Goal: Communication & Community: Answer question/provide support

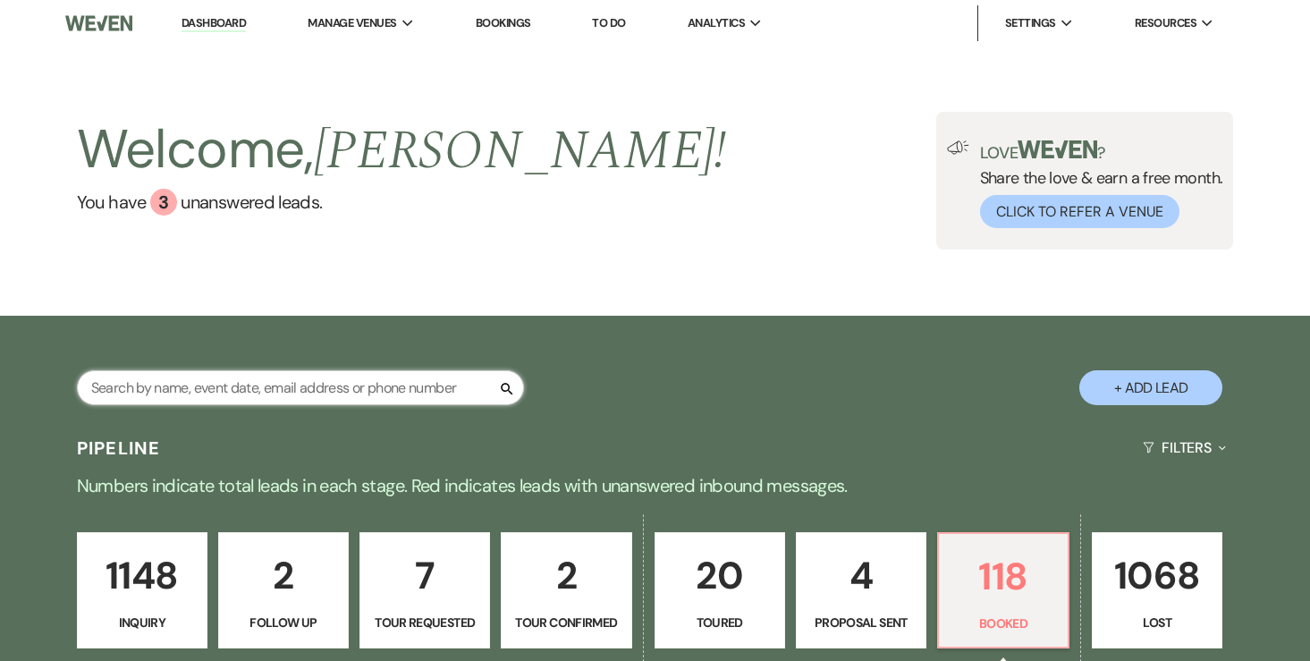
click at [191, 389] on input "text" at bounding box center [300, 387] width 447 height 35
type input "summer"
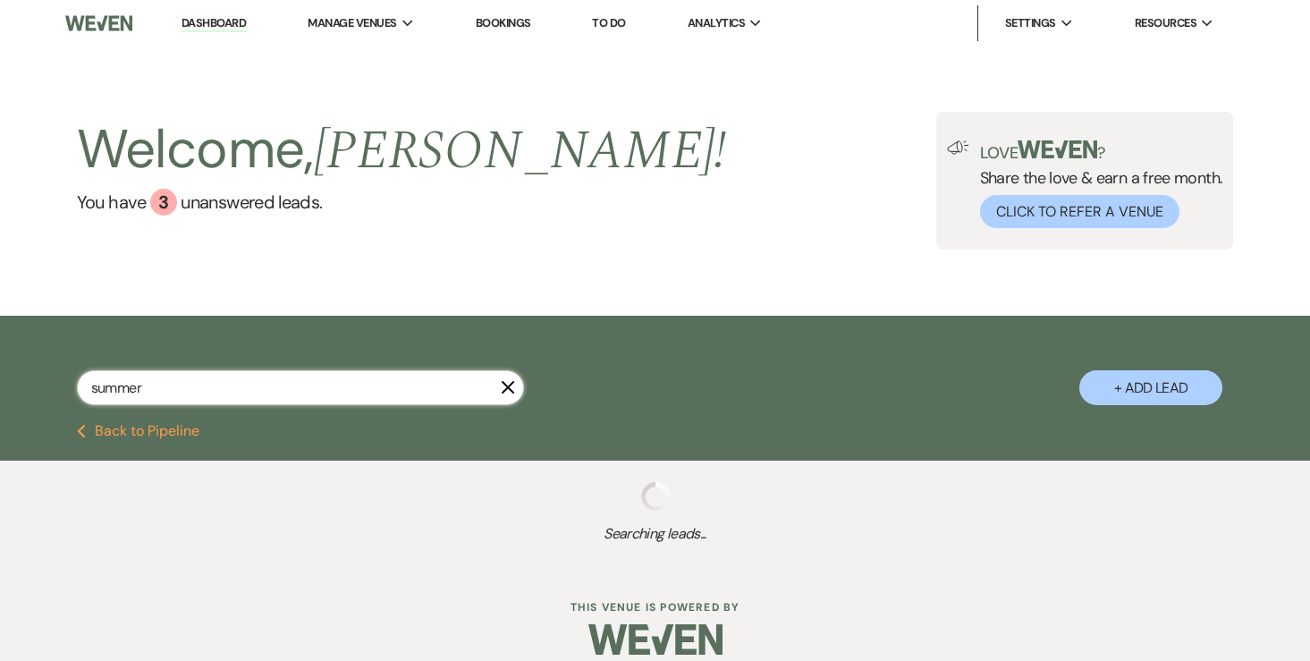
select select "8"
select select "10"
select select "5"
select select "8"
select select "2"
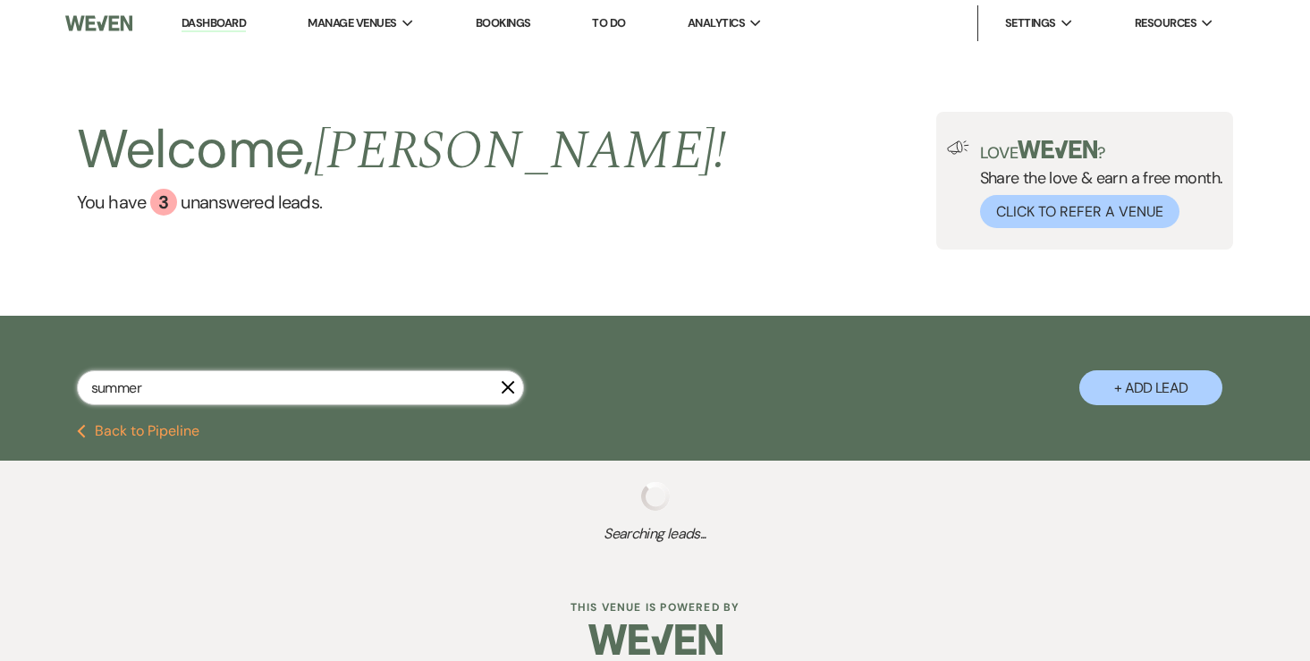
select select "8"
select select "7"
select select "8"
select select "2"
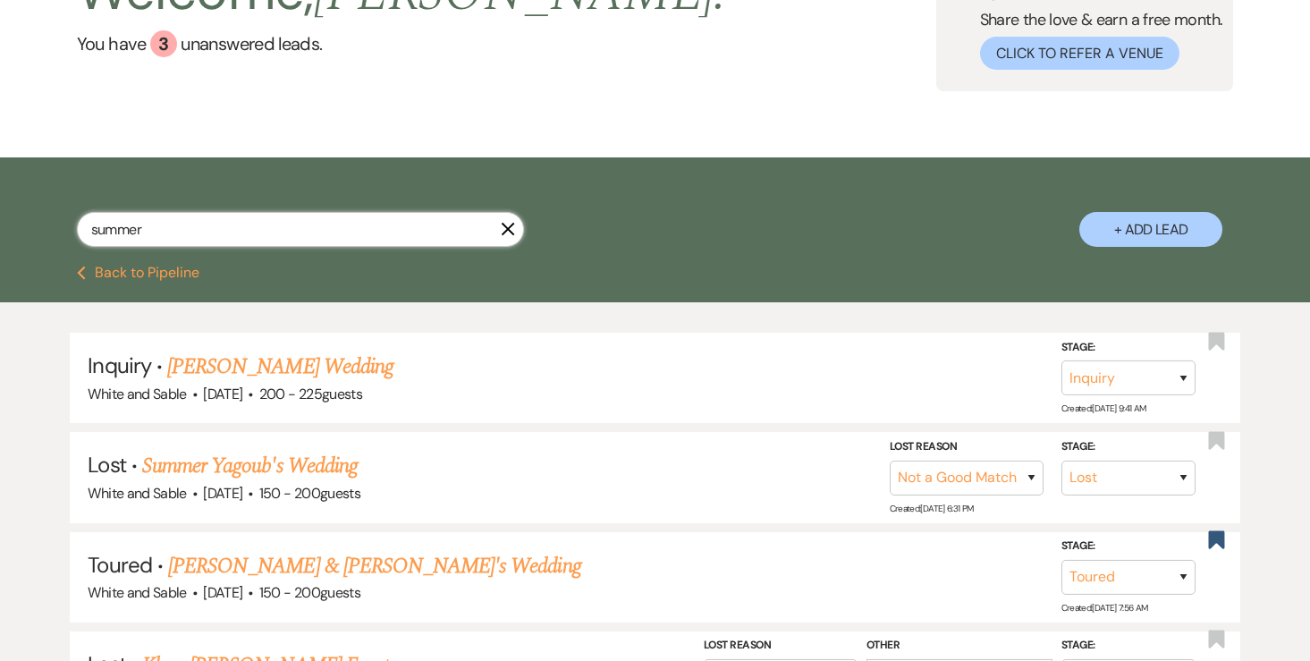
scroll to position [144, 0]
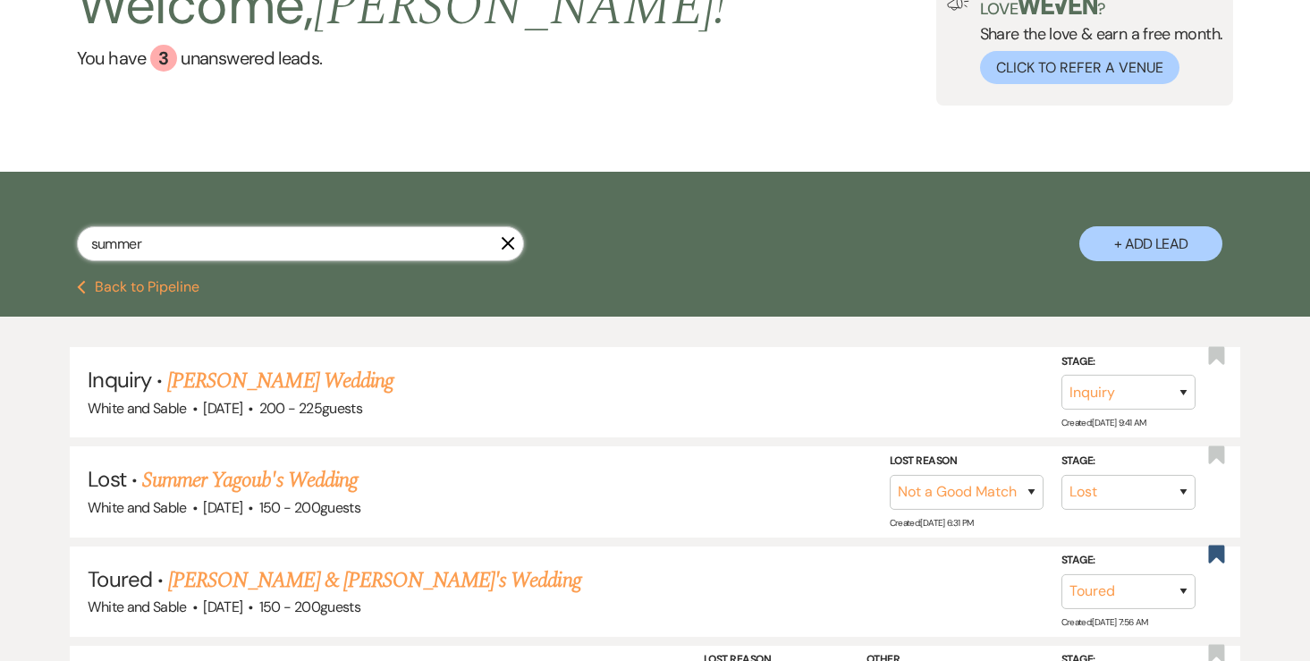
click at [266, 242] on input "summer" at bounding box center [300, 243] width 447 height 35
type input "isaac"
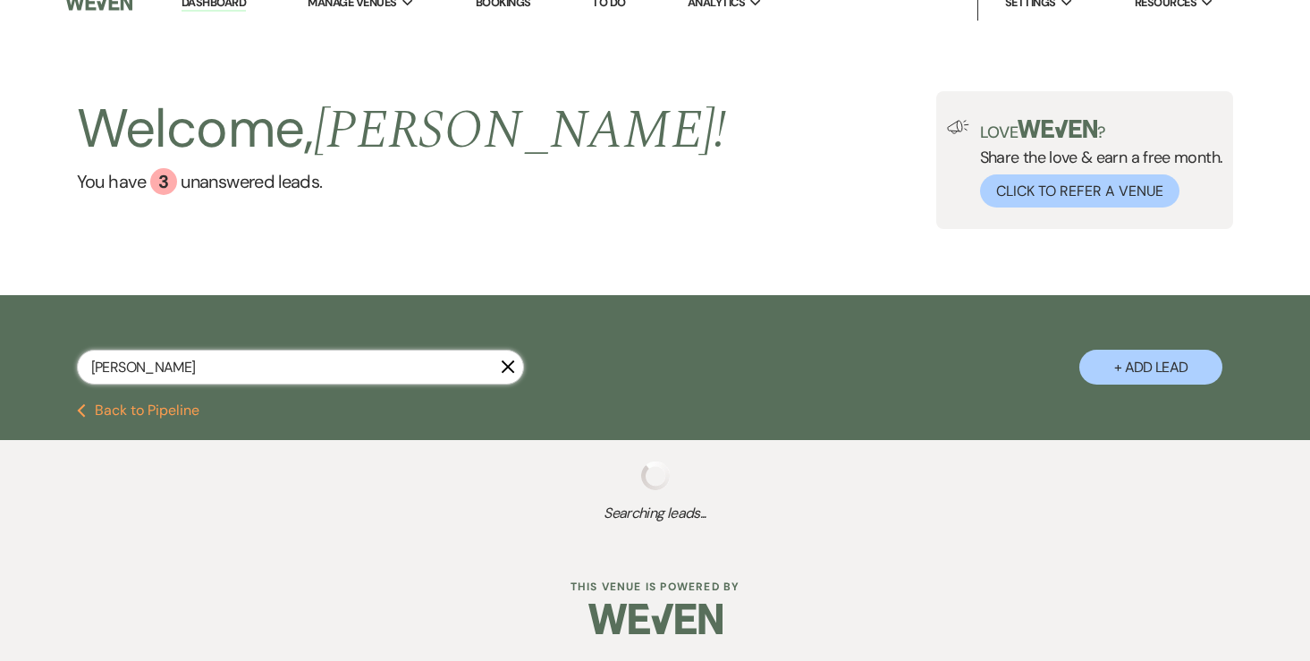
select select "8"
select select "7"
select select "5"
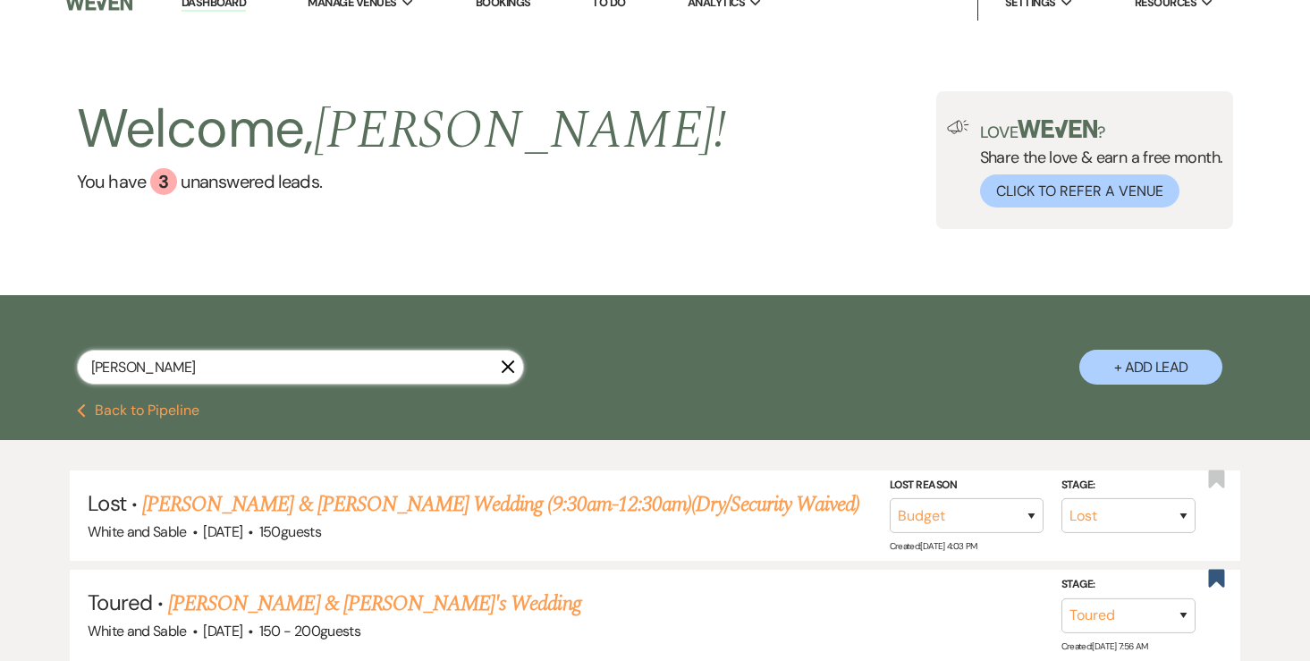
scroll to position [164, 0]
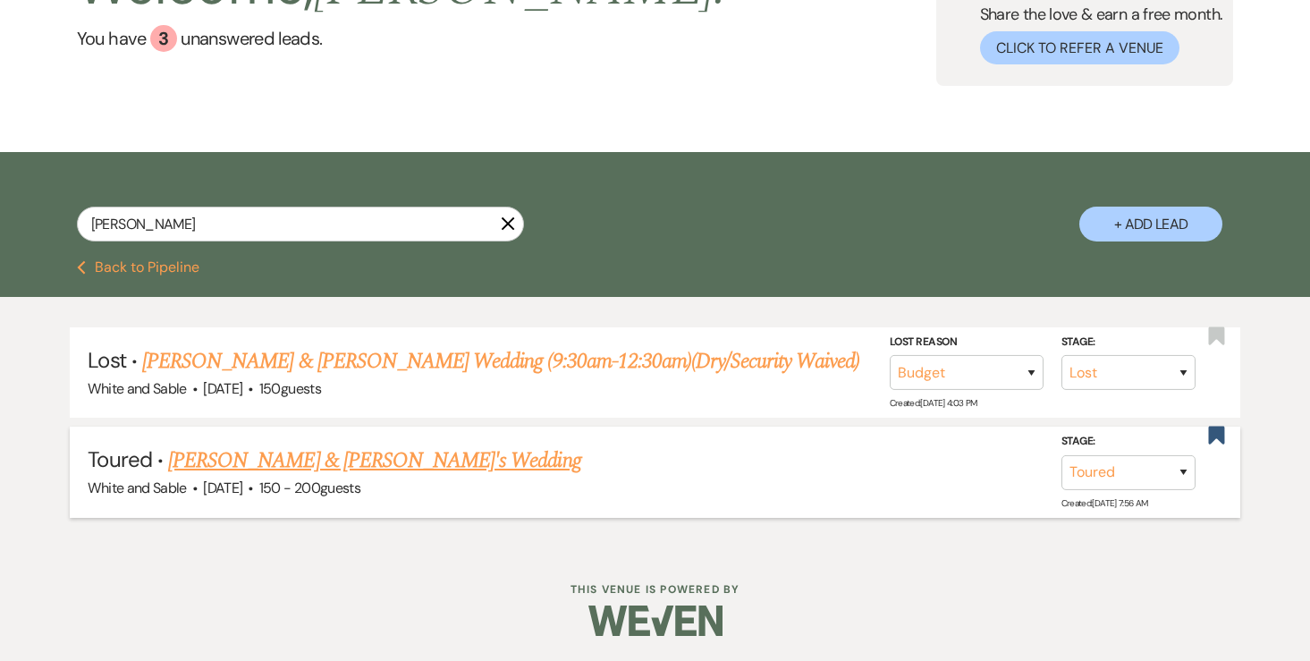
click at [263, 456] on link "[PERSON_NAME] & [PERSON_NAME]'s Wedding" at bounding box center [374, 460] width 413 height 32
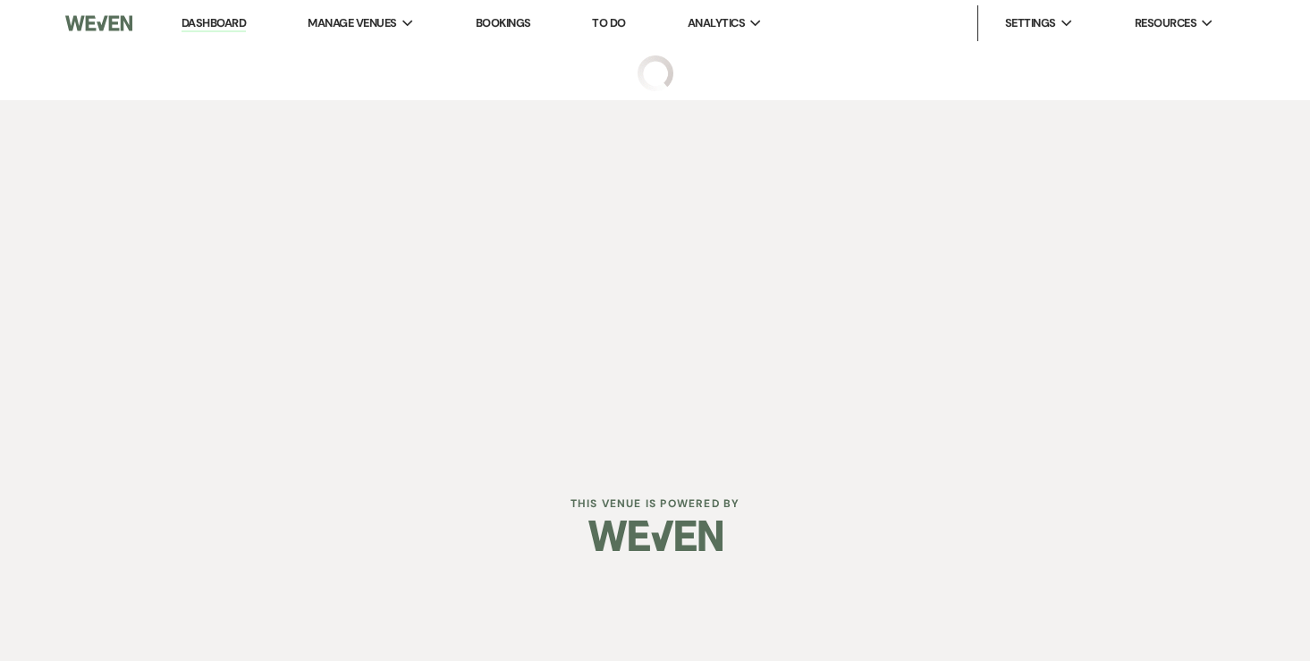
select select "5"
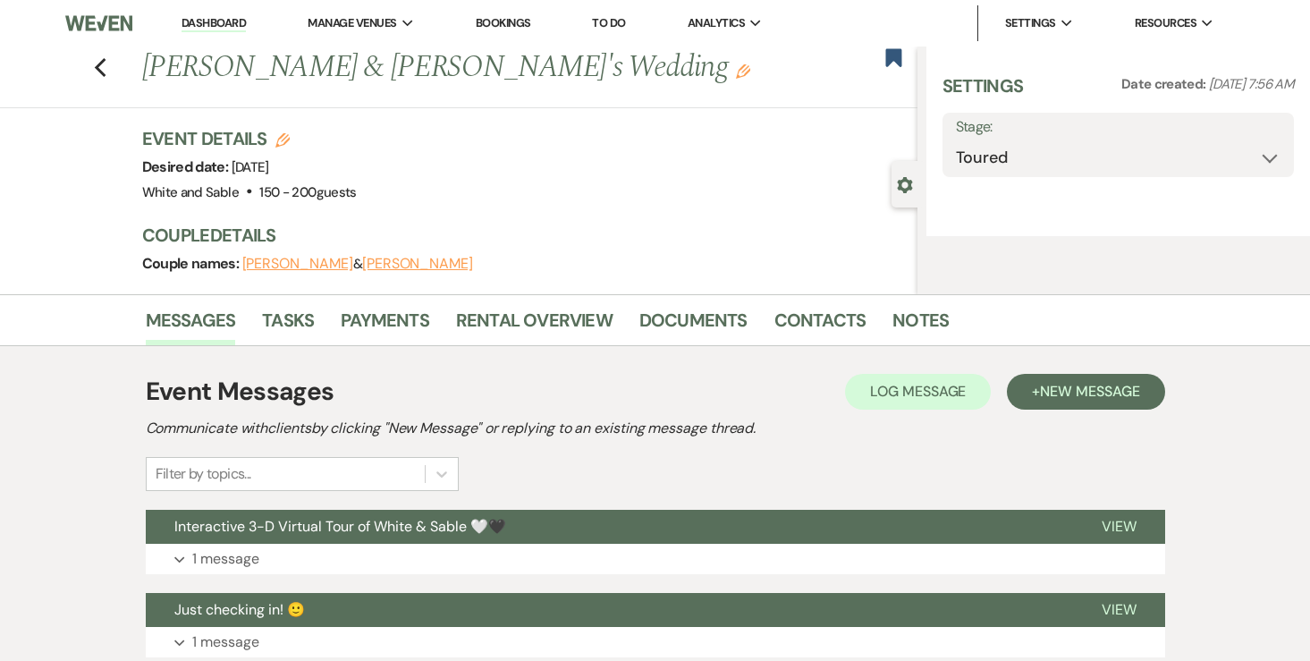
select select "7"
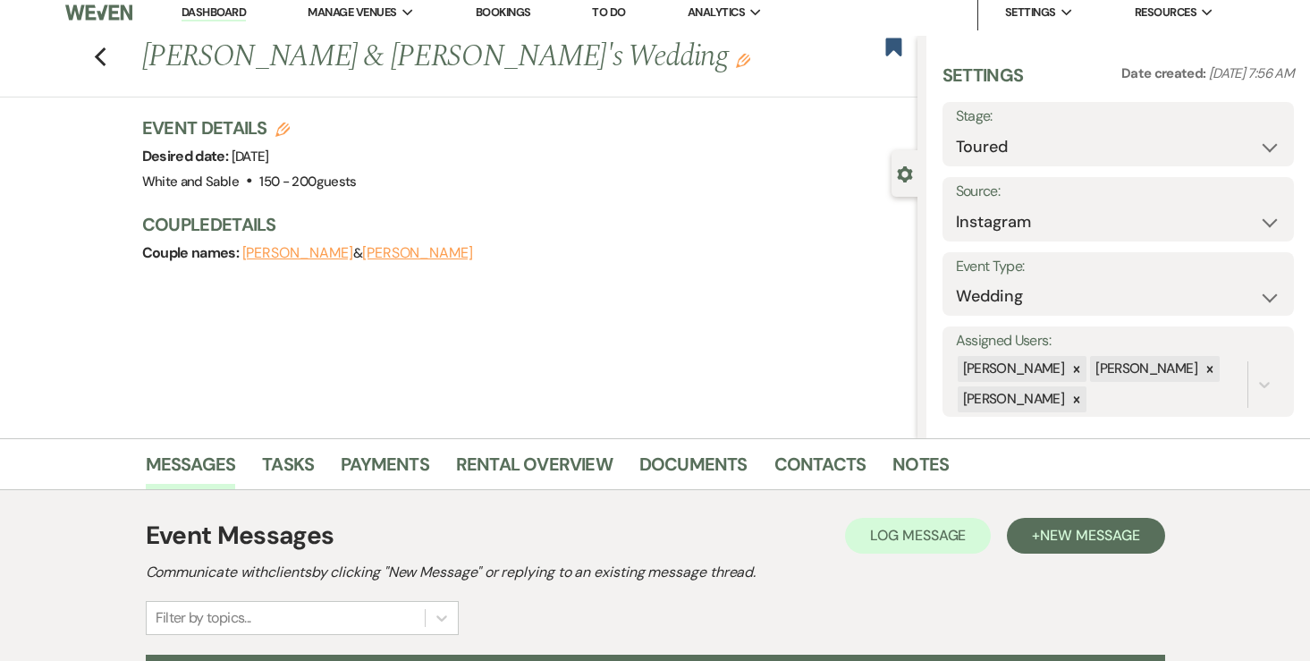
scroll to position [14, 0]
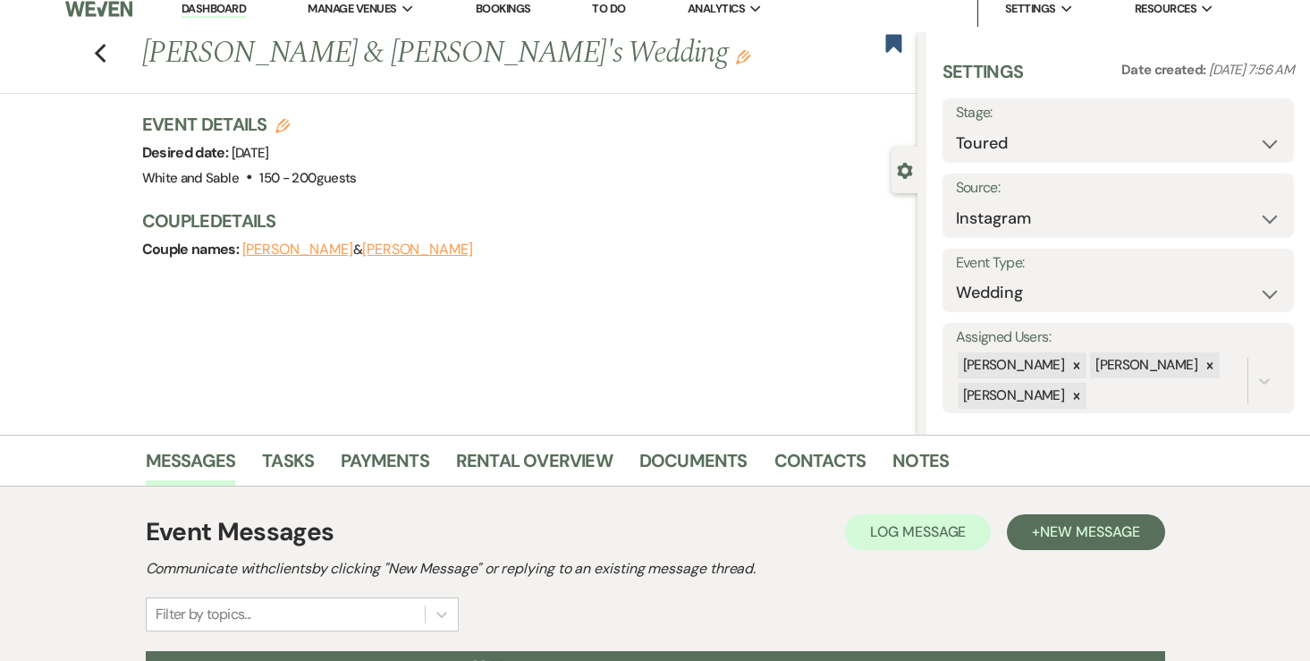
click at [281, 119] on icon "Edit" at bounding box center [282, 126] width 14 height 14
select select "684"
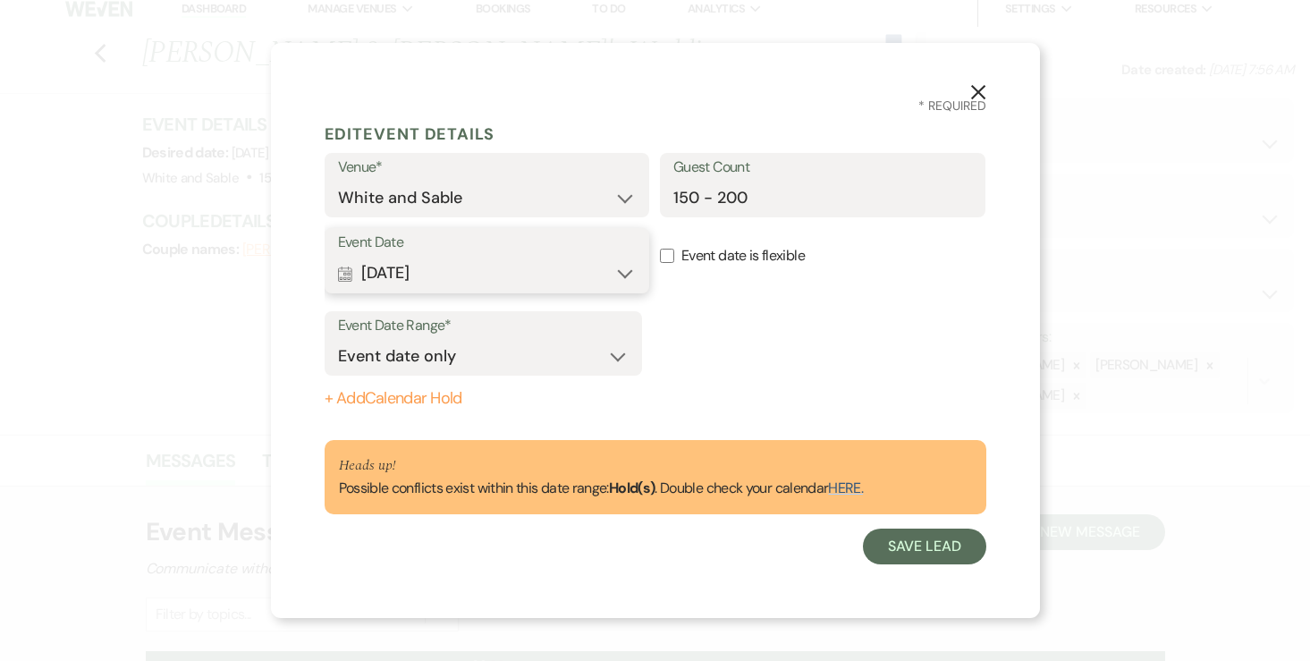
click at [520, 270] on button "Calendar Aug 08, 2026 Expand" at bounding box center [487, 274] width 299 height 36
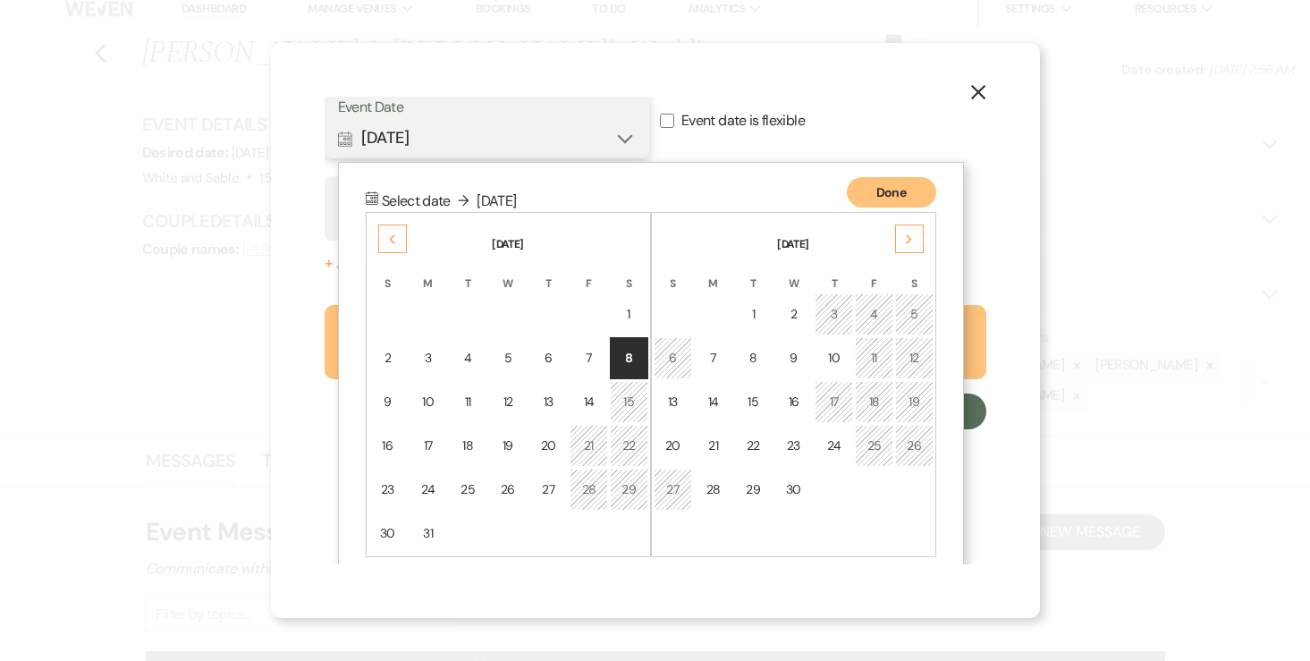
scroll to position [156, 0]
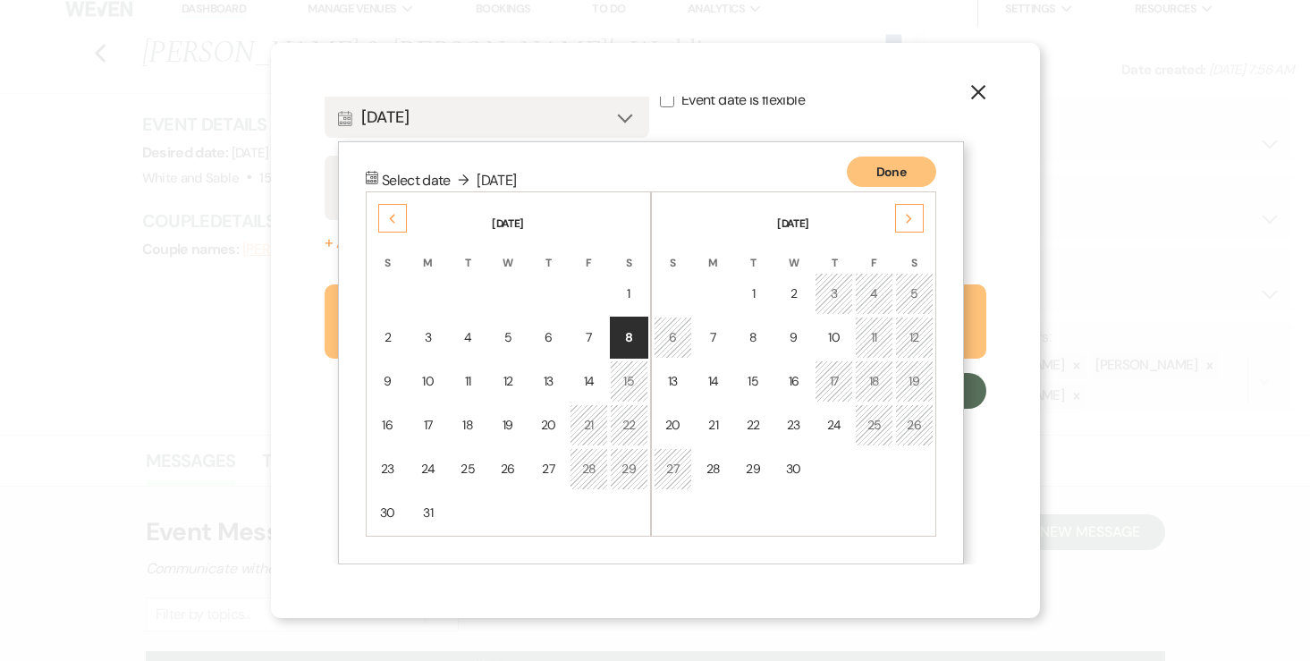
click at [914, 216] on div "Next" at bounding box center [909, 218] width 29 height 29
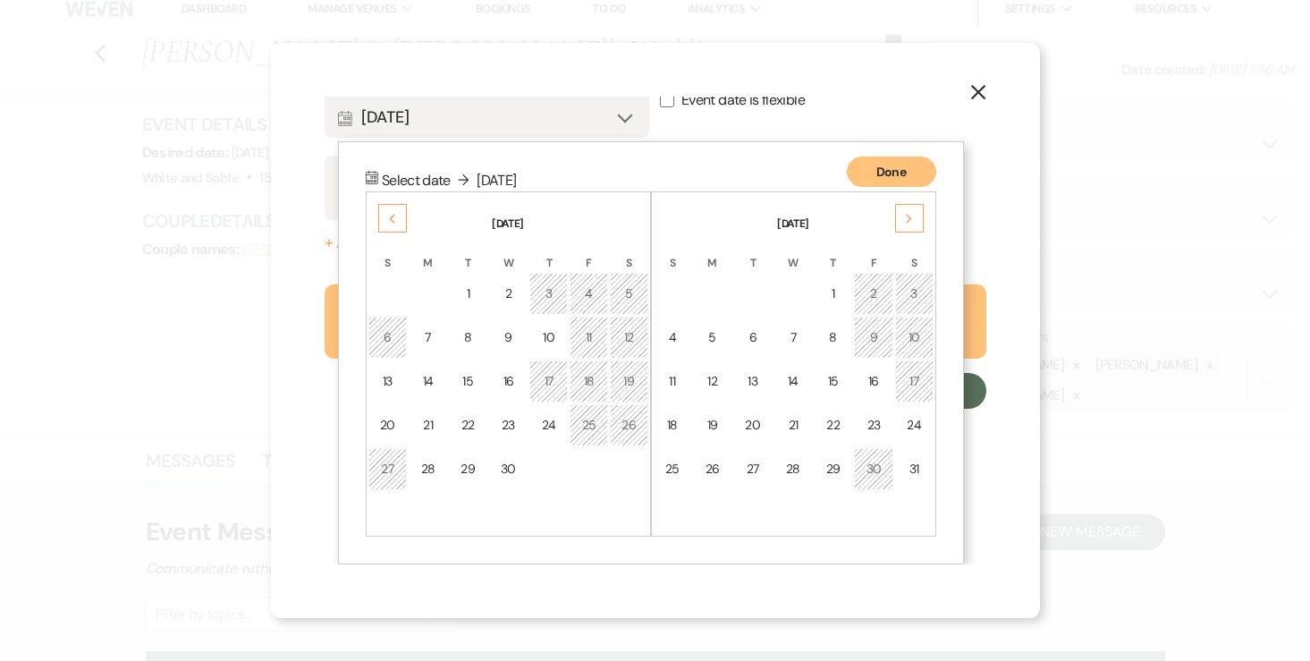
click at [914, 216] on div "Next" at bounding box center [909, 218] width 29 height 29
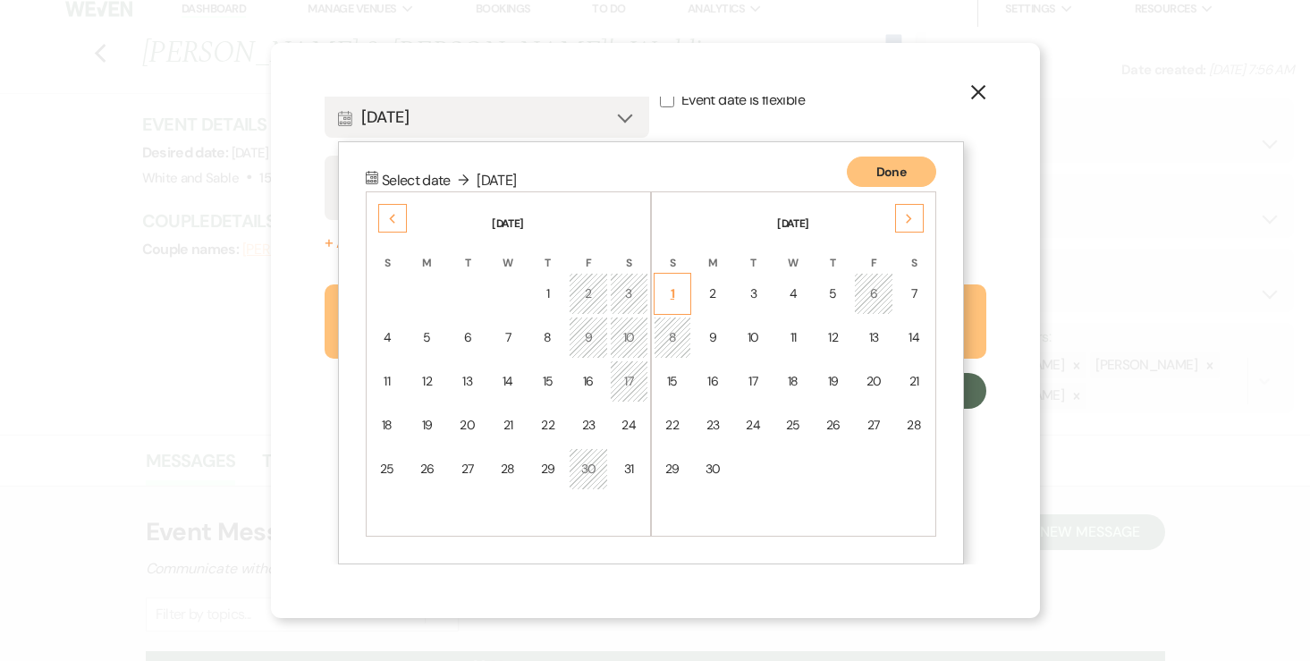
click at [679, 291] on td "1" at bounding box center [672, 294] width 38 height 42
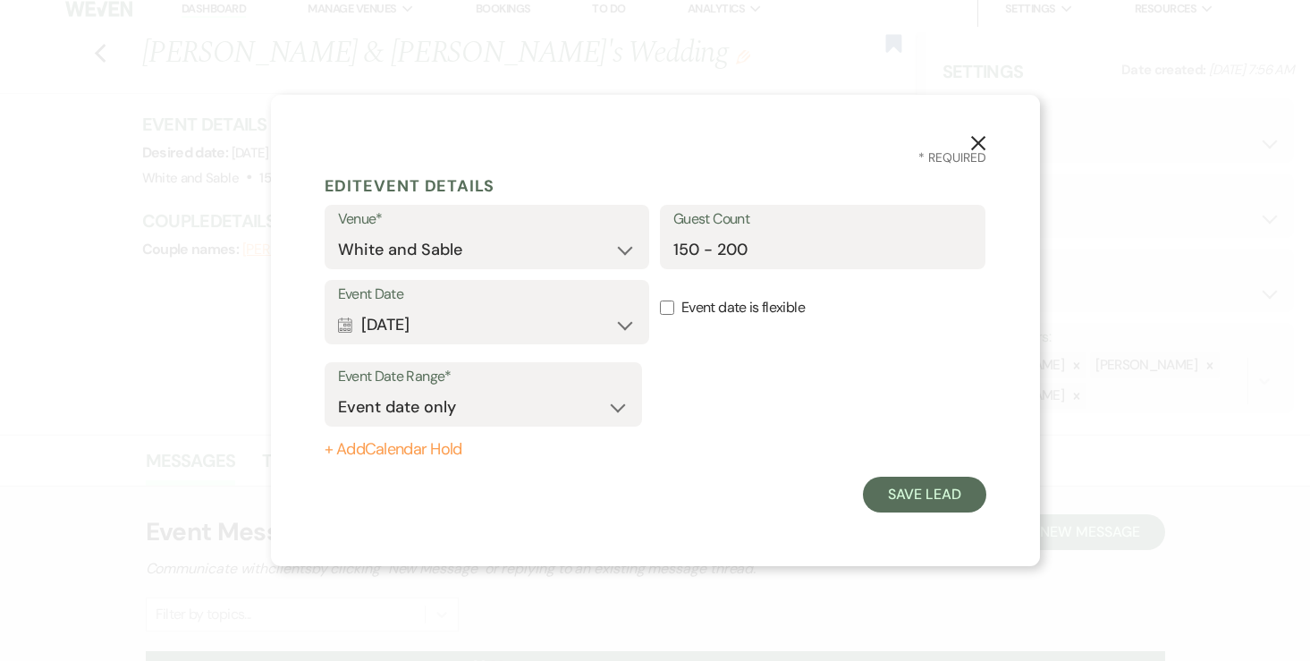
scroll to position [0, 0]
click at [577, 318] on button "Calendar Nov 01, 2026 Expand" at bounding box center [487, 325] width 299 height 36
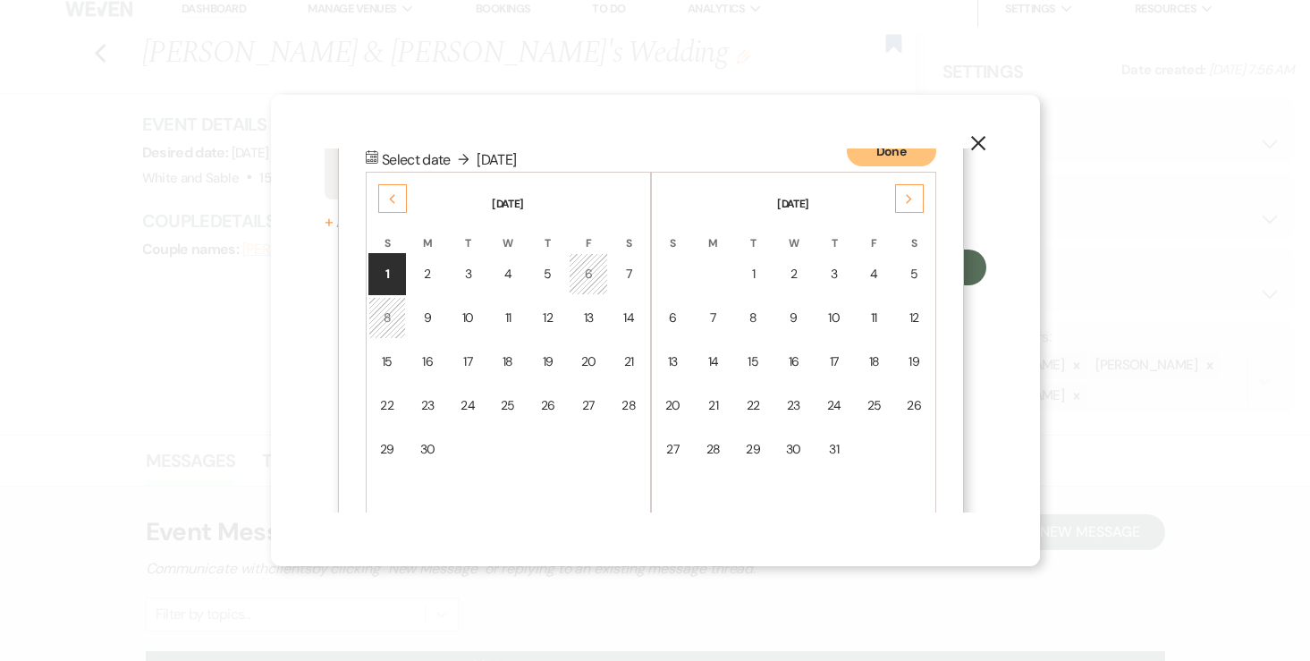
scroll to position [229, 0]
click at [398, 268] on td "1" at bounding box center [387, 272] width 38 height 42
click at [527, 134] on div "X * Required Edit Event Details Venue* White and Sable Guest Count 150 - 200 Ev…" at bounding box center [655, 331] width 769 height 472
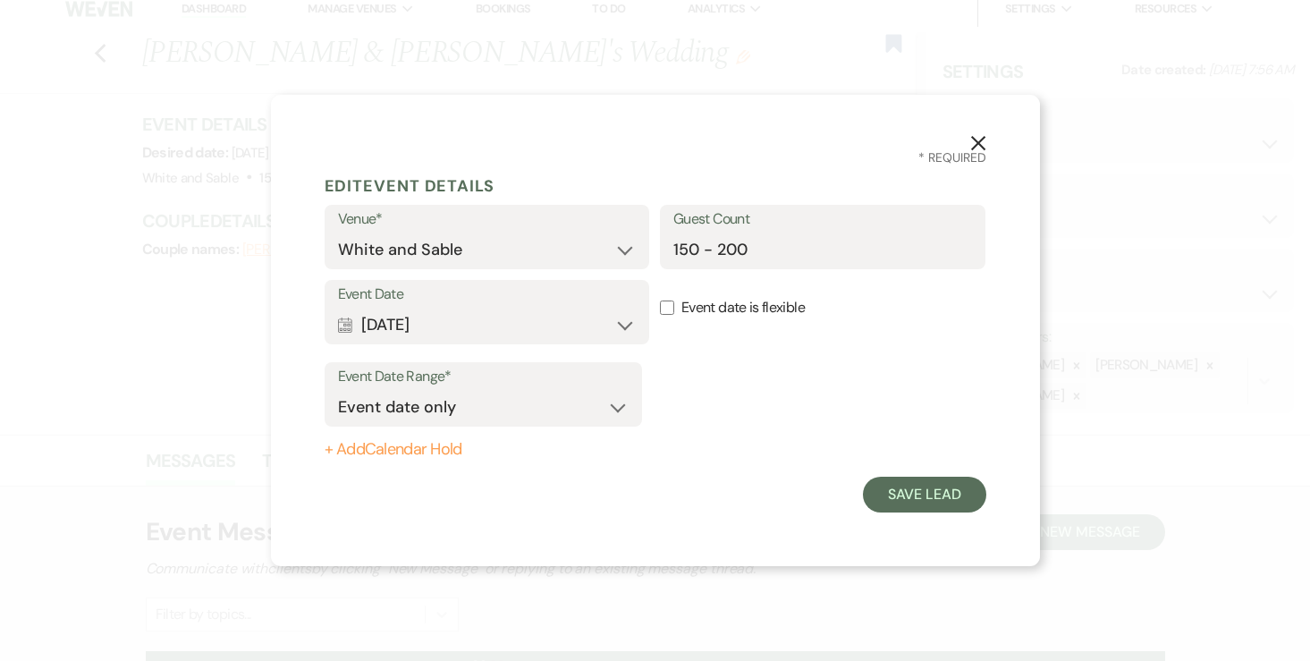
click at [411, 463] on form "Edit Event Details Venue* White and Sable Guest Count 150 - 200 Event Date Cale…" at bounding box center [654, 340] width 661 height 346
click at [425, 452] on button "+ Add Calendar Hold" at bounding box center [482, 450] width 317 height 18
select select "false"
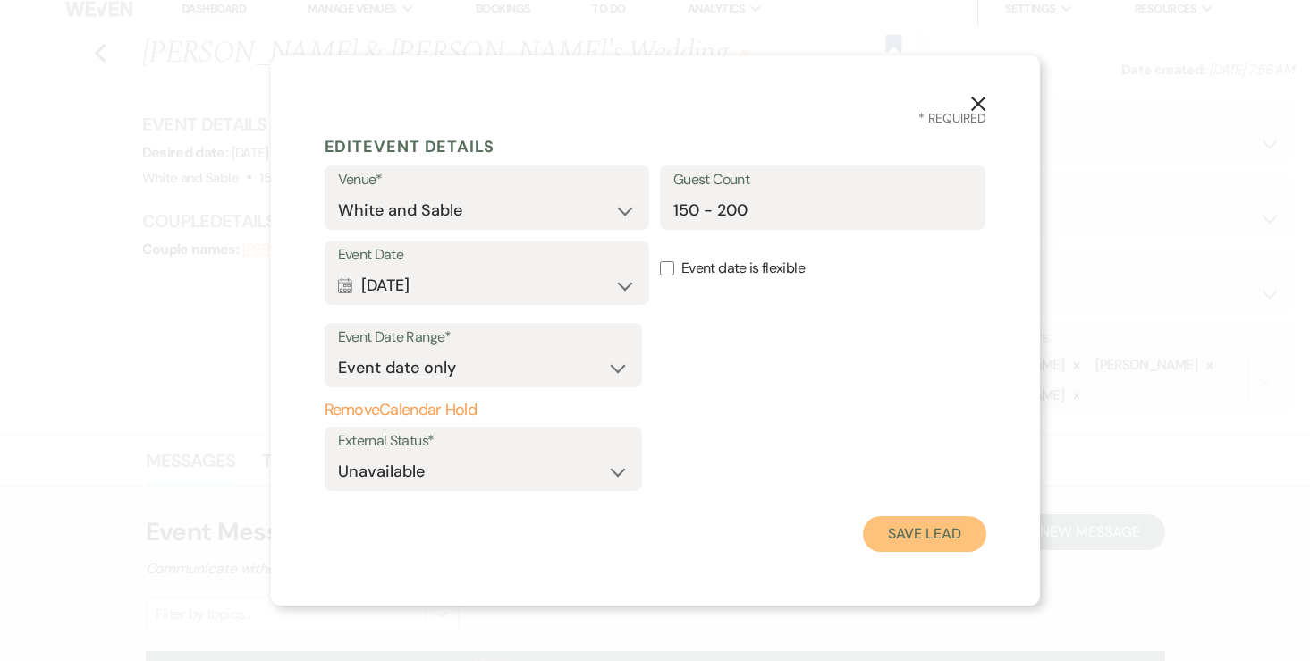
click at [905, 532] on button "Save Lead" at bounding box center [924, 534] width 122 height 36
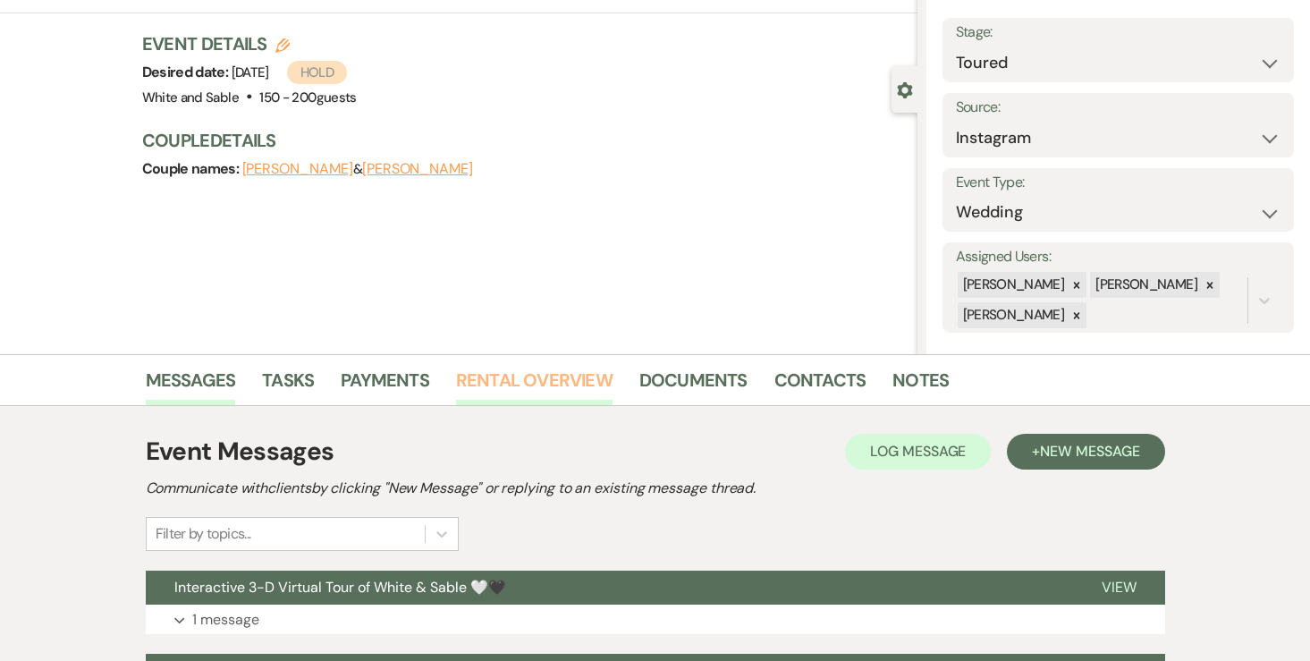
click at [539, 395] on link "Rental Overview" at bounding box center [534, 385] width 156 height 39
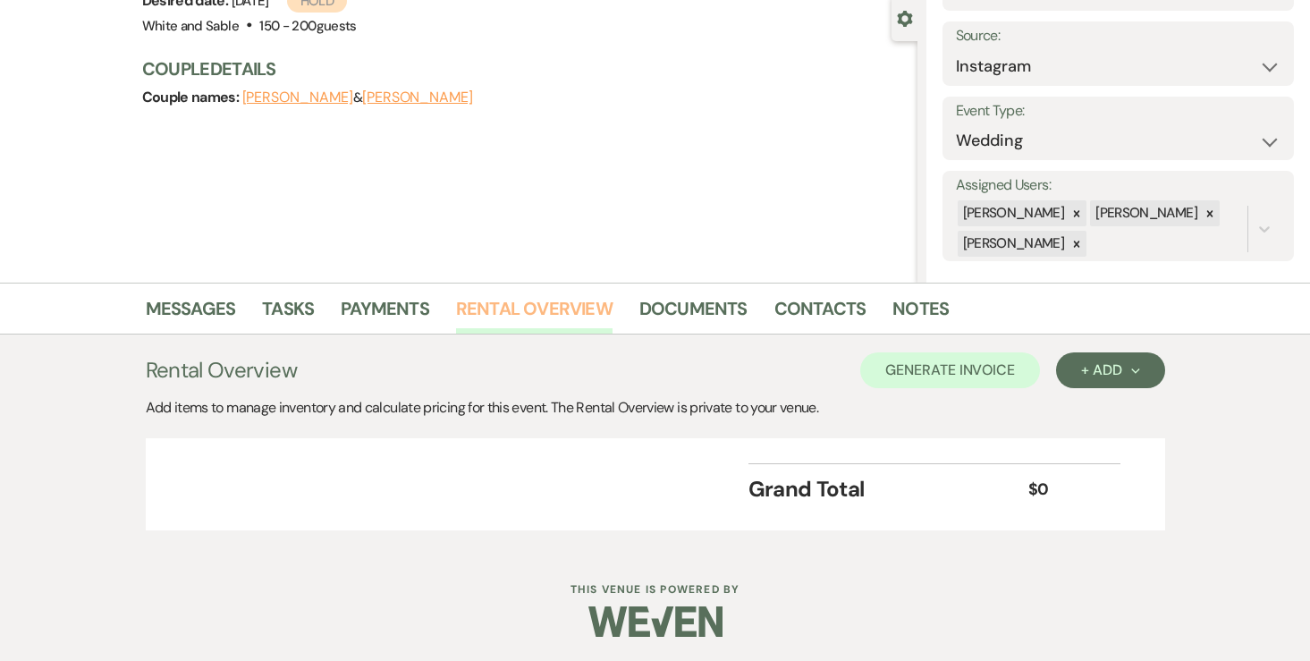
scroll to position [168, 0]
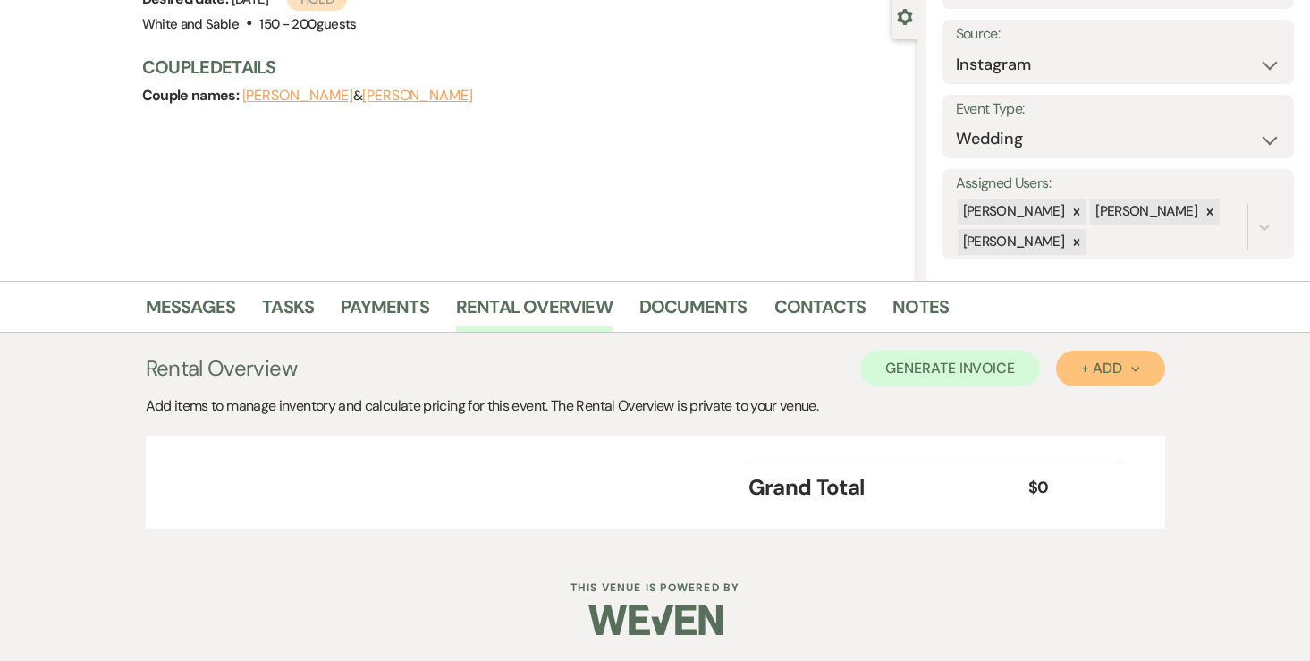
click at [1080, 365] on button "+ Add Next" at bounding box center [1110, 368] width 108 height 36
click at [1088, 409] on button "Item" at bounding box center [1101, 409] width 90 height 28
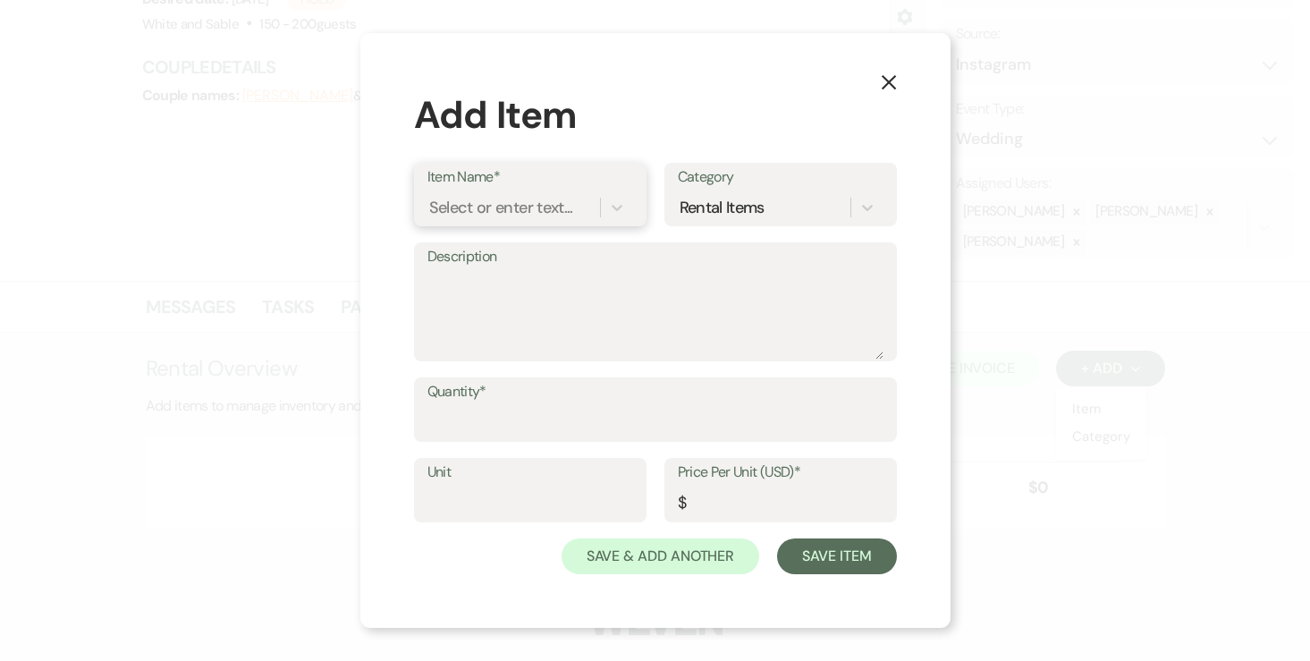
click at [553, 207] on div "Select or enter text..." at bounding box center [501, 208] width 144 height 24
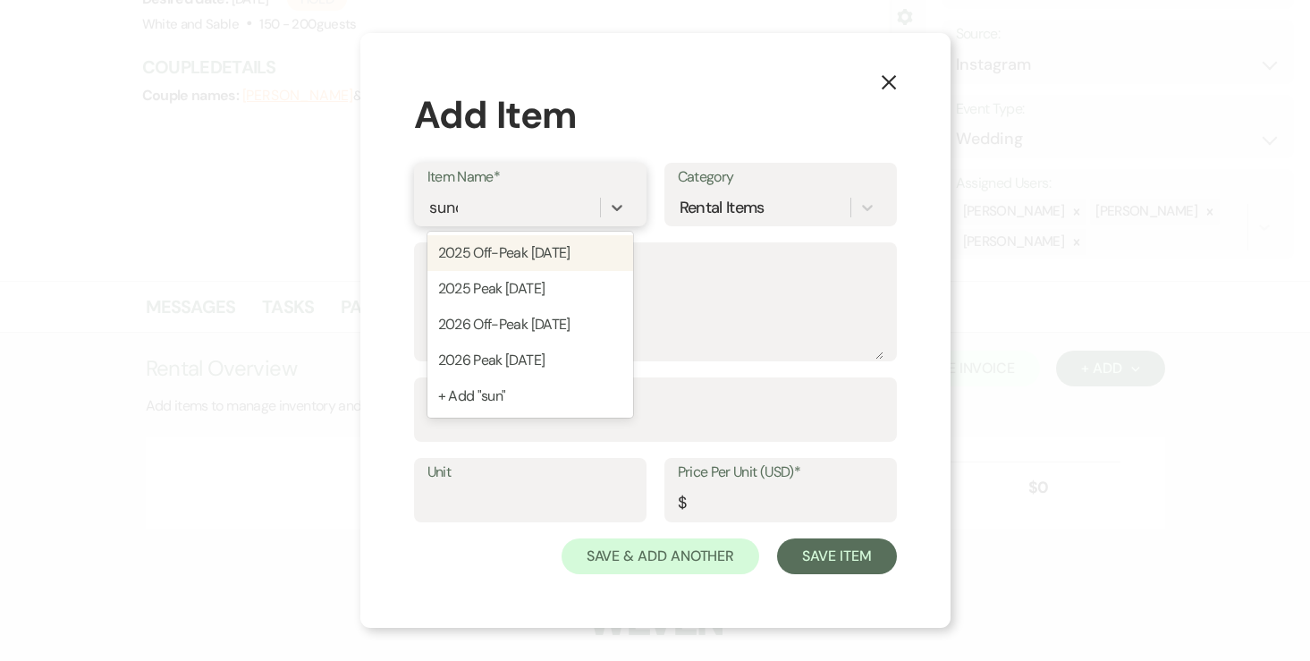
type input "sunday"
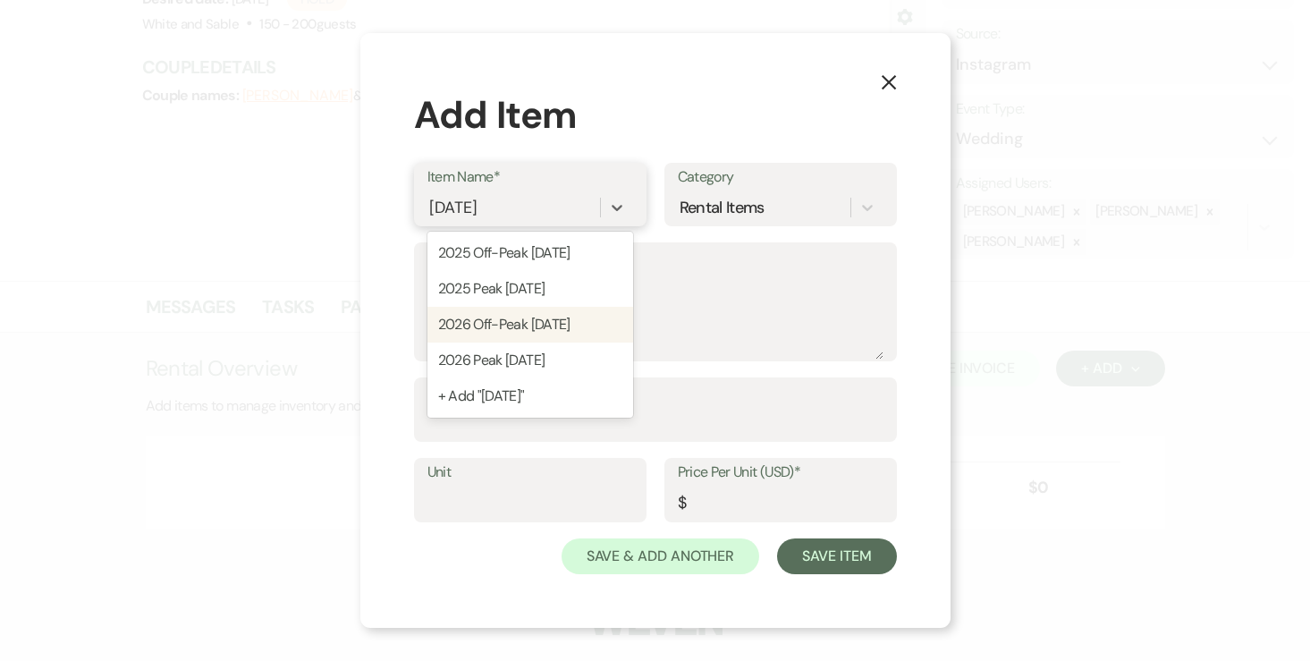
click at [526, 331] on div "2026 Off-Peak Sunday" at bounding box center [530, 325] width 206 height 36
type input "8000"
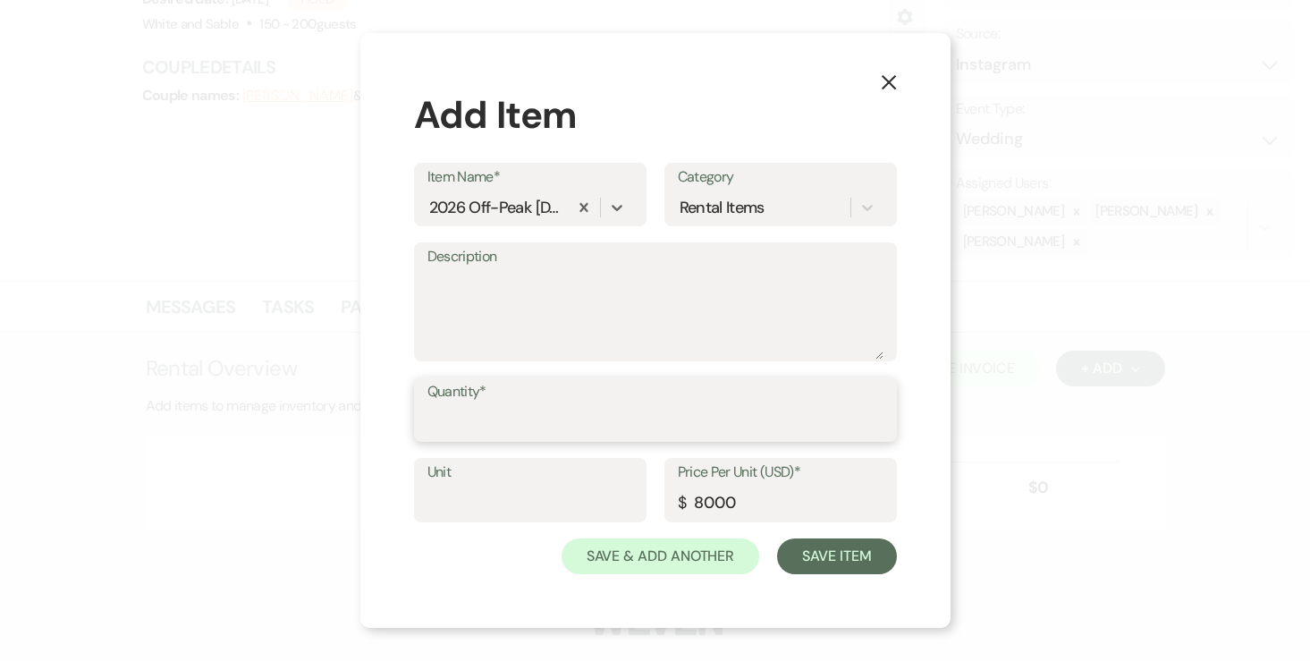
click at [537, 423] on input "Quantity*" at bounding box center [655, 422] width 456 height 35
type input "1"
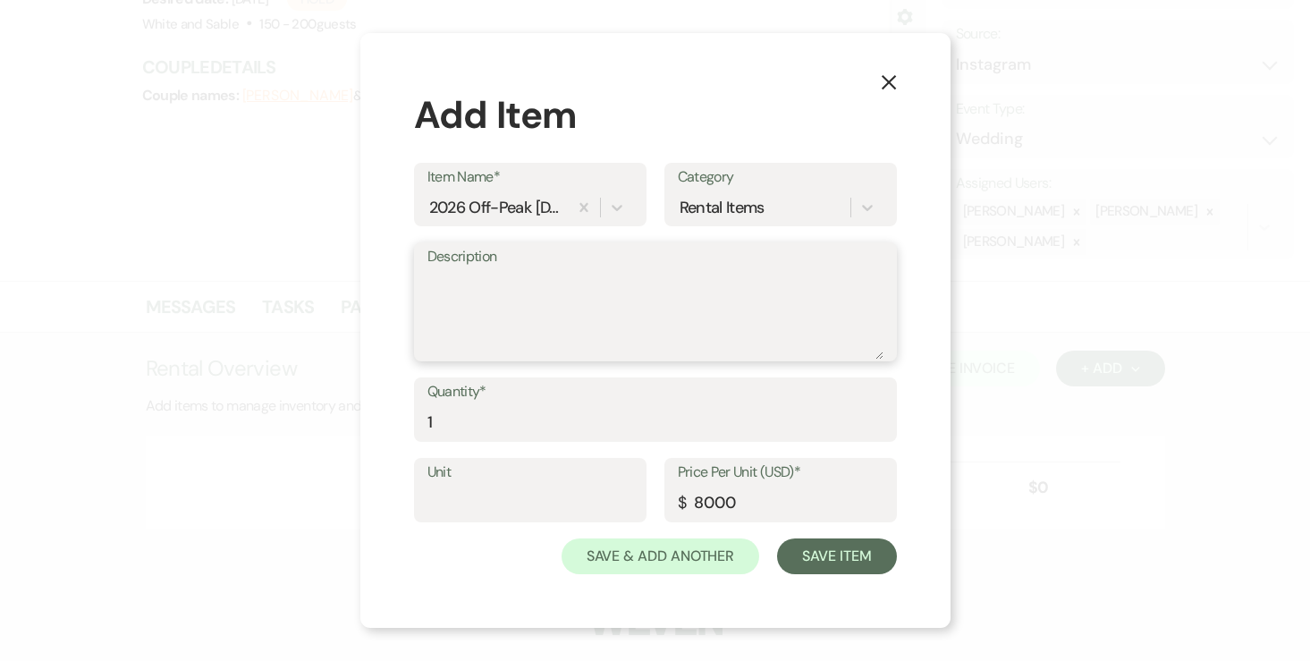
click at [565, 328] on textarea "Description" at bounding box center [655, 314] width 456 height 89
type textarea "11:30am - 12:30am"
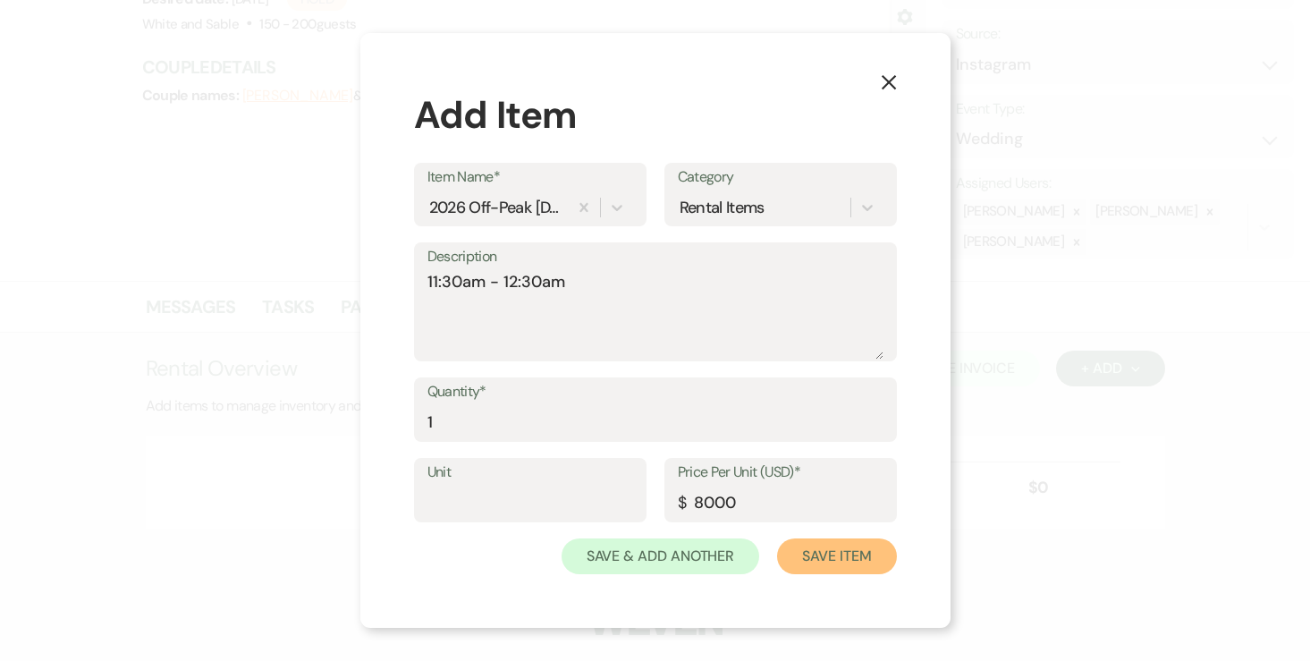
click at [846, 543] on button "Save Item" at bounding box center [836, 556] width 119 height 36
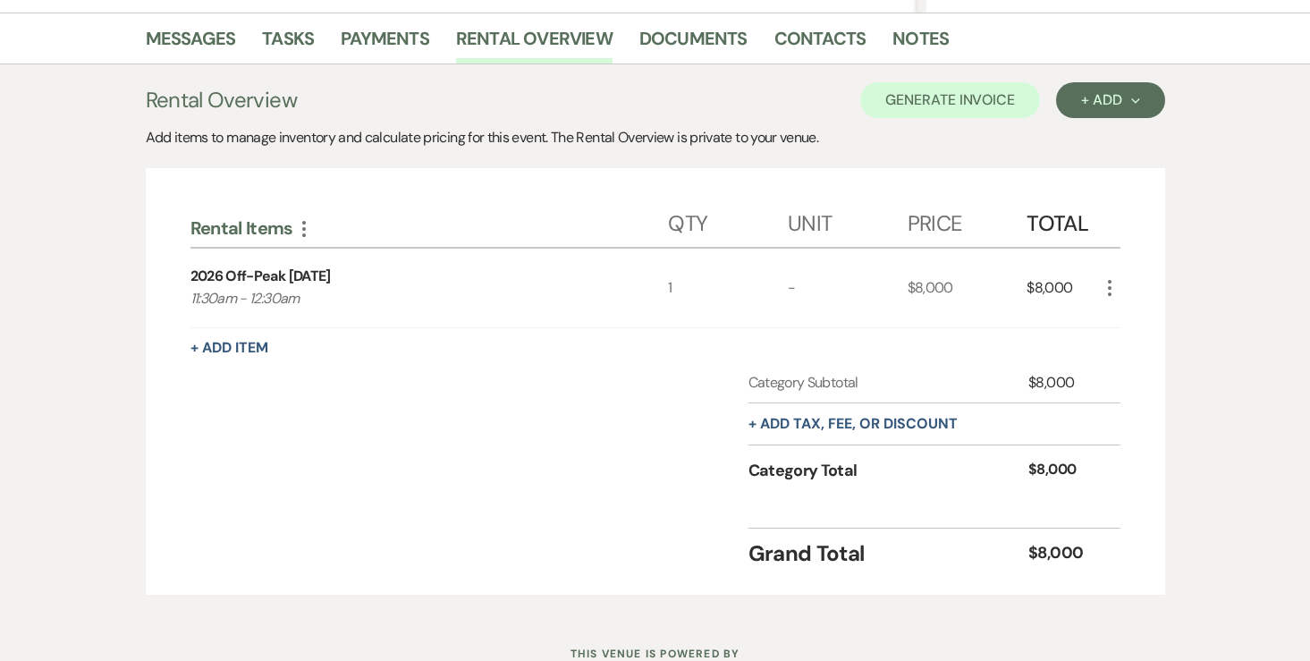
scroll to position [430, 0]
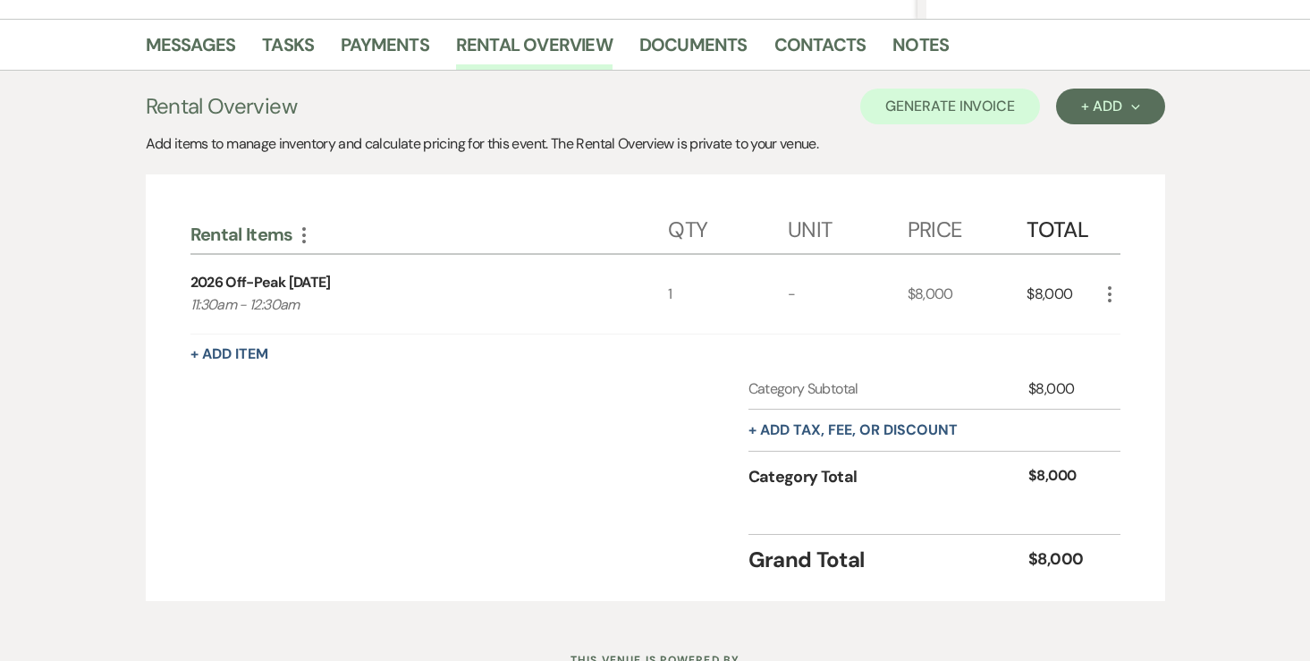
click at [915, 409] on div "+ Add tax, fee, or discount" at bounding box center [852, 429] width 209 height 41
click at [914, 423] on button "+ Add tax, fee, or discount" at bounding box center [852, 430] width 209 height 14
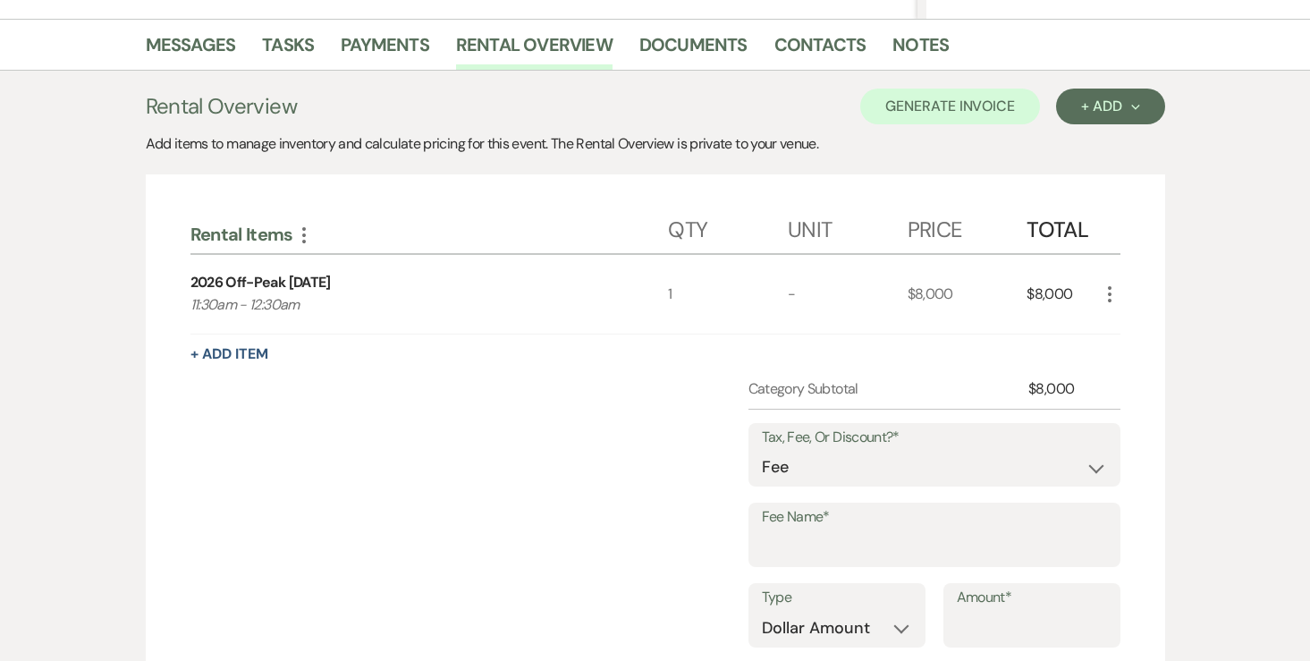
click at [830, 528] on label "Fee Name*" at bounding box center [934, 517] width 345 height 26
click at [830, 530] on input "Fee Name*" at bounding box center [934, 547] width 345 height 35
type input "Credit Card Fee"
click at [868, 627] on select "Dollar Amount Percentage" at bounding box center [837, 628] width 150 height 35
select select "false"
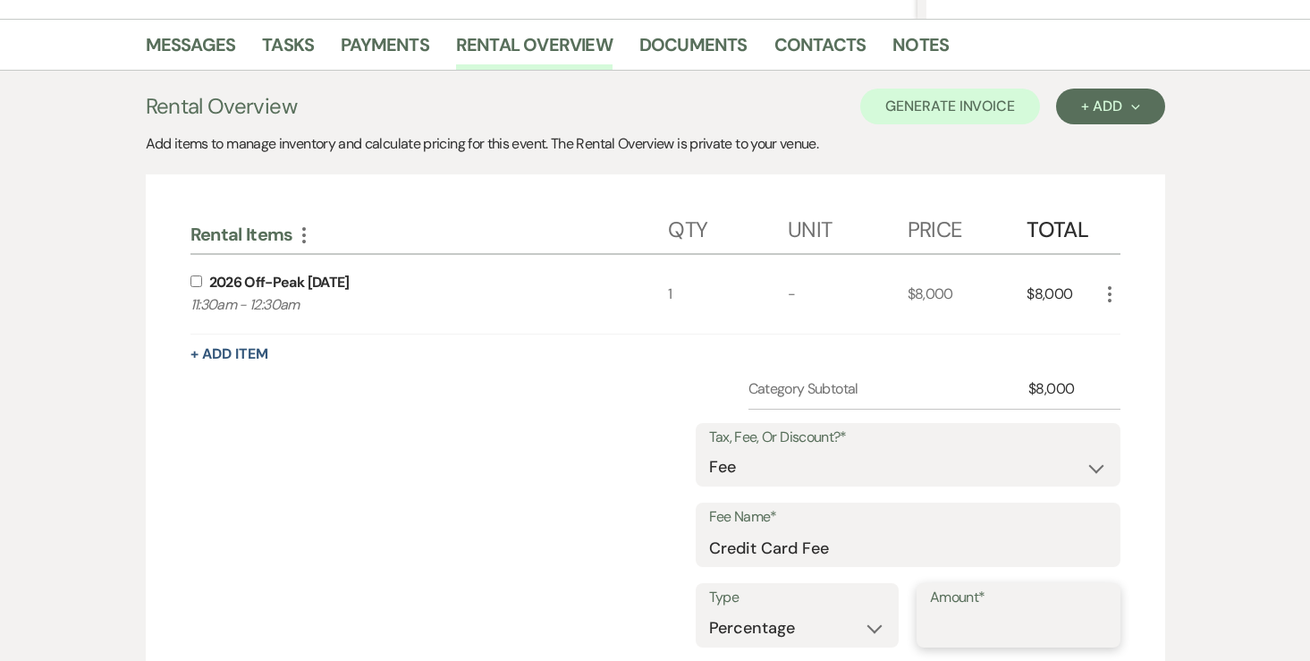
click at [982, 632] on input "Amount*" at bounding box center [1018, 628] width 177 height 35
type input "3"
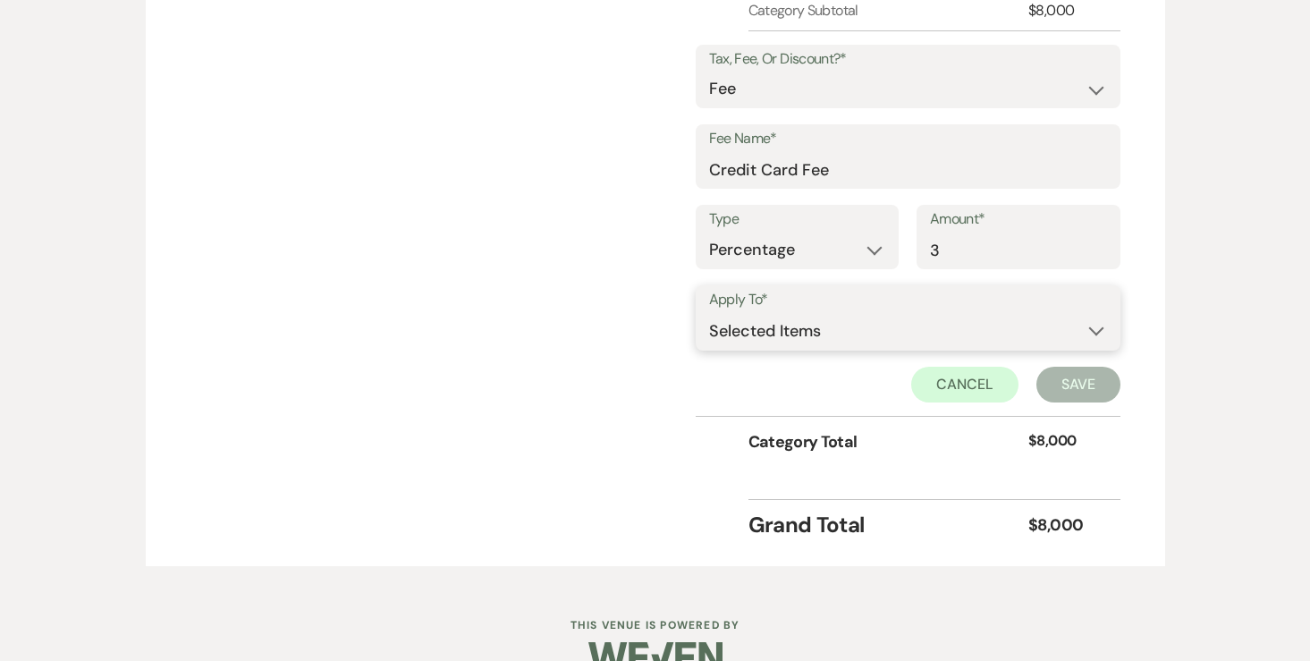
scroll to position [846, 0]
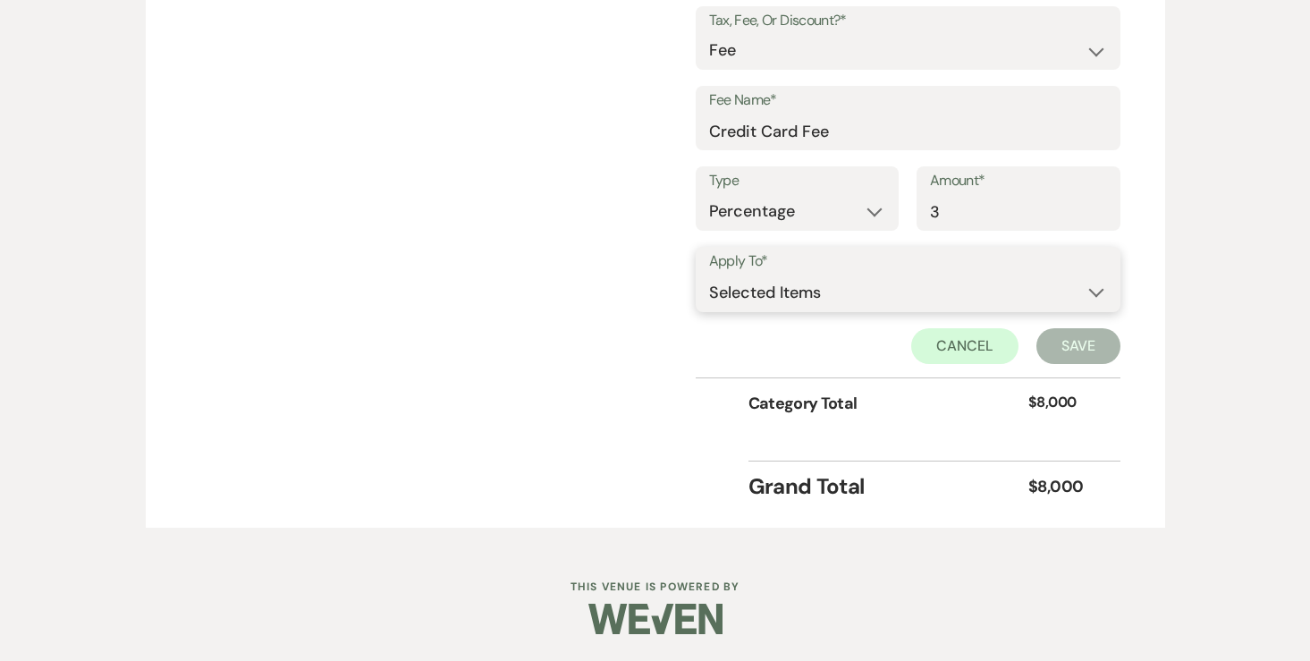
click at [891, 299] on select "Selected Items Category Subtotal (before all Taxes/Fees/Discounts) Category Tot…" at bounding box center [908, 292] width 398 height 36
select select "2"
click at [1041, 354] on button "Save" at bounding box center [1078, 346] width 84 height 36
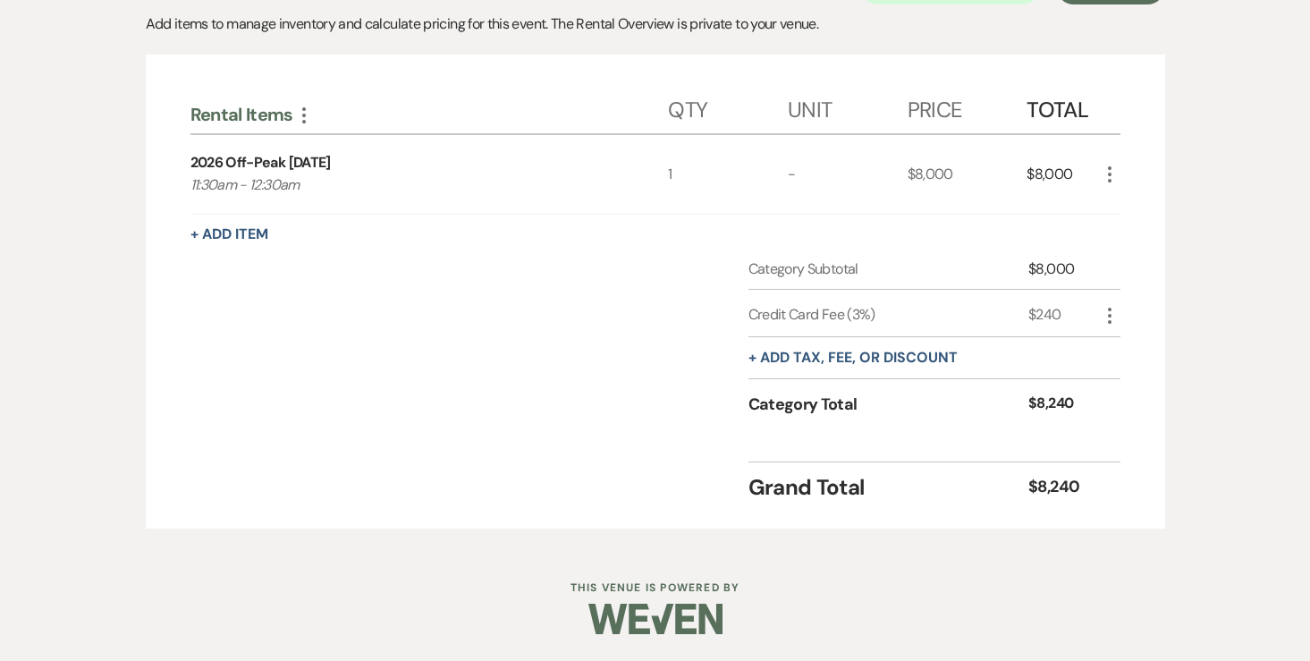
scroll to position [443, 0]
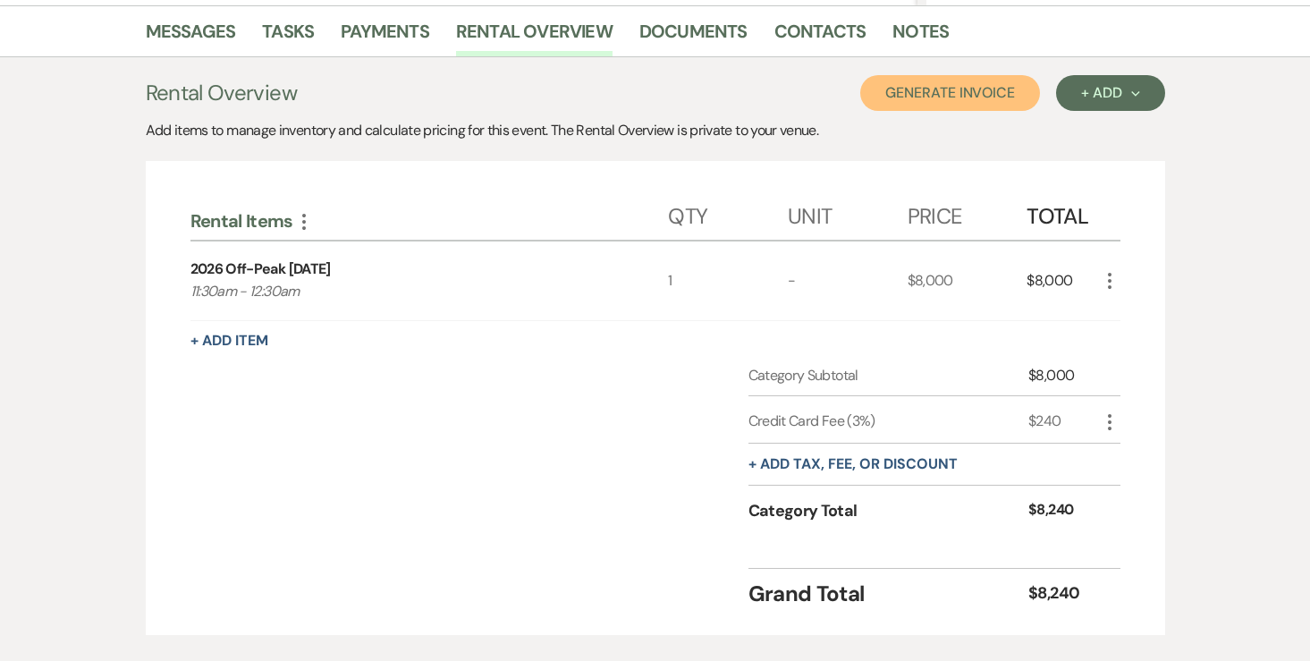
click at [936, 105] on button "Generate Invoice" at bounding box center [950, 93] width 180 height 36
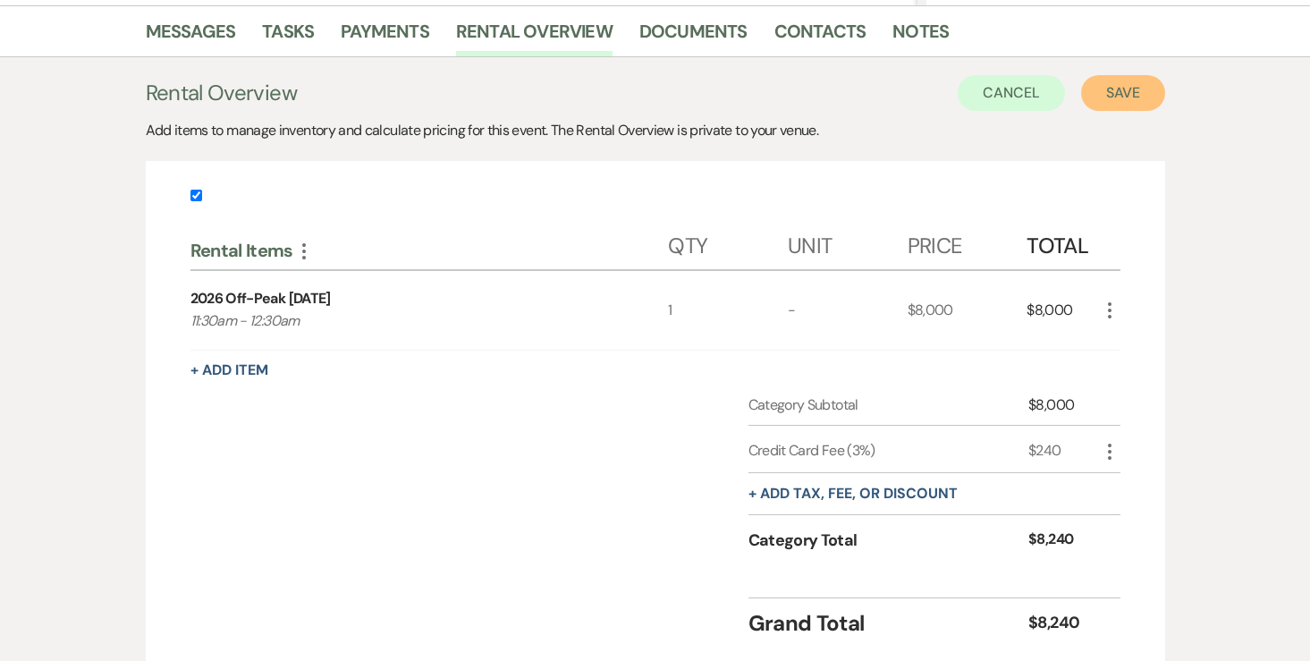
click at [1110, 94] on button "Save" at bounding box center [1123, 93] width 84 height 36
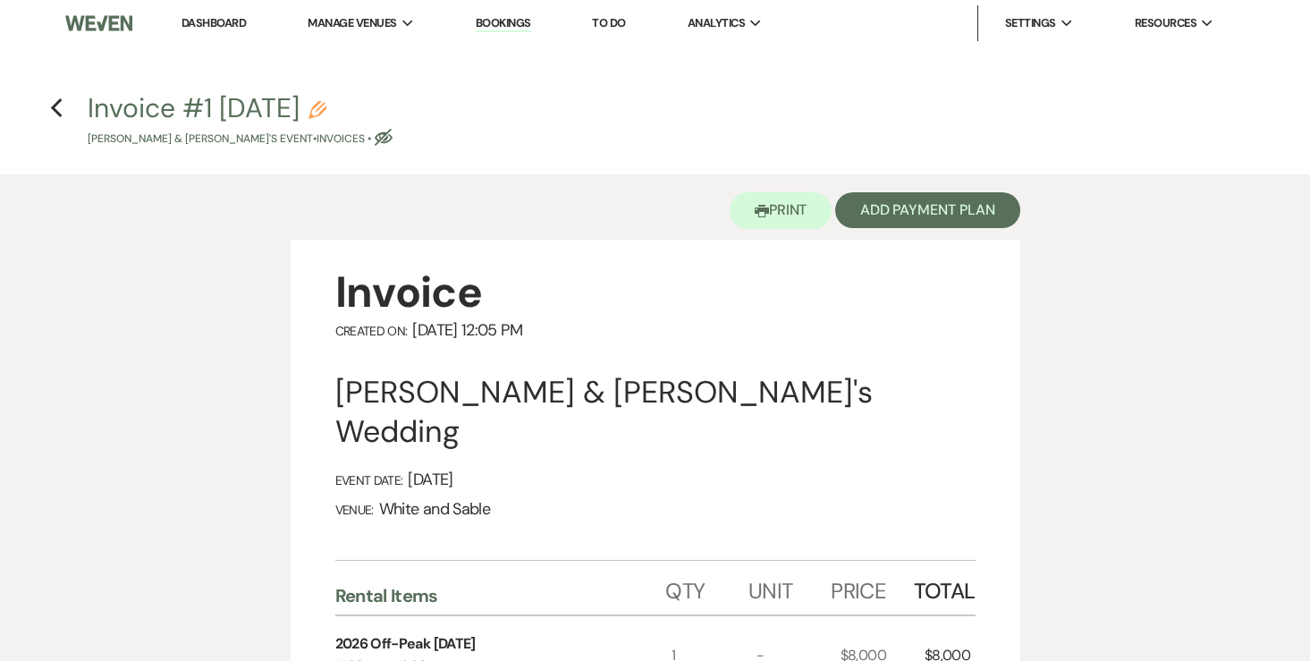
click at [326, 108] on use "button" at bounding box center [317, 110] width 18 height 18
select select "22"
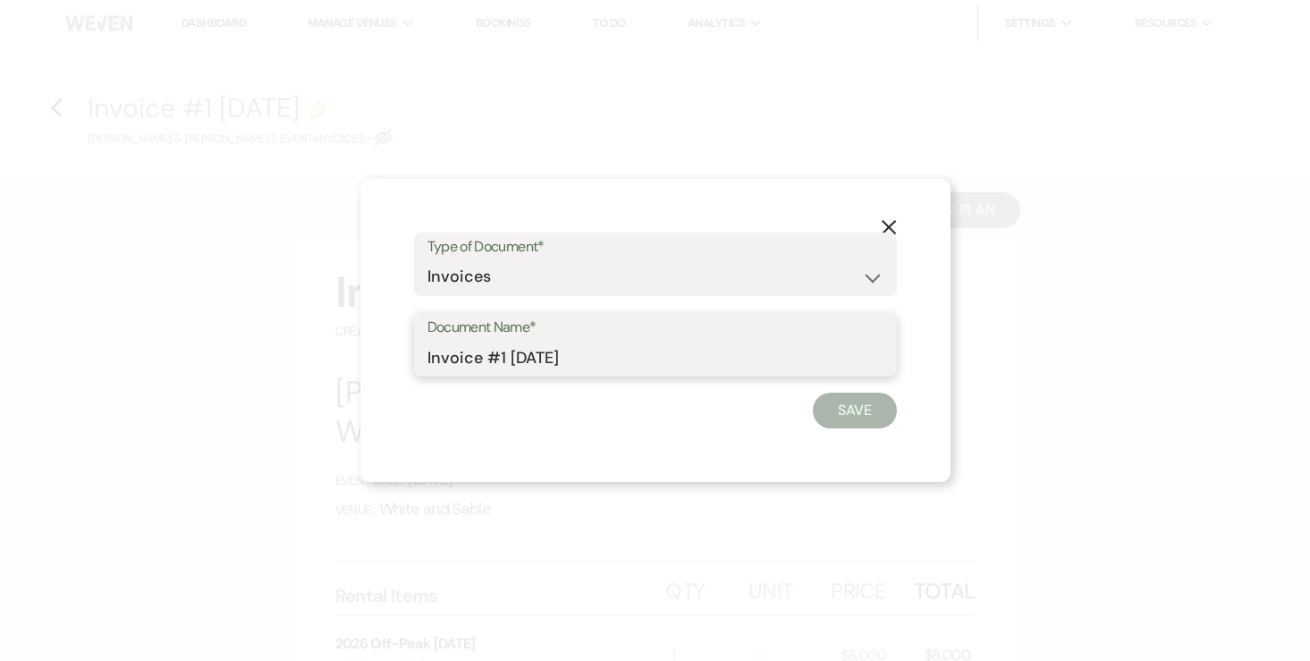
click at [613, 359] on input "Invoice #1 8-11-2025" at bounding box center [655, 357] width 456 height 35
type input "Invoice #1 8-11-2025 (credit card)"
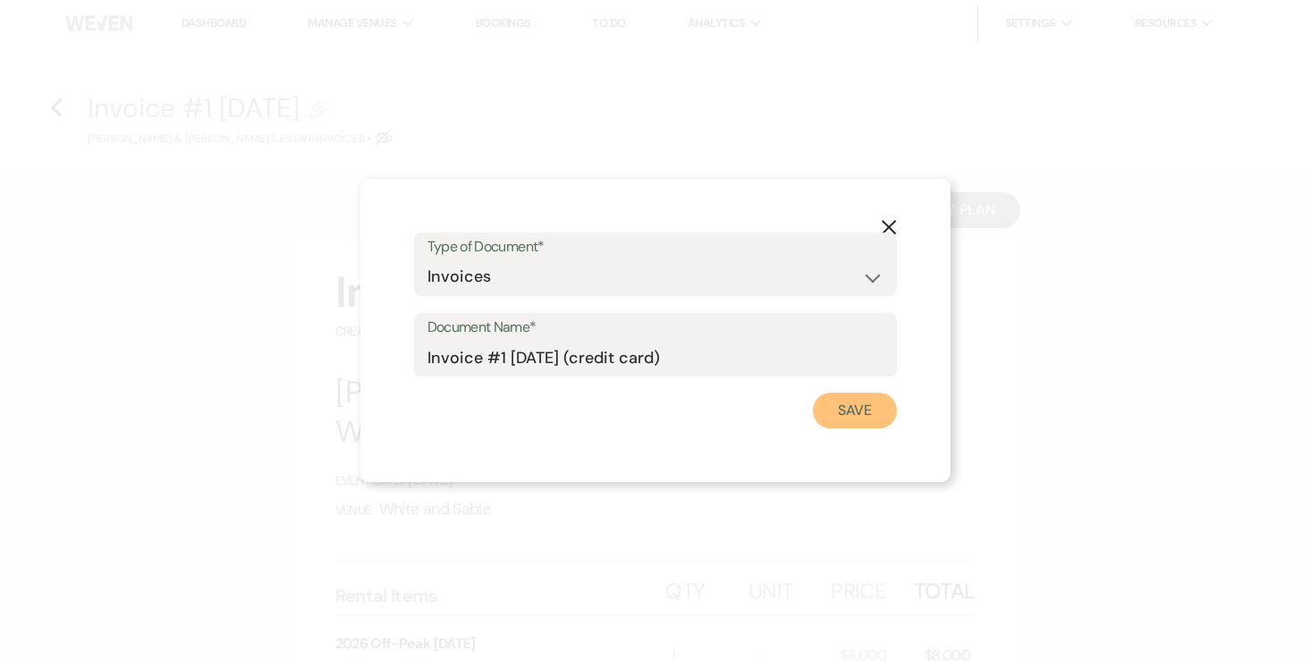
click at [848, 405] on button "Save" at bounding box center [855, 410] width 84 height 36
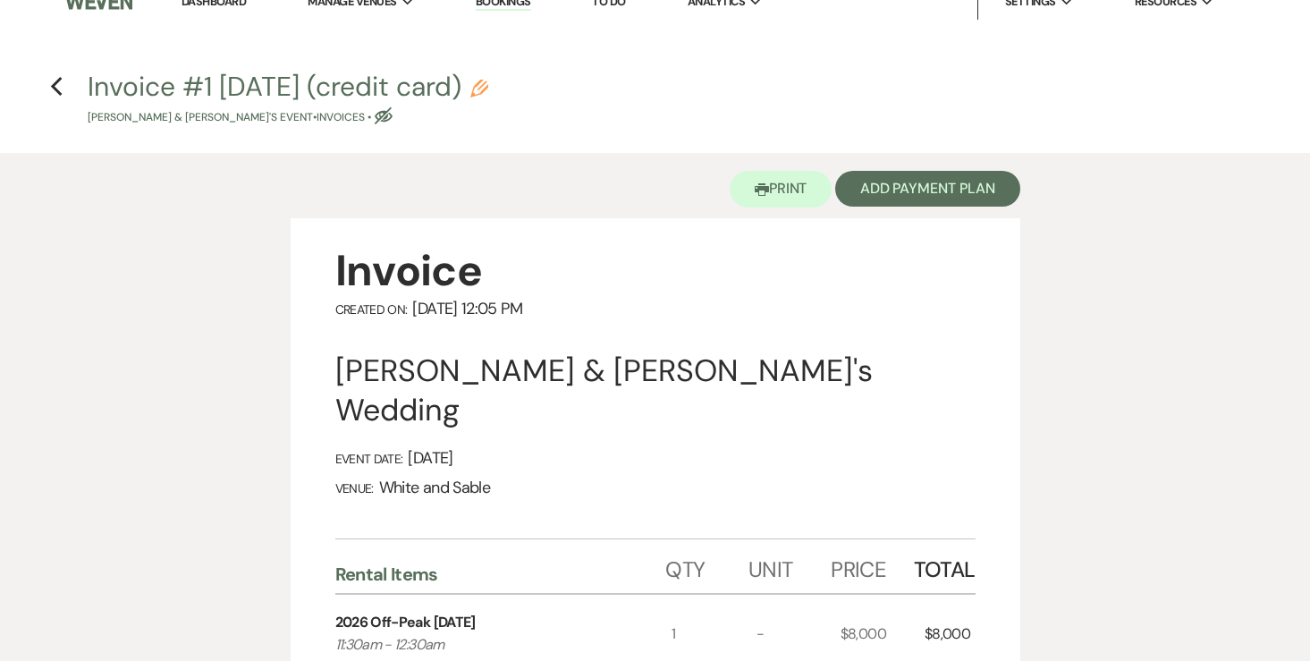
scroll to position [23, 0]
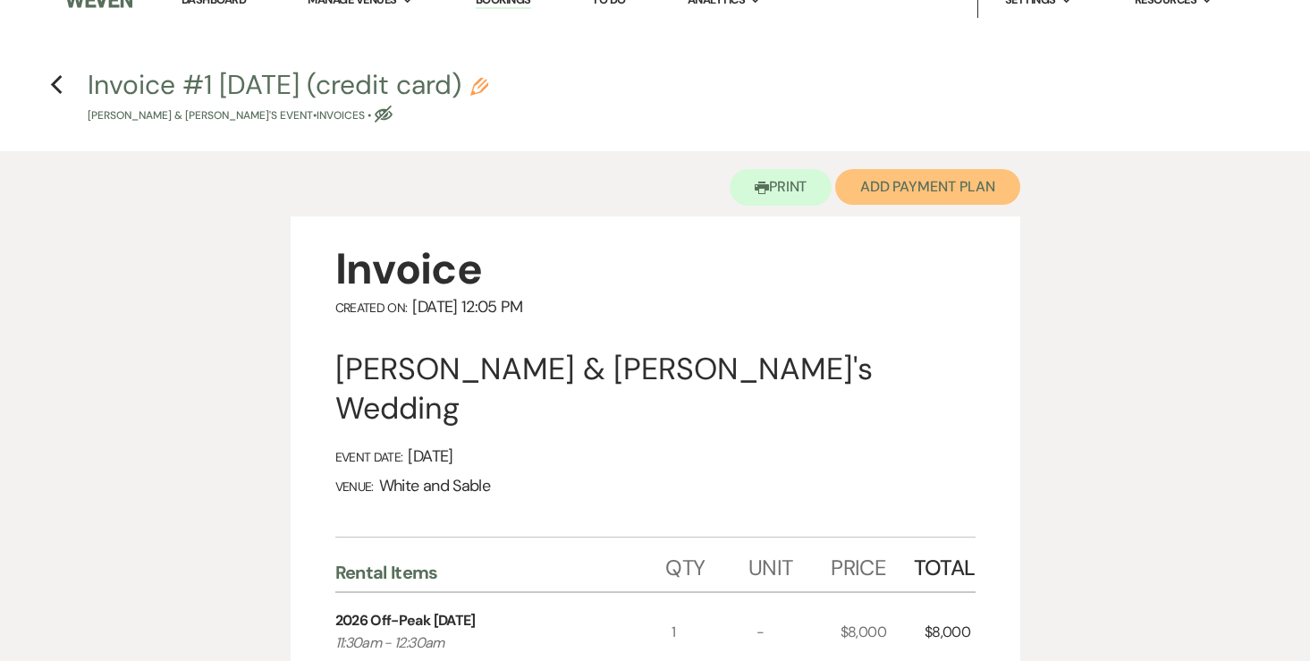
click at [977, 198] on button "Add Payment Plan" at bounding box center [927, 187] width 185 height 36
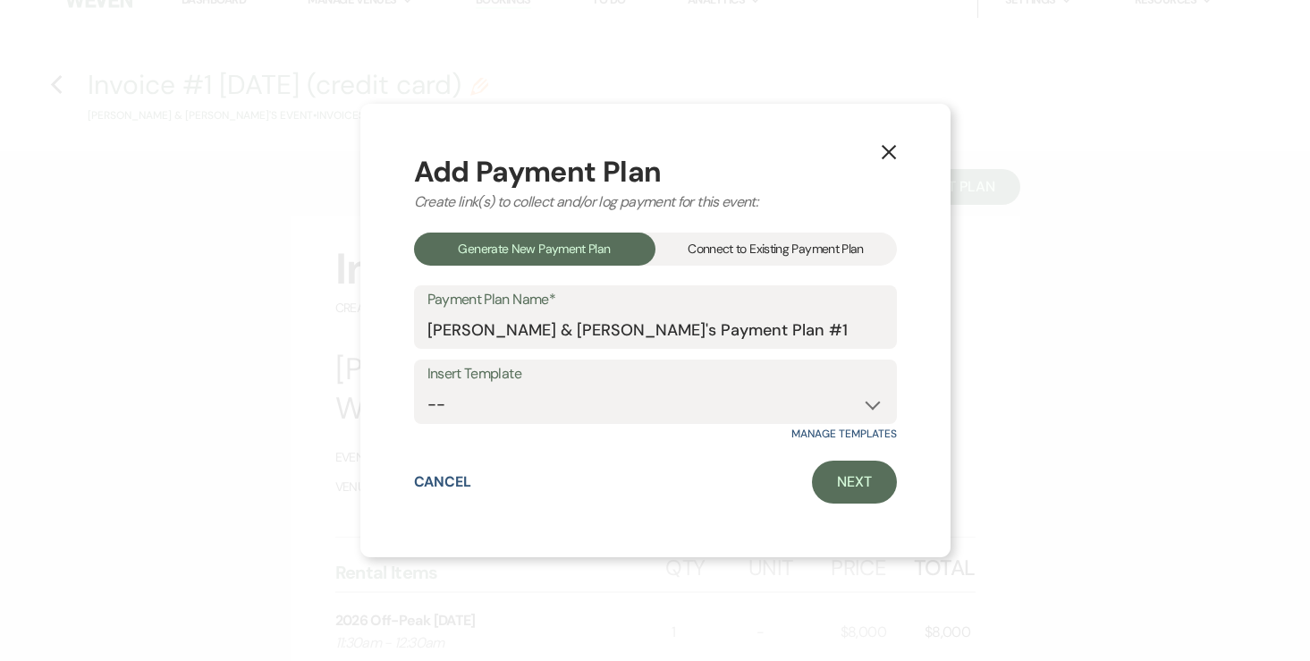
click at [664, 377] on label "Insert Template" at bounding box center [655, 374] width 456 height 26
click at [653, 396] on select "-- Wedding Payments - Credit Card (3% Fee) Wedding Payments - ACH/Check/Cash" at bounding box center [655, 404] width 456 height 35
select select "77"
click at [870, 476] on link "Next" at bounding box center [854, 481] width 85 height 43
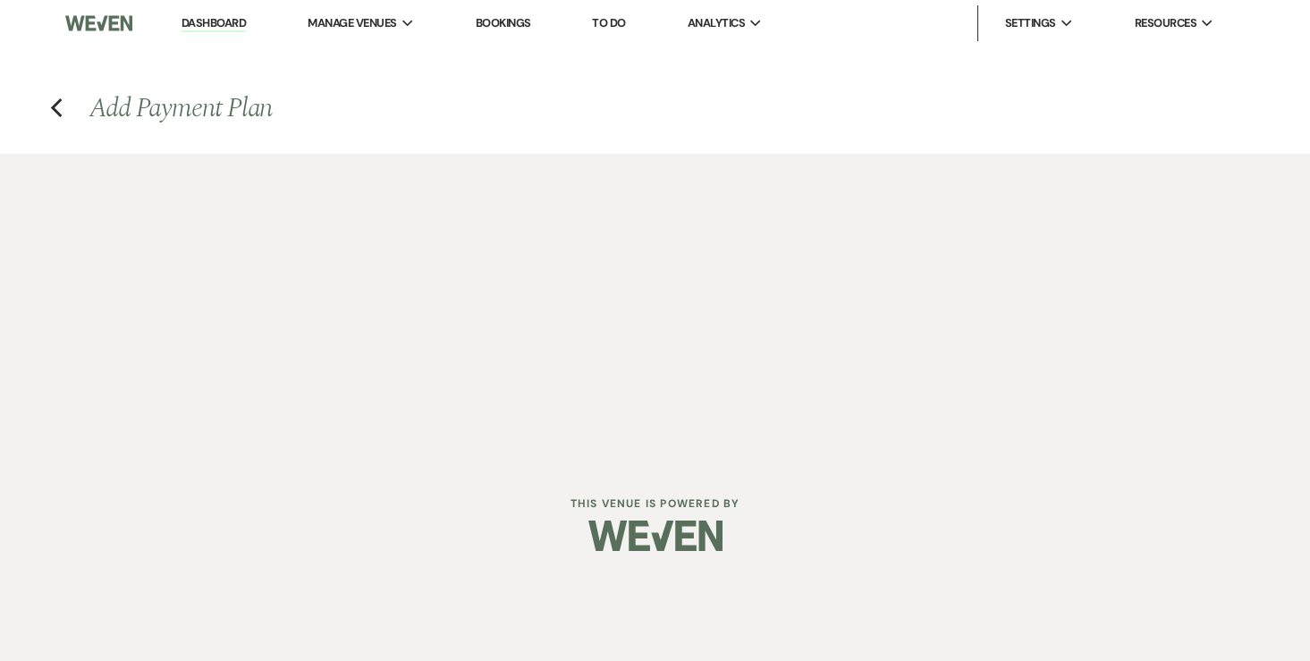
select select "27202"
select select "2"
select select "percentage"
select select "true"
select select "2"
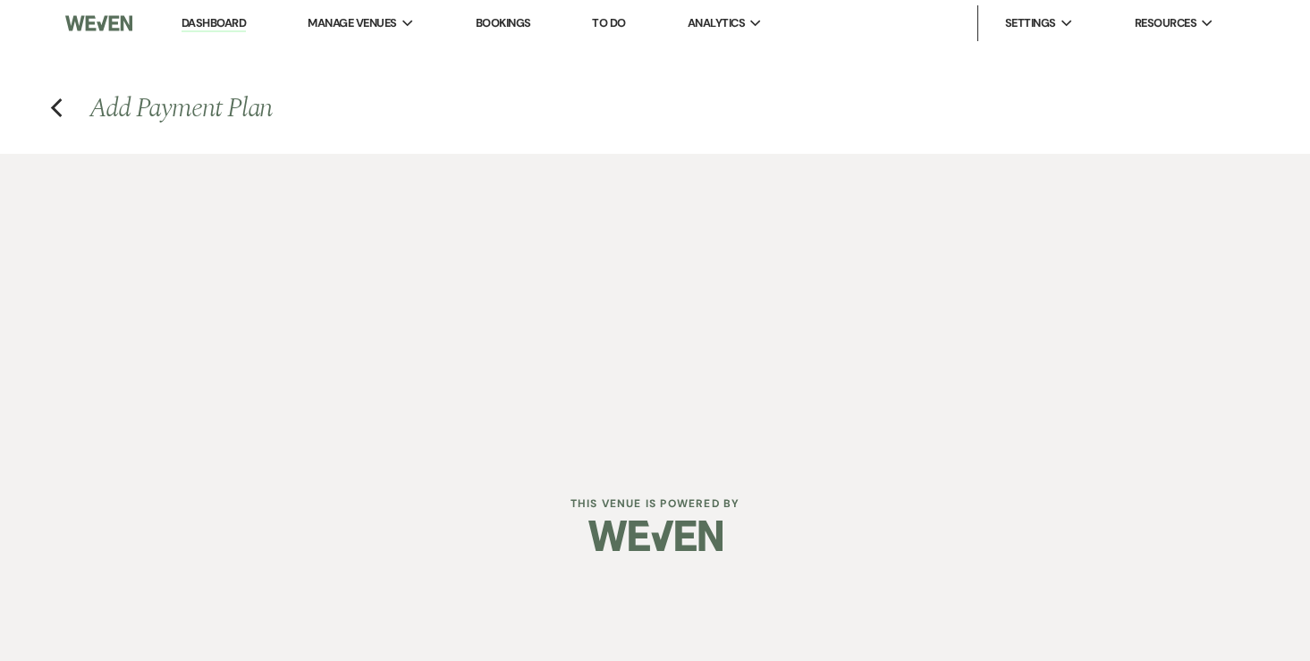
select select "percentage"
select select "true"
select select "client"
select select "weekly"
select select "onDueDate"
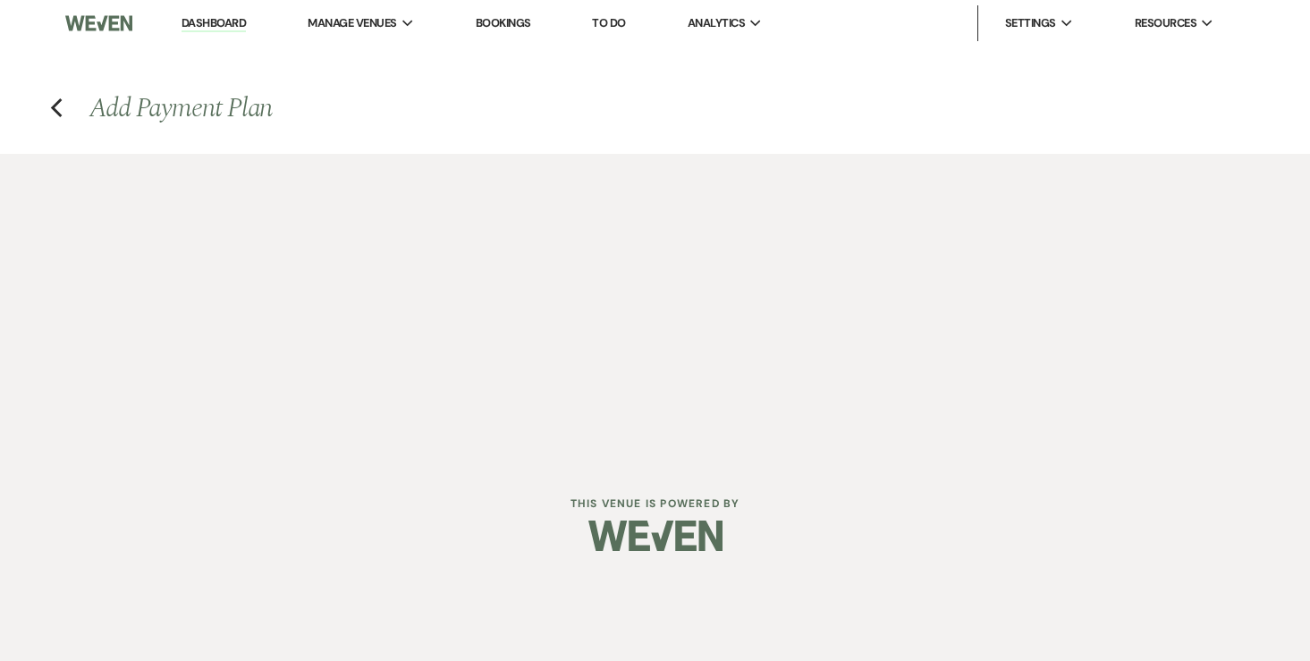
select select "complete"
select select "client"
select select "weeks"
select select "2"
select select "percentage"
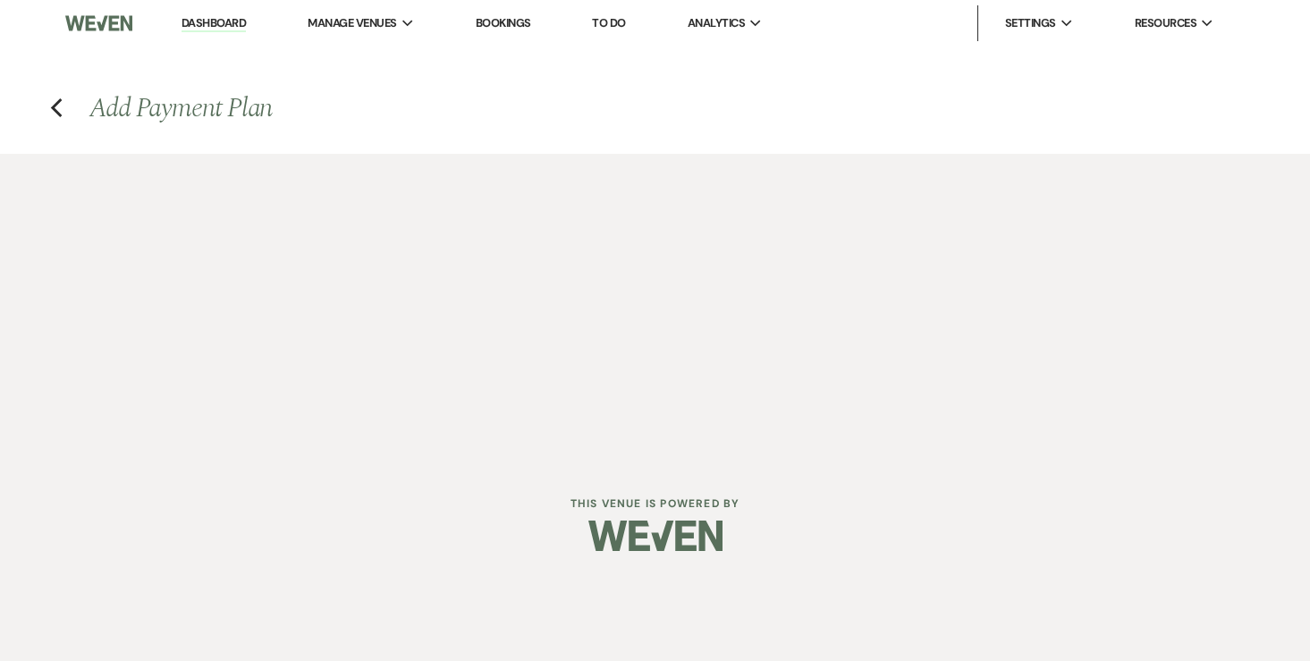
select select "true"
select select "client"
select select "weeks"
select select "client"
select select "weekly"
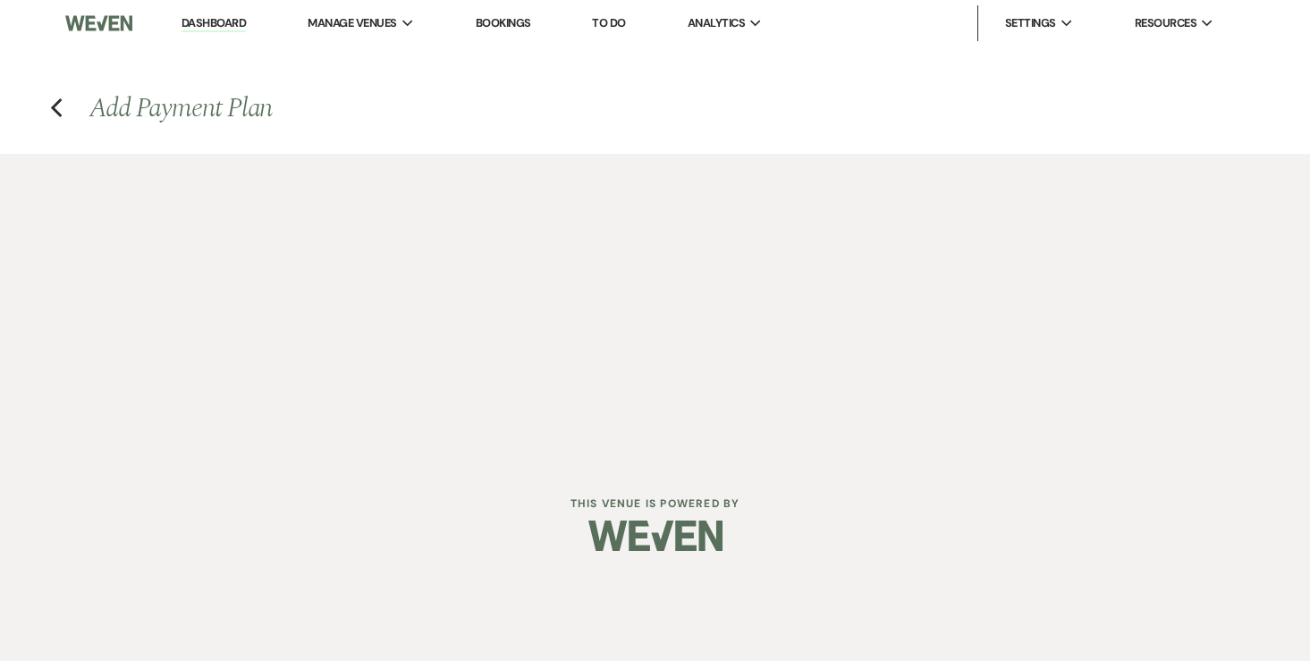
select select "onDueDate"
select select "complete"
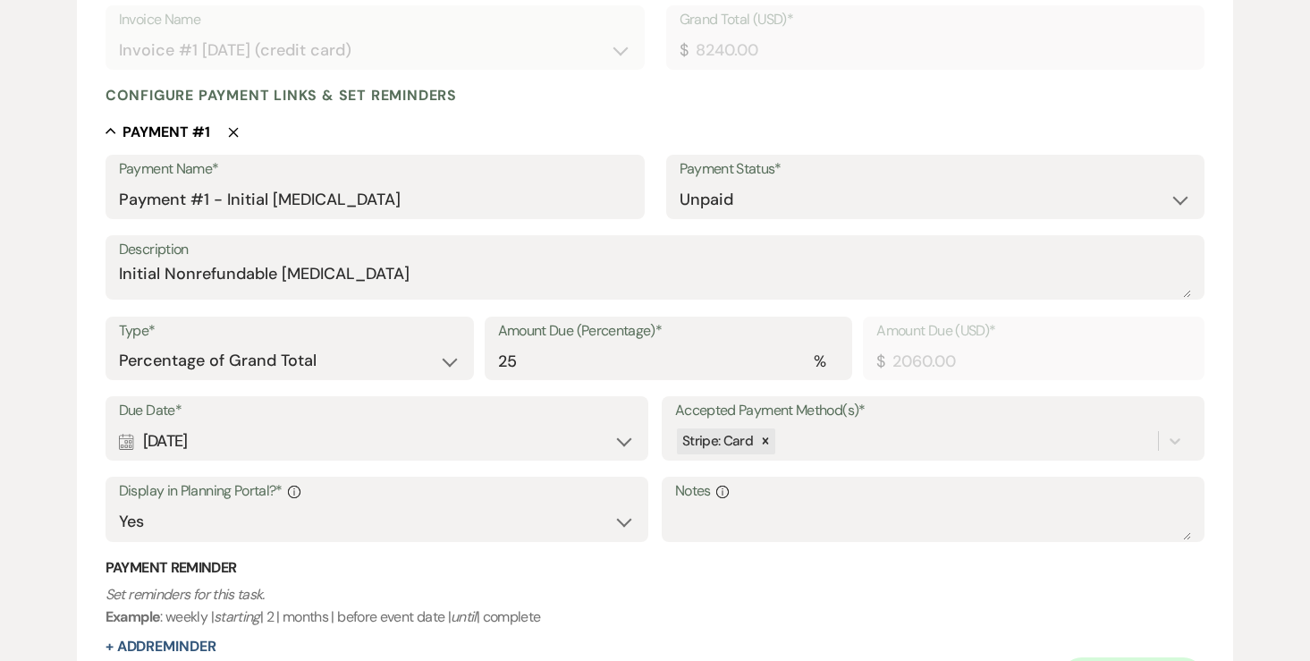
scroll to position [405, 0]
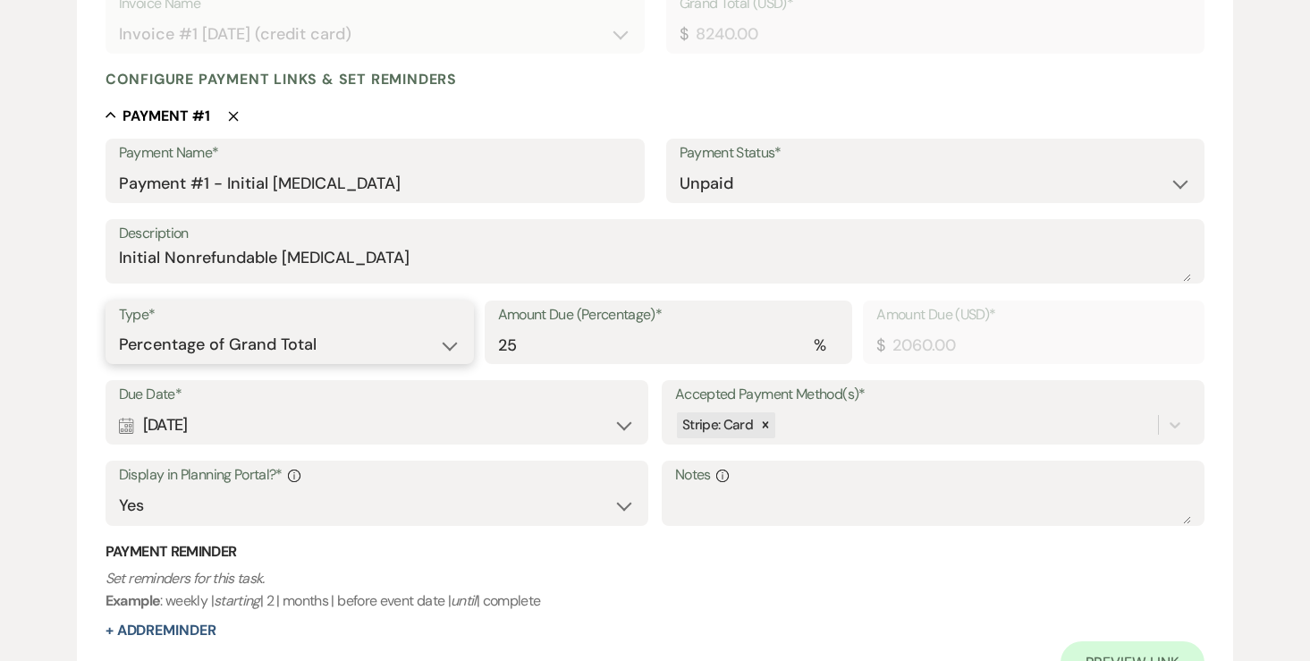
click at [318, 346] on select "Dollar Amount Percentage of Grand Total" at bounding box center [289, 344] width 341 height 35
select select "flat"
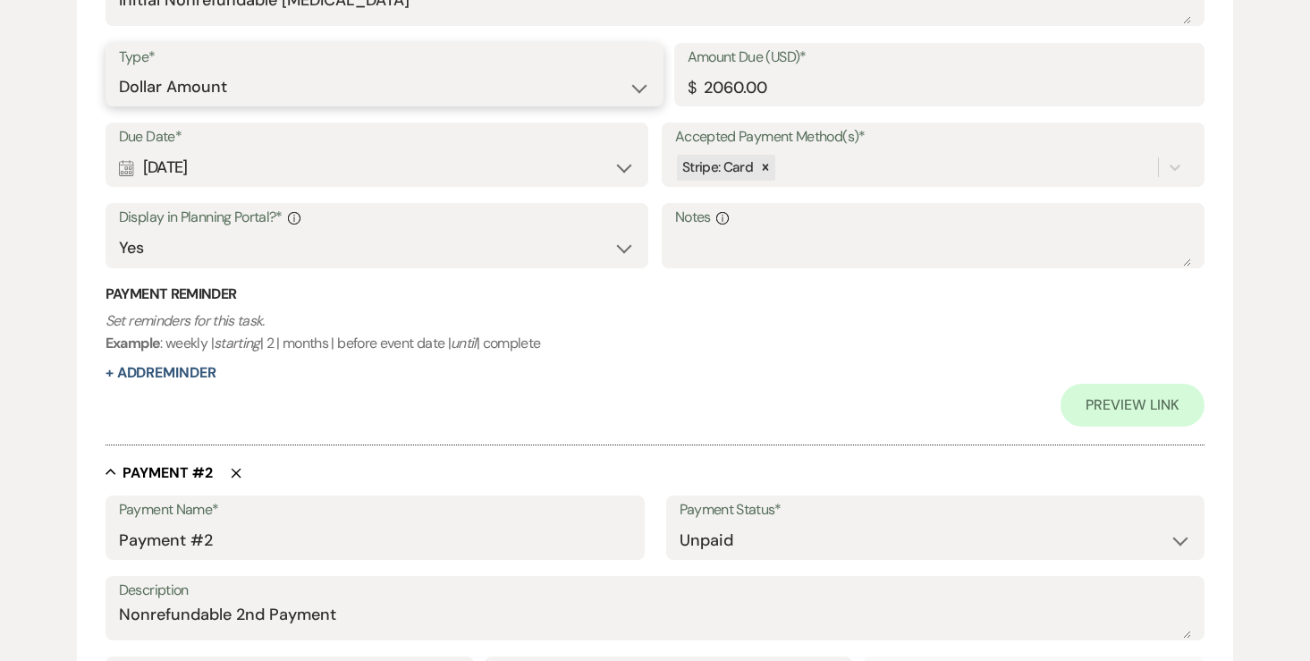
scroll to position [664, 0]
click at [429, 166] on div "Calendar Aug 13, 2025 Expand" at bounding box center [377, 165] width 516 height 35
select select "day"
select select "afterTodaysDate"
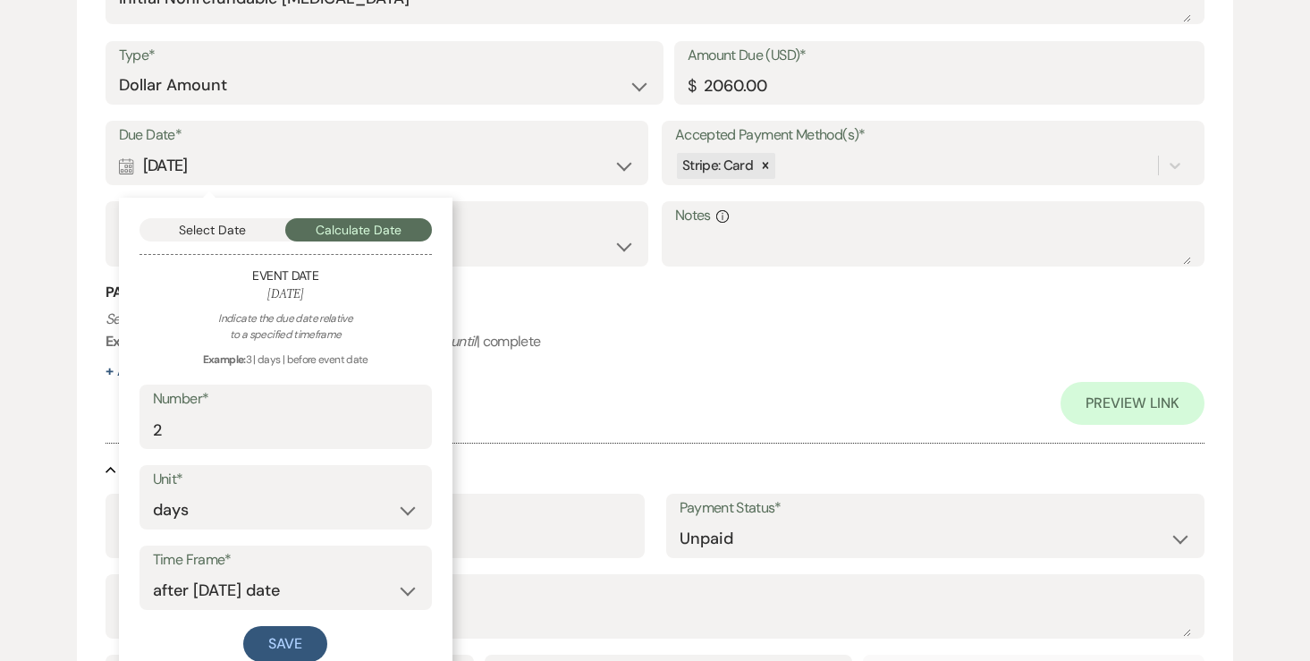
click at [429, 166] on div "Calendar Aug 13, 2025 Collapse" at bounding box center [377, 165] width 516 height 35
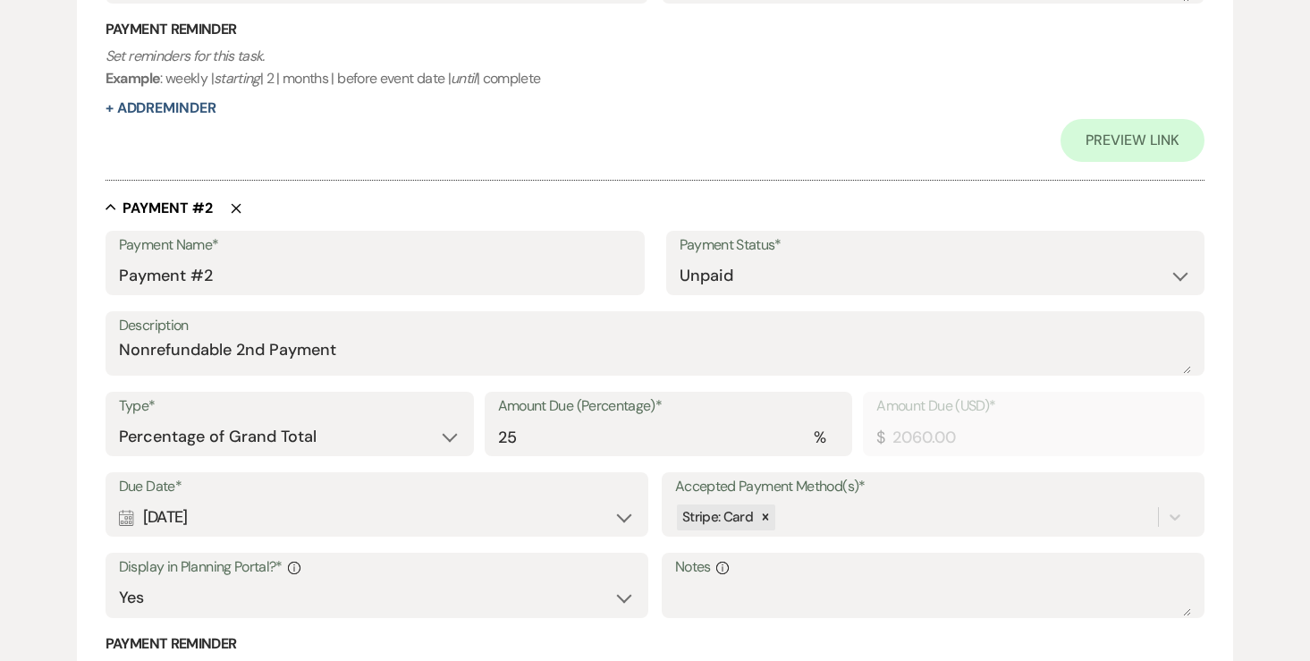
scroll to position [928, 0]
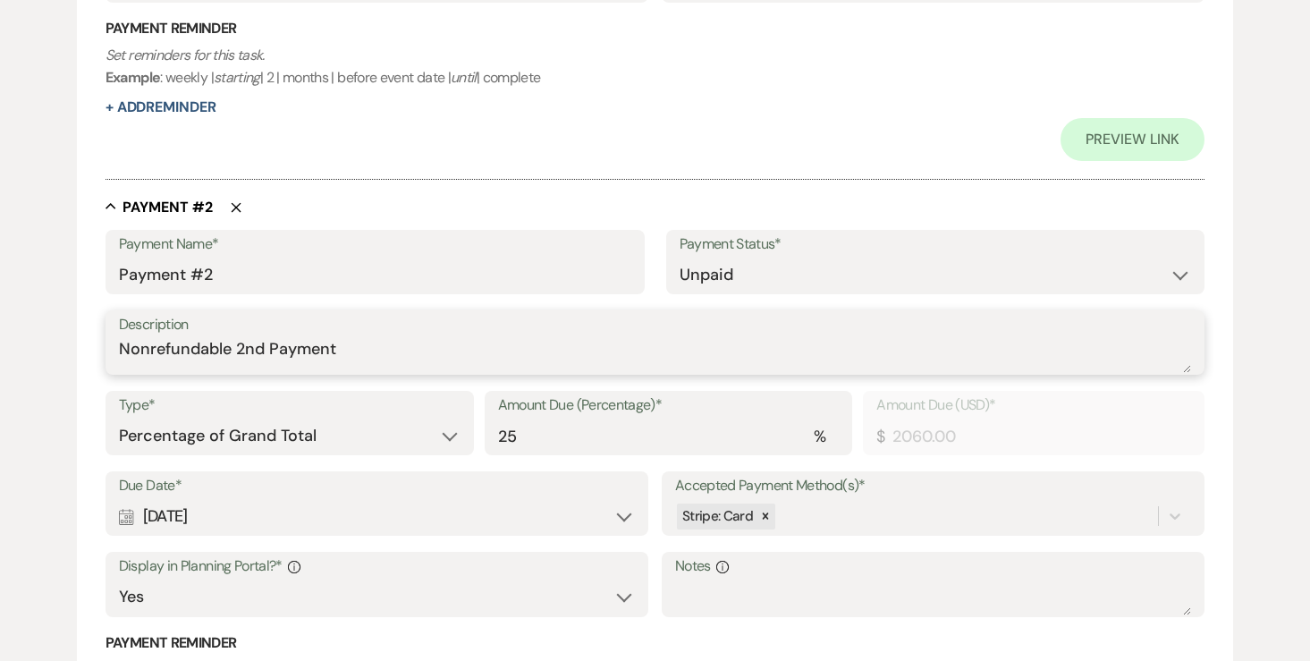
click at [371, 365] on textarea "Nonrefundable 2nd Payment" at bounding box center [655, 355] width 1073 height 36
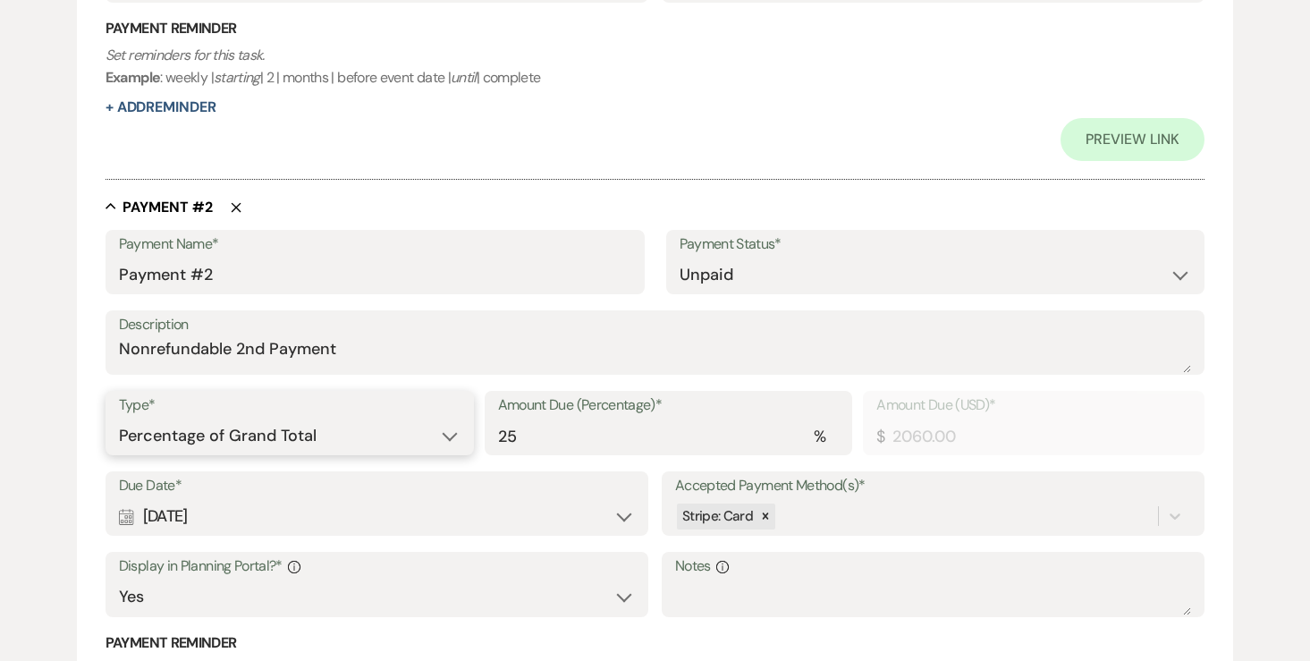
click at [272, 423] on select "Dollar Amount Percentage of Grand Total" at bounding box center [289, 435] width 341 height 35
select select "flat"
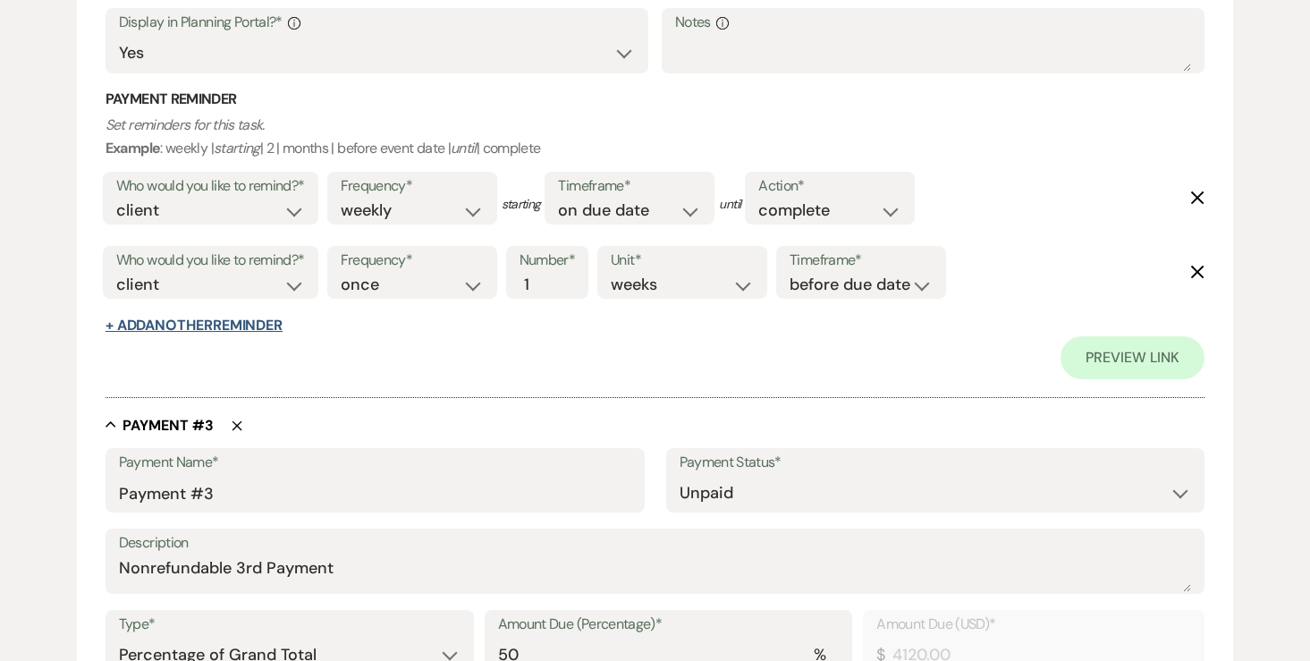
scroll to position [1505, 0]
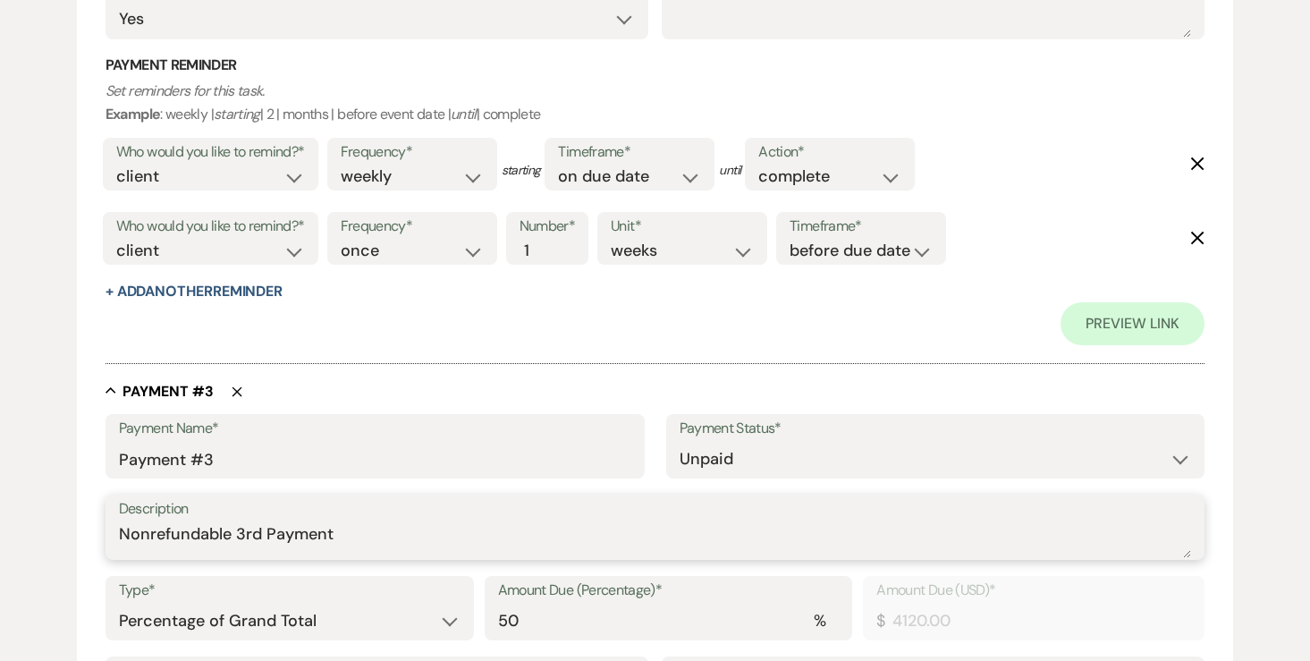
click at [228, 531] on textarea "Nonrefundable 3rd Payment" at bounding box center [655, 540] width 1073 height 36
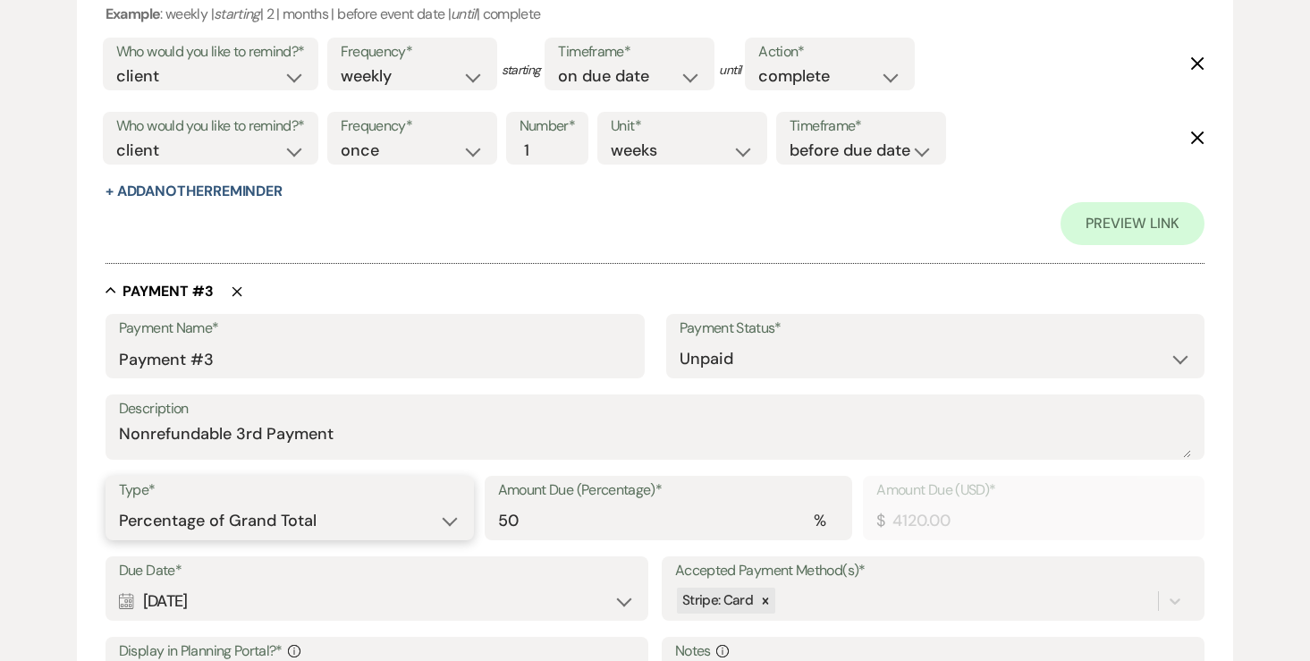
click at [226, 513] on select "Dollar Amount Percentage of Grand Total" at bounding box center [289, 520] width 341 height 35
select select "flat"
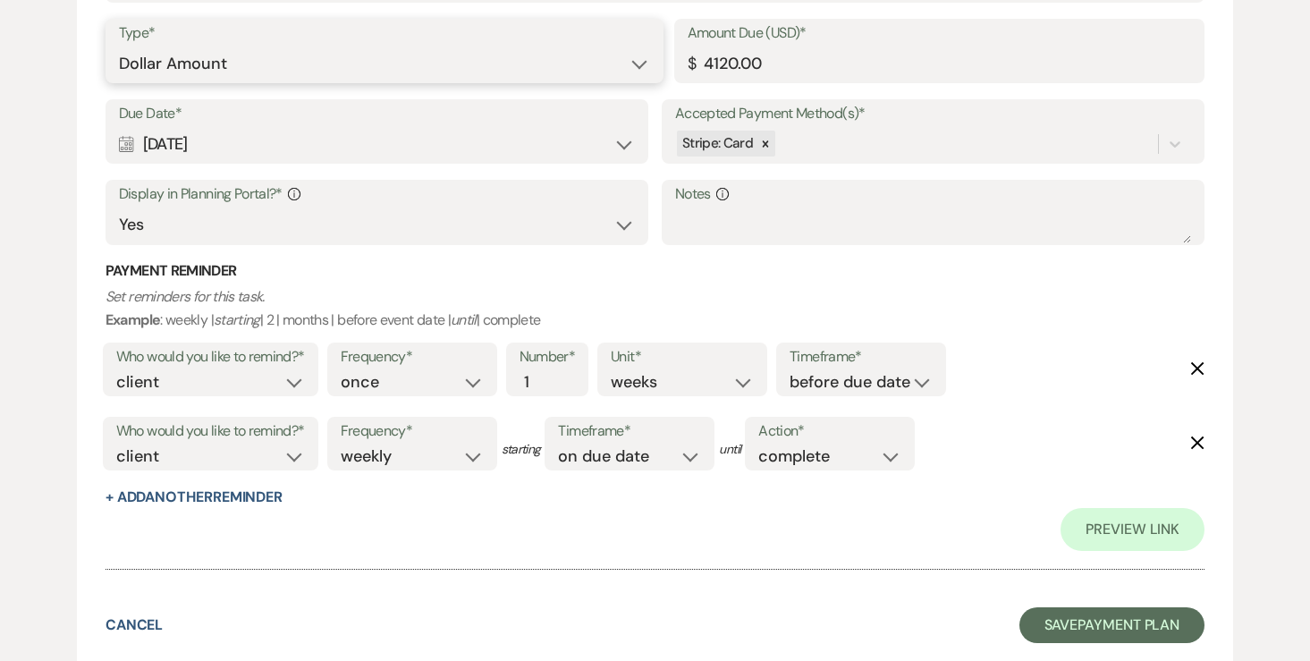
scroll to position [2065, 0]
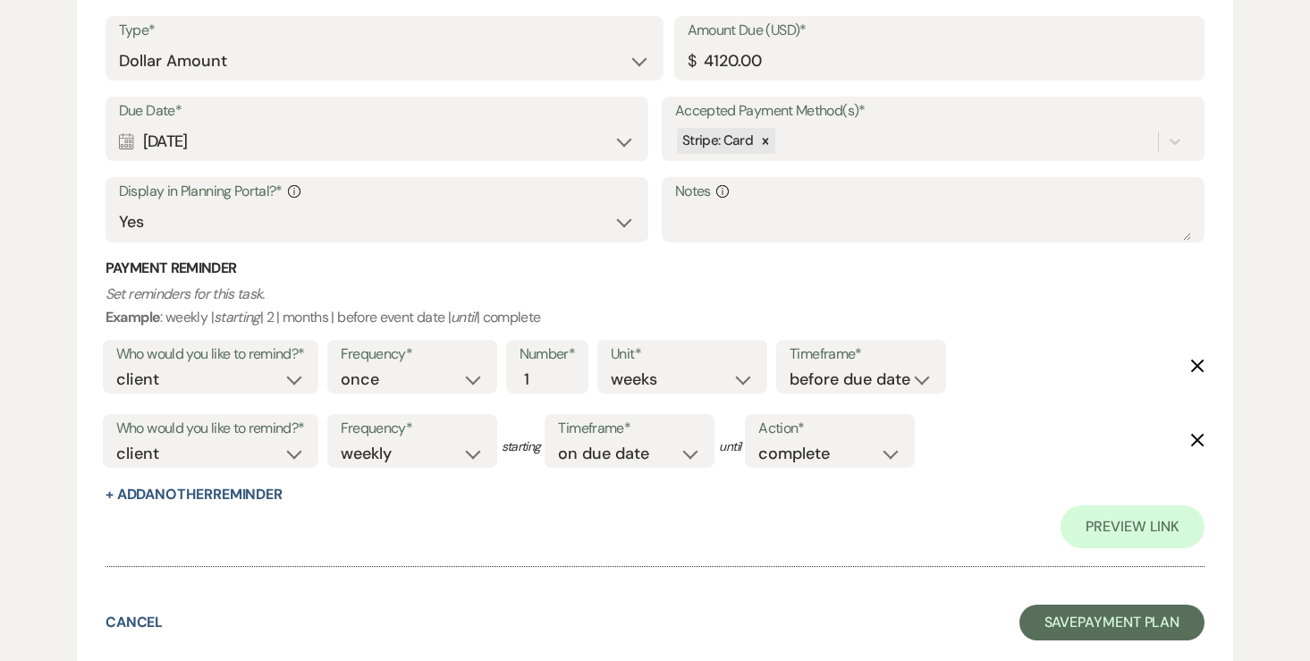
click at [1060, 609] on button "Save Payment Plan" at bounding box center [1112, 622] width 186 height 36
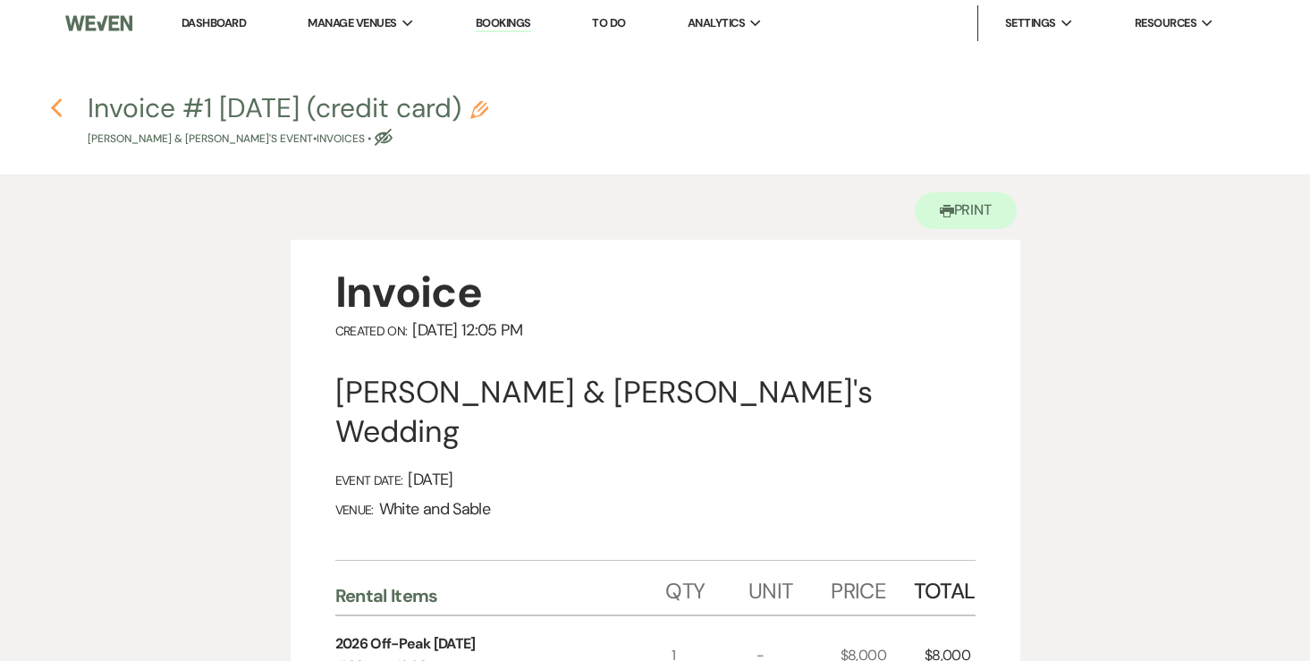
click at [57, 104] on use "button" at bounding box center [57, 108] width 12 height 20
select select "5"
select select "7"
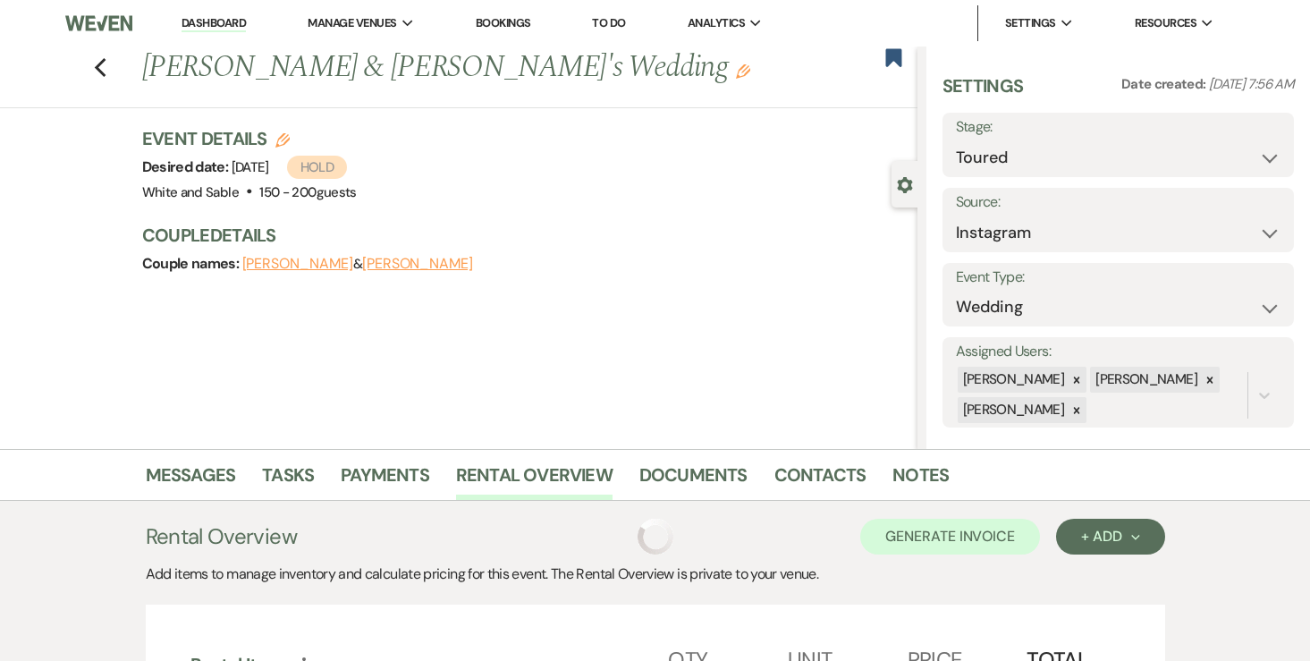
scroll to position [443, 0]
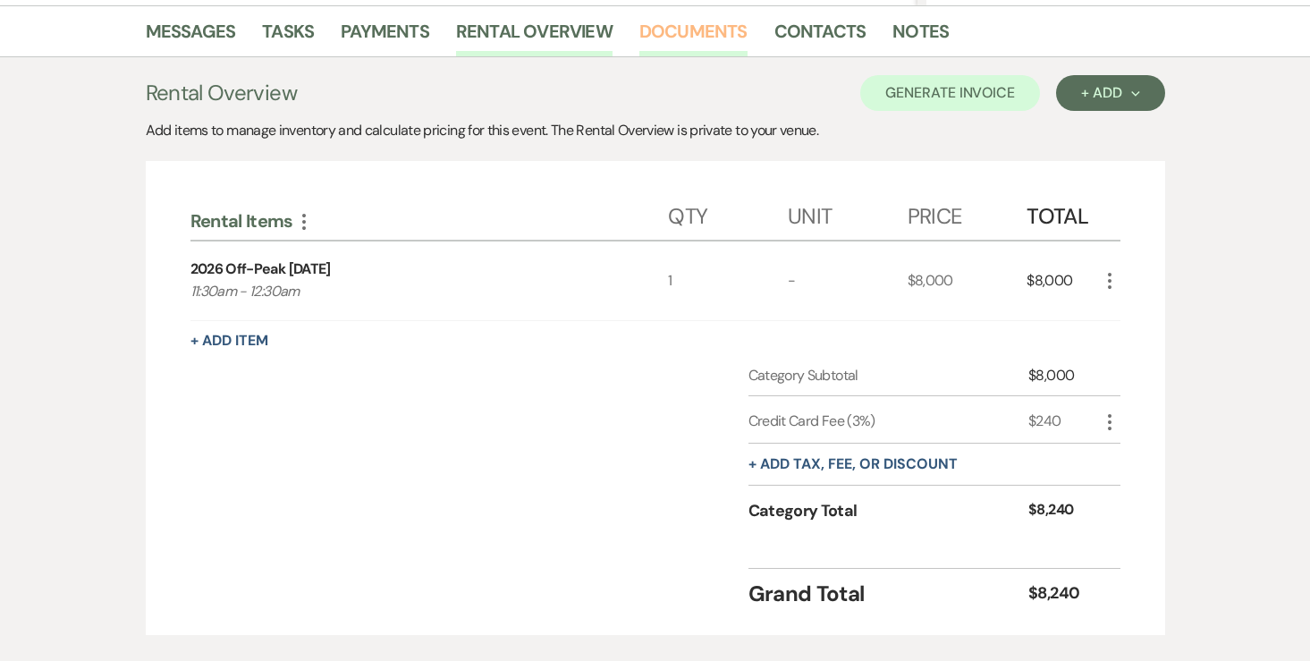
click at [639, 49] on link "Documents" at bounding box center [693, 36] width 108 height 39
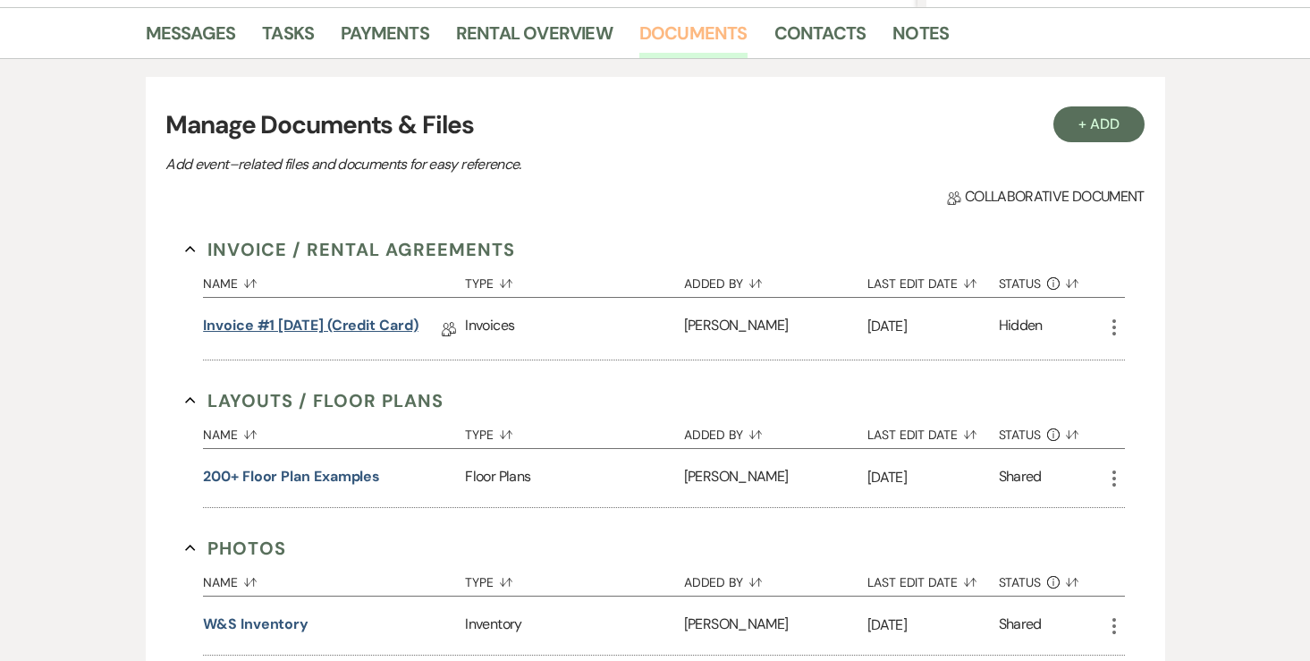
scroll to position [301, 0]
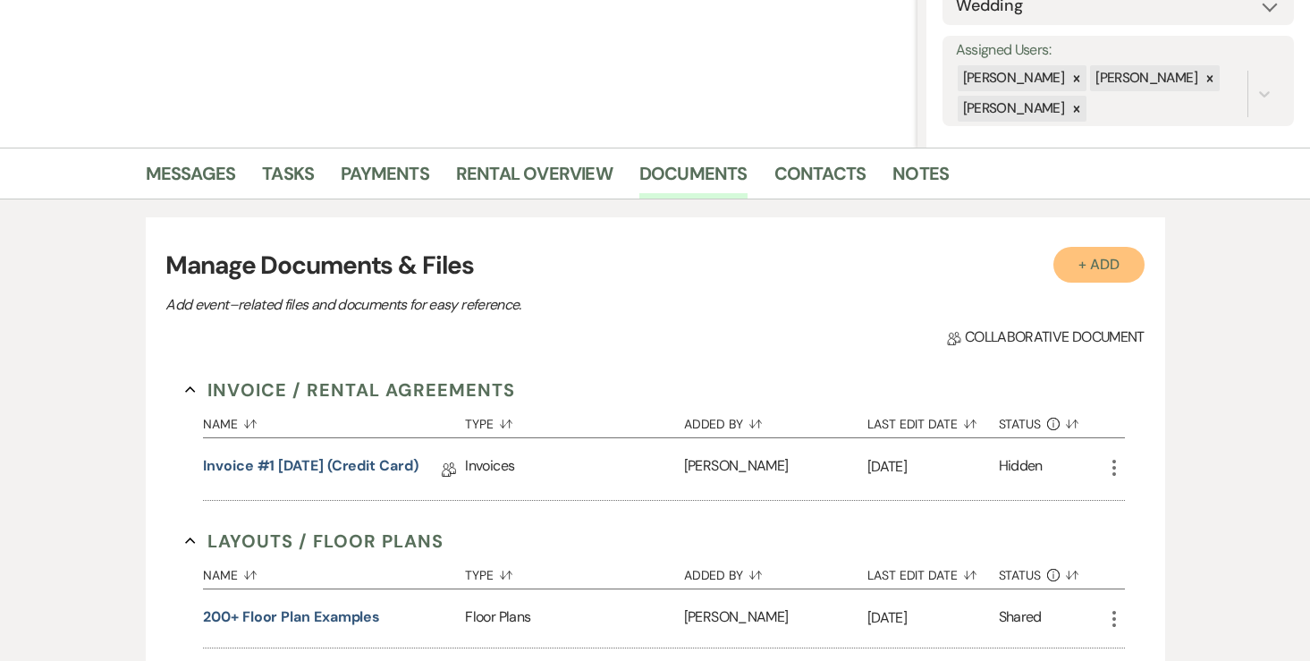
click at [1116, 259] on button "+ Add" at bounding box center [1098, 265] width 91 height 36
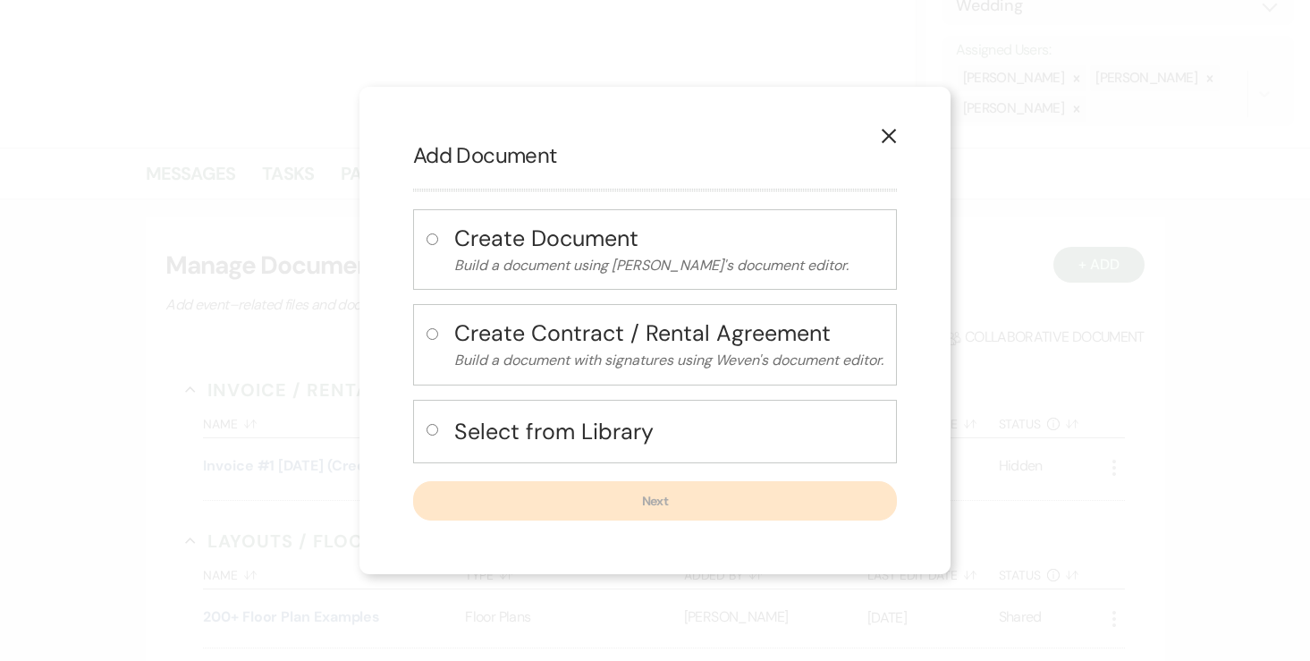
click at [427, 338] on input "radio" at bounding box center [432, 334] width 12 height 12
radio input "true"
select select "10"
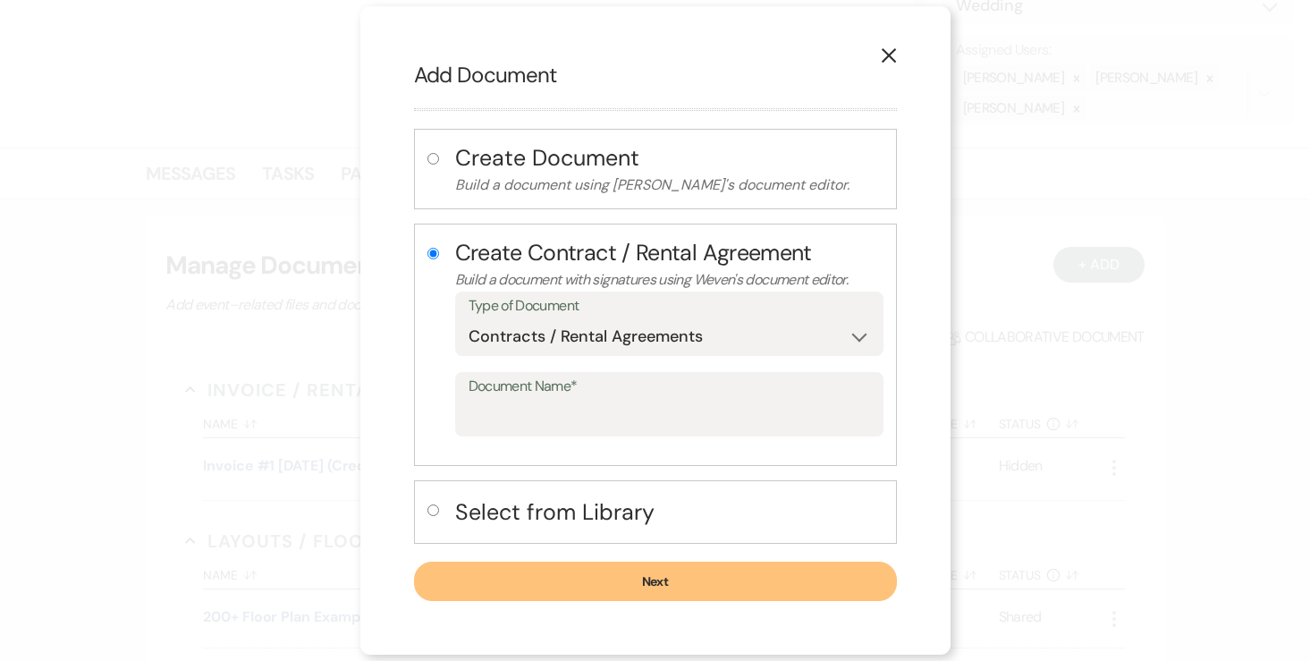
click at [431, 506] on input "radio" at bounding box center [433, 510] width 12 height 12
radio input "true"
radio input "false"
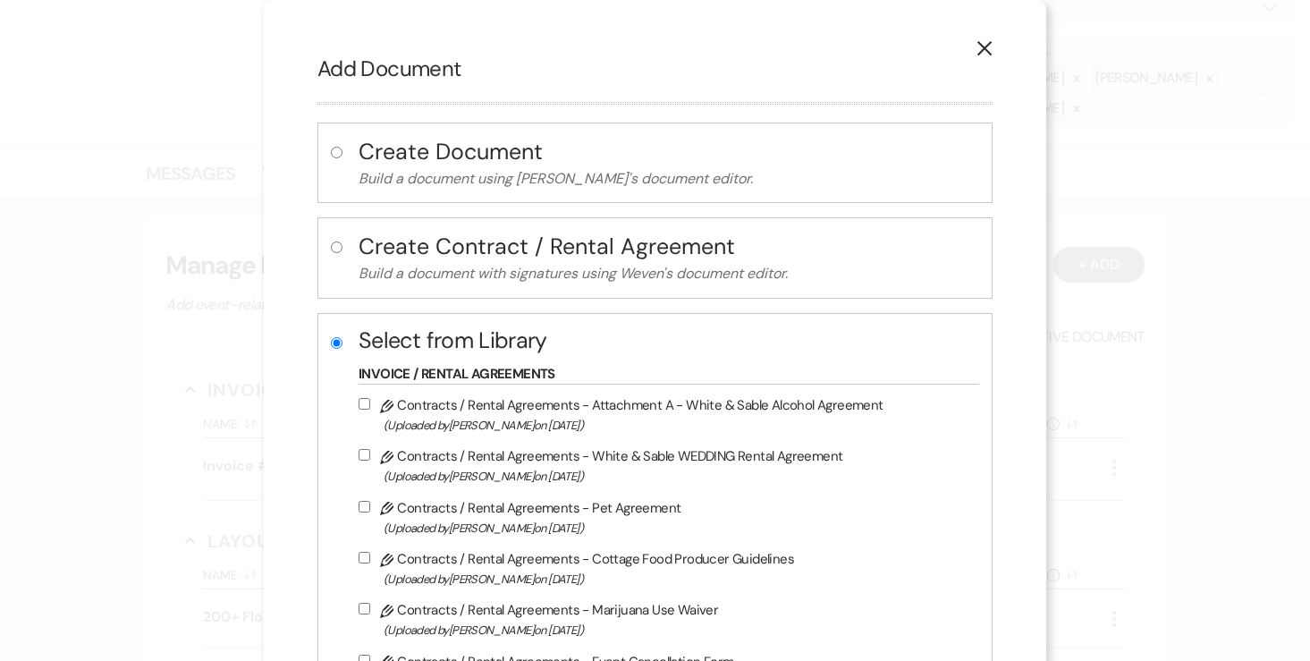
click at [367, 459] on input "Pencil Contracts / Rental Agreements - White & Sable WEDDING Rental Agreement (…" at bounding box center [364, 455] width 12 height 12
checkbox input "true"
click at [370, 408] on input "Pencil Contracts / Rental Agreements - Attachment A - White & Sable Alcohol Agr…" at bounding box center [364, 404] width 12 height 12
checkbox input "true"
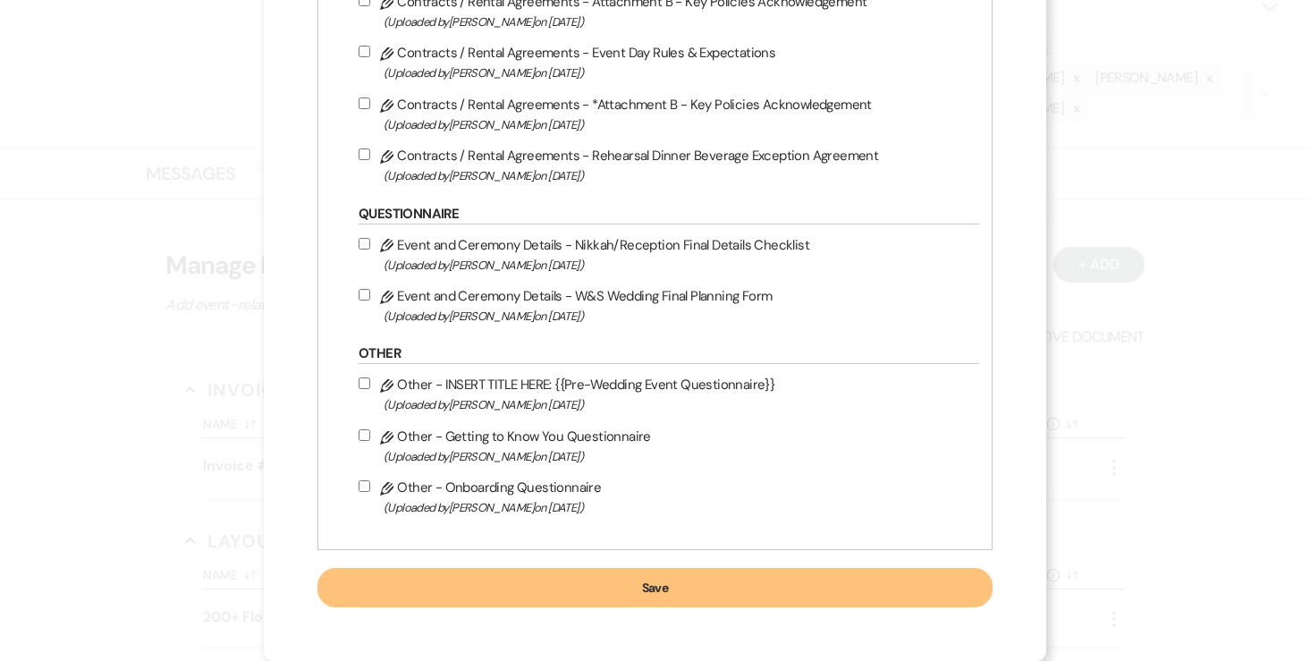
click at [619, 591] on button "Save" at bounding box center [654, 587] width 675 height 39
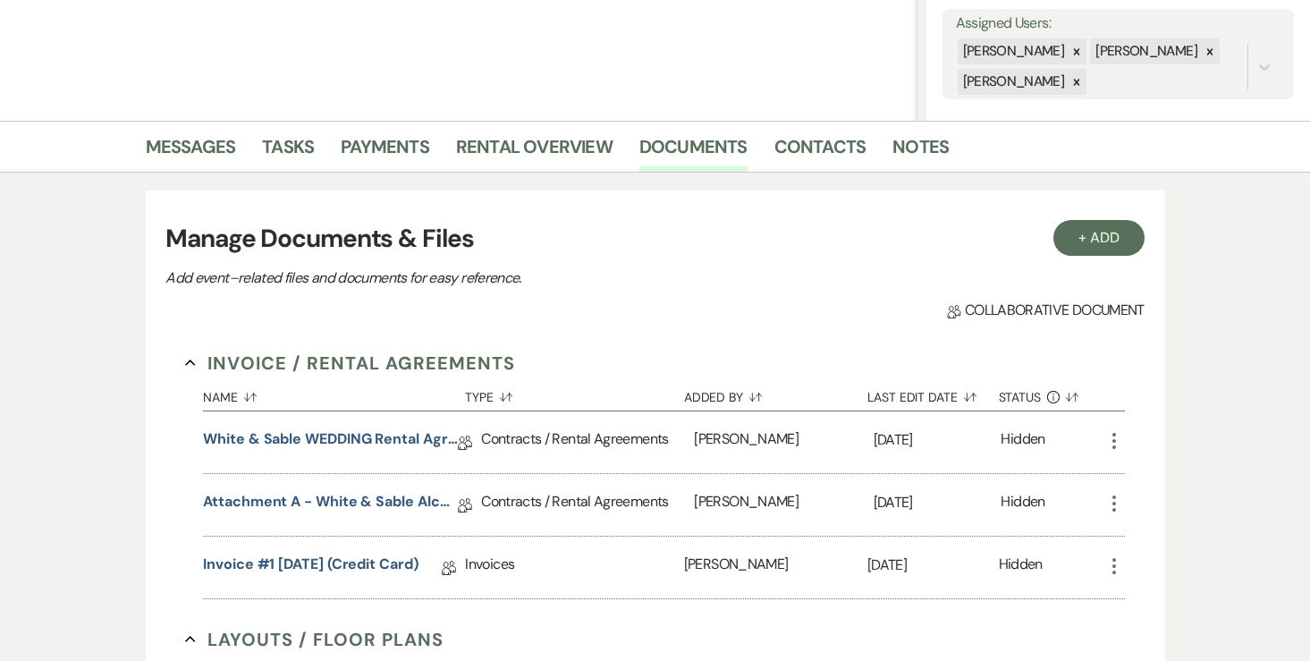
scroll to position [331, 0]
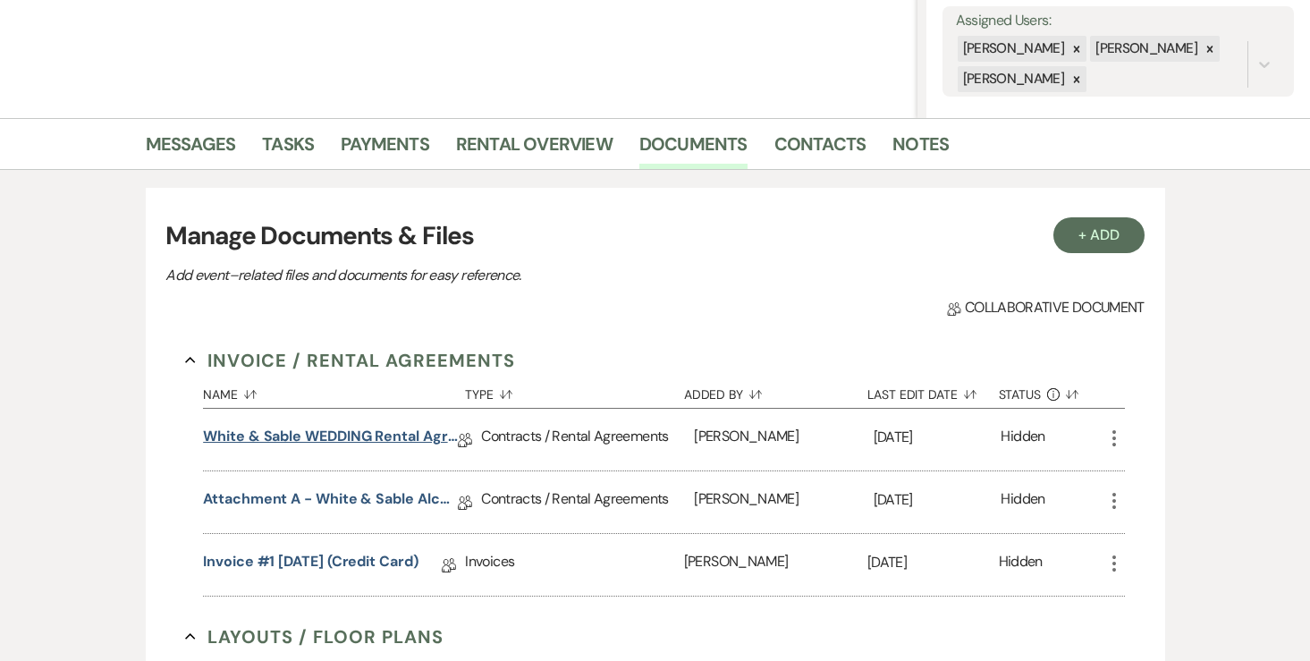
click at [364, 435] on link "White & Sable WEDDING Rental Agreement" at bounding box center [330, 439] width 255 height 28
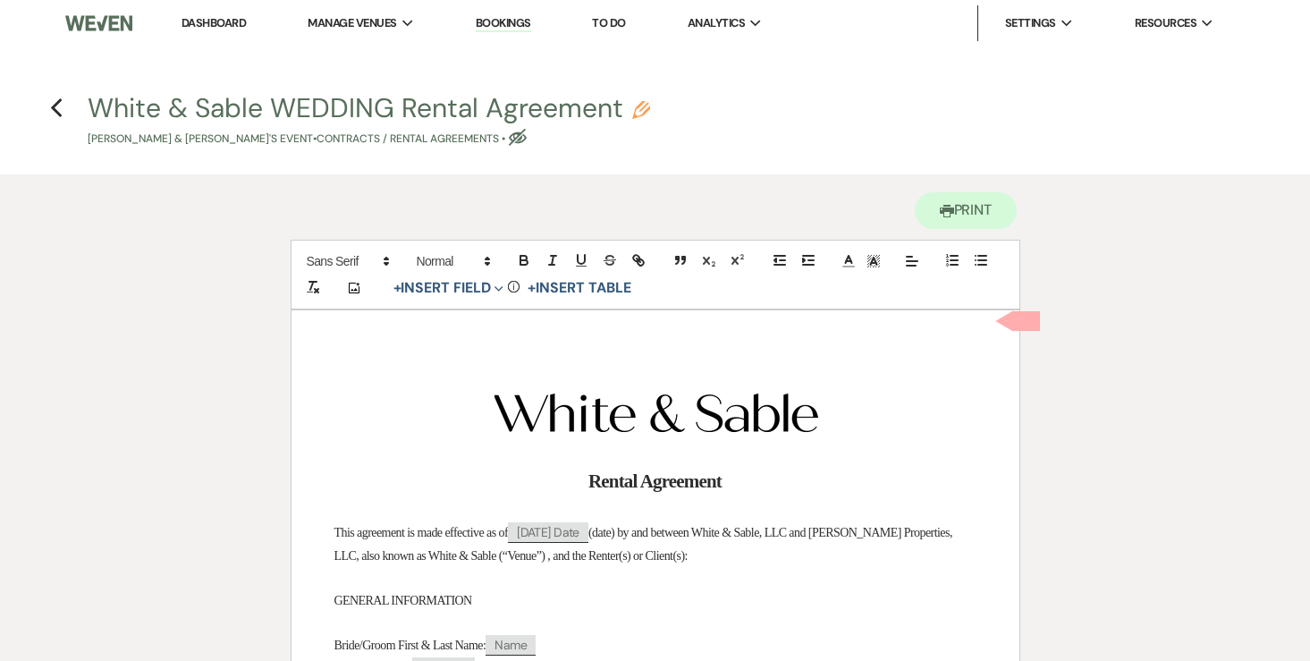
click at [632, 114] on icon "Pencil" at bounding box center [641, 110] width 18 height 18
select select "10"
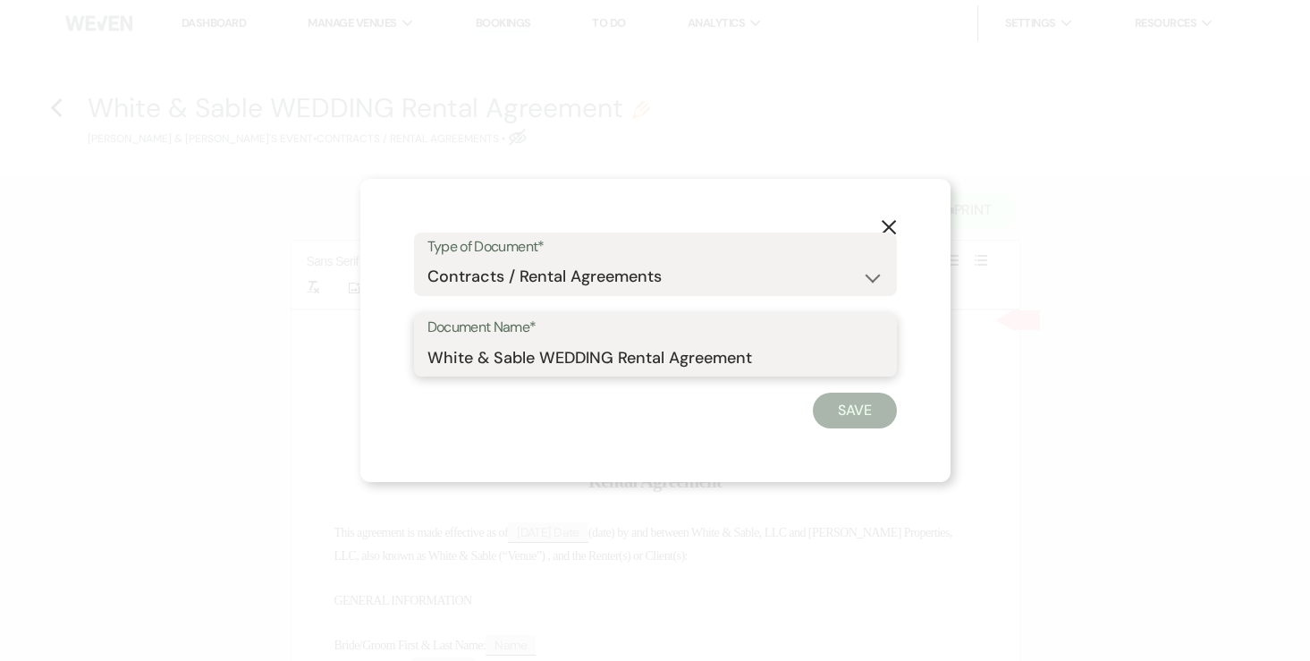
click at [567, 349] on input "White & Sable WEDDING Rental Agreement" at bounding box center [655, 357] width 456 height 35
click at [813, 369] on input "White & Sable/Xiong Rental Agreement" at bounding box center [655, 357] width 456 height 35
type input "White & Sable/Xiong Rental Agreement - 11.1.26"
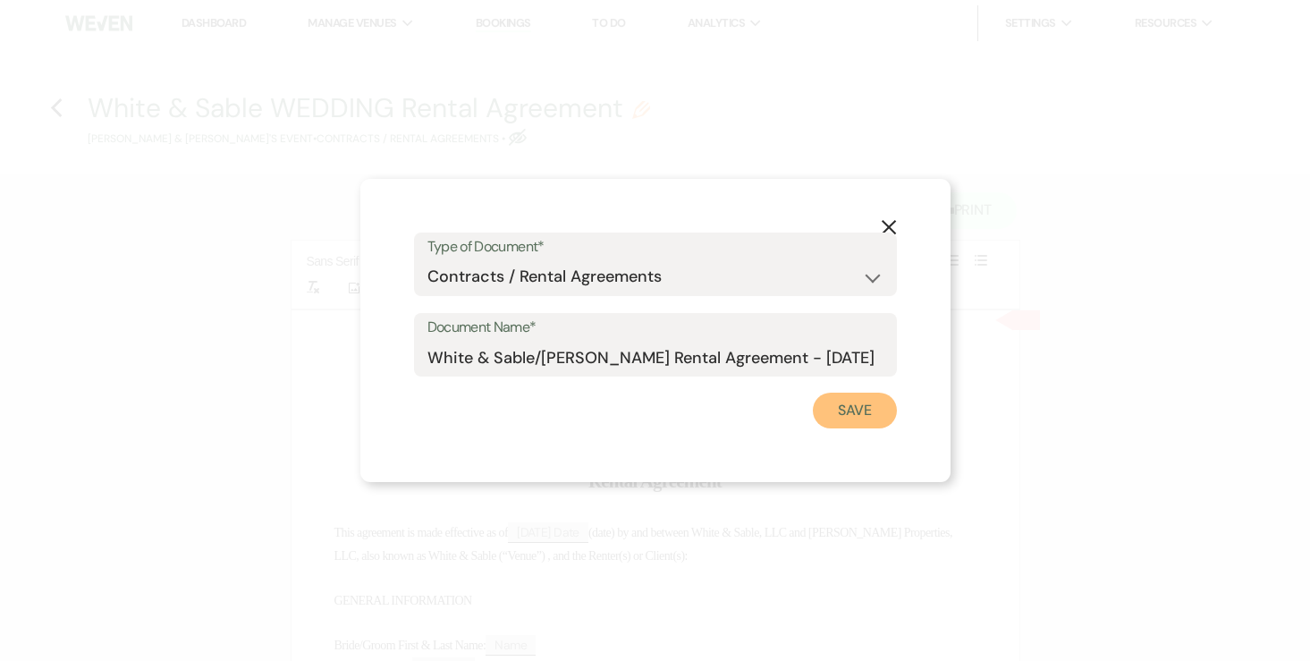
click at [861, 421] on button "Save" at bounding box center [855, 410] width 84 height 36
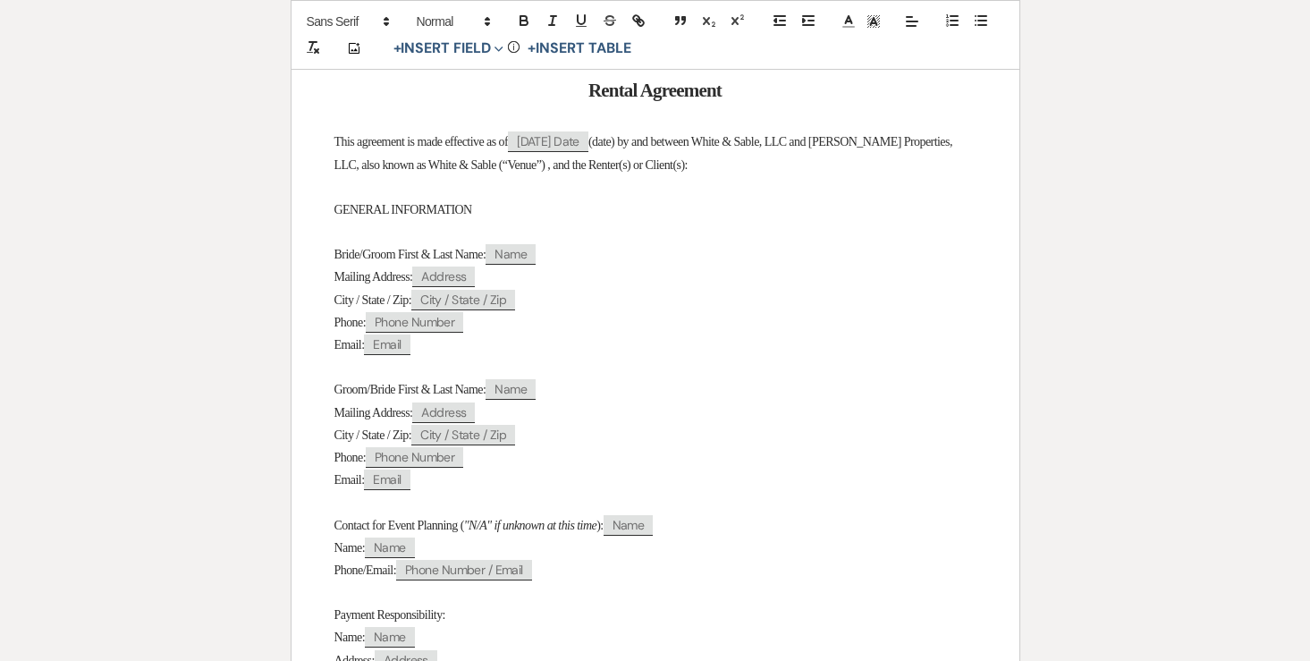
scroll to position [428, 0]
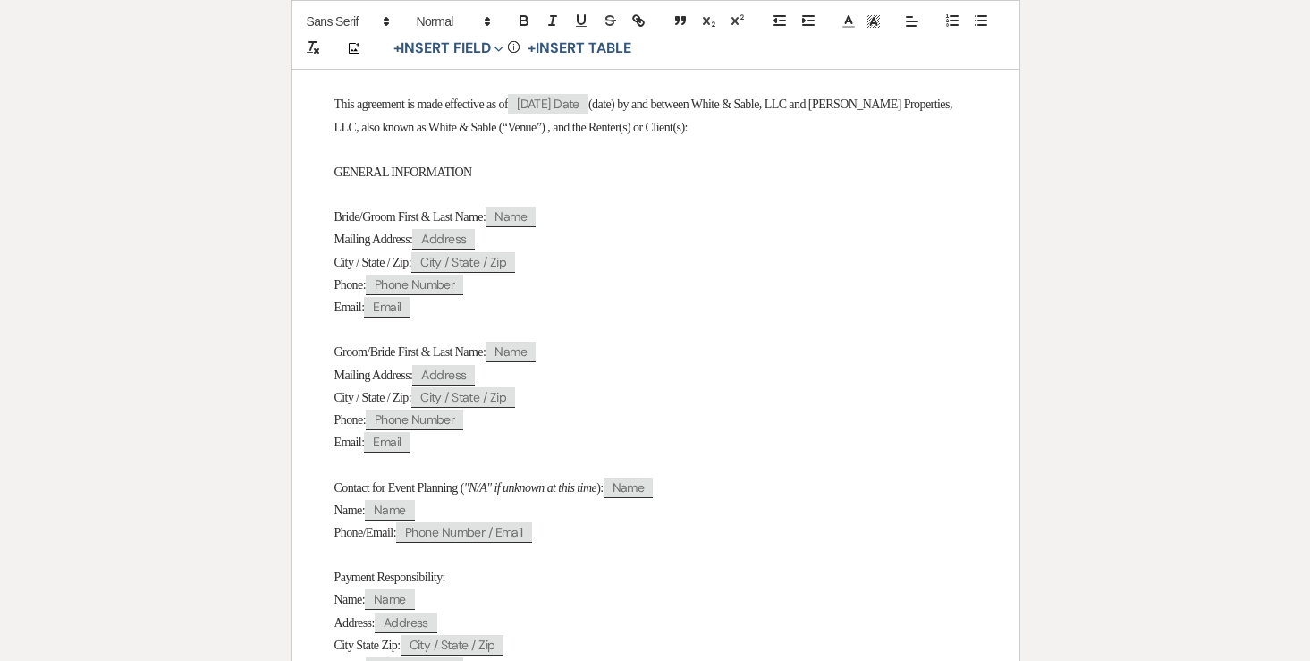
click at [399, 216] on span "Bride/Groom First & Last Name:" at bounding box center [410, 216] width 152 height 13
click at [366, 221] on span "Bride/GroomFirst & Last Name:" at bounding box center [408, 216] width 149 height 13
click at [386, 221] on span "Bride/GroomFirst & Last Name:" at bounding box center [408, 216] width 149 height 13
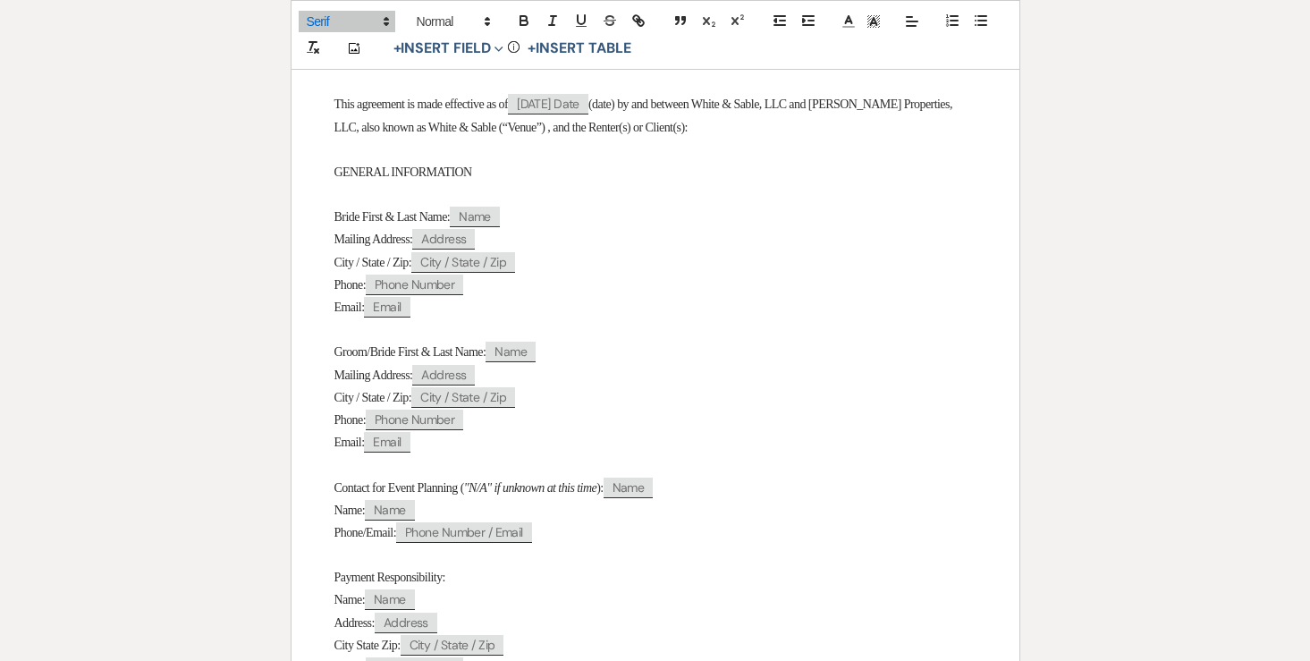
click at [385, 353] on span "Groom/Bride First & Last Name:" at bounding box center [410, 351] width 152 height 13
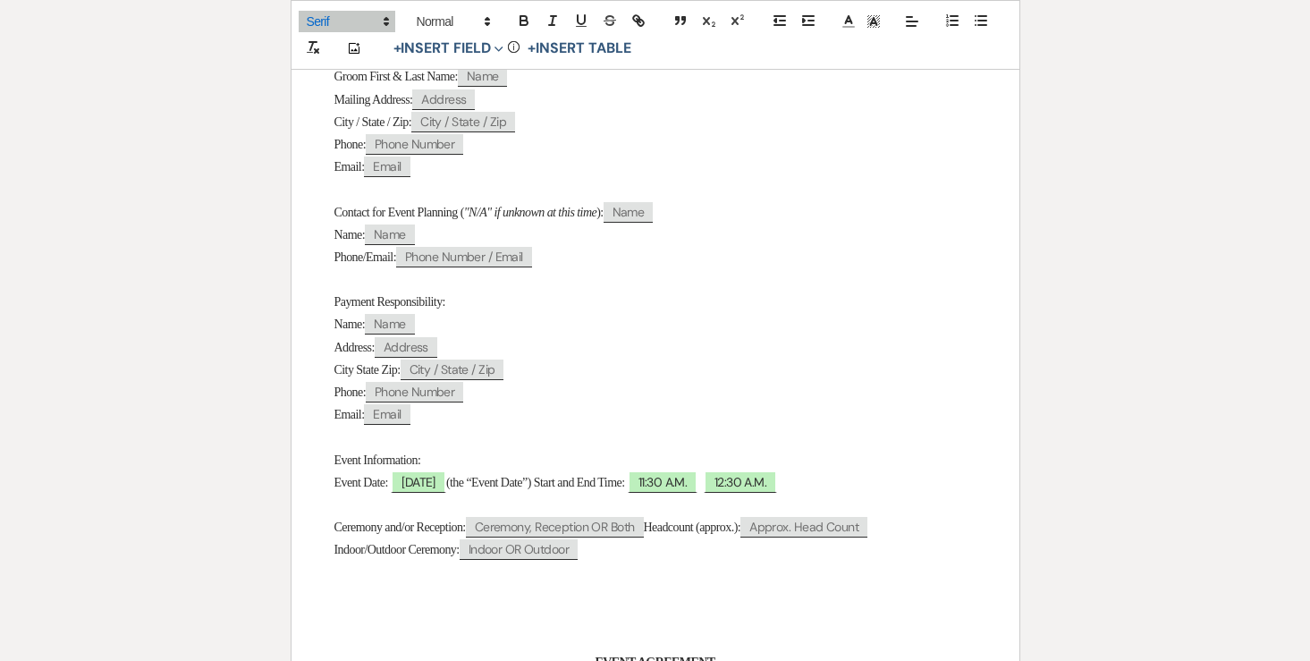
scroll to position [704, 0]
click at [415, 487] on span "11/01/2026" at bounding box center [418, 480] width 55 height 23
select select "smartCustomField"
select select "owner"
select select "{{eventDate}}"
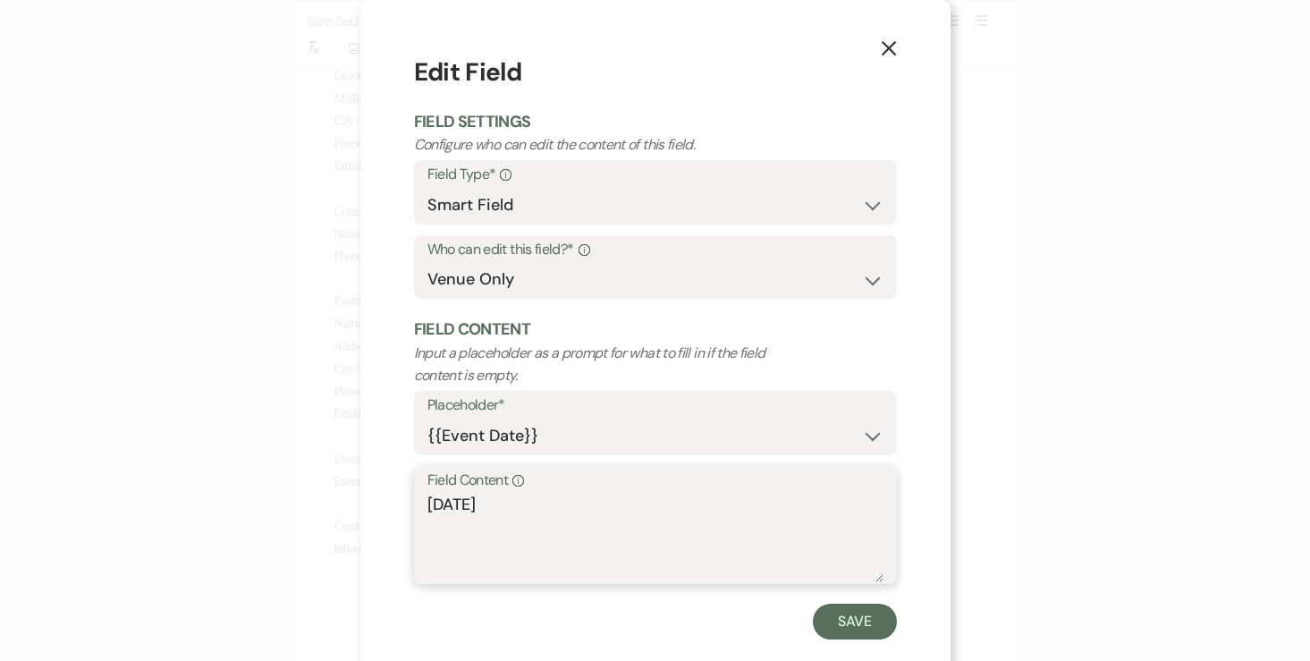
click at [434, 506] on textarea "11/01/2026" at bounding box center [655, 537] width 456 height 89
click at [430, 506] on textarea "11/01/2026" at bounding box center [655, 537] width 456 height 89
type textarea "Sunday, 11/01/2026"
click at [821, 627] on button "Save" at bounding box center [855, 621] width 84 height 36
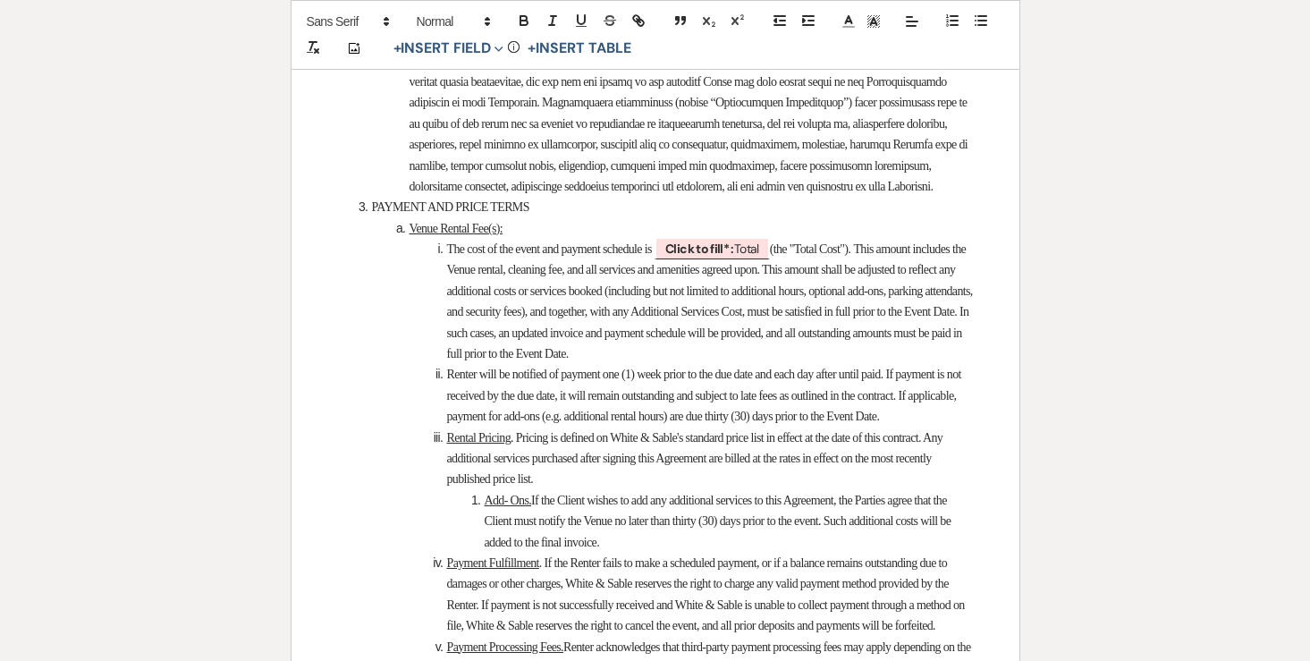
scroll to position [2383, 0]
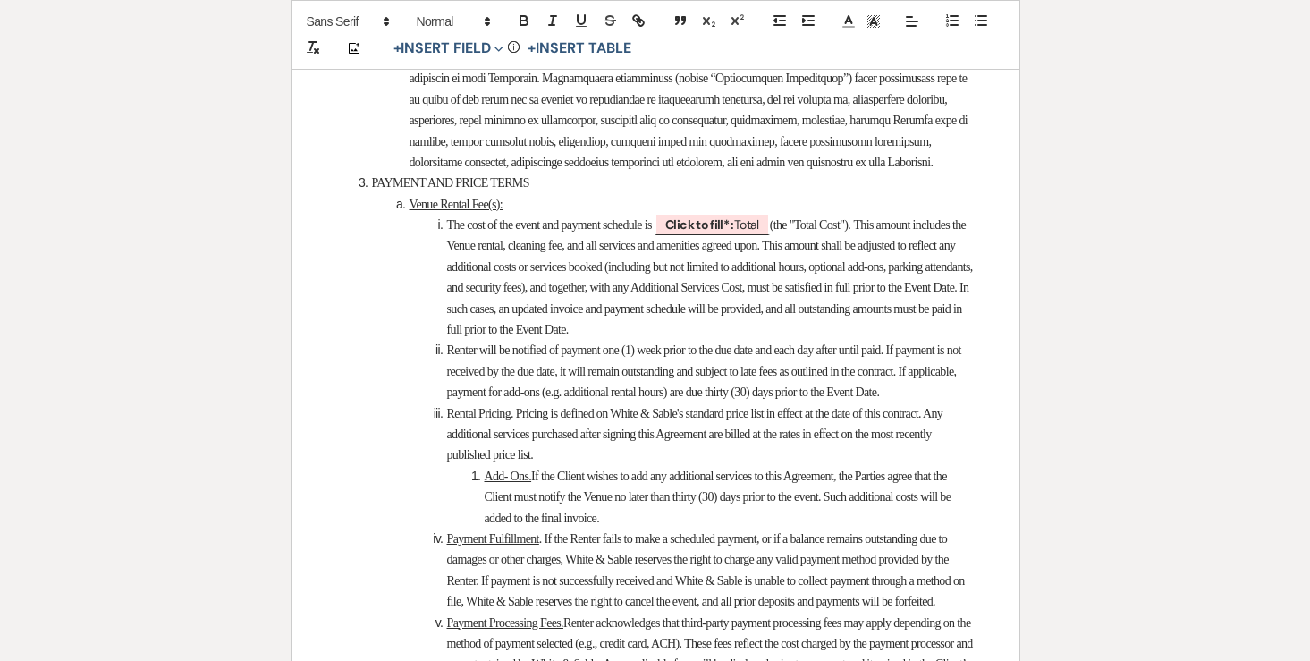
click at [754, 336] on span "This amount includes the Venue rental, cleaning fee, and all services and ameni…" at bounding box center [711, 277] width 528 height 118
click at [734, 232] on b "Click to fill* :" at bounding box center [699, 224] width 69 height 16
select select "owner"
select select "Total"
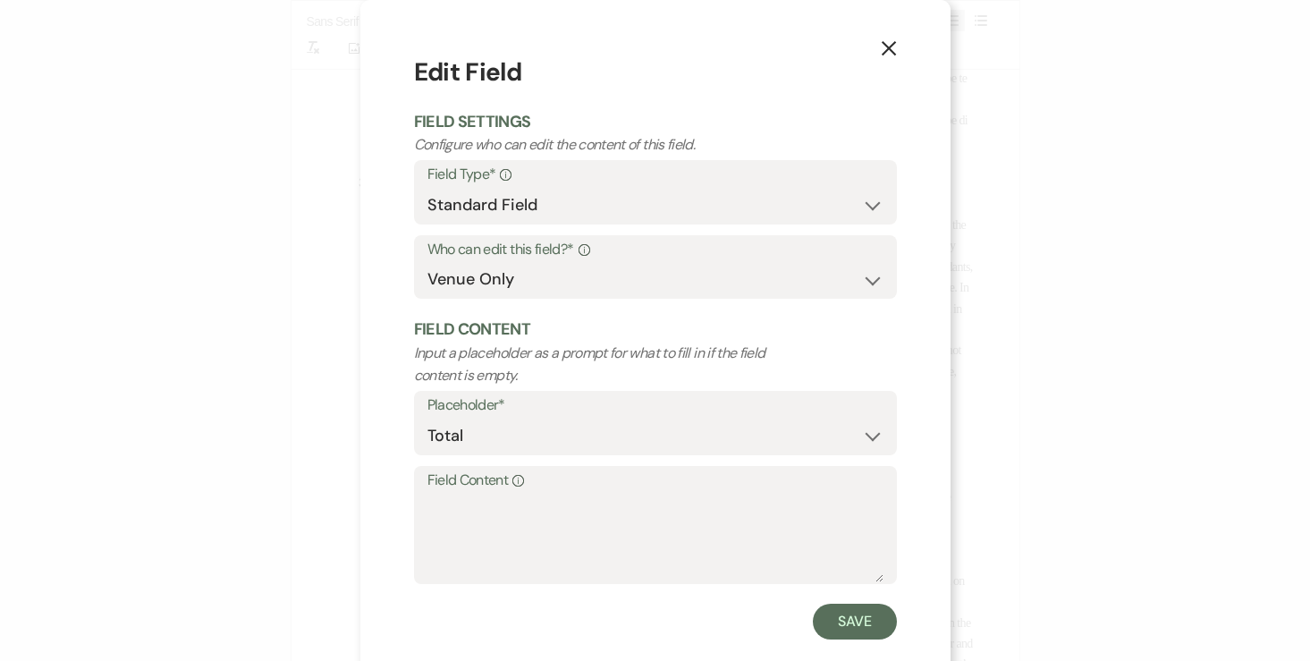
click at [616, 472] on label "Field Content Info" at bounding box center [655, 480] width 456 height 26
click at [616, 493] on textarea "Field Content Info" at bounding box center [655, 537] width 456 height 89
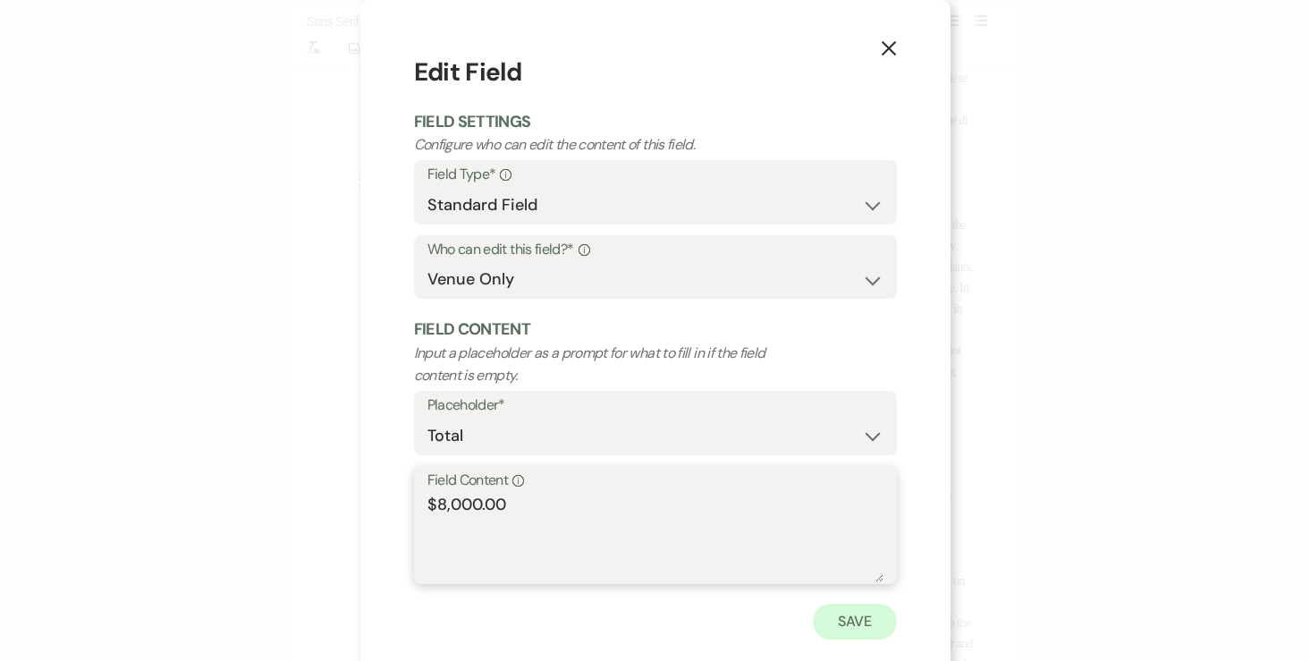
type textarea "$8,000.00"
click at [841, 622] on button "Save" at bounding box center [855, 621] width 84 height 36
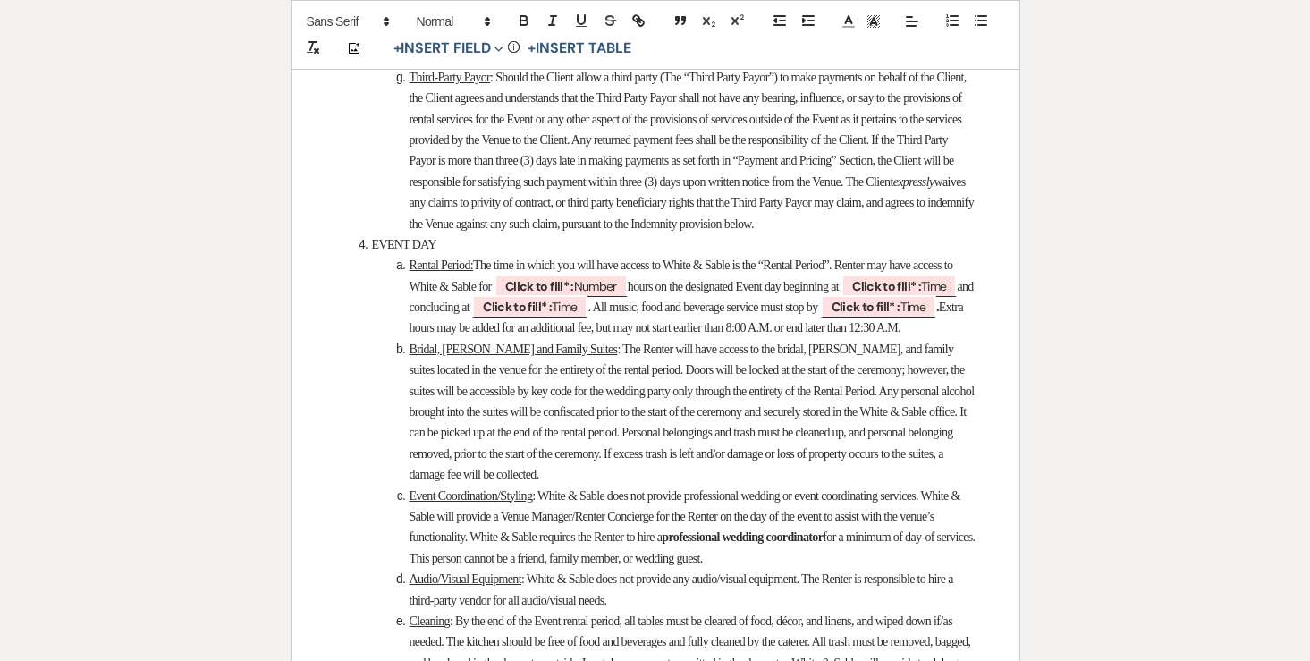
scroll to position [3672, 0]
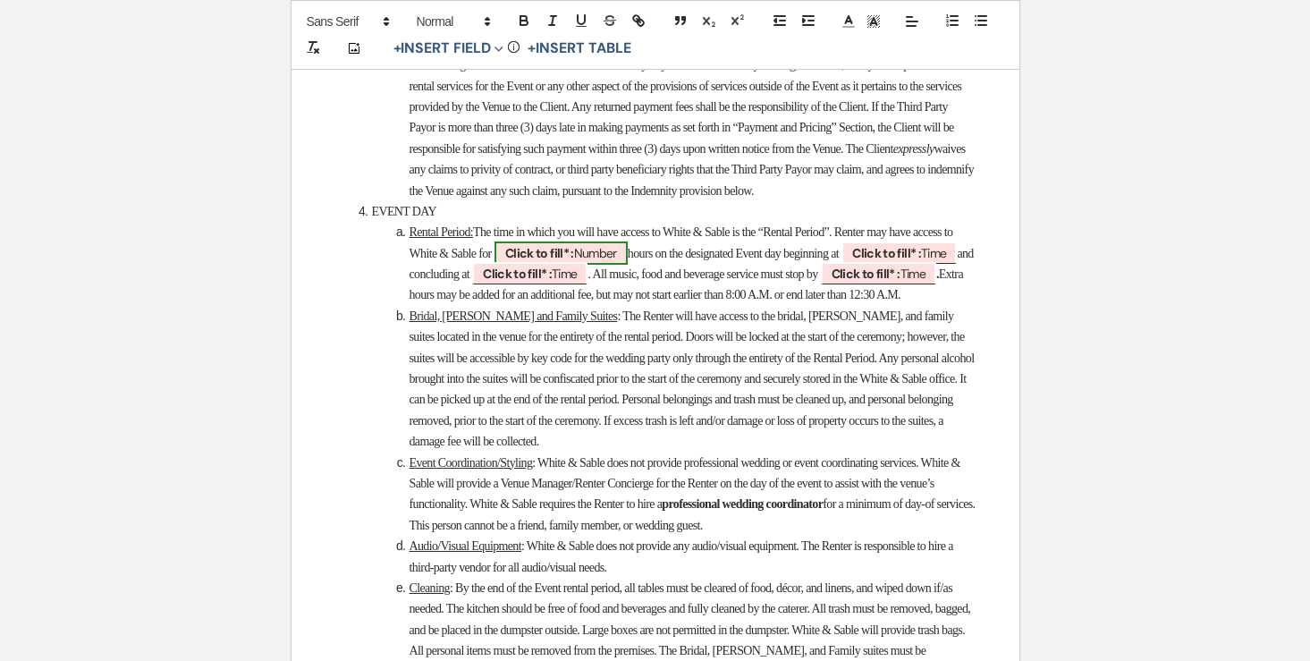
click at [627, 265] on span "Click to fill* : Number" at bounding box center [560, 252] width 133 height 23
select select "owner"
select select "Number"
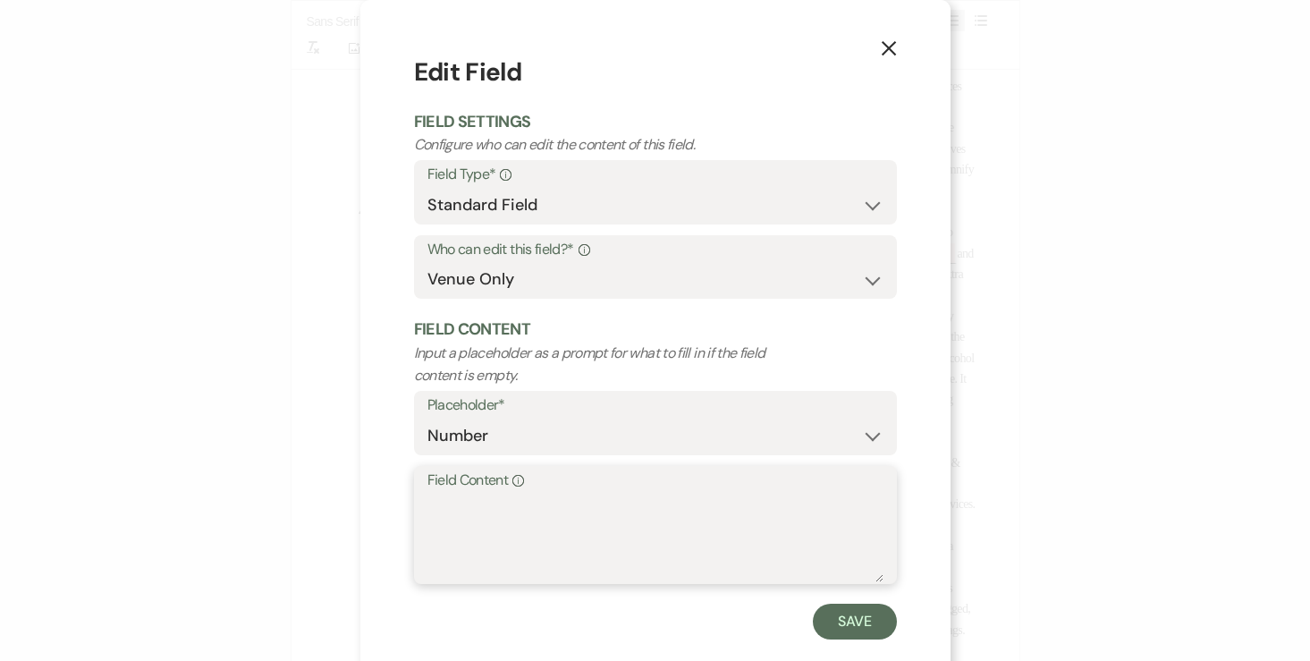
click at [552, 546] on textarea "Field Content Info" at bounding box center [655, 537] width 456 height 89
type textarea "13"
click at [864, 629] on button "Save" at bounding box center [855, 621] width 84 height 36
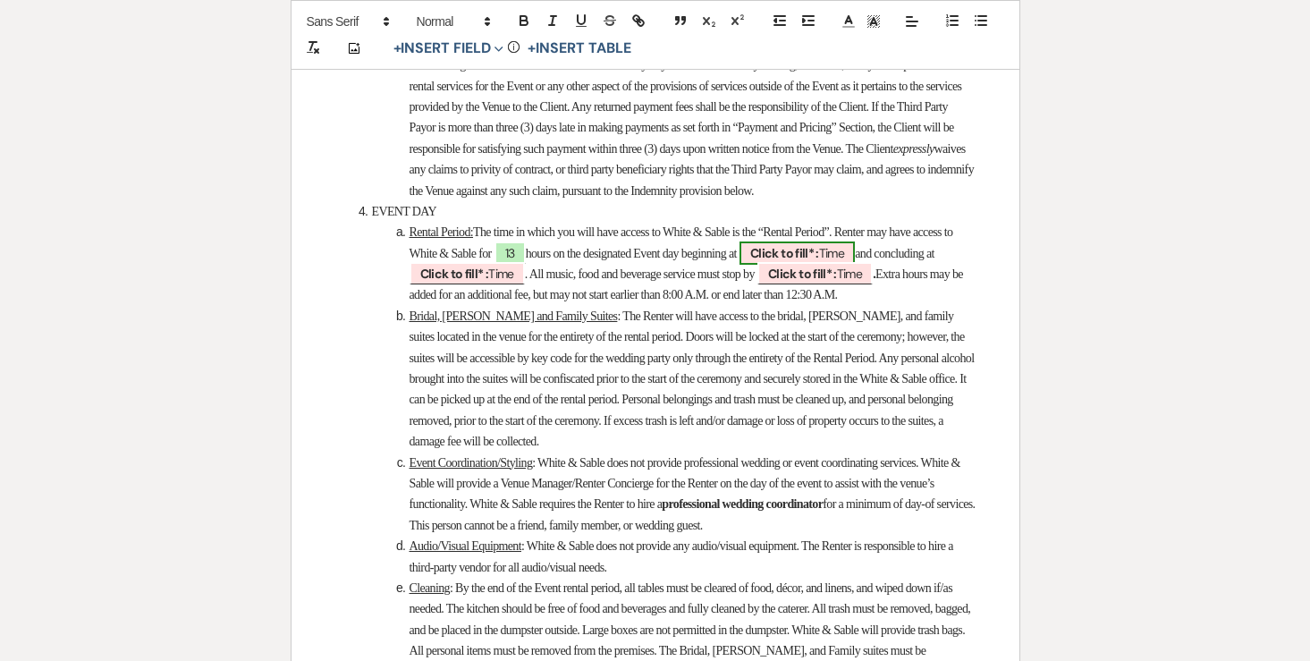
click at [819, 261] on b "Click to fill* :" at bounding box center [784, 253] width 69 height 16
select select "owner"
select select "Time"
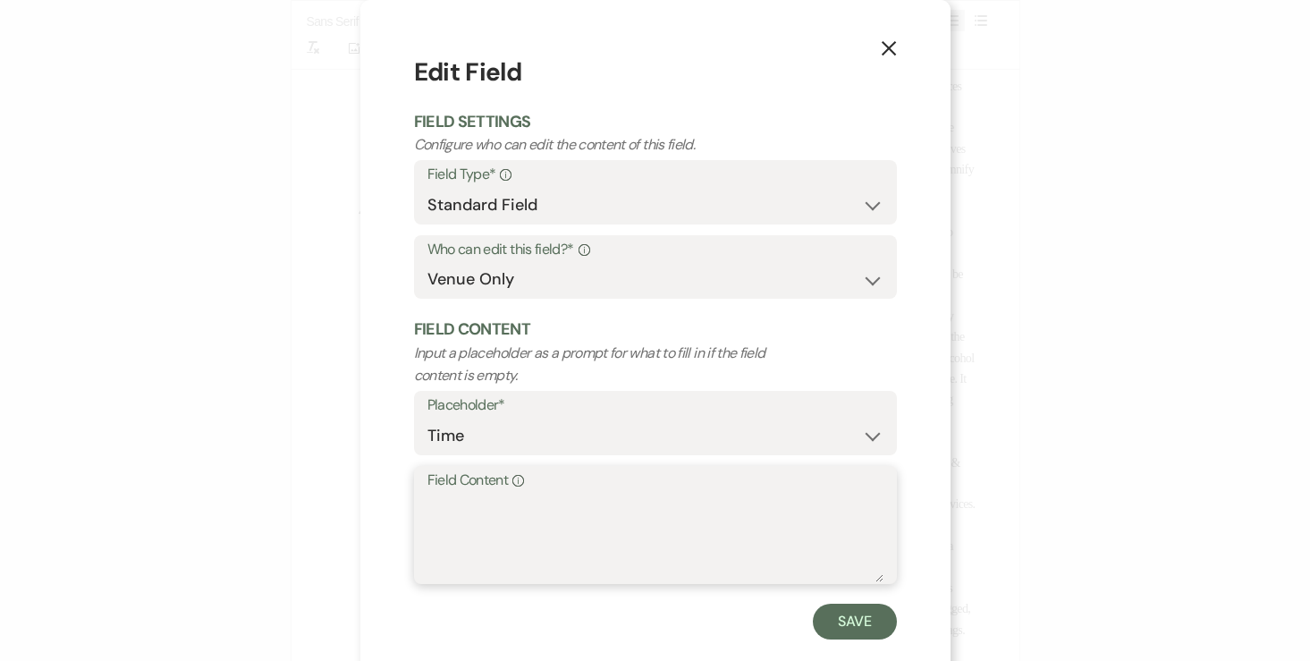
click at [696, 508] on textarea "Field Content Info" at bounding box center [655, 537] width 456 height 89
type textarea "11:30am"
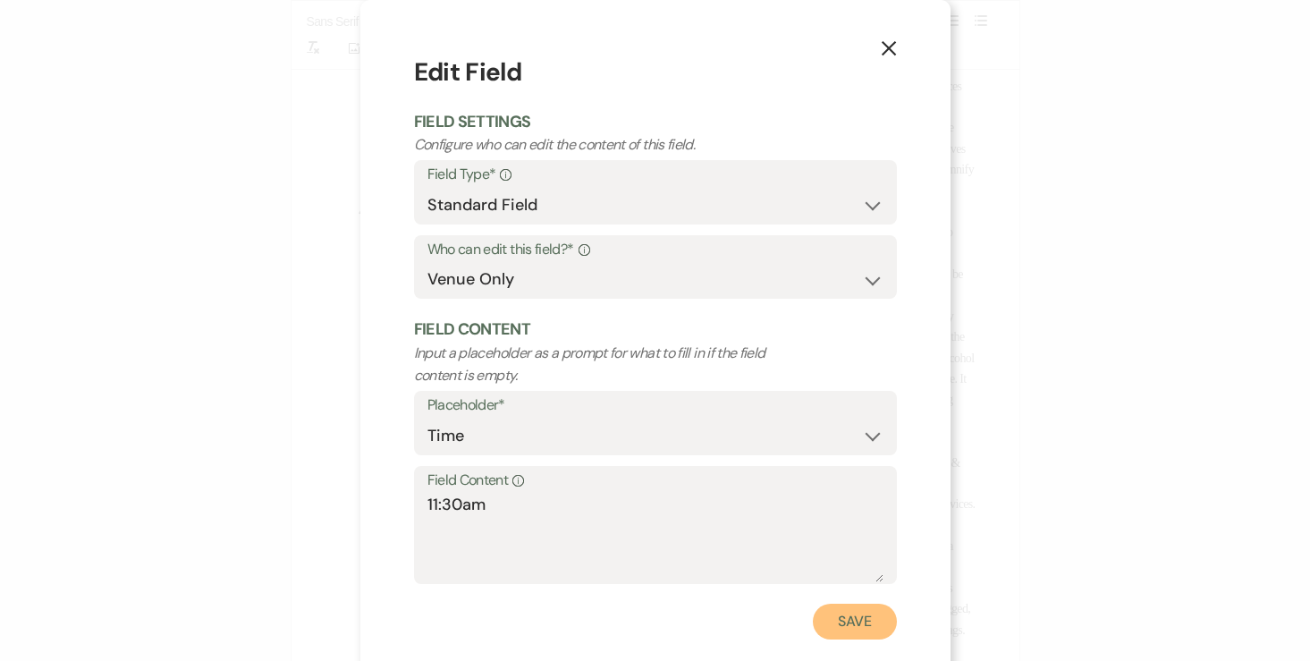
click at [837, 627] on button "Save" at bounding box center [855, 621] width 84 height 36
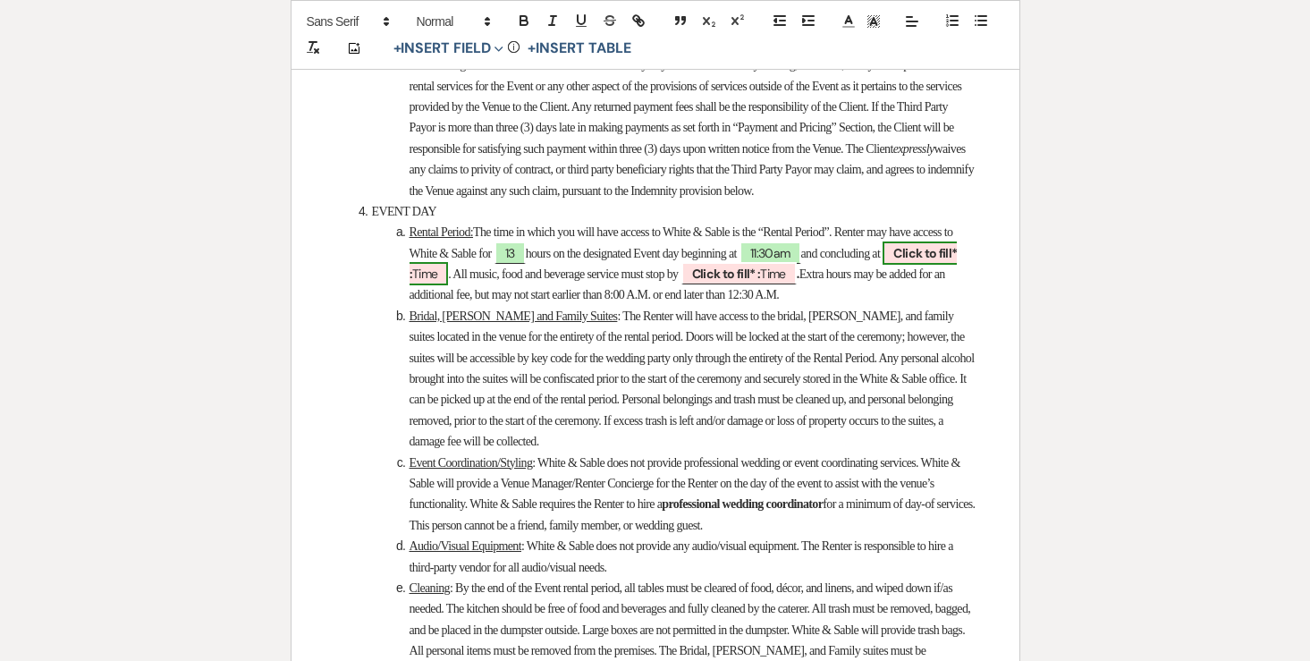
click at [490, 282] on b "Click to fill* :" at bounding box center [683, 263] width 548 height 37
select select "owner"
select select "Time"
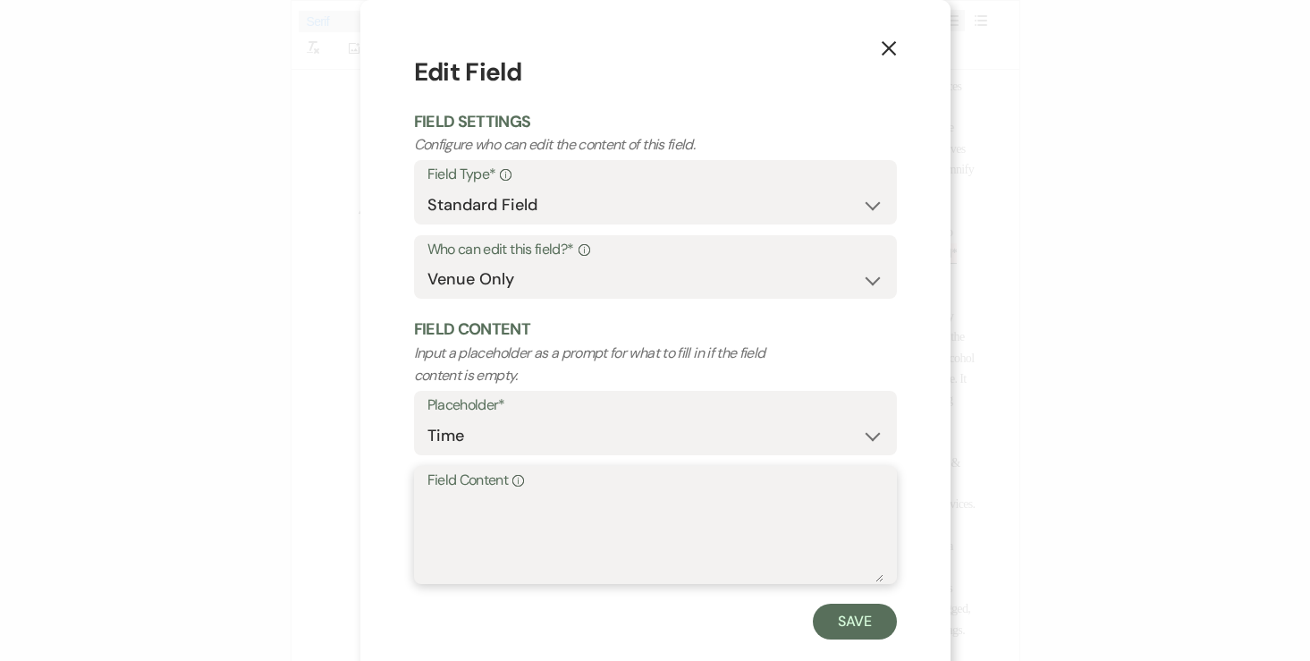
click at [580, 517] on textarea "Field Content Info" at bounding box center [655, 537] width 456 height 89
type textarea "12:30am"
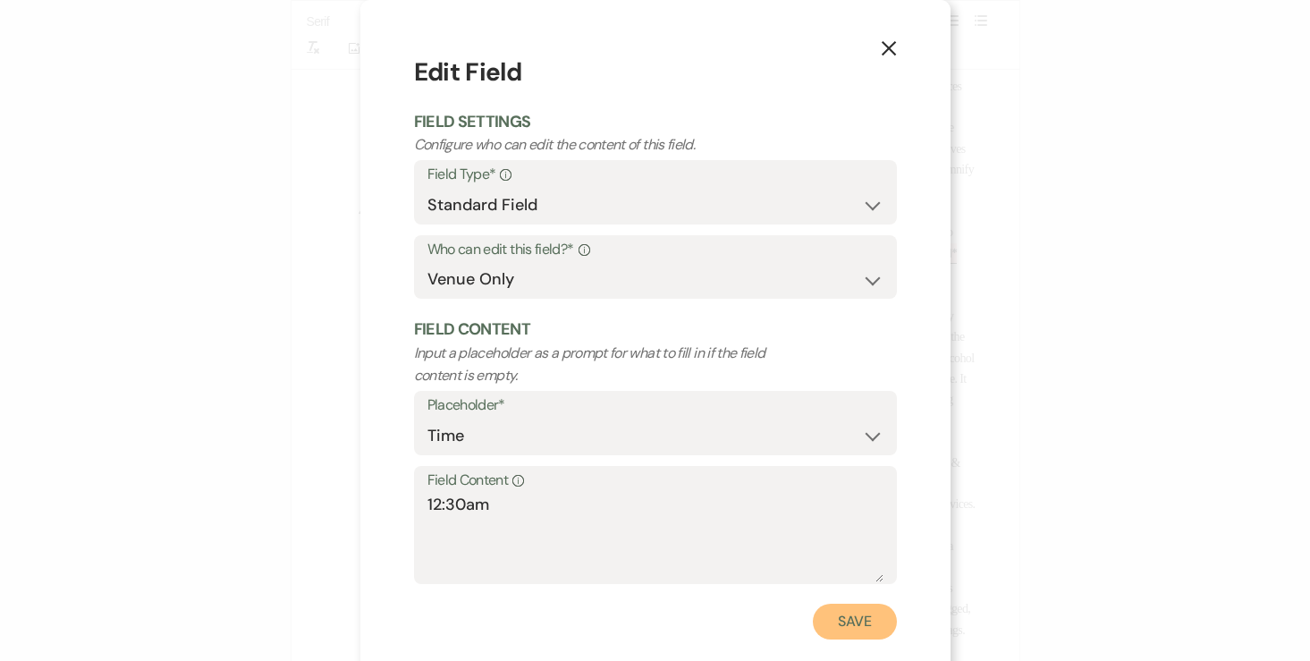
click at [815, 620] on button "Save" at bounding box center [855, 621] width 84 height 36
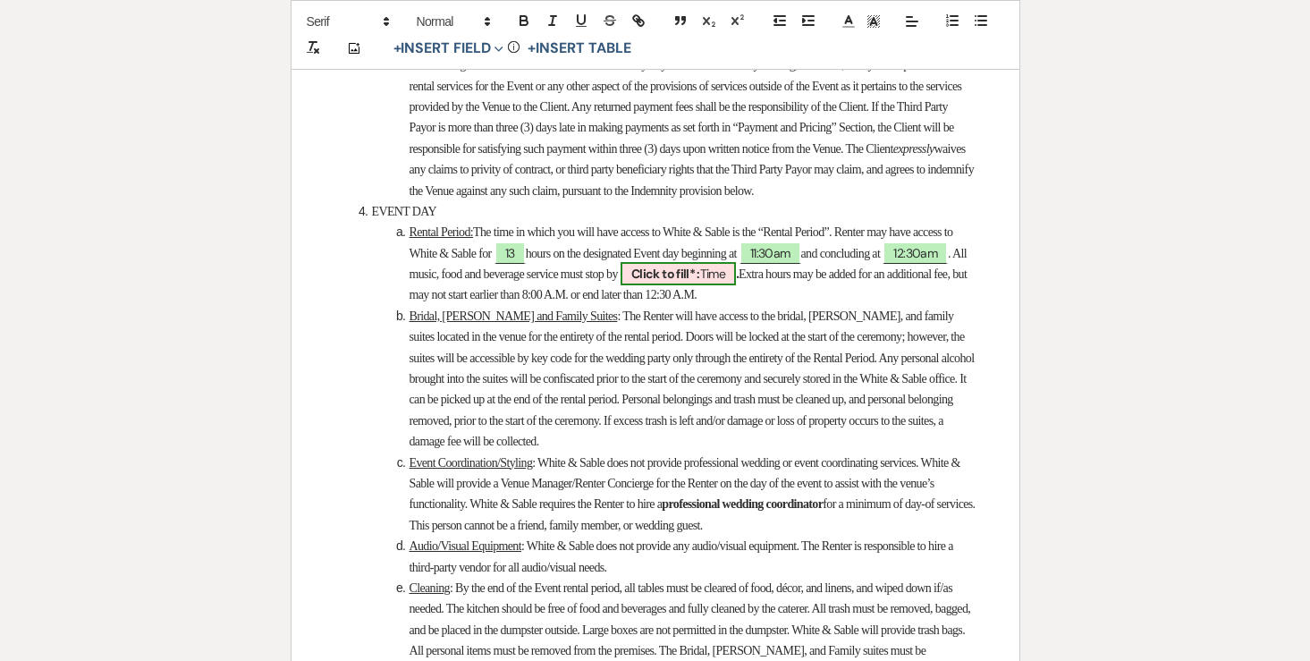
click at [700, 282] on b "Click to fill* :" at bounding box center [665, 273] width 69 height 16
select select "owner"
select select "Time"
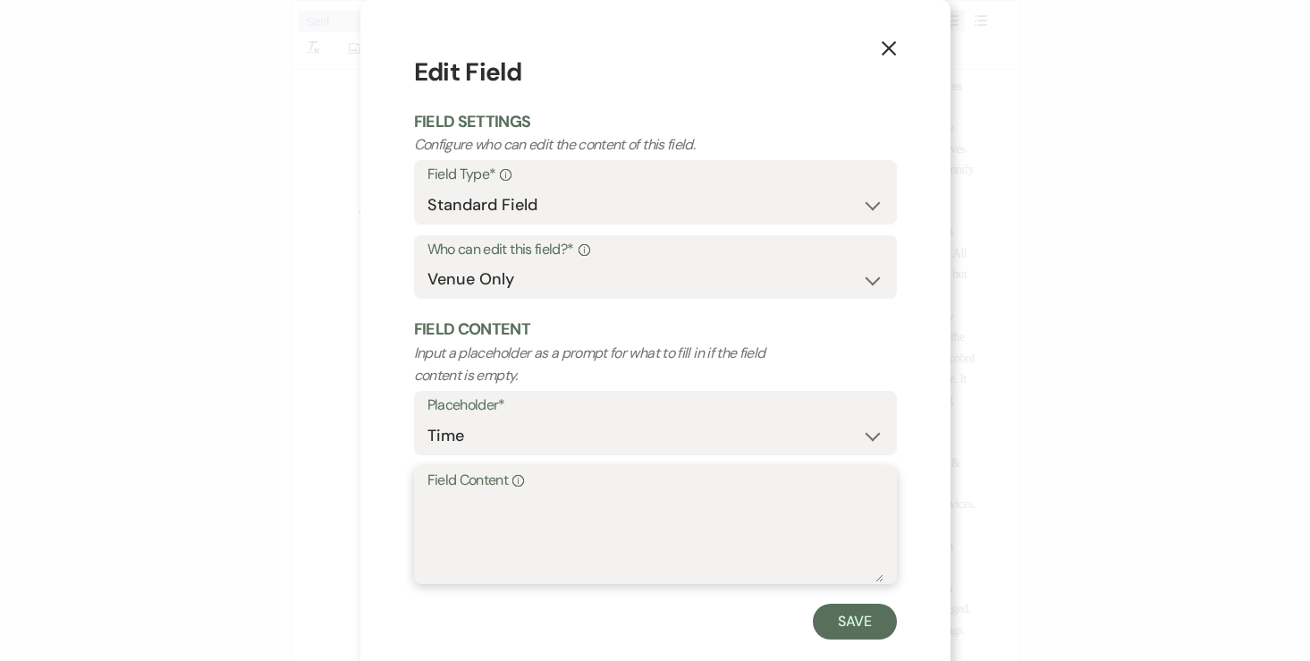
click at [722, 504] on textarea "Field Content Info" at bounding box center [655, 537] width 456 height 89
type textarea "11:30pm"
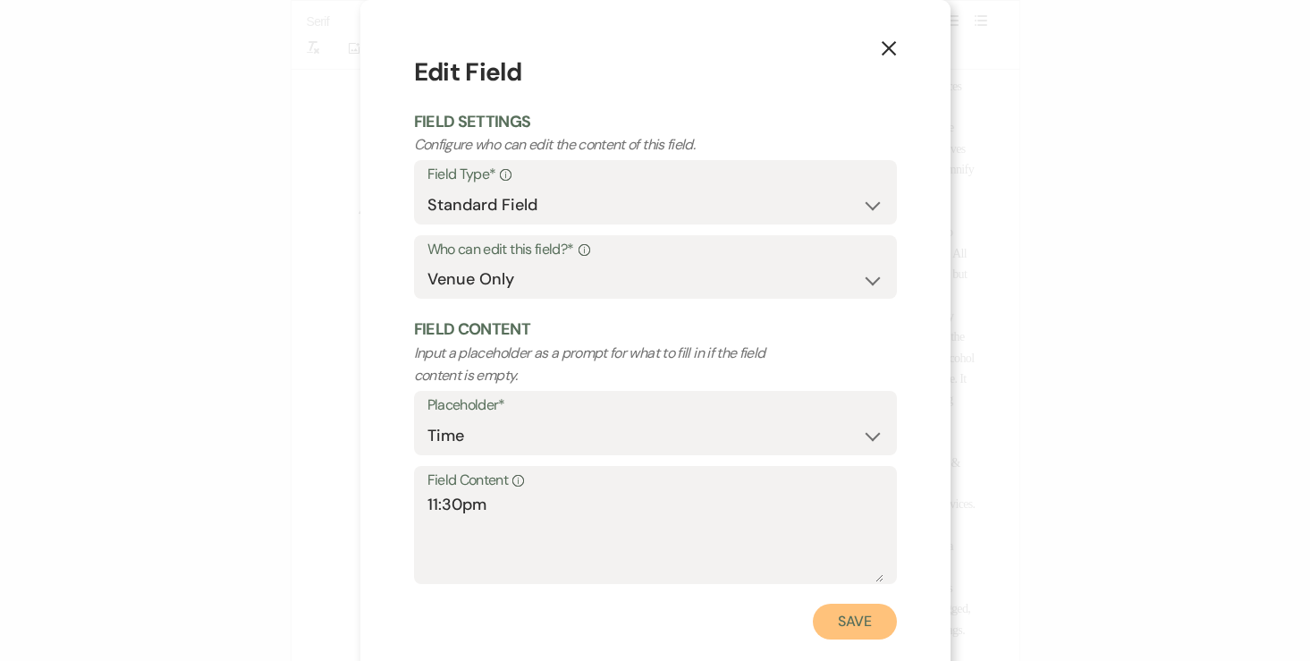
click at [858, 636] on button "Save" at bounding box center [855, 621] width 84 height 36
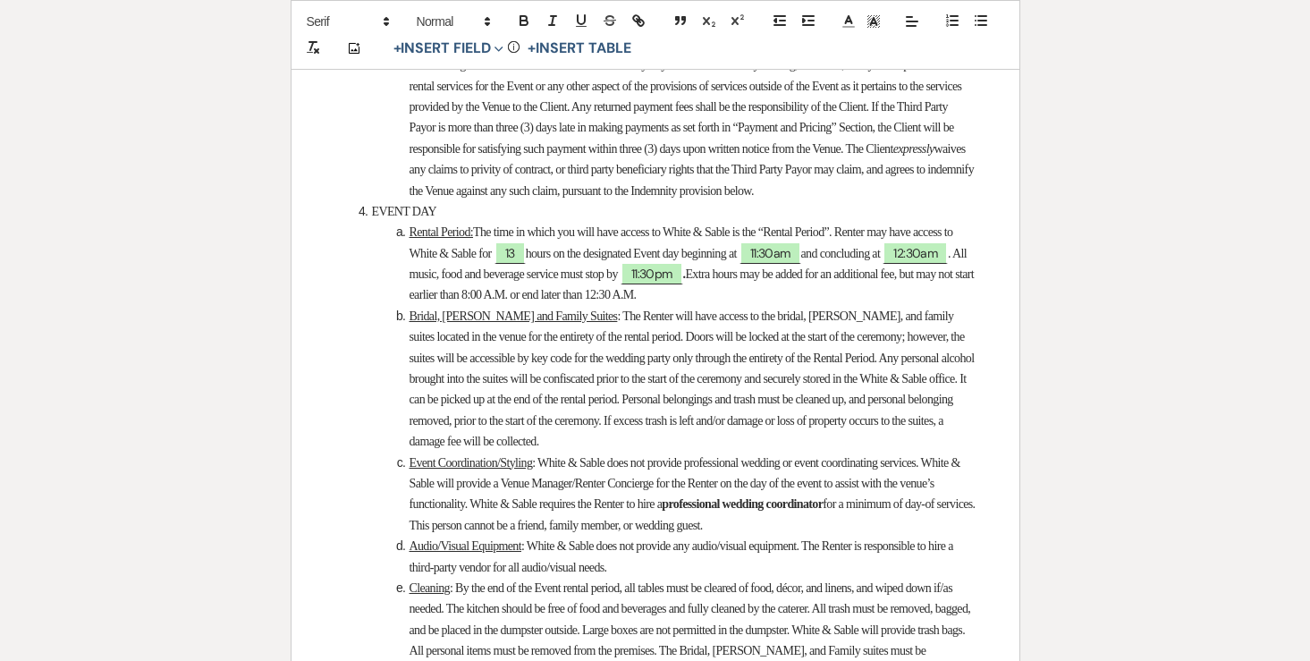
click at [707, 281] on span ". All music, food and beverage service must stop by" at bounding box center [689, 264] width 560 height 34
click at [706, 281] on span ". All music, food and beverage service must, and guests must stop by" at bounding box center [689, 264] width 560 height 34
click at [834, 281] on span ". All music, food and beverage service must stop, and guests must stop by" at bounding box center [689, 264] width 560 height 34
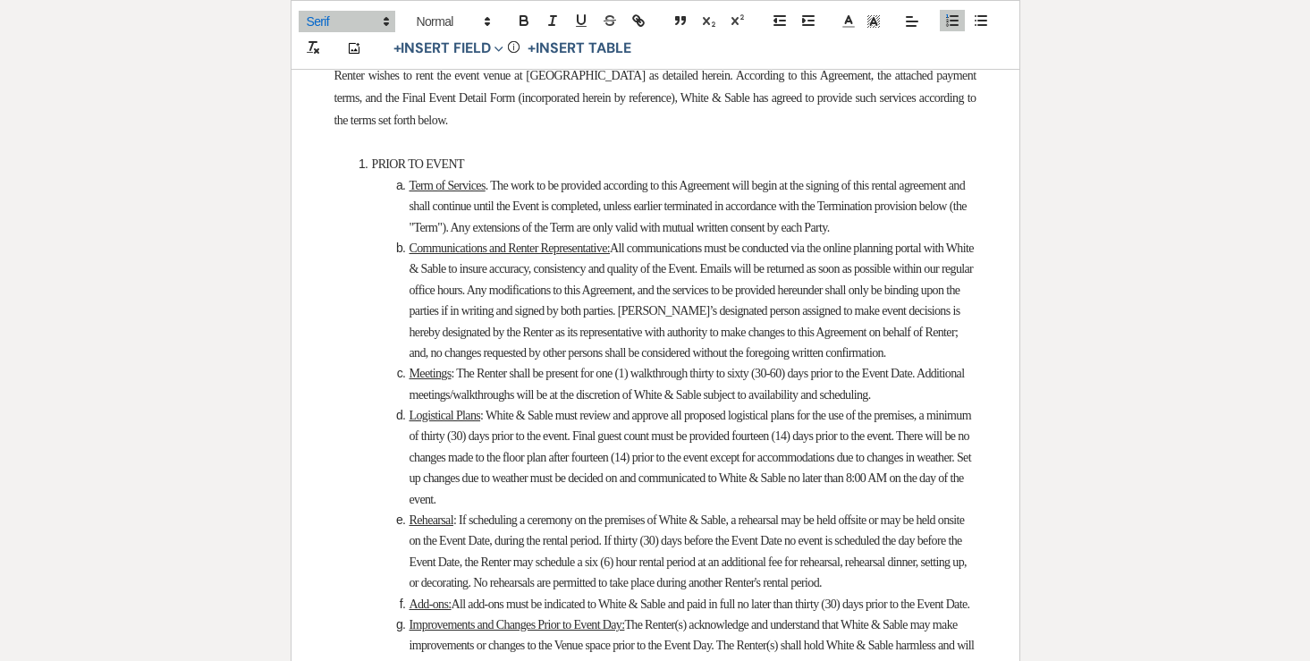
scroll to position [0, 0]
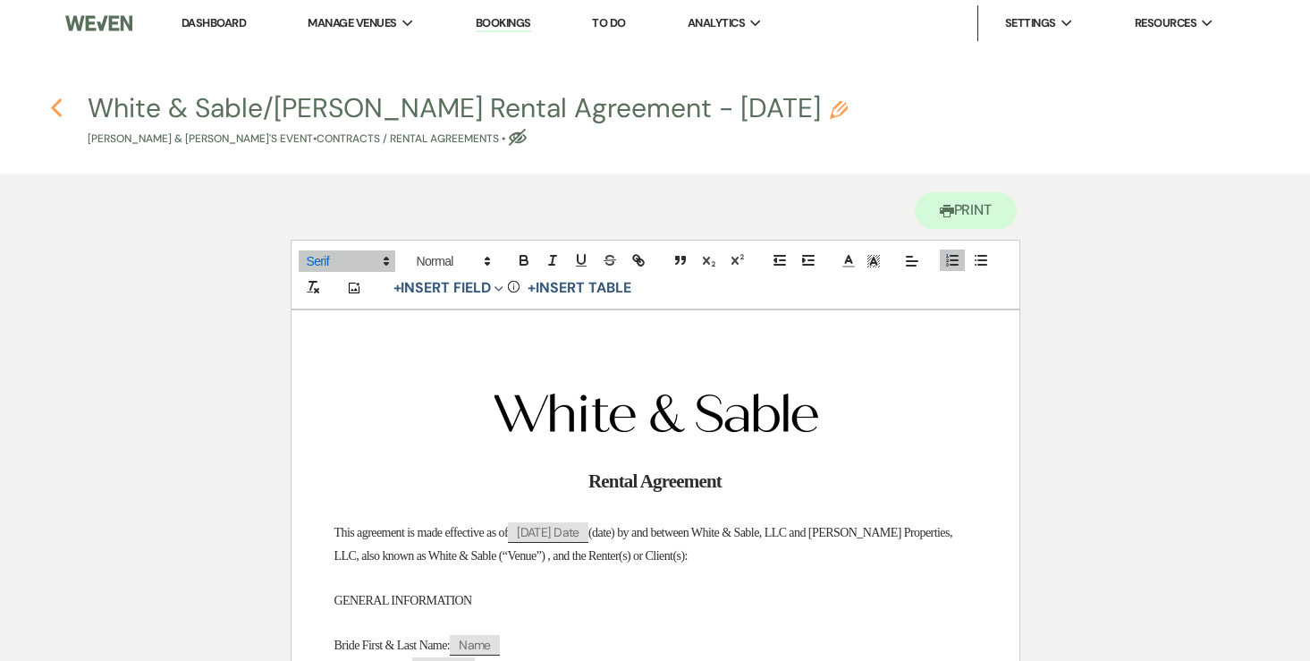
click at [62, 101] on icon "Previous" at bounding box center [56, 107] width 13 height 21
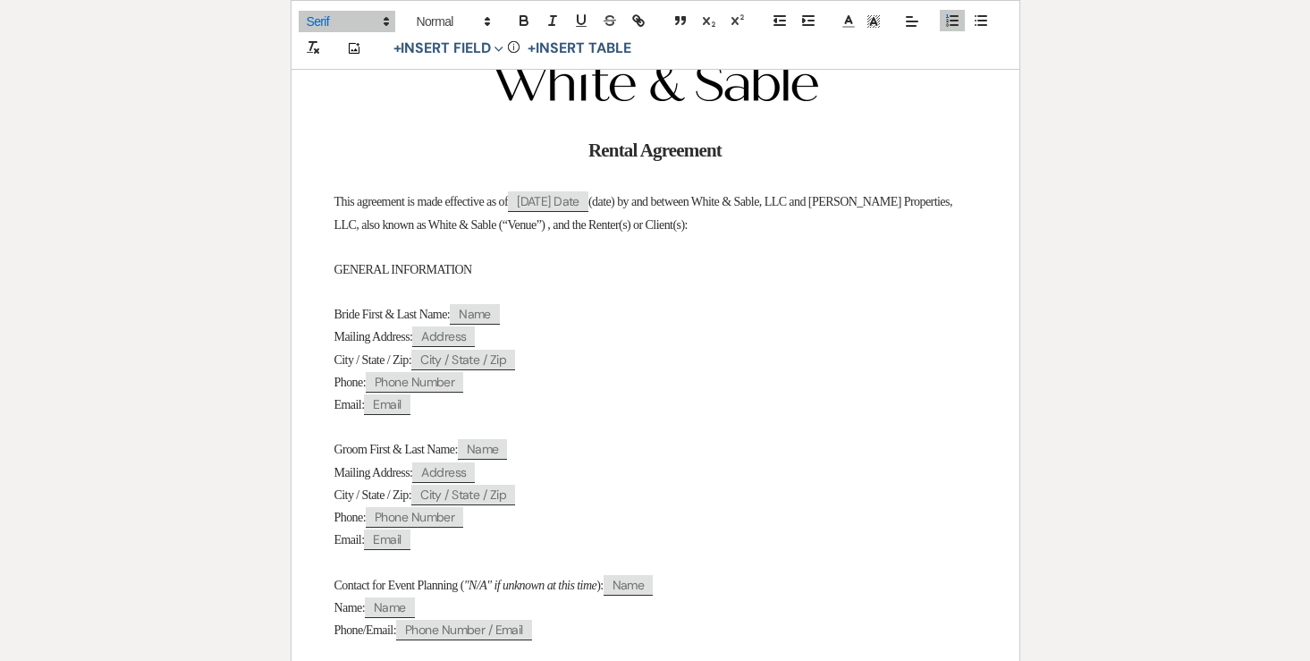
select select "5"
select select "7"
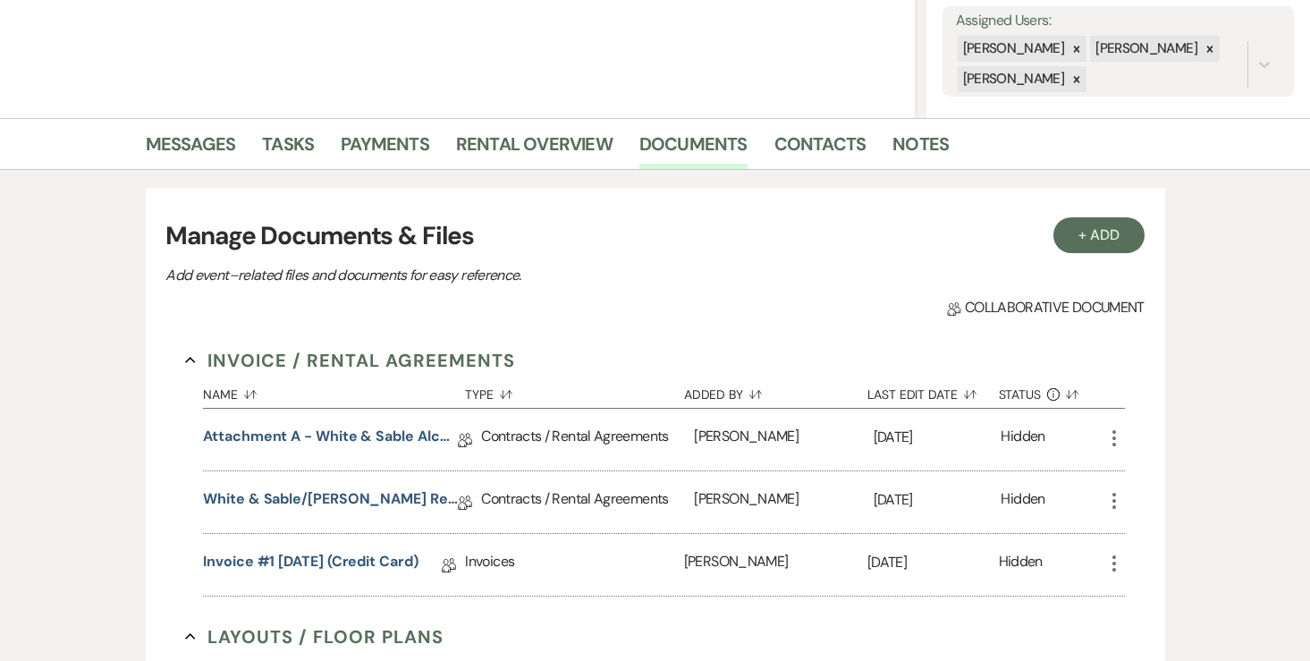
click at [234, 147] on li "Messages" at bounding box center [204, 147] width 117 height 43
click at [195, 131] on link "Messages" at bounding box center [191, 149] width 90 height 39
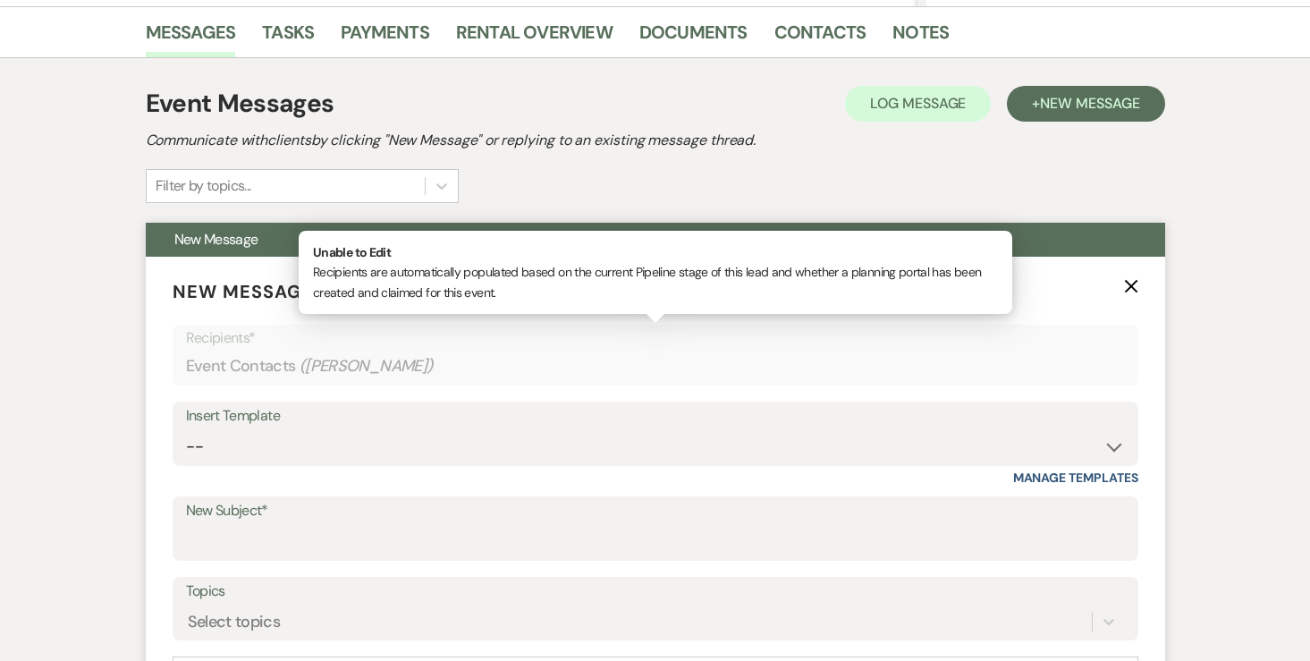
scroll to position [466, 0]
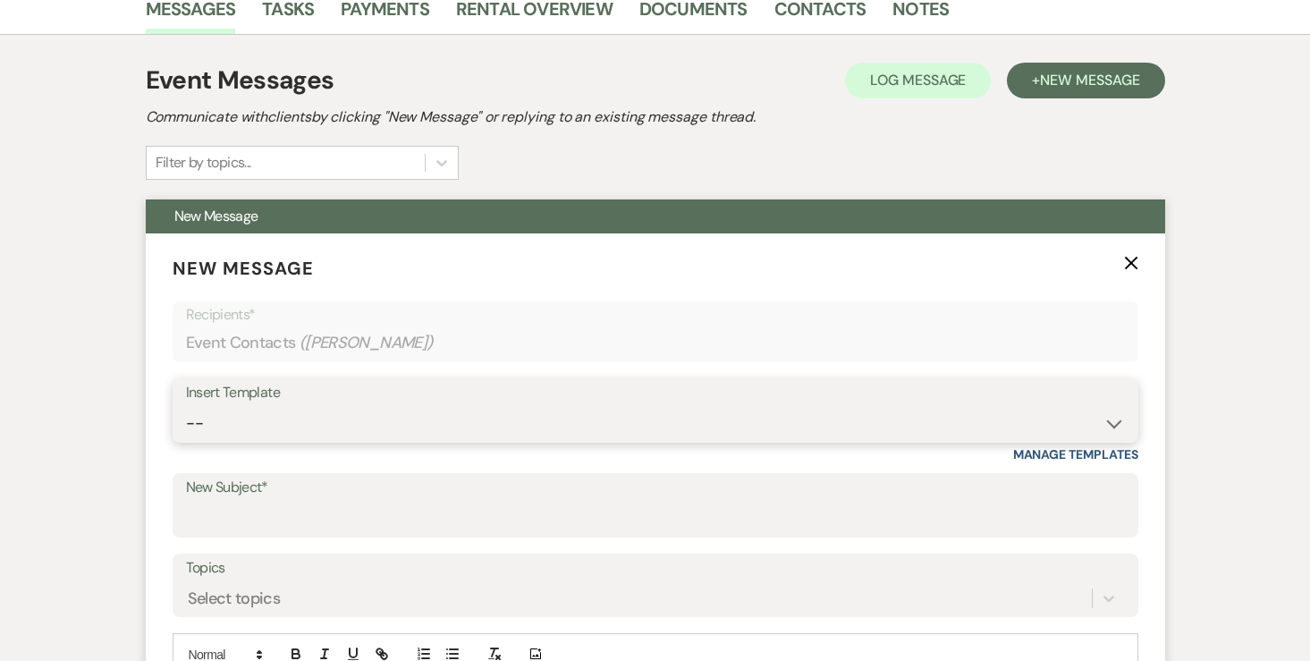
click at [423, 425] on select "-- Inquiry Response (Venue Guide) Schedule - Venue Tour Appt Confirmation Sched…" at bounding box center [655, 423] width 939 height 35
select select "3330"
type input "Next Steps for Booking: Your wedding day contract from White & Sable! 💕💍"
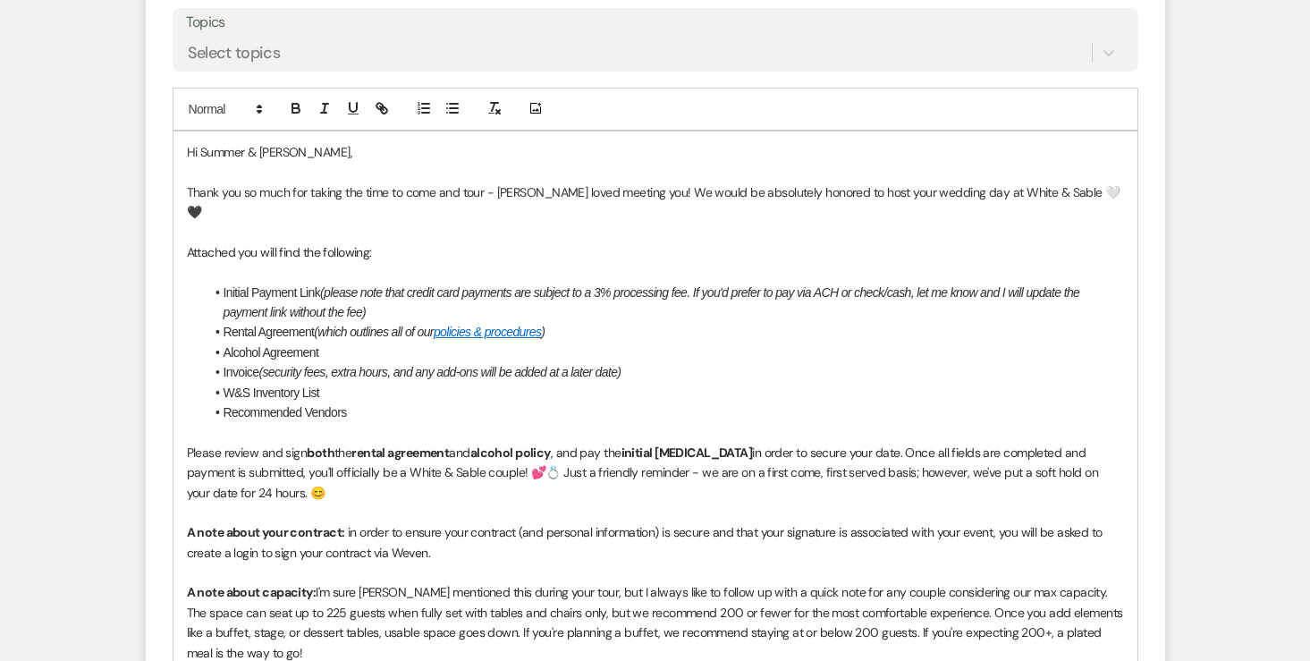
scroll to position [1015, 0]
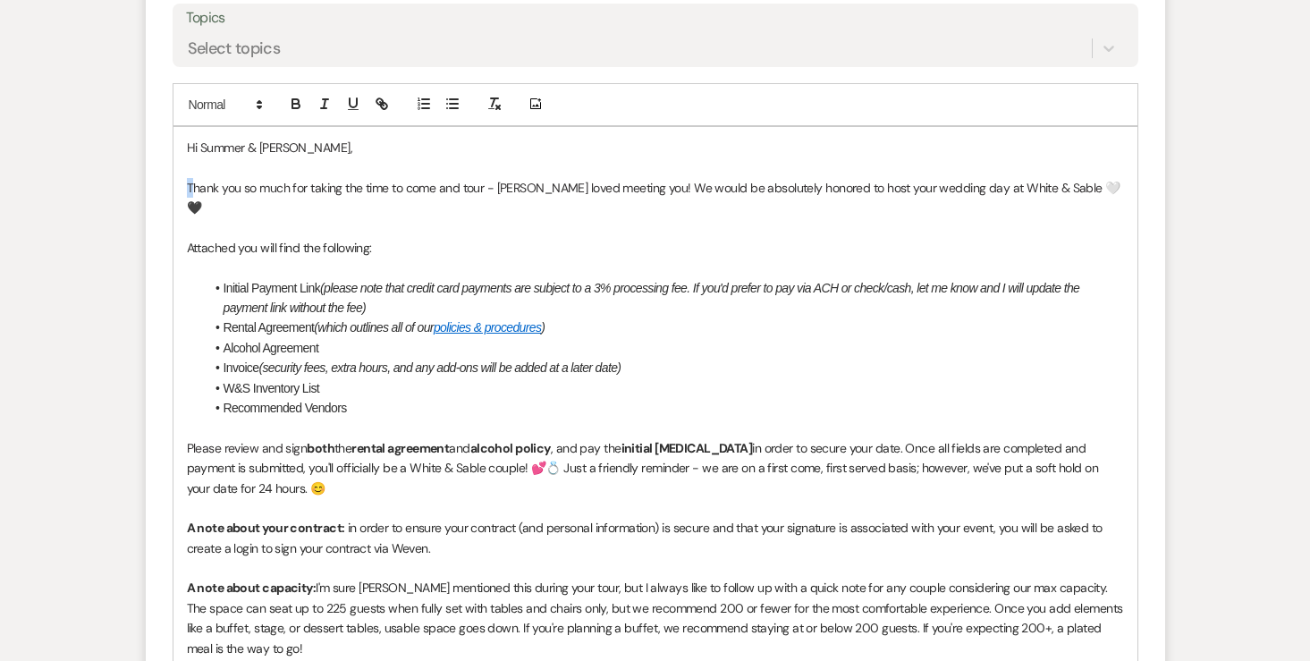
click at [190, 181] on span "Thank you so much for taking the time to come and tour - Landon loved meeting y…" at bounding box center [653, 198] width 933 height 36
click at [293, 178] on p "Thank you so much for taking the time to come and tour - Landon loved meeting y…" at bounding box center [655, 198] width 937 height 40
click at [243, 190] on span "Thank you so much for taking the time to come and tour - Landon loved meeting y…" at bounding box center [653, 198] width 933 height 36
click at [629, 187] on span "Thank you so much for taking the time to come and tour - Landon loved meeting y…" at bounding box center [653, 198] width 933 height 36
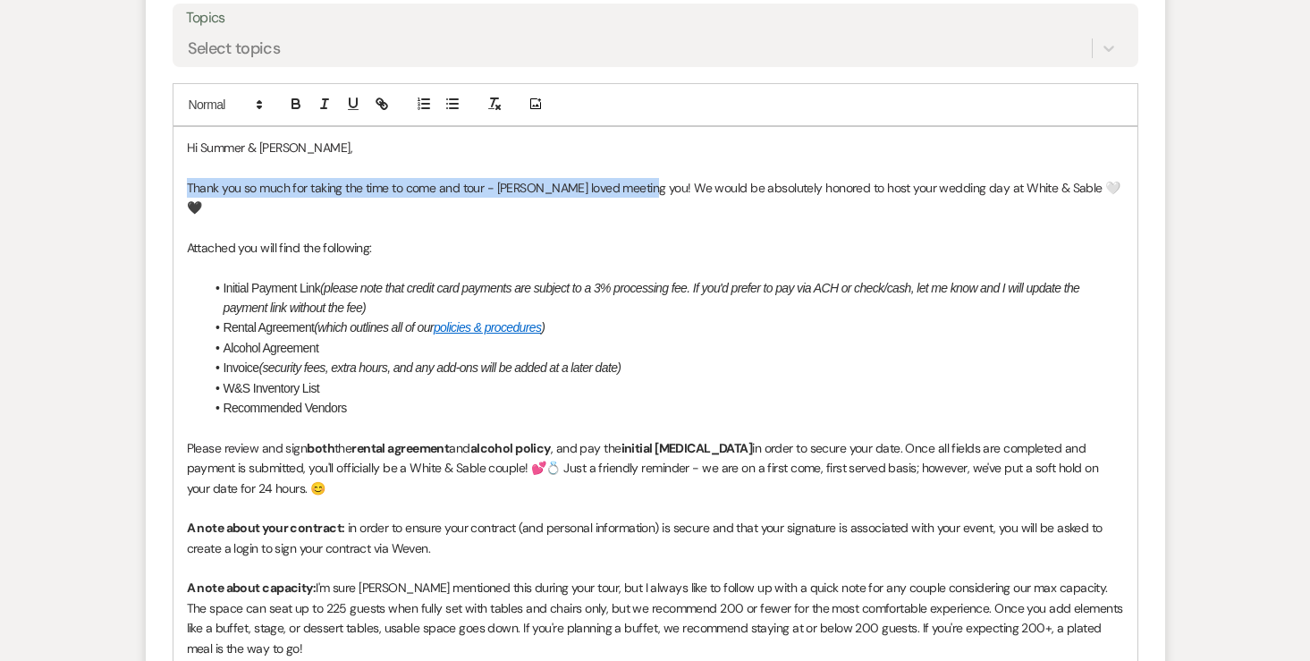
drag, startPoint x: 643, startPoint y: 187, endPoint x: 181, endPoint y: 188, distance: 461.2
click at [181, 188] on div "Hi Summer & Isaac, Thank you so much for taking the time to come and tour - Lan…" at bounding box center [655, 448] width 964 height 642
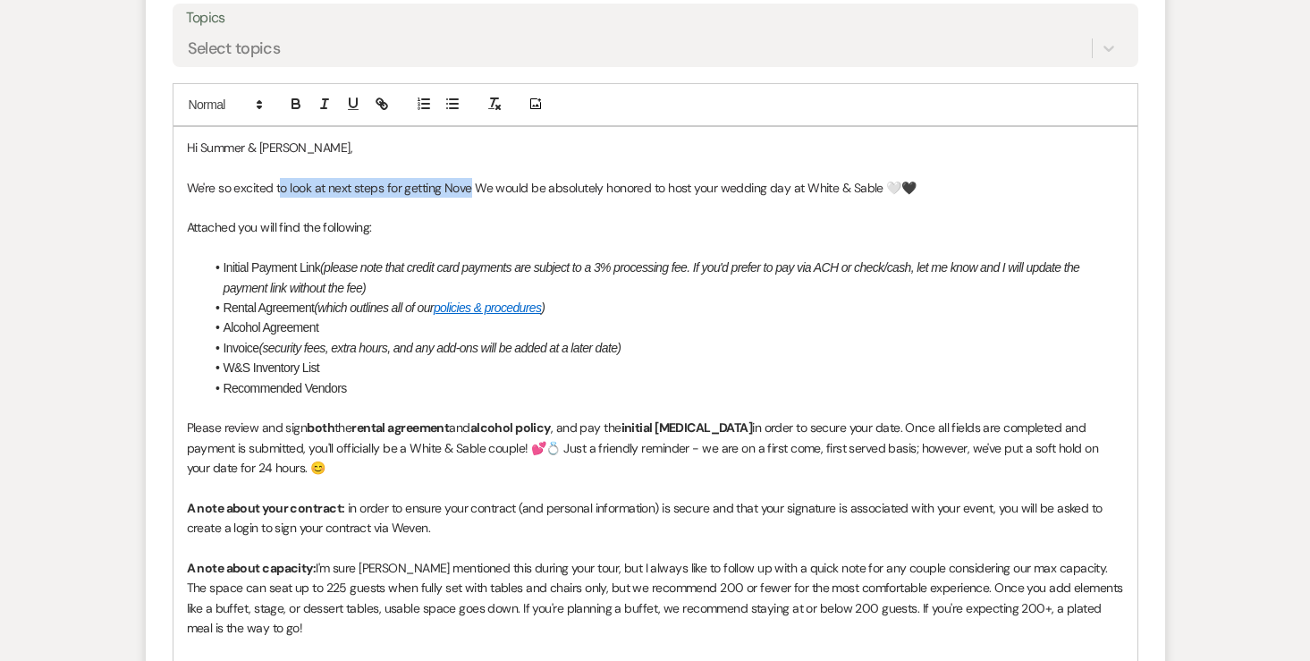
drag, startPoint x: 279, startPoint y: 185, endPoint x: 468, endPoint y: 189, distance: 189.5
click at [468, 189] on span "We're so excited to look at next steps for getting Nove We would be absolutely …" at bounding box center [551, 188] width 729 height 16
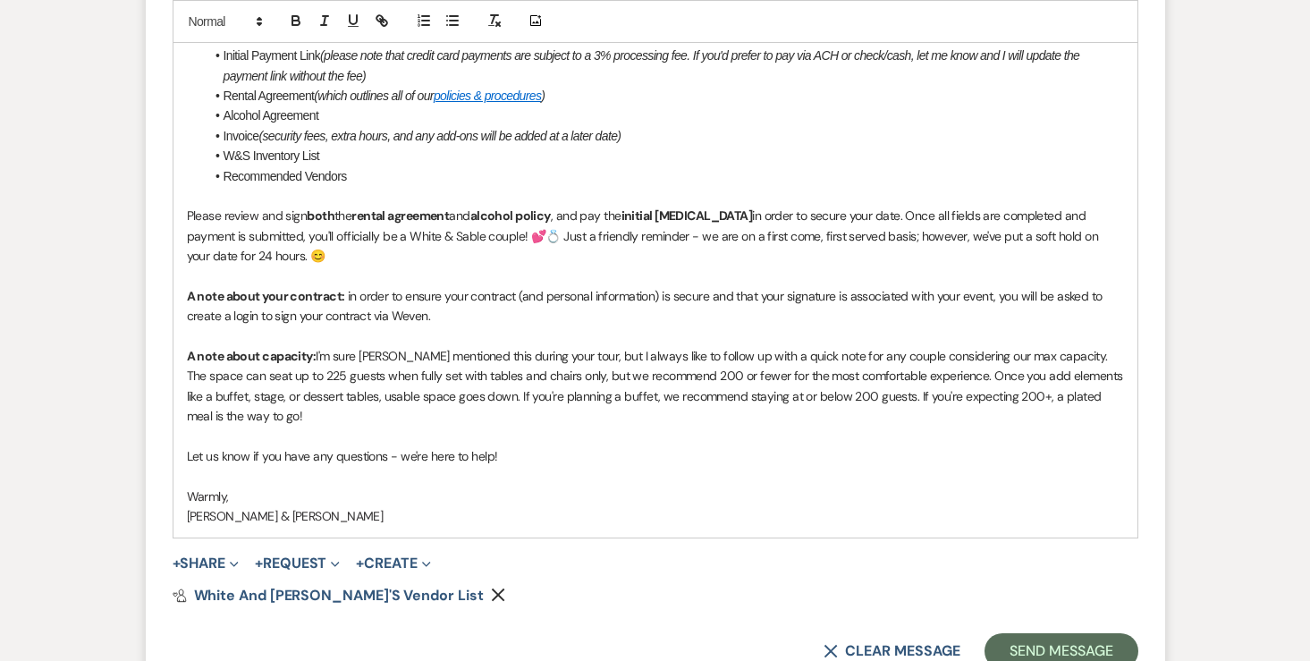
scroll to position [1234, 0]
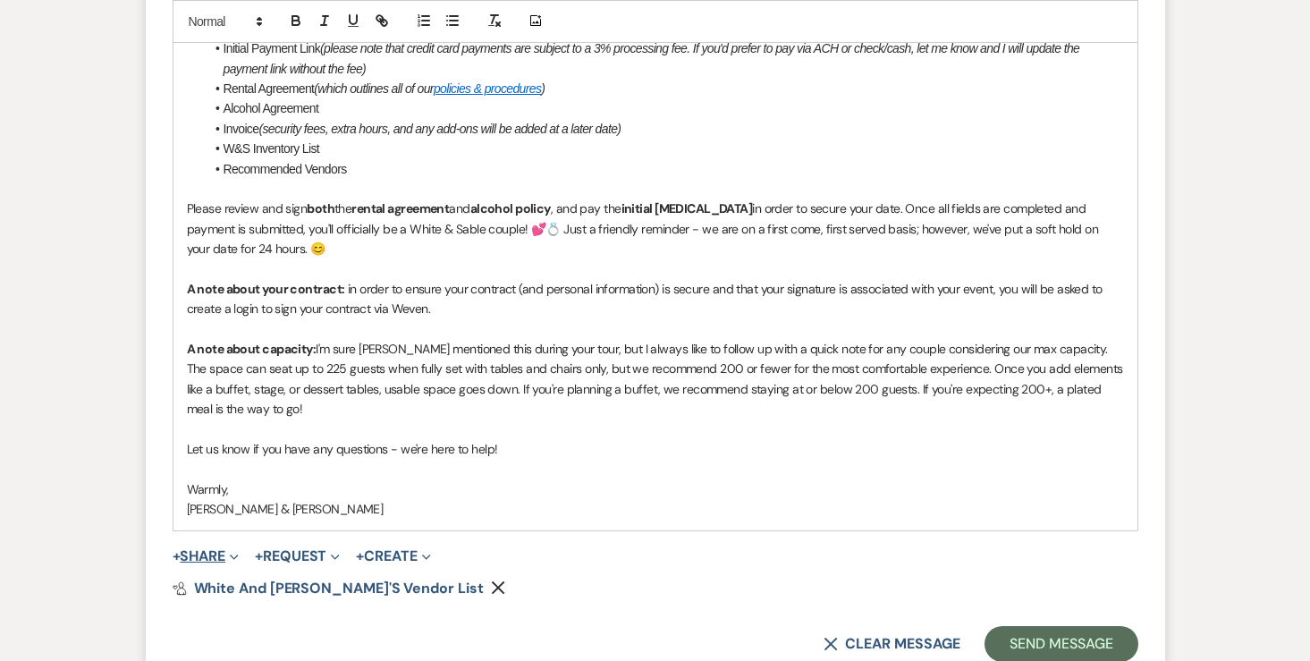
click at [207, 563] on button "+ Share Expand" at bounding box center [206, 556] width 67 height 14
click at [278, 563] on button "+ Request Expand" at bounding box center [297, 556] width 85 height 14
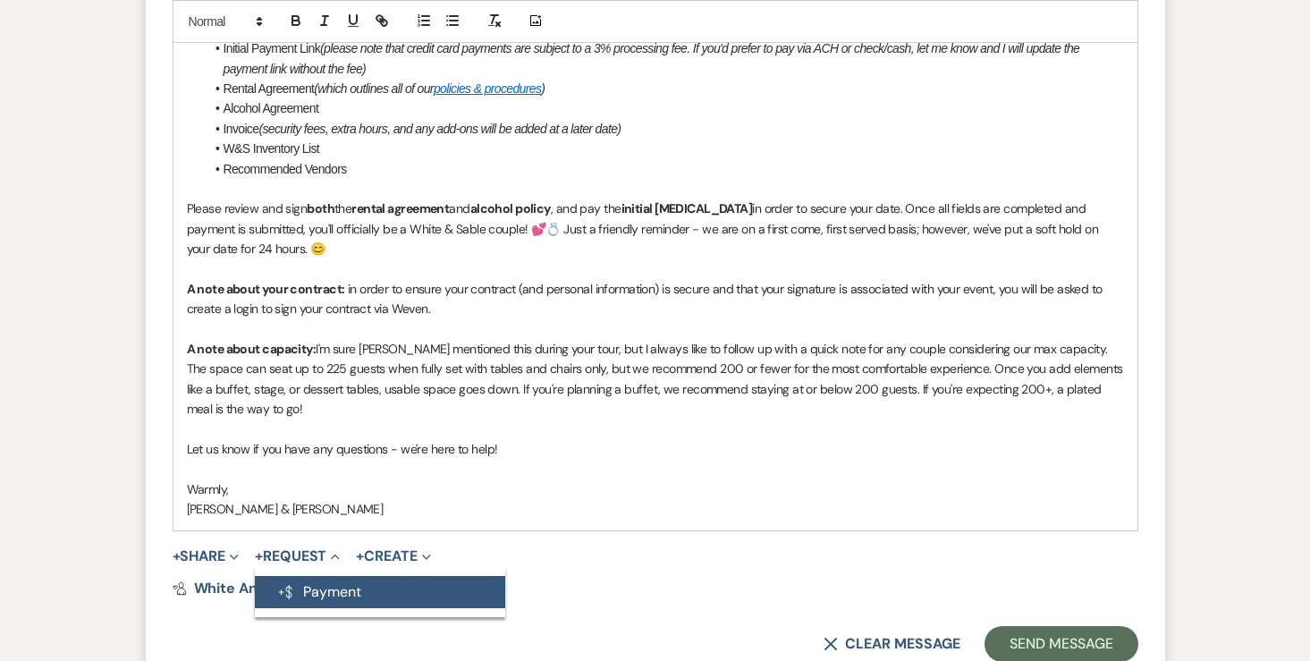
click at [310, 577] on button "Generate Payment Payment" at bounding box center [380, 592] width 250 height 32
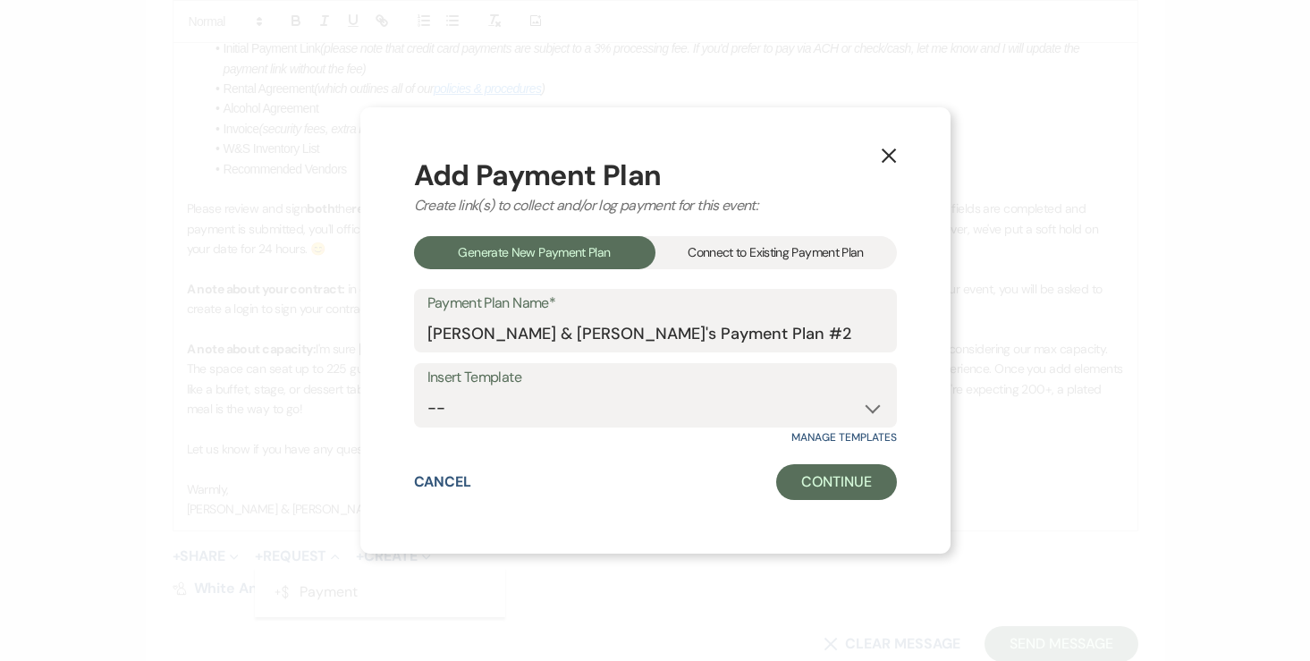
click at [692, 243] on div "Connect to Existing Payment Plan" at bounding box center [775, 252] width 241 height 33
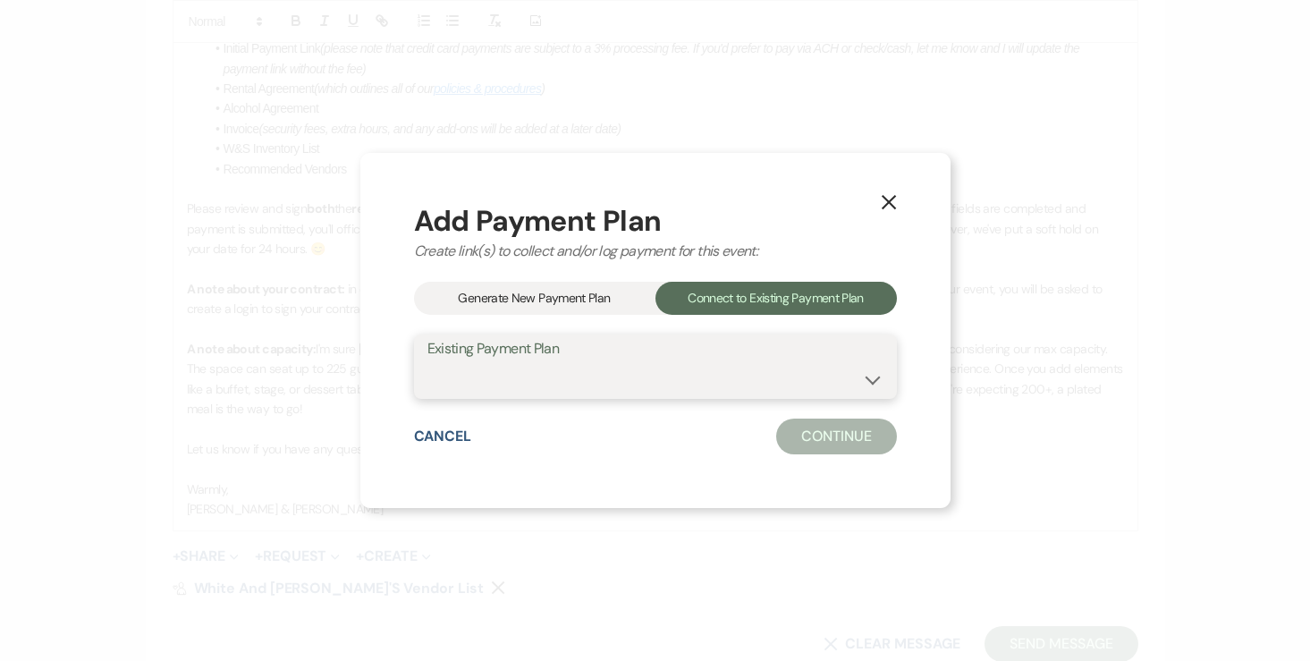
click at [530, 392] on select "Summer Xiong & Isaac's Payment Plan #1" at bounding box center [655, 379] width 456 height 35
select select "24586"
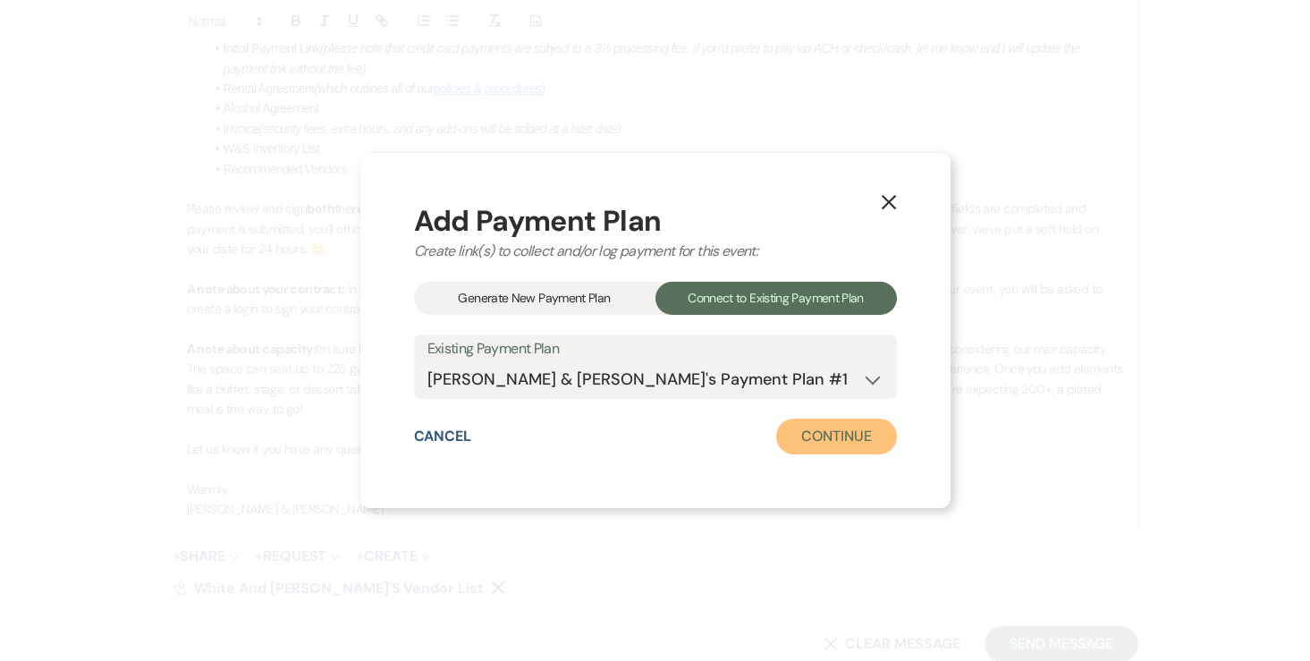
click at [801, 441] on button "Continue" at bounding box center [836, 436] width 120 height 36
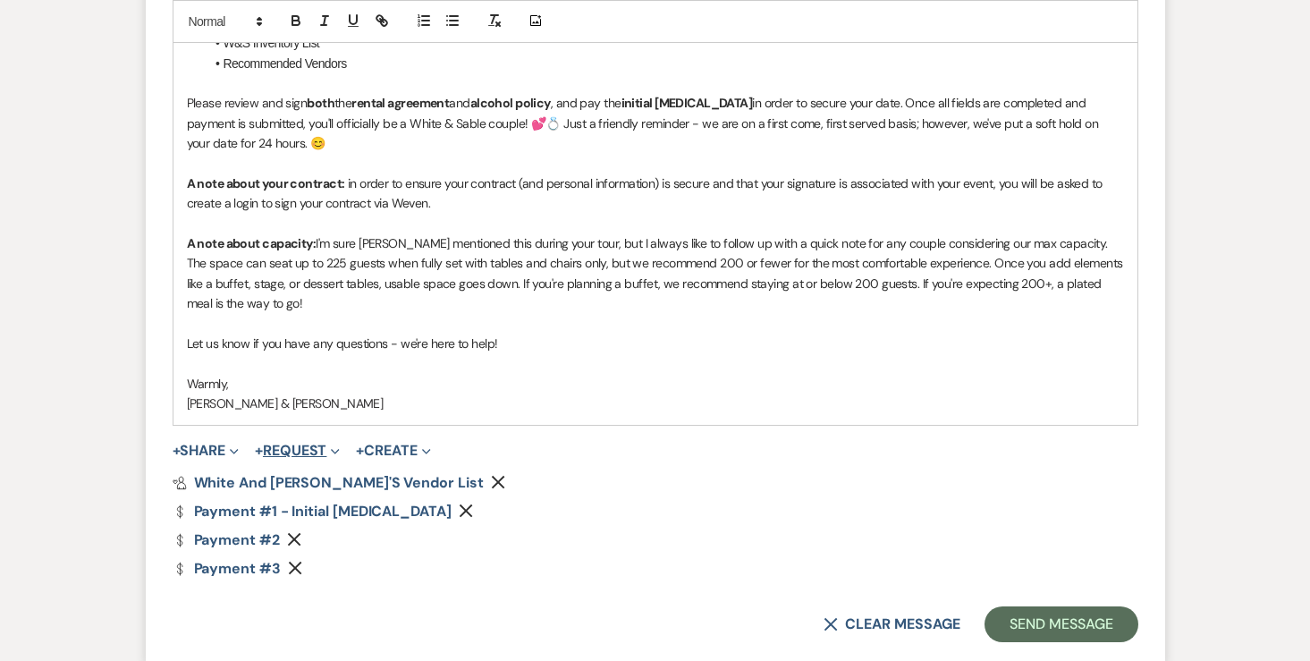
scroll to position [1360, 0]
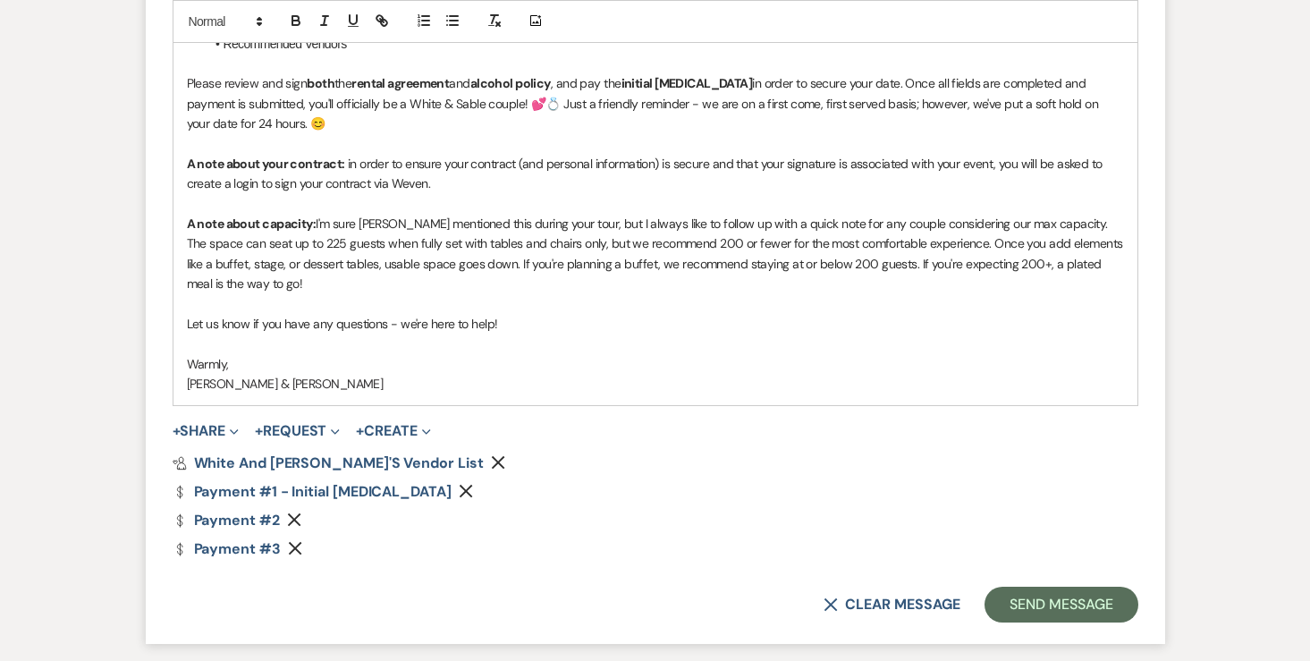
click at [459, 492] on icon "Remove" at bounding box center [466, 491] width 14 height 14
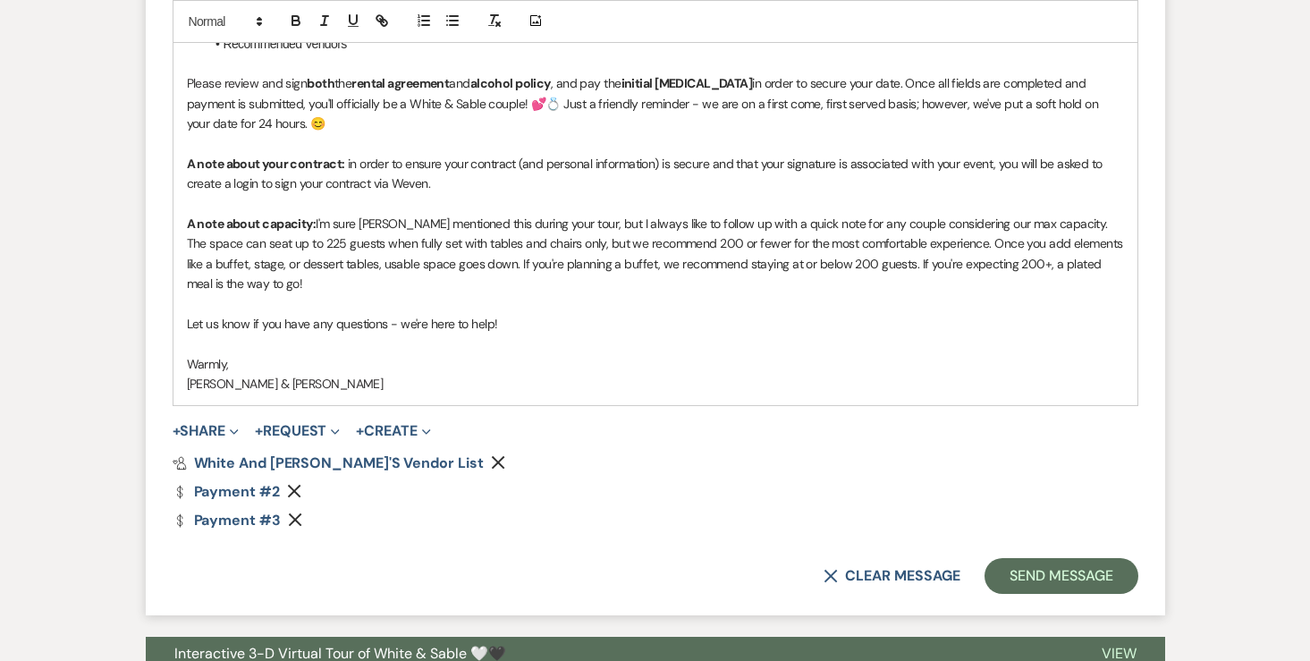
click at [294, 484] on icon "Remove" at bounding box center [294, 491] width 14 height 14
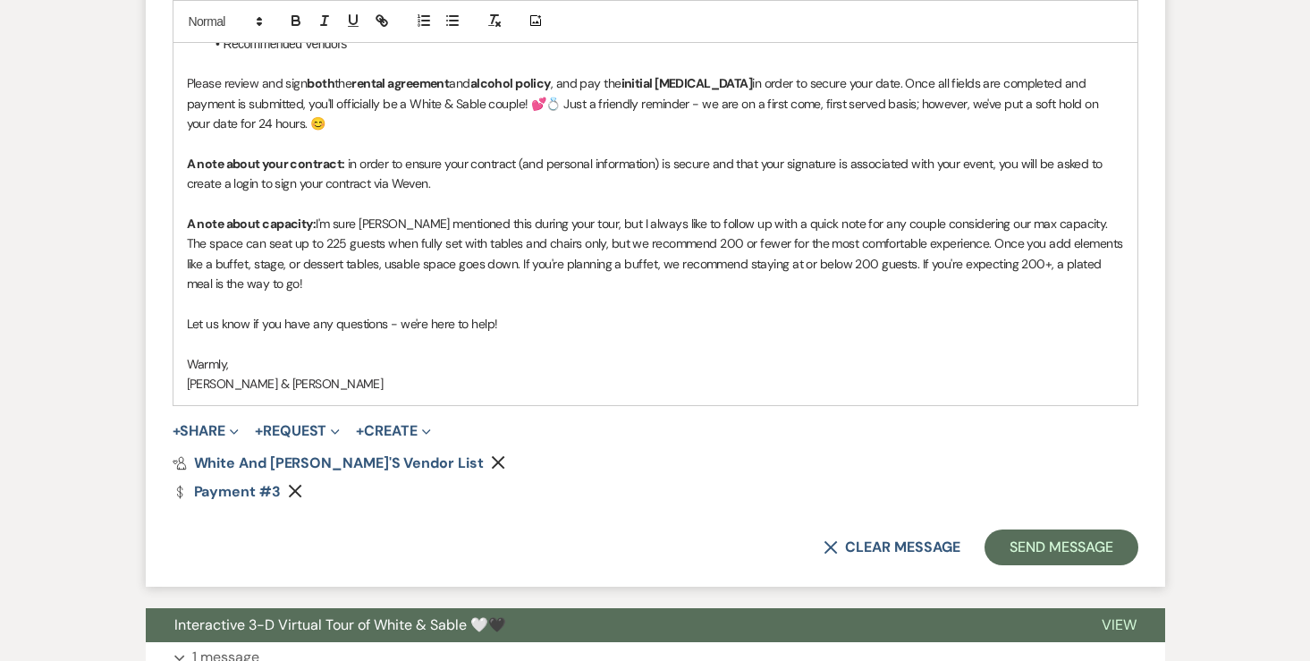
click at [295, 484] on icon "Remove" at bounding box center [295, 491] width 14 height 14
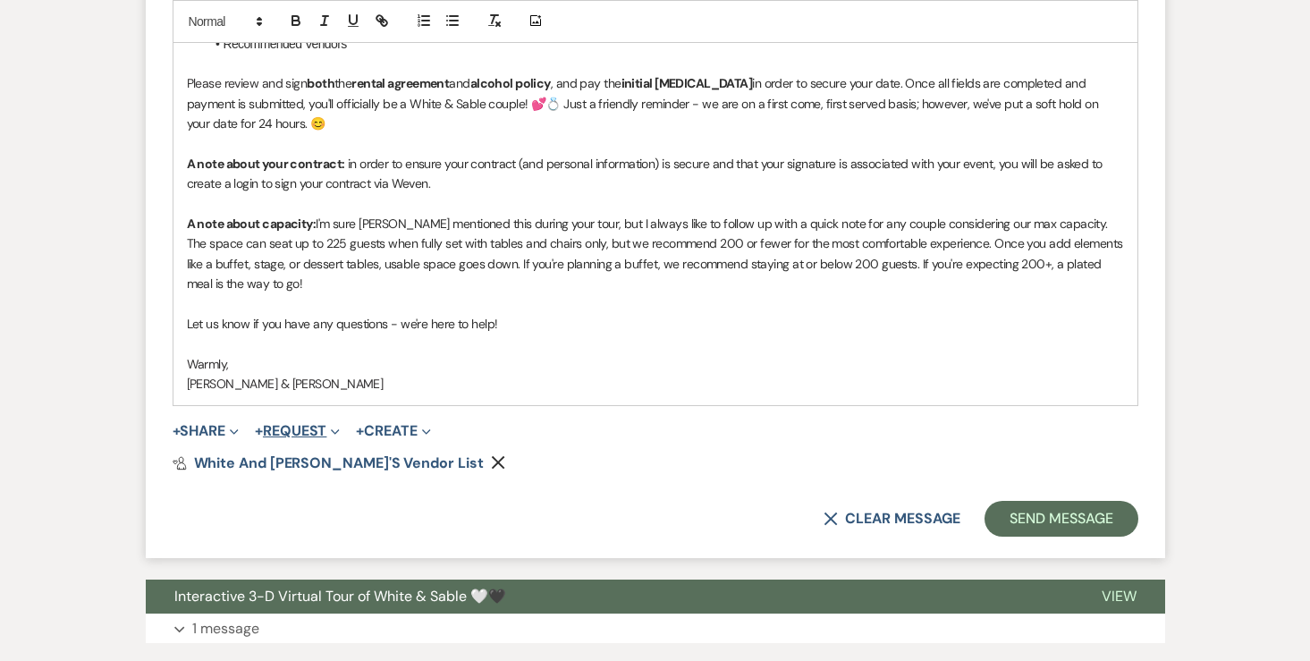
click at [308, 425] on button "+ Request Expand" at bounding box center [297, 431] width 85 height 14
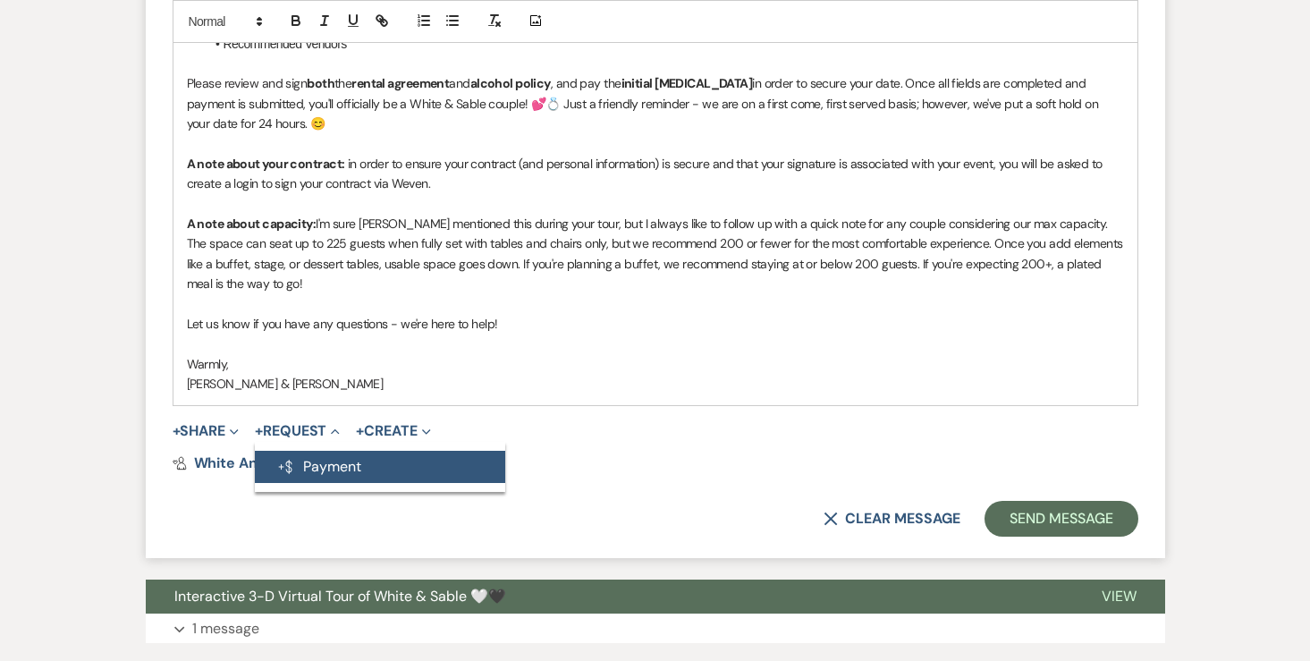
click at [373, 457] on button "Generate Payment Payment" at bounding box center [380, 467] width 250 height 32
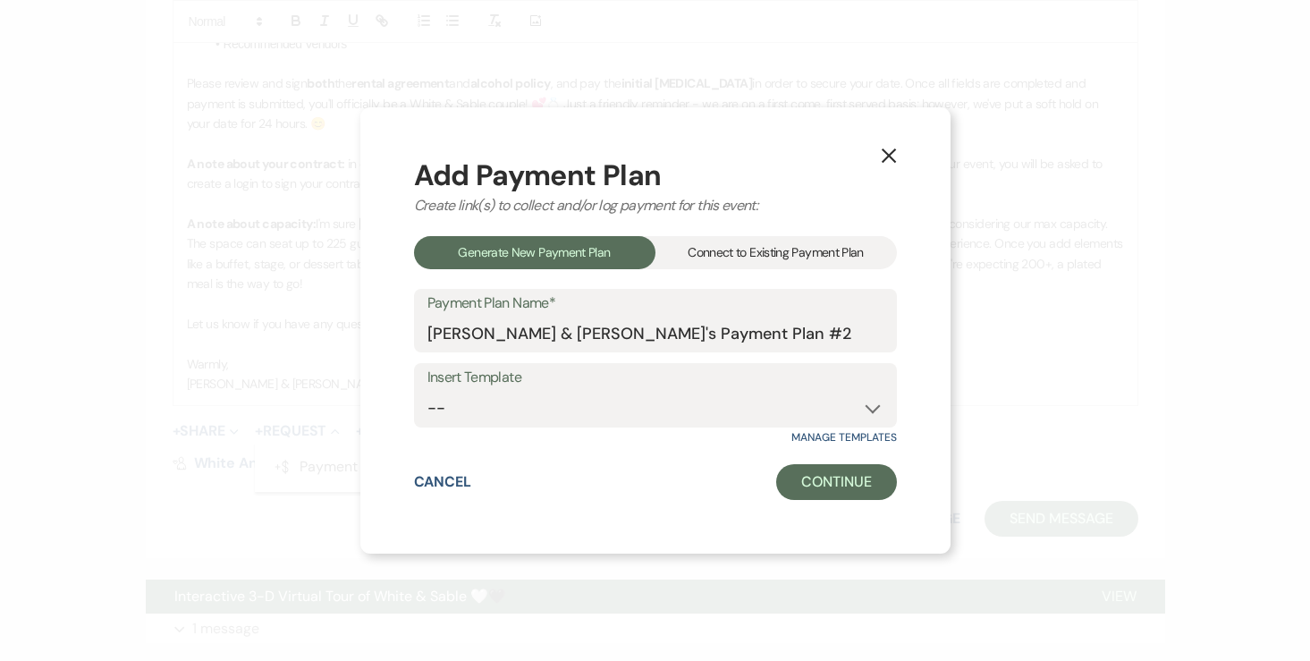
click at [808, 252] on div "Connect to Existing Payment Plan" at bounding box center [775, 252] width 241 height 33
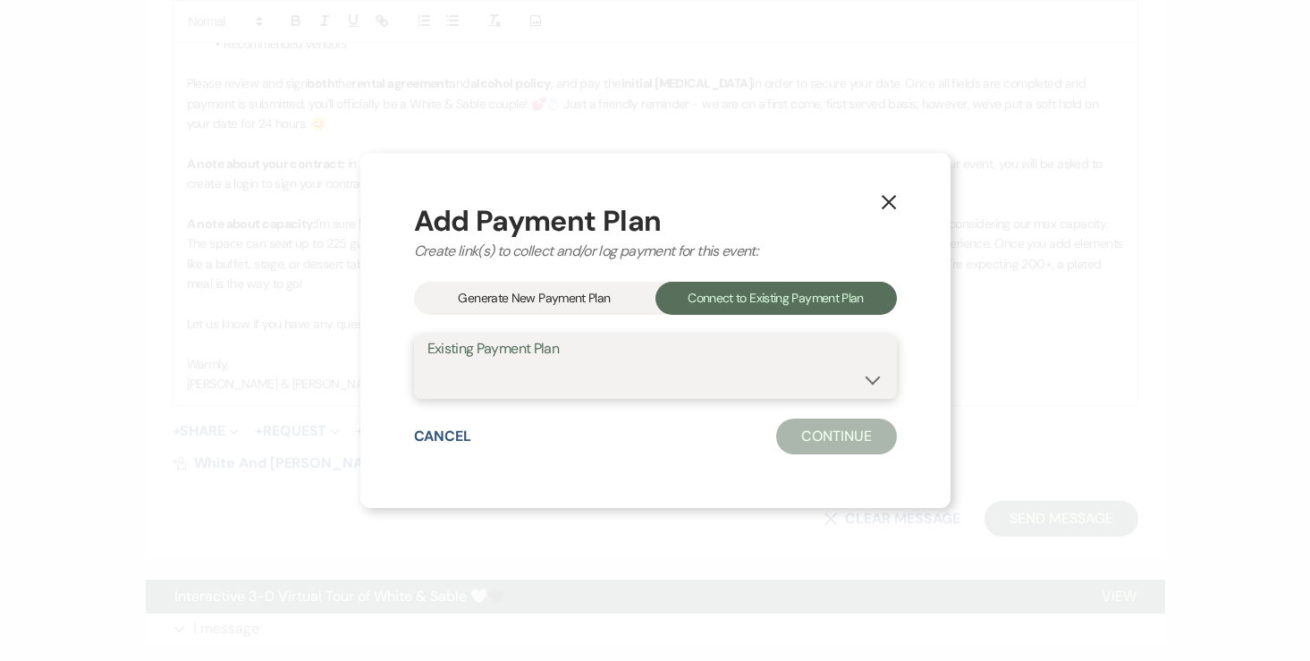
click at [633, 377] on select "Summer Xiong & Isaac's Payment Plan #1" at bounding box center [655, 379] width 456 height 35
select select "24586"
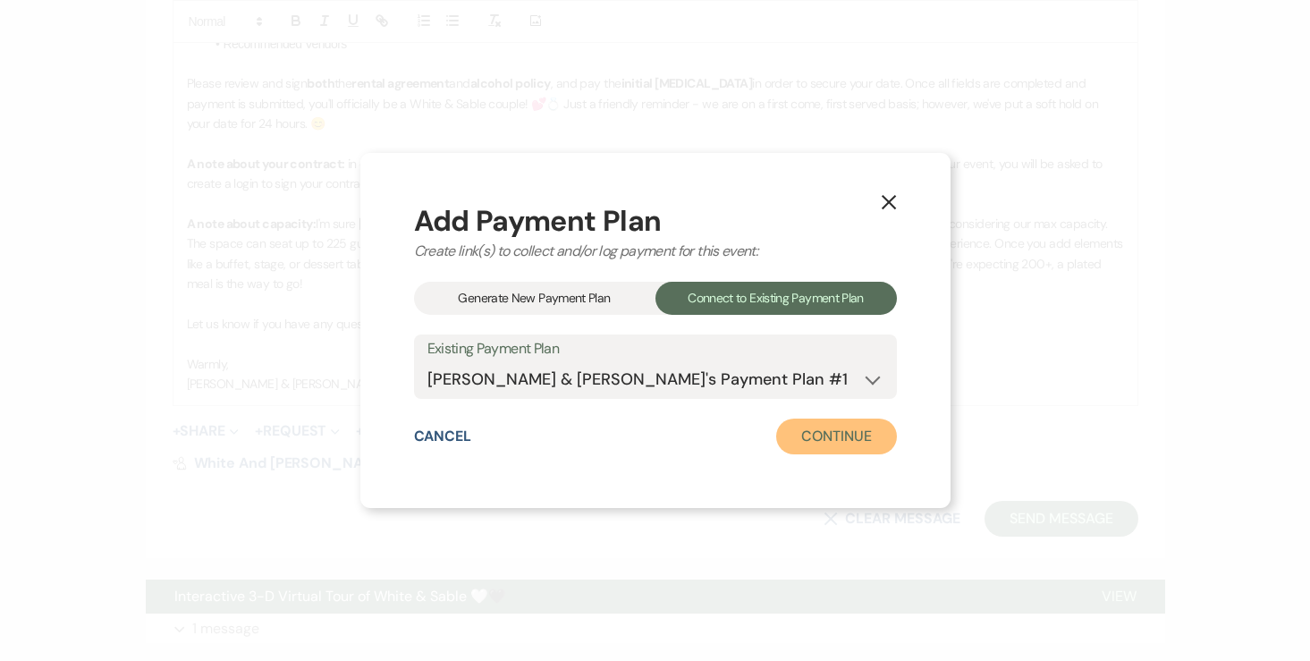
click at [800, 440] on button "Continue" at bounding box center [836, 436] width 120 height 36
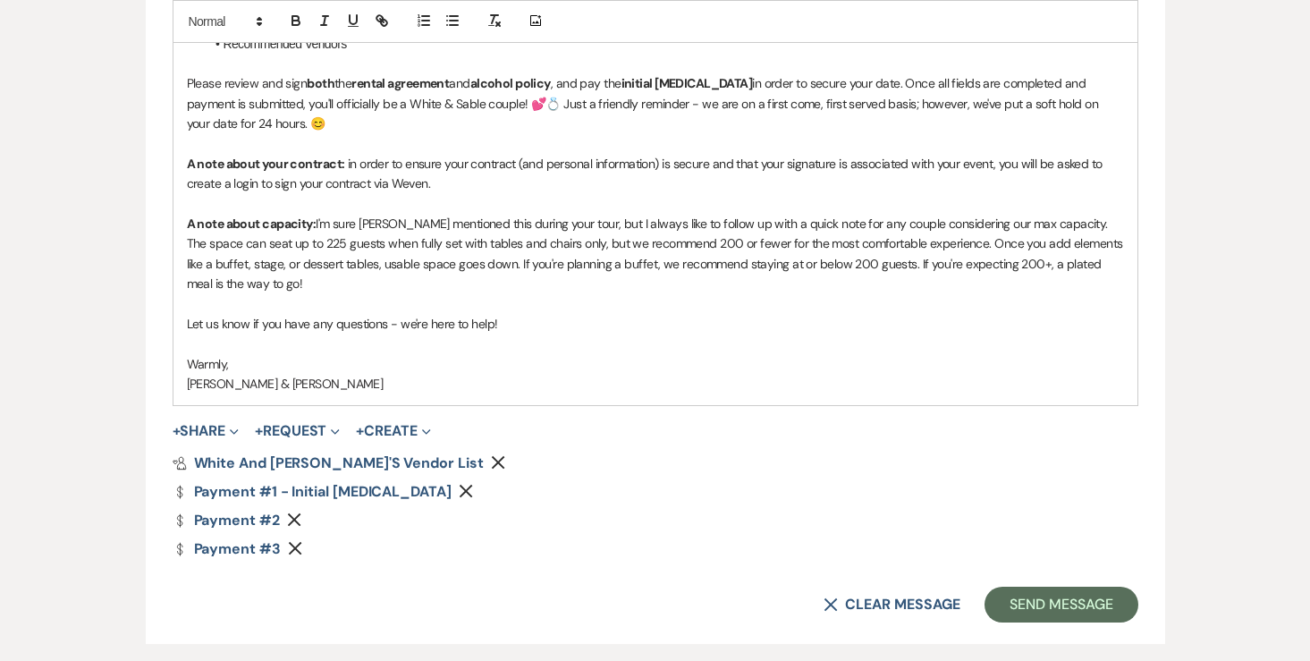
click at [298, 516] on icon "Remove" at bounding box center [294, 519] width 14 height 14
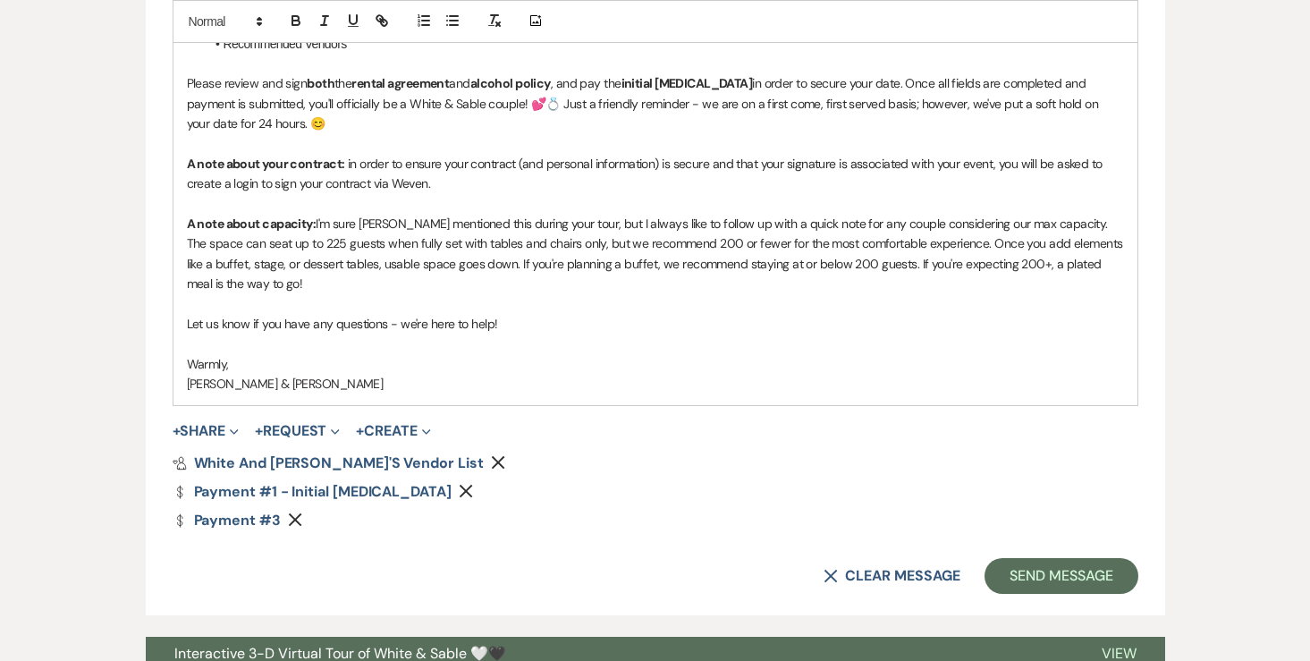
click at [298, 516] on icon "Remove" at bounding box center [295, 519] width 14 height 14
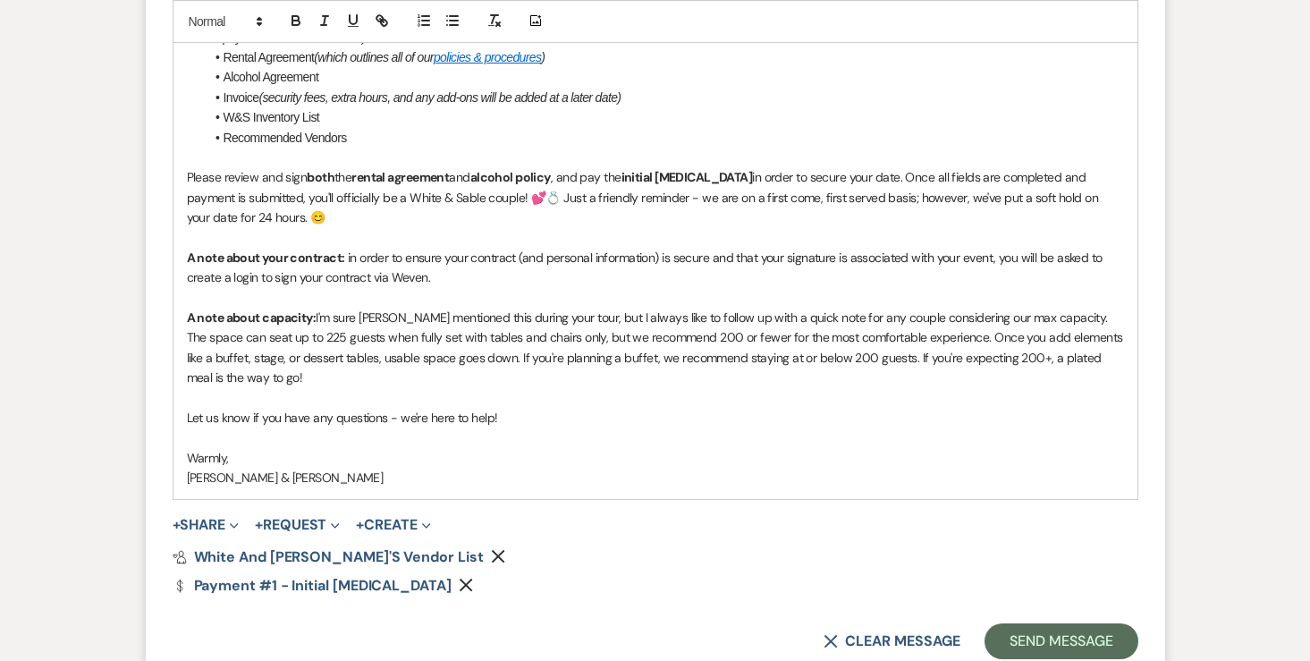
scroll to position [1267, 0]
click at [198, 535] on form "New Message X Draft saved! Recipients* Event Contacts ( Summer Xiong ) Insert T…" at bounding box center [655, 55] width 1019 height 1247
click at [198, 525] on button "+ Share Expand" at bounding box center [206, 523] width 67 height 14
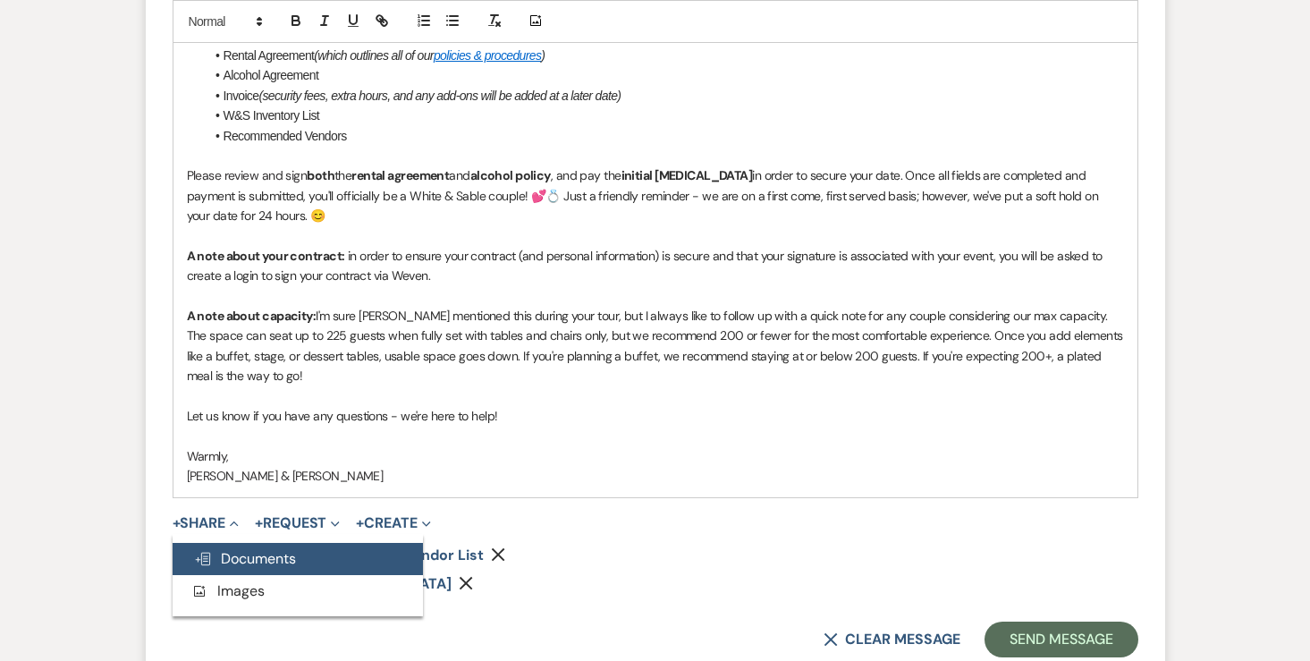
click at [221, 553] on span "Doc Upload Documents" at bounding box center [245, 558] width 102 height 19
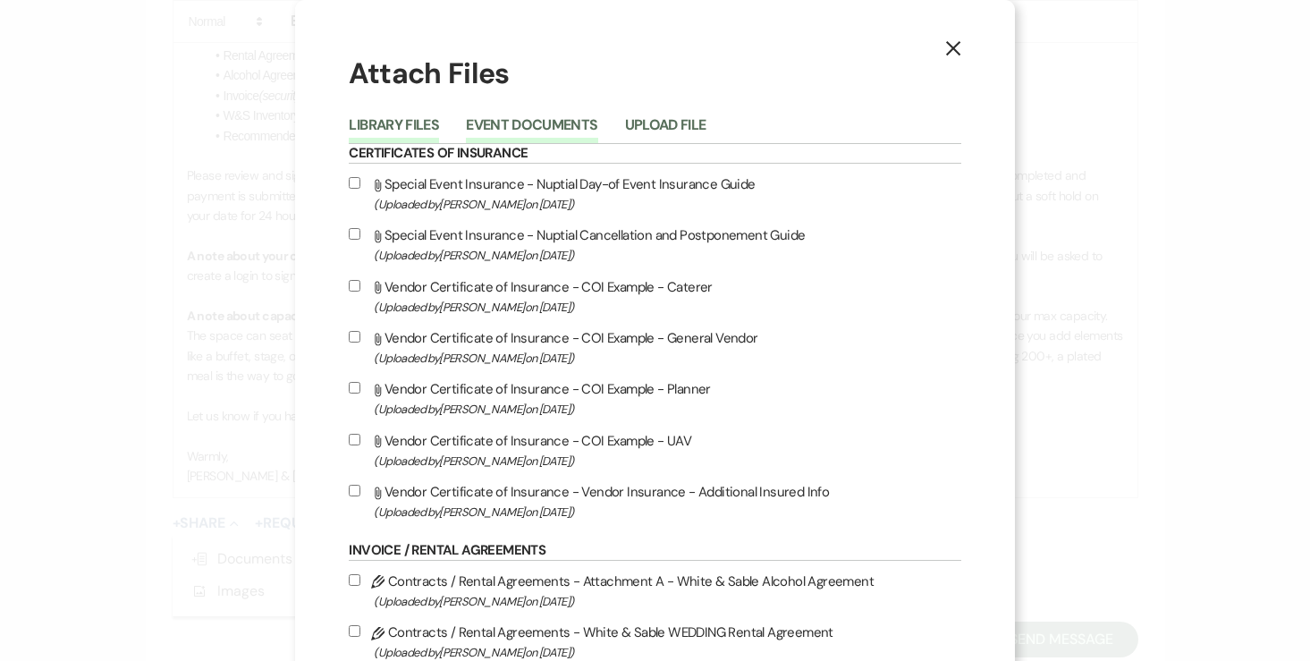
click at [575, 133] on button "Event Documents" at bounding box center [531, 130] width 131 height 25
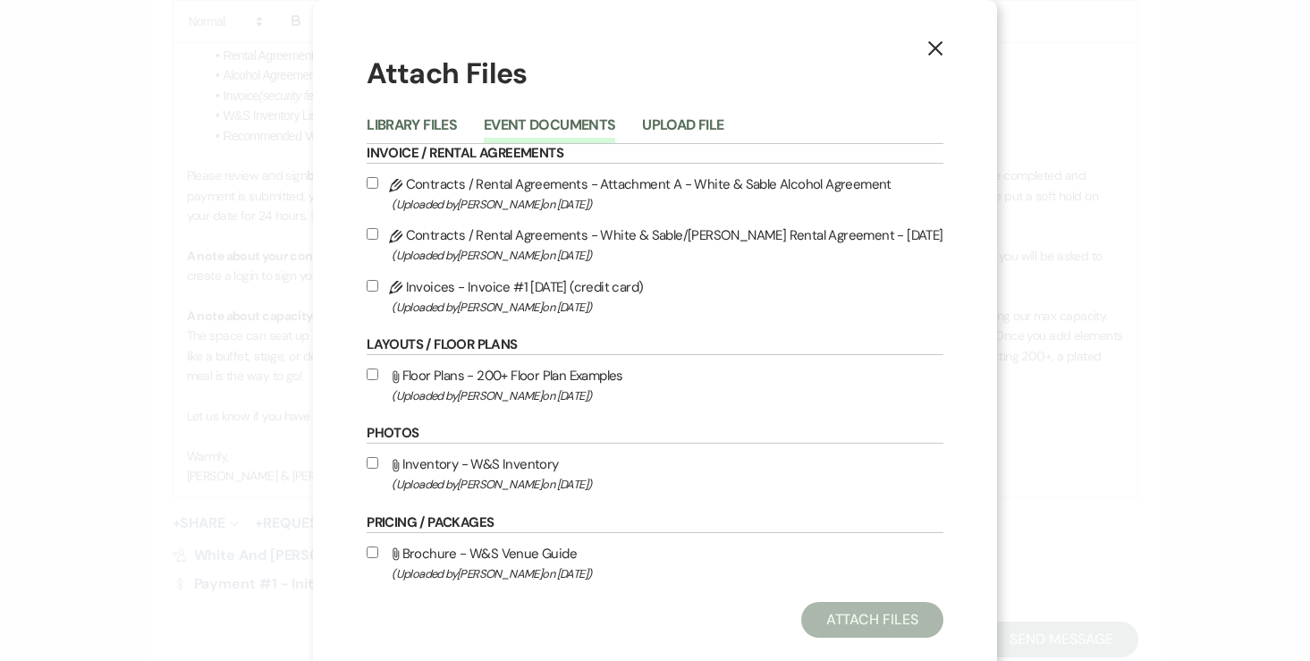
scroll to position [32, 0]
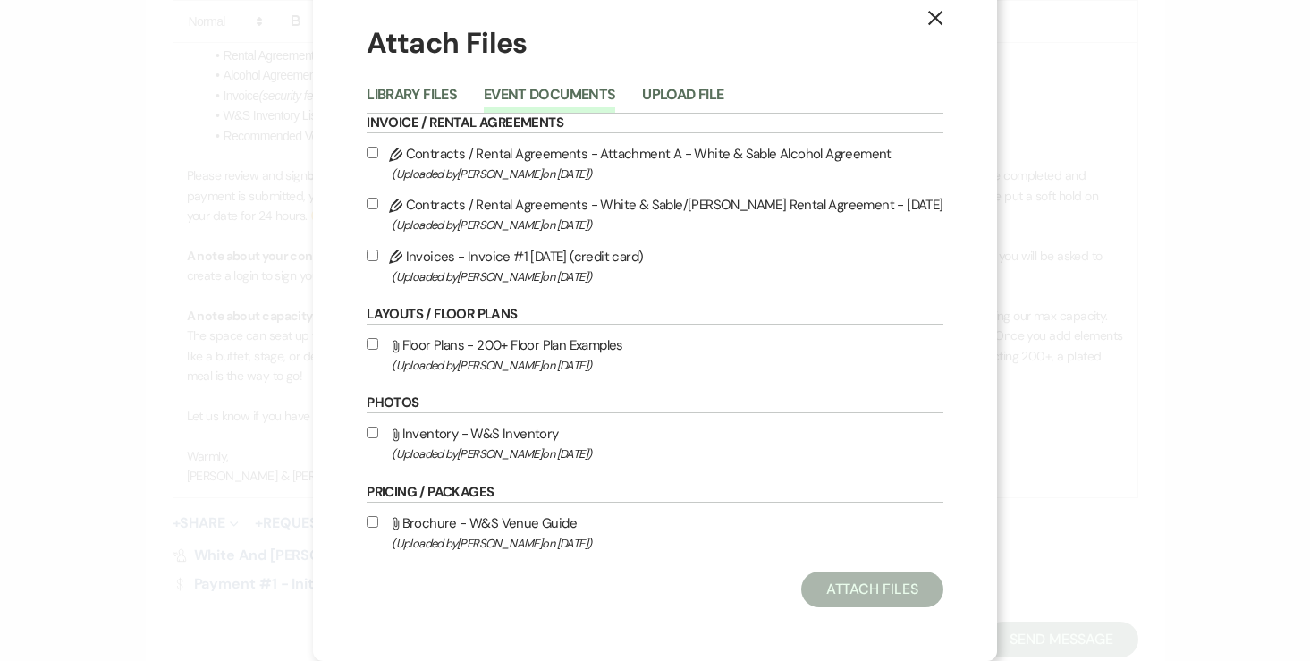
click at [378, 201] on input "Pencil Contracts / Rental Agreements - White & Sable/Xiong Rental Agreement - 1…" at bounding box center [372, 204] width 12 height 12
checkbox input "true"
click at [378, 154] on input "Pencil Contracts / Rental Agreements - Attachment A - White & Sable Alcohol Agr…" at bounding box center [372, 153] width 12 height 12
checkbox input "true"
click at [378, 258] on input "Pencil Invoices - Invoice #1 8-11-2025 (credit card) (Uploaded by Angela Oldenb…" at bounding box center [372, 255] width 12 height 12
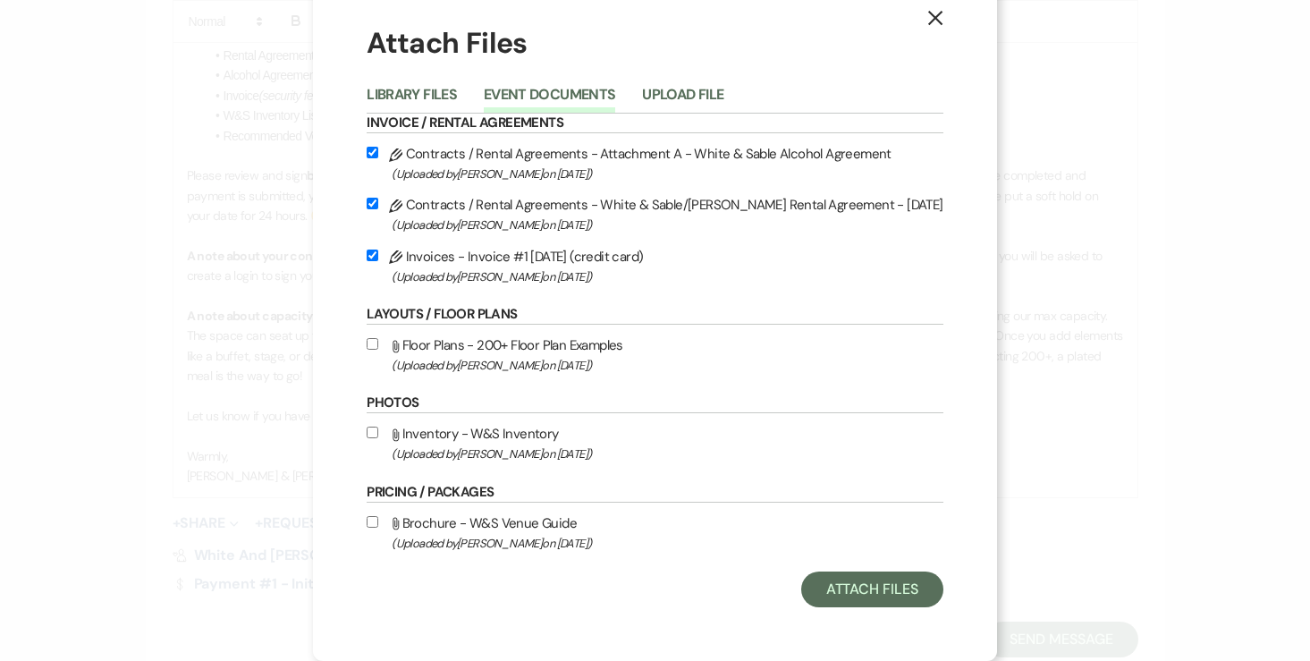
checkbox input "true"
click at [804, 581] on button "Attach Files" at bounding box center [872, 589] width 142 height 36
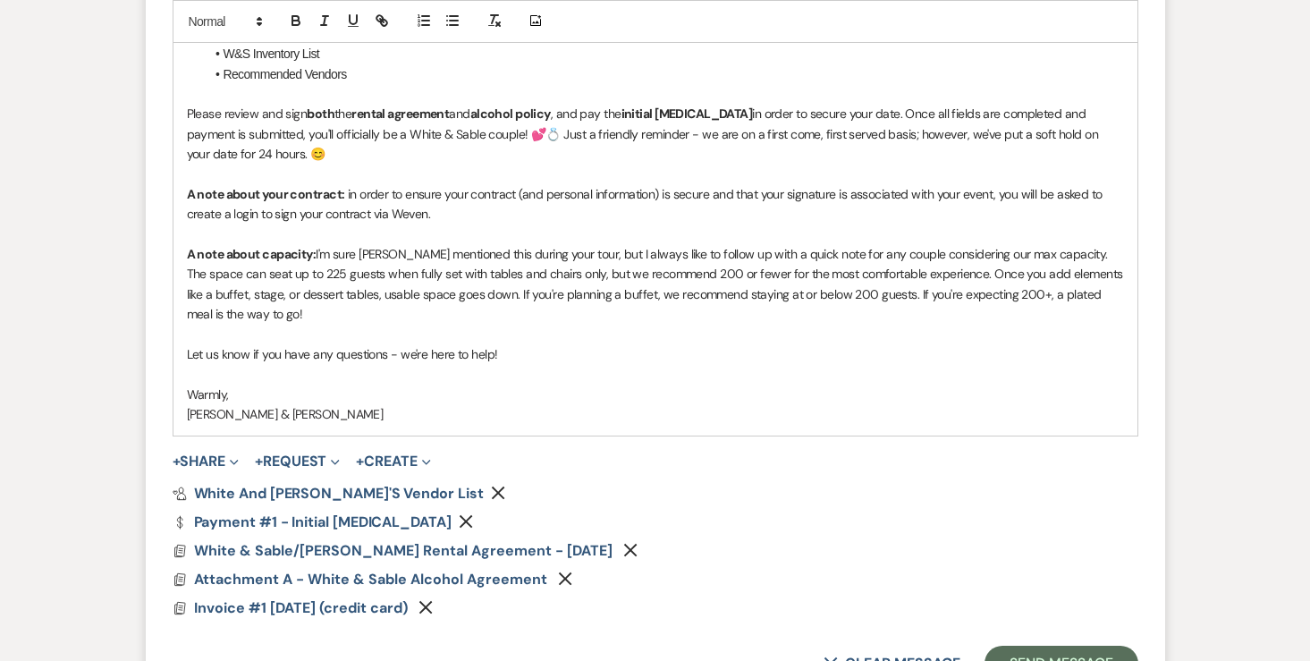
scroll to position [1331, 0]
click at [215, 464] on button "+ Share Expand" at bounding box center [206, 459] width 67 height 14
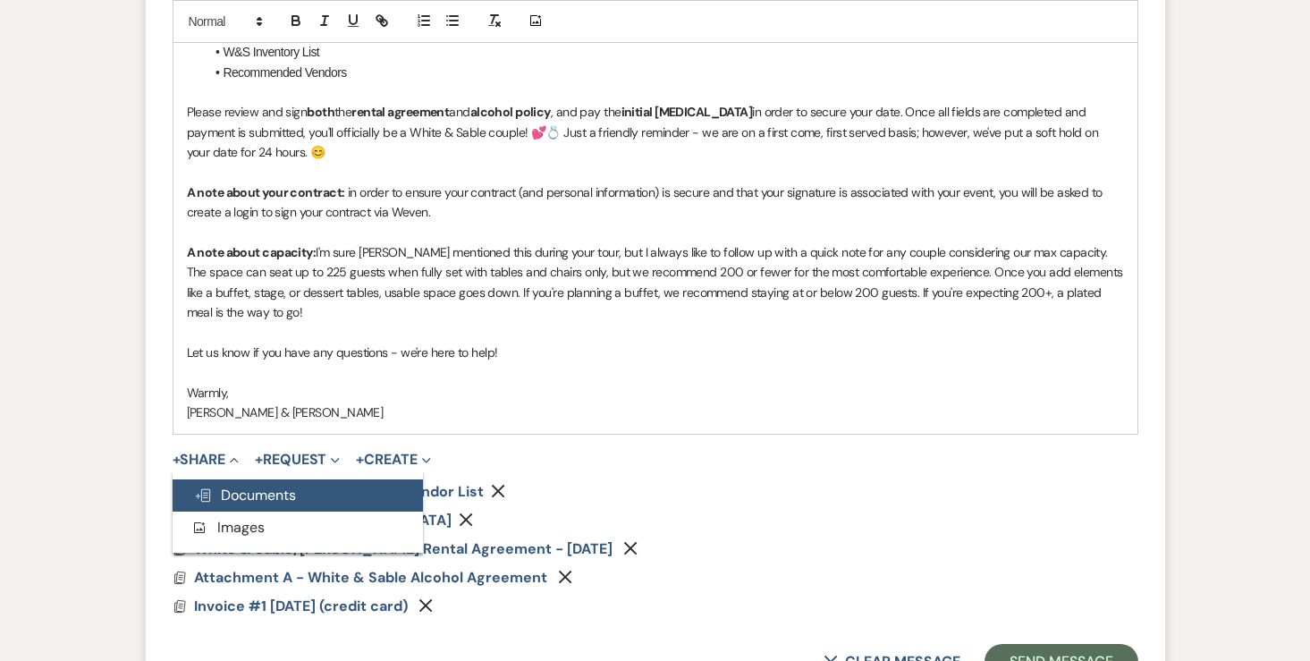
click at [216, 482] on button "Doc Upload Documents" at bounding box center [298, 495] width 250 height 32
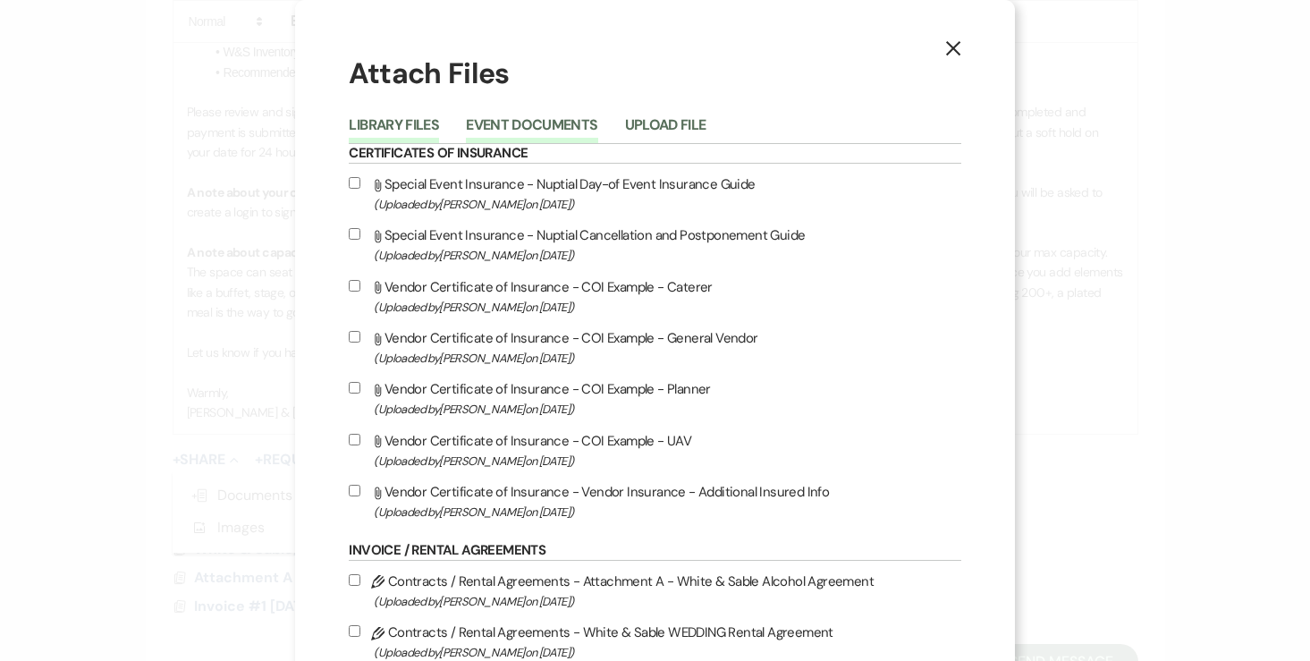
click at [522, 122] on button "Event Documents" at bounding box center [531, 130] width 131 height 25
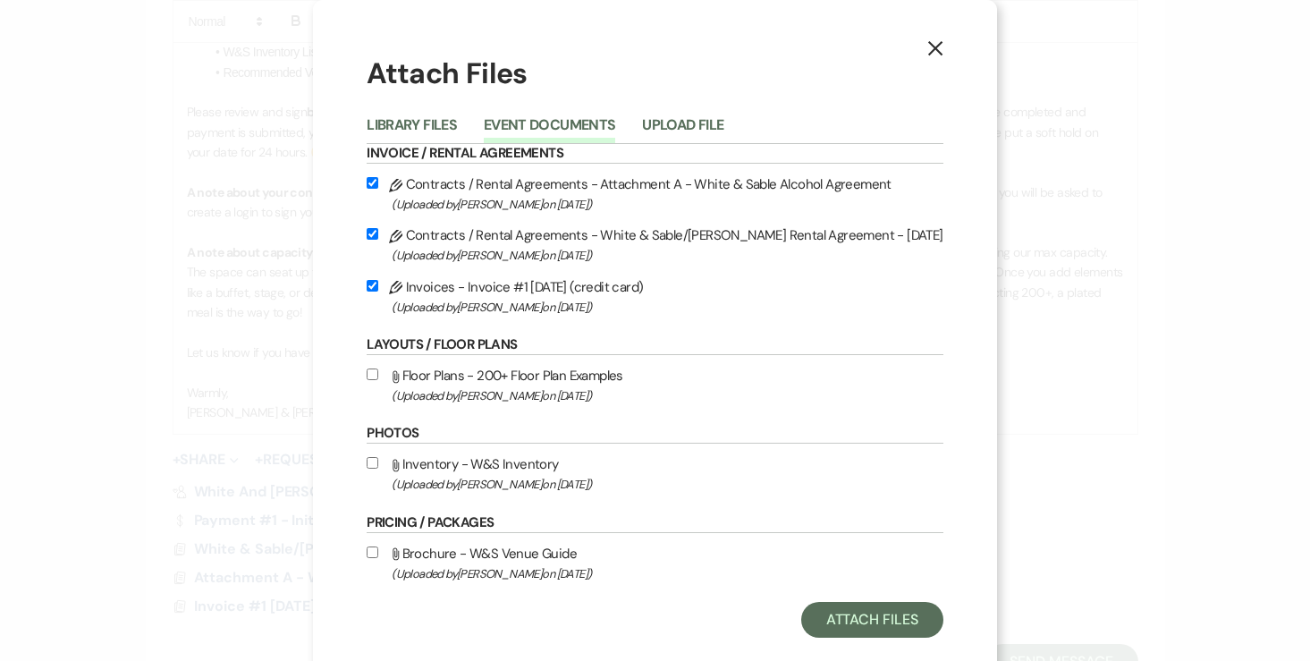
click at [378, 462] on input "Attach File Inventory - W&S Inventory (Uploaded by Angela Oldenburger on Feb 12…" at bounding box center [372, 463] width 12 height 12
checkbox input "true"
click at [803, 612] on button "Attach Files" at bounding box center [872, 620] width 142 height 36
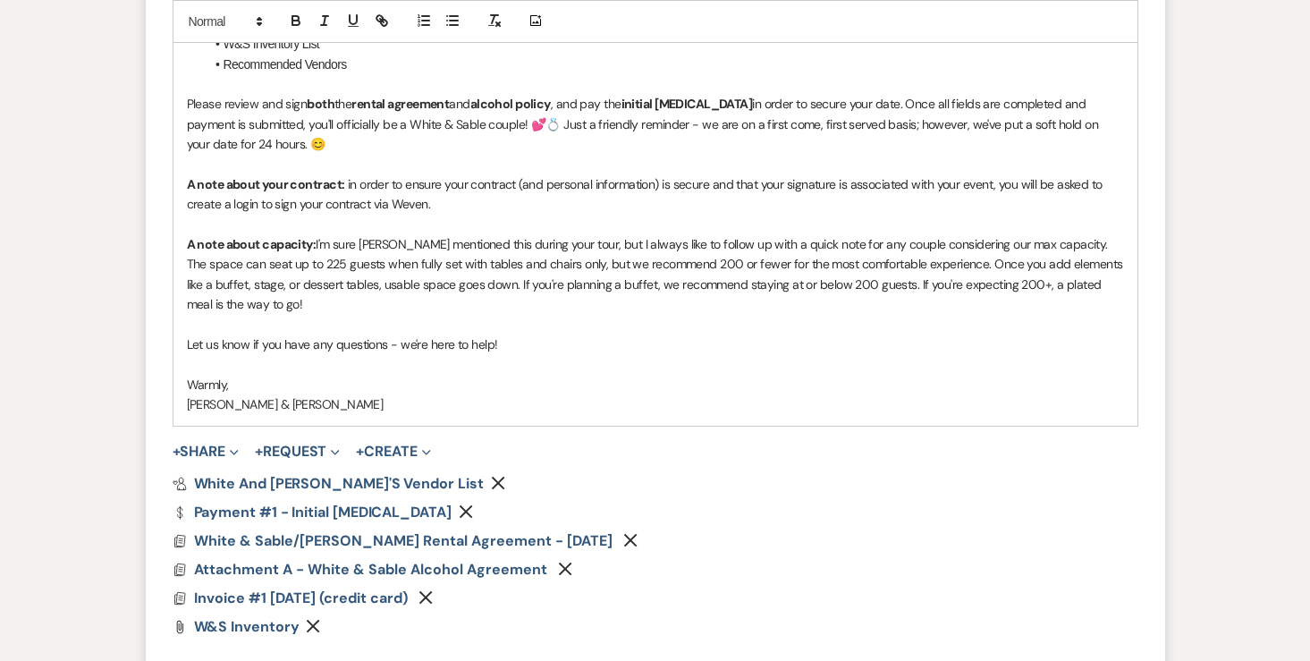
scroll to position [1346, 0]
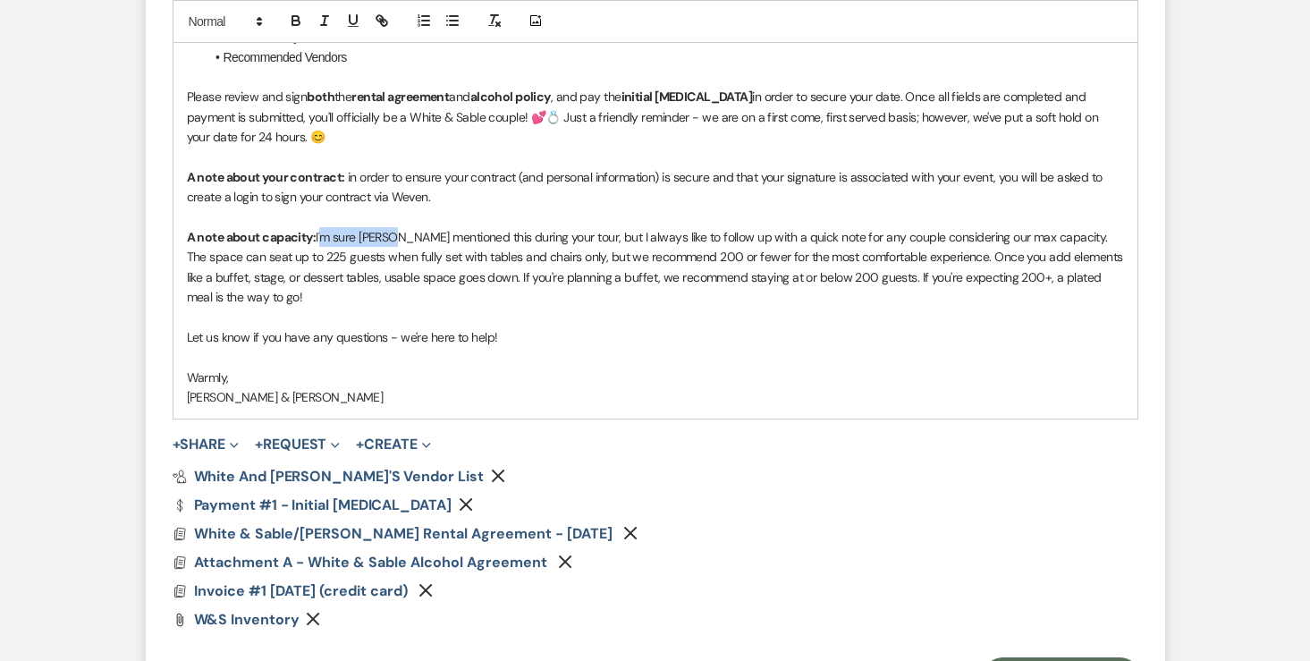
drag, startPoint x: 401, startPoint y: 237, endPoint x: 322, endPoint y: 234, distance: 79.6
click at [322, 234] on p "A note about capacity: I'm sure Landon mentioned this during your tour, but I a…" at bounding box center [655, 267] width 937 height 80
drag, startPoint x: 316, startPoint y: 236, endPoint x: 392, endPoint y: 235, distance: 76.0
click at [392, 235] on p "A note about capacity: Landon likely mentioned this during your tour, but I alw…" at bounding box center [655, 267] width 937 height 80
click at [298, 24] on icon "button" at bounding box center [295, 23] width 7 height 4
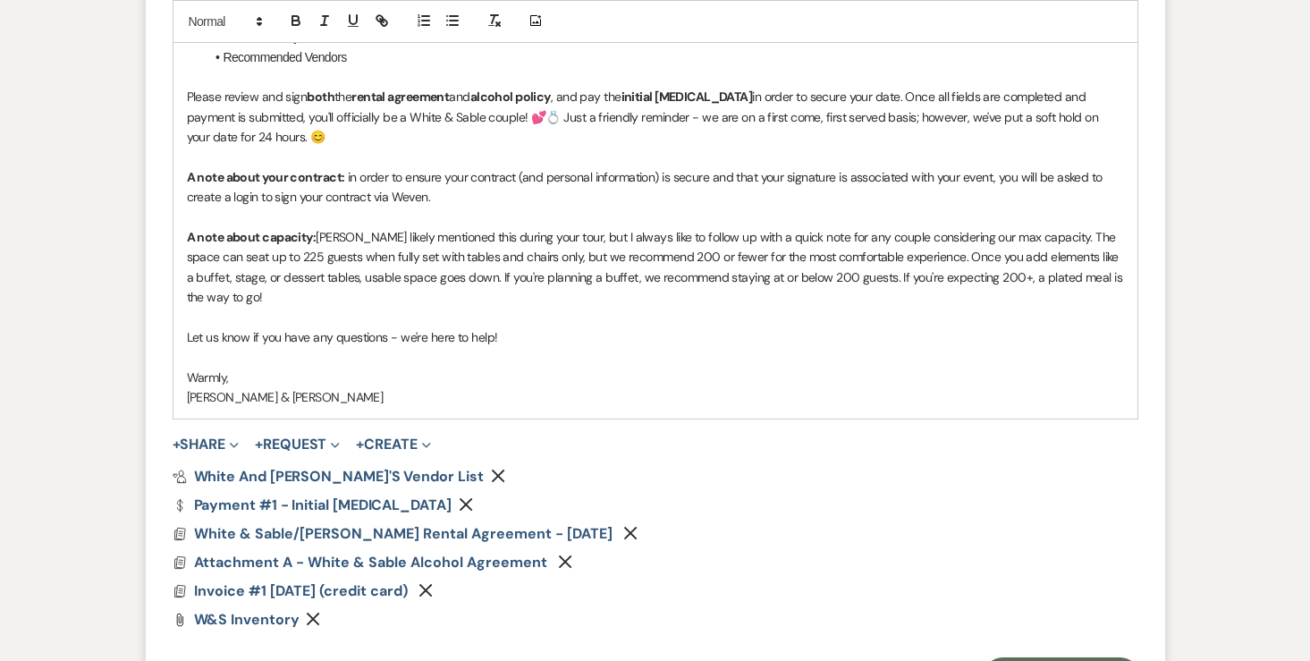
click at [1030, 238] on p "A note about capacity: Landon likely mentioned this during your tour, but I alw…" at bounding box center [655, 267] width 937 height 80
click at [991, 239] on p "A note about capacity: Landon likely mentioned this during your tour, but I alw…" at bounding box center [655, 267] width 937 height 80
drag, startPoint x: 715, startPoint y: 258, endPoint x: 783, endPoint y: 261, distance: 68.0
click at [783, 261] on p "A note about capacity: Landon likely mentioned this during your tour, but I alw…" at bounding box center [655, 267] width 937 height 80
click at [317, 24] on icon "button" at bounding box center [324, 21] width 16 height 16
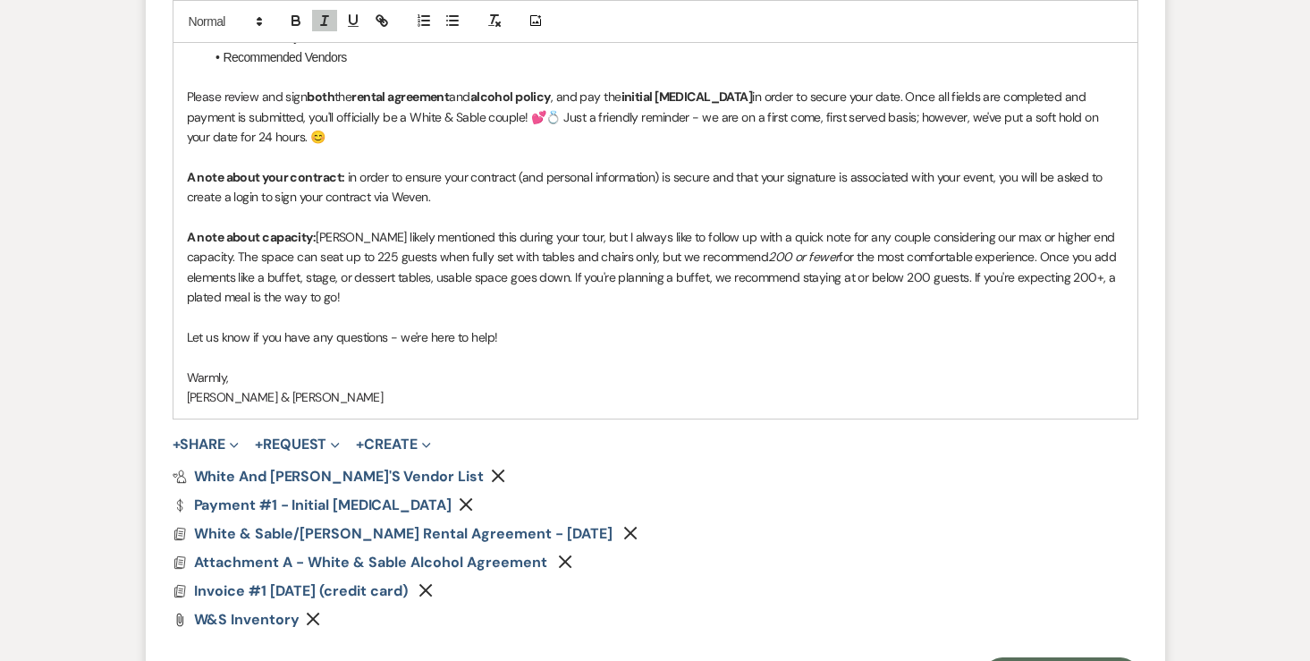
click at [824, 284] on p "A note about capacity: Landon likely mentioned this during your tour, but I alw…" at bounding box center [655, 267] width 937 height 80
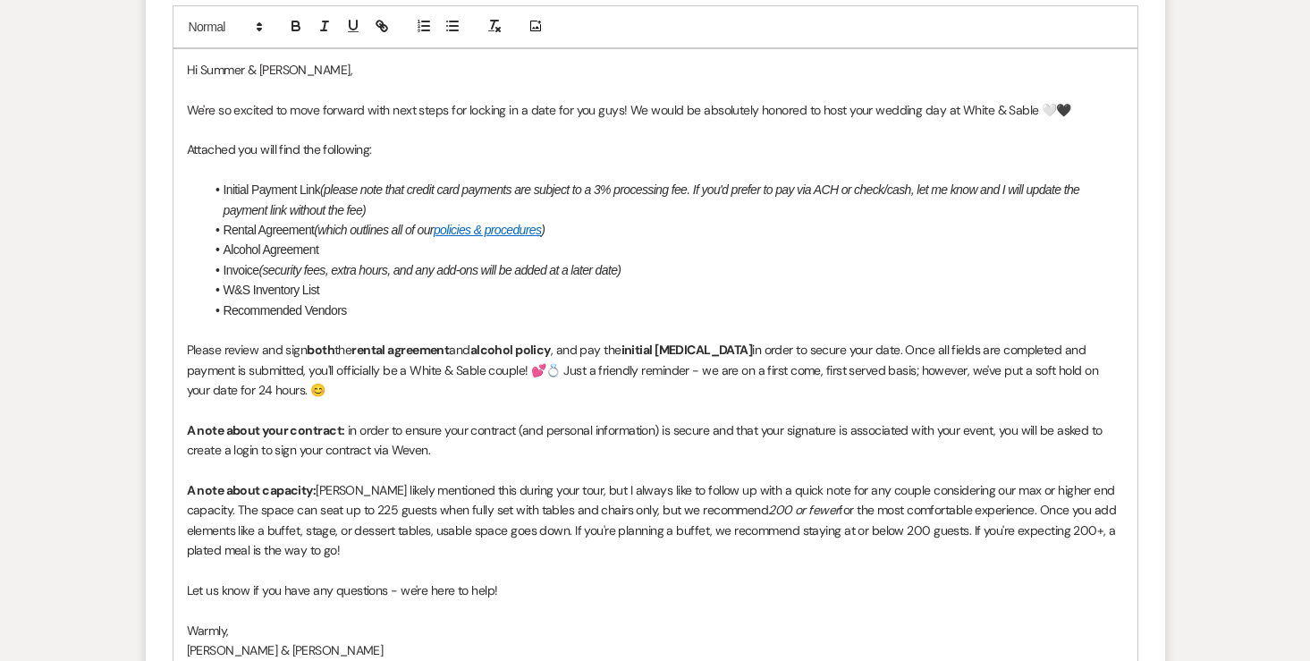
scroll to position [1095, 0]
click at [388, 106] on span "We're so excited to move forward with next steps for locking in a date for you …" at bounding box center [629, 108] width 884 height 16
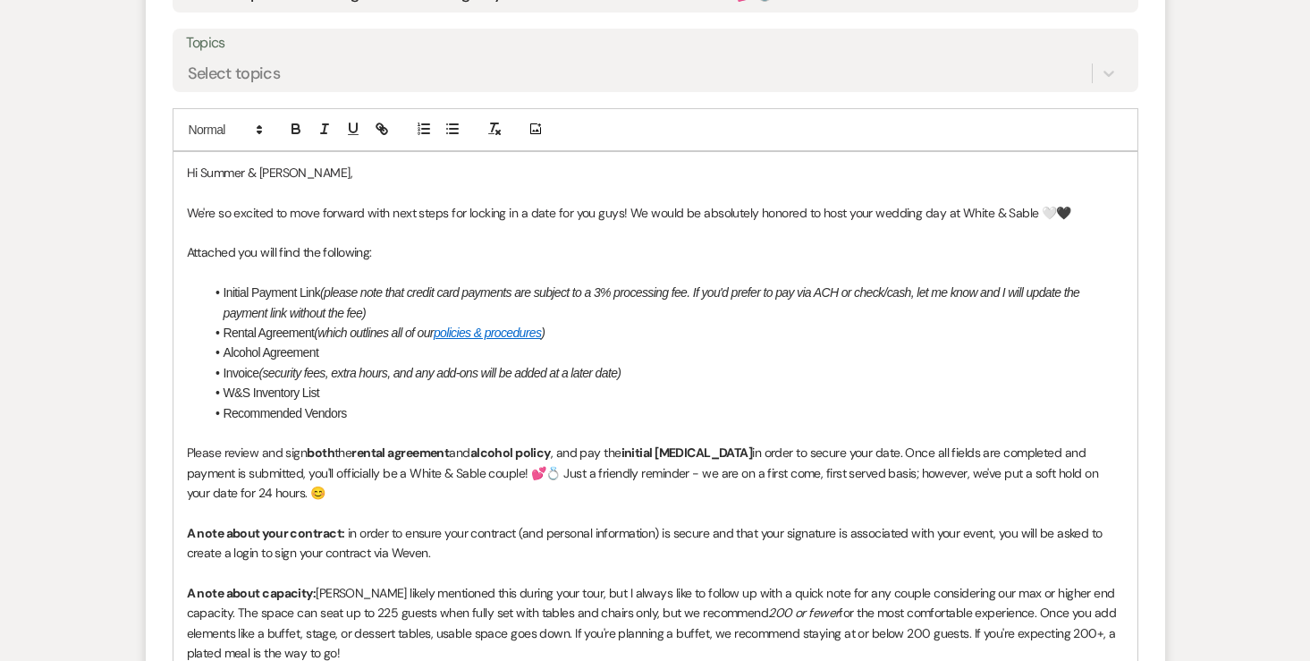
scroll to position [985, 0]
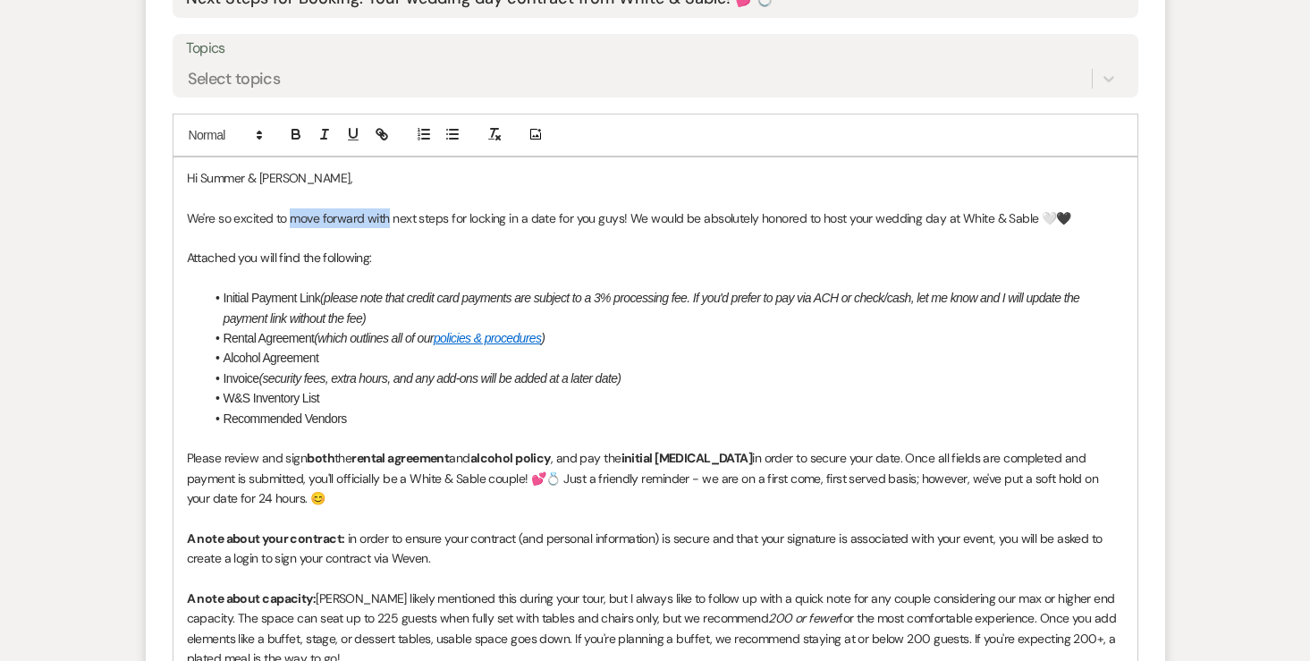
drag, startPoint x: 289, startPoint y: 221, endPoint x: 387, endPoint y: 220, distance: 98.3
click at [387, 220] on span "We're so excited to move forward with next steps for locking in a date for you …" at bounding box center [629, 218] width 884 height 16
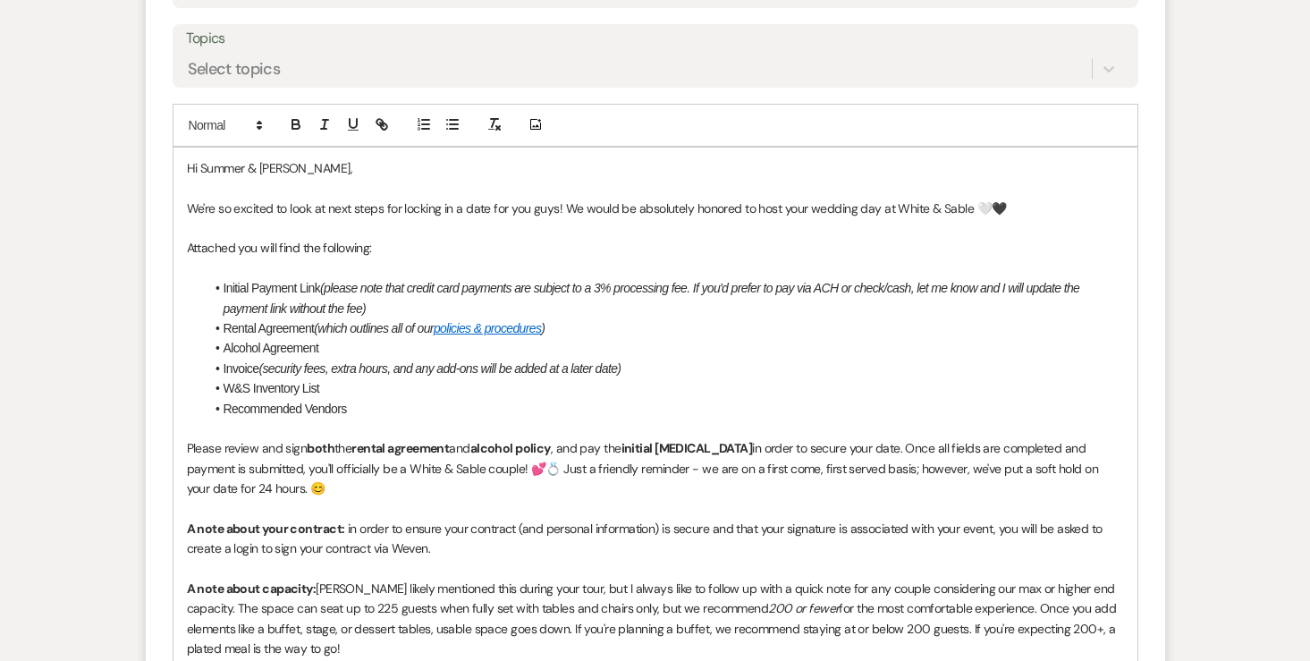
scroll to position [1005, 0]
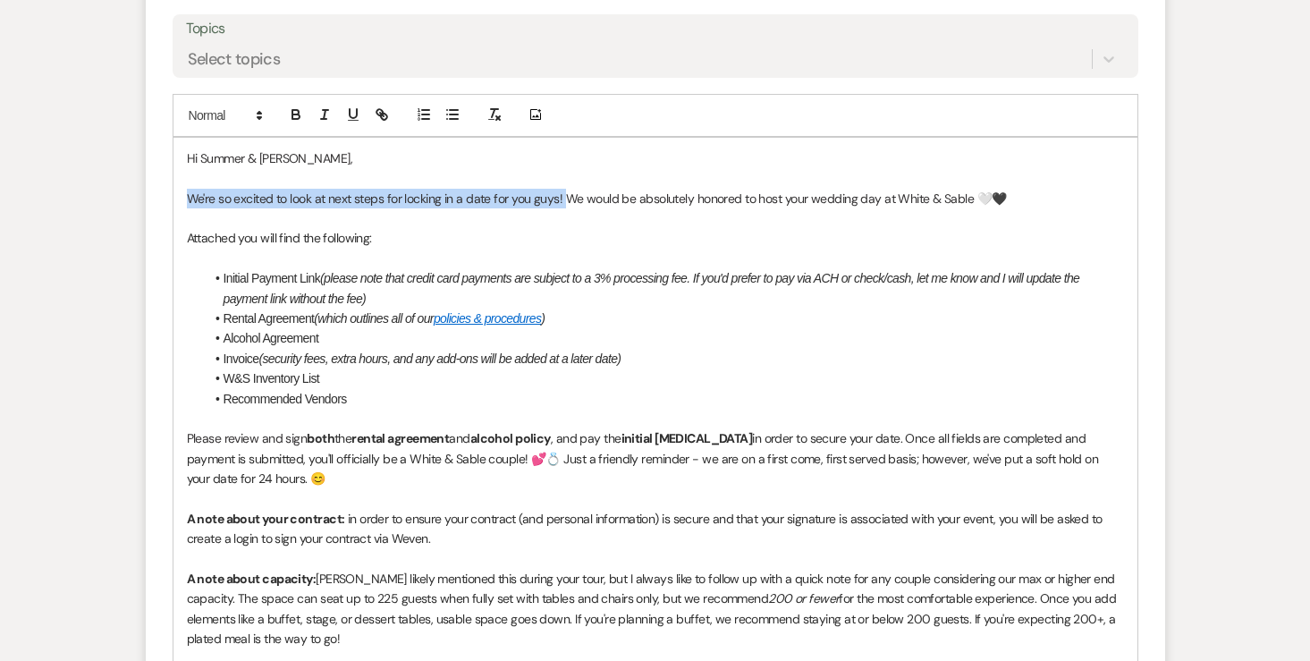
drag, startPoint x: 562, startPoint y: 198, endPoint x: 162, endPoint y: 202, distance: 400.5
click at [162, 202] on form "New Message X Draft saved! Recipients* Event Contacts ( Summer Xiong ) Insert T…" at bounding box center [655, 374] width 1019 height 1361
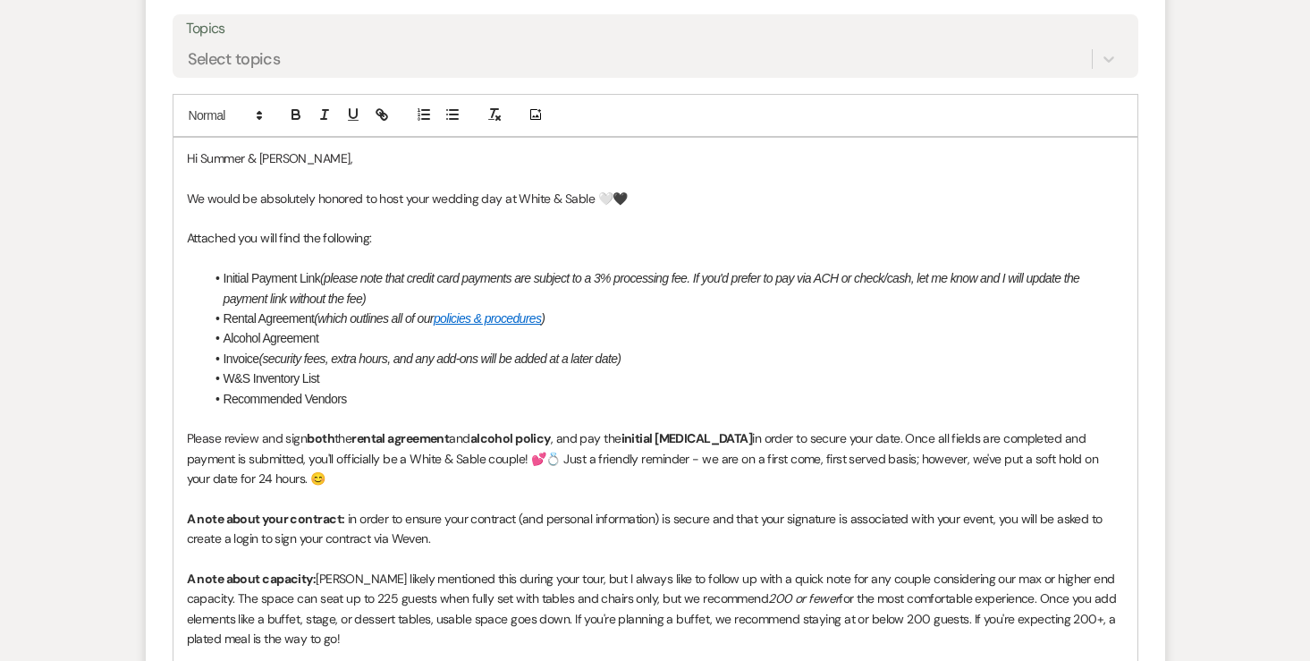
click at [684, 191] on p "We would be absolutely honored to host your wedding day at White & Sable 🤍🖤" at bounding box center [655, 199] width 937 height 20
click at [185, 237] on div "Hi Summer & Isaac, We would be absolutely honored to host your wedding day at W…" at bounding box center [655, 449] width 964 height 622
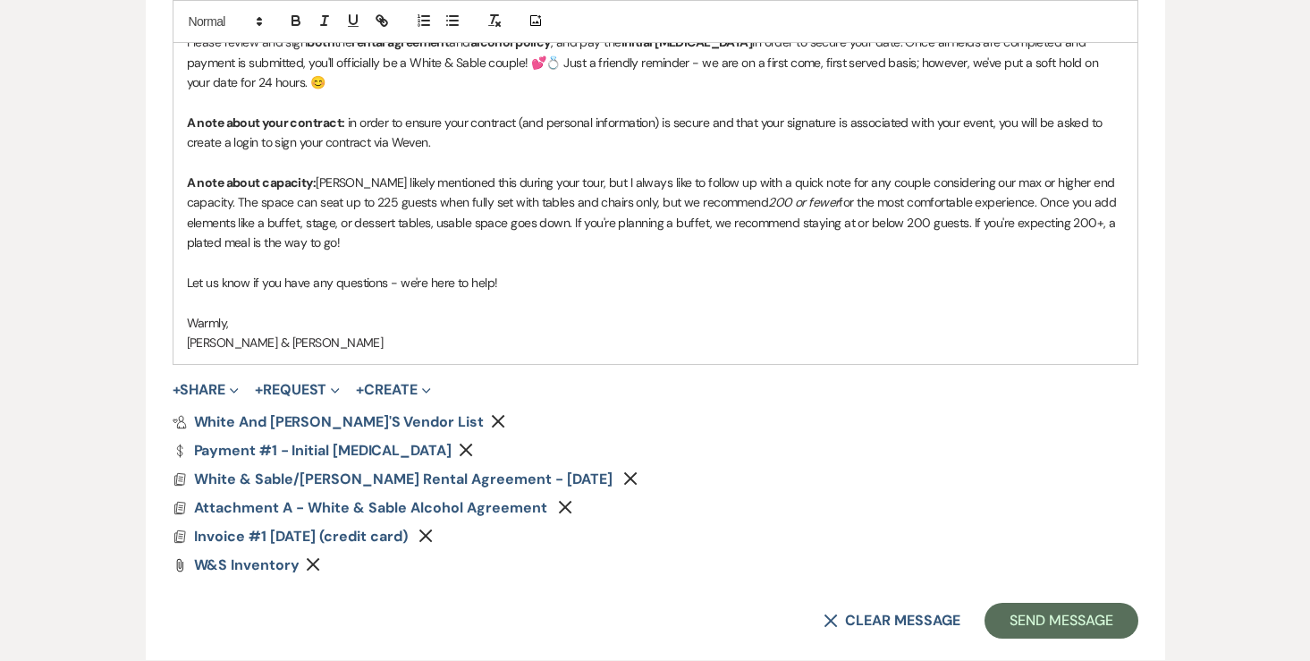
scroll to position [1457, 0]
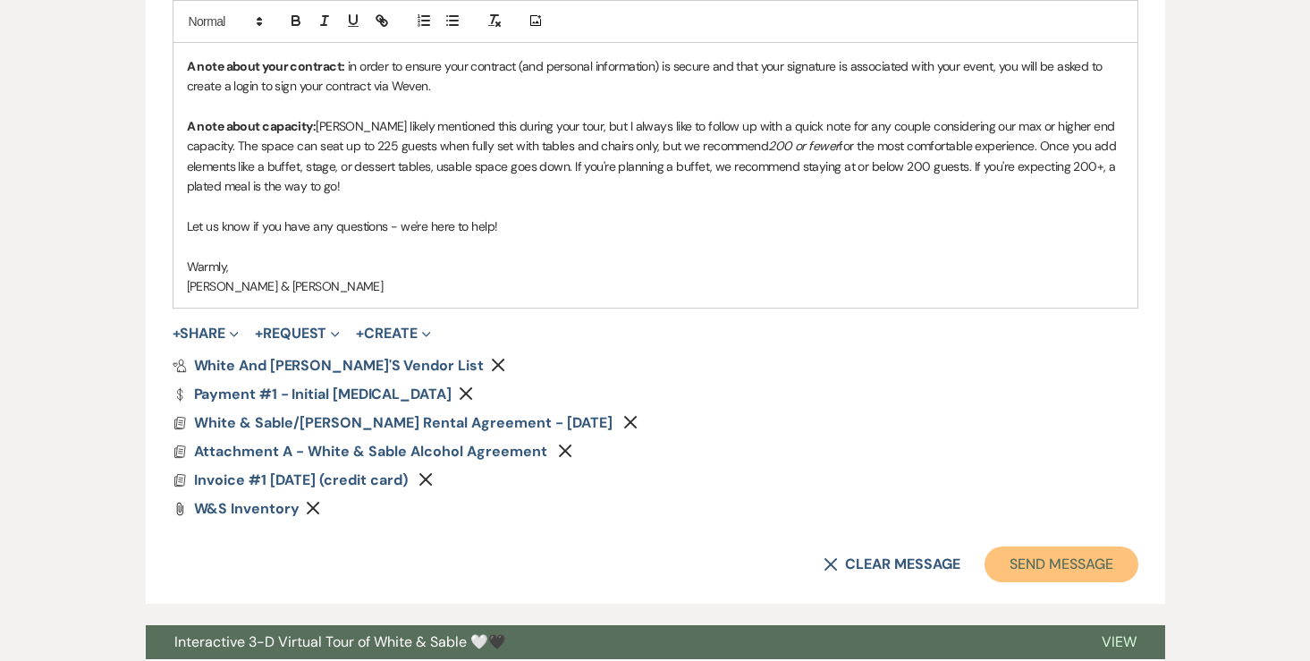
click at [1006, 555] on button "Send Message" at bounding box center [1060, 564] width 153 height 36
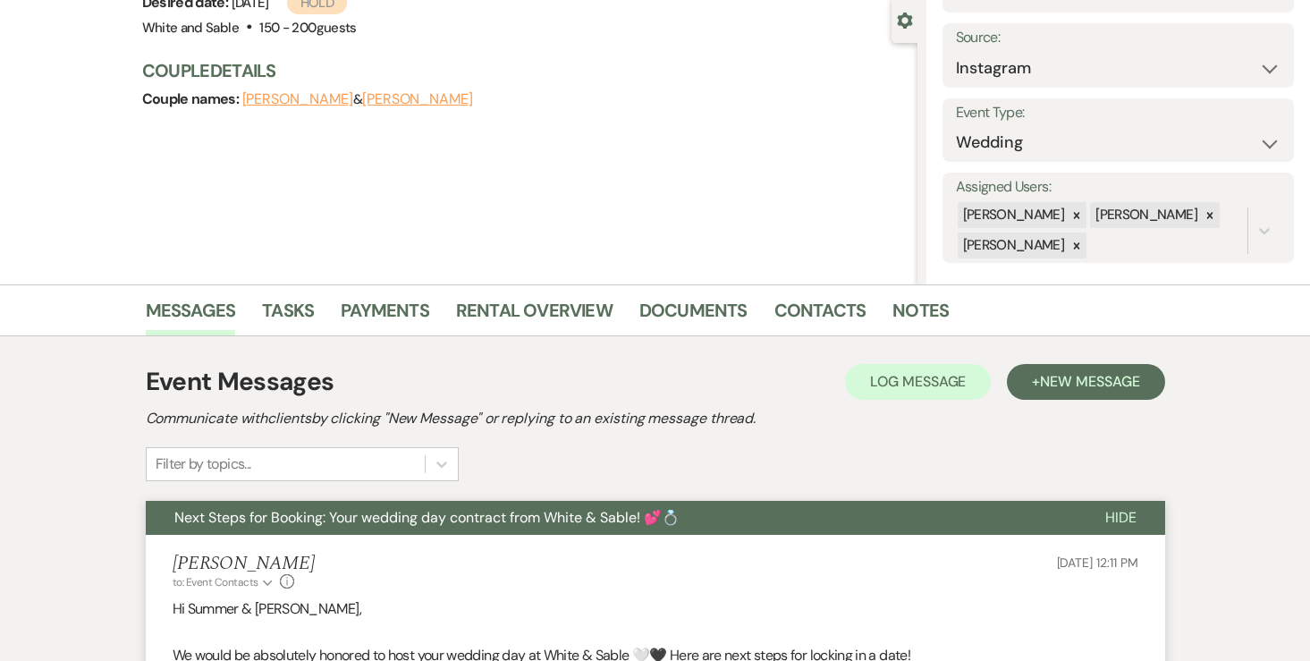
scroll to position [0, 0]
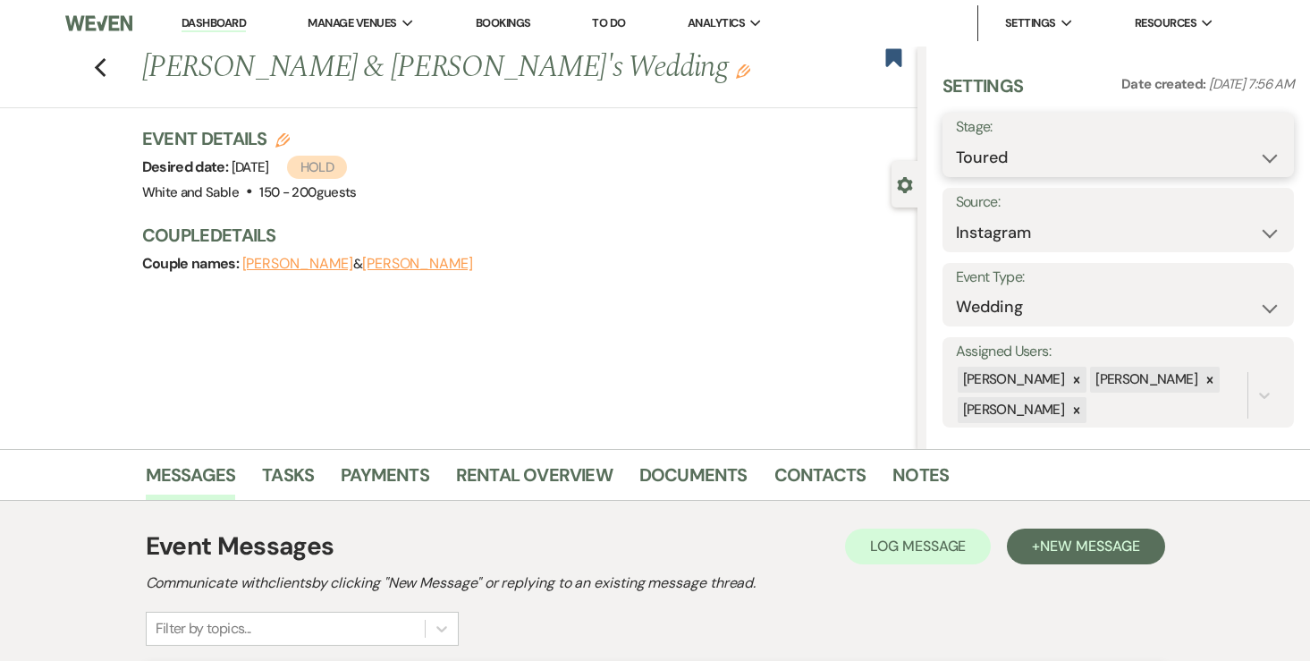
click at [1050, 165] on select "Inquiry Follow Up Tour Requested Tour Confirmed Toured Proposal Sent Booked Lost" at bounding box center [1118, 157] width 325 height 35
select select "6"
click at [1232, 143] on button "Save" at bounding box center [1257, 145] width 72 height 36
click at [102, 60] on use "button" at bounding box center [100, 68] width 12 height 20
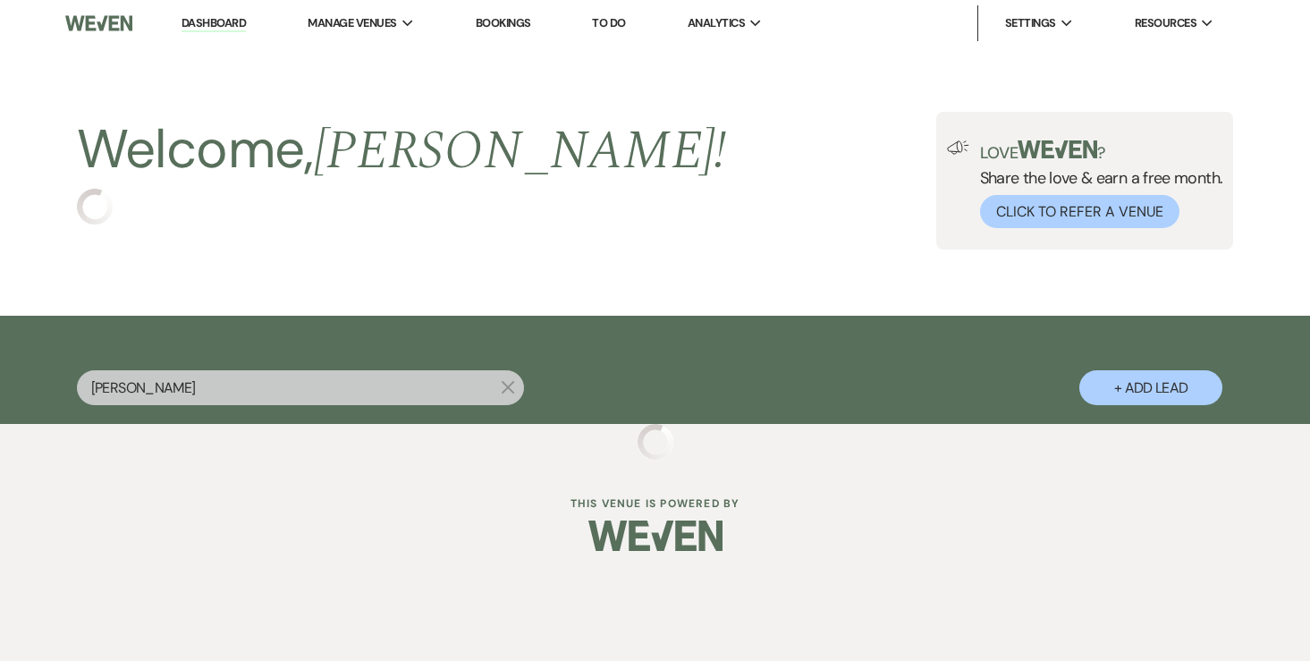
select select "8"
select select "7"
select select "6"
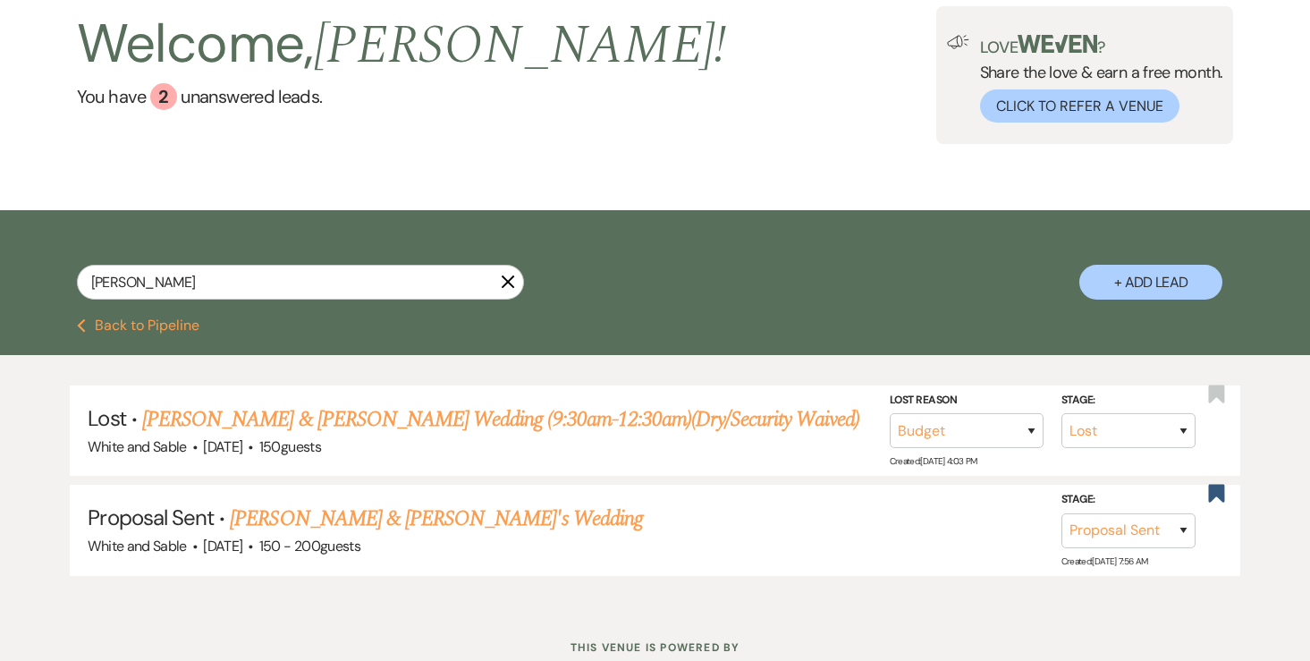
scroll to position [164, 0]
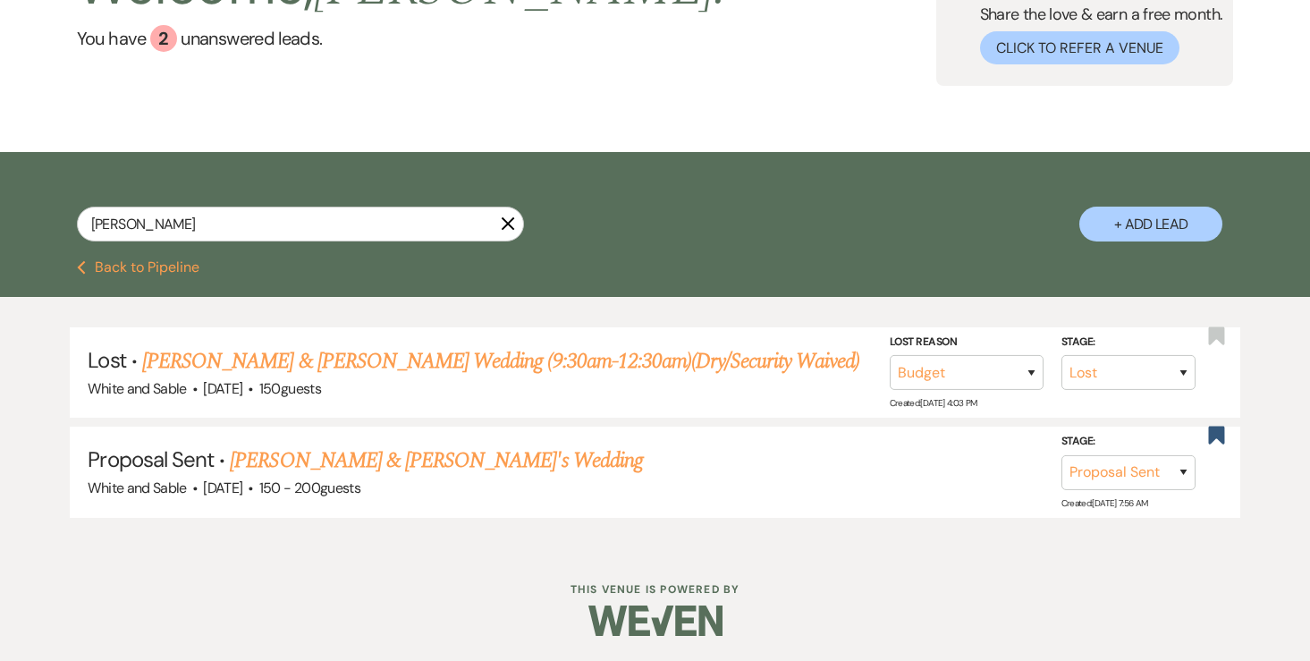
click at [165, 265] on button "Previous Back to Pipeline" at bounding box center [138, 267] width 122 height 14
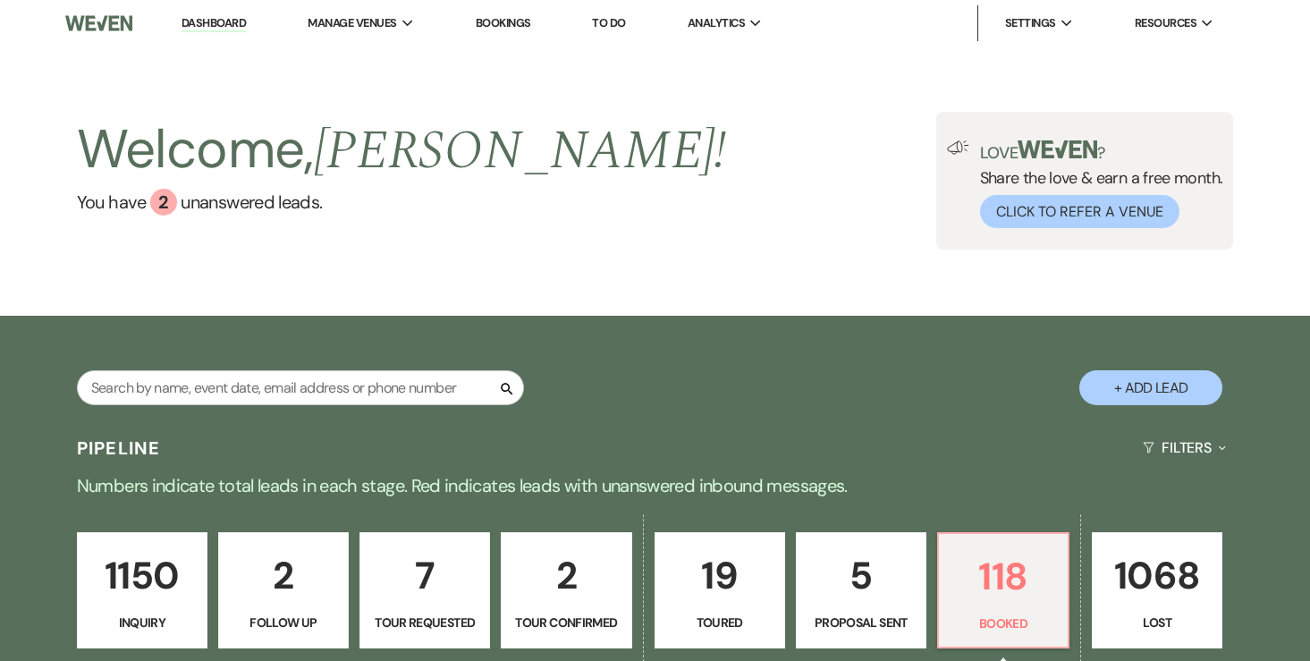
click at [245, 14] on li "Dashboard" at bounding box center [214, 23] width 82 height 36
click at [241, 20] on link "Dashboard" at bounding box center [213, 23] width 64 height 17
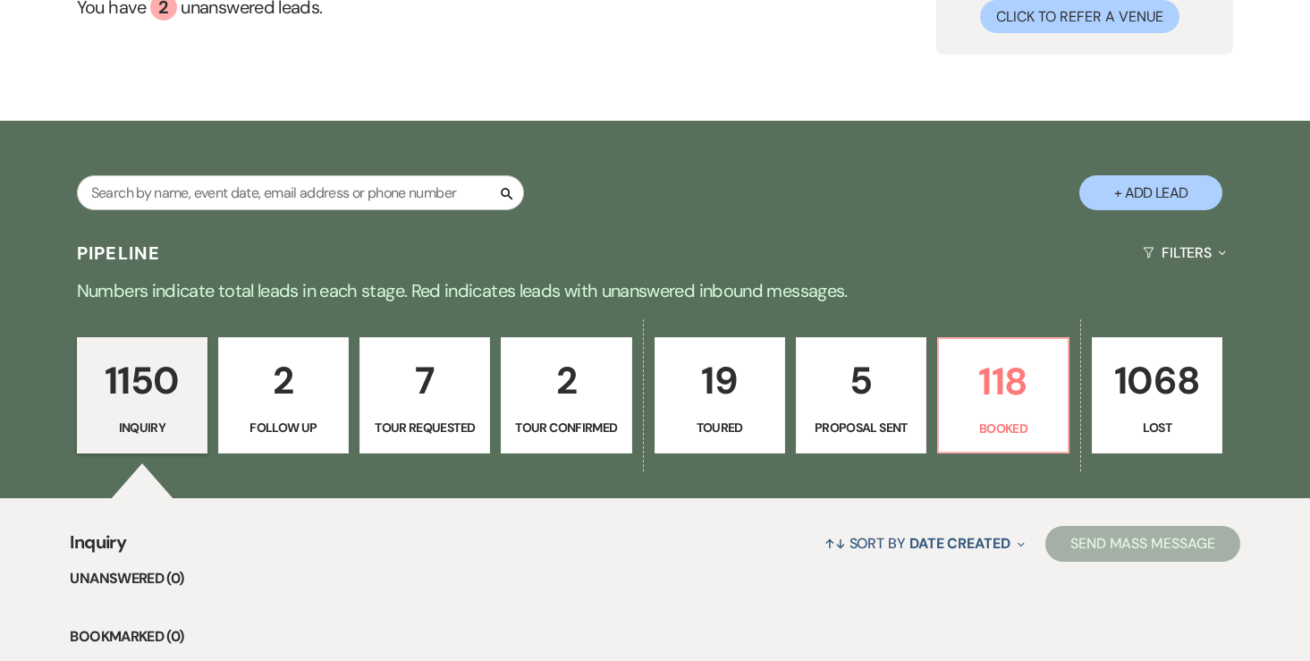
scroll to position [200, 0]
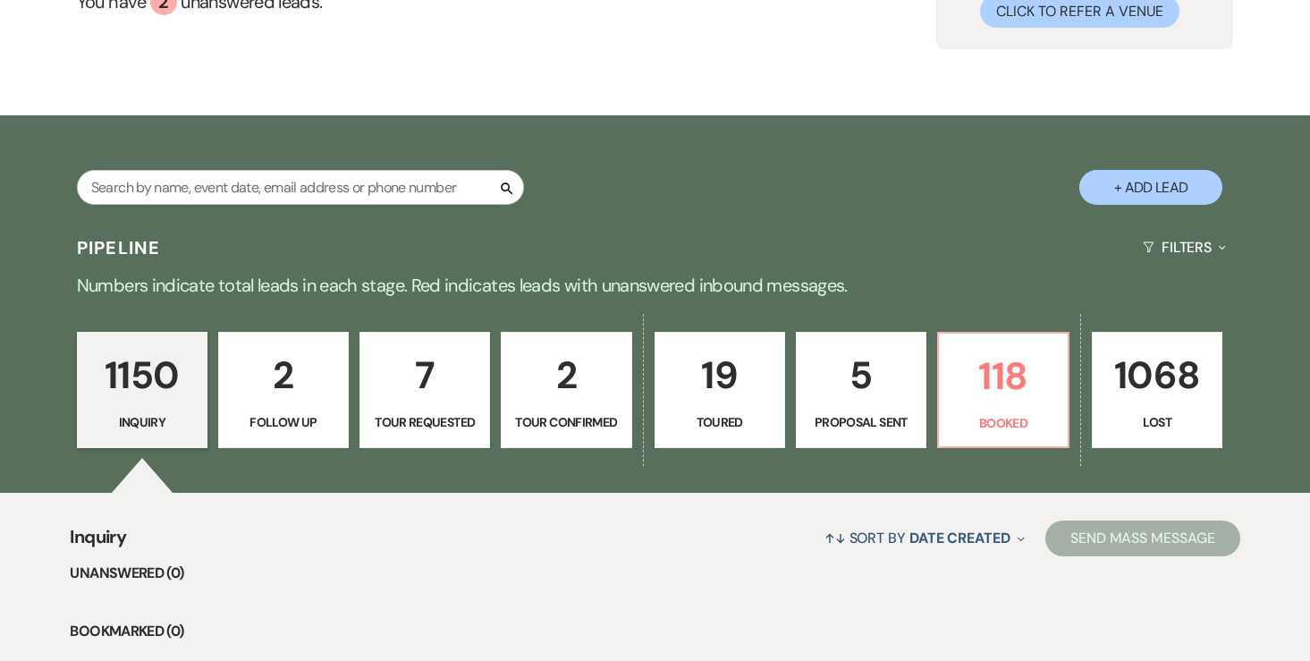
click at [804, 364] on link "5 Proposal Sent" at bounding box center [861, 390] width 131 height 116
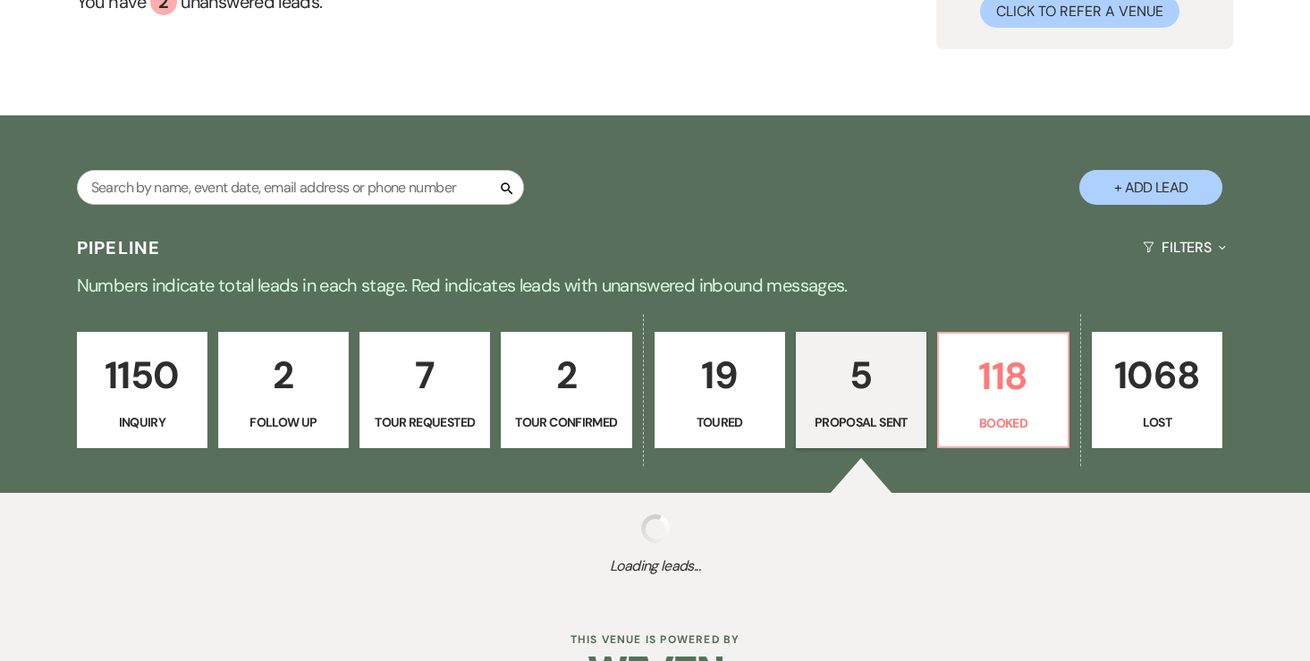
select select "6"
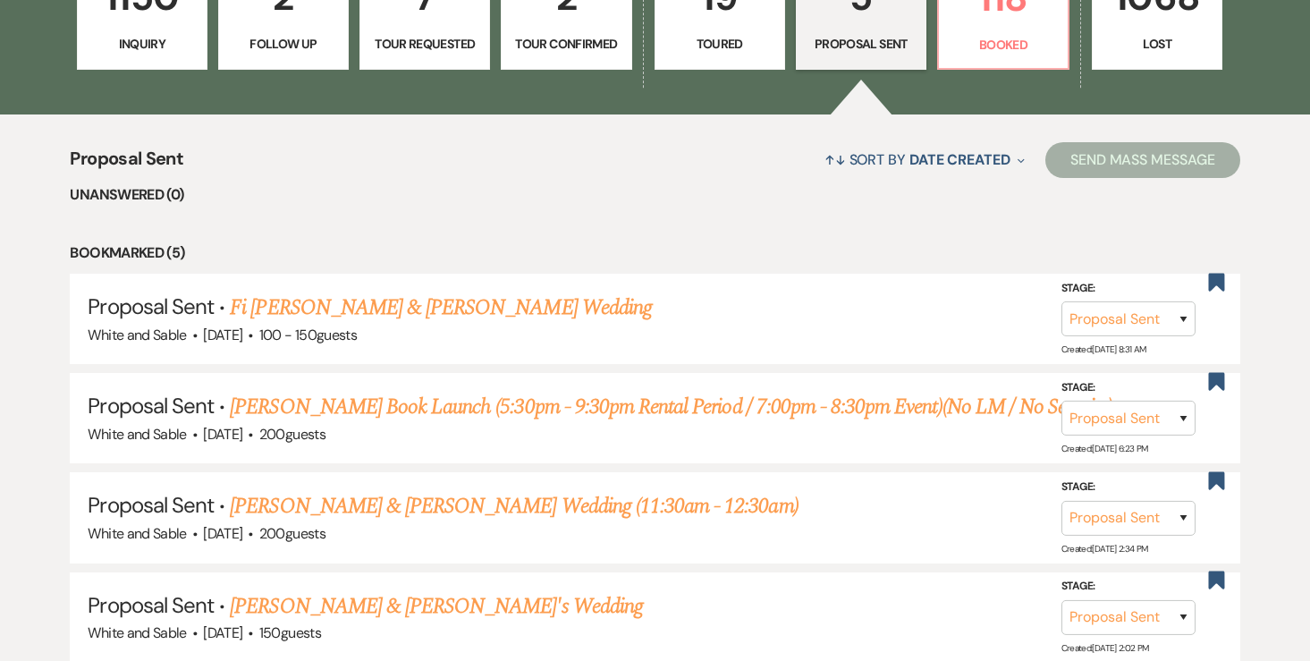
scroll to position [656, 0]
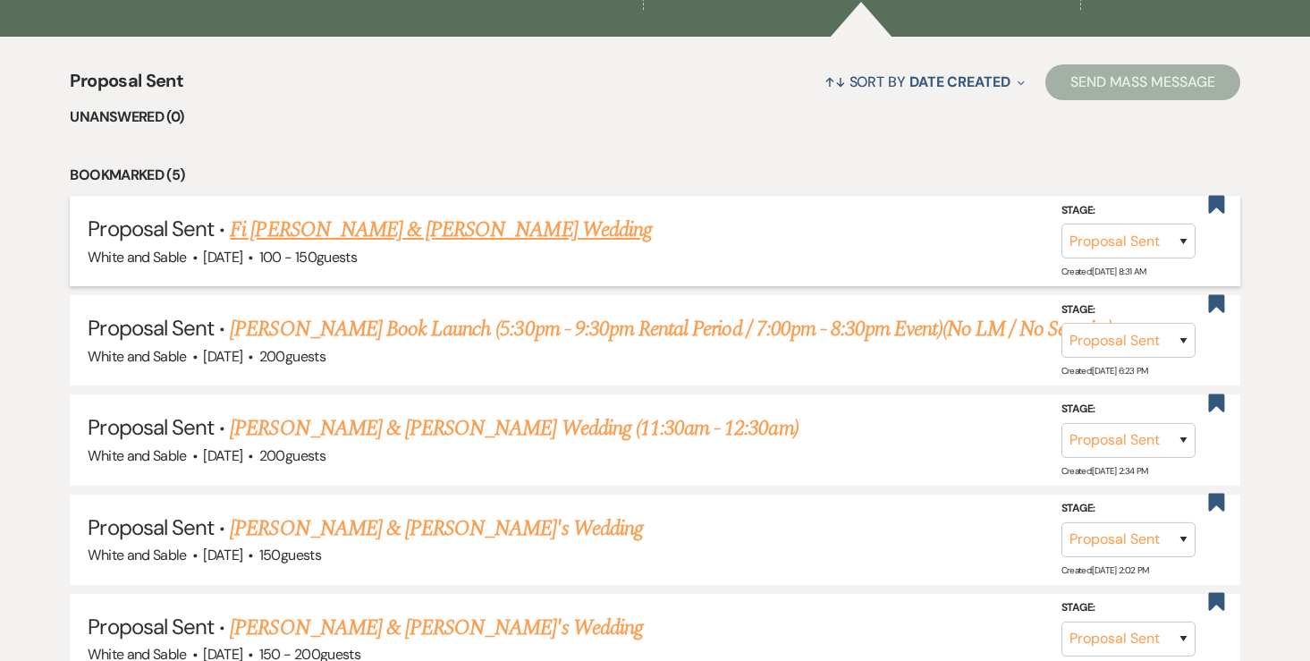
click at [475, 224] on link "Fi Joseph & Brady Peterson's Wedding" at bounding box center [441, 230] width 422 height 32
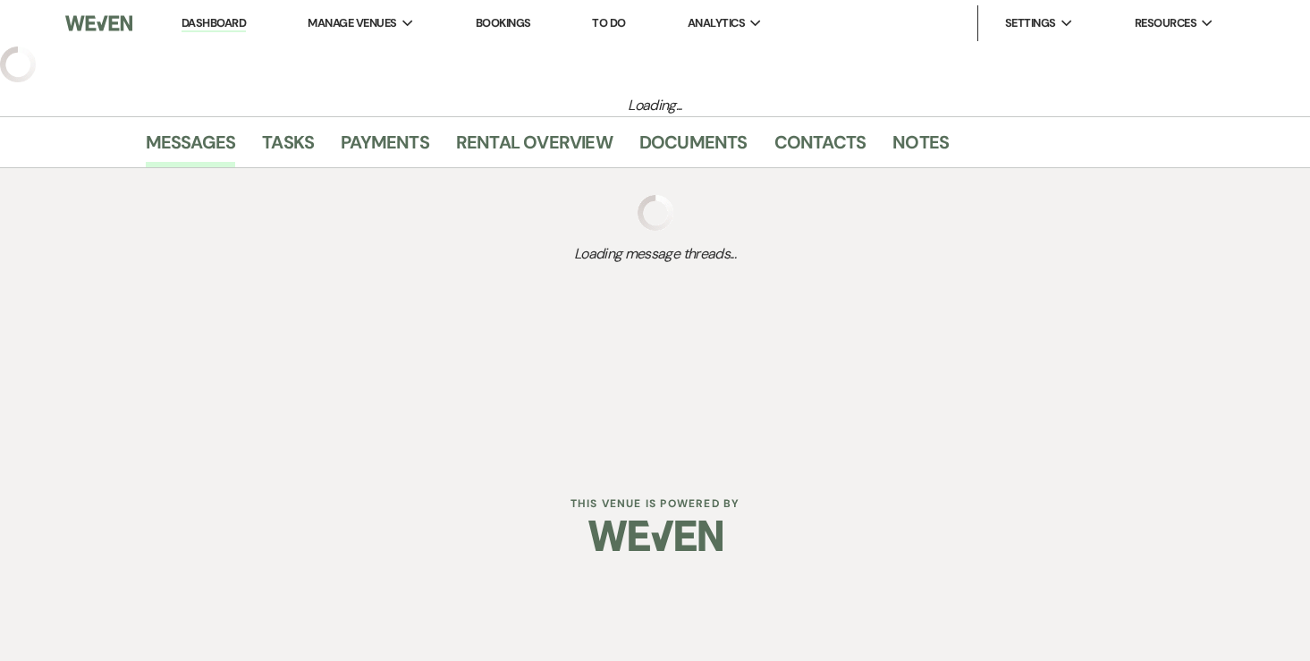
select select "6"
select select "7"
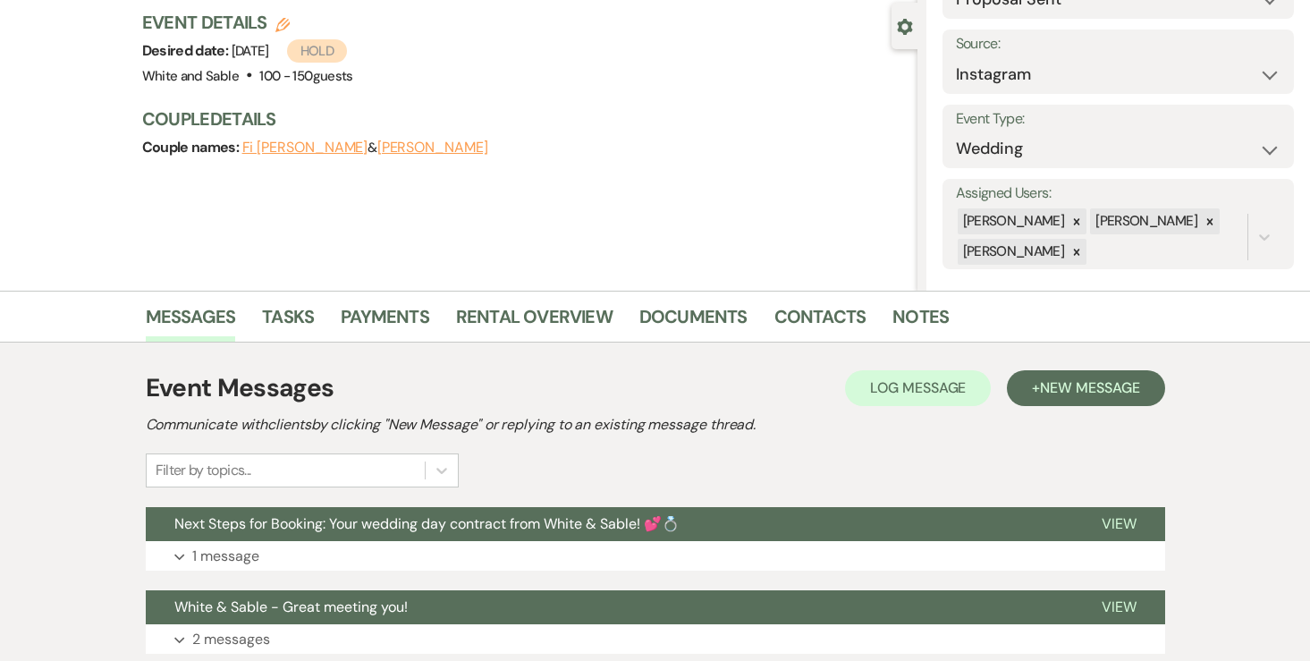
scroll to position [292, 0]
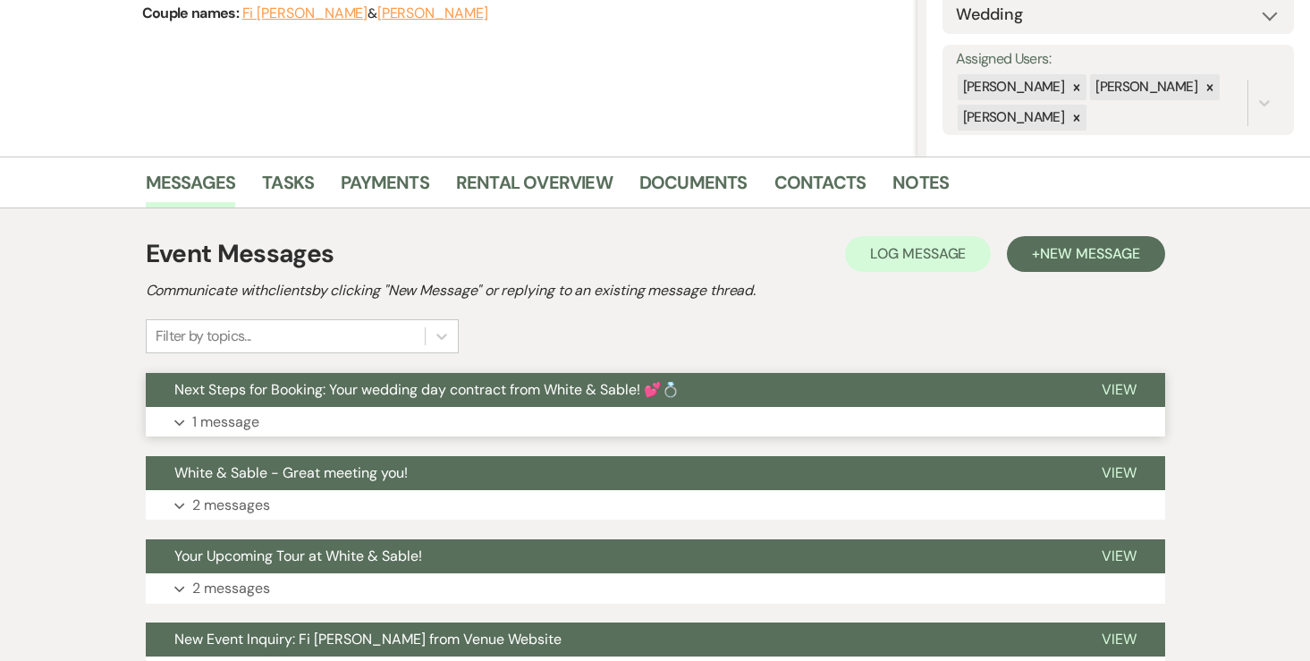
click at [223, 425] on p "1 message" at bounding box center [225, 421] width 67 height 23
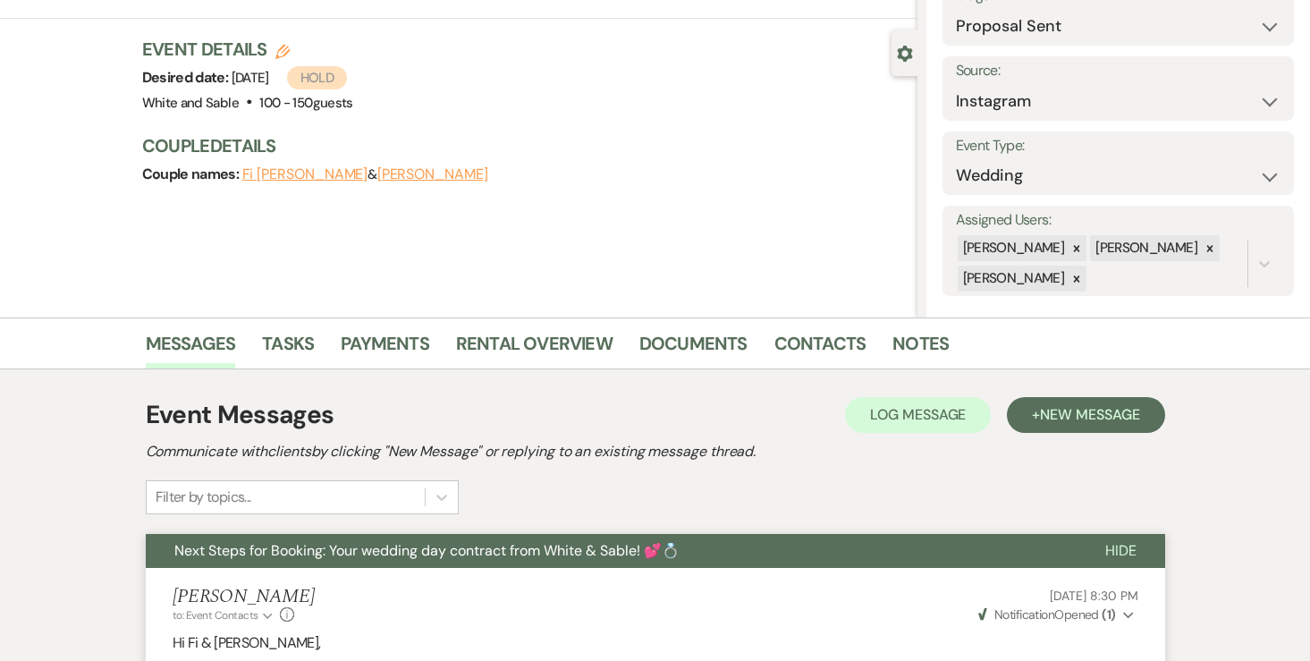
scroll to position [0, 0]
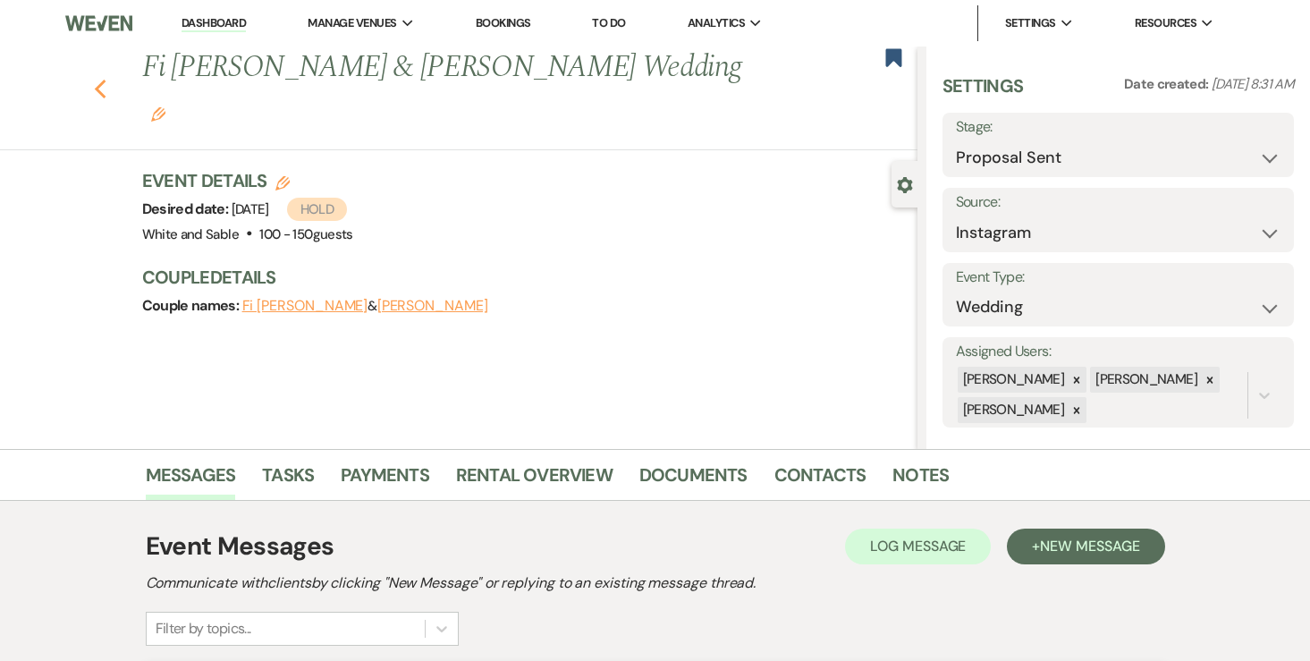
click at [103, 80] on use "button" at bounding box center [100, 90] width 12 height 20
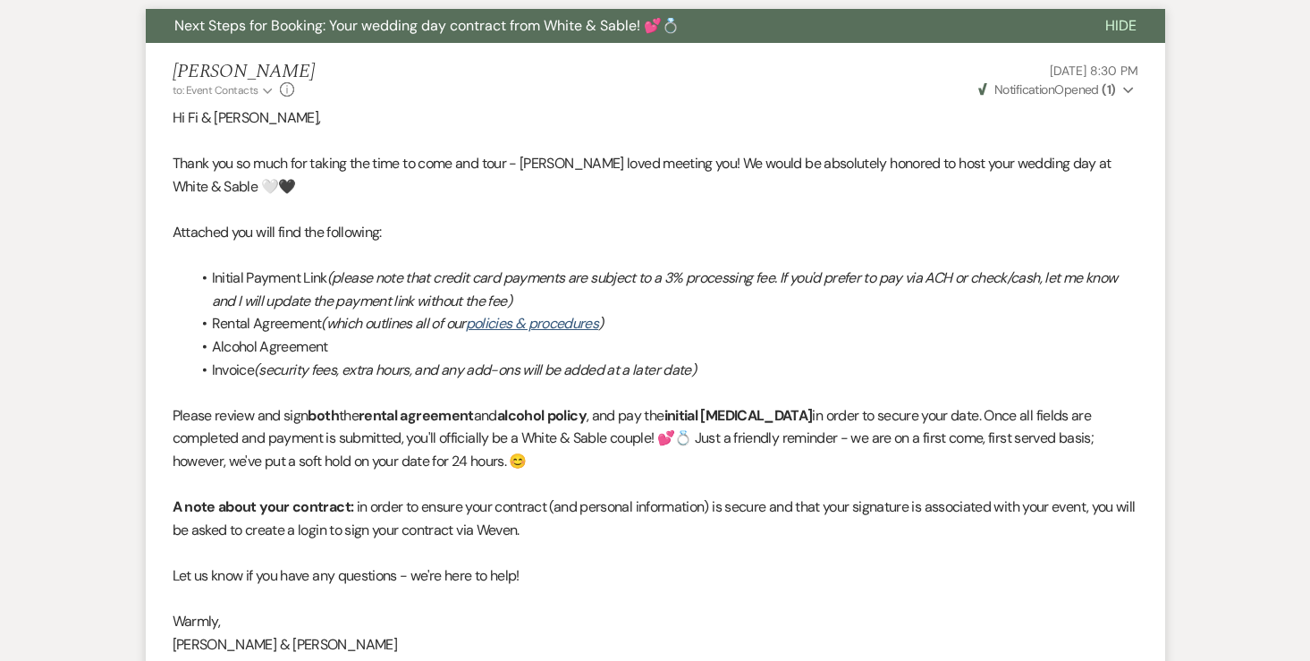
select select "6"
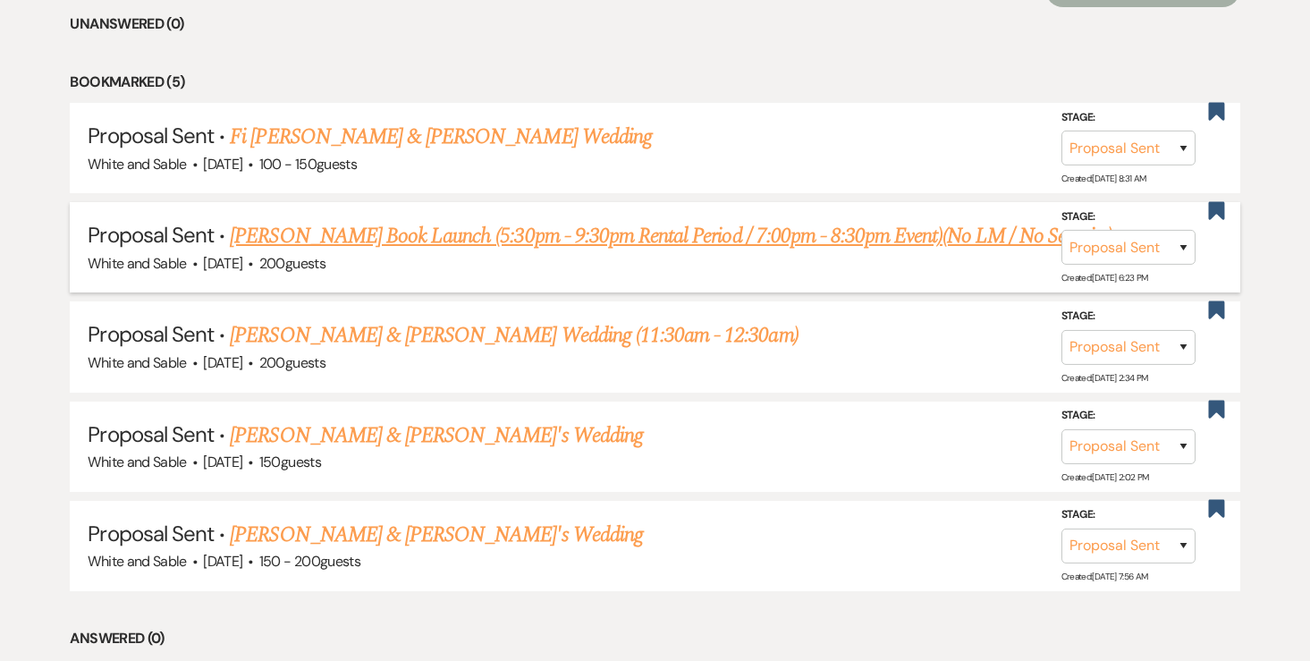
scroll to position [751, 0]
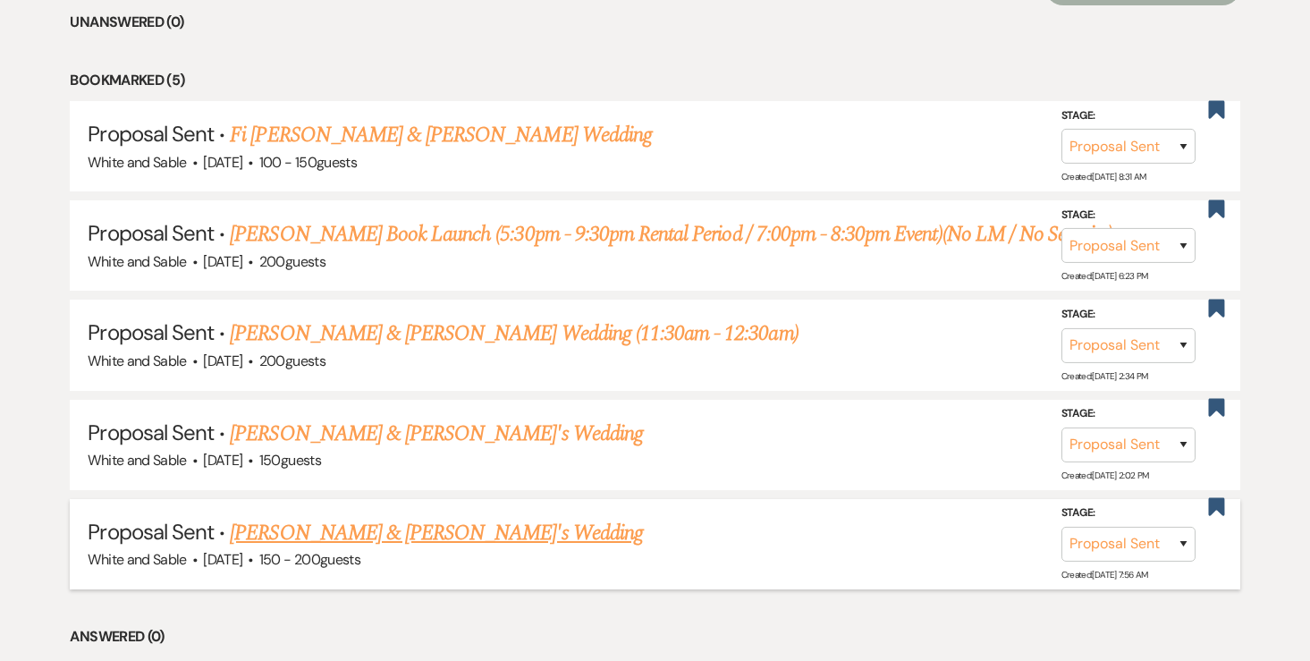
click at [260, 536] on link "Summer Xiong & Isaac's Wedding" at bounding box center [436, 533] width 413 height 32
select select "6"
select select "7"
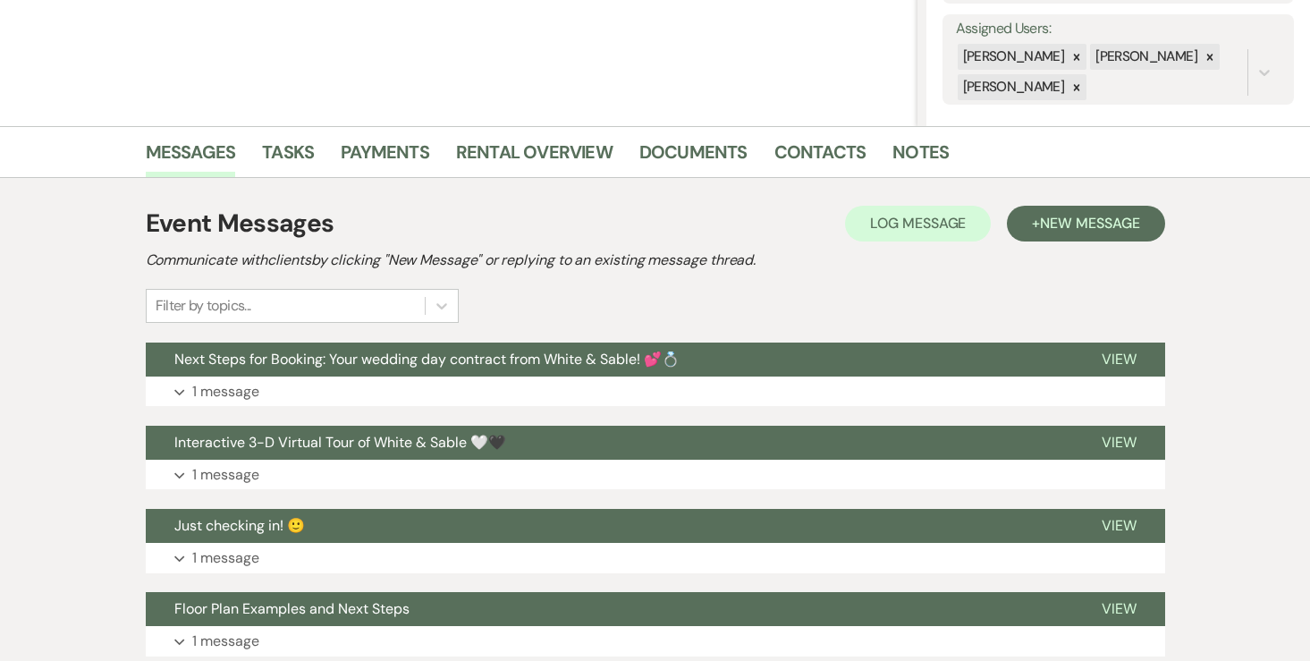
scroll to position [331, 0]
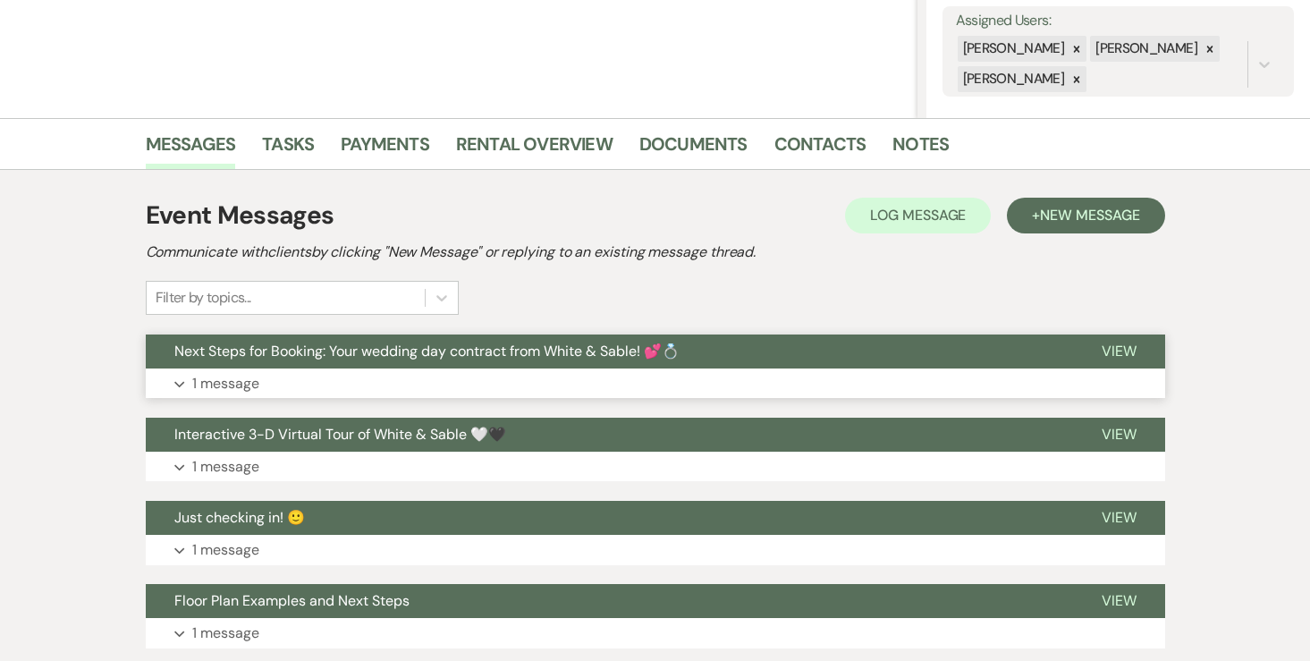
click at [218, 366] on button "Next Steps for Booking: Your wedding day contract from White & Sable! 💕💍" at bounding box center [609, 351] width 927 height 34
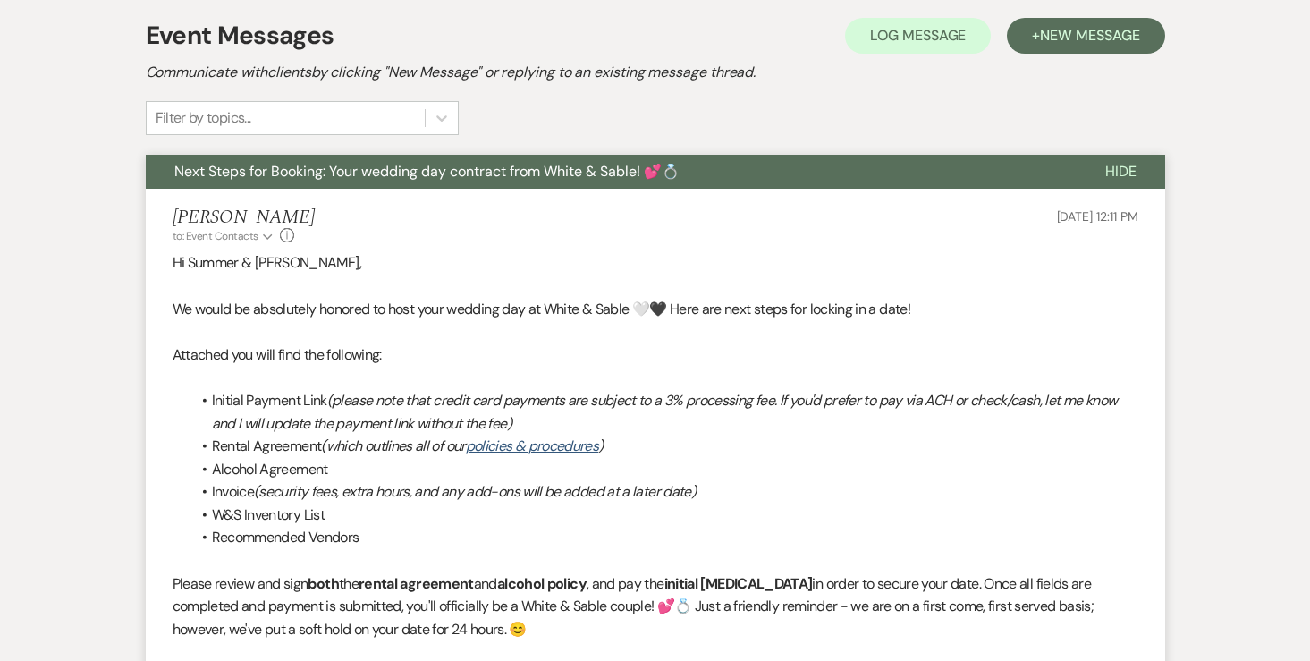
scroll to position [514, 0]
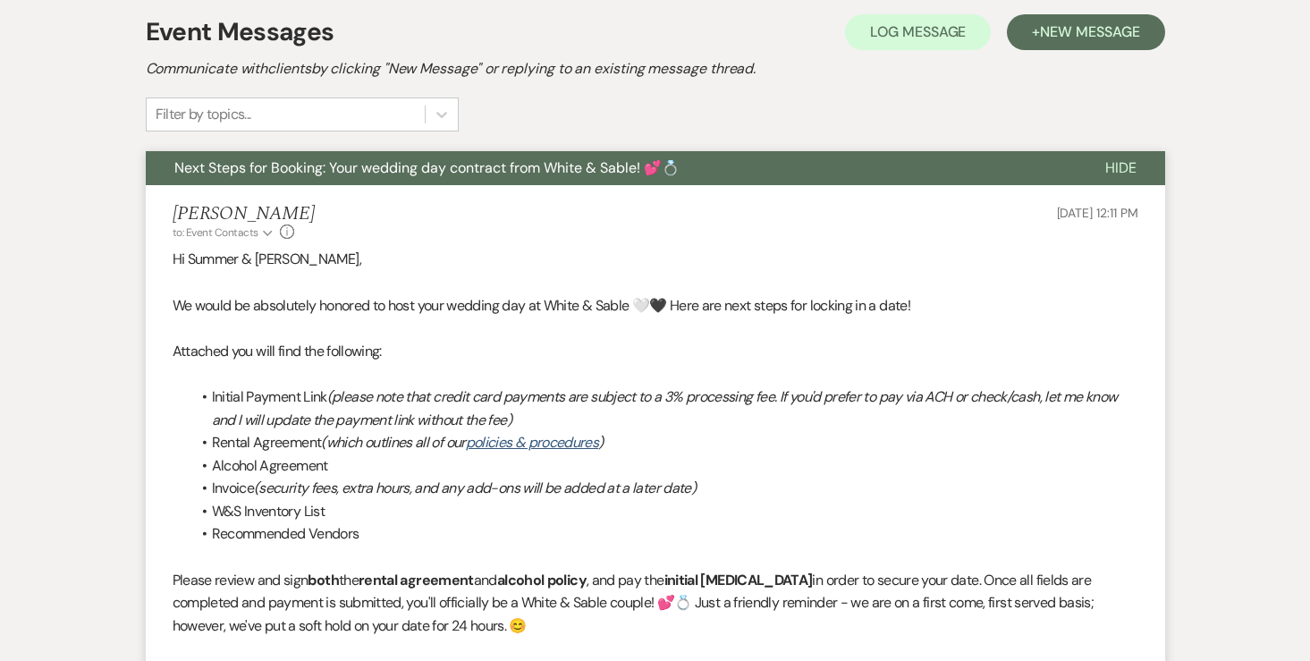
click at [720, 243] on li "Angela Oldenburger to: Event Contacts Expand Info Aug 11, 2025, 12:11 PM Hi Sum…" at bounding box center [655, 662] width 1019 height 955
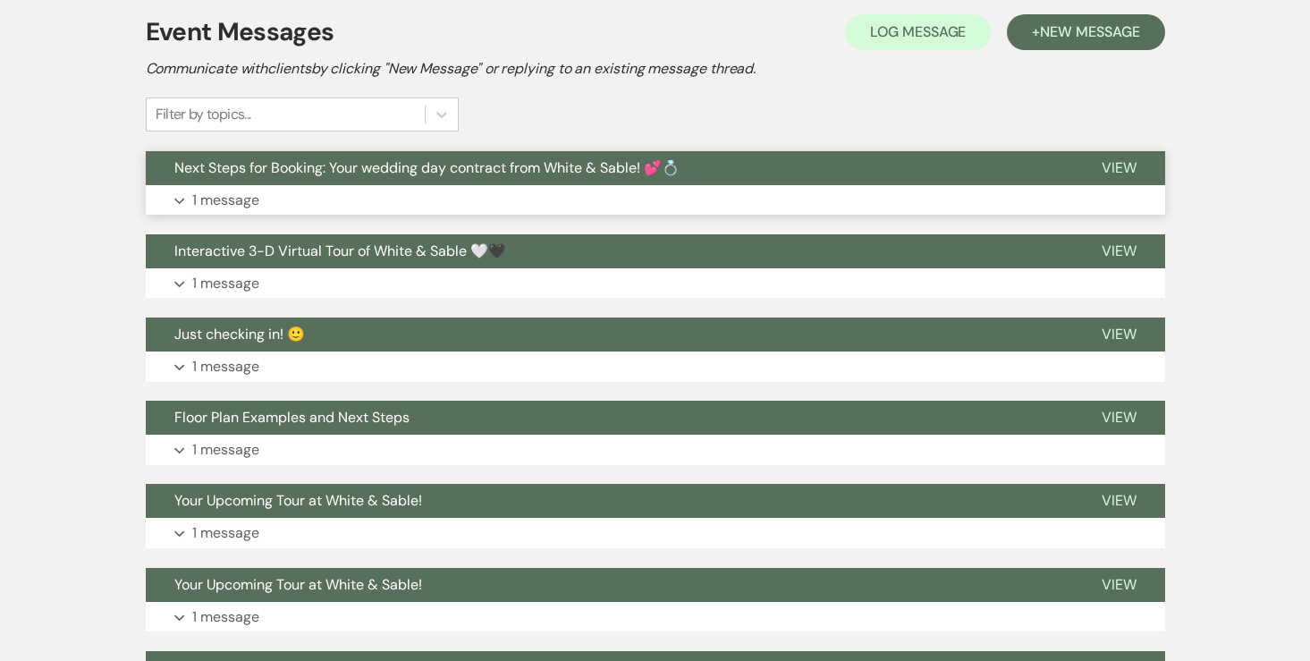
click at [261, 203] on button "Expand 1 message" at bounding box center [655, 200] width 1019 height 30
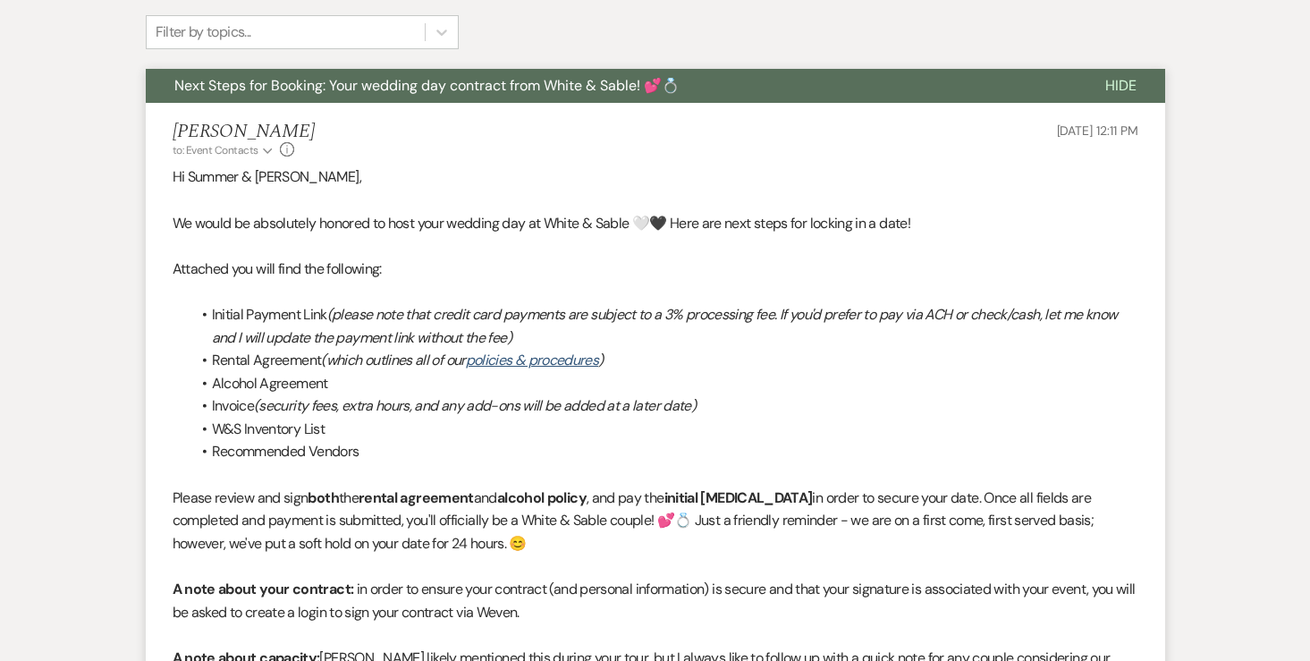
scroll to position [618, 0]
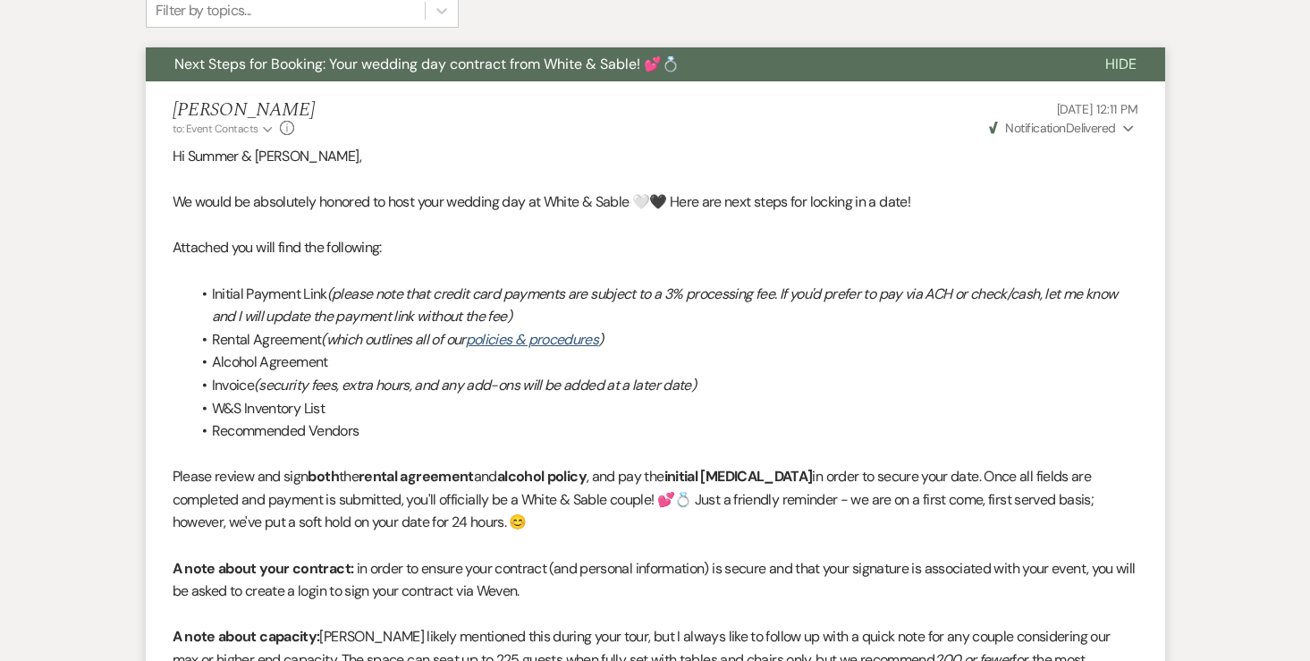
click at [1131, 129] on icon "Expand" at bounding box center [1128, 128] width 11 height 13
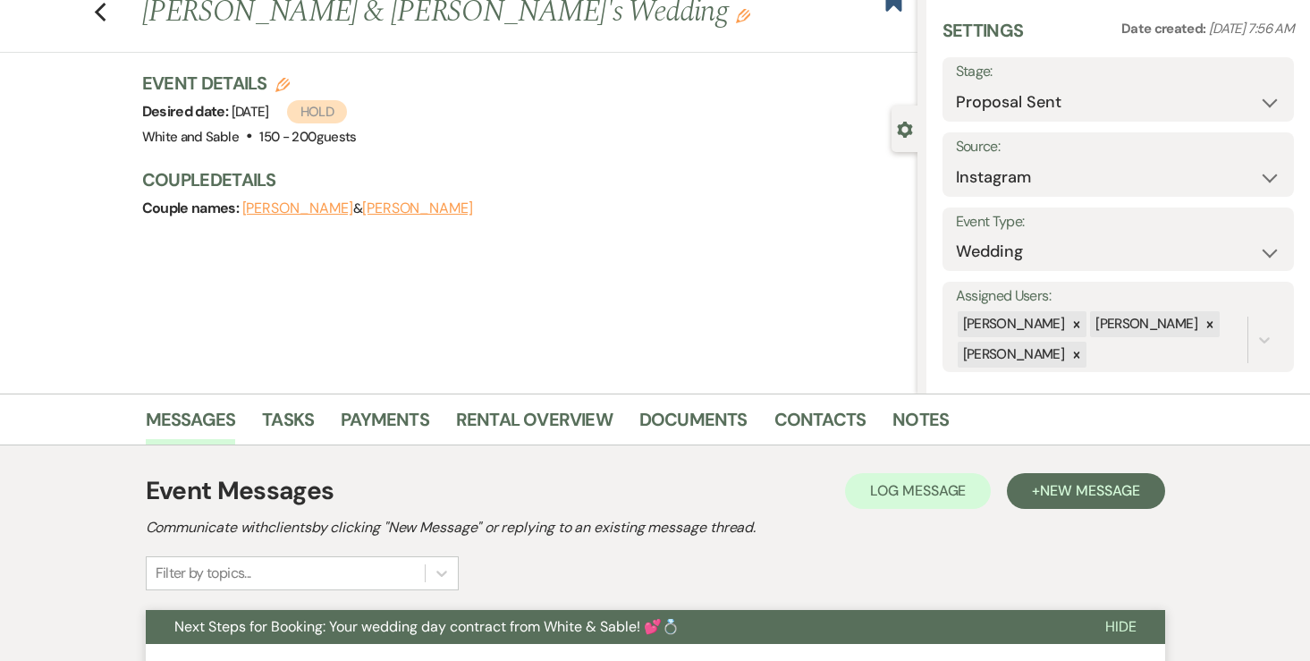
scroll to position [0, 0]
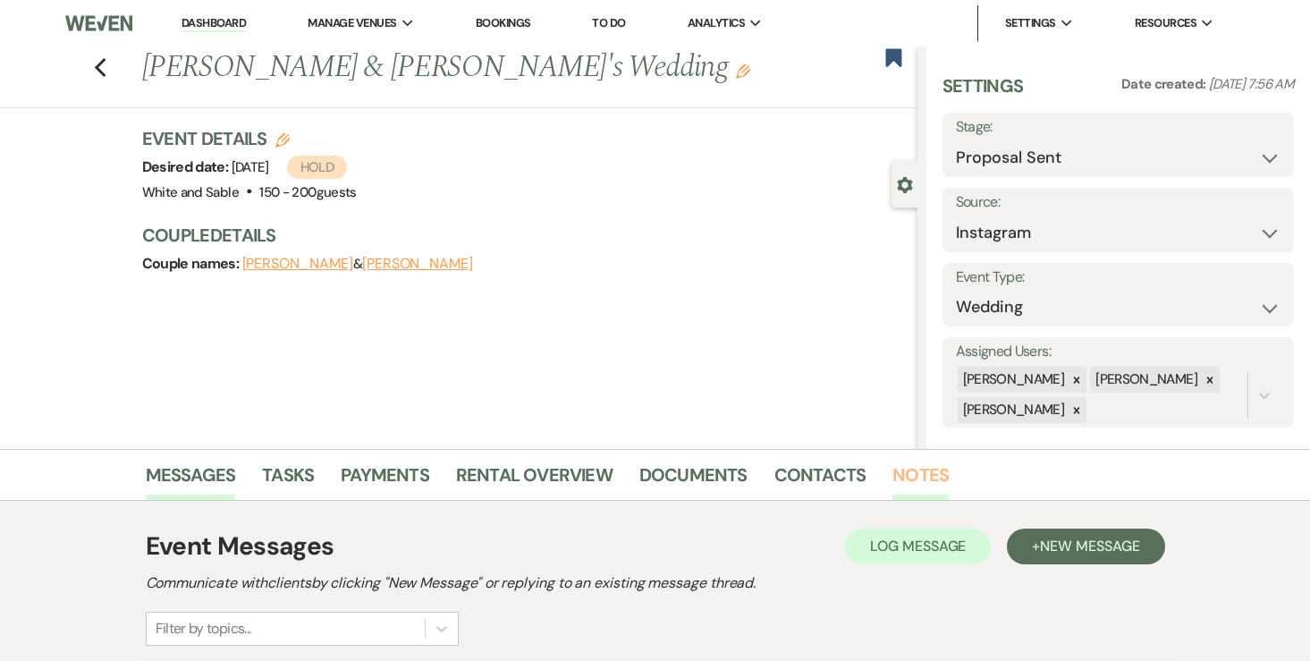
click at [906, 473] on link "Notes" at bounding box center [920, 479] width 56 height 39
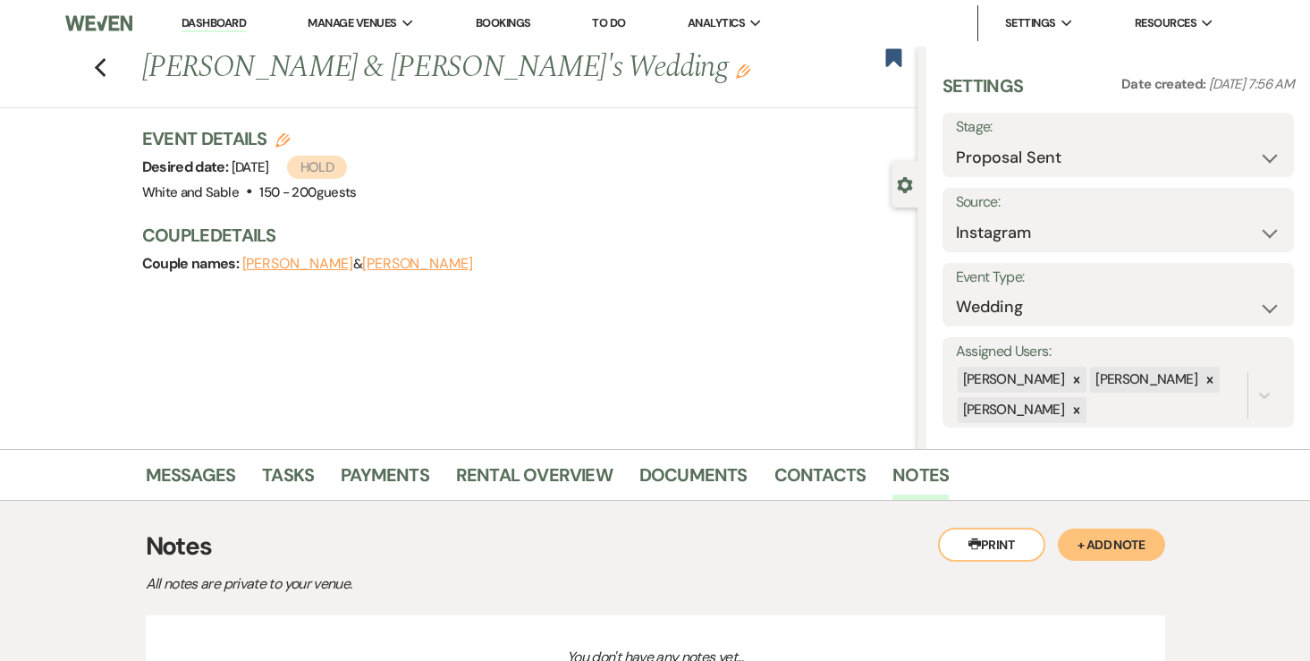
click at [223, 27] on link "Dashboard" at bounding box center [213, 23] width 64 height 17
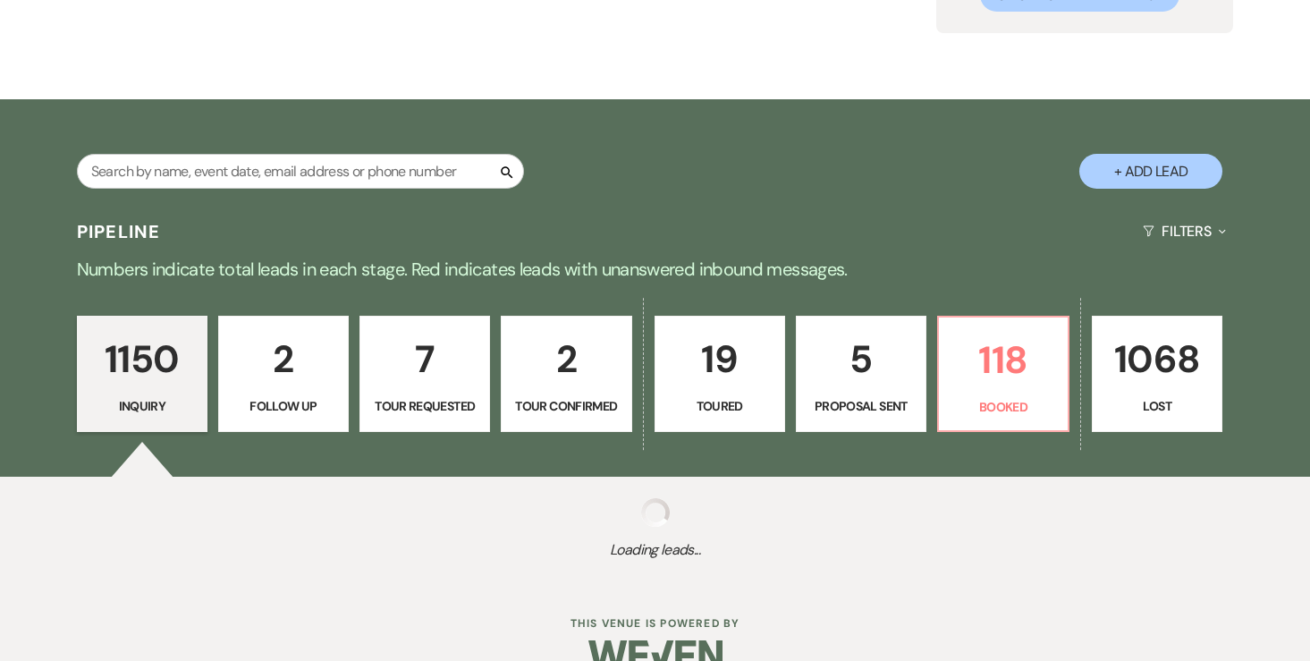
scroll to position [221, 0]
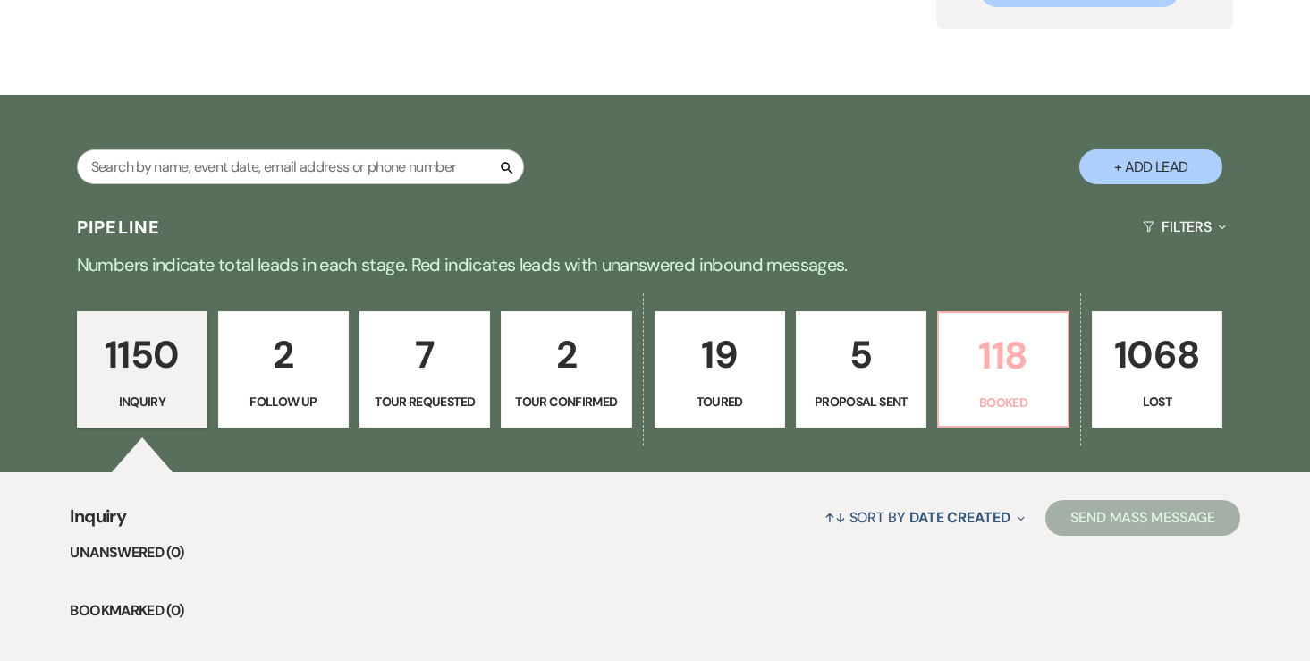
click at [997, 361] on p "118" at bounding box center [1002, 355] width 107 height 60
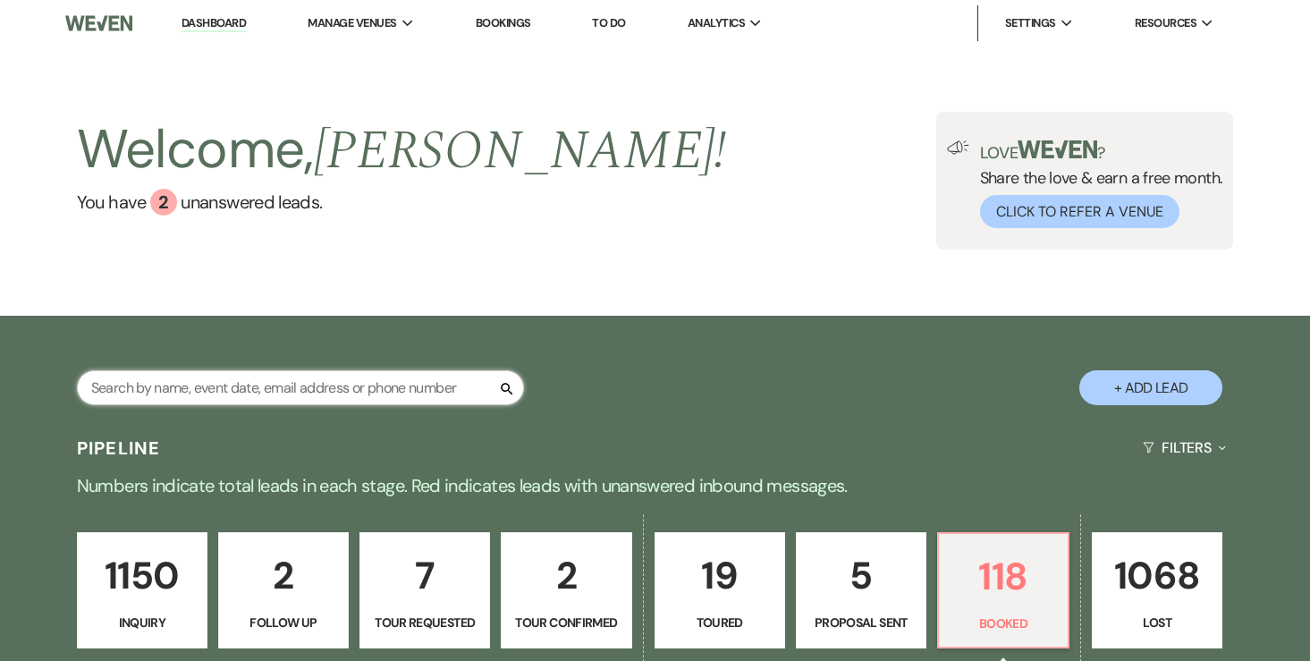
click at [246, 391] on input "text" at bounding box center [300, 387] width 447 height 35
type input "gorea"
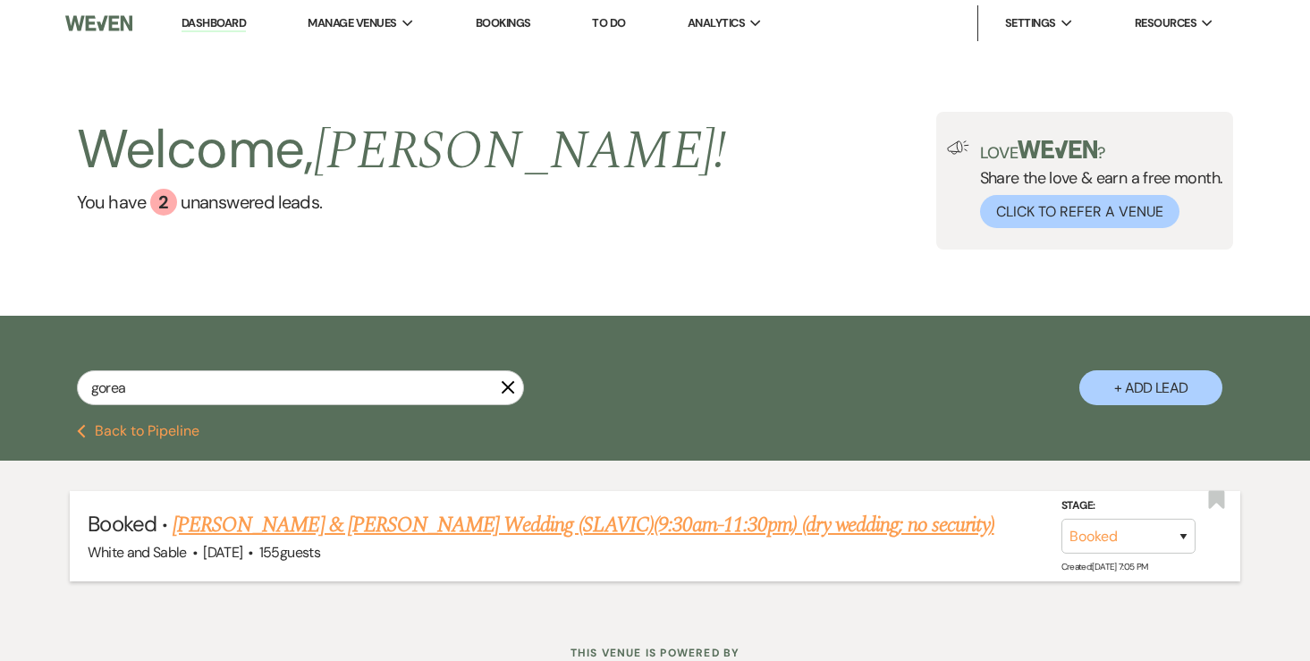
click at [358, 514] on link "Jessica Gorea & Stan Chubenko's Wedding (SLAVIC)(9:30am-11:30pm) (dry wedding; …" at bounding box center [583, 525] width 821 height 32
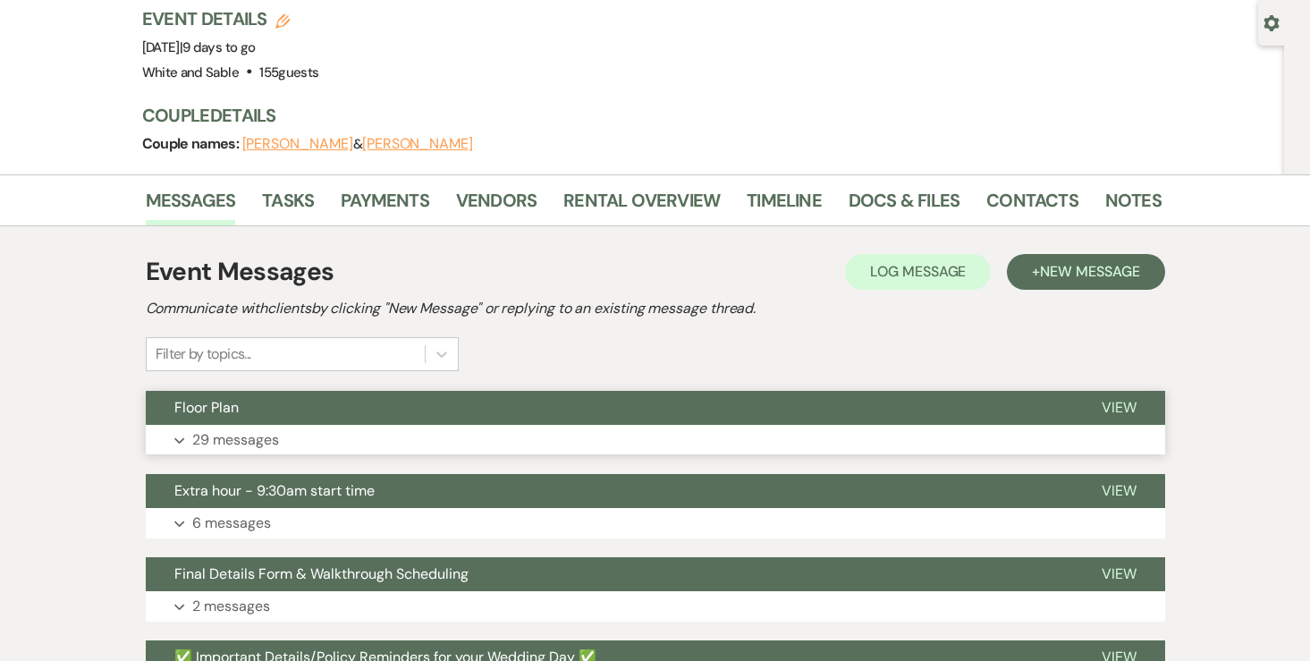
click at [255, 436] on p "29 messages" at bounding box center [235, 439] width 87 height 23
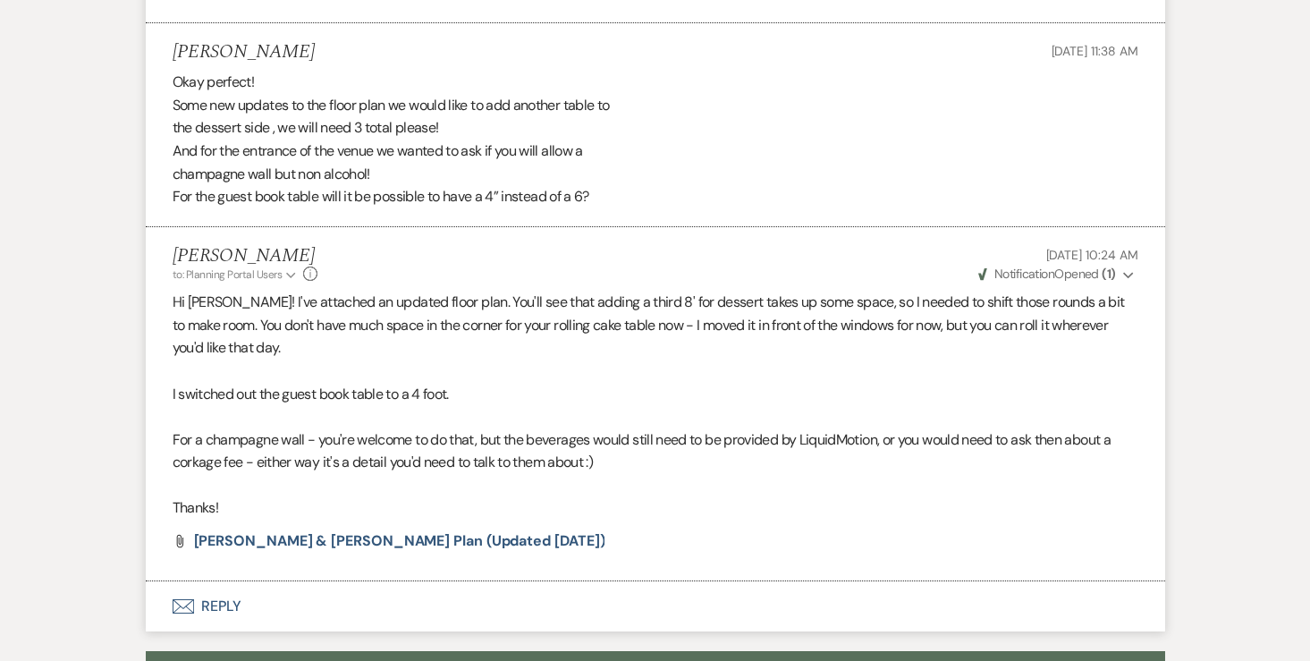
scroll to position [5147, 0]
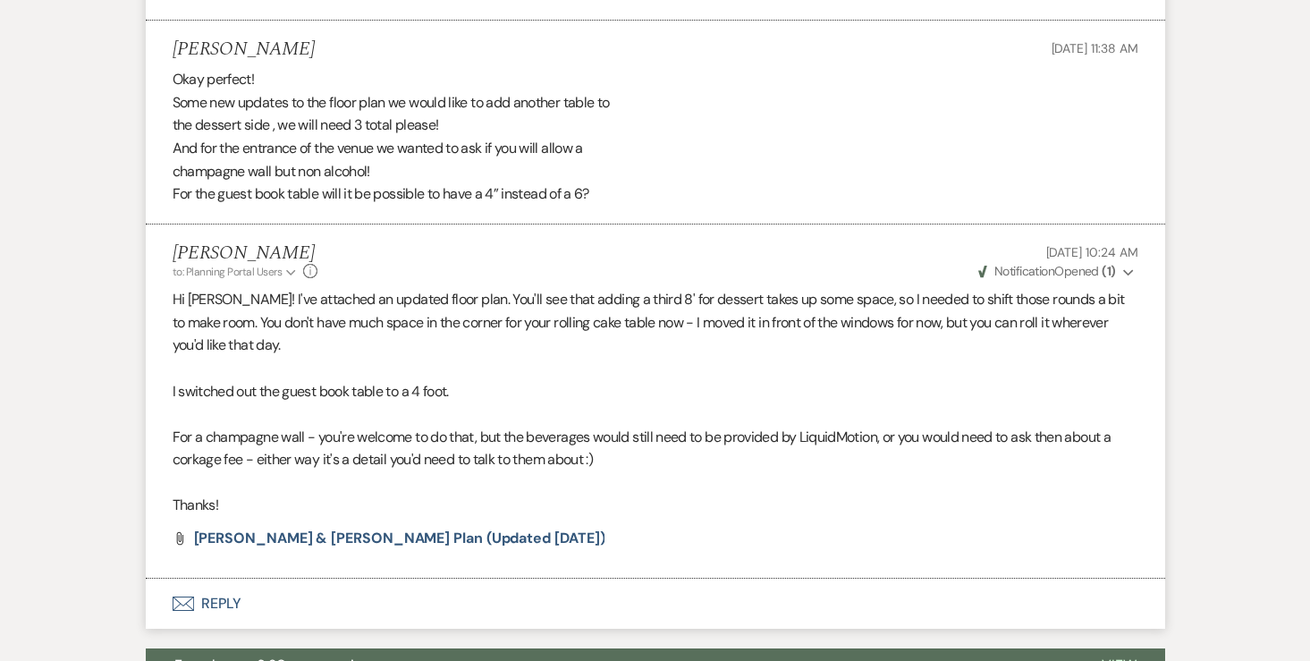
click at [226, 578] on button "Envelope Reply" at bounding box center [655, 603] width 1019 height 50
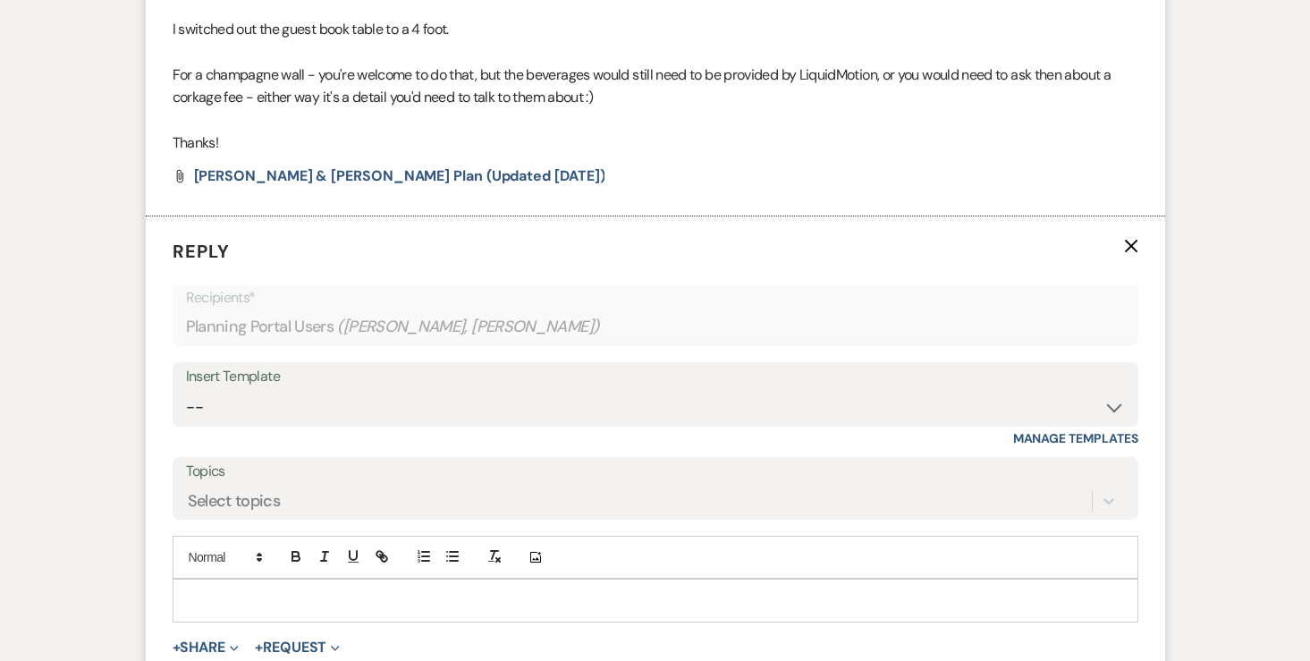
scroll to position [5511, 0]
click at [334, 588] on p at bounding box center [655, 598] width 937 height 20
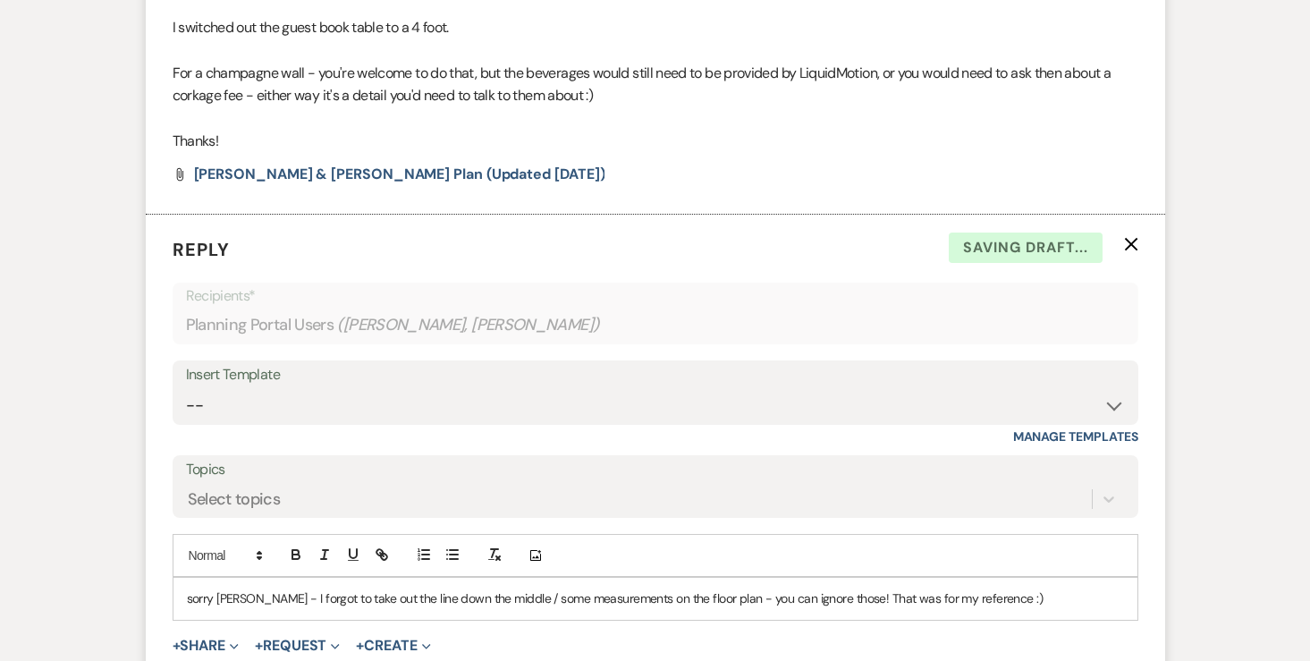
click at [1058, 615] on form "Reply X Saving draft... Recipients* Planning Portal Users ( Jessica Gorea, Stan…" at bounding box center [655, 479] width 1019 height 529
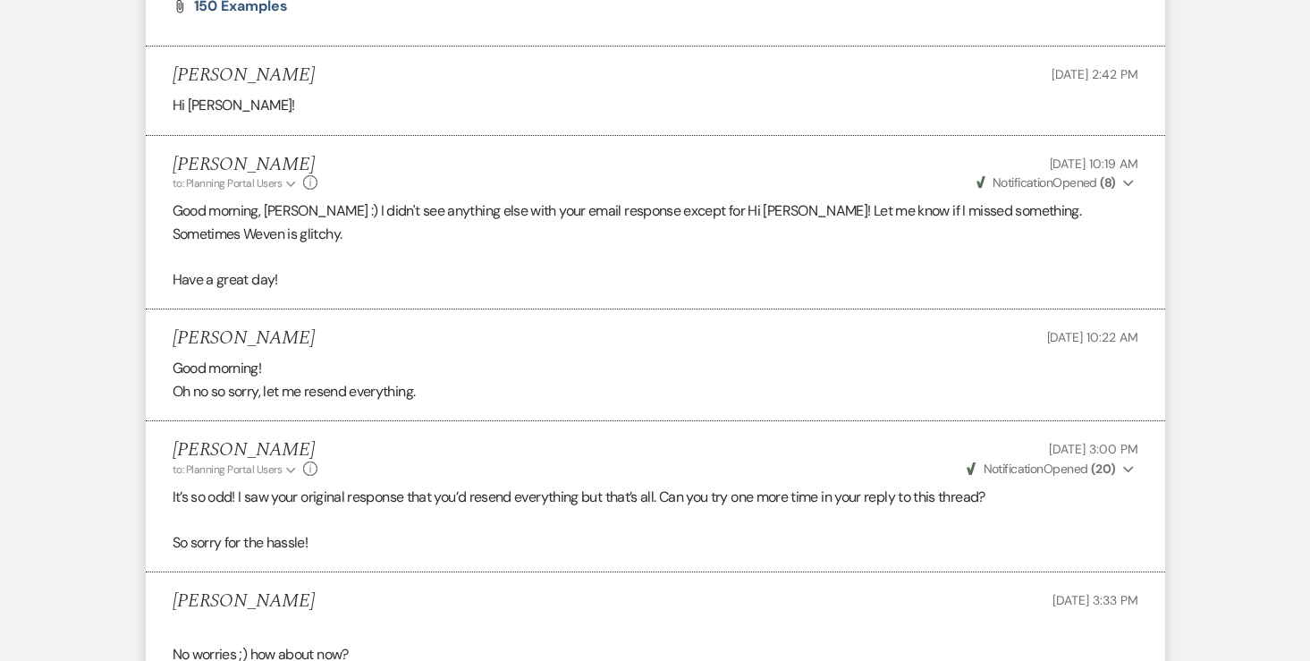
scroll to position [0, 0]
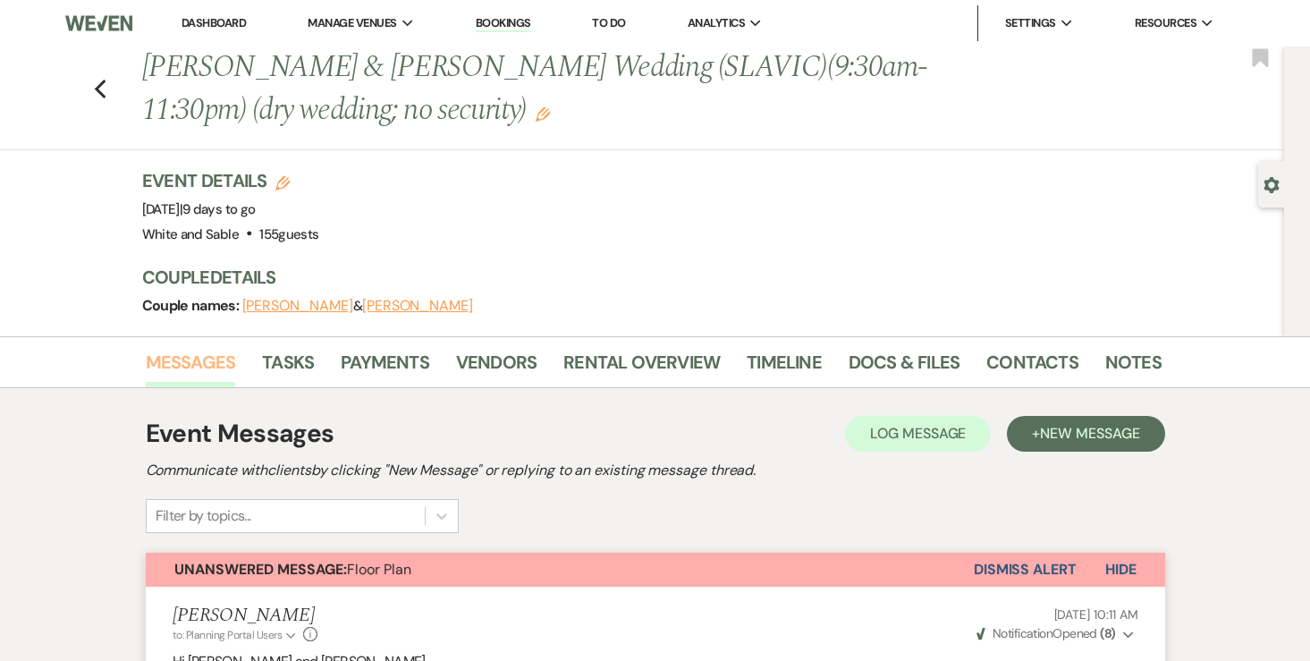
click at [221, 365] on link "Messages" at bounding box center [191, 367] width 90 height 39
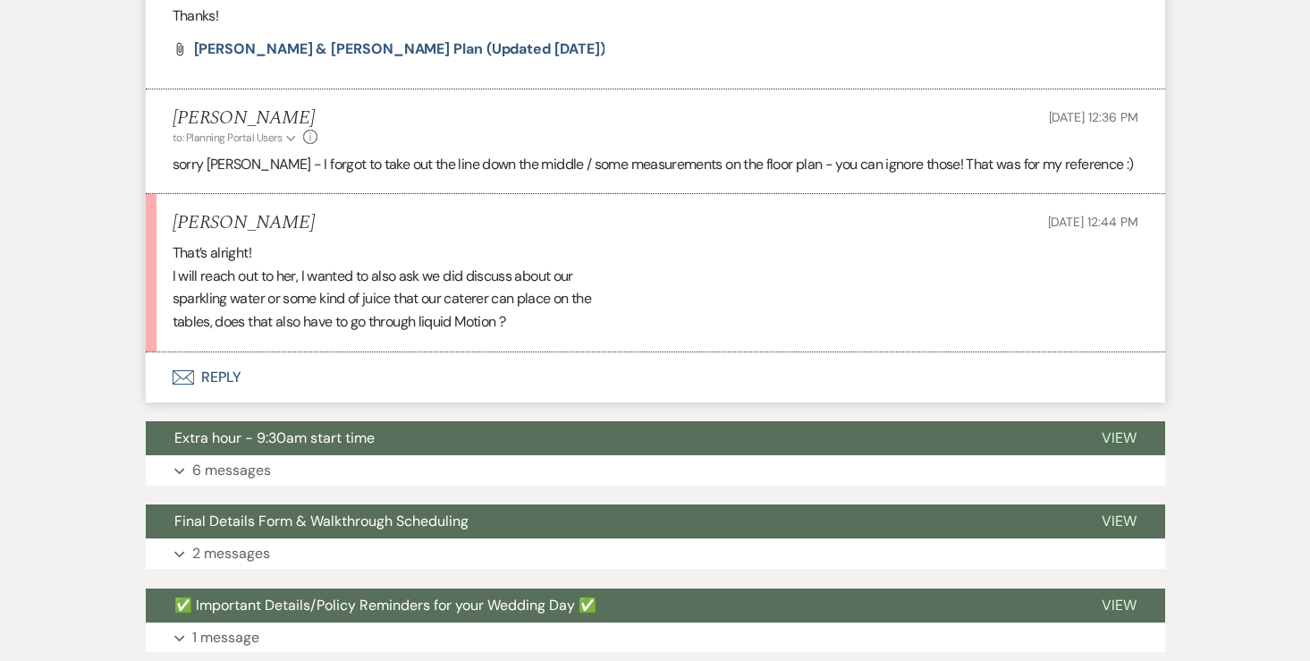
click at [227, 352] on button "Envelope Reply" at bounding box center [655, 377] width 1019 height 50
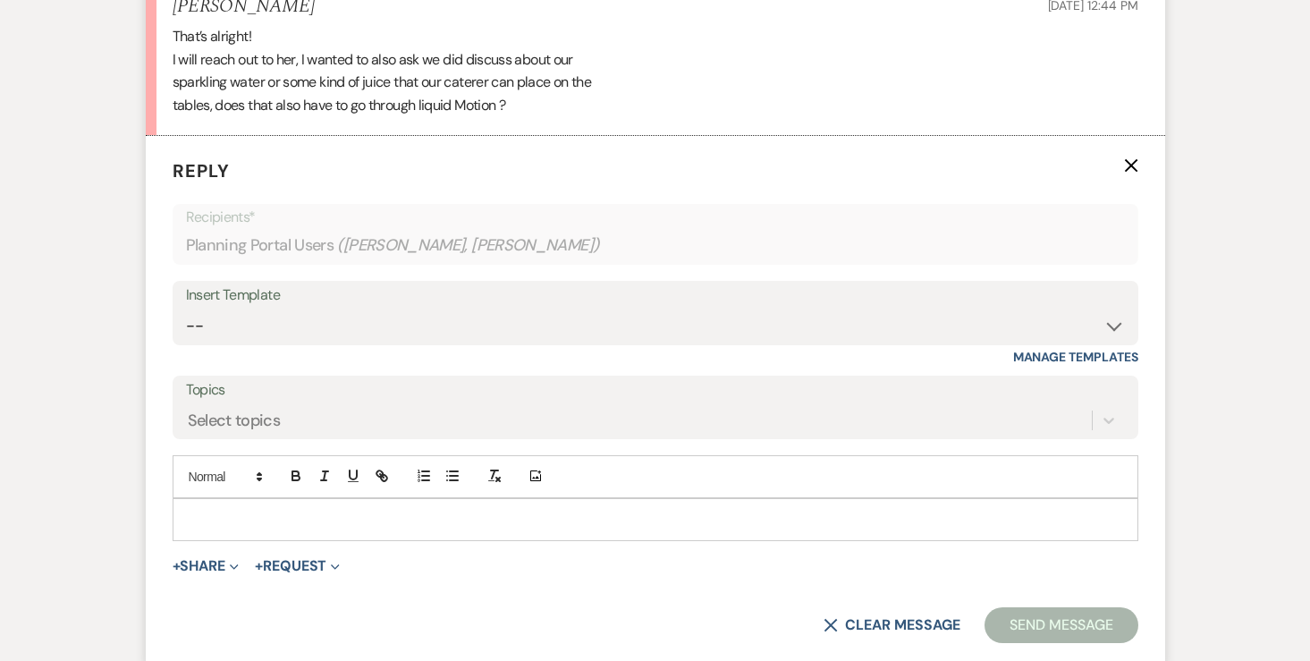
scroll to position [5853, 0]
click at [451, 509] on p at bounding box center [655, 519] width 937 height 20
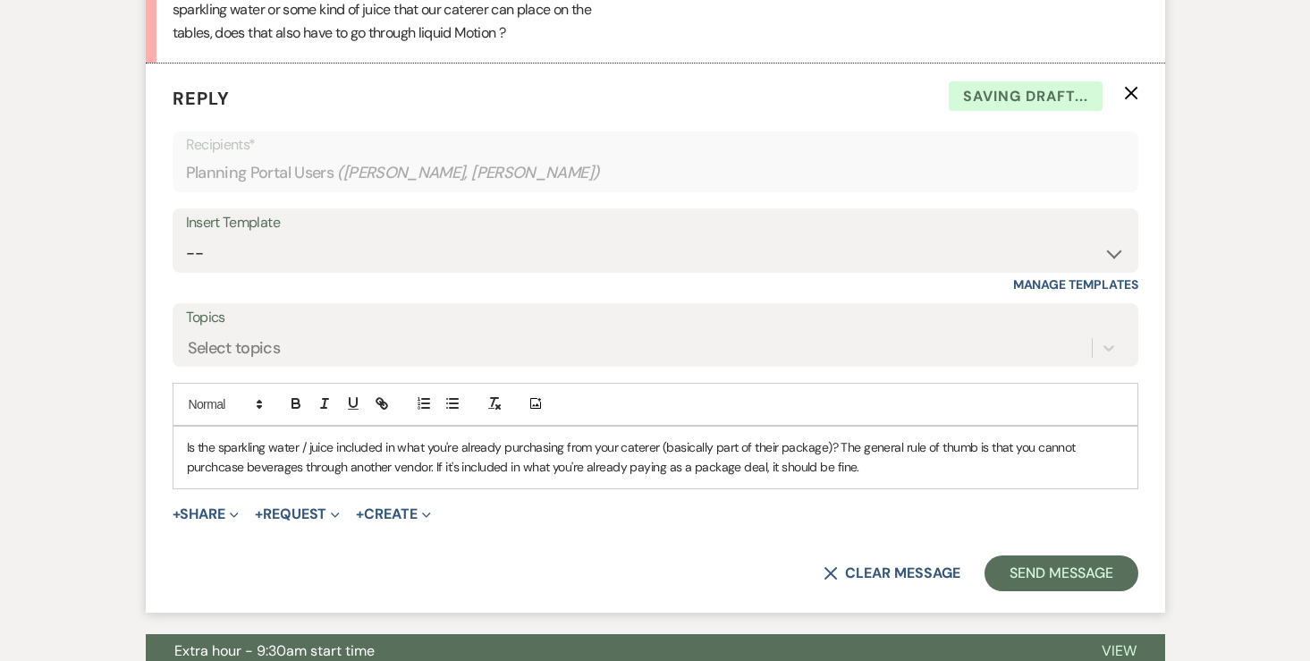
scroll to position [5969, 0]
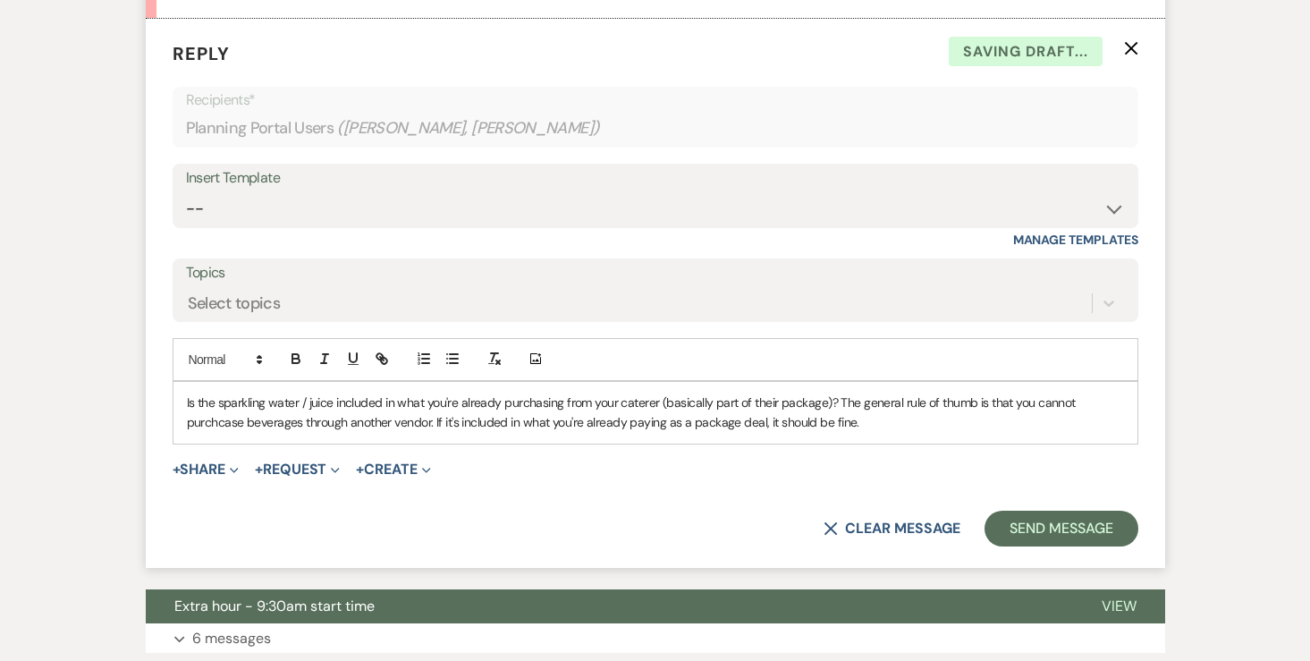
click at [1033, 483] on form "Reply X Saving draft... Recipients* Planning Portal Users ( Jessica Gorea, Stan…" at bounding box center [655, 293] width 1019 height 549
click at [1033, 510] on button "Send Message" at bounding box center [1060, 528] width 153 height 36
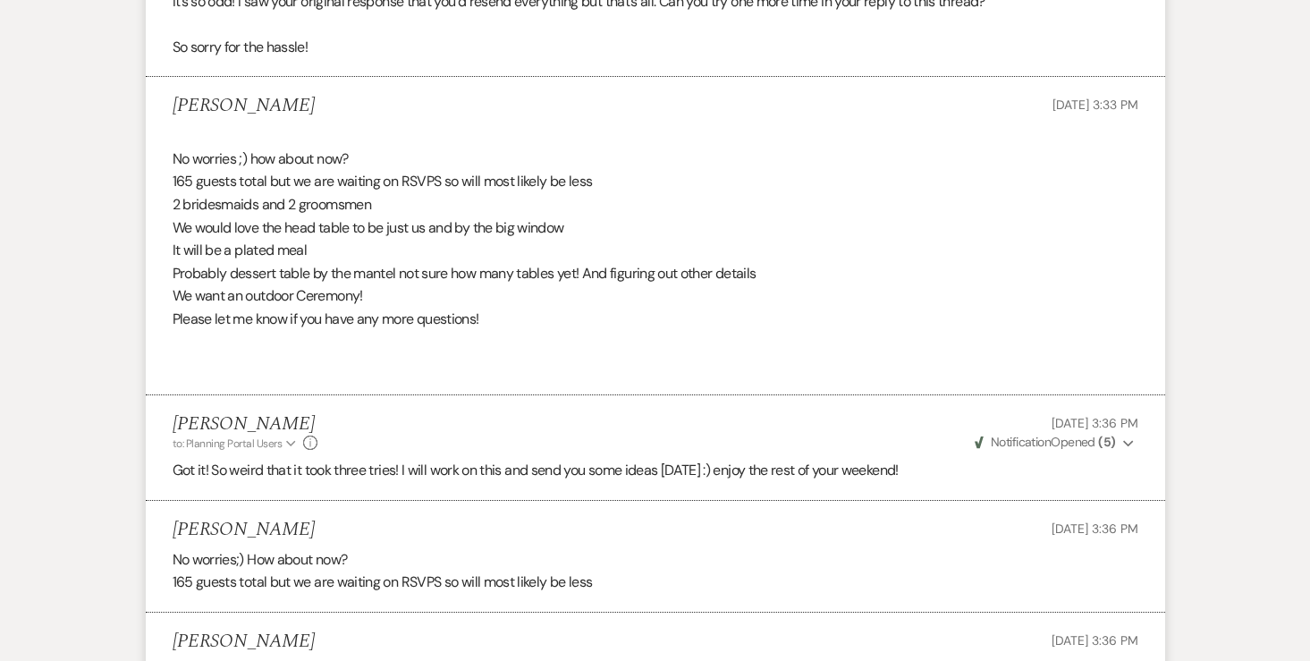
scroll to position [0, 0]
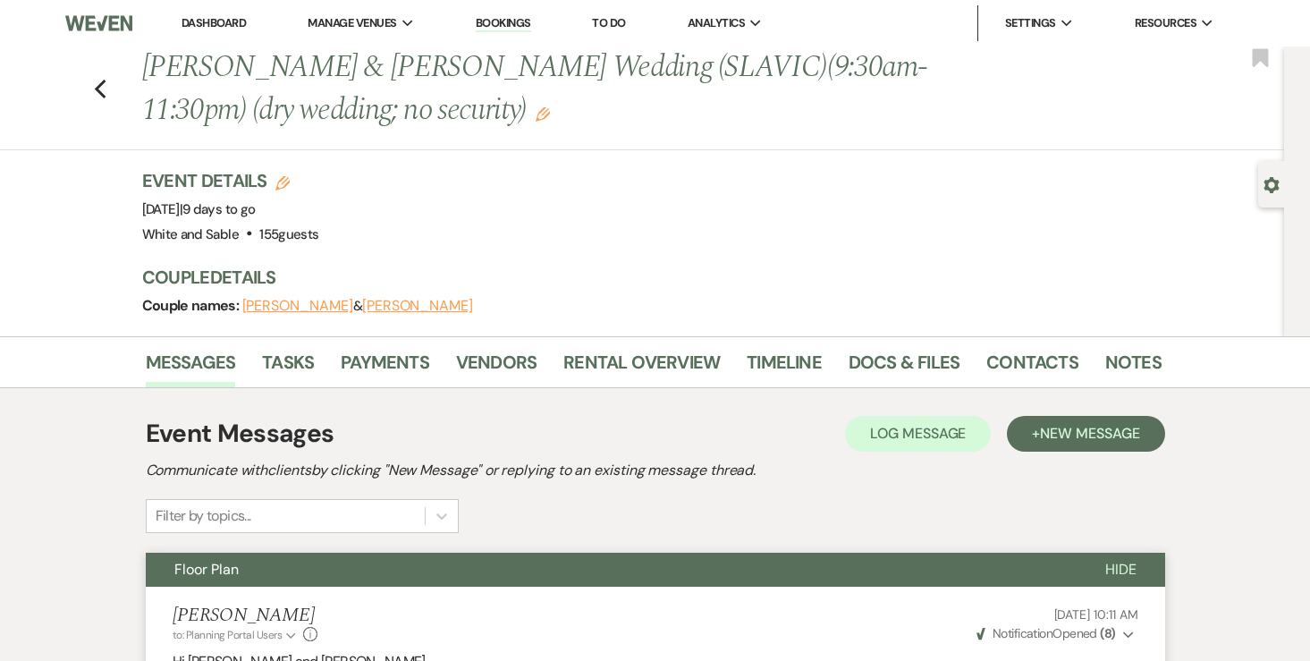
click at [222, 25] on link "Dashboard" at bounding box center [213, 22] width 64 height 15
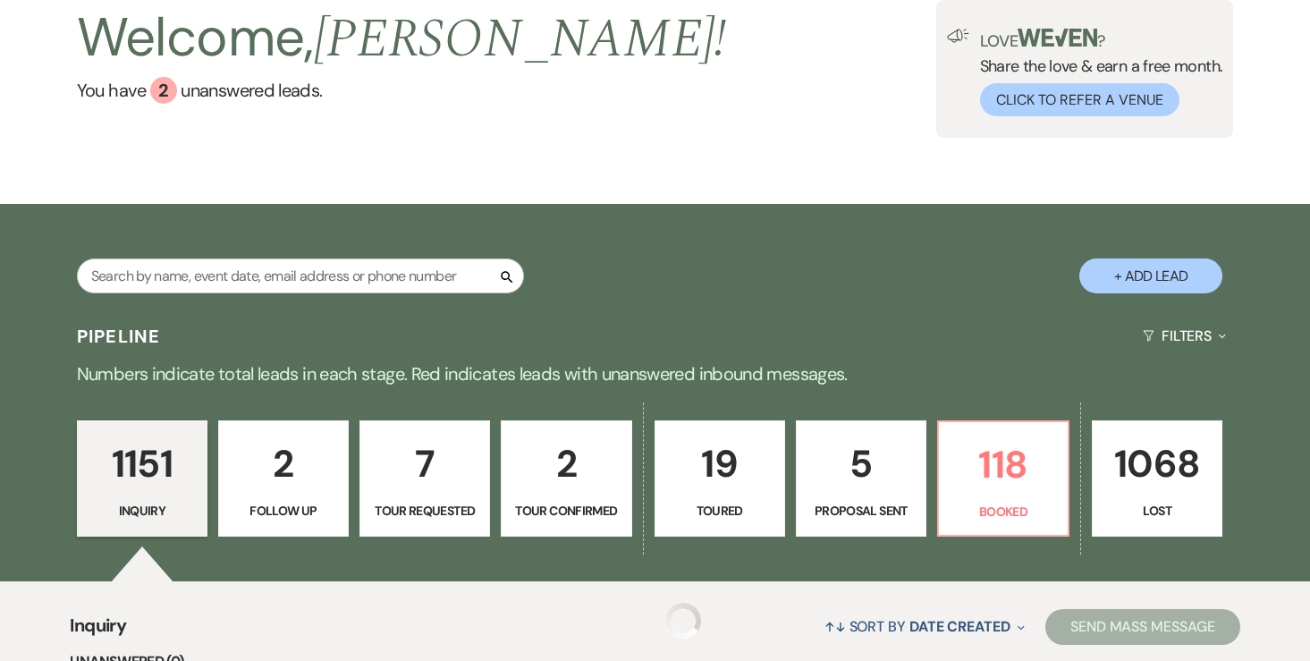
scroll to position [147, 0]
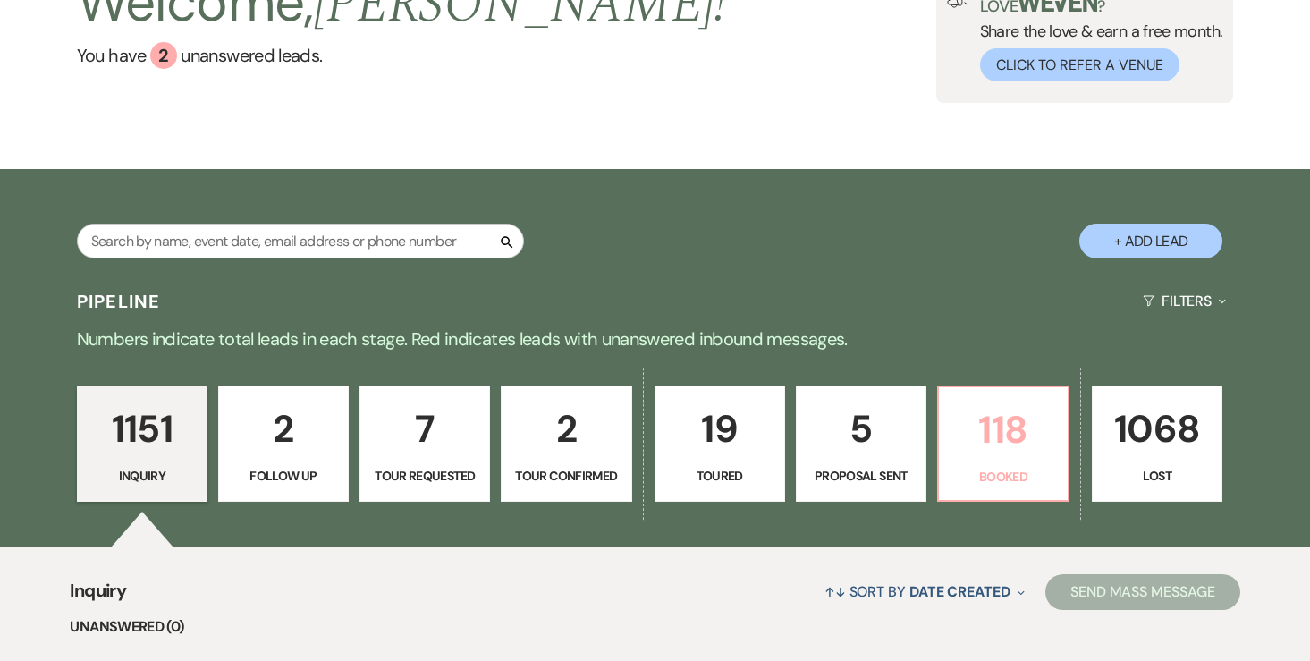
click at [973, 432] on p "118" at bounding box center [1002, 430] width 107 height 60
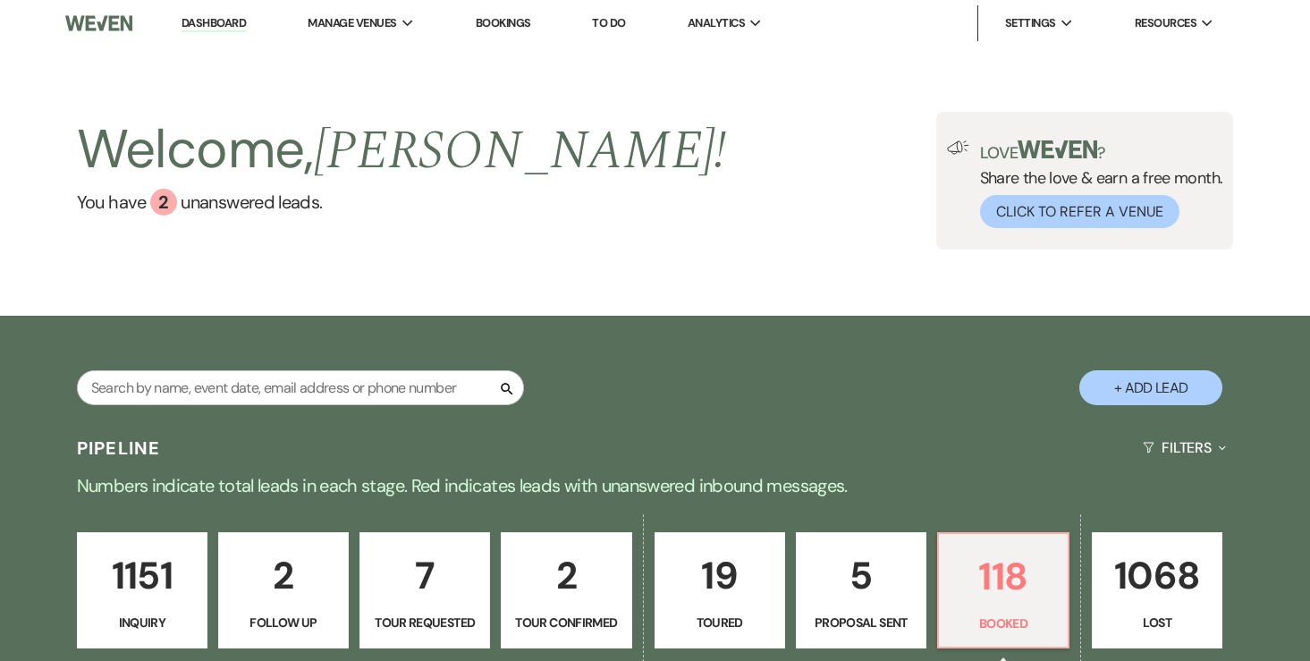
click at [225, 23] on link "Dashboard" at bounding box center [213, 23] width 64 height 17
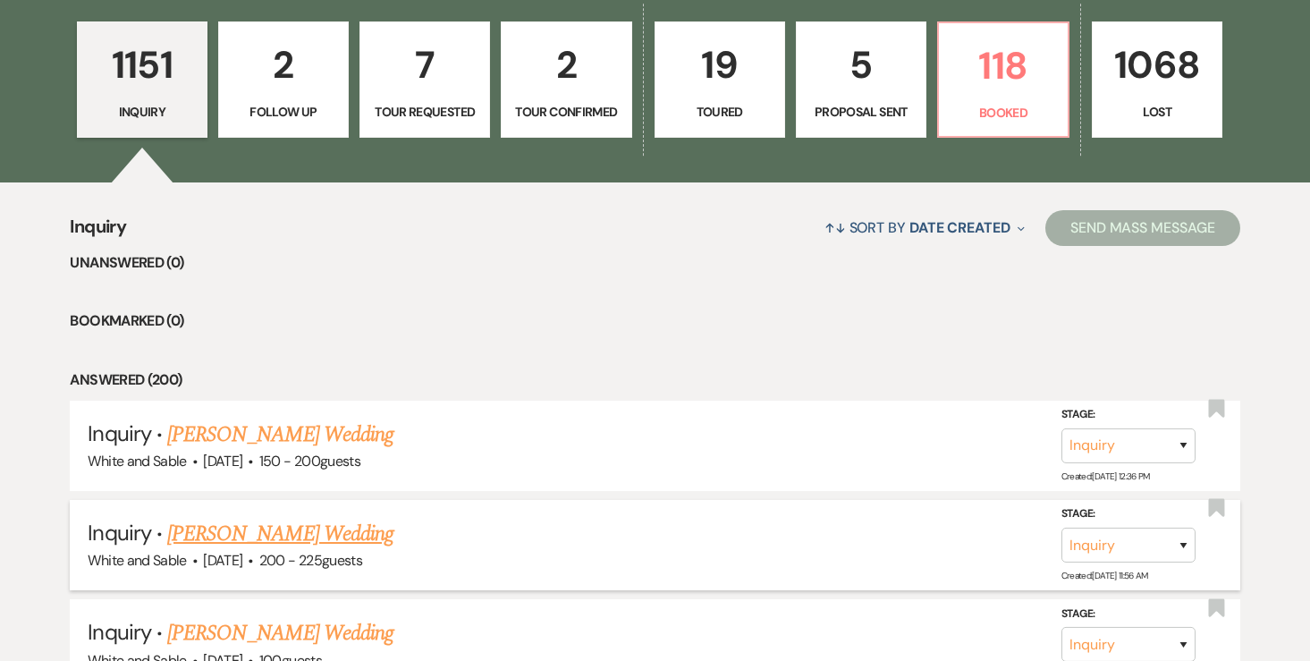
scroll to position [512, 0]
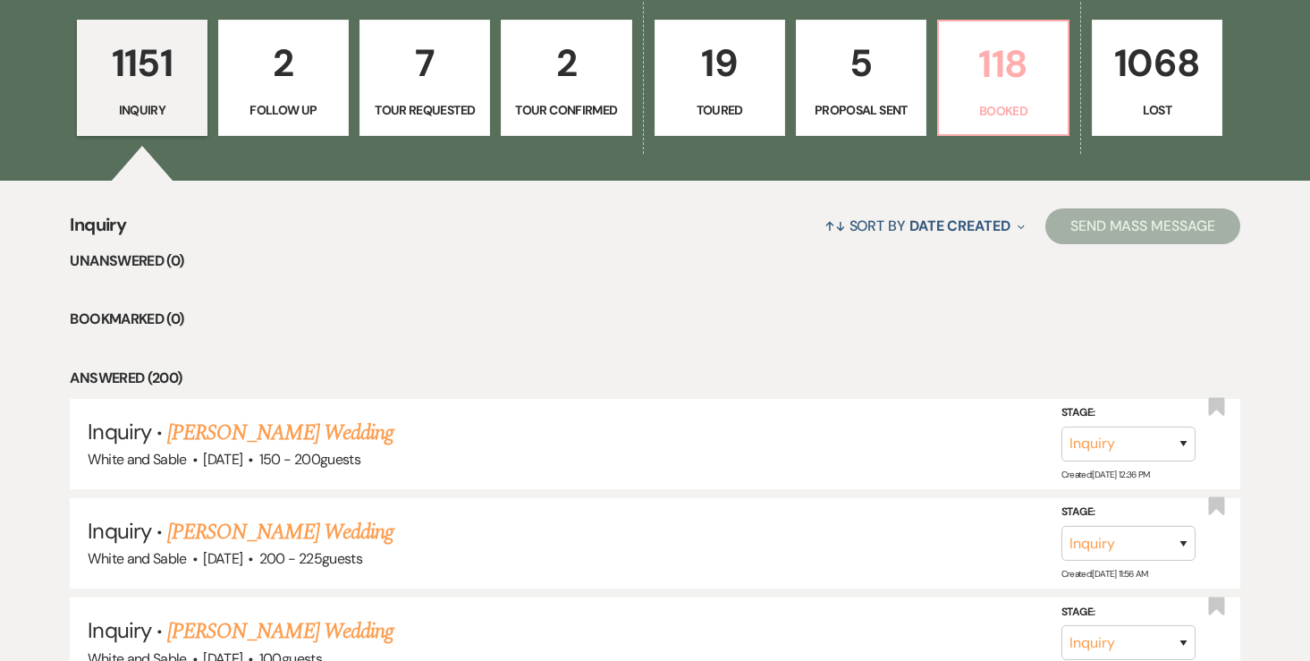
click at [1006, 71] on p "118" at bounding box center [1002, 64] width 107 height 60
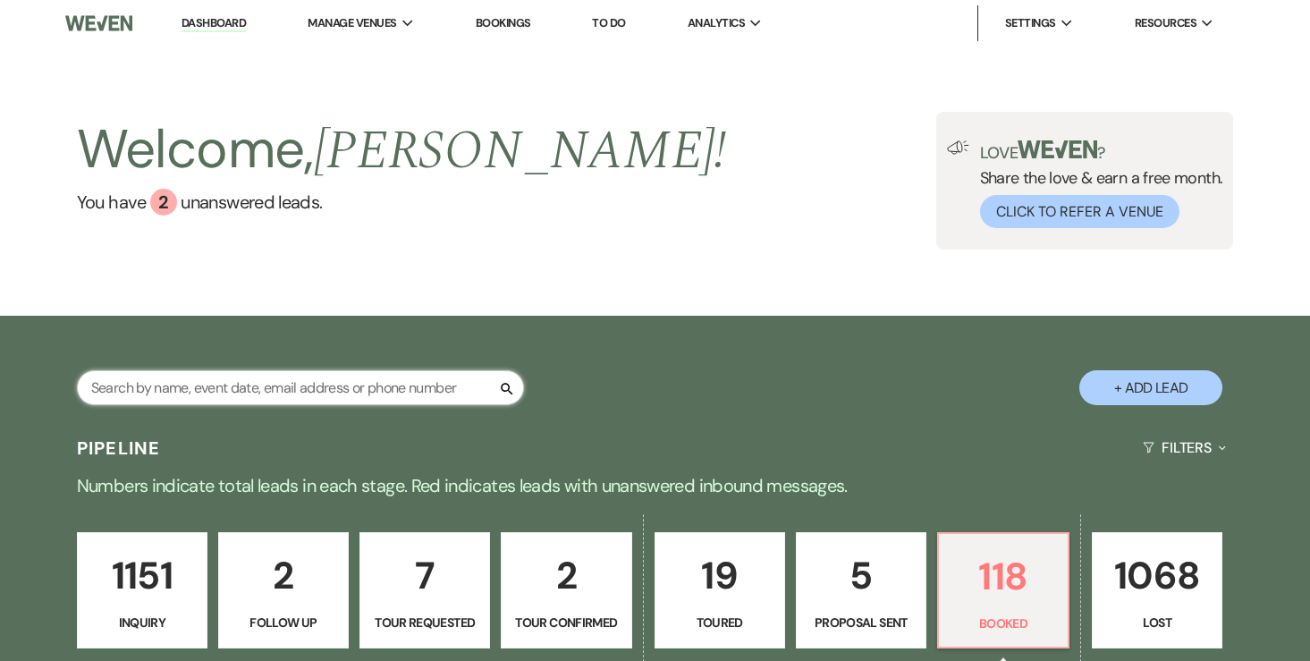
click at [248, 404] on input "text" at bounding box center [300, 387] width 447 height 35
type input "gorea"
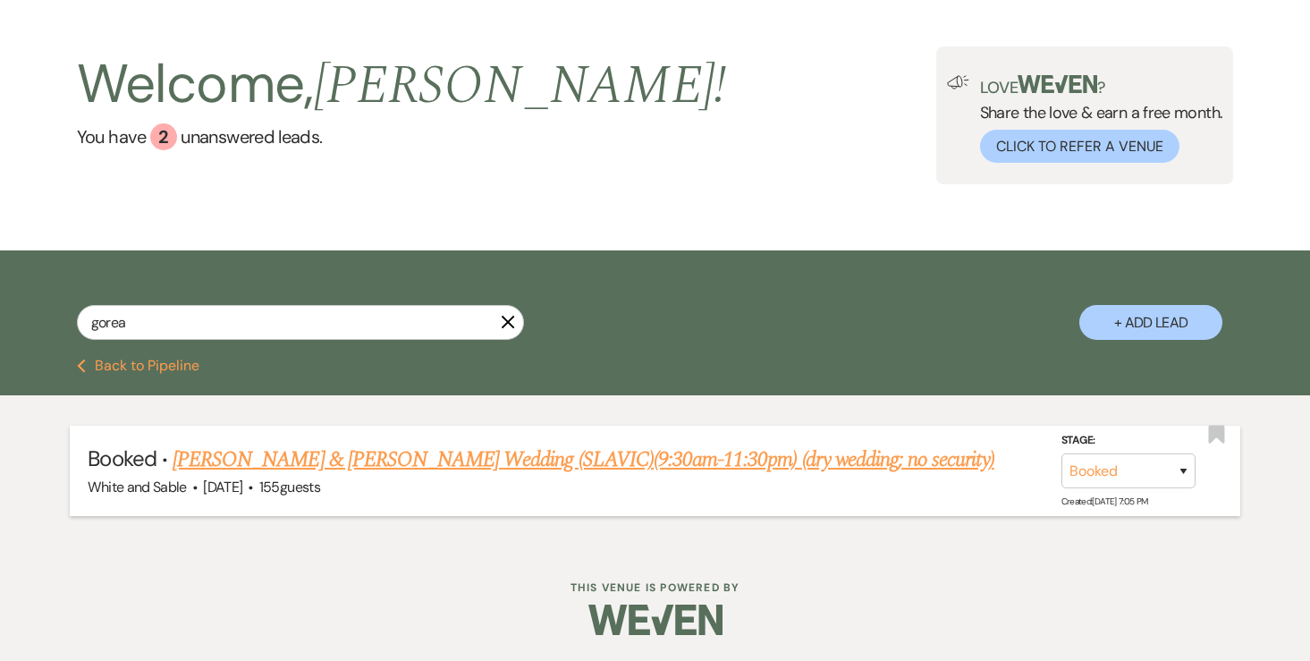
click at [244, 459] on link "[PERSON_NAME] & [PERSON_NAME] Wedding (SLAVIC)(9:30am-11:30pm) (dry wedding; no…" at bounding box center [583, 459] width 821 height 32
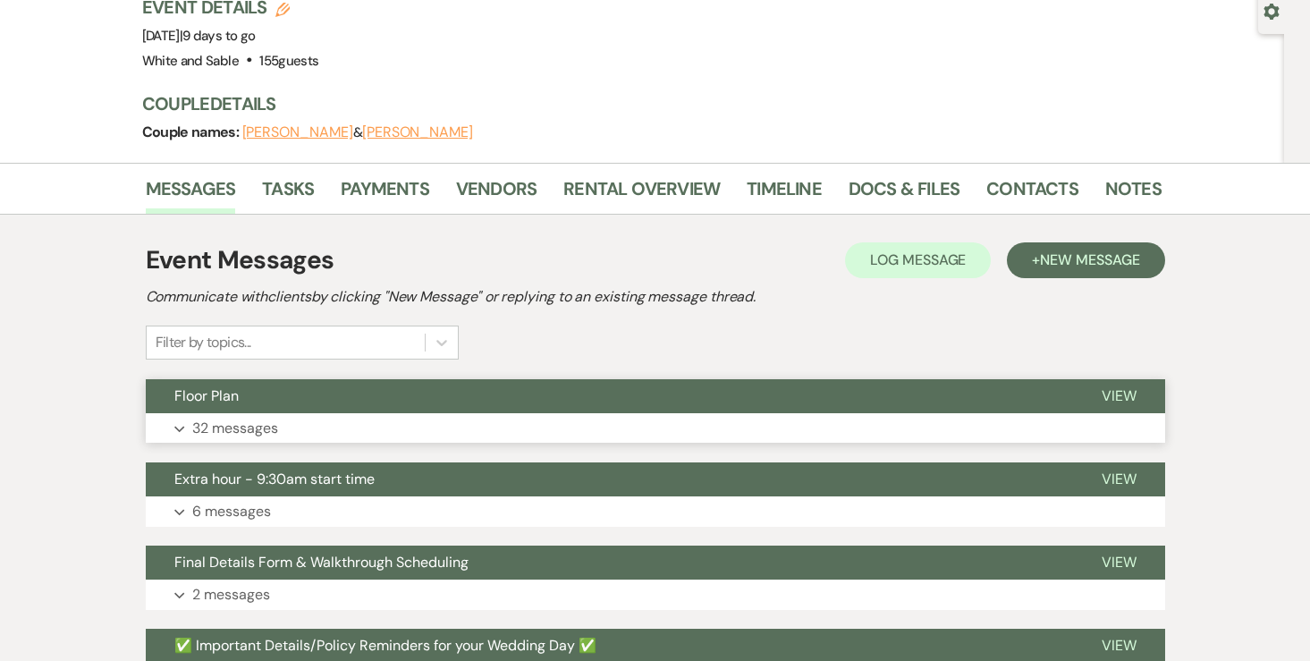
click at [235, 424] on p "32 messages" at bounding box center [235, 428] width 86 height 23
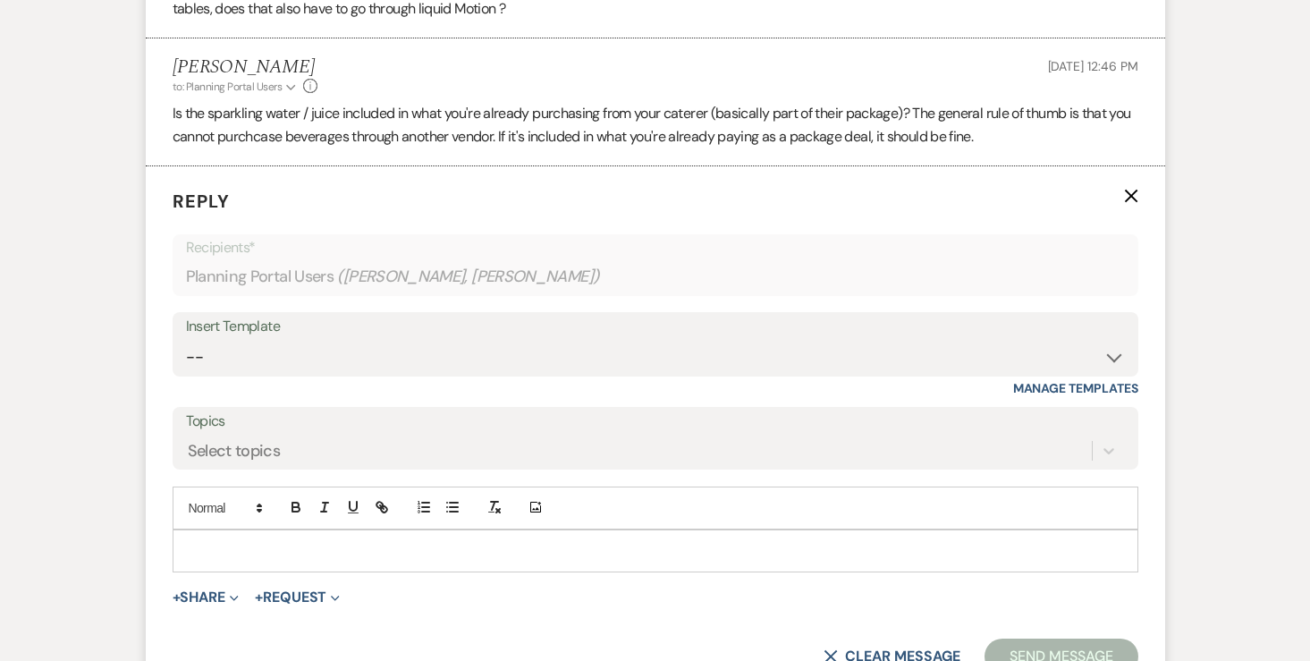
scroll to position [5982, 0]
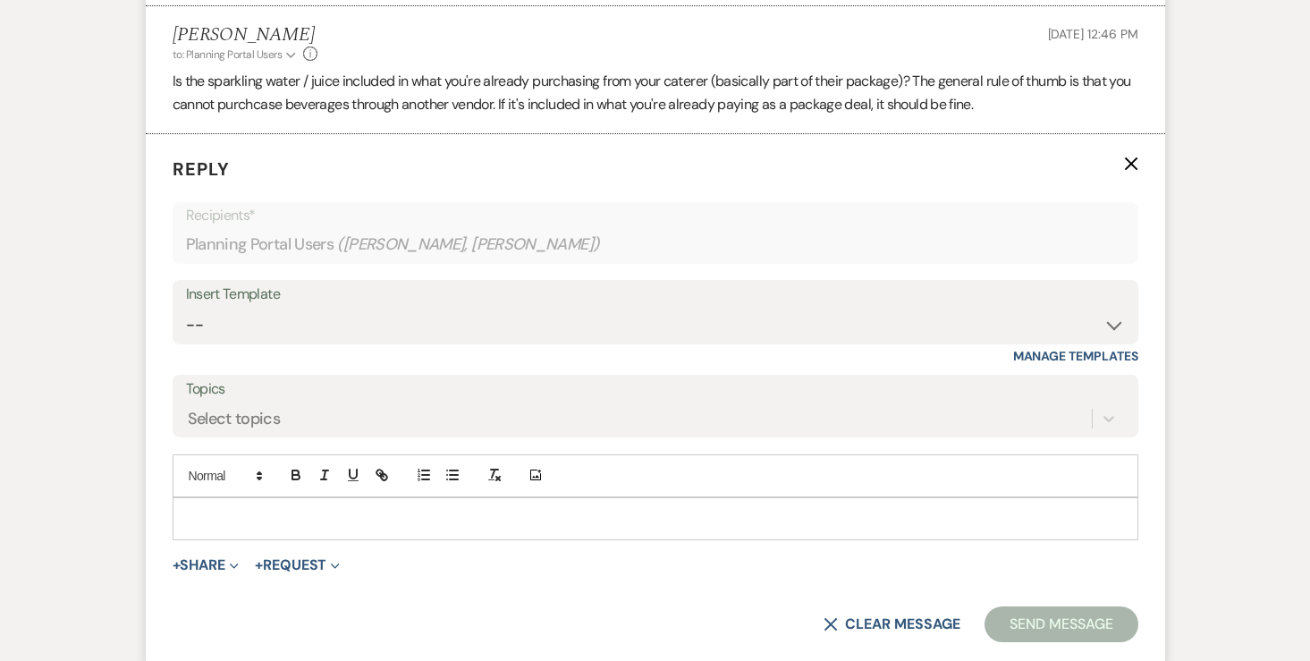
click at [473, 509] on p at bounding box center [655, 519] width 937 height 20
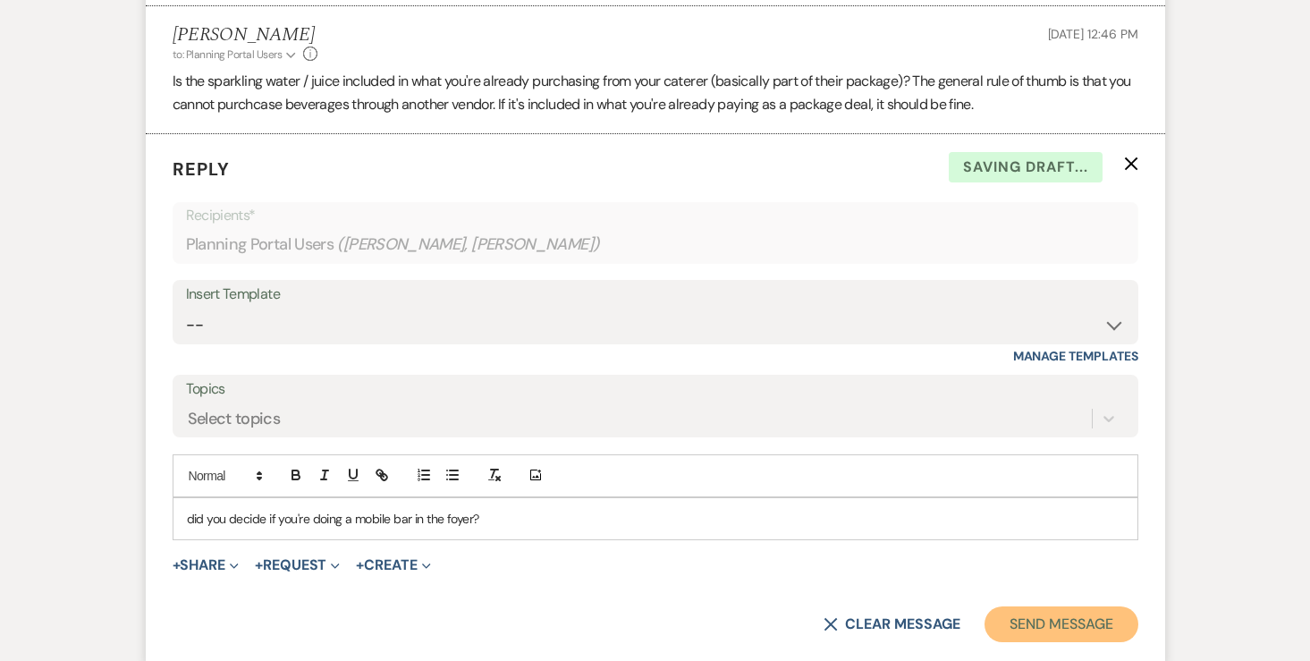
click at [1011, 606] on button "Send Message" at bounding box center [1060, 624] width 153 height 36
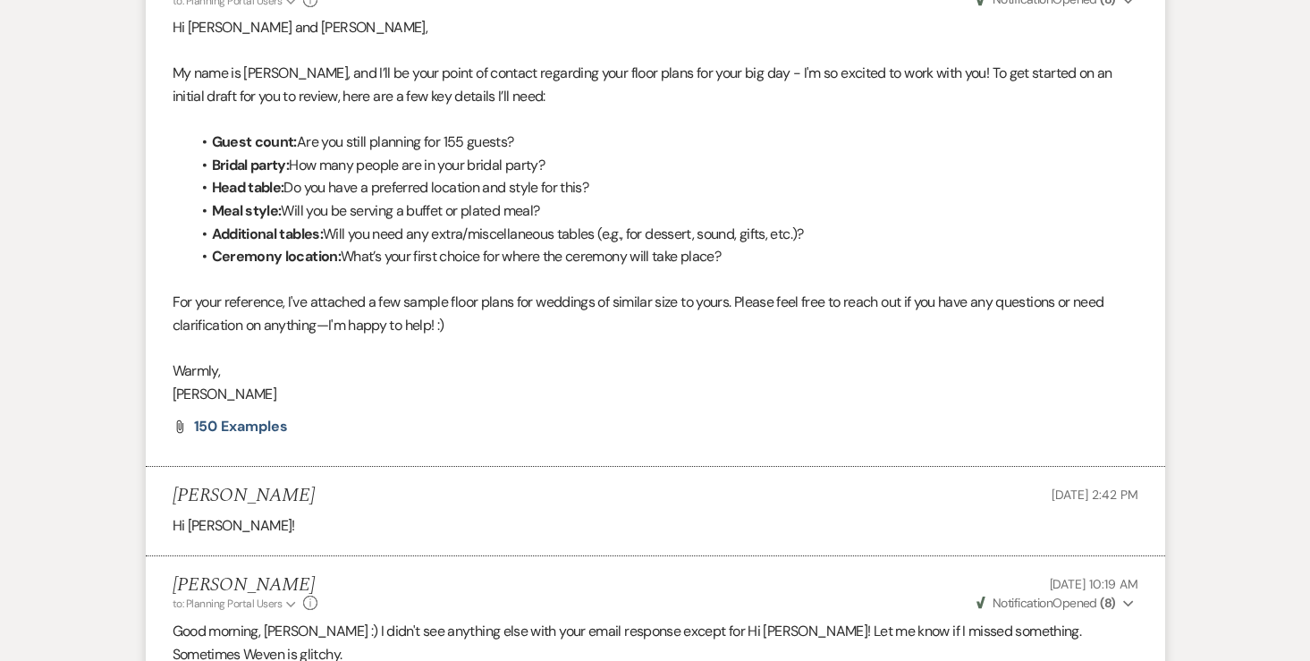
scroll to position [0, 0]
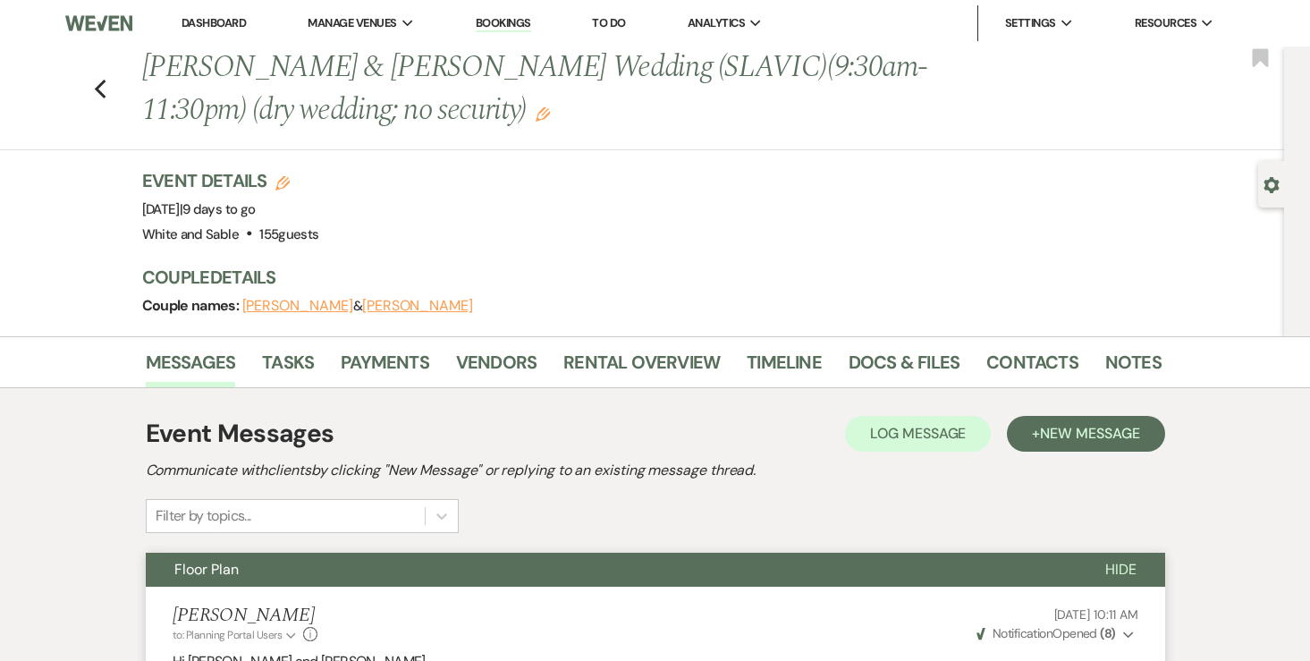
click at [217, 25] on link "Dashboard" at bounding box center [213, 22] width 64 height 15
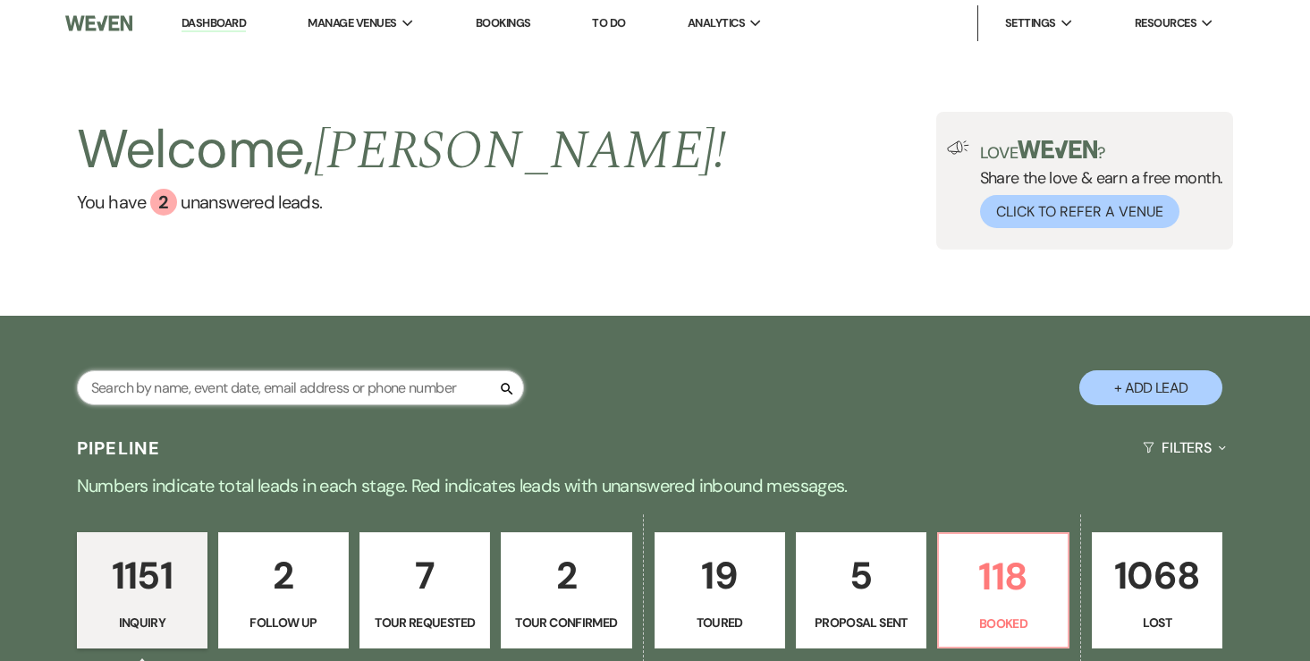
click at [392, 385] on input "text" at bounding box center [300, 387] width 447 height 35
type input "gorea"
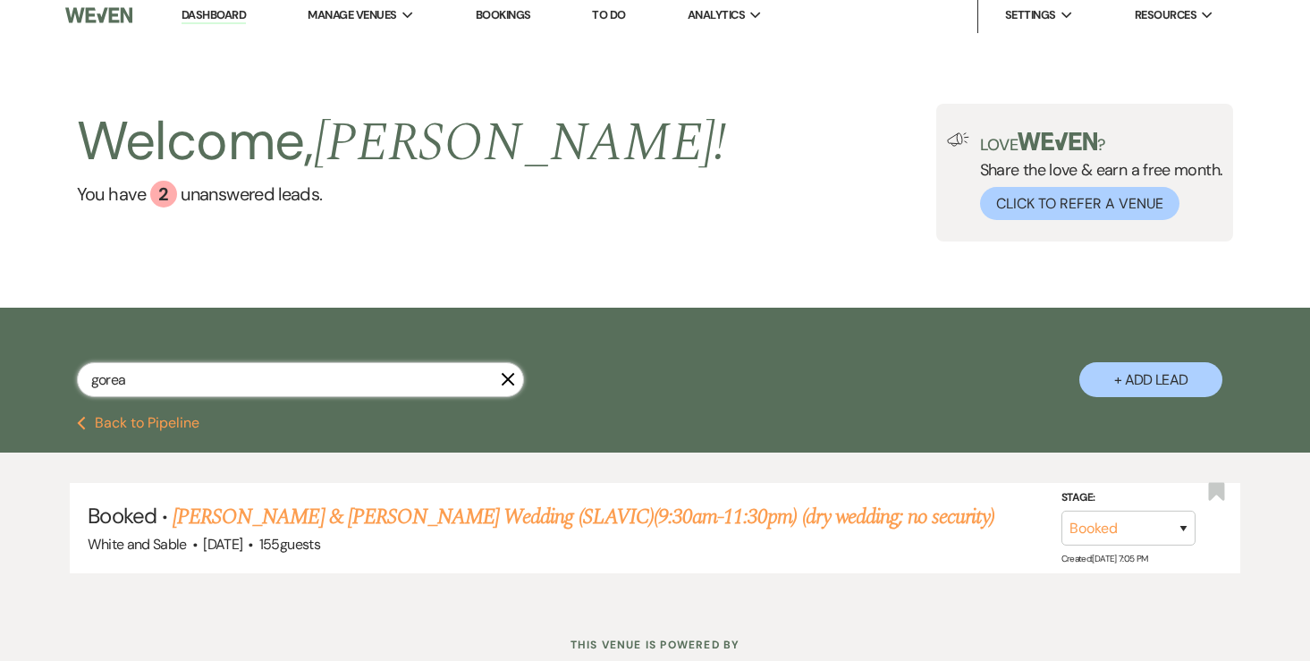
scroll to position [65, 0]
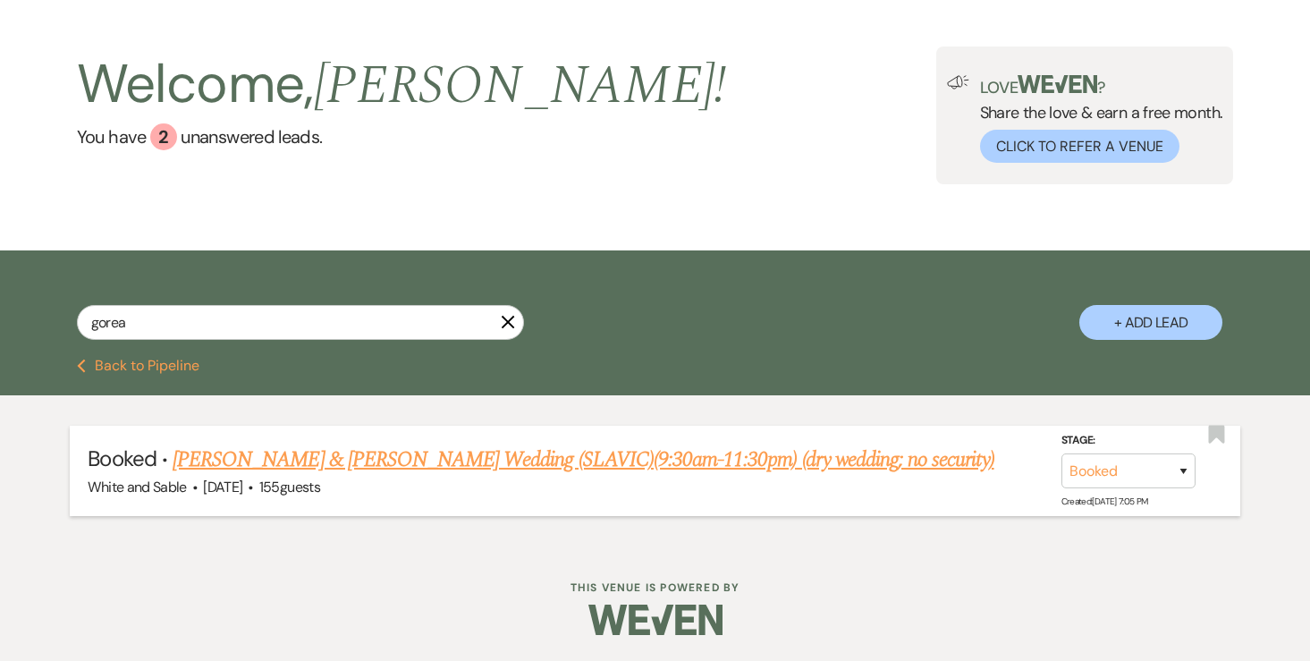
click at [407, 475] on link "[PERSON_NAME] & [PERSON_NAME] Wedding (SLAVIC)(9:30am-11:30pm) (dry wedding; no…" at bounding box center [583, 459] width 821 height 32
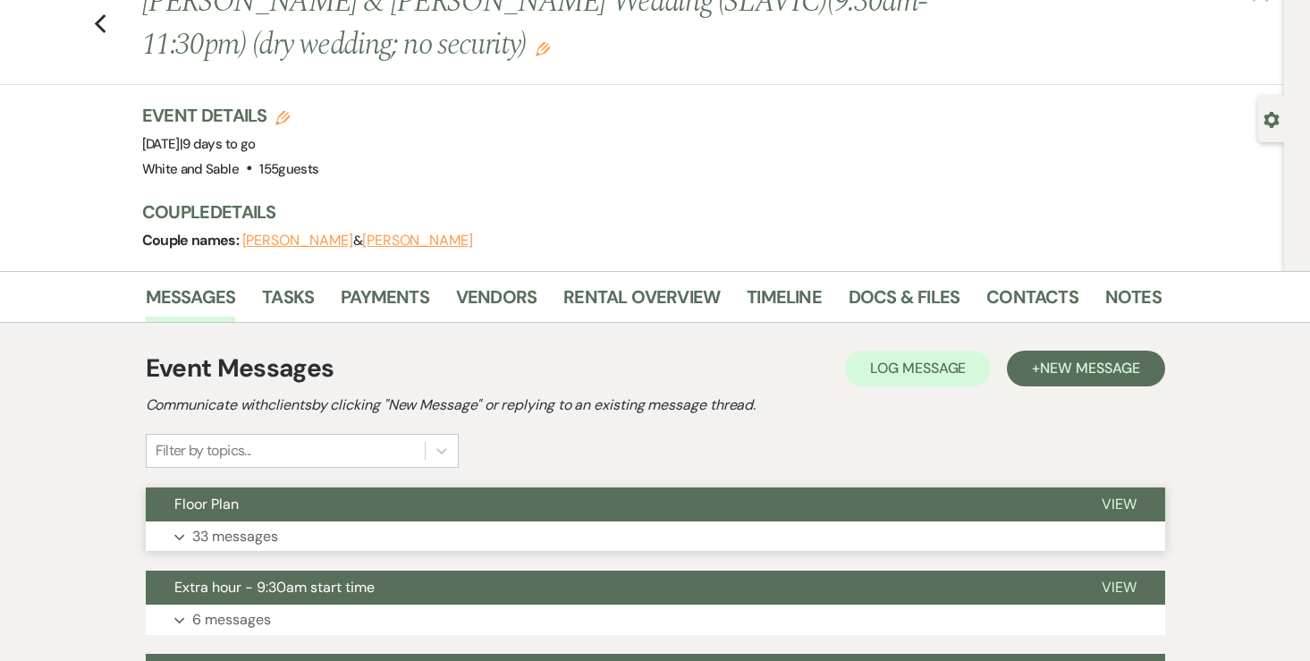
click at [241, 544] on p "33 messages" at bounding box center [235, 536] width 86 height 23
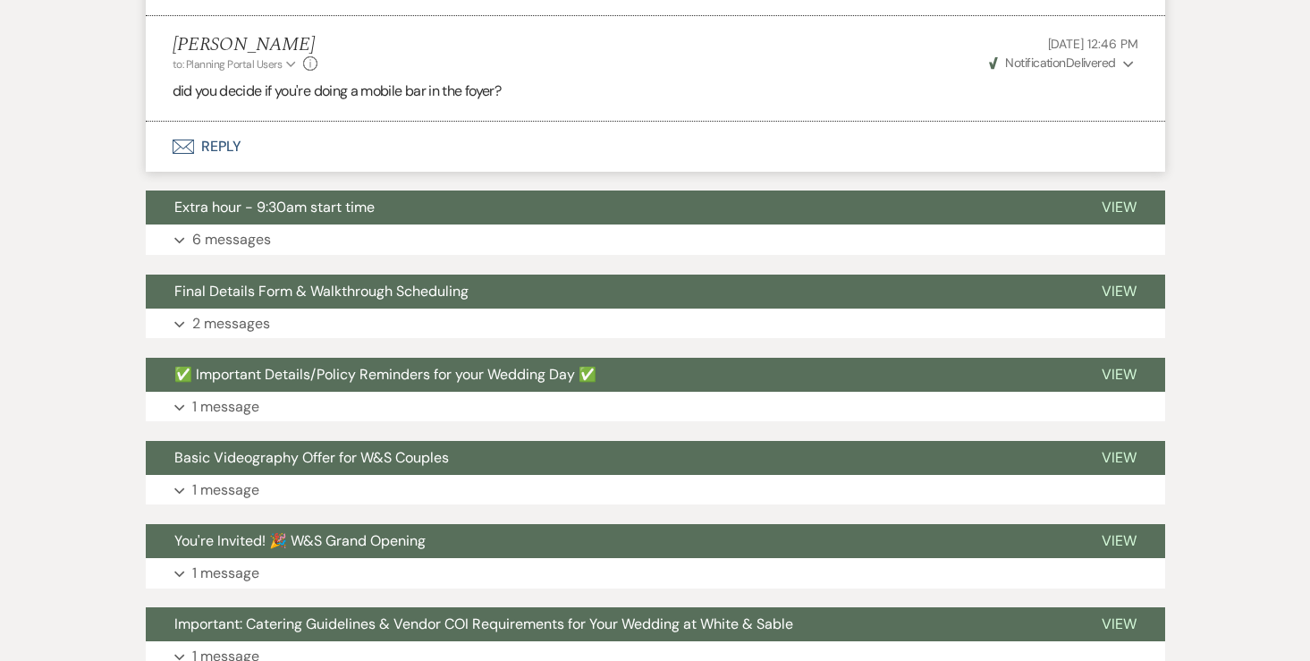
scroll to position [5973, 0]
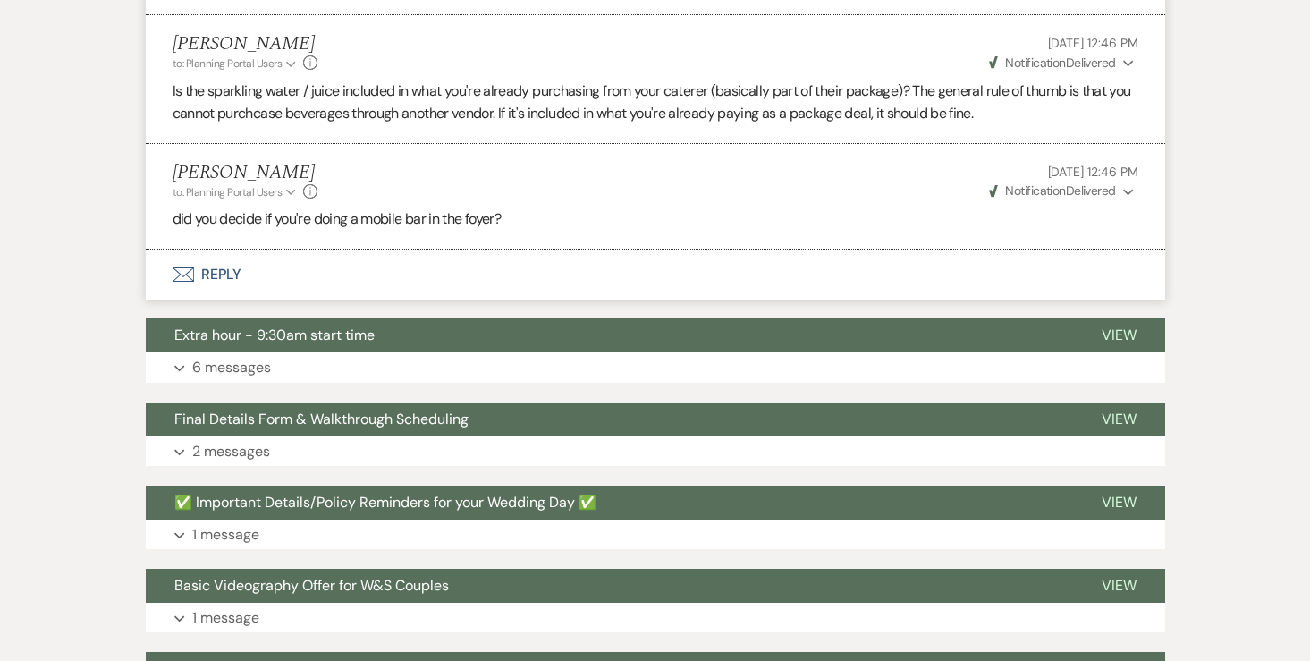
click at [243, 249] on button "Envelope Reply" at bounding box center [655, 274] width 1019 height 50
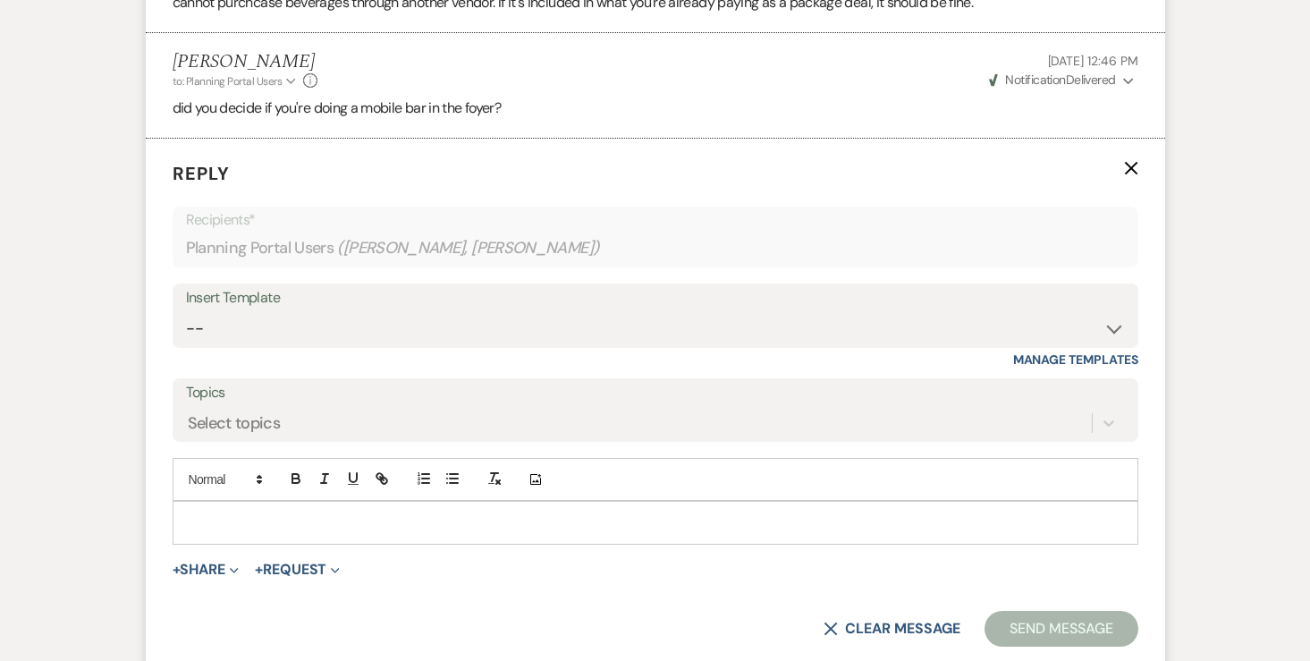
scroll to position [6088, 0]
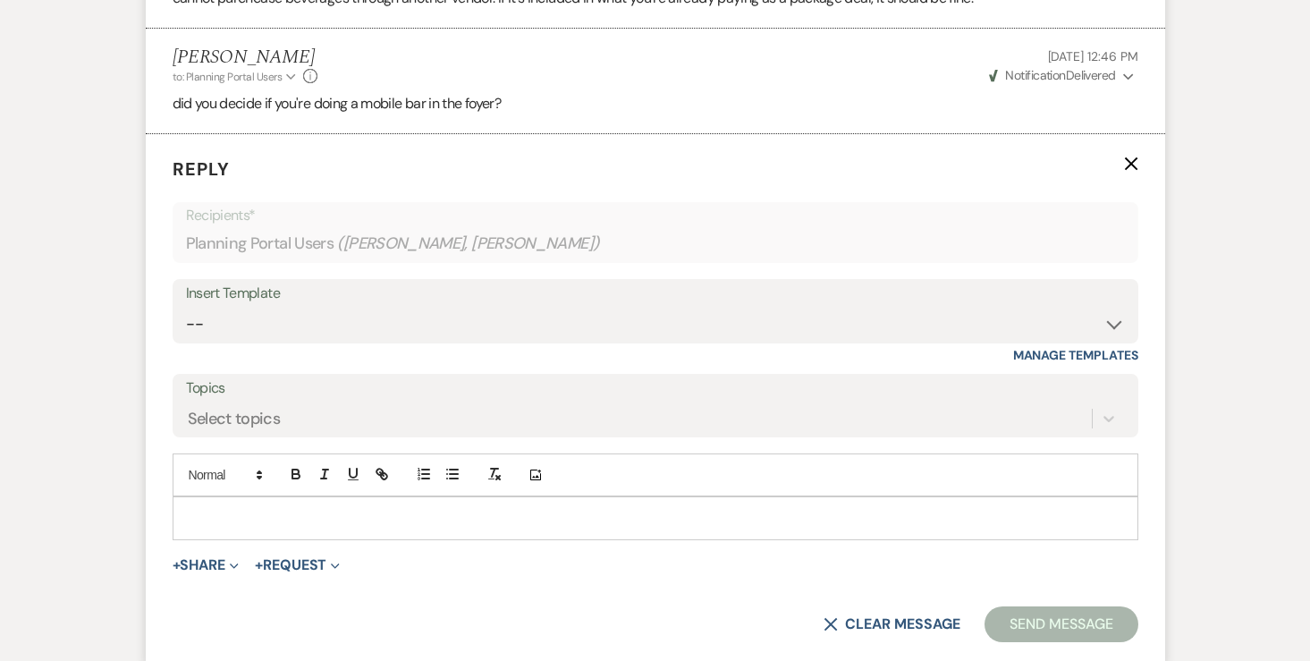
click at [312, 497] on div at bounding box center [655, 517] width 964 height 41
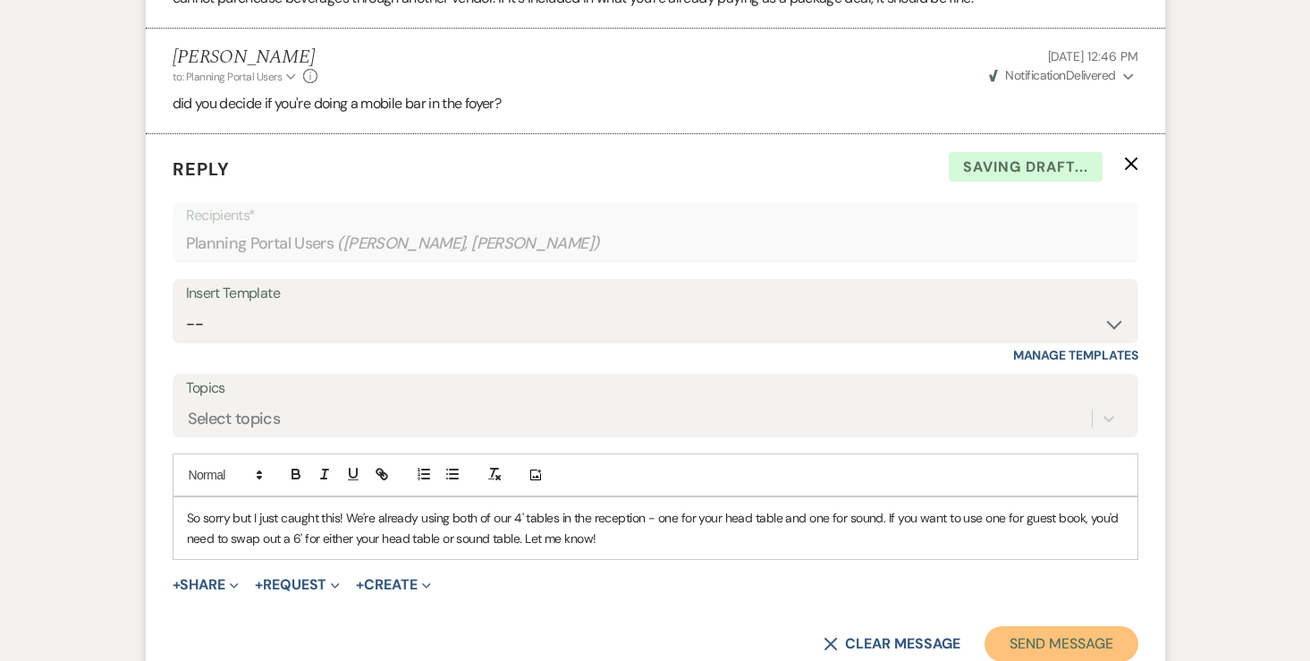
click at [1026, 626] on button "Send Message" at bounding box center [1060, 644] width 153 height 36
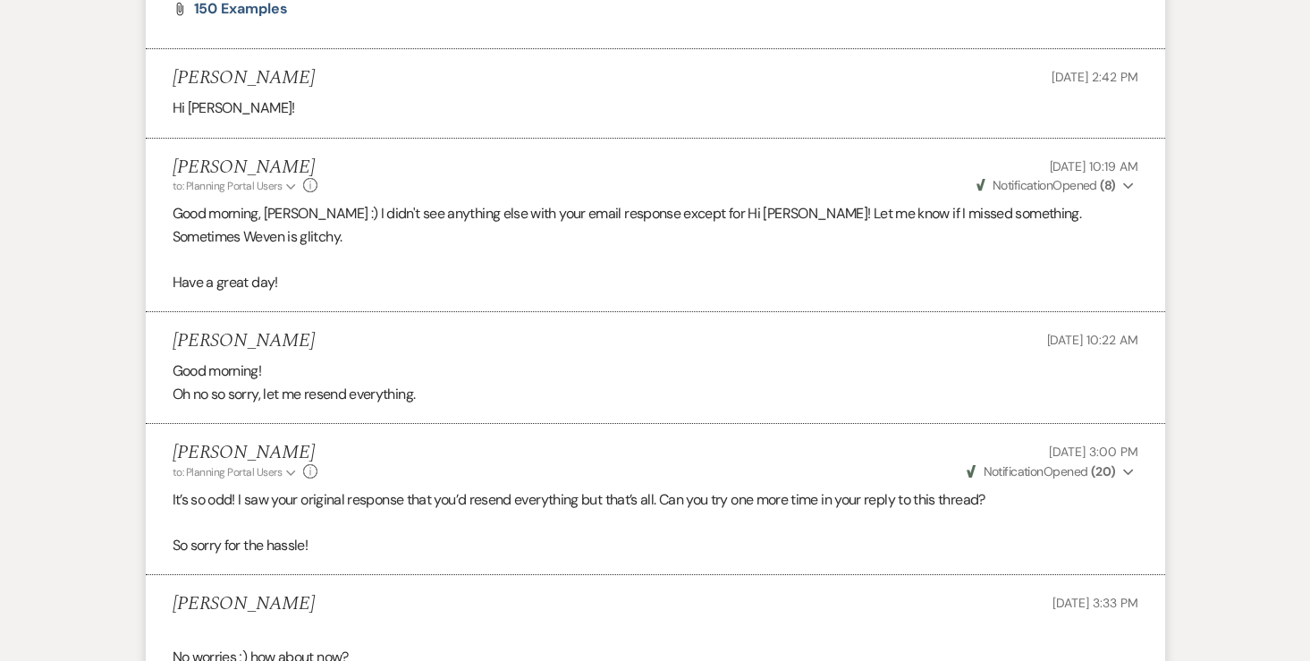
scroll to position [0, 0]
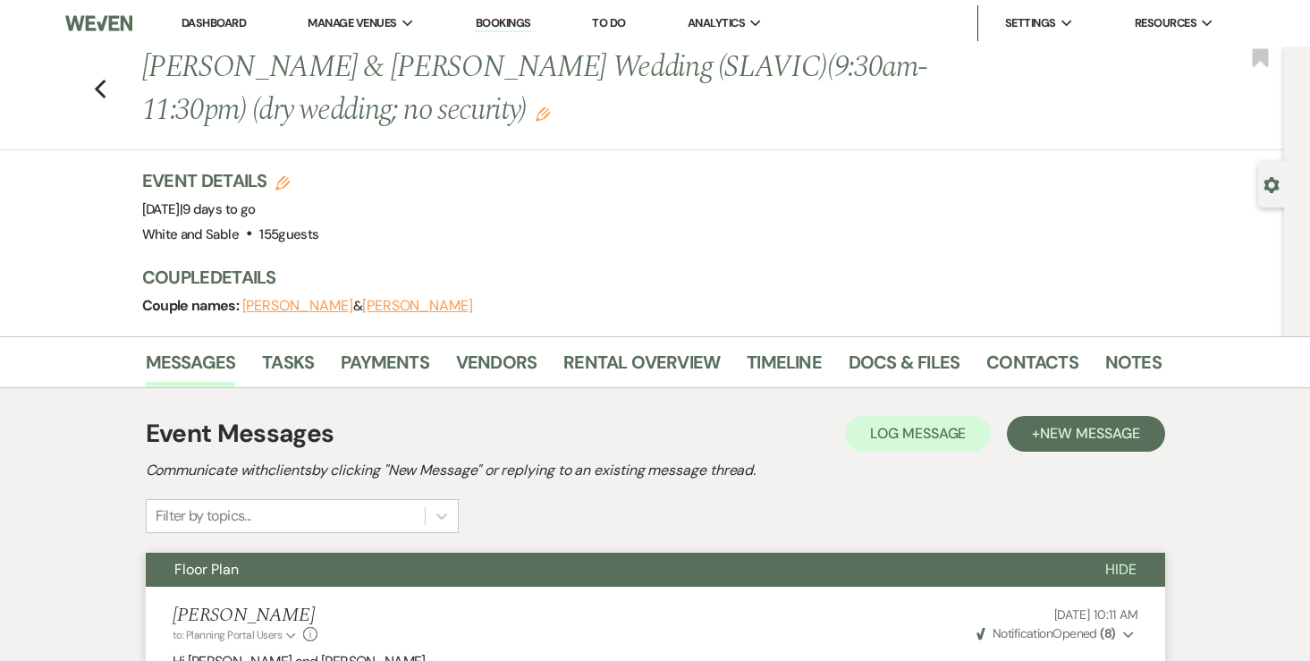
click at [233, 22] on link "Dashboard" at bounding box center [213, 22] width 64 height 15
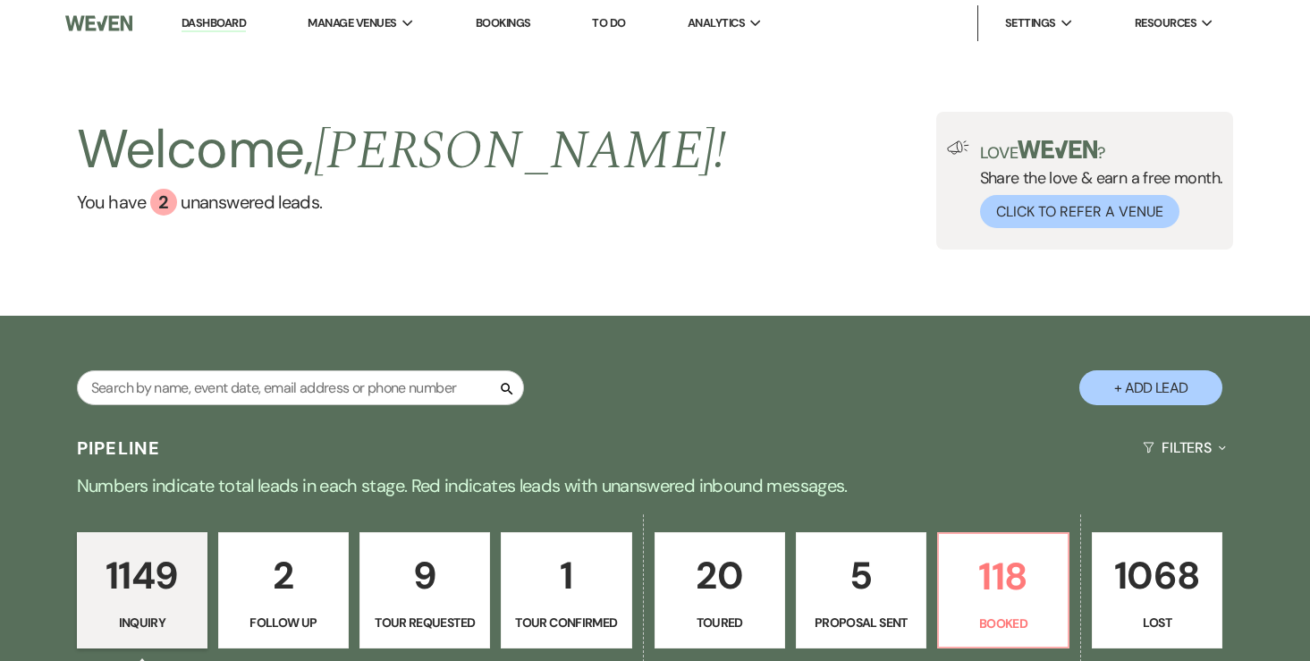
scroll to position [188, 0]
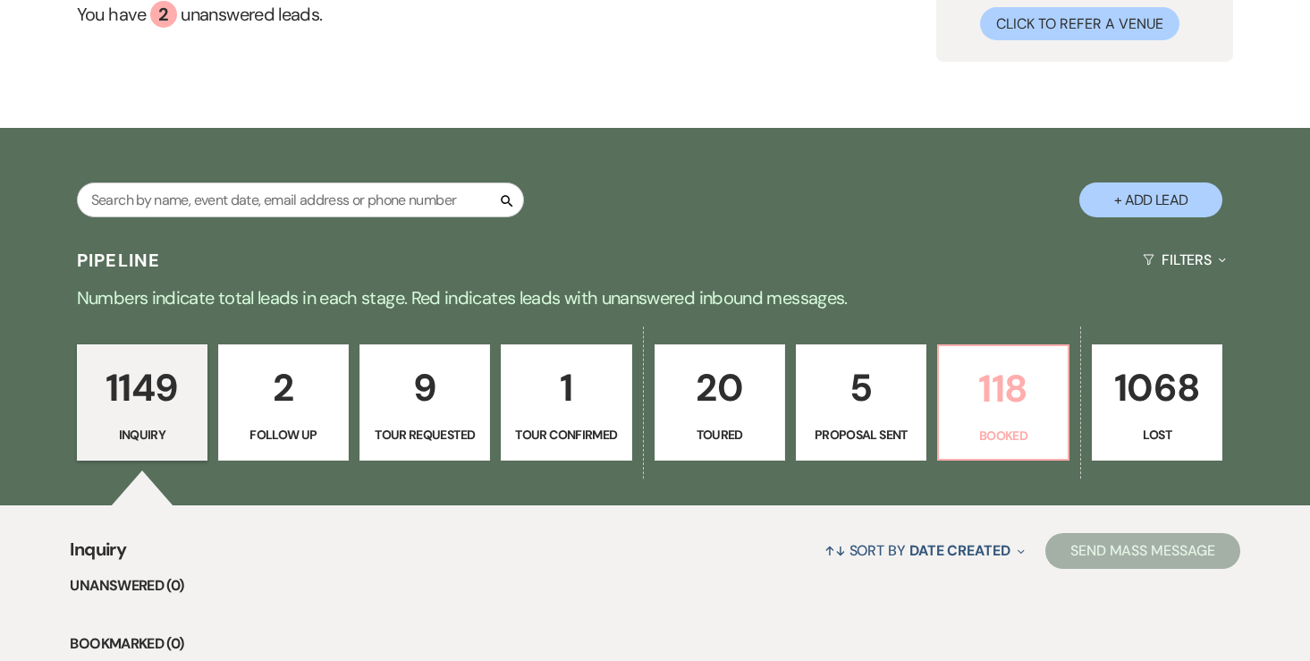
click at [1020, 390] on p "118" at bounding box center [1002, 388] width 107 height 60
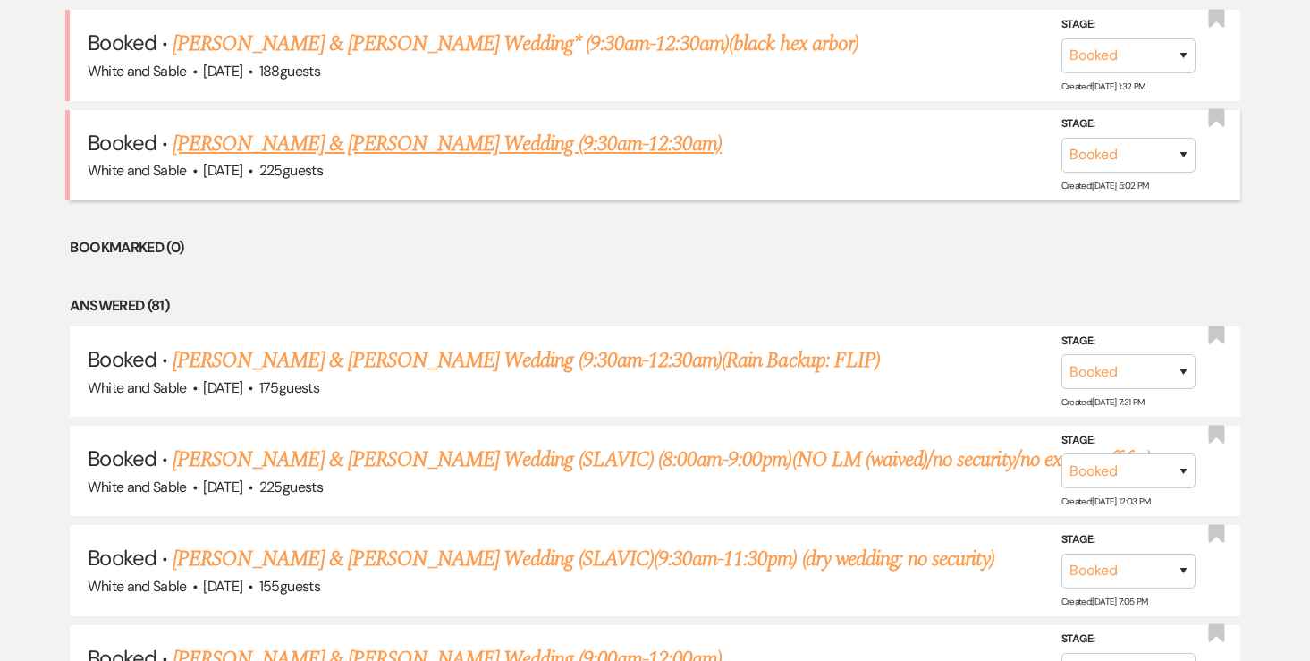
scroll to position [902, 0]
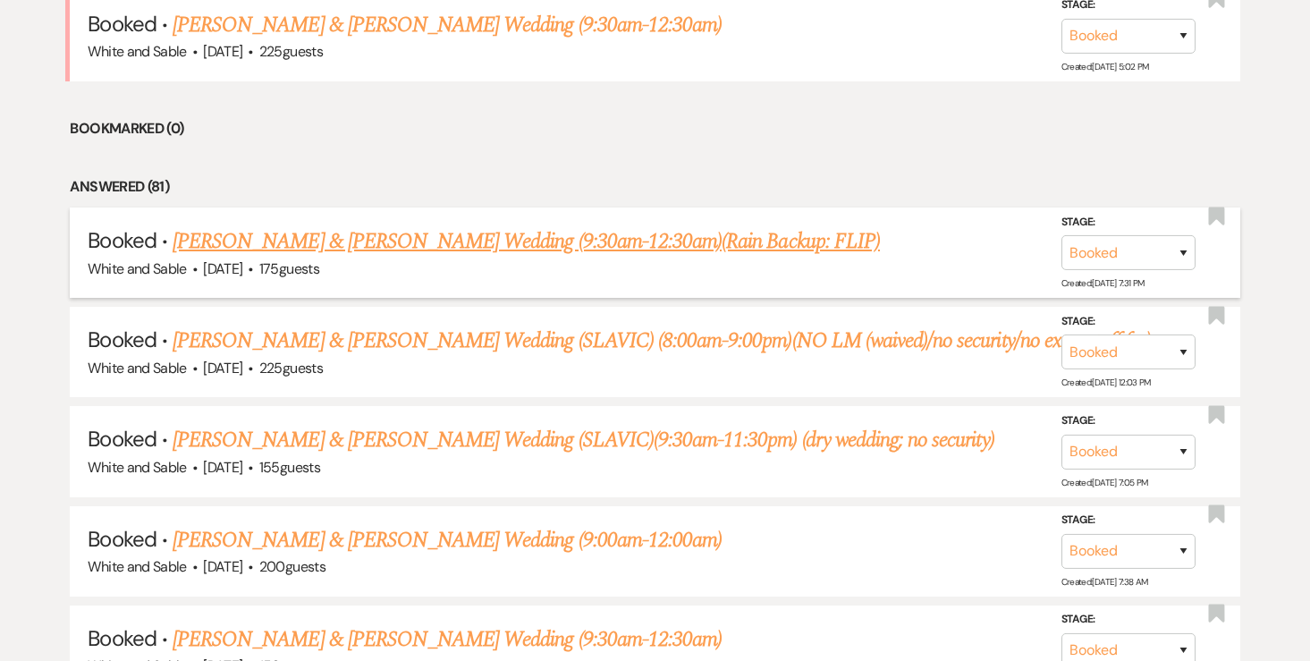
click at [560, 239] on link "Sandy Camacho & Matt Davis's Wedding (9:30am-12:30am)(Rain Backup: FLIP)" at bounding box center [526, 241] width 707 height 32
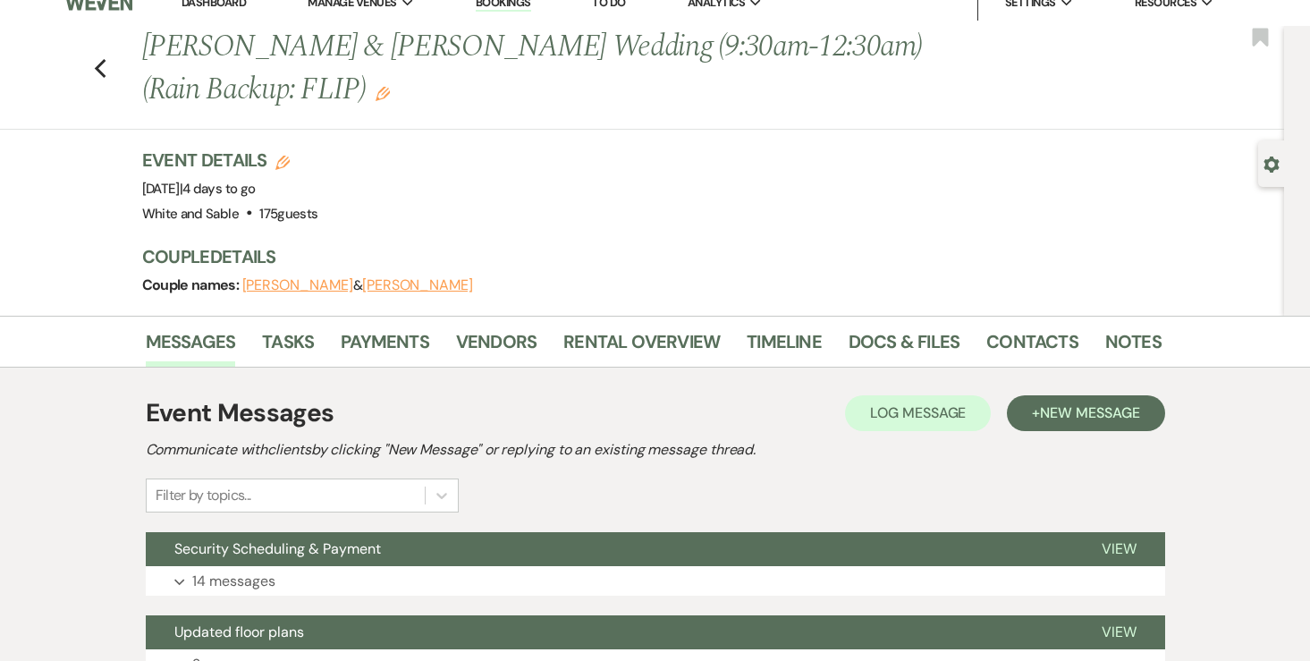
scroll to position [16, 0]
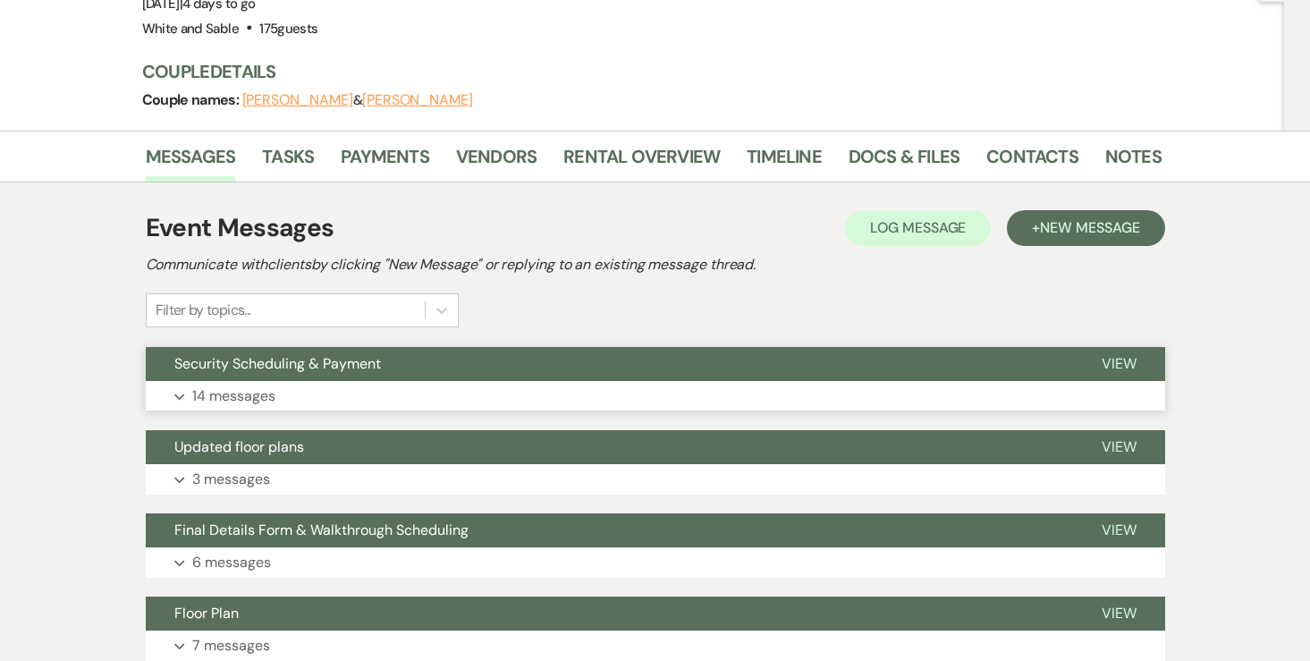
click at [253, 396] on p "14 messages" at bounding box center [233, 395] width 83 height 23
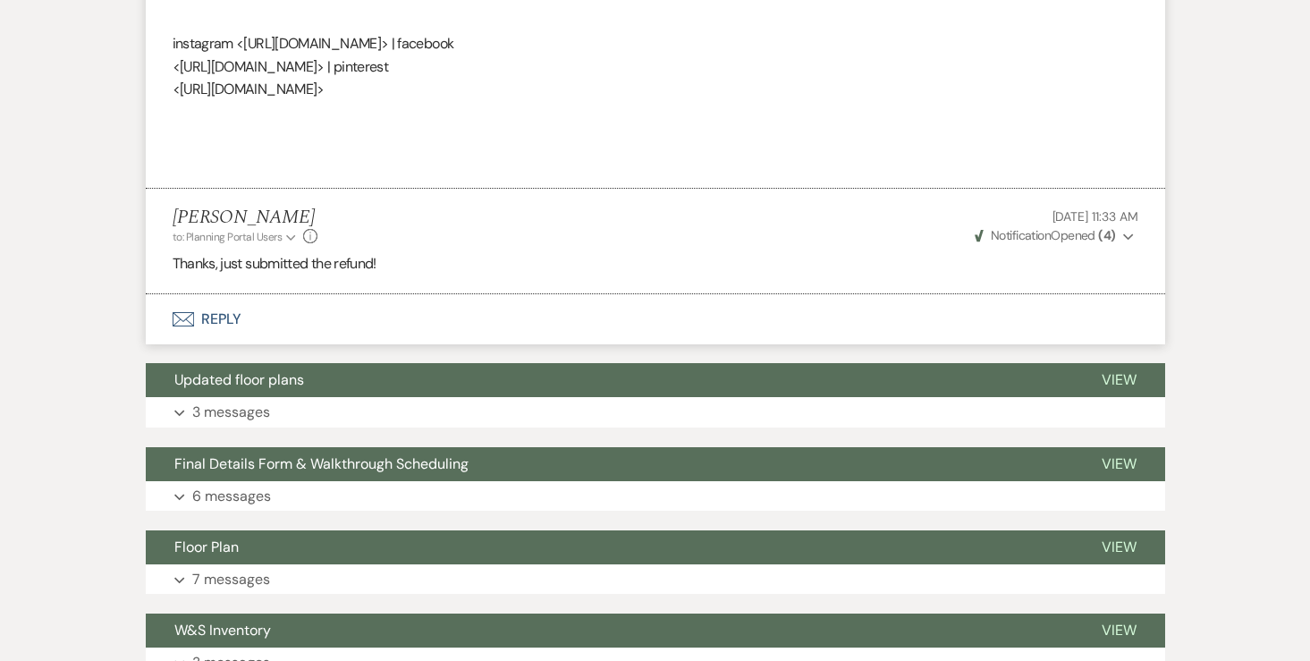
scroll to position [5322, 0]
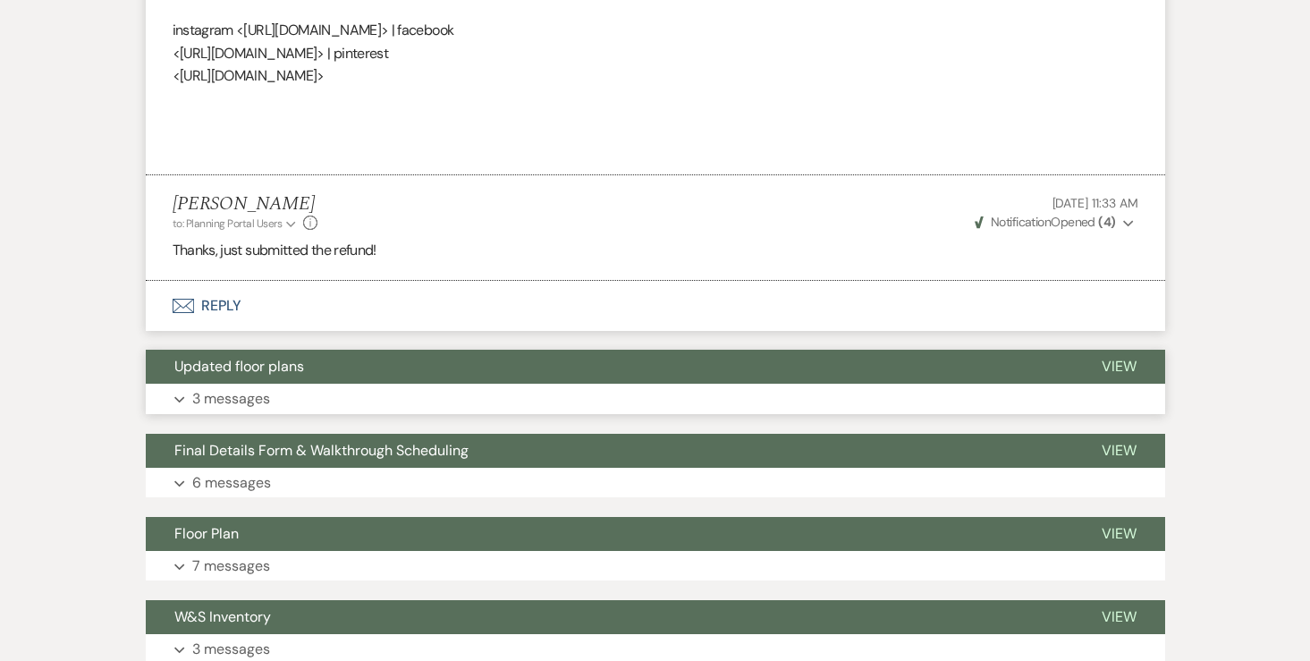
click at [241, 401] on p "3 messages" at bounding box center [231, 398] width 78 height 23
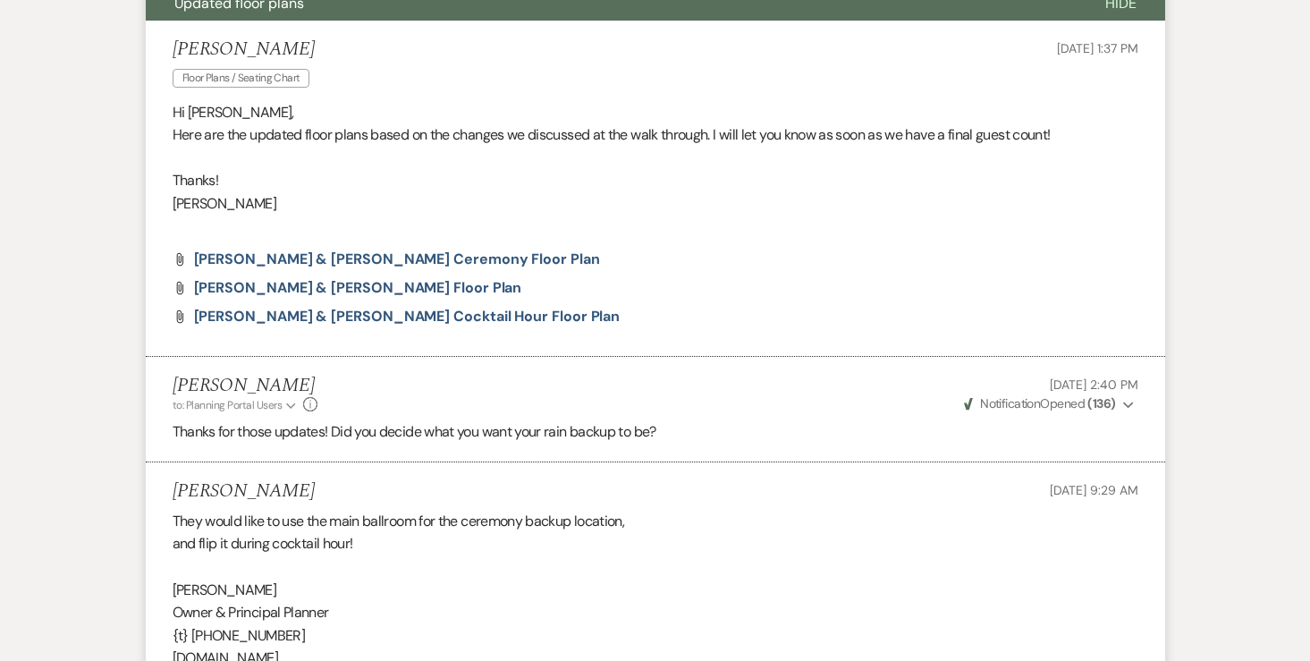
scroll to position [5697, 0]
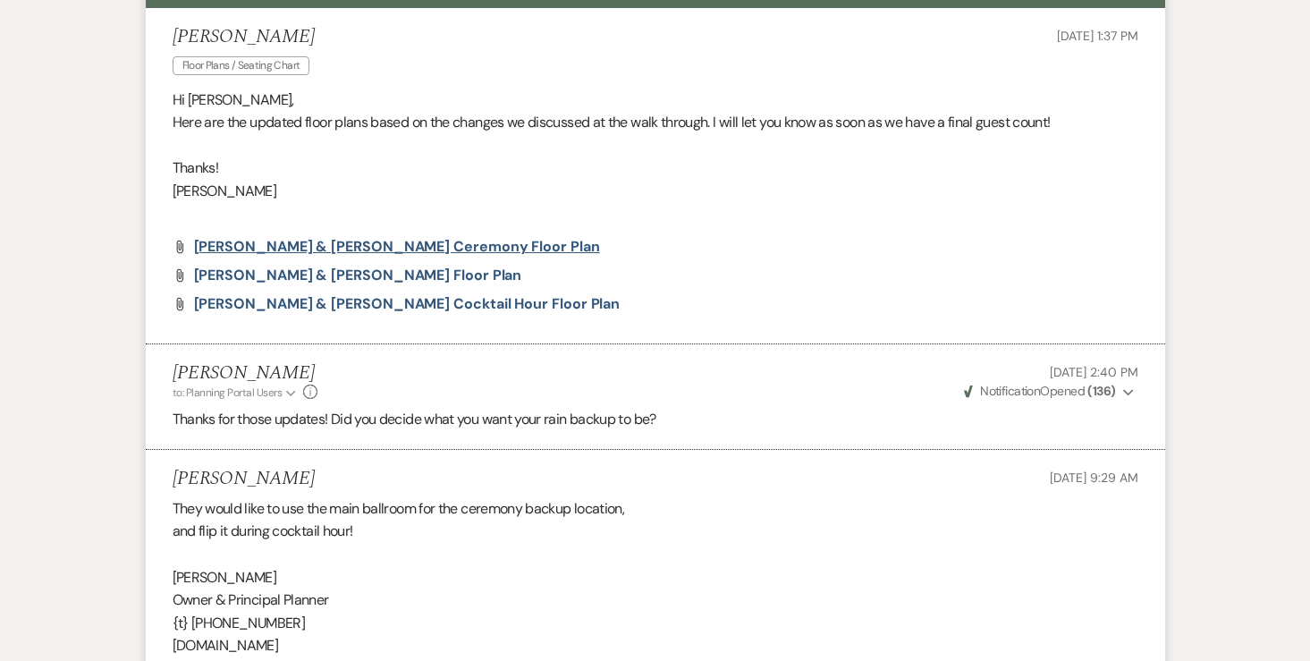
click at [426, 245] on span "Sandy & Matt Ceremony Floor Plan" at bounding box center [397, 246] width 406 height 19
click at [361, 304] on span "Sandy & Matt Cocktail Hour floor plan" at bounding box center [407, 303] width 426 height 19
click at [265, 280] on span "Sandy & Matt Foyer Floor Plan" at bounding box center [358, 274] width 328 height 19
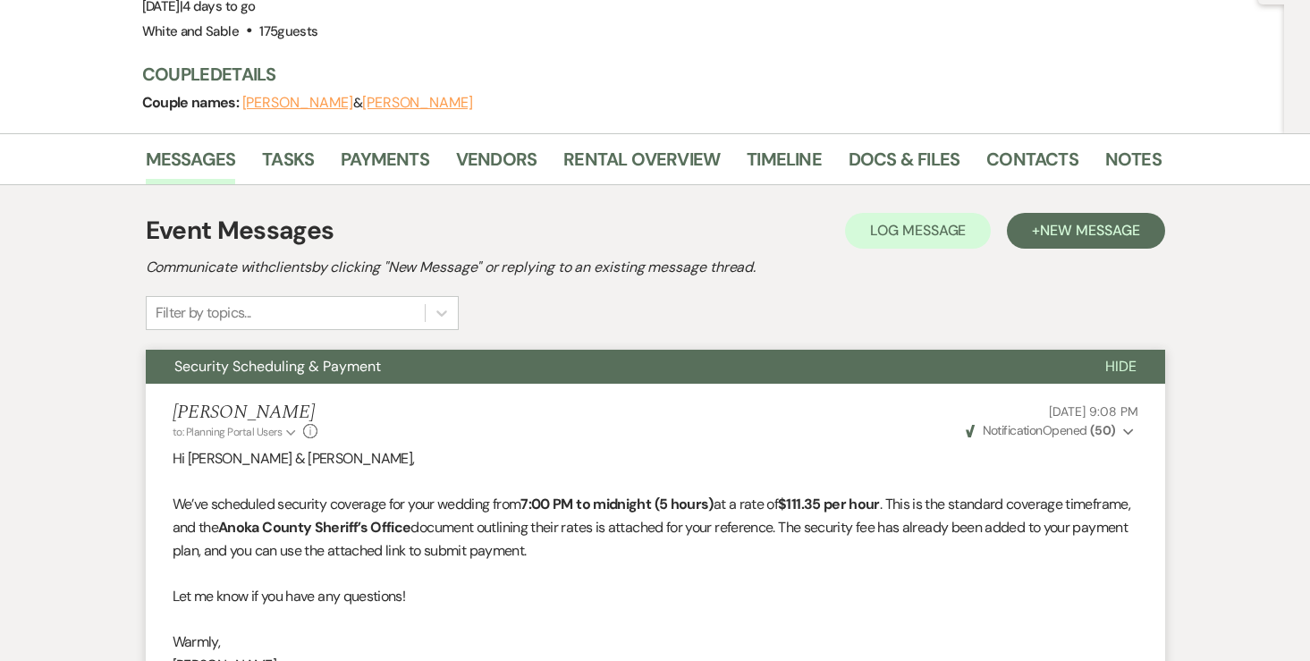
scroll to position [0, 0]
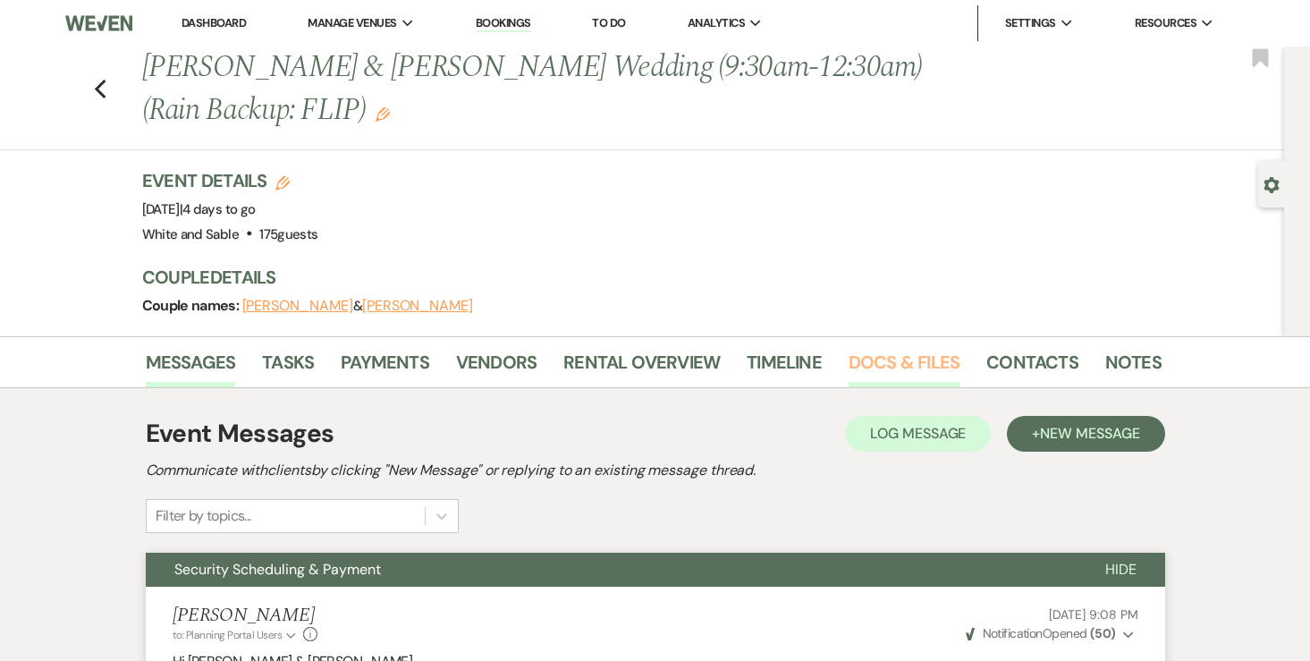
click at [884, 361] on link "Docs & Files" at bounding box center [903, 367] width 111 height 39
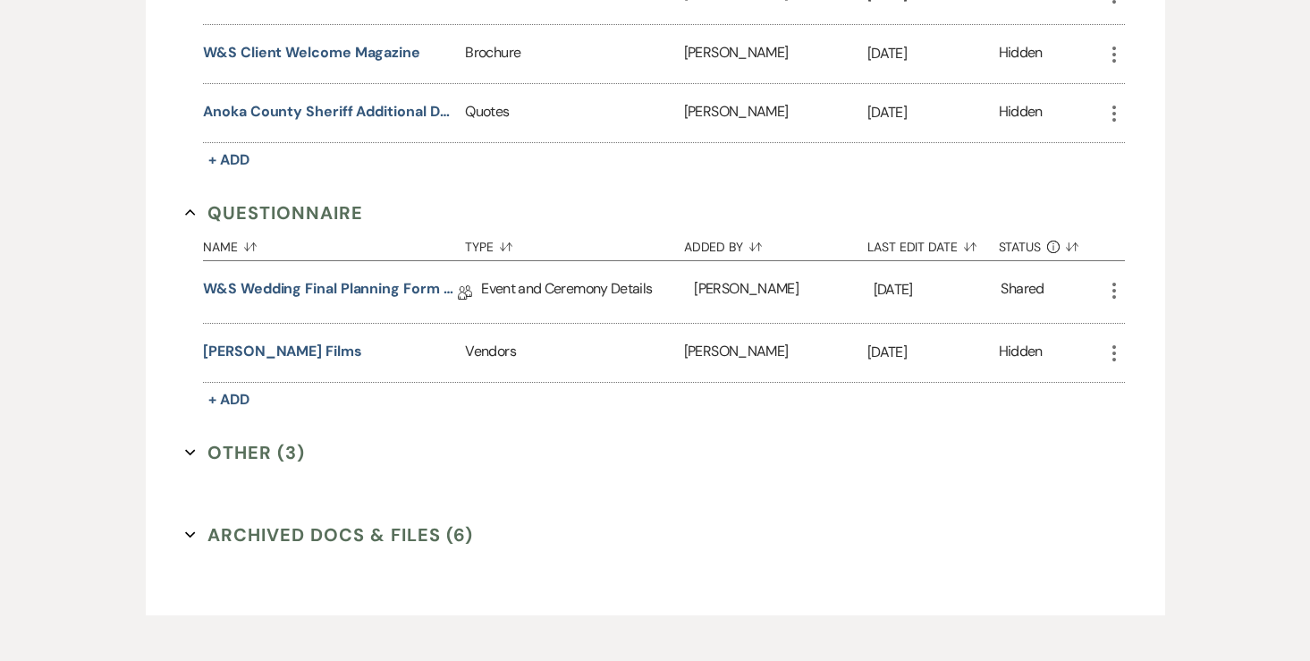
scroll to position [3867, 0]
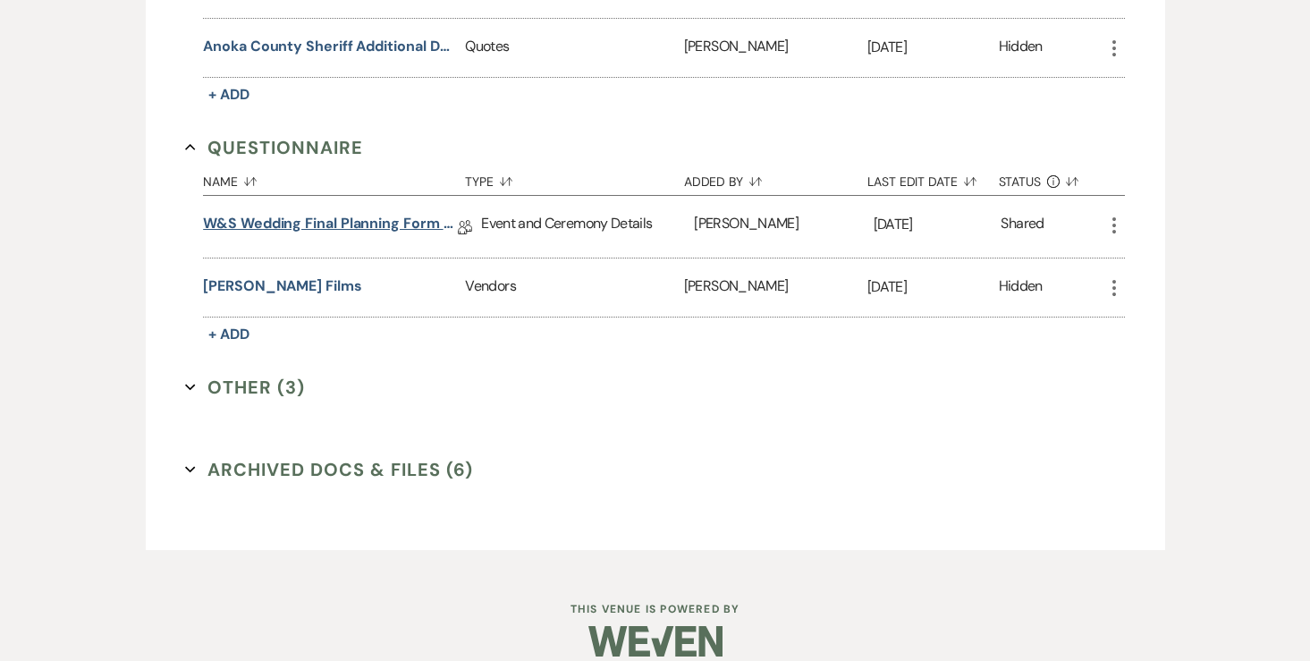
click at [408, 213] on link "W&S Wedding Final Planning Form - Sandy & Matt 8.16.25" at bounding box center [330, 227] width 255 height 28
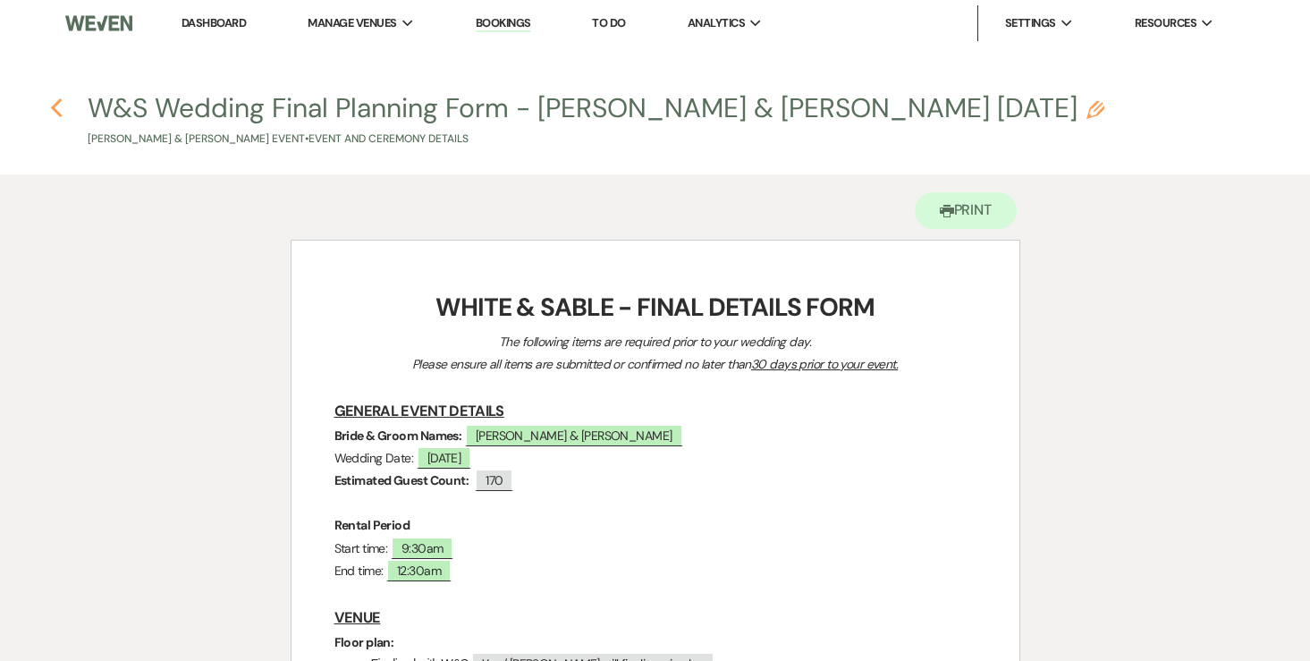
click at [59, 105] on icon "Previous" at bounding box center [56, 107] width 13 height 21
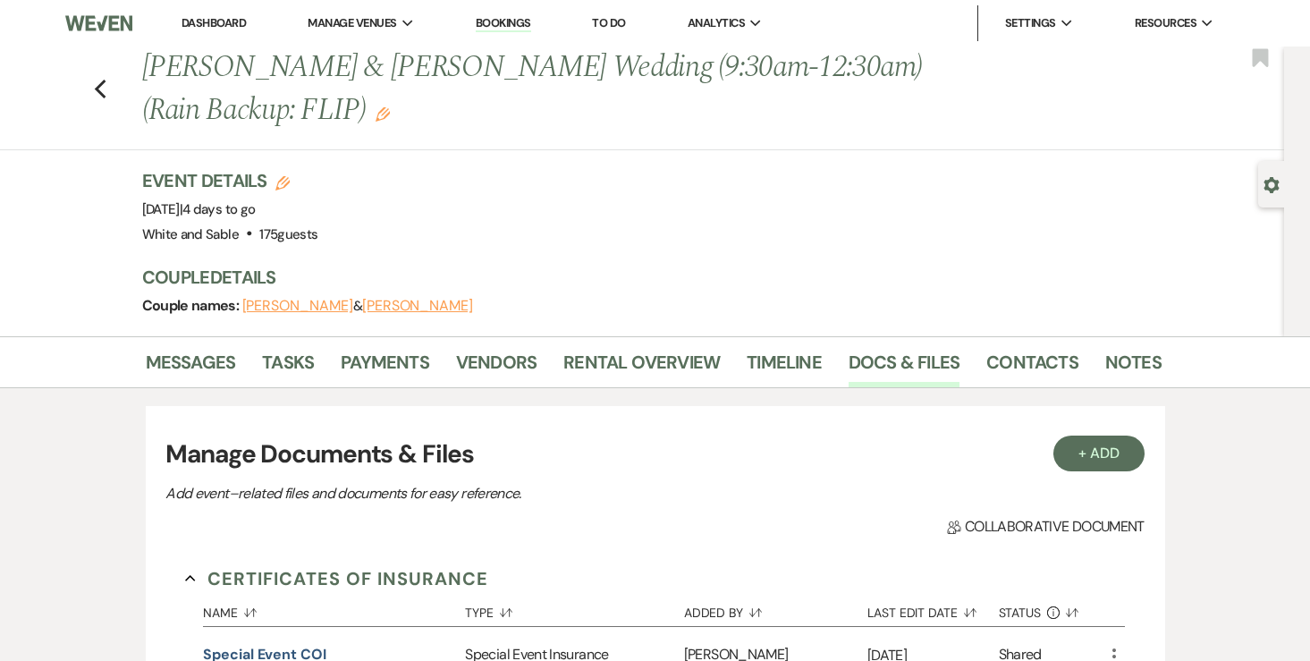
scroll to position [3867, 0]
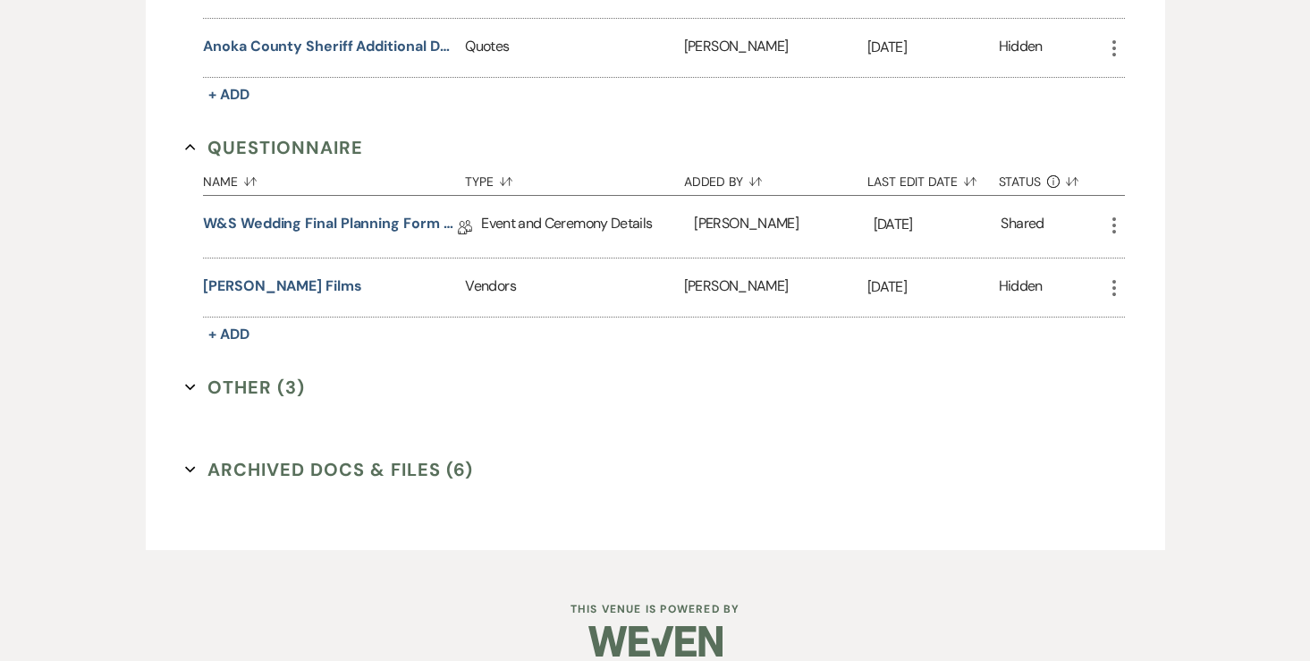
click at [1116, 215] on icon "More" at bounding box center [1113, 225] width 21 height 21
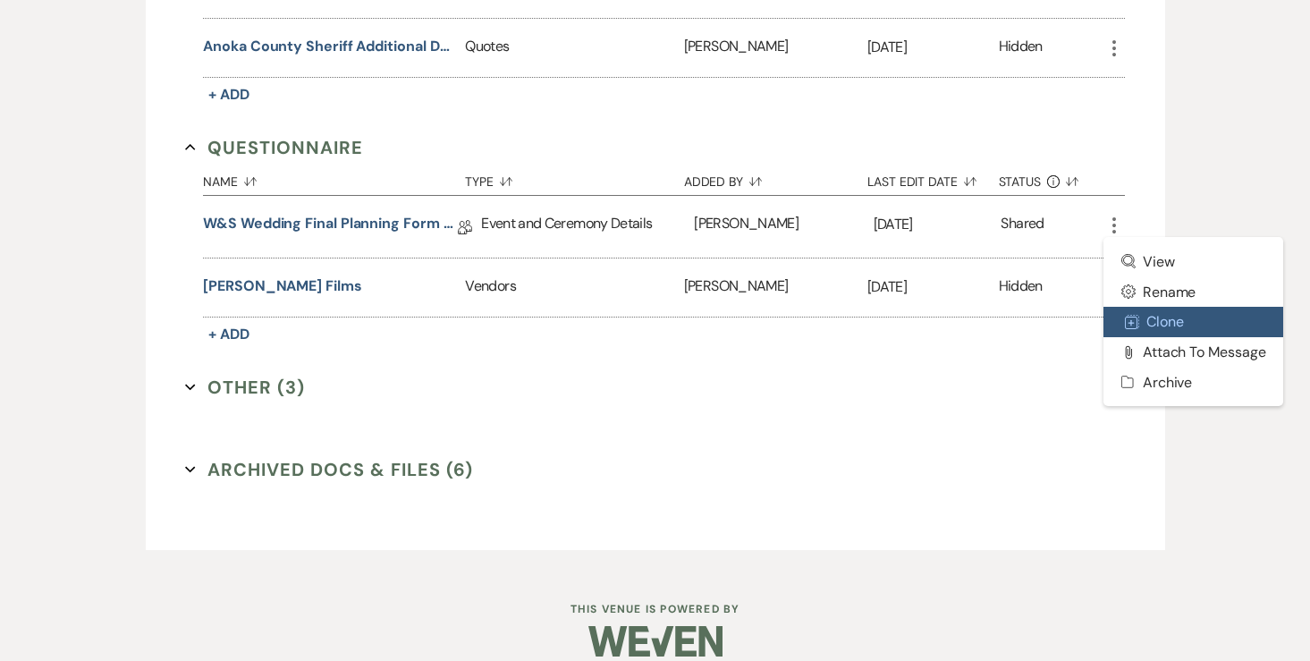
click at [1156, 307] on button "Duplicate Clone" at bounding box center [1193, 322] width 181 height 30
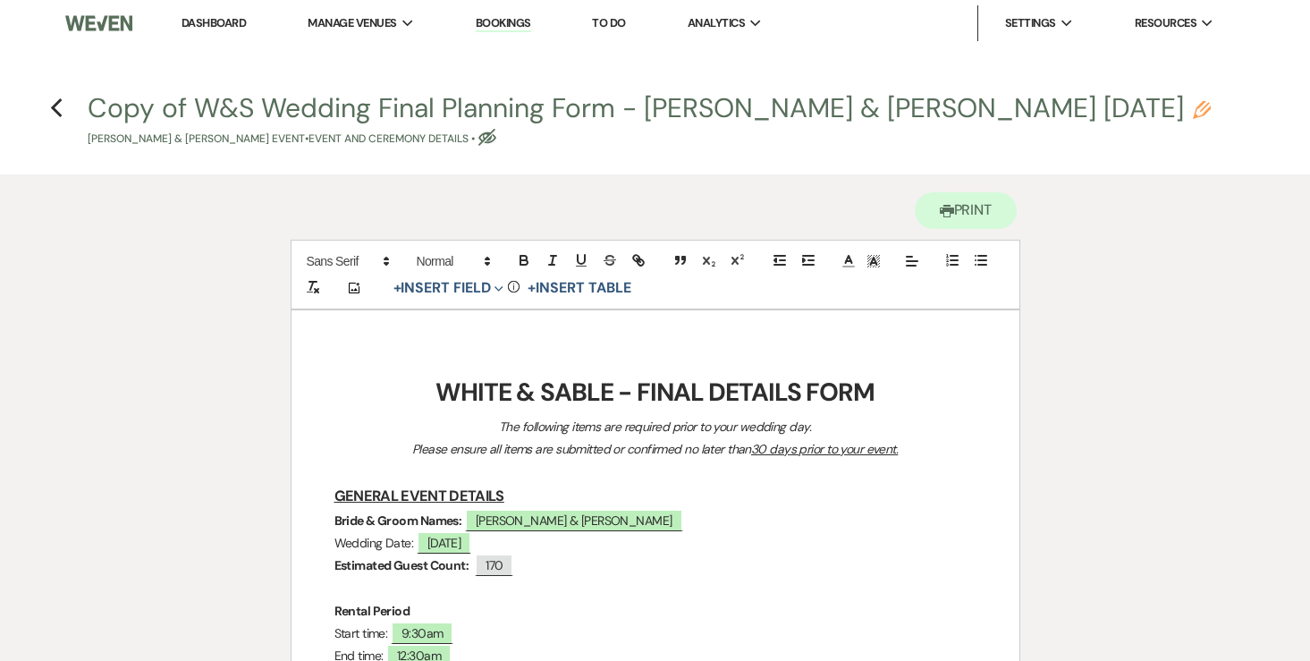
click at [929, 106] on div "Copy of W&S Wedding Final Planning Form - Sandy & Matt 8.16.25 Pencil Sandy Cam…" at bounding box center [661, 121] width 1146 height 53
click at [1192, 107] on icon "Pencil" at bounding box center [1201, 110] width 18 height 18
select select "49"
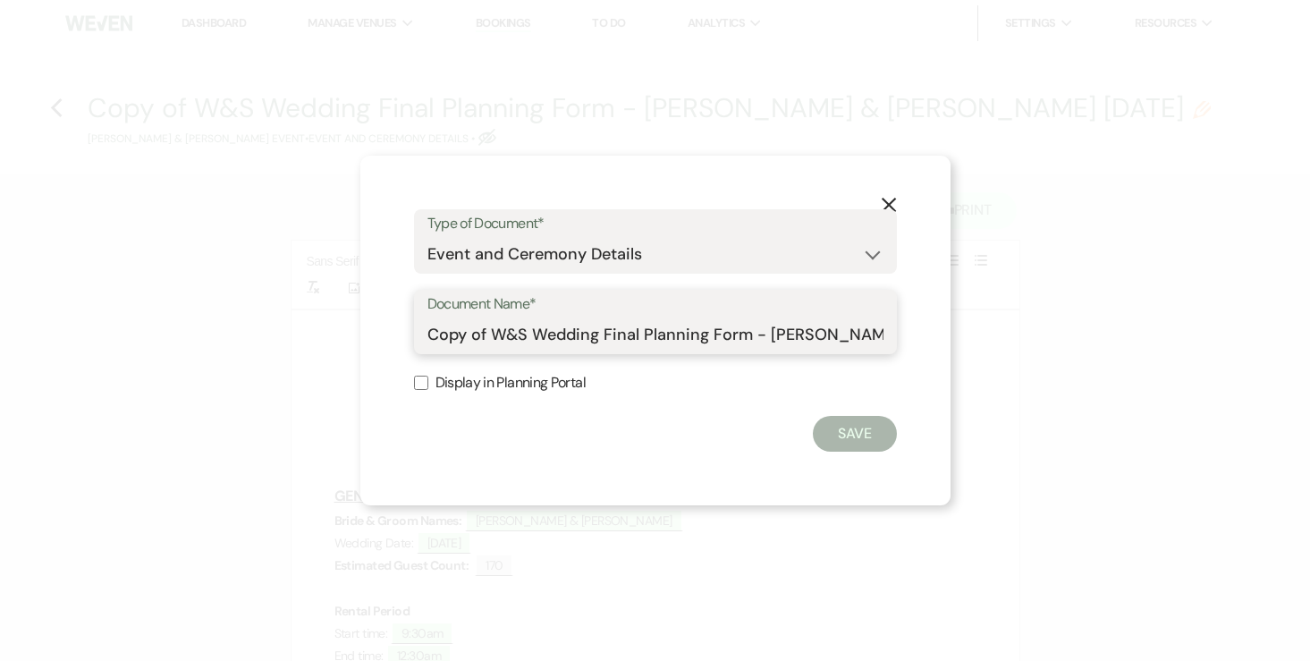
click at [534, 346] on input "Copy of W&S Wedding Final Planning Form - Sandy & Matt 8.16.25" at bounding box center [655, 334] width 456 height 35
click at [534, 344] on input "Copy of W&S Wedding Final Planning Form - Sandy & Matt 8.16.25" at bounding box center [655, 334] width 456 height 35
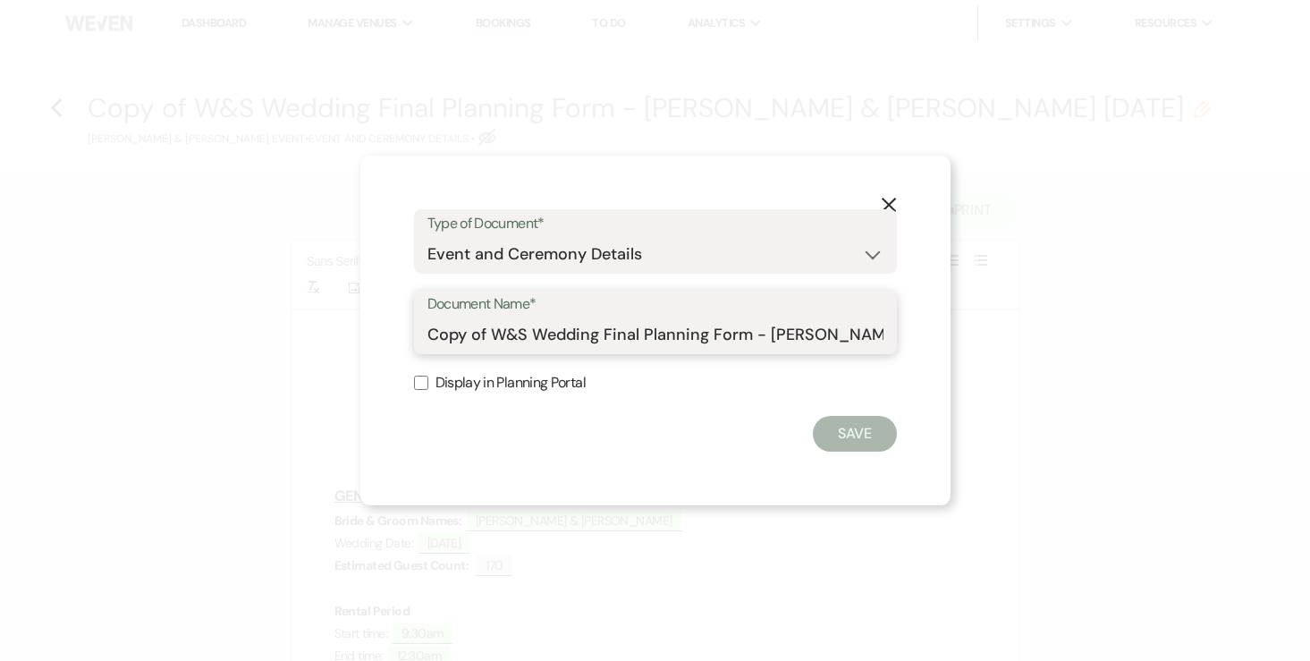
click at [534, 344] on input "Copy of W&S Wedding Final Planning Form - Sandy & Matt 8.16.25" at bounding box center [655, 334] width 456 height 35
type input "Matt & [PERSON_NAME] Final Details"
click at [835, 425] on button "Save" at bounding box center [855, 434] width 84 height 36
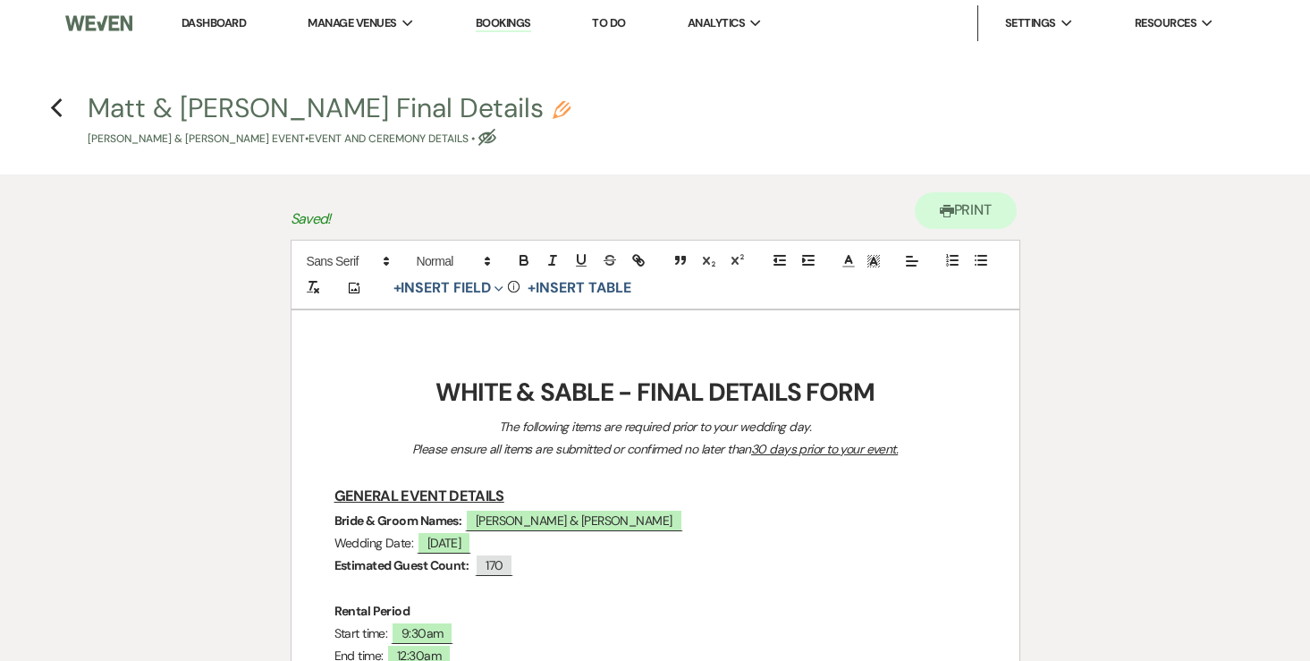
click at [625, 393] on strong "WHITE & SABLE - FINAL DETAILS FORM" at bounding box center [654, 391] width 439 height 33
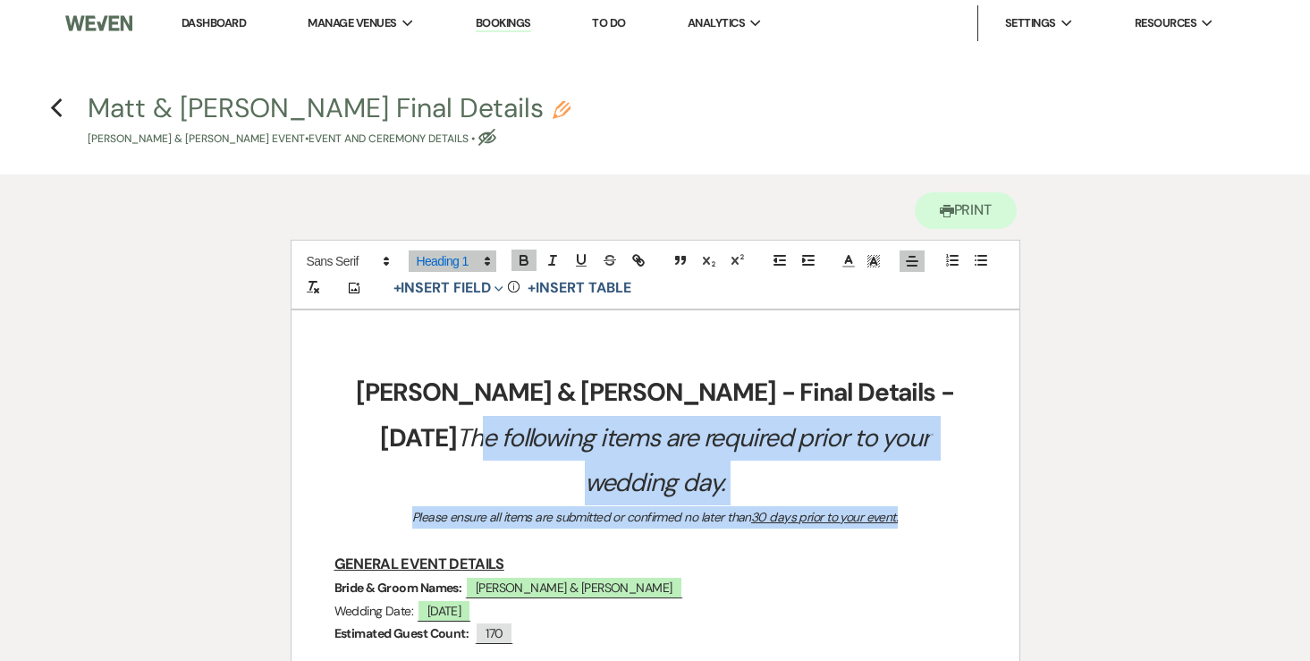
drag, startPoint x: 923, startPoint y: 476, endPoint x: 779, endPoint y: 397, distance: 164.8
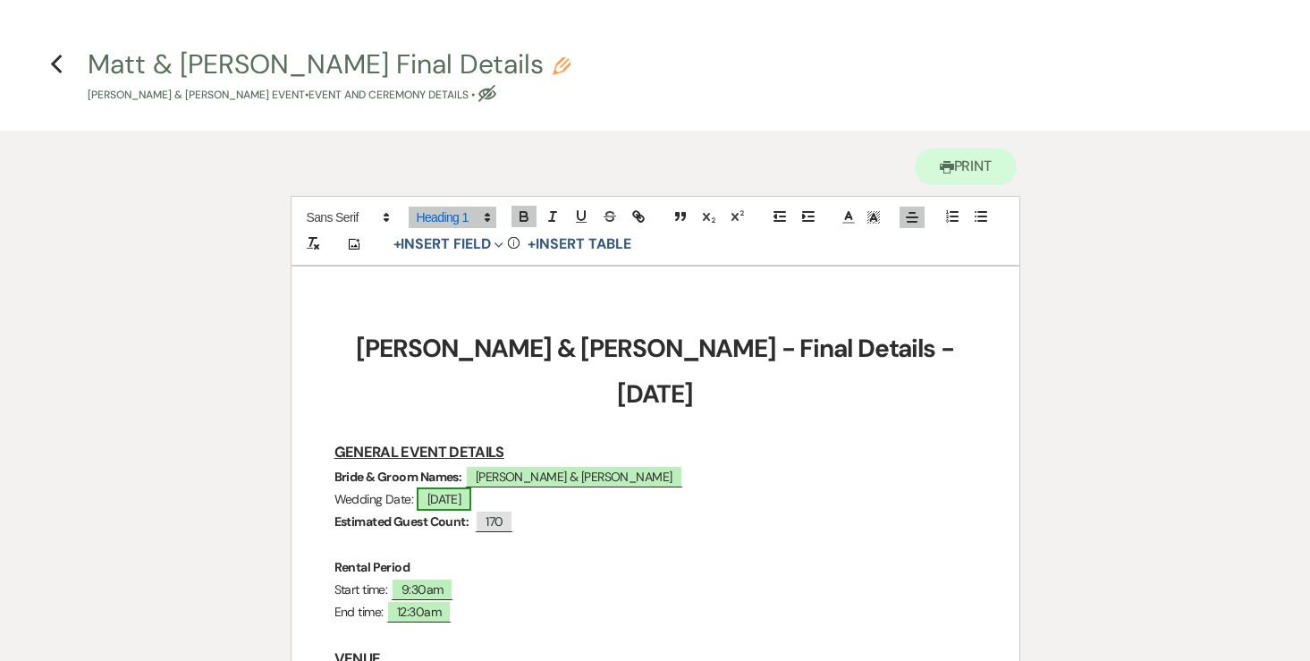
scroll to position [78, 0]
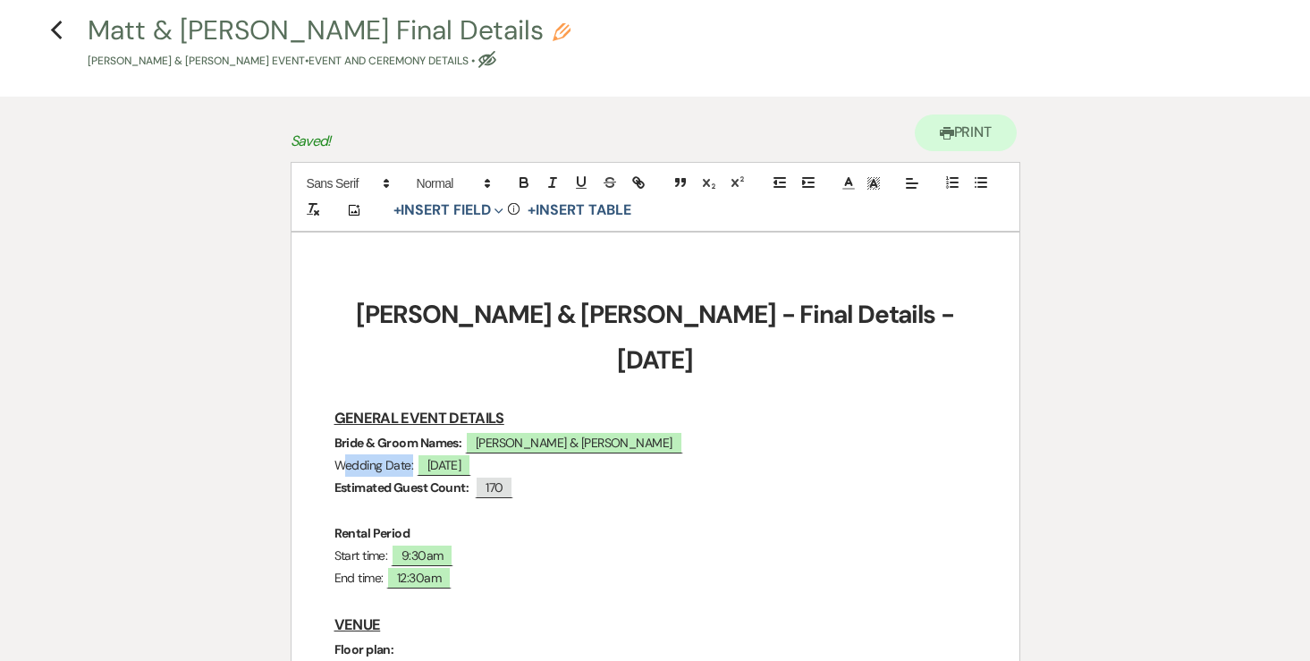
drag, startPoint x: 411, startPoint y: 417, endPoint x: 311, endPoint y: 418, distance: 100.1
click at [517, 186] on icon "button" at bounding box center [524, 182] width 16 height 16
click at [513, 476] on span "170" at bounding box center [494, 487] width 38 height 23
select select "Number"
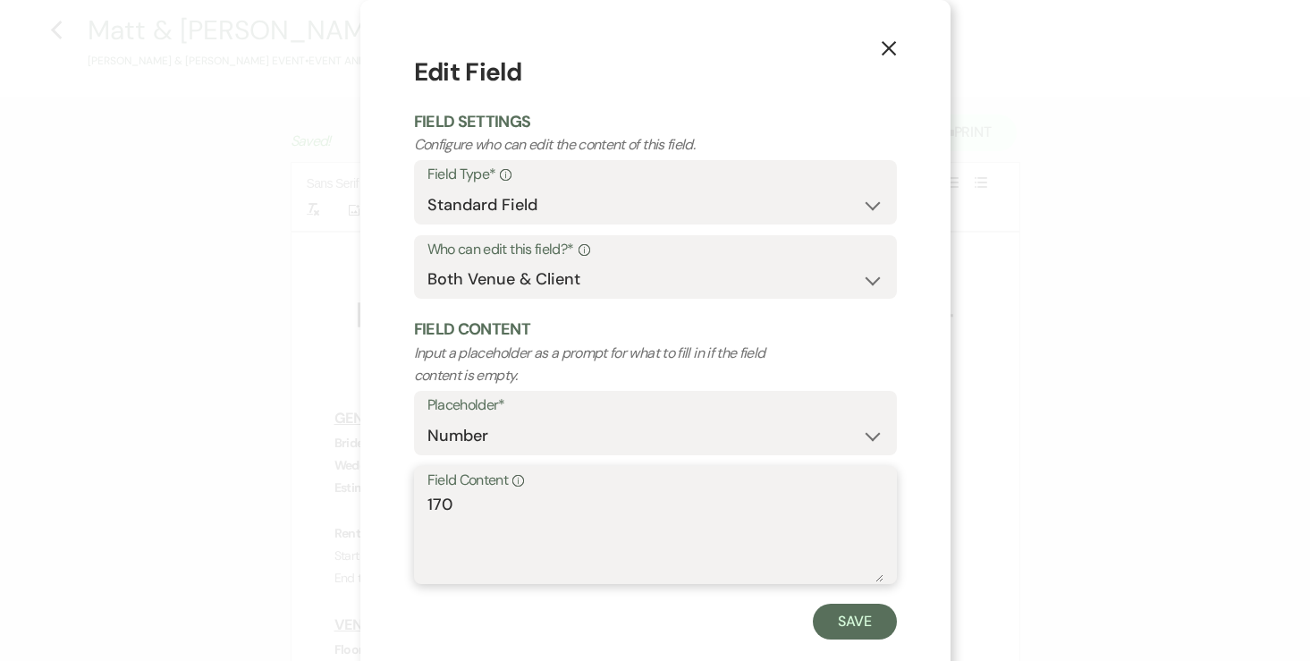
click at [465, 501] on textarea "170" at bounding box center [655, 537] width 456 height 89
type textarea "145"
click at [874, 637] on button "Save" at bounding box center [855, 621] width 84 height 36
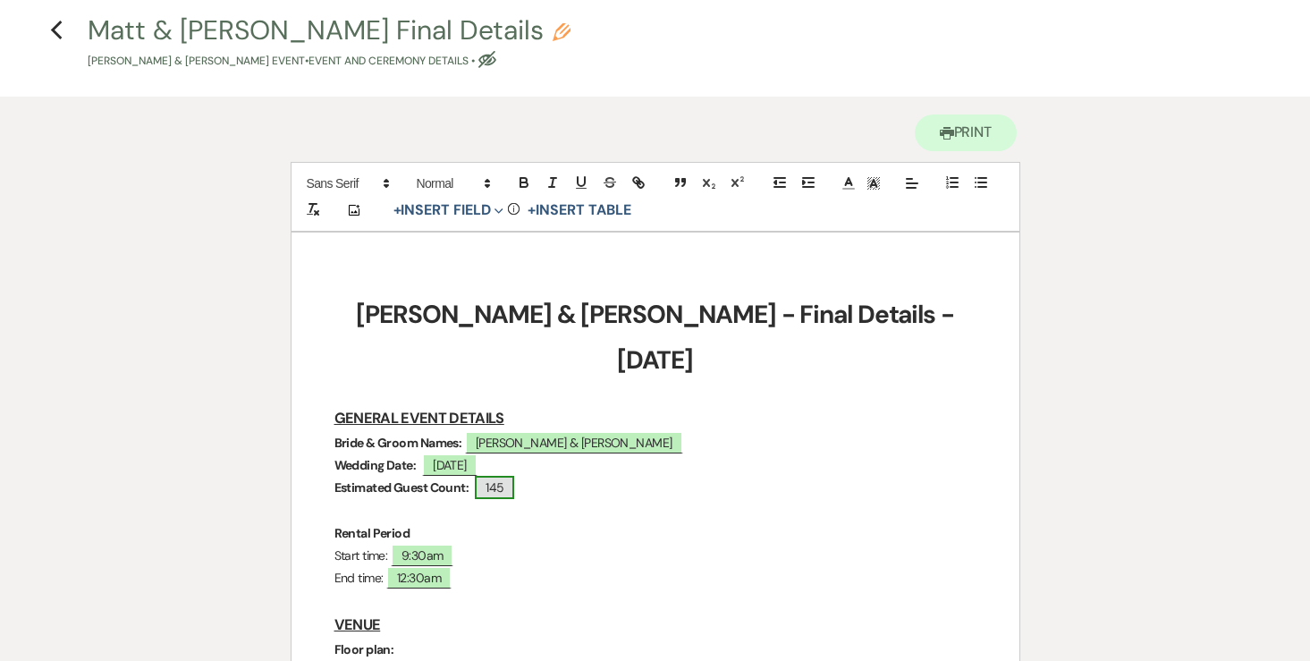
click at [492, 476] on span "145" at bounding box center [494, 487] width 39 height 23
select select "Number"
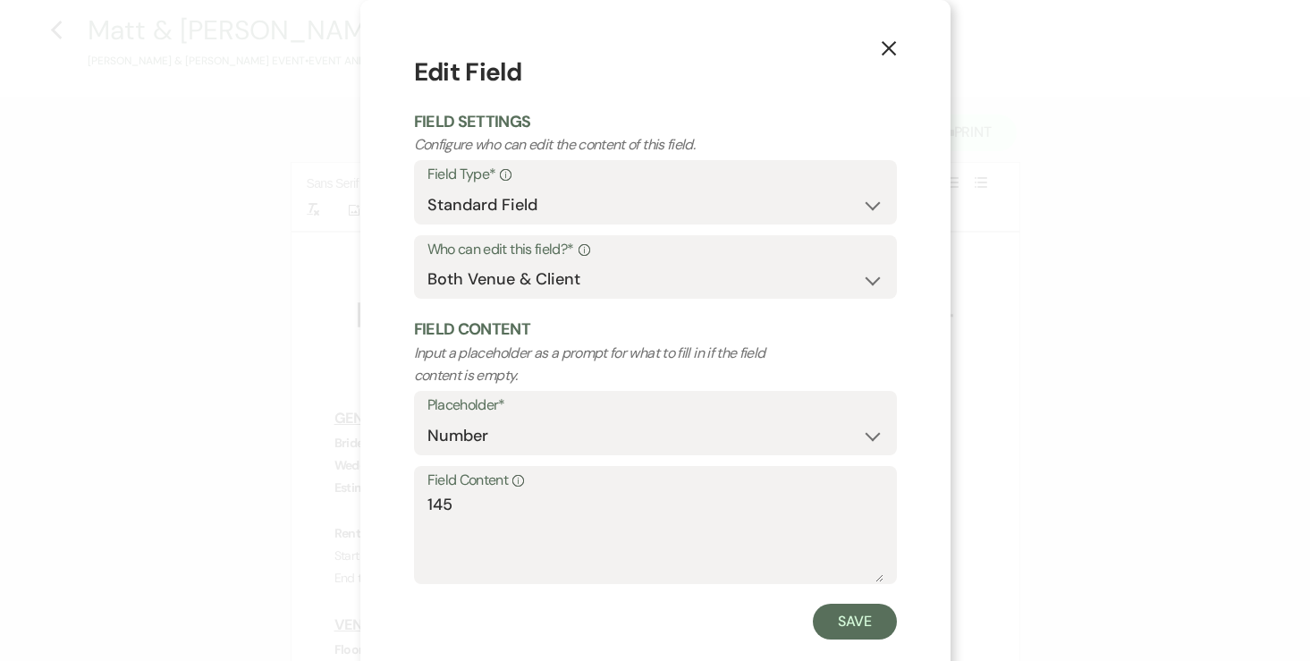
click at [527, 491] on label "Field Content Info" at bounding box center [655, 480] width 456 height 26
click at [527, 493] on textarea "145" at bounding box center [655, 537] width 456 height 89
click at [518, 506] on textarea "145" at bounding box center [655, 537] width 456 height 89
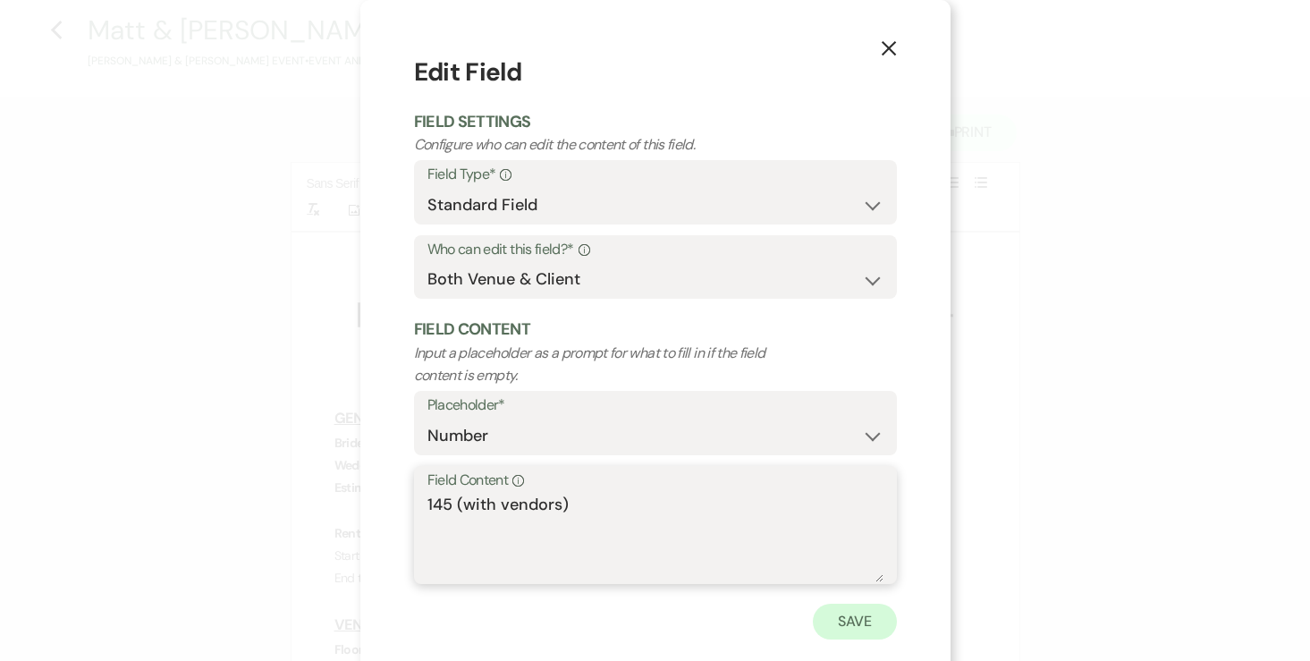
type textarea "145 (with vendors)"
click at [861, 623] on button "Save" at bounding box center [855, 621] width 84 height 36
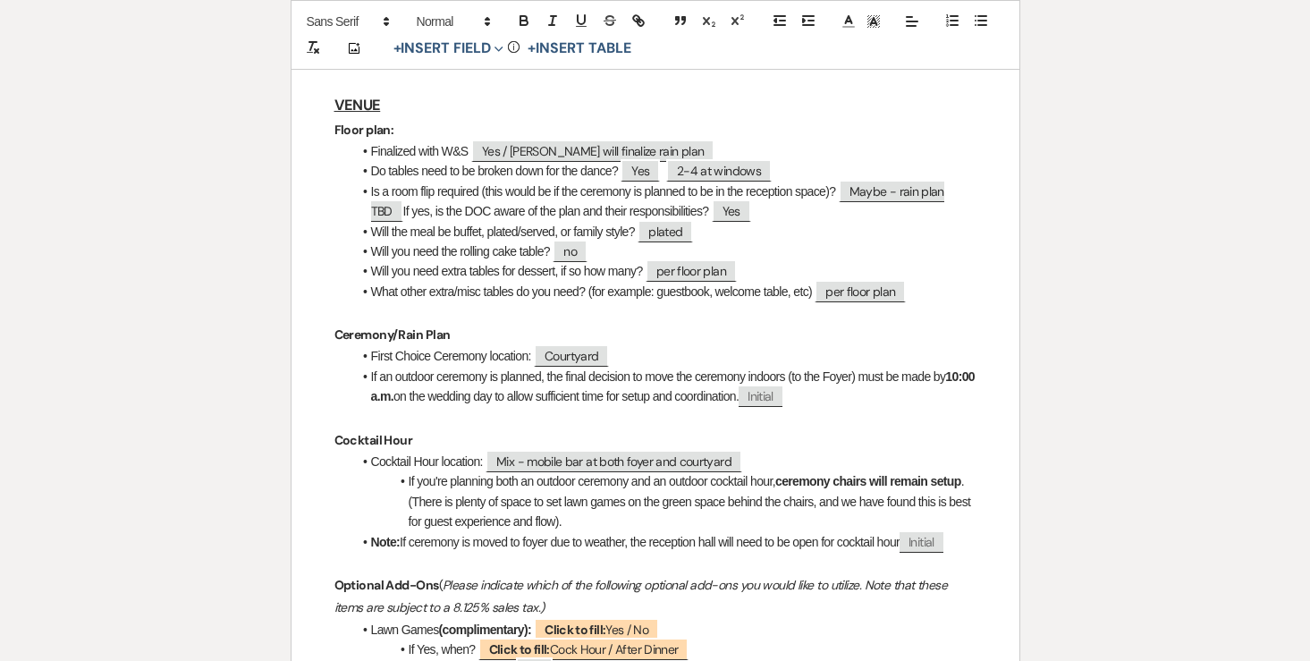
scroll to position [591, 0]
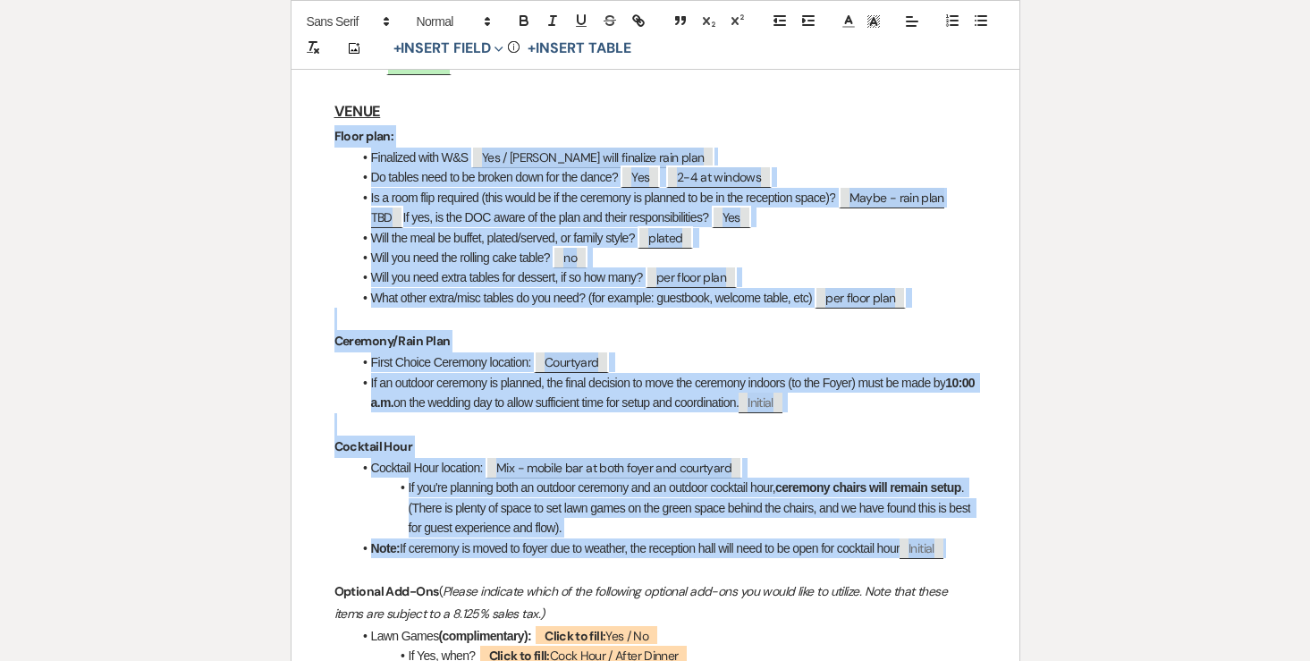
drag, startPoint x: 320, startPoint y: 93, endPoint x: 969, endPoint y: 506, distance: 769.2
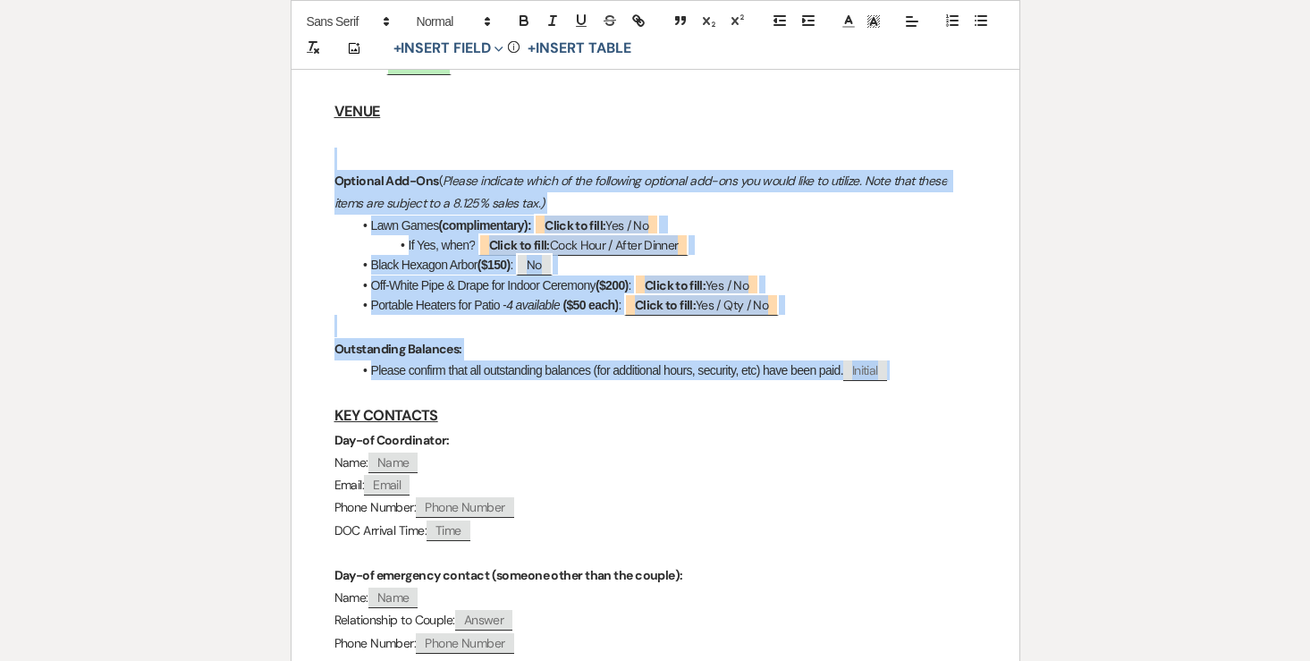
drag, startPoint x: 345, startPoint y: 110, endPoint x: 904, endPoint y: 328, distance: 599.7
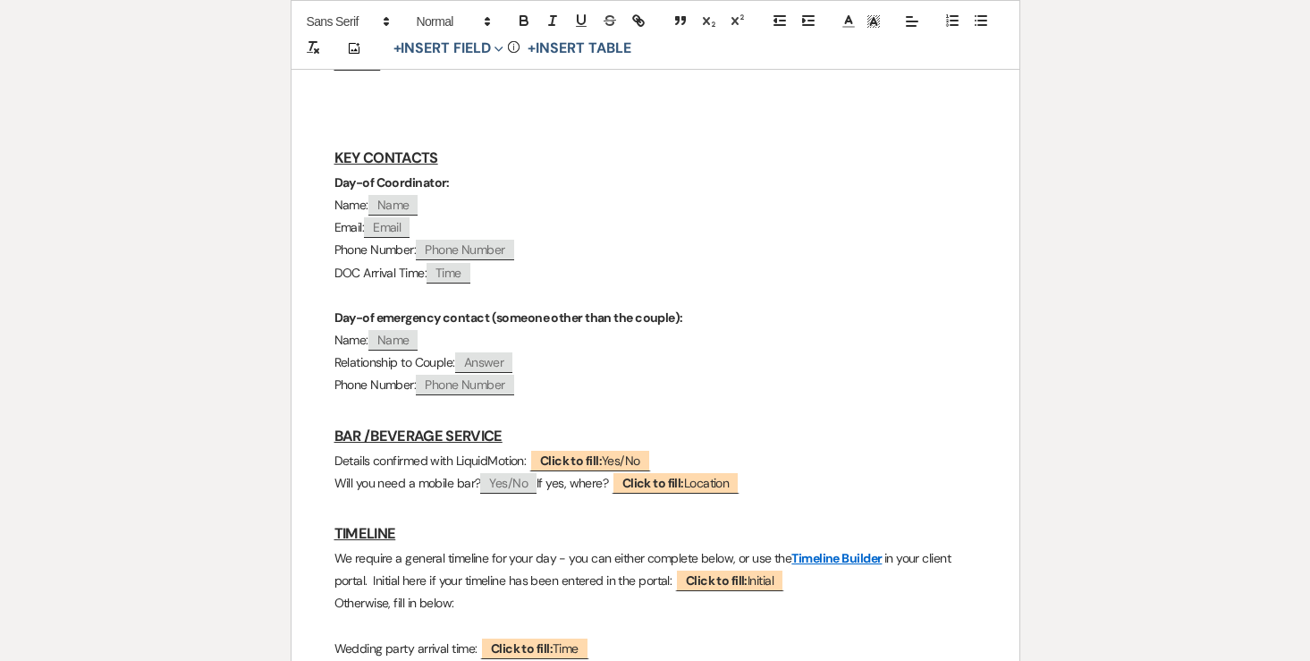
scroll to position [650, 0]
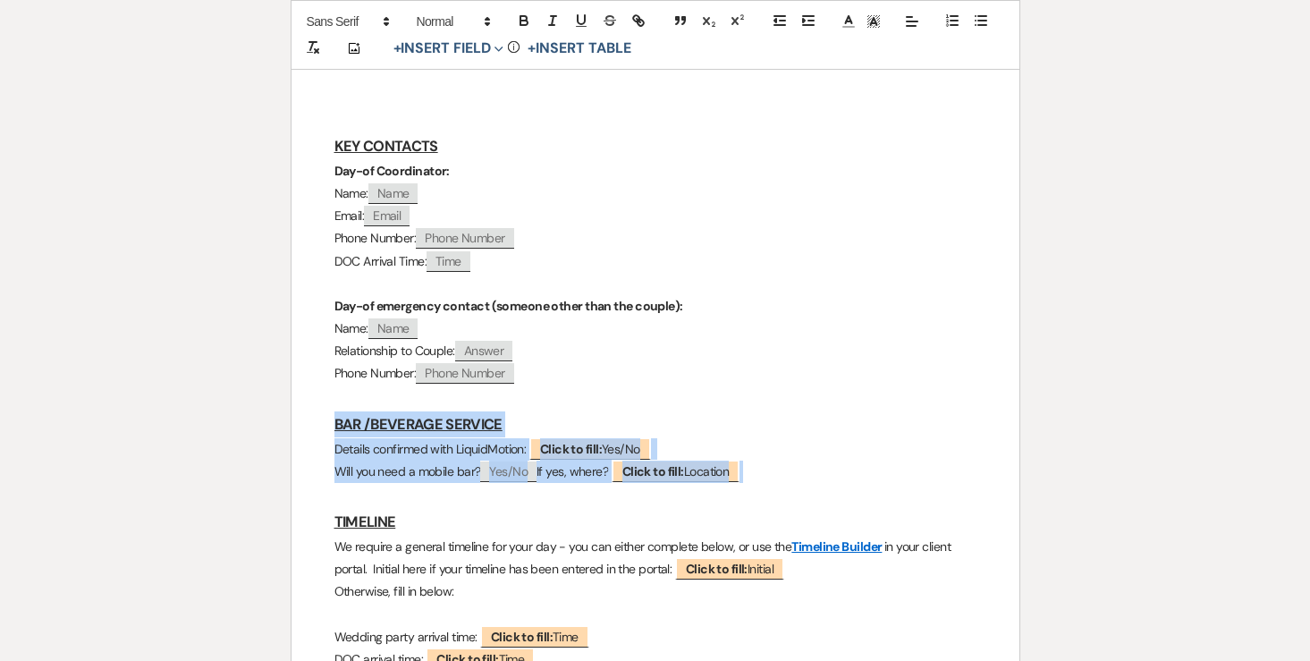
drag, startPoint x: 327, startPoint y: 368, endPoint x: 821, endPoint y: 428, distance: 497.9
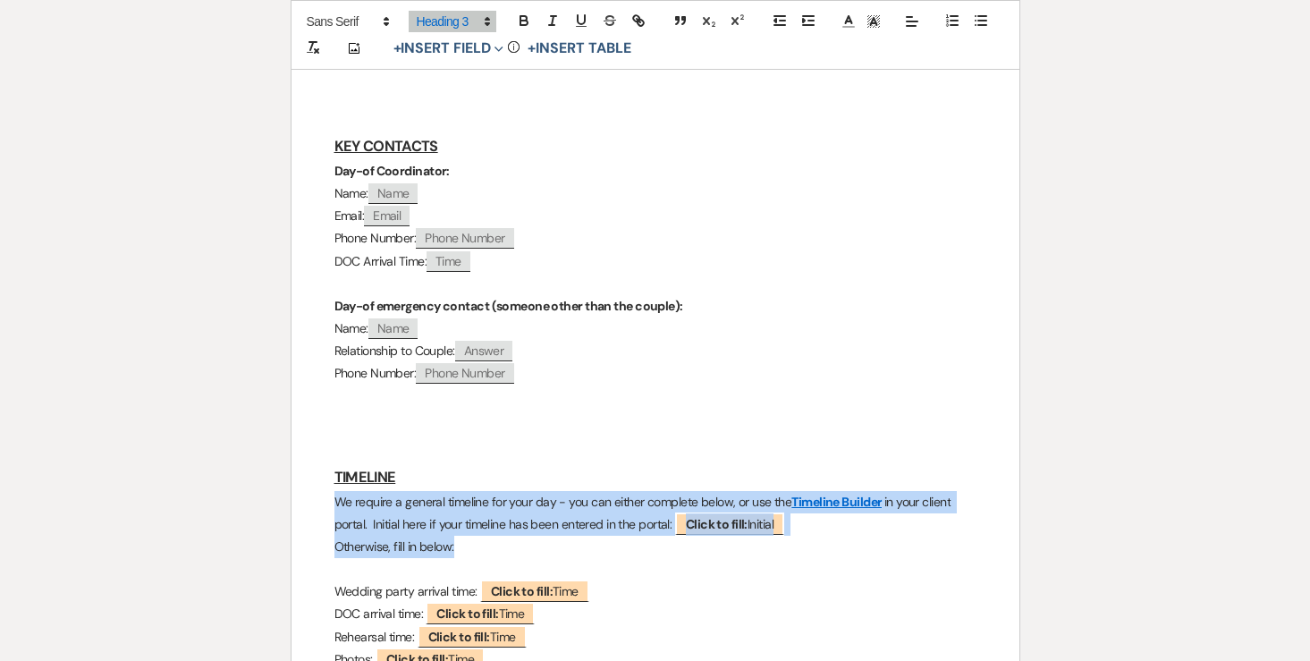
drag, startPoint x: 476, startPoint y: 510, endPoint x: 294, endPoint y: 460, distance: 188.9
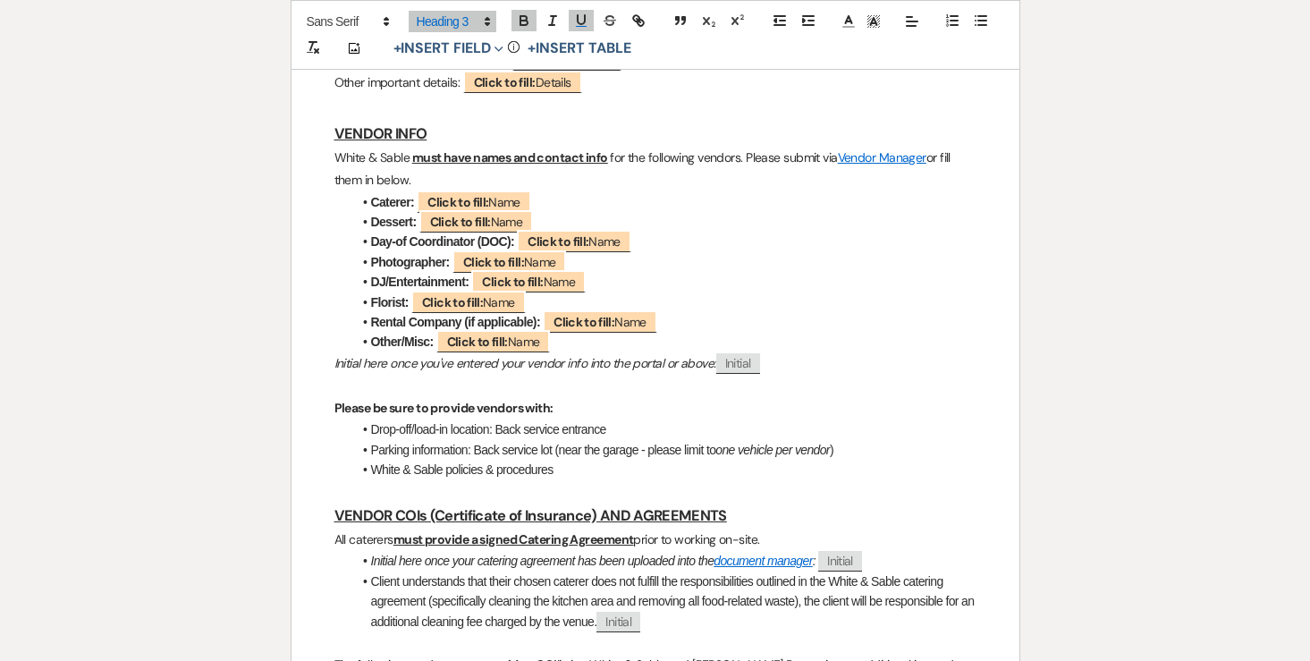
scroll to position [1395, 0]
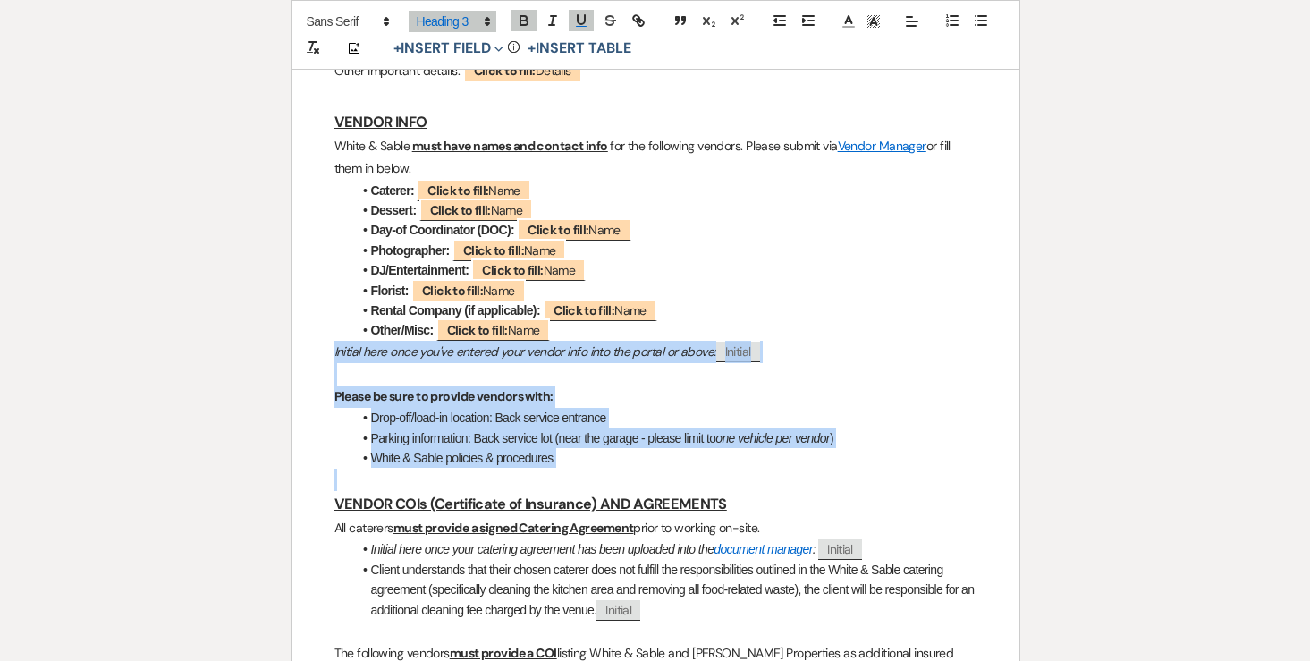
drag, startPoint x: 329, startPoint y: 308, endPoint x: 708, endPoint y: 438, distance: 400.5
click at [708, 438] on div "Matt & Sandy - Final Details - 8.16.25 GENERAL EVENT DETAILS Bride & Groom Name…" at bounding box center [655, 155] width 728 height 2481
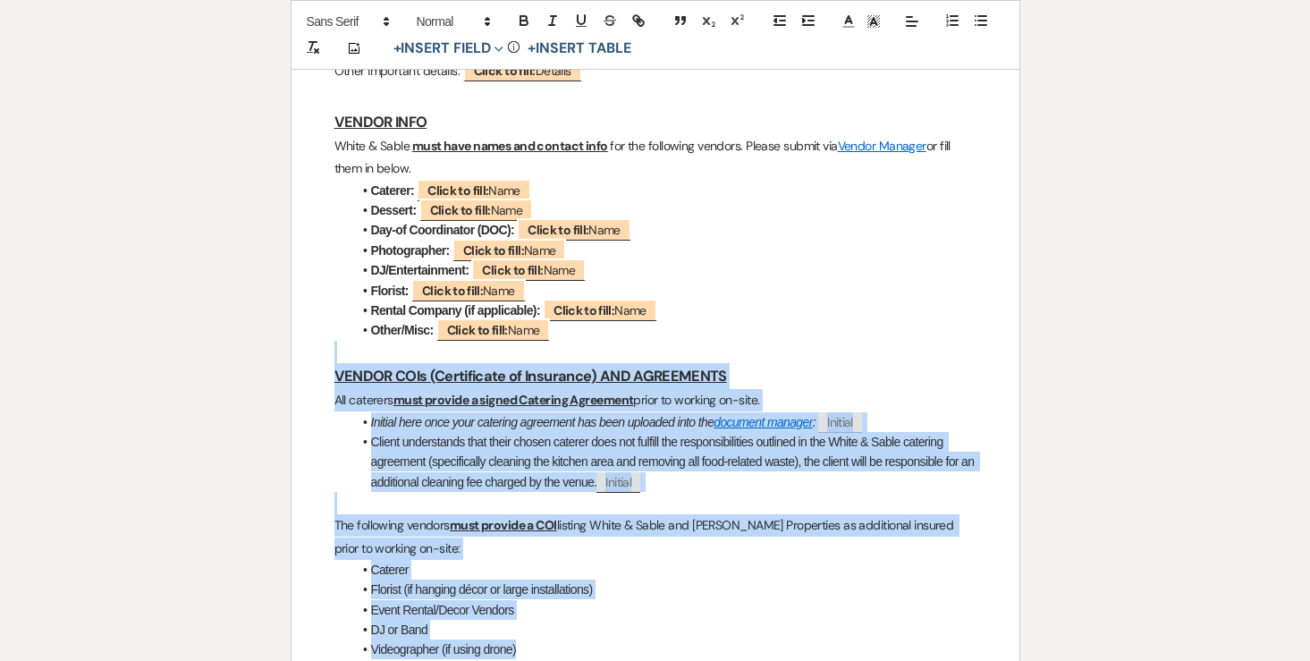
drag, startPoint x: 324, startPoint y: 311, endPoint x: 737, endPoint y: 616, distance: 513.3
click at [737, 616] on div "Matt & Sandy - Final Details - 8.16.25 GENERAL EVENT DETAILS Bride & Groom Name…" at bounding box center [655, 92] width 728 height 2354
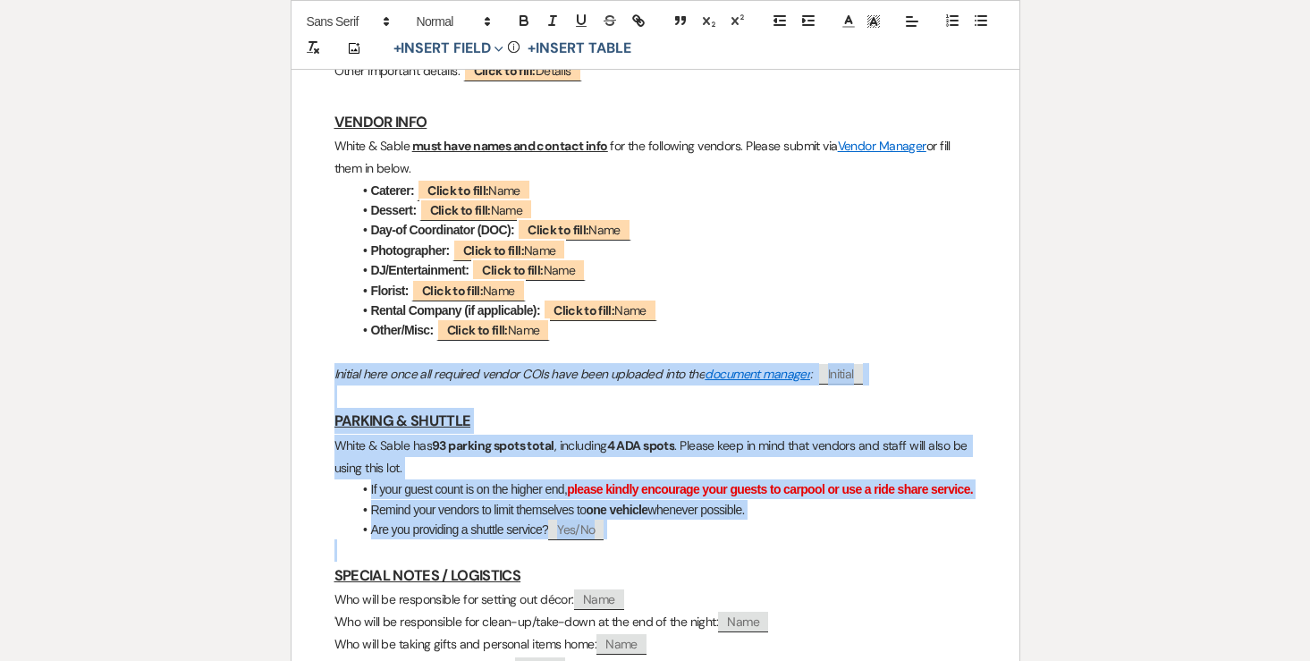
drag, startPoint x: 325, startPoint y: 329, endPoint x: 694, endPoint y: 518, distance: 414.2
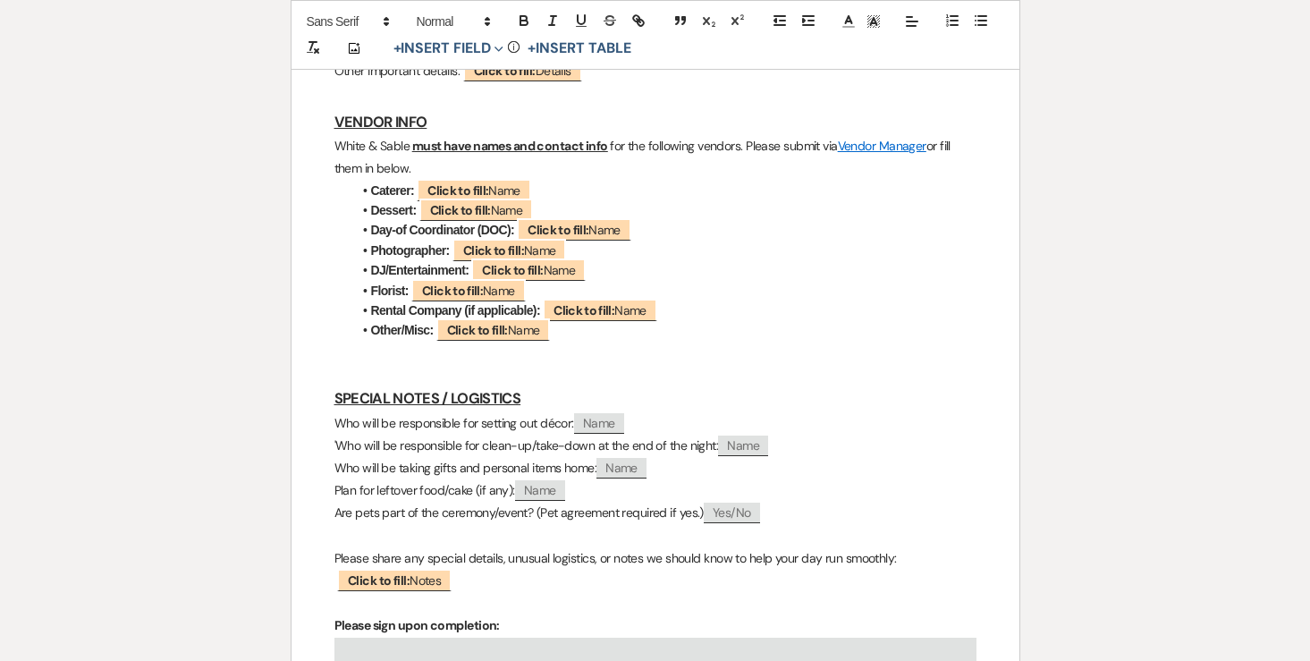
click at [344, 434] on p "'Who will be responsible for clean-up/take-down at the end of the night: ﻿ Name…" at bounding box center [655, 445] width 642 height 22
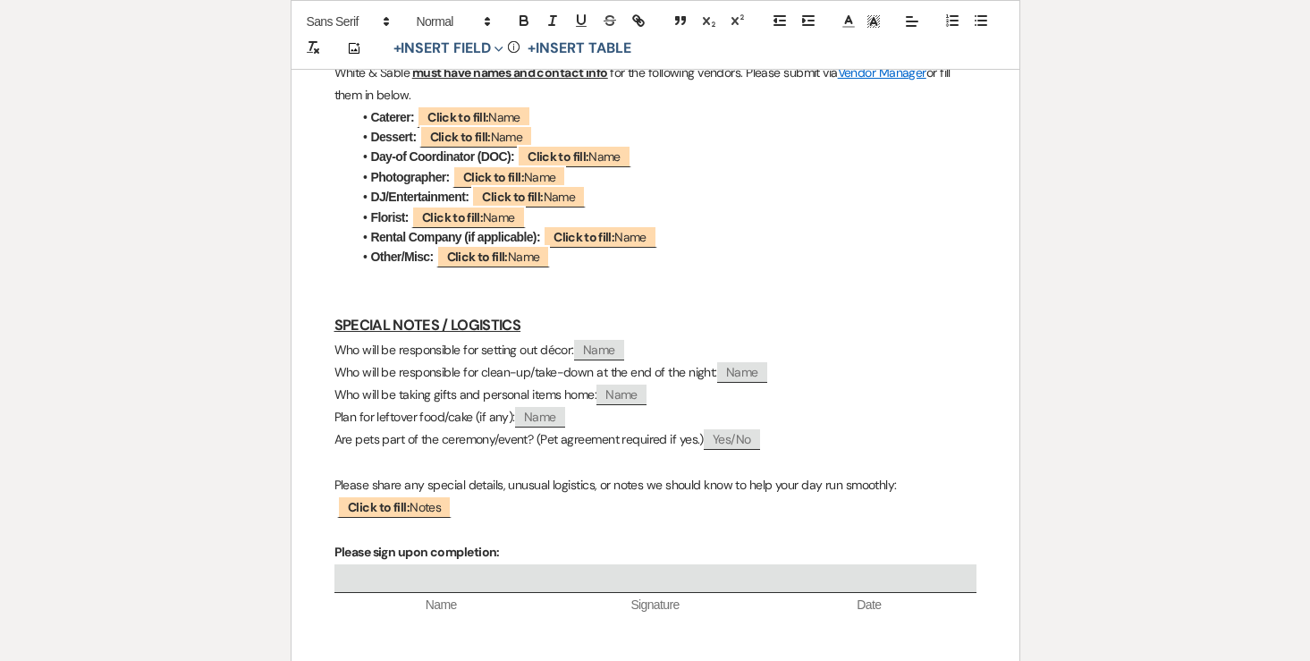
scroll to position [1503, 0]
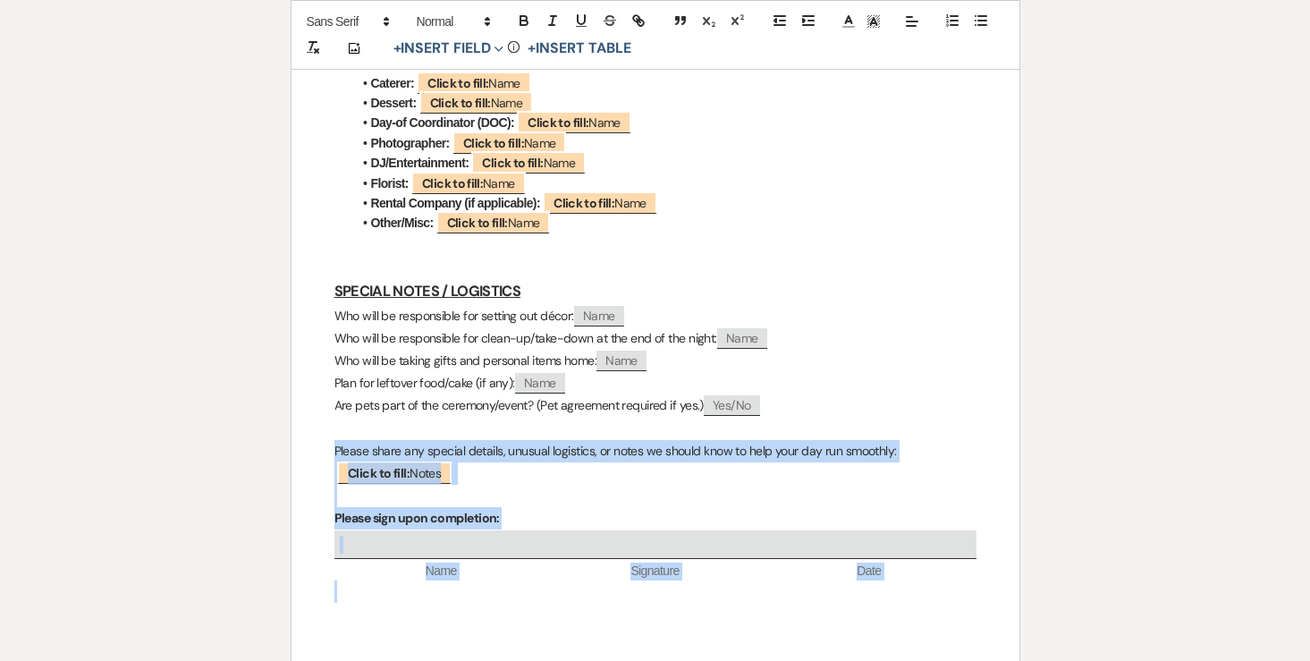
drag, startPoint x: 324, startPoint y: 406, endPoint x: 906, endPoint y: 566, distance: 603.5
click at [733, 440] on p "Please share any special details, unusual logistics, or notes we should know to…" at bounding box center [655, 451] width 642 height 22
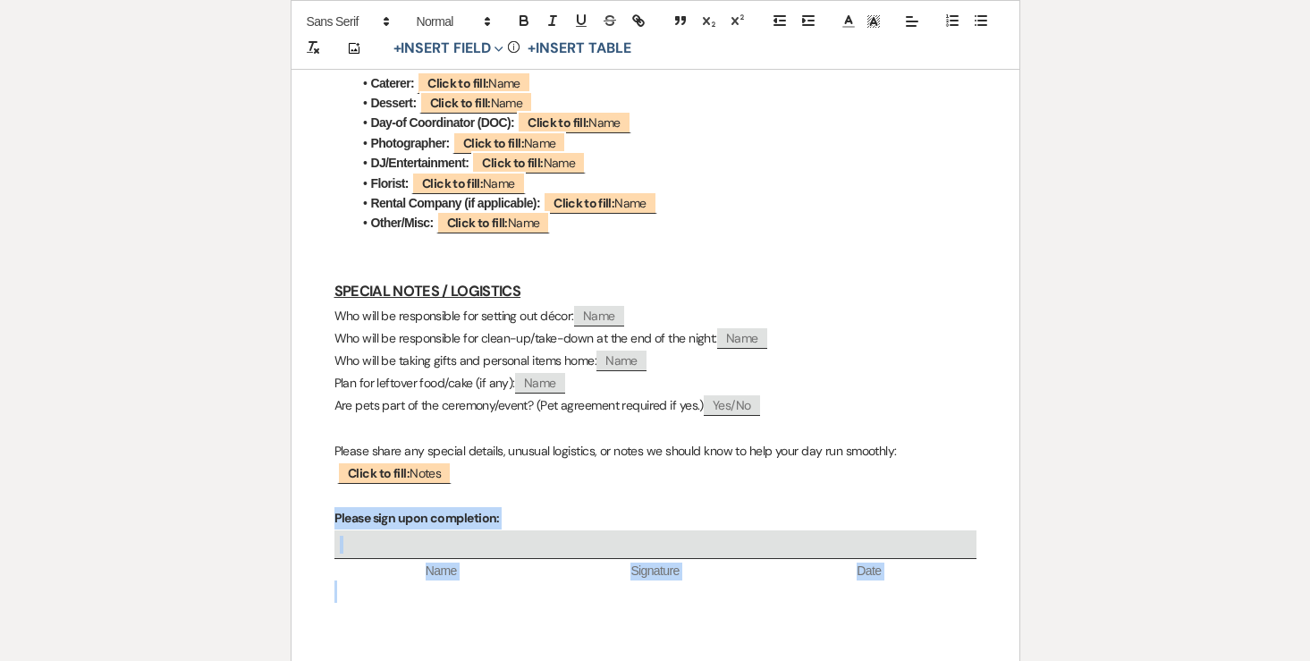
drag, startPoint x: 327, startPoint y: 466, endPoint x: 998, endPoint y: 531, distance: 674.5
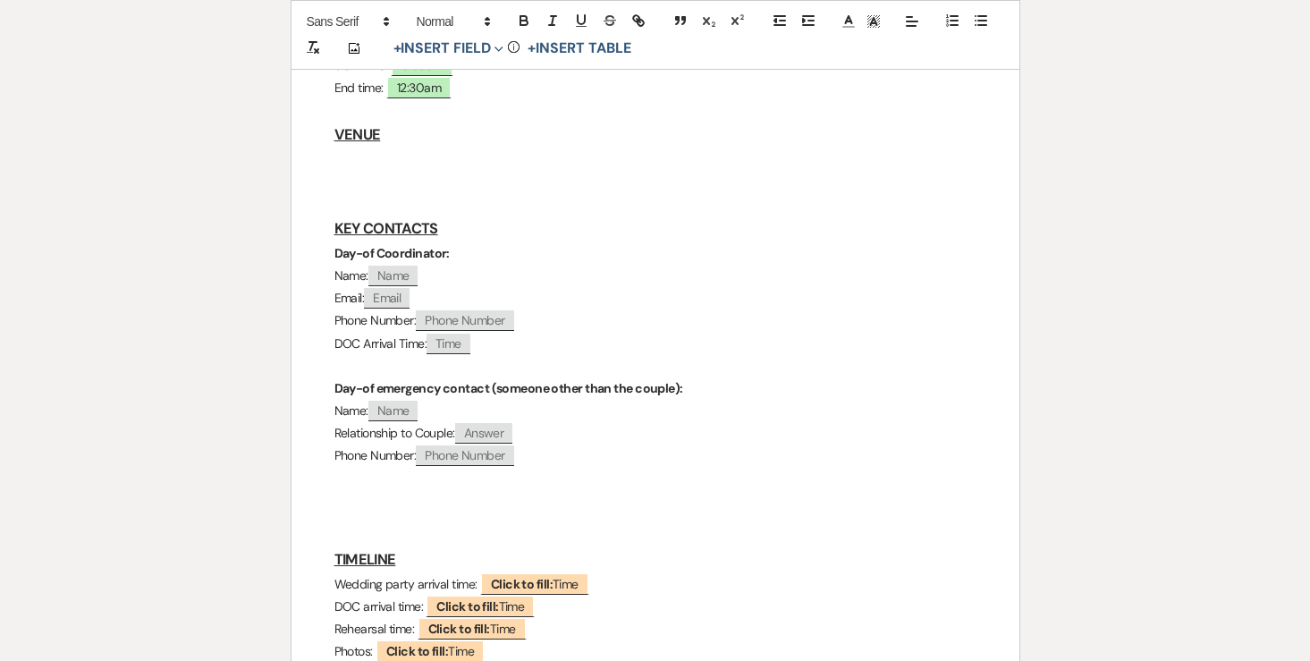
scroll to position [0, 0]
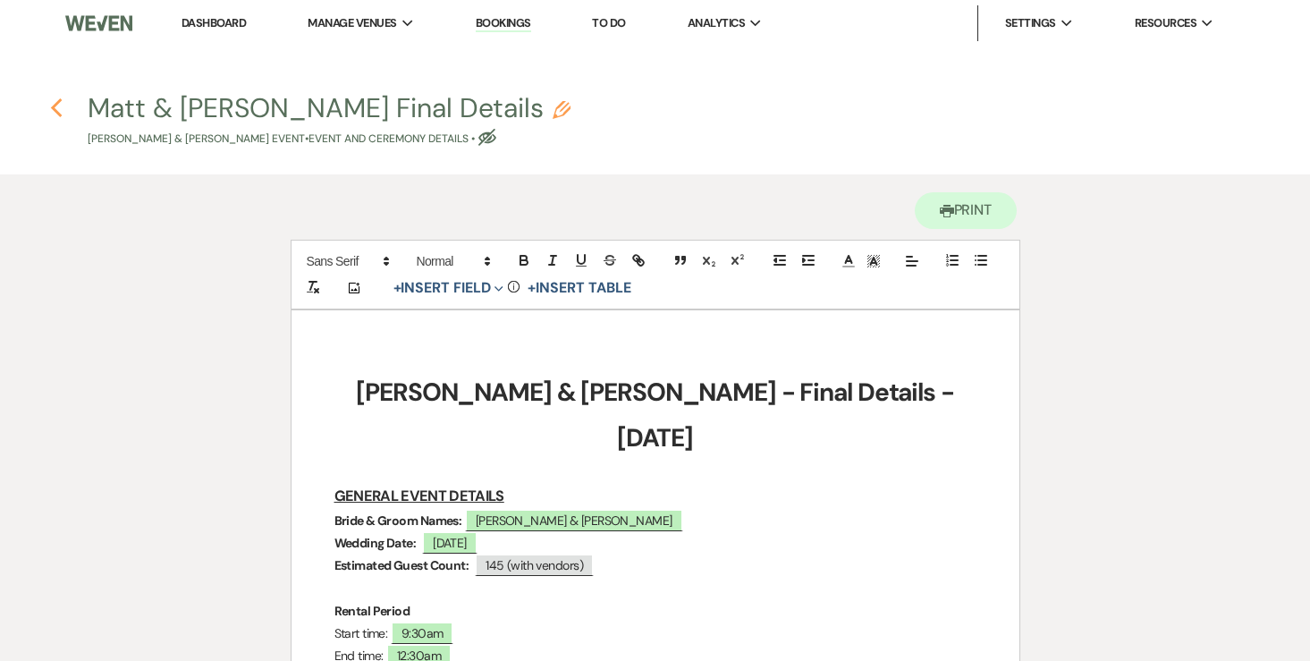
click at [61, 100] on use "button" at bounding box center [57, 108] width 12 height 20
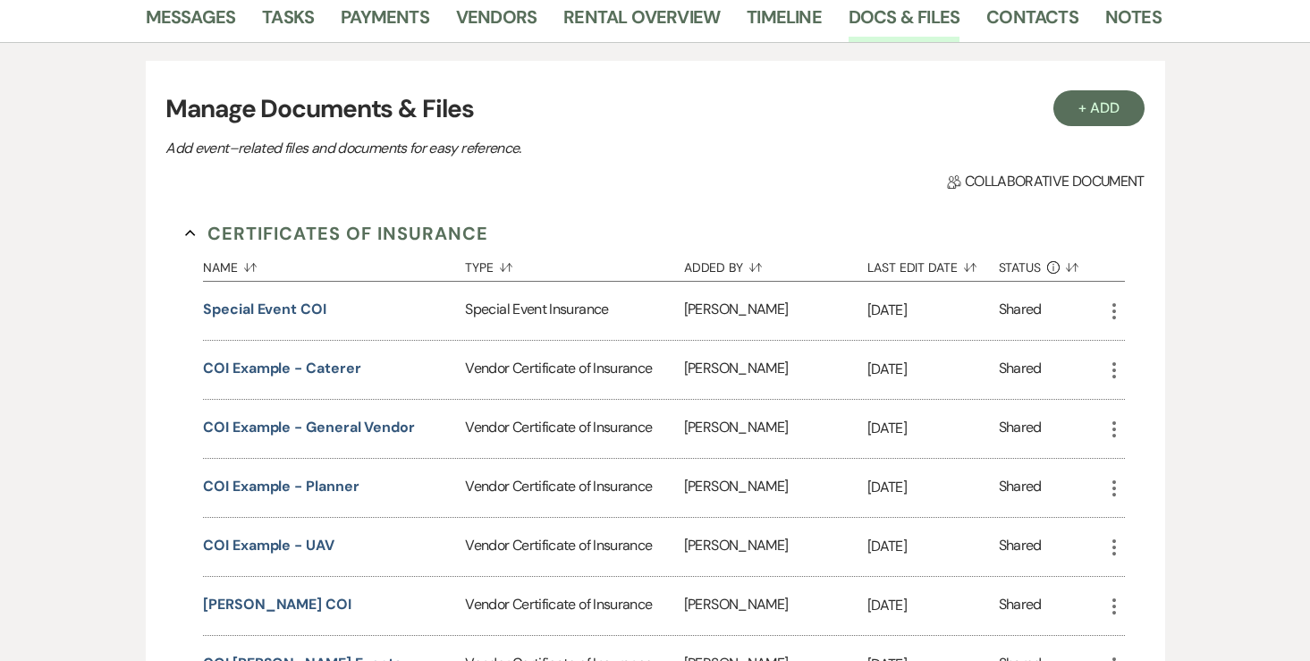
scroll to position [293, 0]
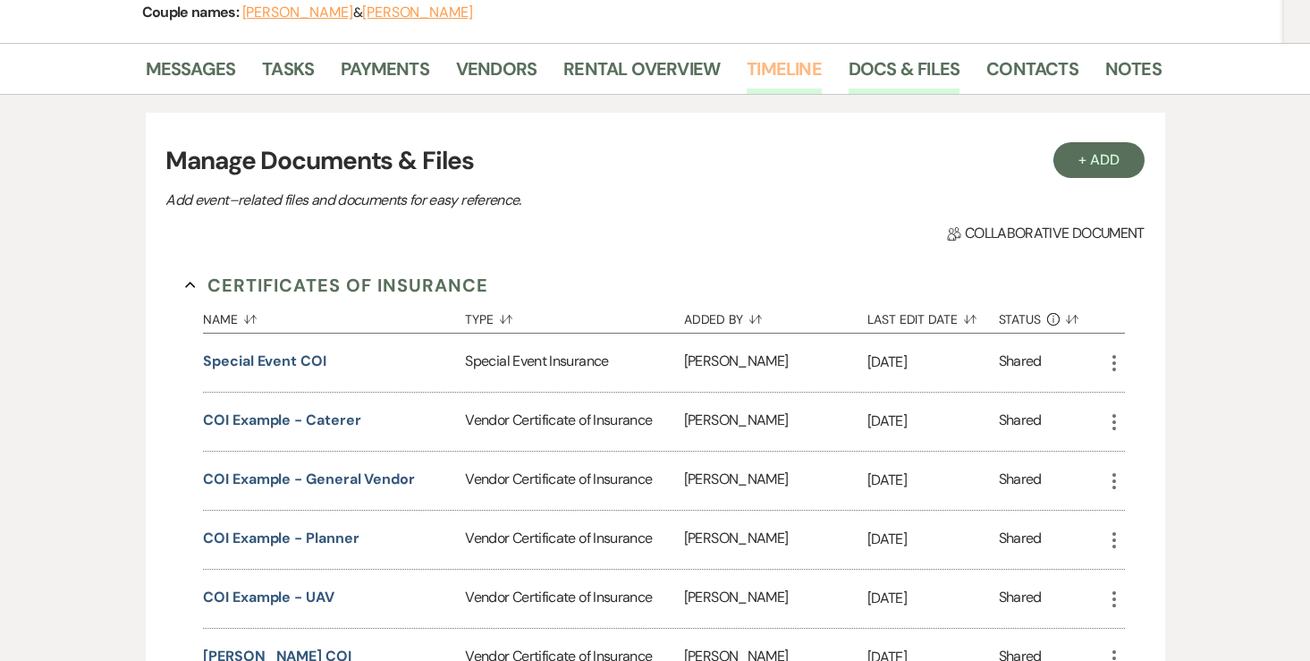
click at [770, 74] on link "Timeline" at bounding box center [783, 74] width 75 height 39
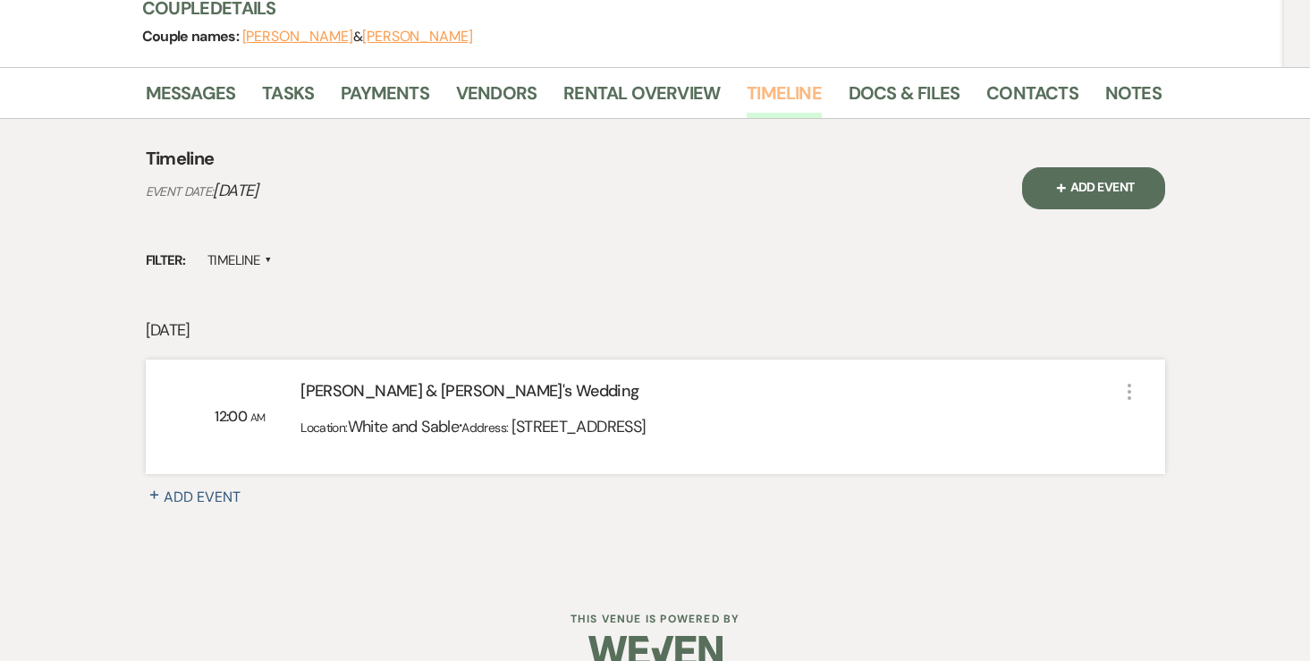
scroll to position [271, 0]
click at [215, 102] on link "Messages" at bounding box center [191, 96] width 90 height 39
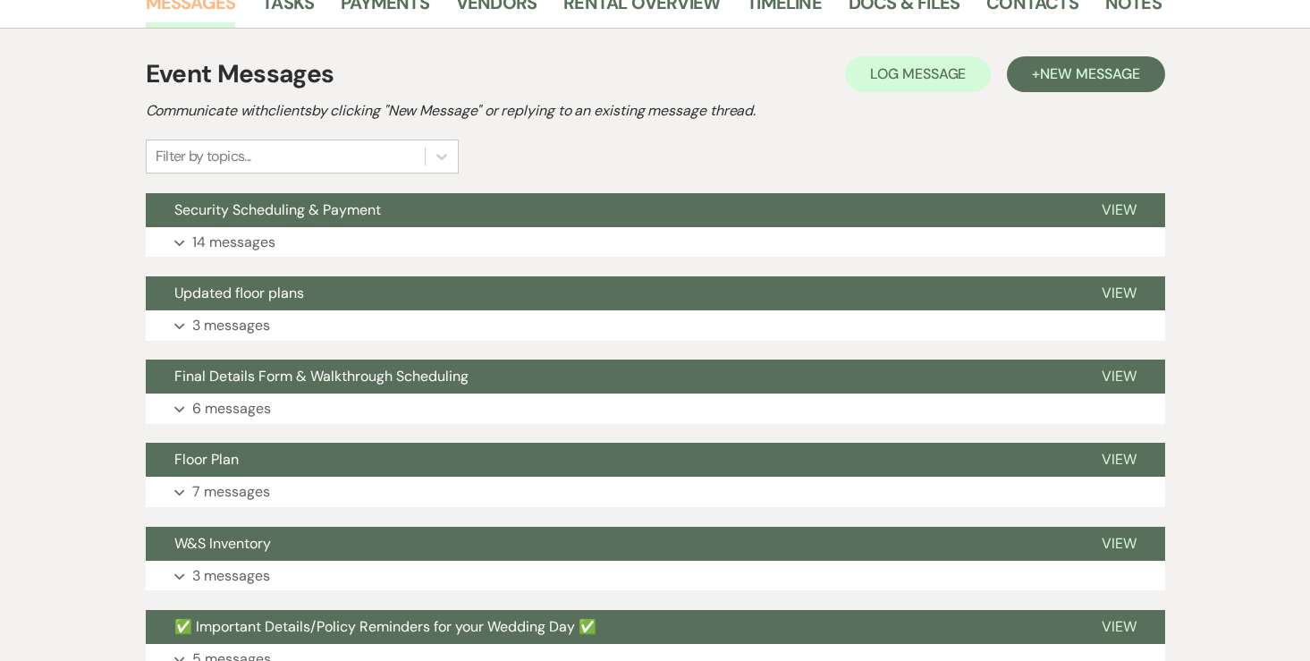
scroll to position [373, 0]
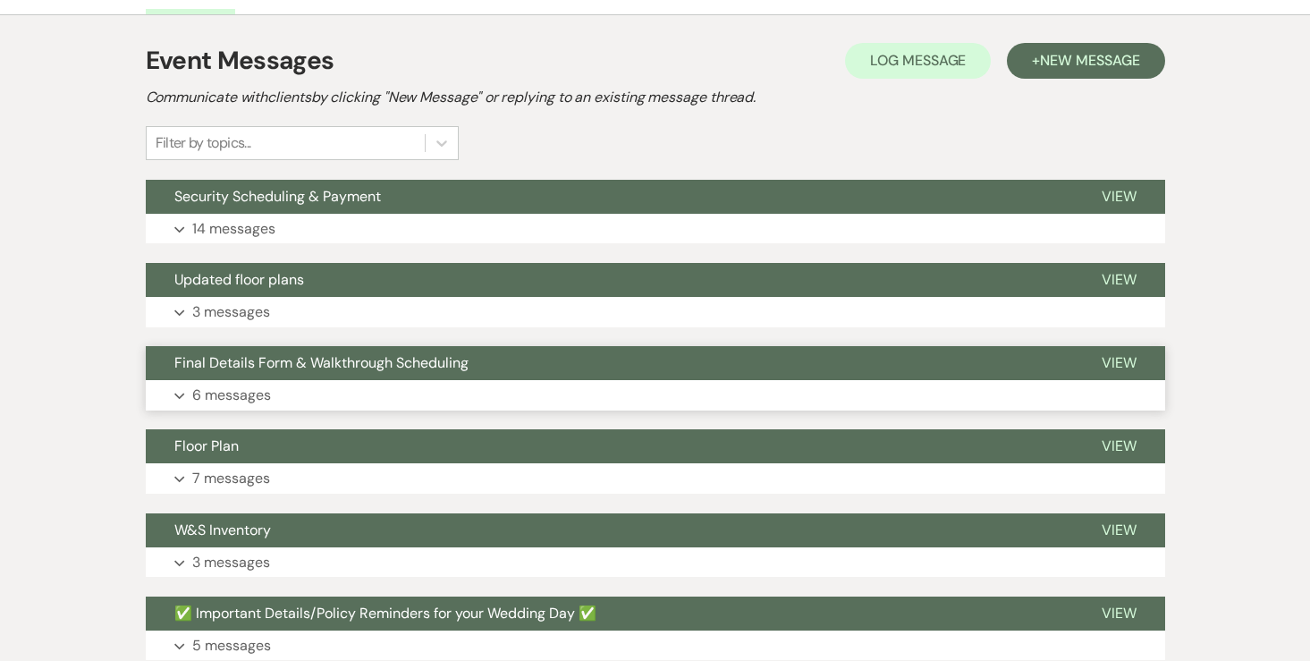
click at [247, 386] on p "6 messages" at bounding box center [231, 394] width 79 height 23
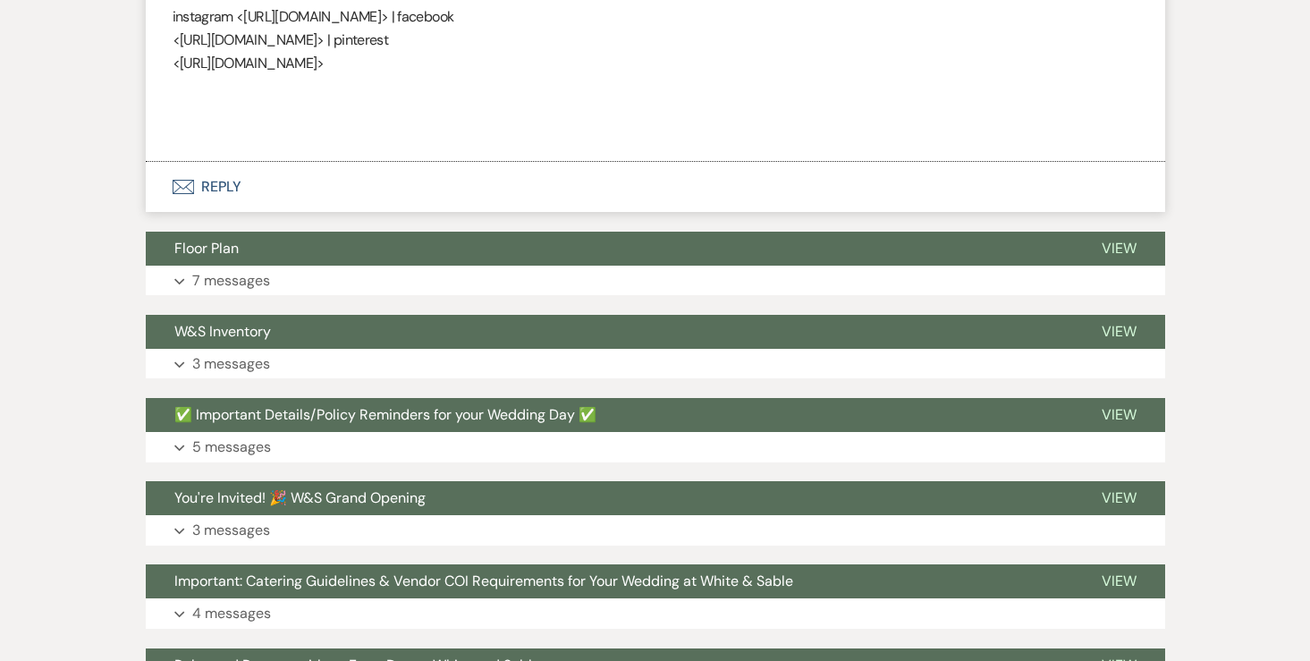
scroll to position [2633, 0]
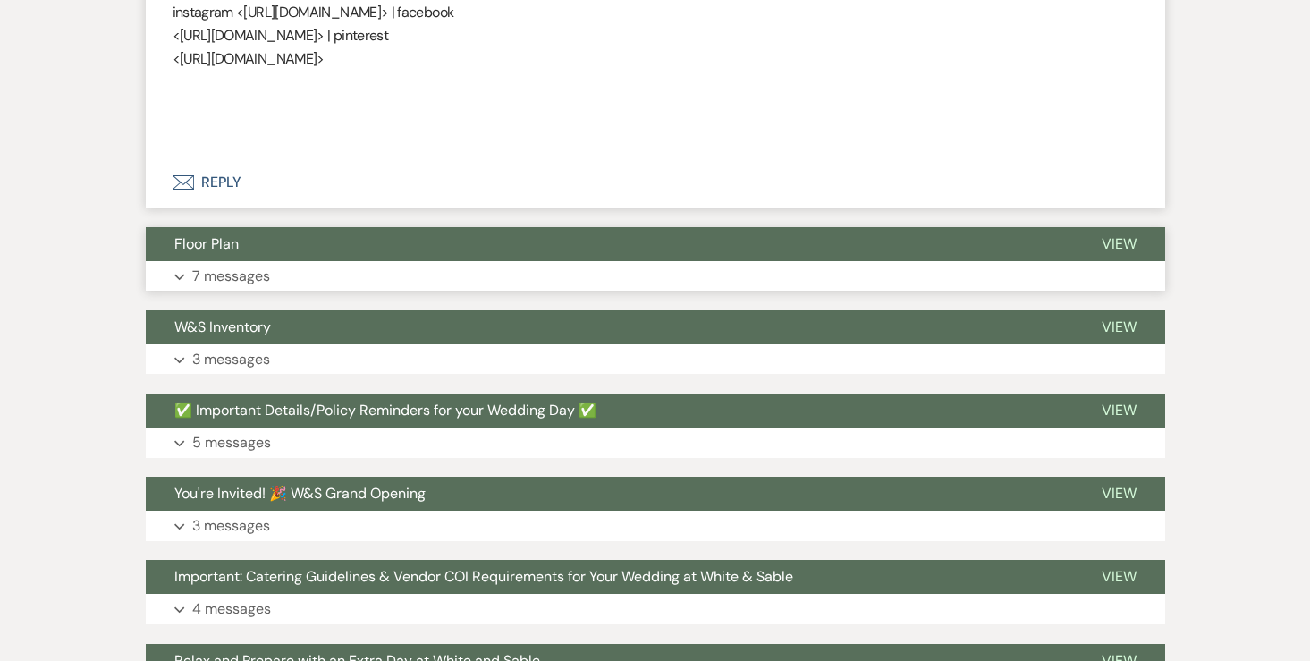
click at [244, 282] on p "7 messages" at bounding box center [231, 276] width 78 height 23
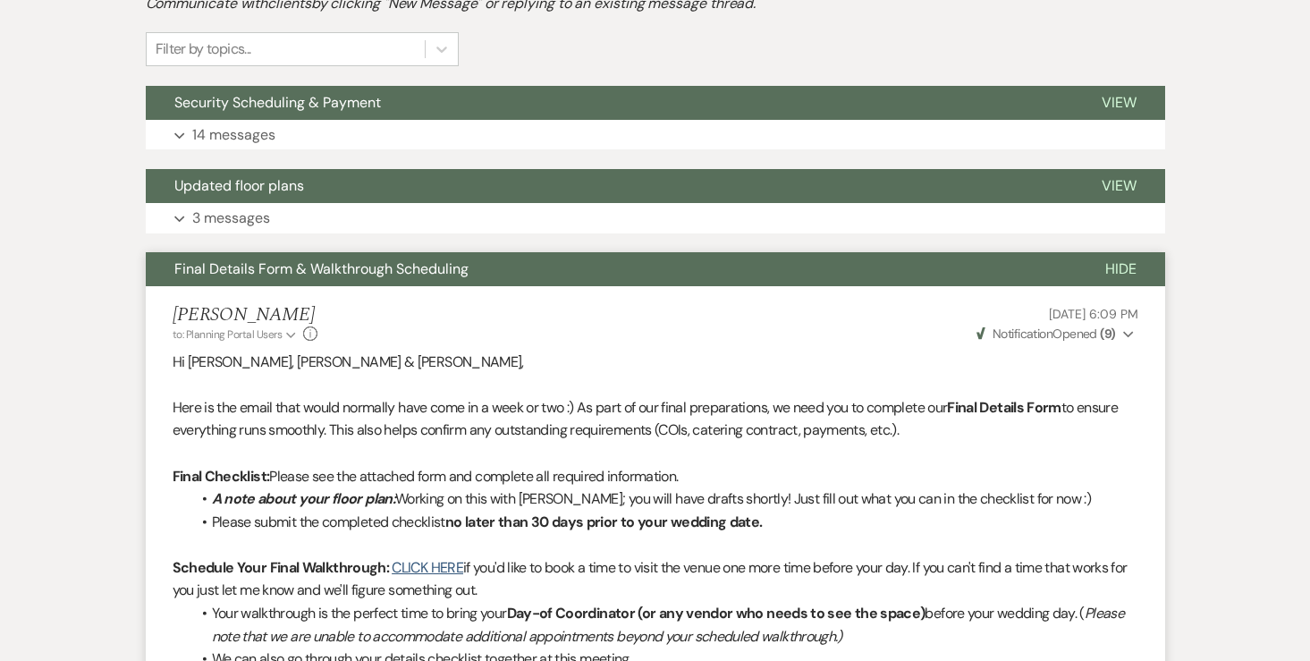
scroll to position [0, 0]
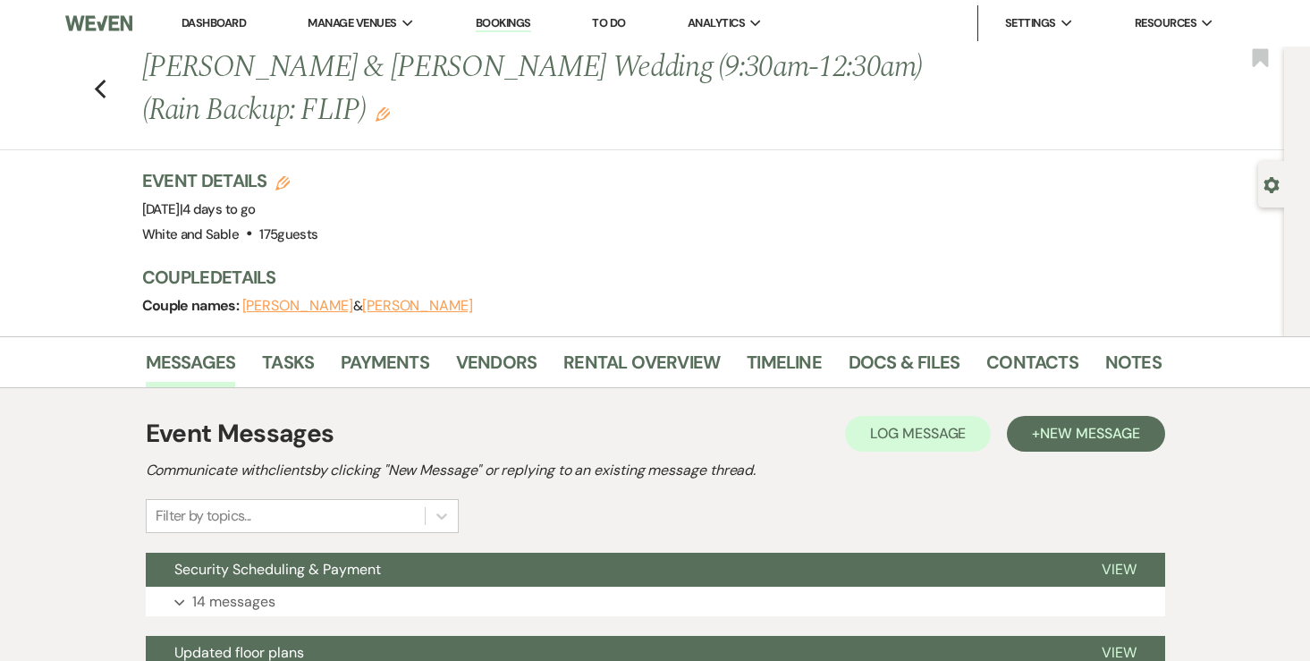
click at [215, 16] on link "Dashboard" at bounding box center [213, 22] width 64 height 15
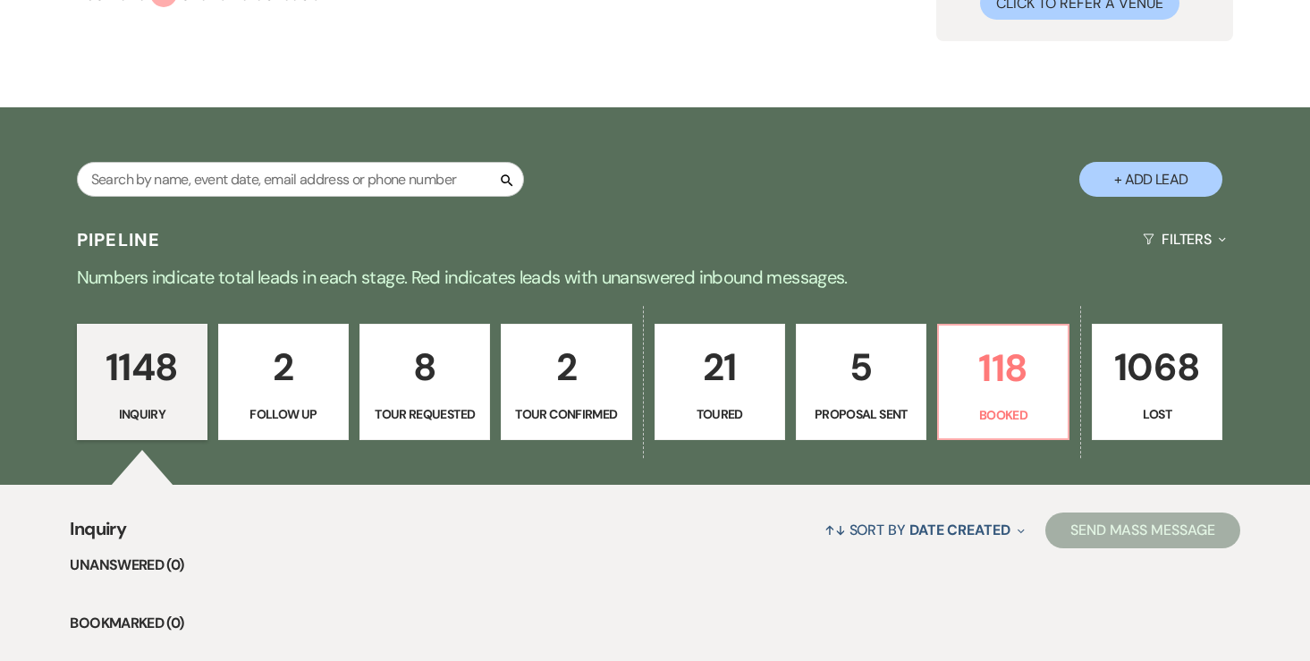
scroll to position [230, 0]
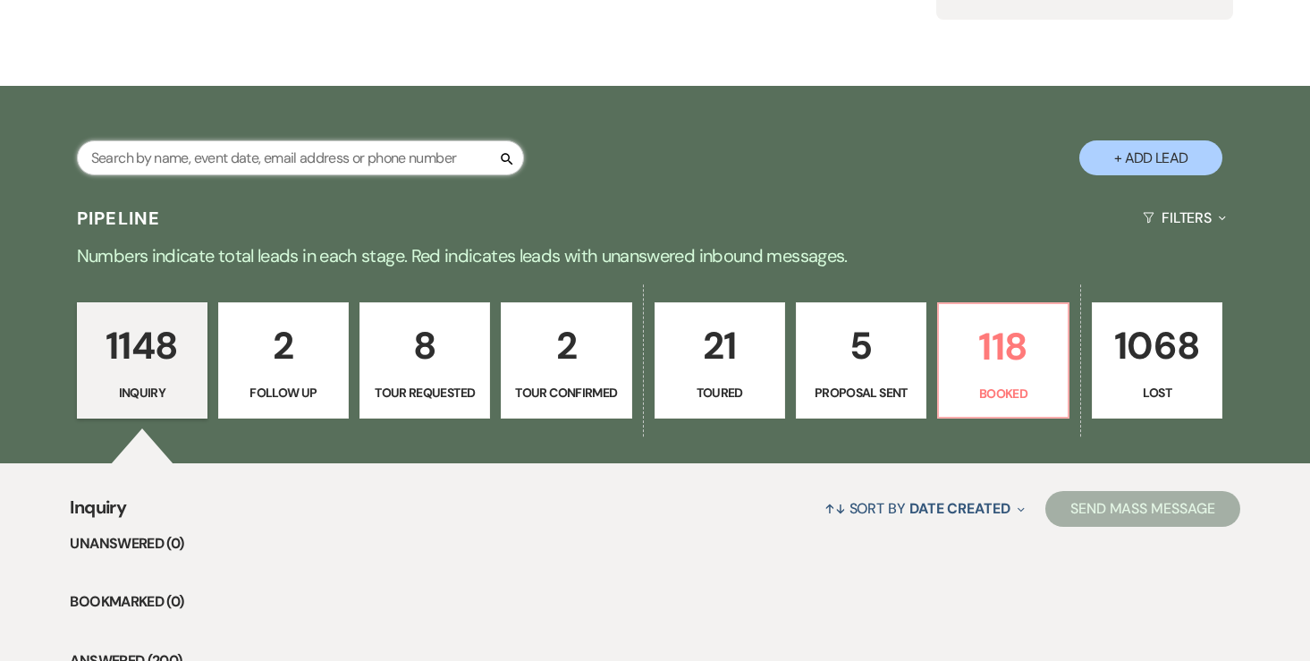
click at [347, 157] on input "text" at bounding box center [300, 157] width 447 height 35
type input "t"
type input "rooney"
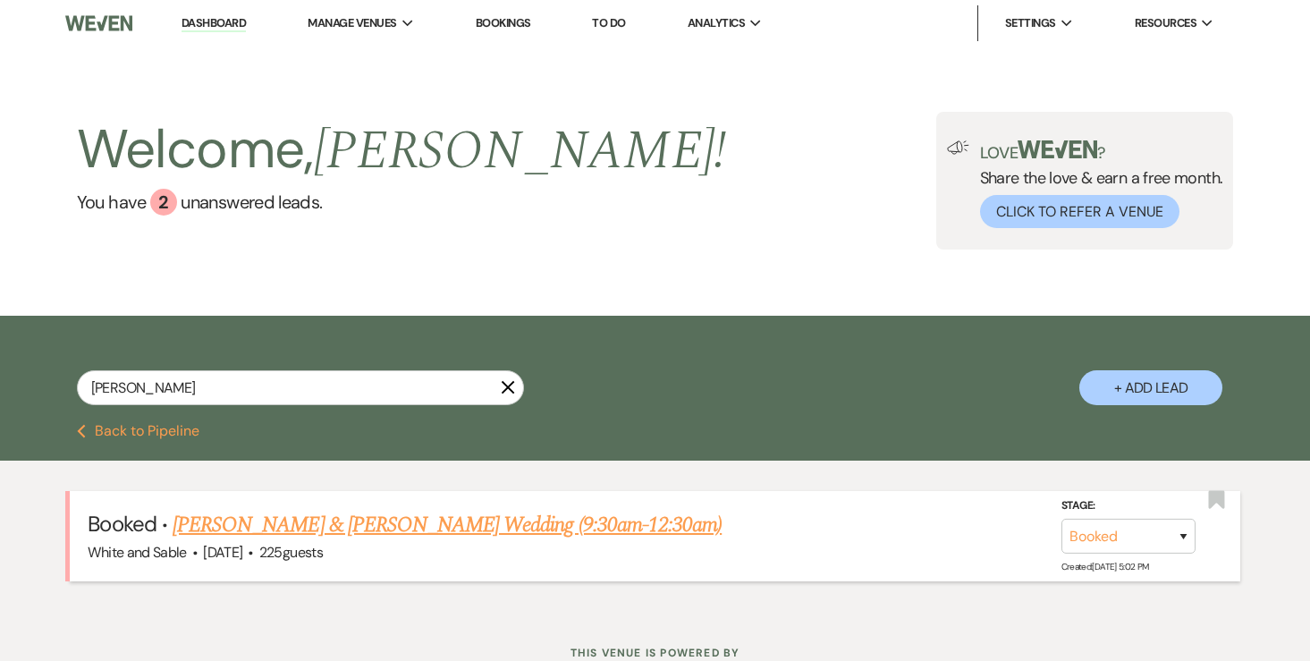
click at [325, 529] on link "Carson Fossum & Maddie Rooney's Wedding (9:30am-12:30am)" at bounding box center [447, 525] width 549 height 32
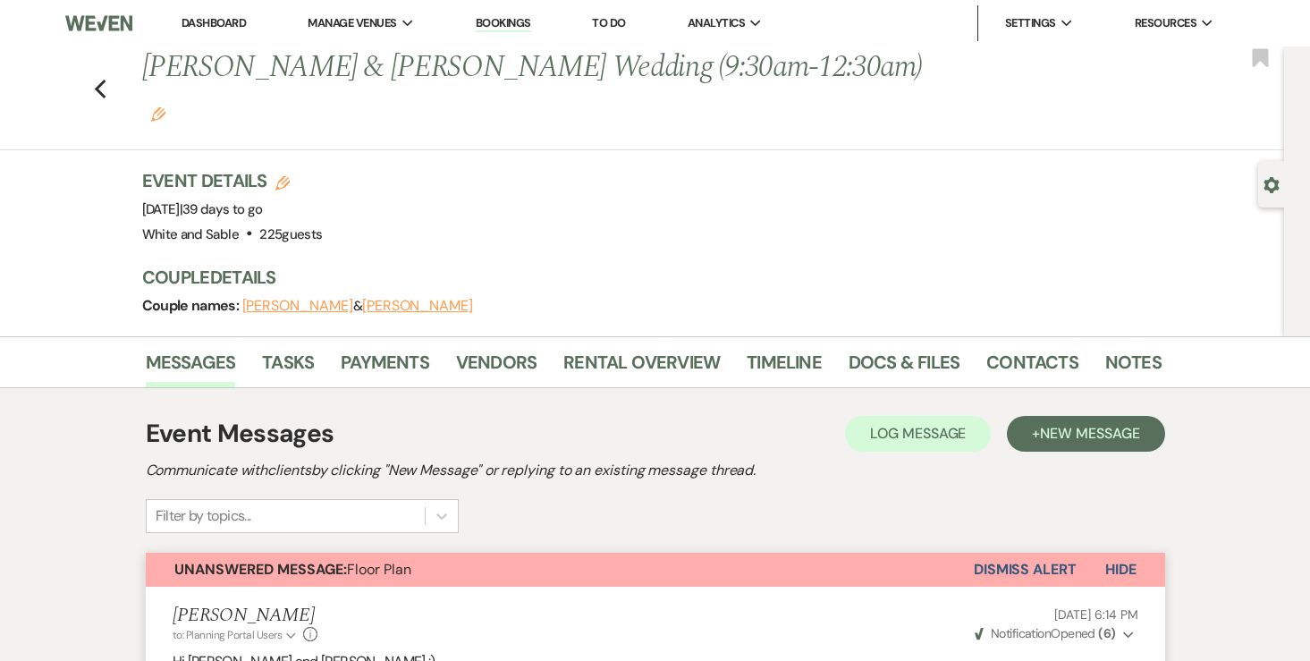
click at [232, 24] on link "Dashboard" at bounding box center [213, 22] width 64 height 15
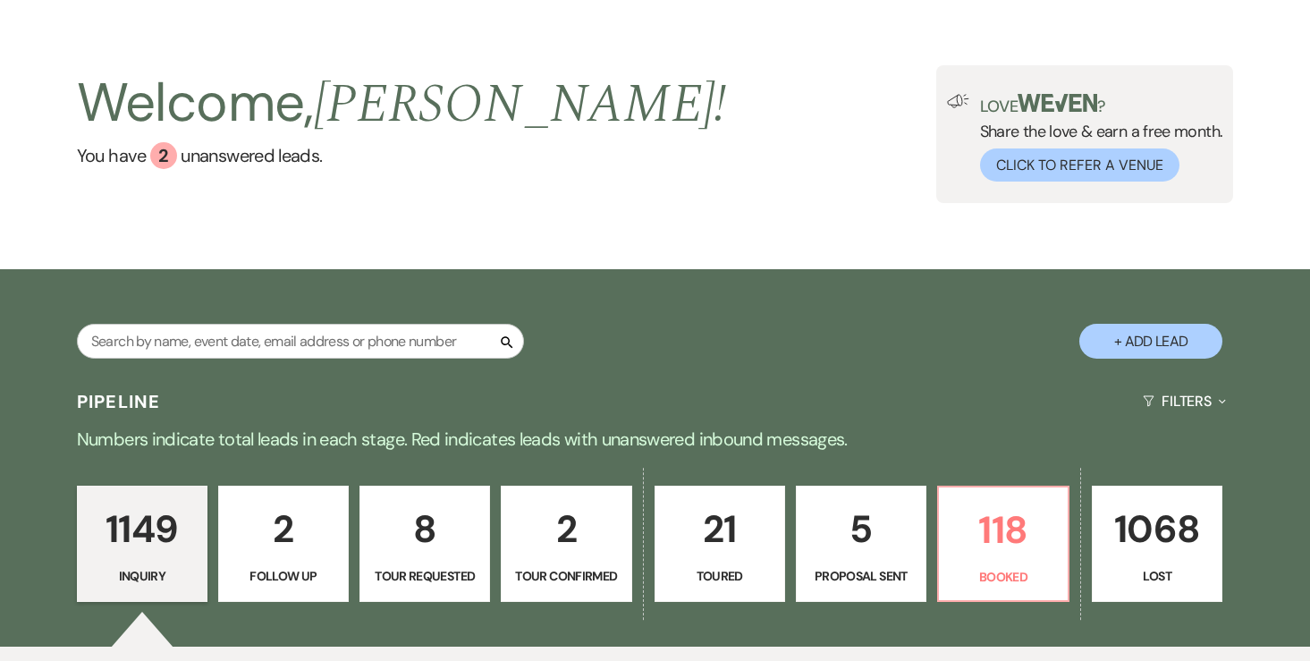
scroll to position [63, 0]
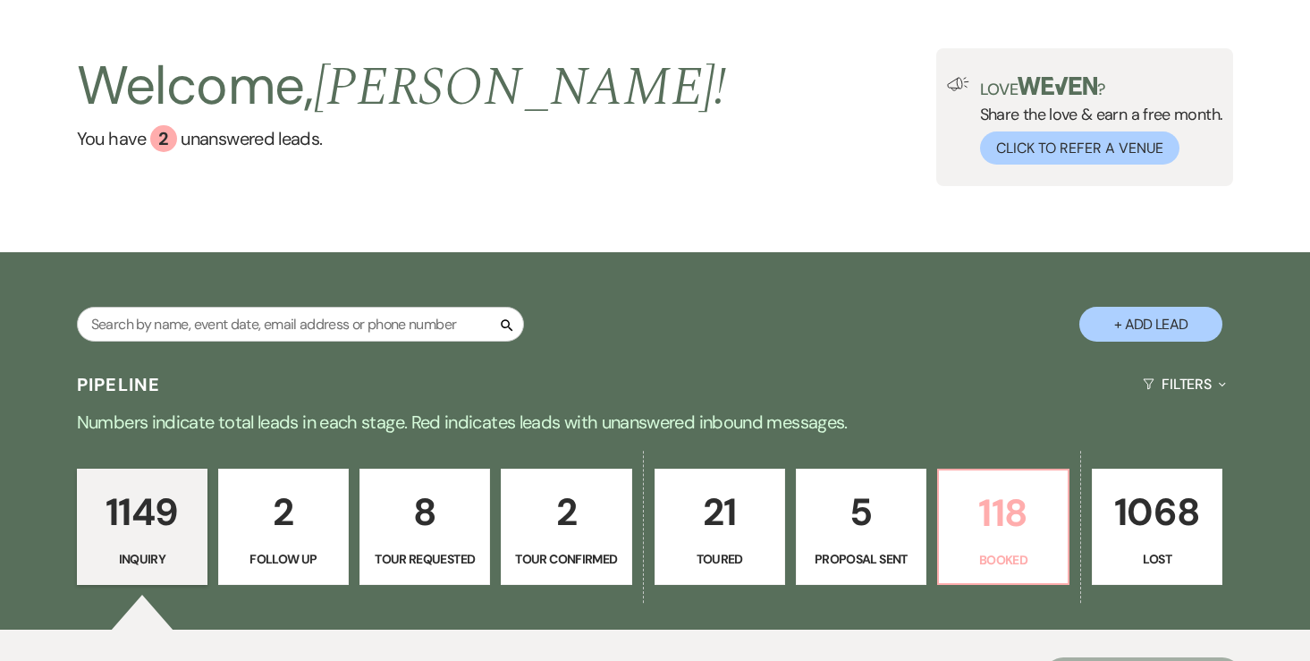
click at [968, 492] on p "118" at bounding box center [1002, 513] width 107 height 60
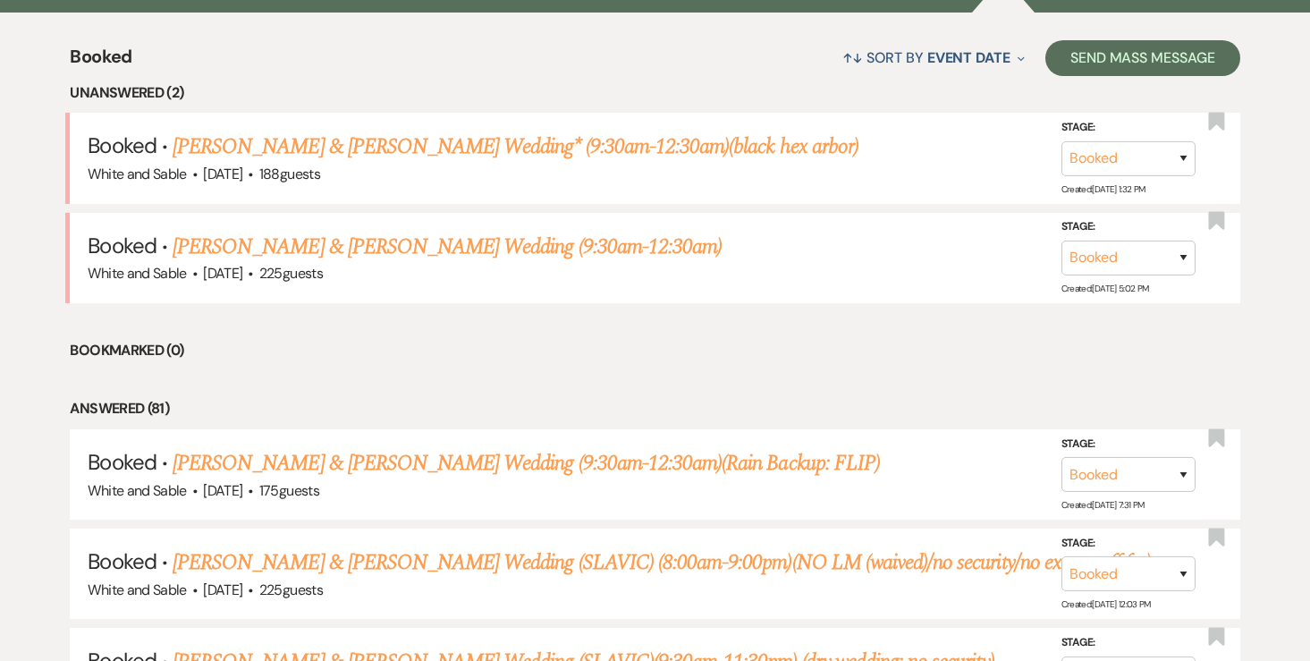
scroll to position [681, 0]
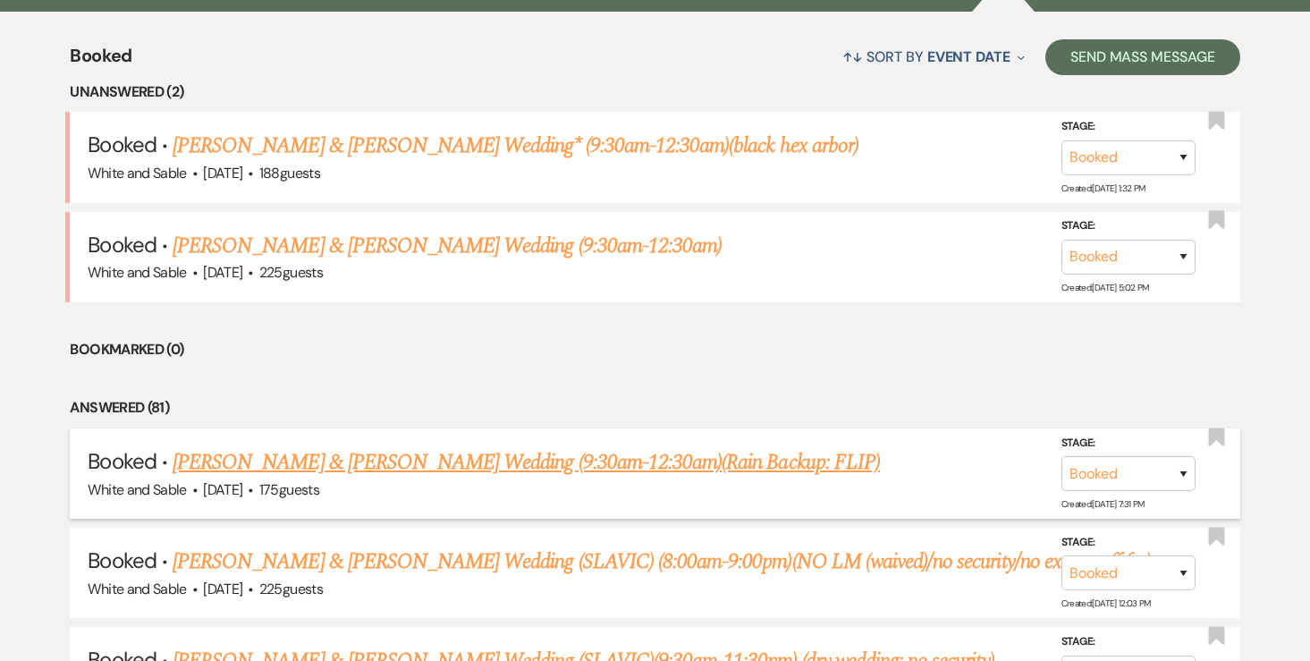
click at [681, 451] on link "Sandy Camacho & Matt Davis's Wedding (9:30am-12:30am)(Rain Backup: FLIP)" at bounding box center [526, 462] width 707 height 32
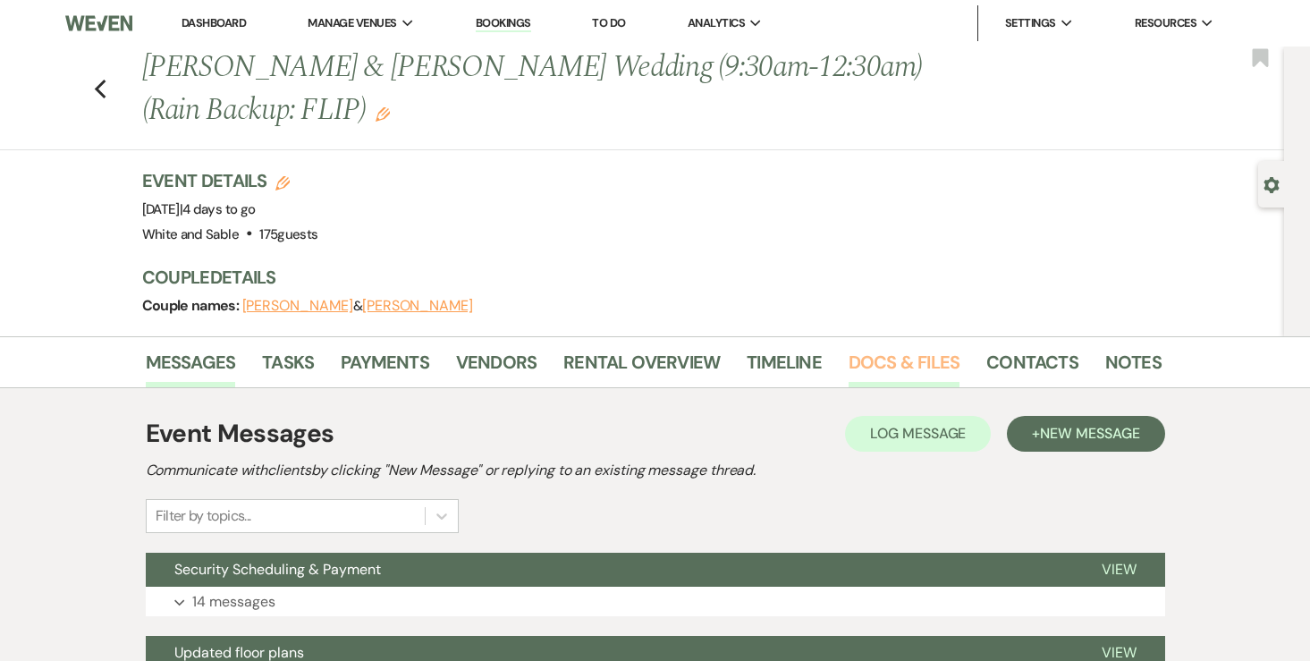
click at [909, 355] on link "Docs & Files" at bounding box center [903, 367] width 111 height 39
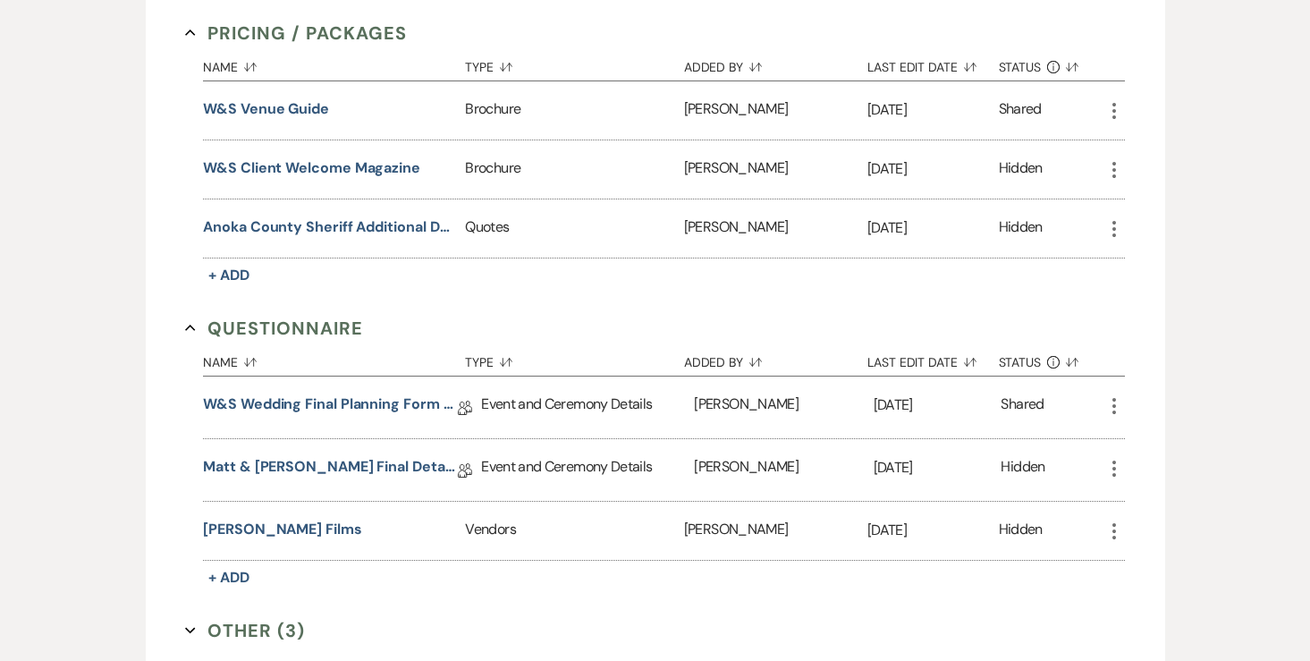
scroll to position [3713, 0]
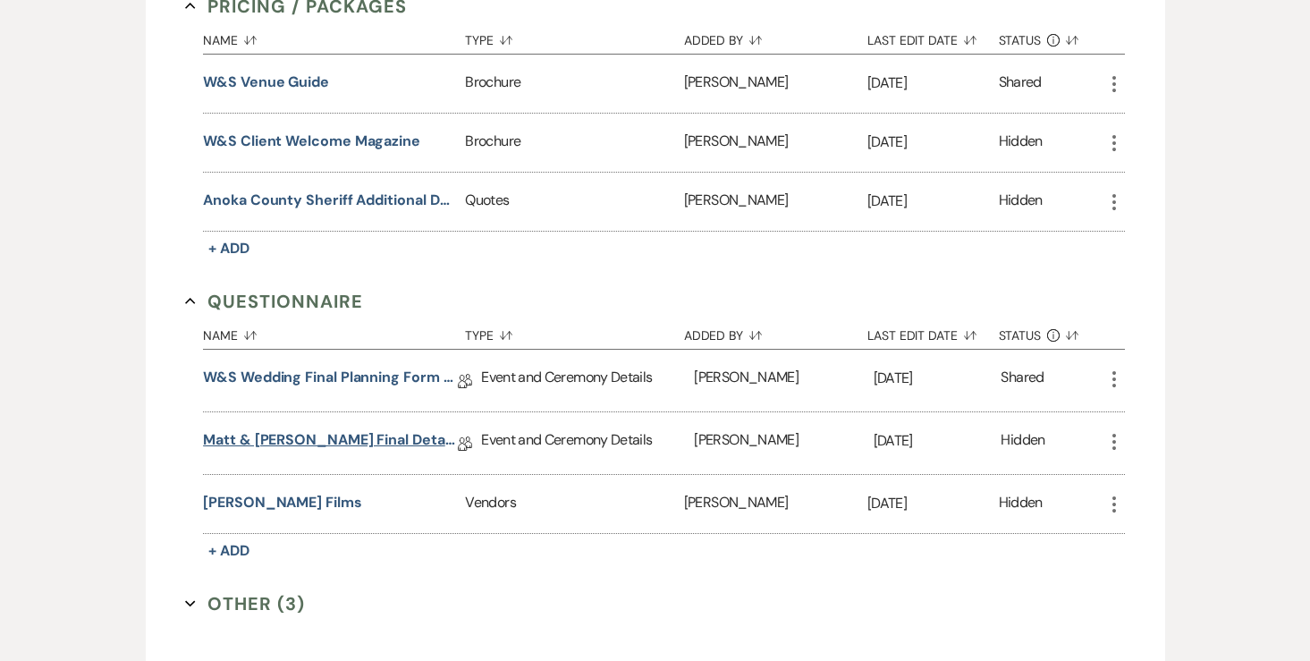
click at [337, 429] on link "Matt & [PERSON_NAME] Final Details" at bounding box center [330, 443] width 255 height 28
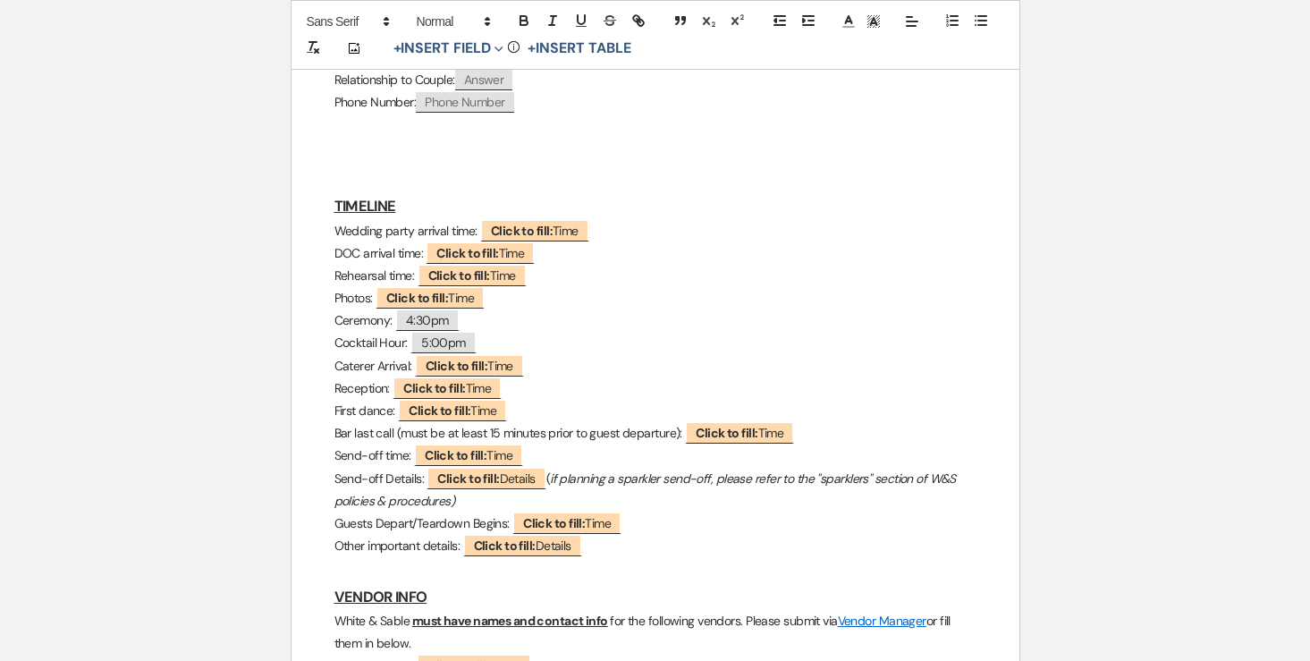
scroll to position [888, 0]
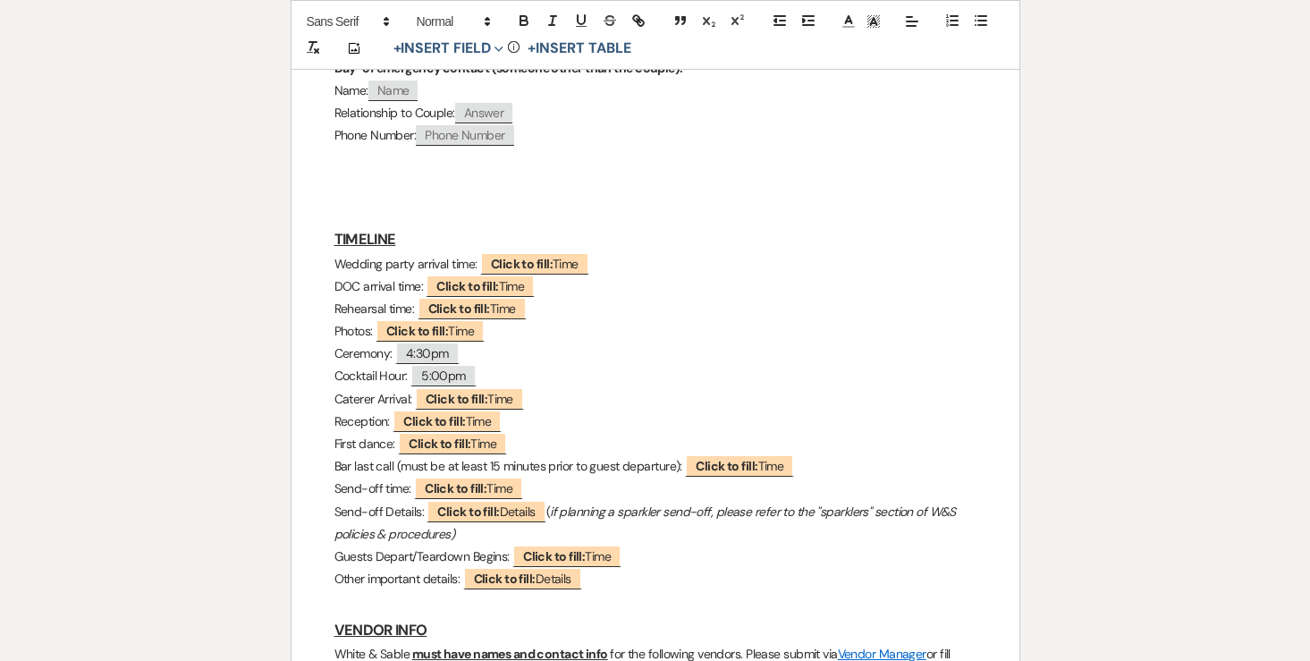
click at [336, 253] on p "Wedding party arrival time: ﻿ Click to fill: Time ﻿" at bounding box center [655, 264] width 642 height 22
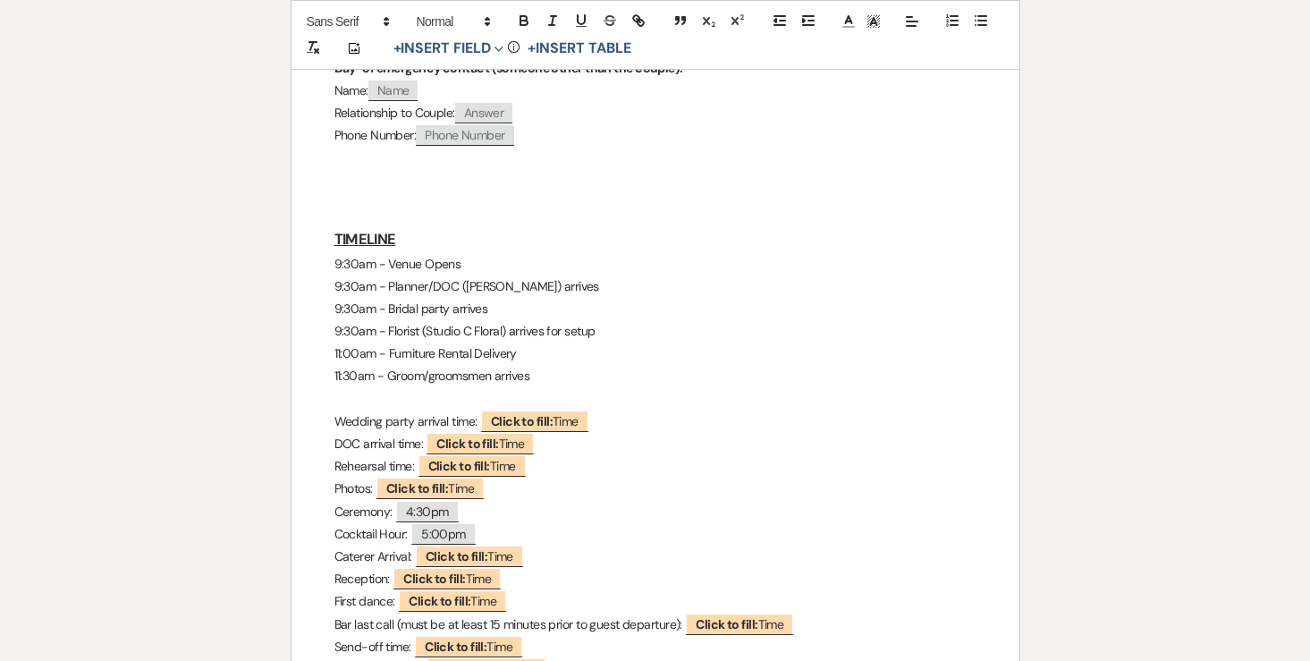
click at [439, 226] on h3 "TIMELINE" at bounding box center [655, 239] width 642 height 26
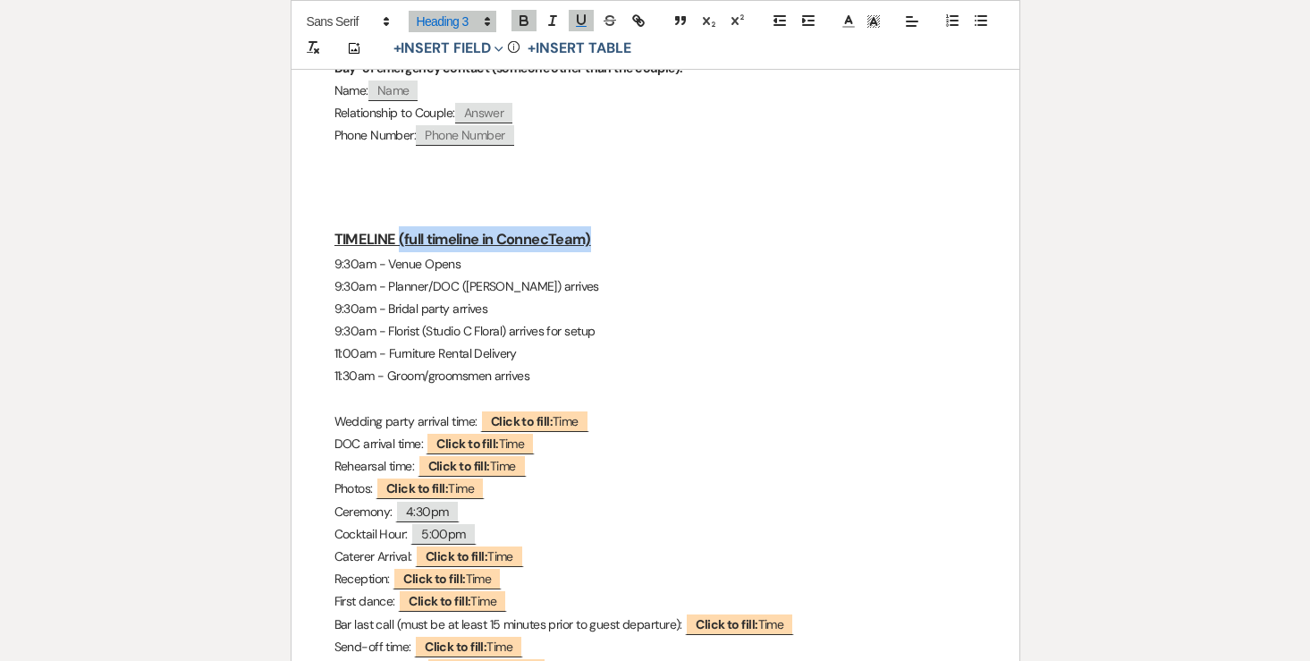
drag, startPoint x: 600, startPoint y: 192, endPoint x: 399, endPoint y: 185, distance: 201.2
click at [399, 226] on h3 "TIMELINE (full timeline in ConnecTeam)" at bounding box center [655, 239] width 642 height 26
click at [521, 21] on icon "button" at bounding box center [524, 21] width 16 height 16
click at [574, 24] on icon "button" at bounding box center [581, 21] width 16 height 16
click at [625, 226] on h3 "TIMELINE (full timeline in ConnecTeam)" at bounding box center [655, 239] width 642 height 26
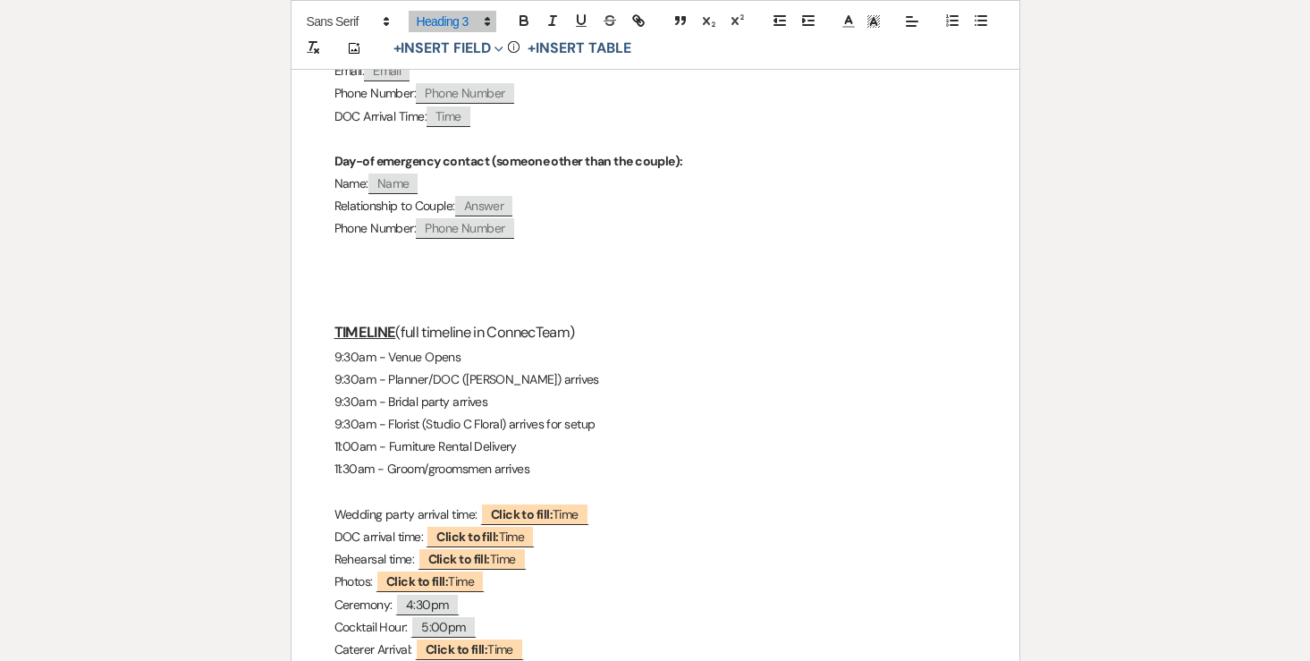
scroll to position [797, 0]
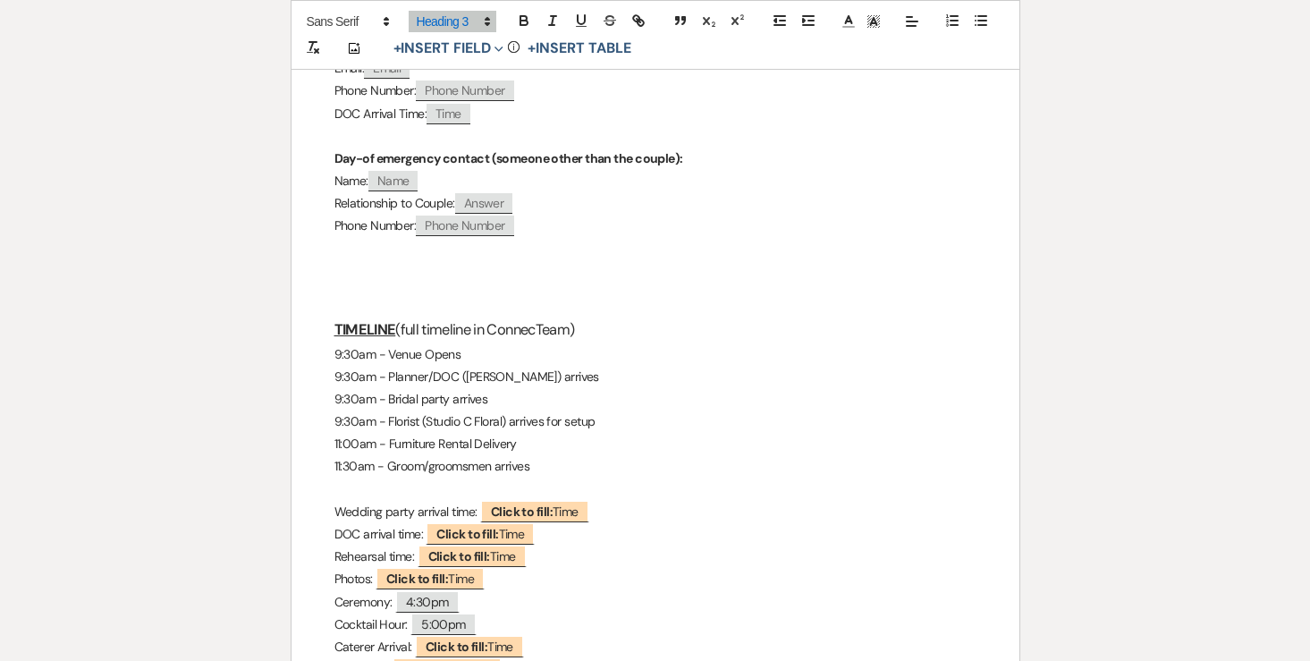
click at [591, 455] on p "11:30am - Groom/groomsmen arrives" at bounding box center [655, 466] width 642 height 22
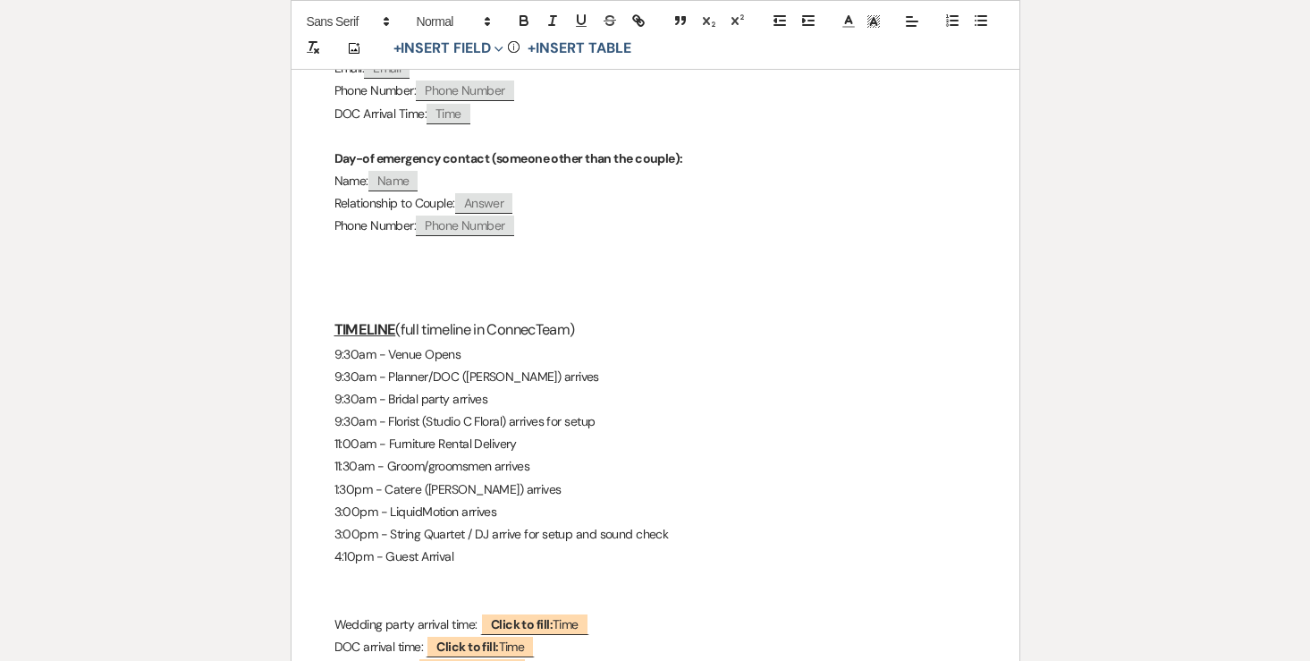
click at [354, 545] on p "4:10pm - Guest Arrival" at bounding box center [655, 556] width 642 height 22
click at [483, 545] on p "4:15pm - Guest Arrival" at bounding box center [655, 556] width 642 height 22
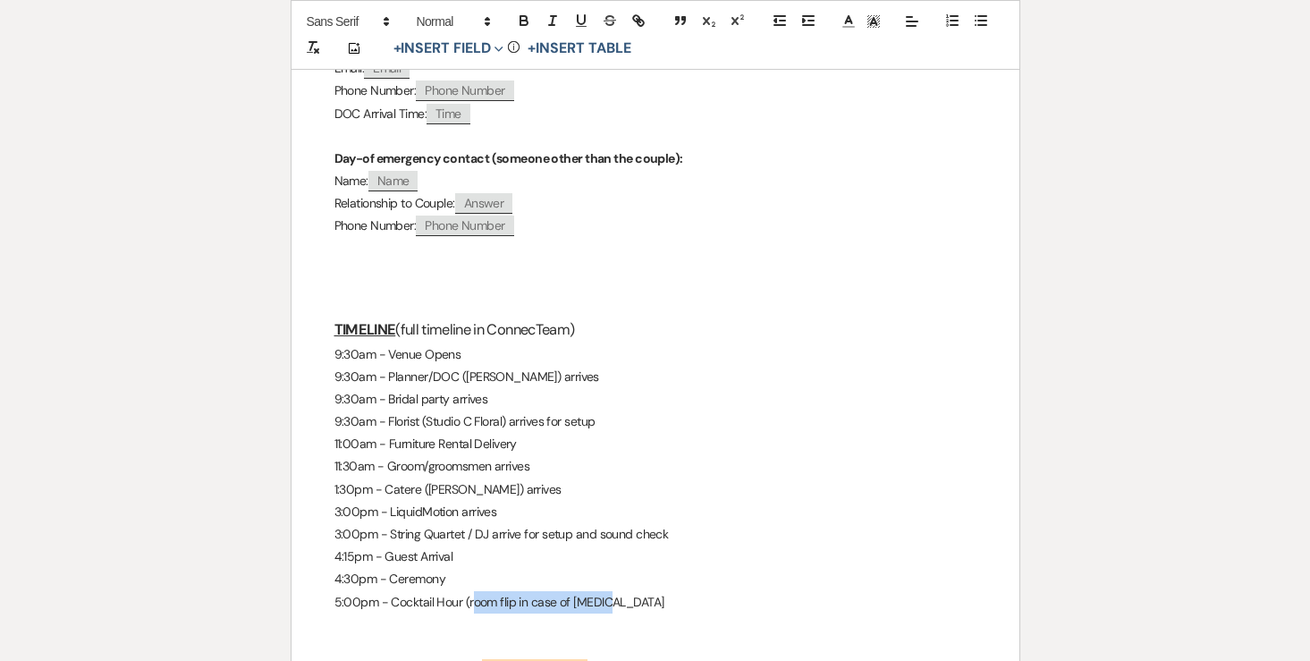
drag, startPoint x: 633, startPoint y: 560, endPoint x: 471, endPoint y: 559, distance: 161.8
click at [471, 591] on p "5:00pm - Cocktail Hour (room flip in case of plan b" at bounding box center [655, 602] width 642 height 22
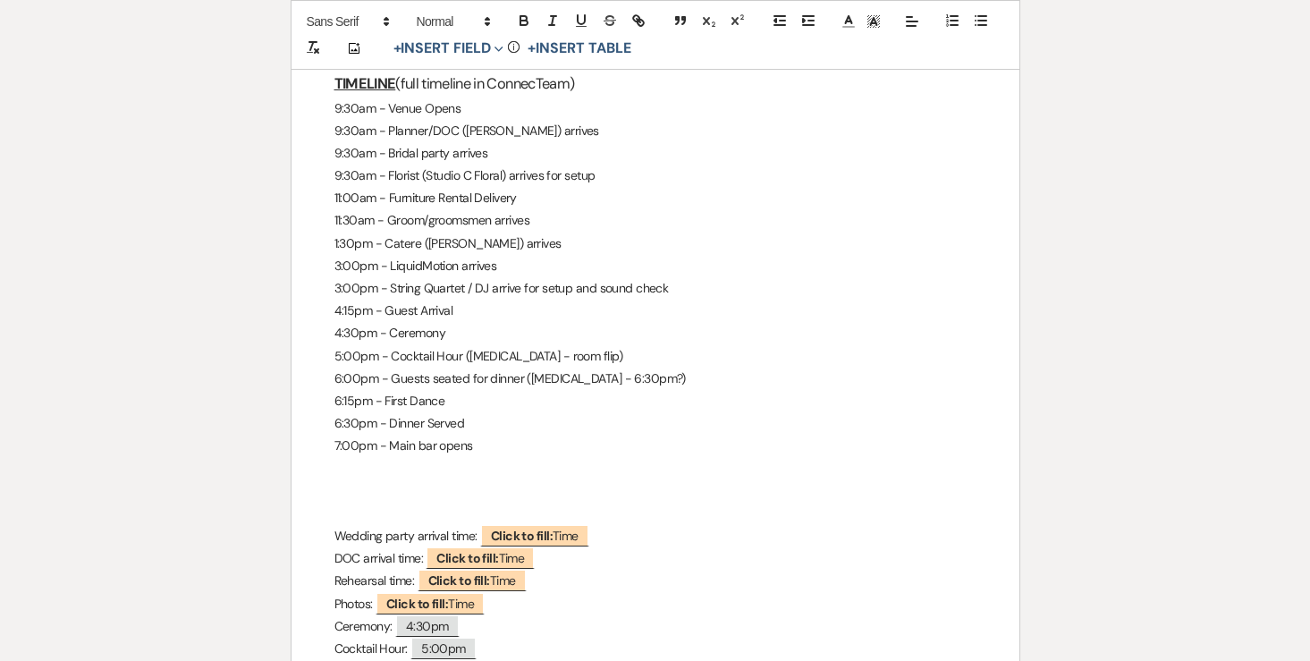
scroll to position [1046, 0]
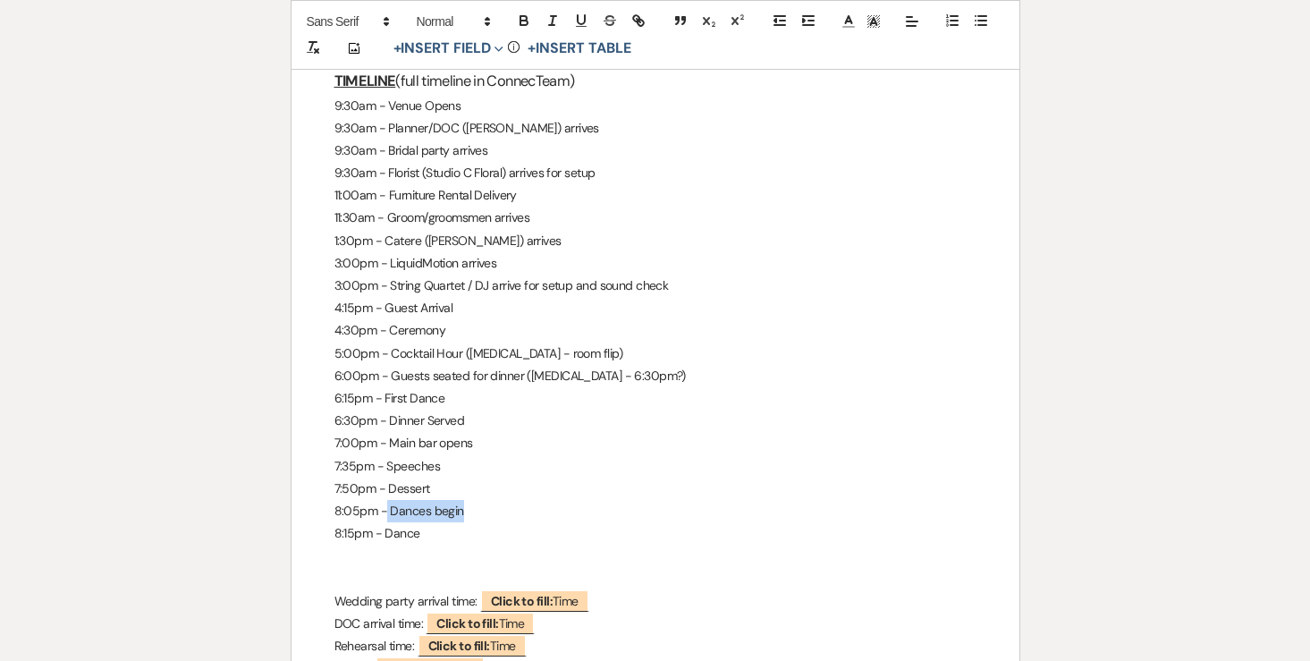
drag, startPoint x: 481, startPoint y: 471, endPoint x: 385, endPoint y: 466, distance: 95.8
click at [385, 500] on p "8:05pm - Dances begin" at bounding box center [655, 511] width 642 height 22
click at [427, 522] on p "8:15pm - Dance" at bounding box center [655, 533] width 642 height 22
click at [490, 500] on p "8:05pm - Special Dance" at bounding box center [655, 511] width 642 height 22
click at [440, 522] on p "8:15pm - Dance" at bounding box center [655, 533] width 642 height 22
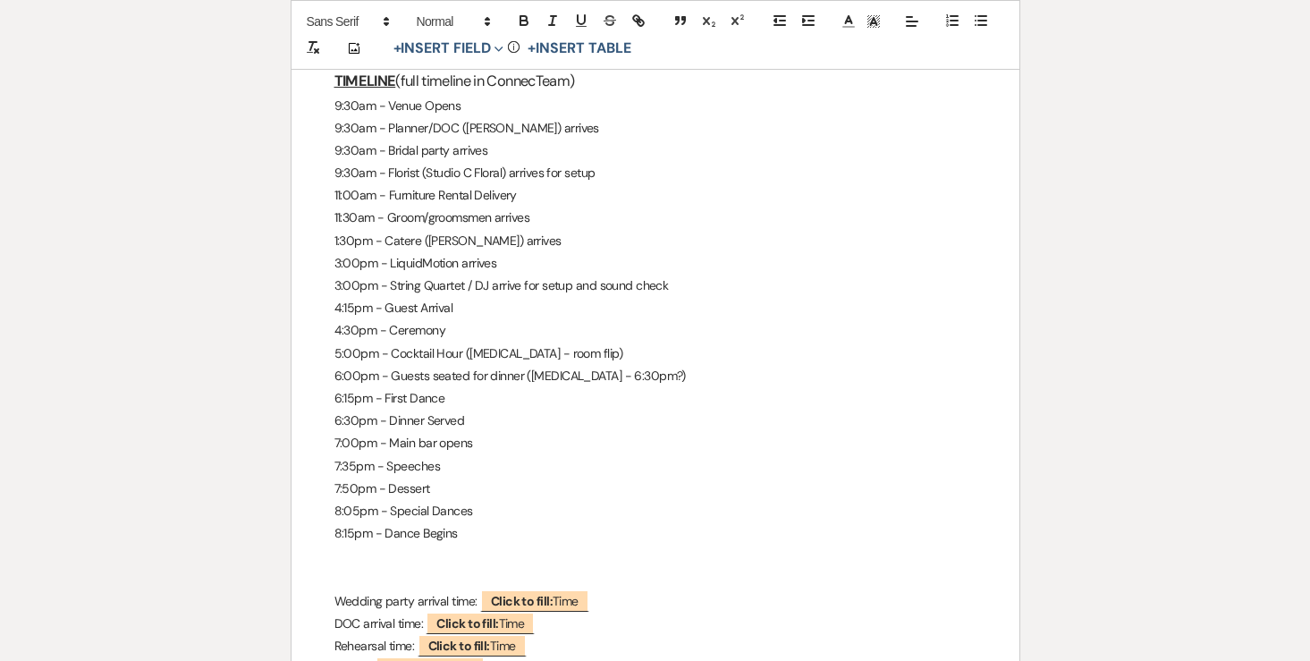
click at [471, 477] on p "7:50pm - Dessert" at bounding box center [655, 488] width 642 height 22
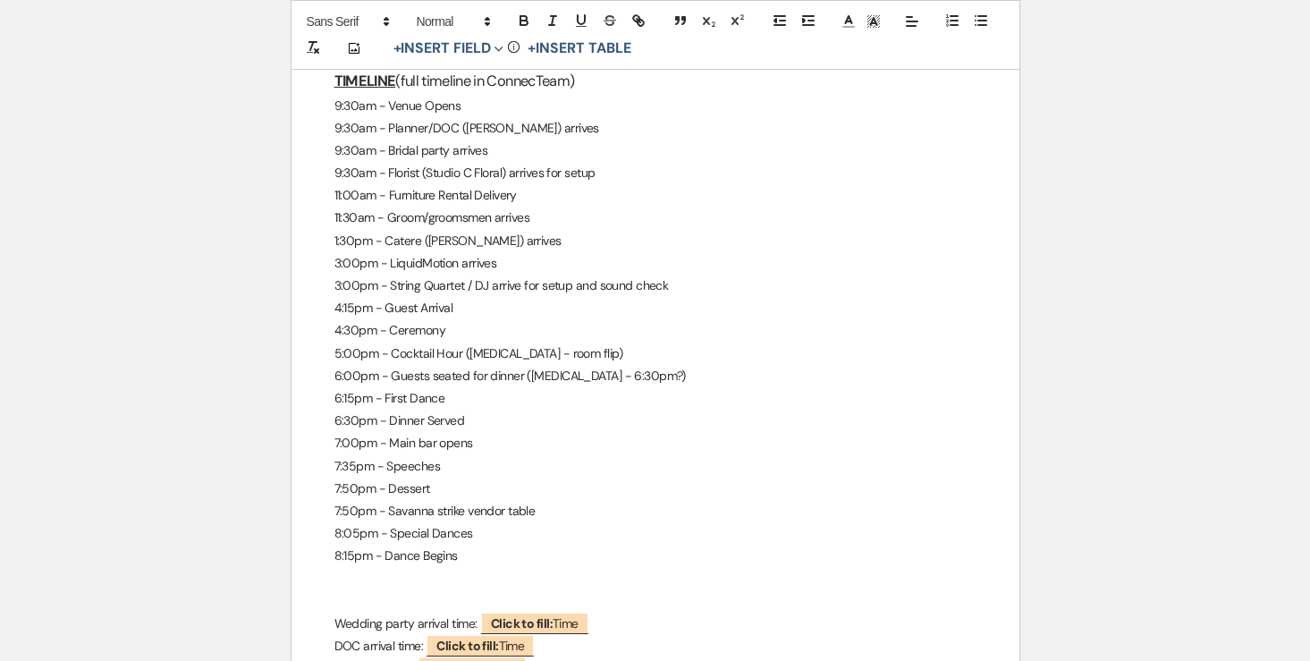
click at [427, 500] on p "7:50pm - Savanna strike vendor table" at bounding box center [655, 511] width 642 height 22
click at [459, 477] on p "7:50pm - Dessert" at bounding box center [655, 488] width 642 height 22
click at [434, 500] on p "7:50pm - Savanna strike vendor table" at bounding box center [655, 511] width 642 height 22
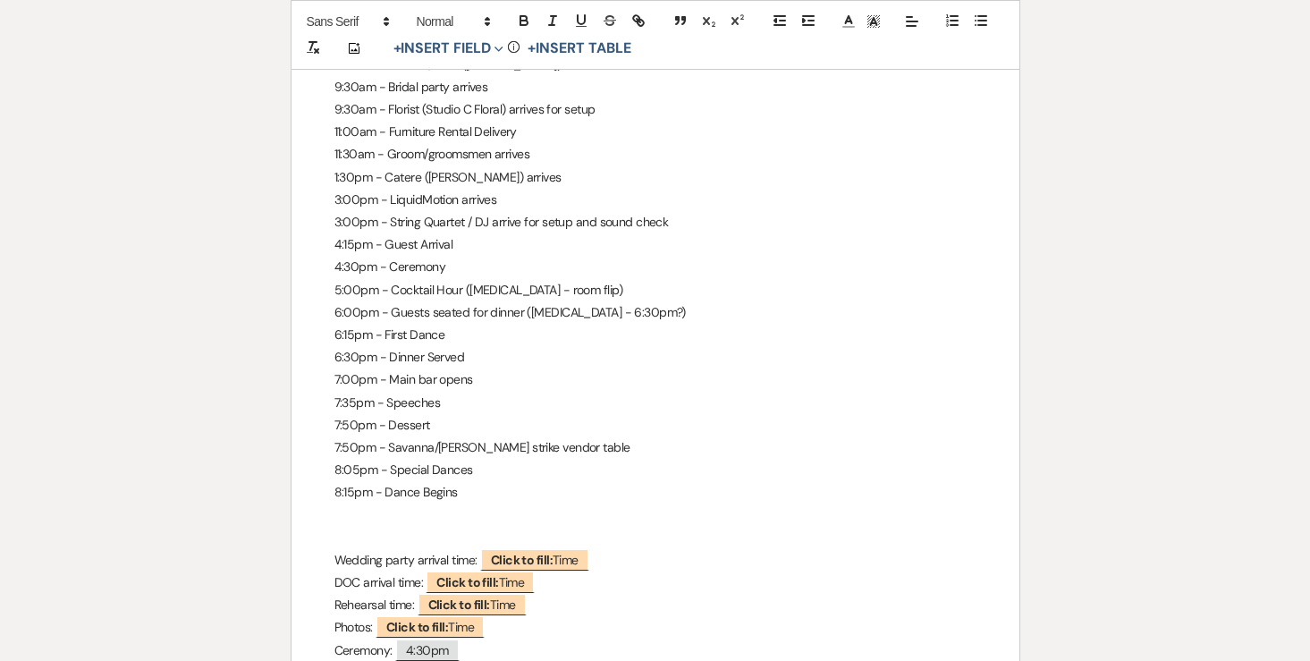
scroll to position [1116, 0]
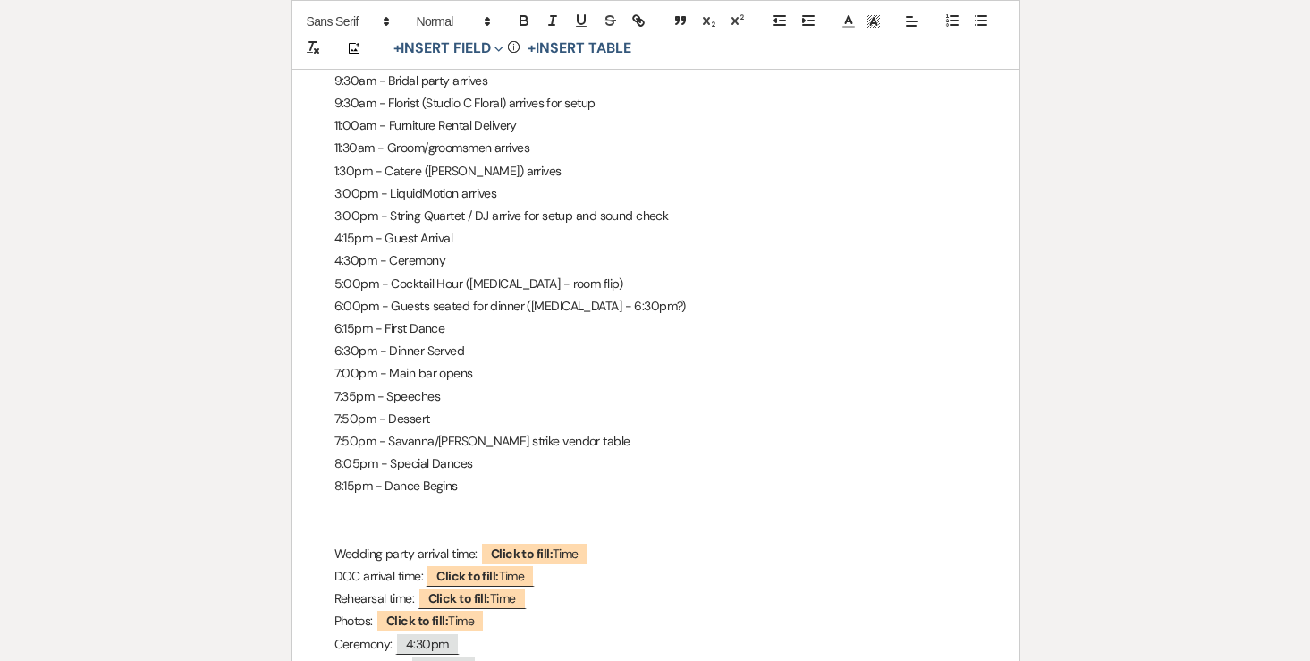
click at [488, 475] on p "8:15pm - Dance Begins" at bounding box center [655, 486] width 642 height 22
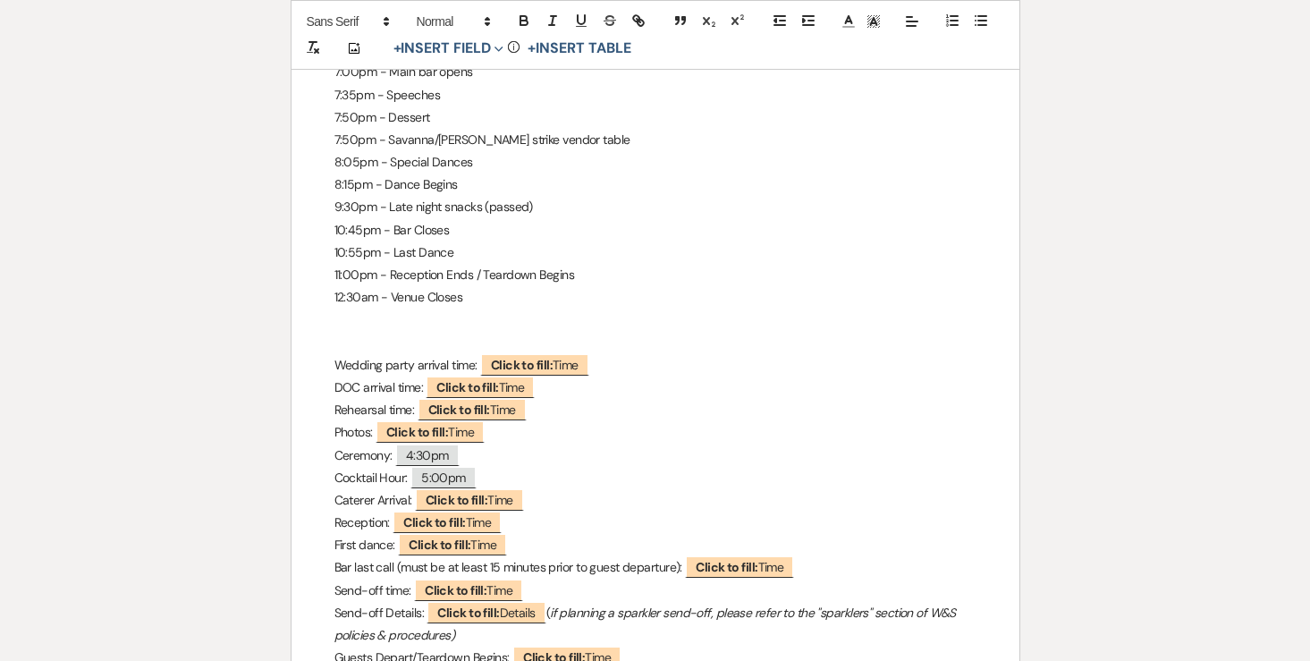
scroll to position [1419, 0]
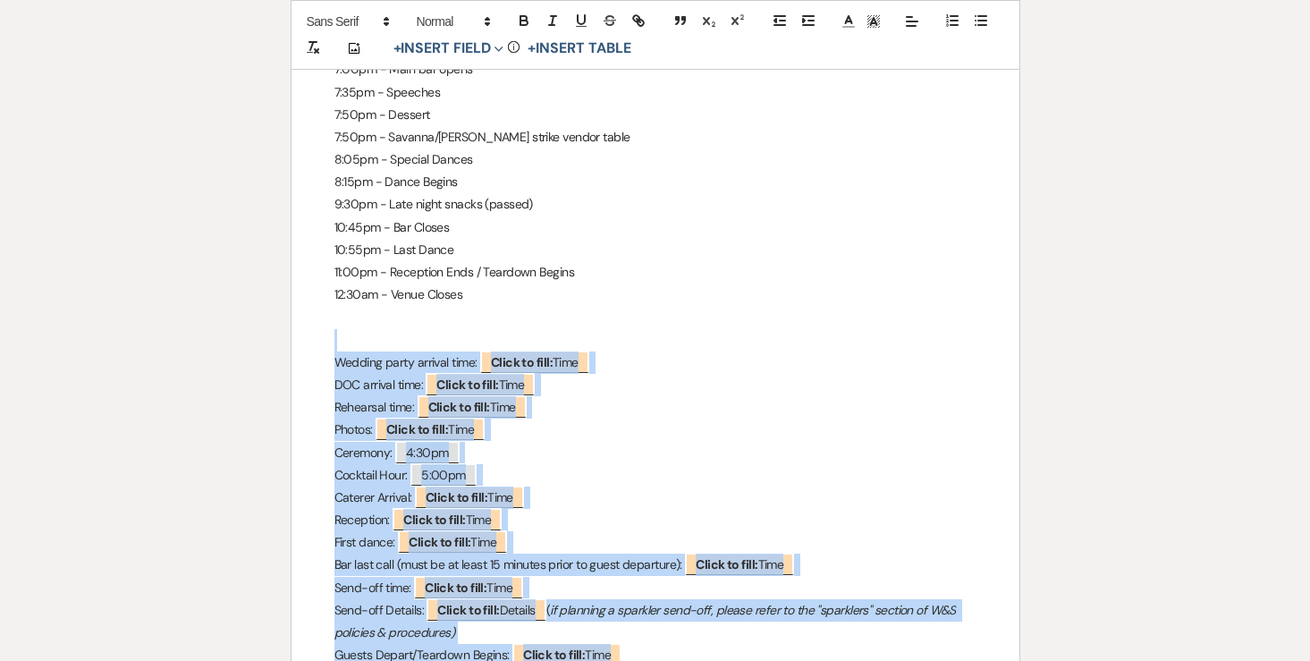
drag, startPoint x: 359, startPoint y: 285, endPoint x: 575, endPoint y: 596, distance: 378.4
click at [575, 596] on div "Matt & Sandy - Final Details - 8.16.25 GENERAL EVENT DETAILS Bride & Groom Name…" at bounding box center [655, 98] width 728 height 2415
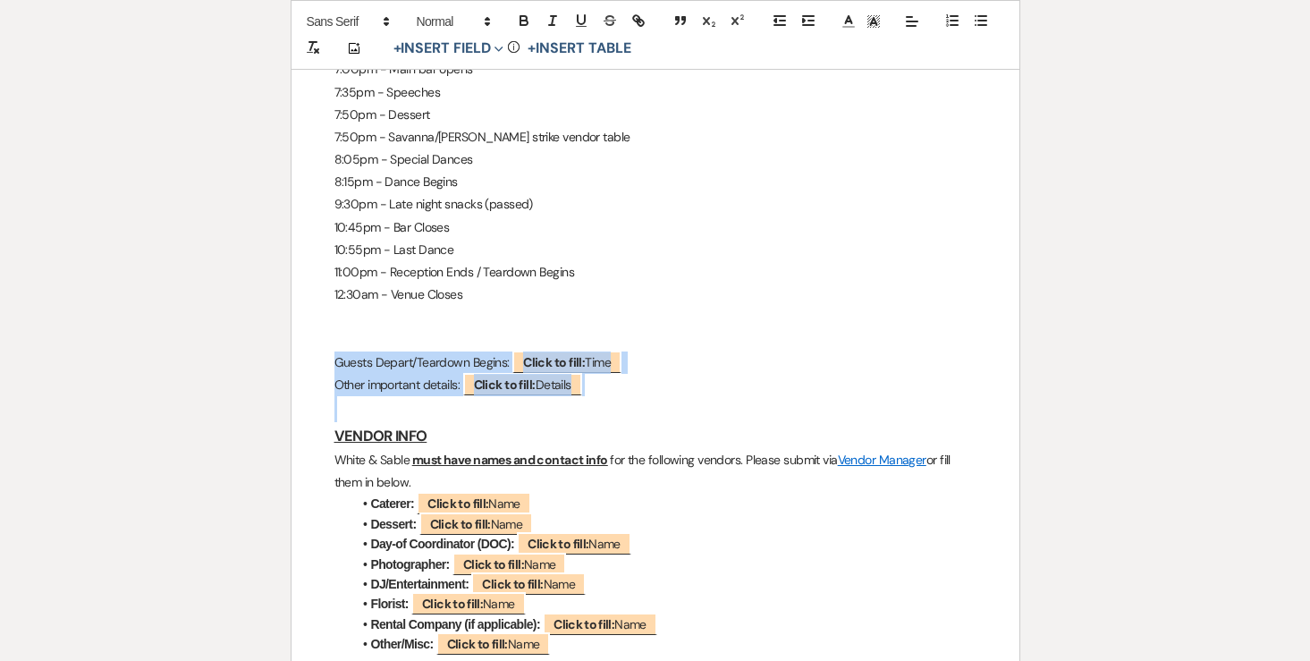
drag, startPoint x: 613, startPoint y: 361, endPoint x: 272, endPoint y: 309, distance: 345.4
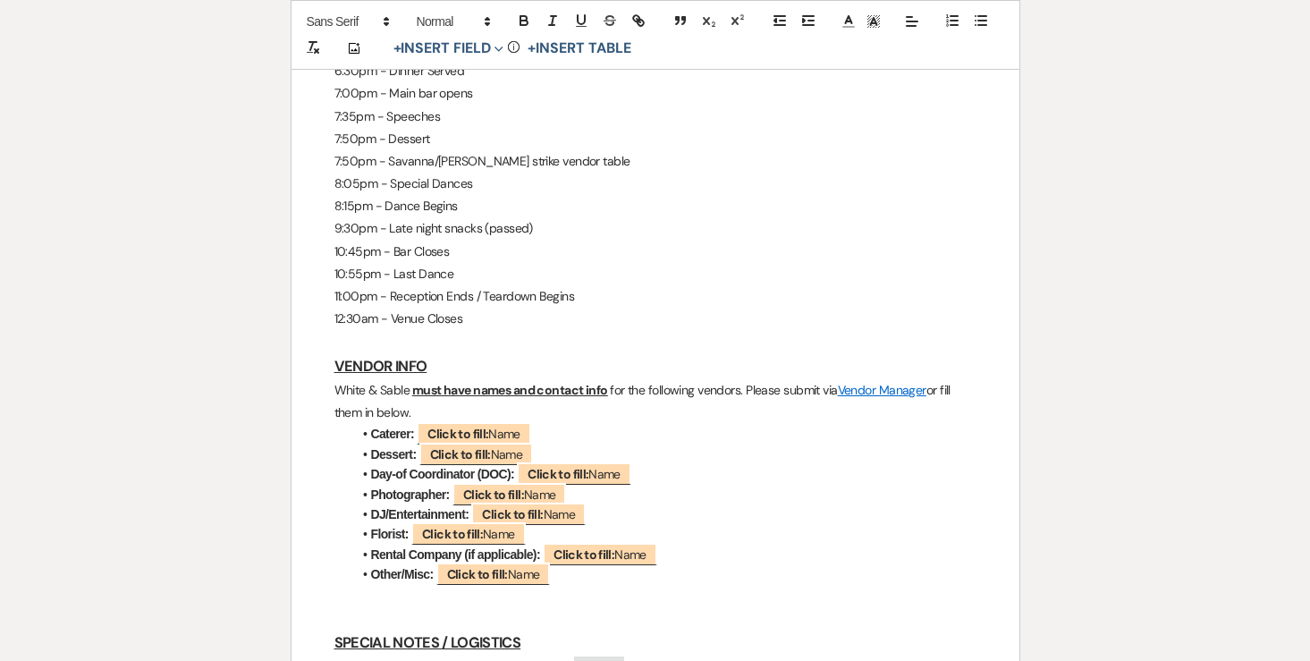
scroll to position [1377, 0]
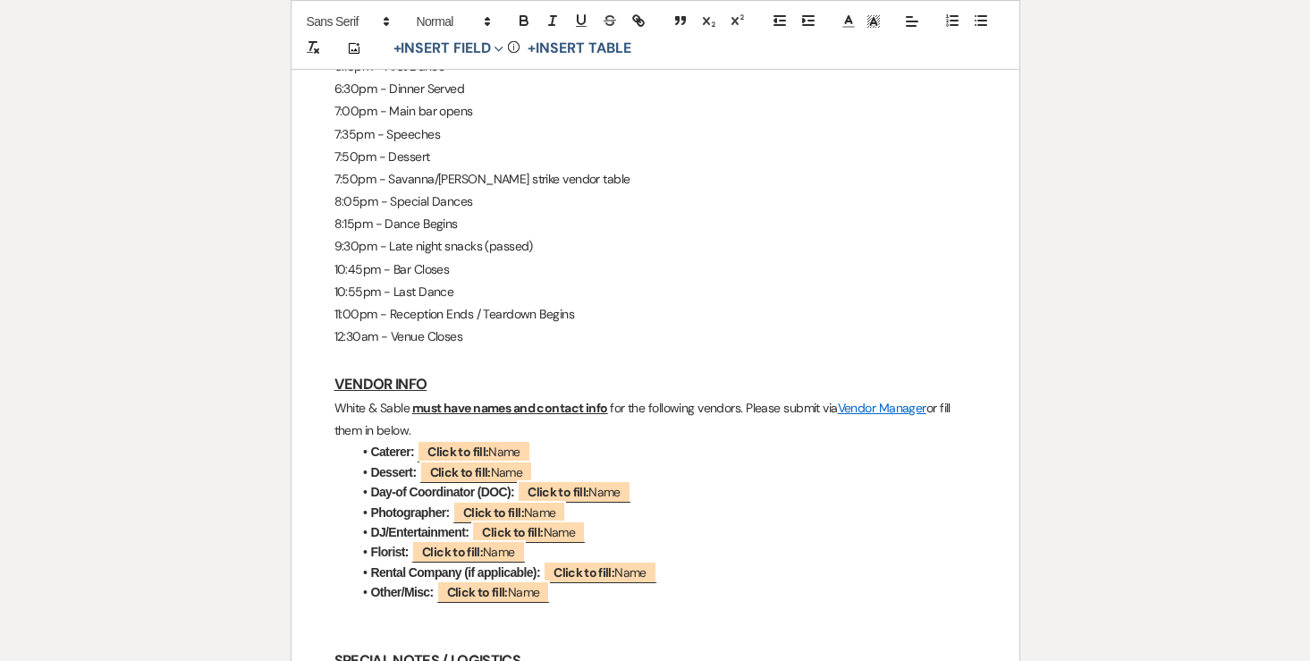
drag, startPoint x: 429, startPoint y: 383, endPoint x: 304, endPoint y: 348, distance: 130.1
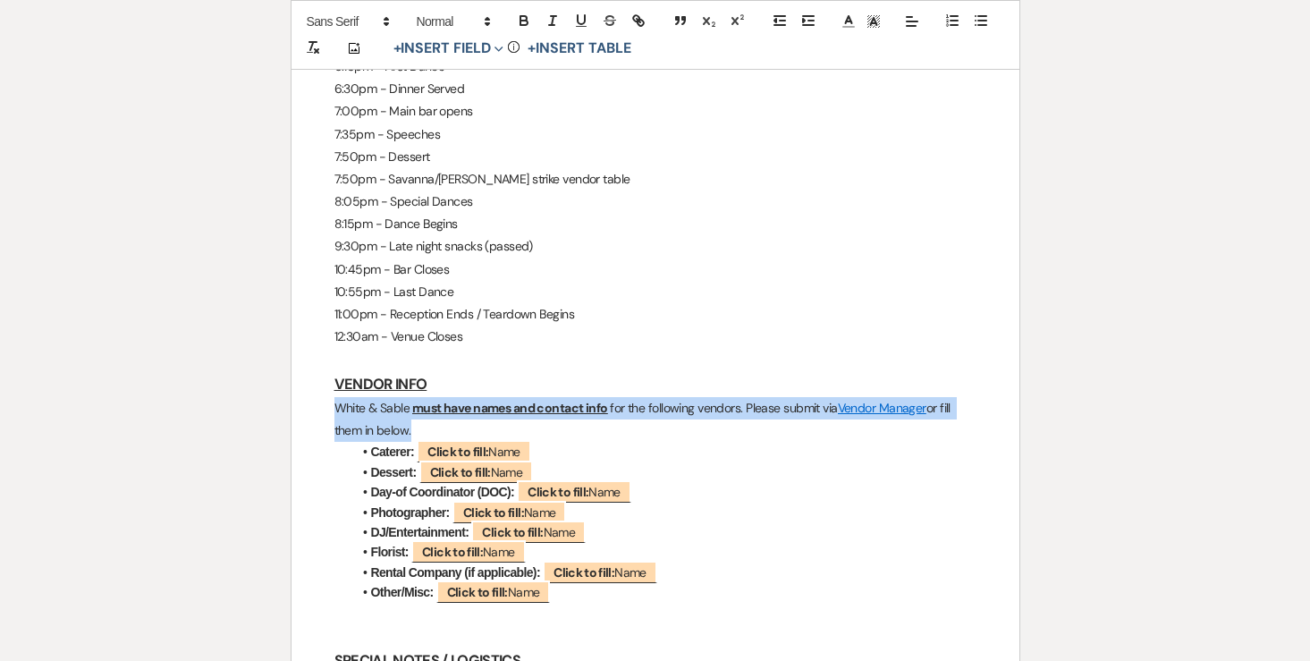
drag, startPoint x: 319, startPoint y: 369, endPoint x: 416, endPoint y: 377, distance: 96.9
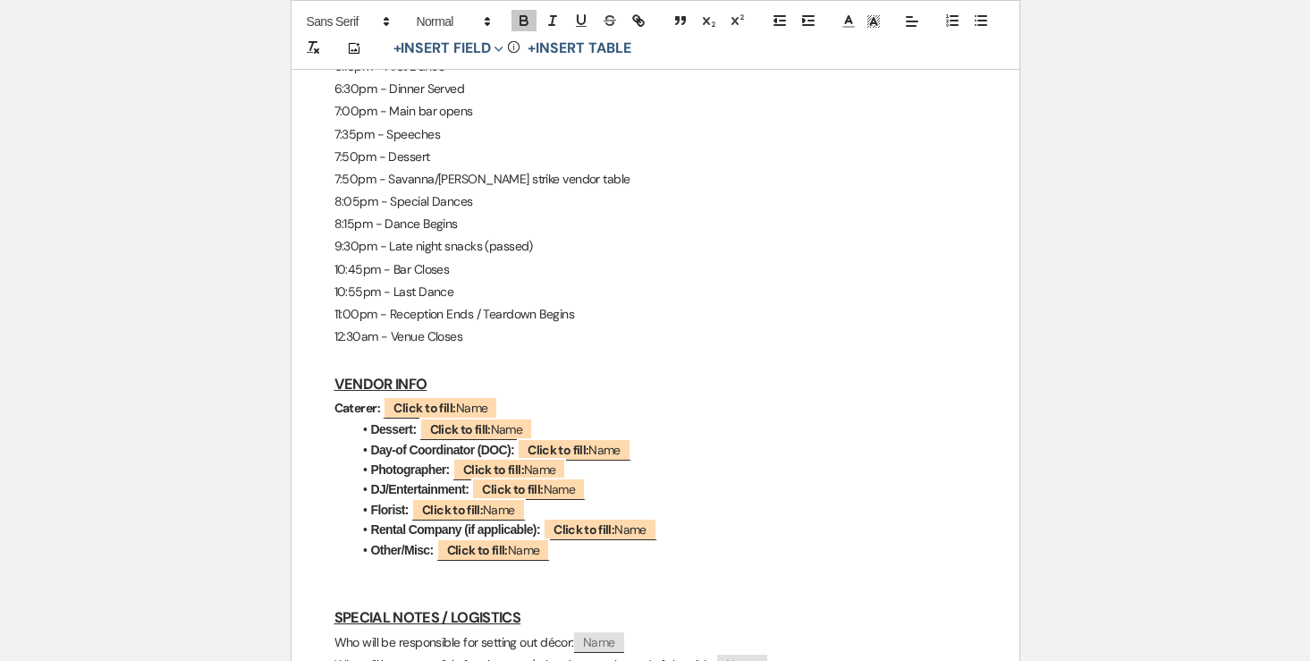
click at [373, 422] on strong "Dessert:" at bounding box center [394, 429] width 46 height 14
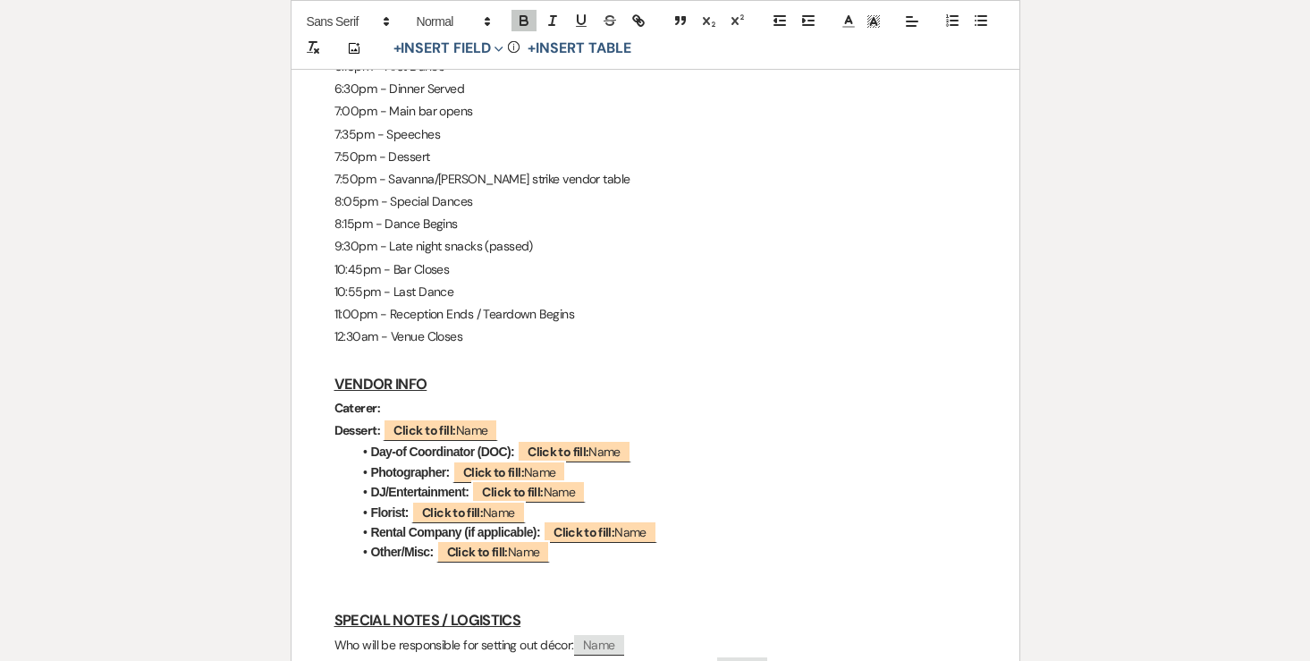
click at [372, 444] on strong "Day-of Coordinator (DOC):" at bounding box center [443, 451] width 144 height 14
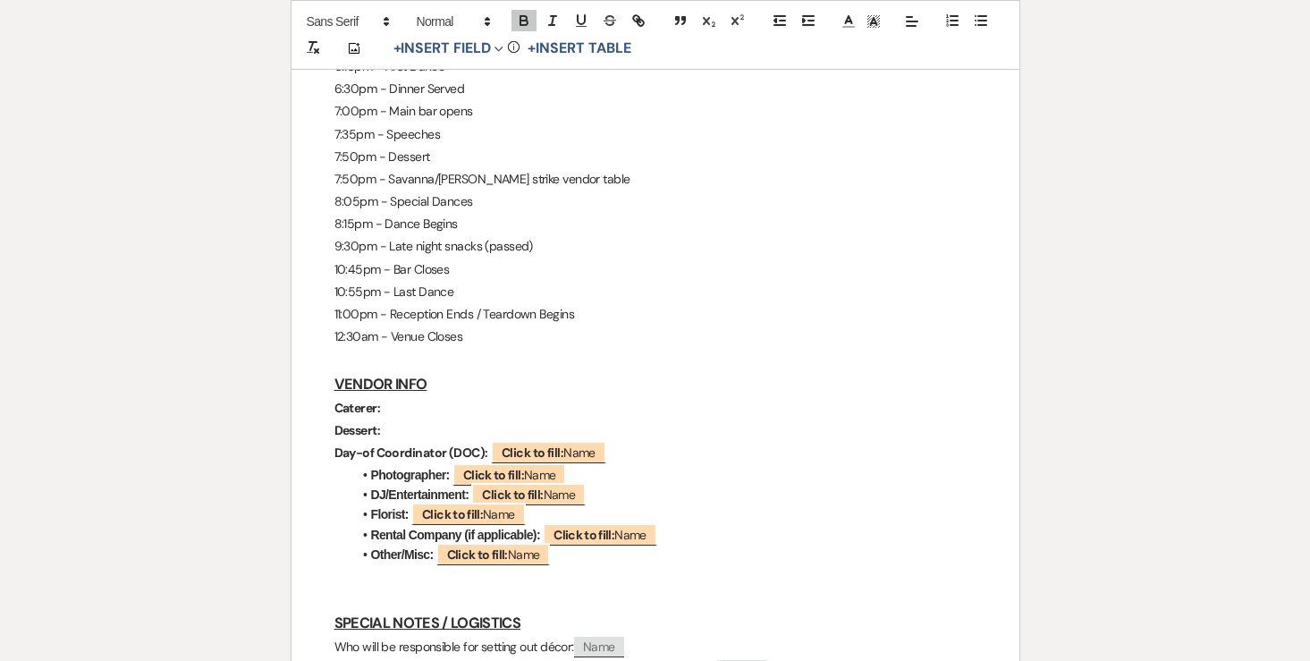
click at [374, 467] on strong "Photographer:" at bounding box center [410, 474] width 79 height 14
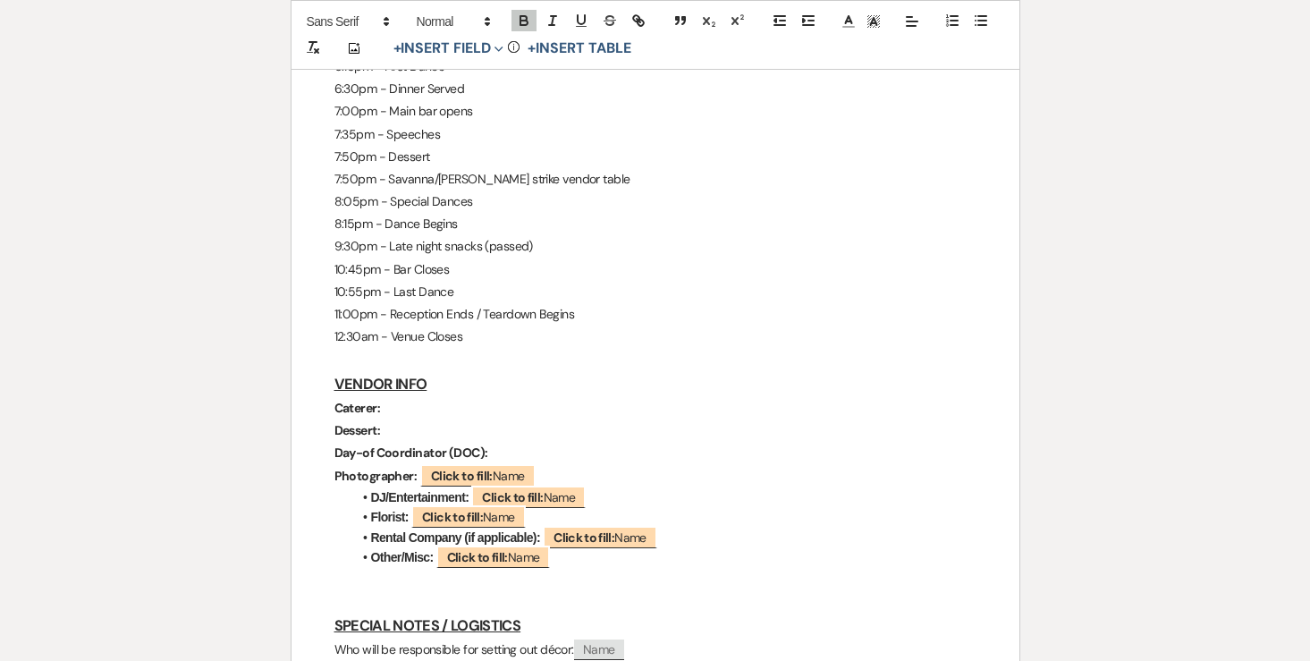
click at [375, 490] on strong "DJ/Entertainment:" at bounding box center [420, 497] width 98 height 14
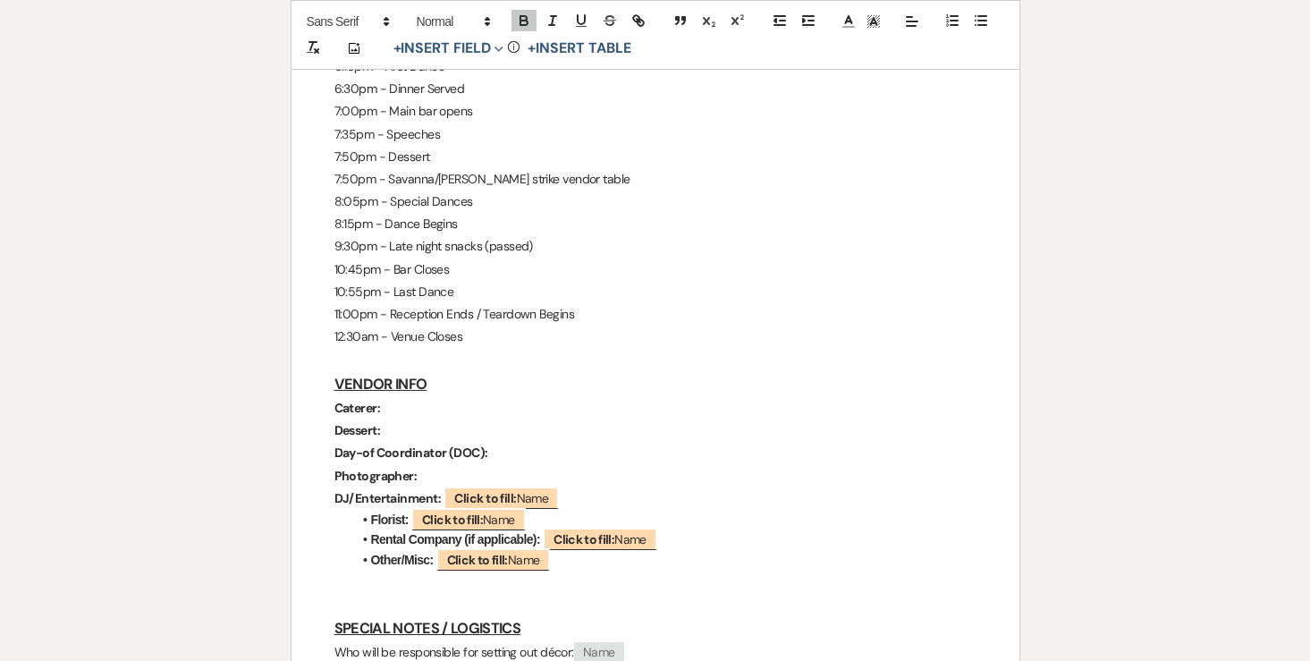
click at [369, 510] on li "Florist: ﻿ Click to fill: Name ﻿" at bounding box center [664, 520] width 624 height 20
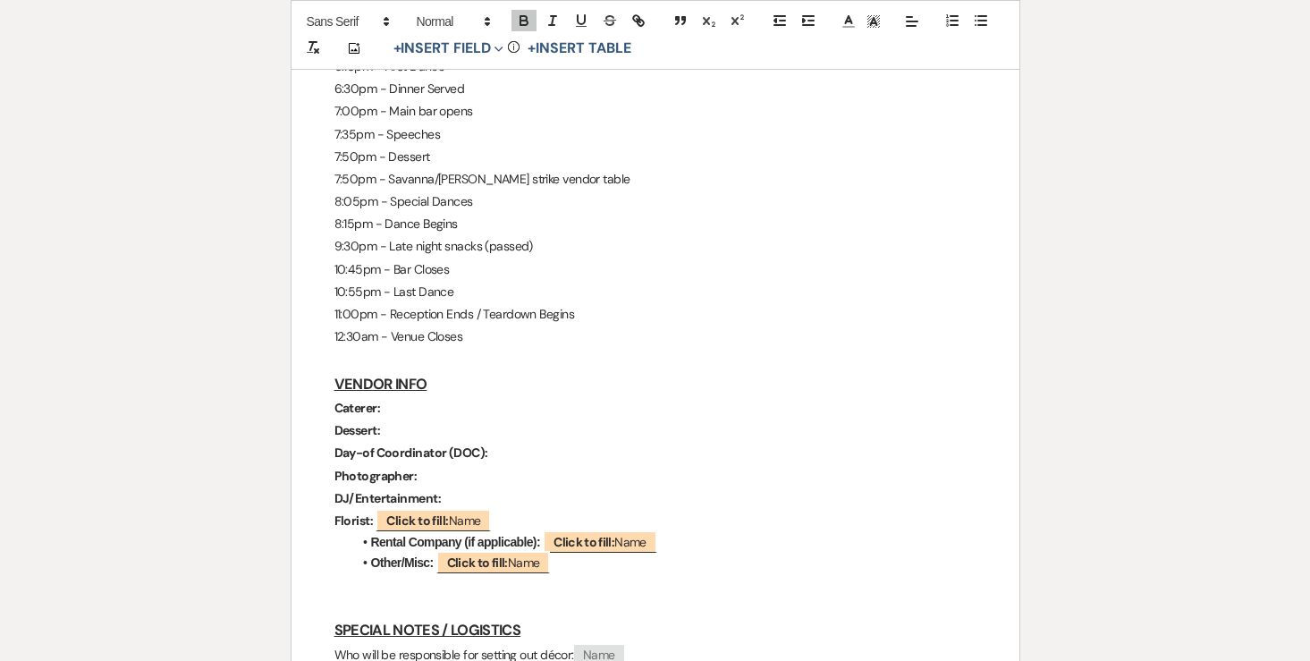
click at [373, 535] on strong "Rental Company (if applicable):" at bounding box center [455, 542] width 169 height 14
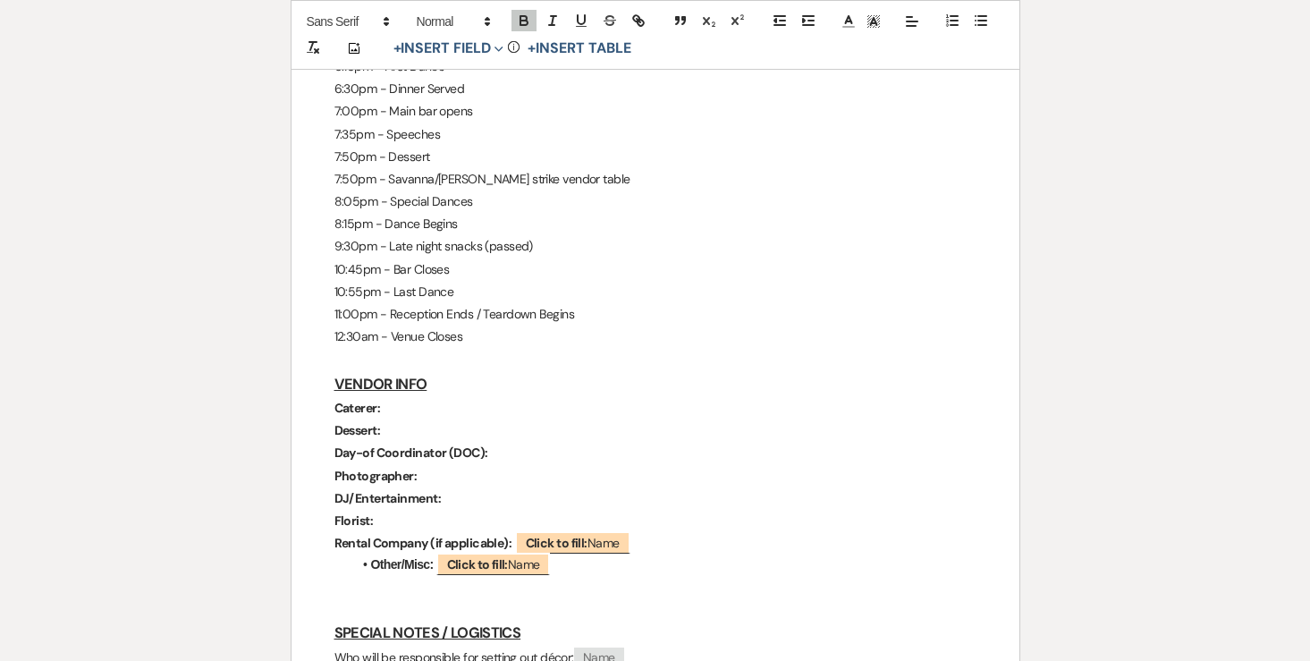
click at [371, 557] on strong "Other/Misc:" at bounding box center [402, 564] width 63 height 14
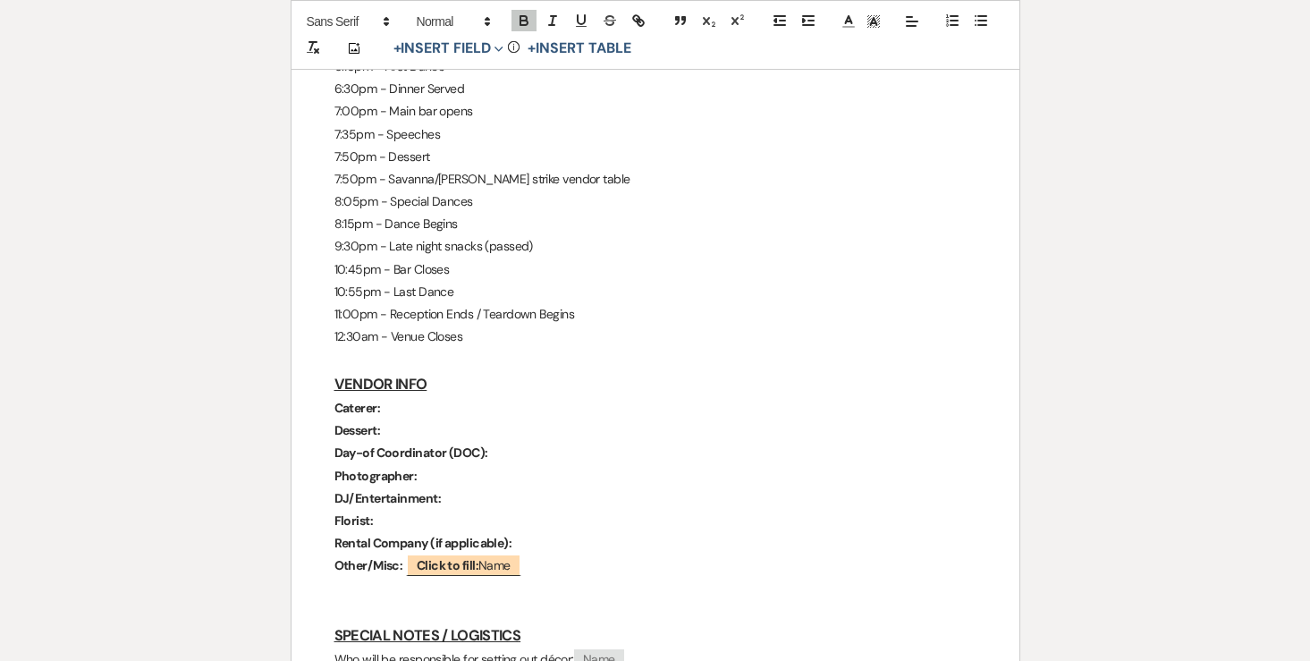
click at [444, 371] on h3 "VENDOR INFO" at bounding box center [655, 384] width 642 height 26
click at [434, 397] on p "Caterer:" at bounding box center [655, 408] width 642 height 22
click at [520, 30] on button "button" at bounding box center [523, 20] width 25 height 21
click at [460, 419] on p "Dessert:" at bounding box center [655, 430] width 642 height 22
drag, startPoint x: 435, startPoint y: 385, endPoint x: 383, endPoint y: 382, distance: 52.0
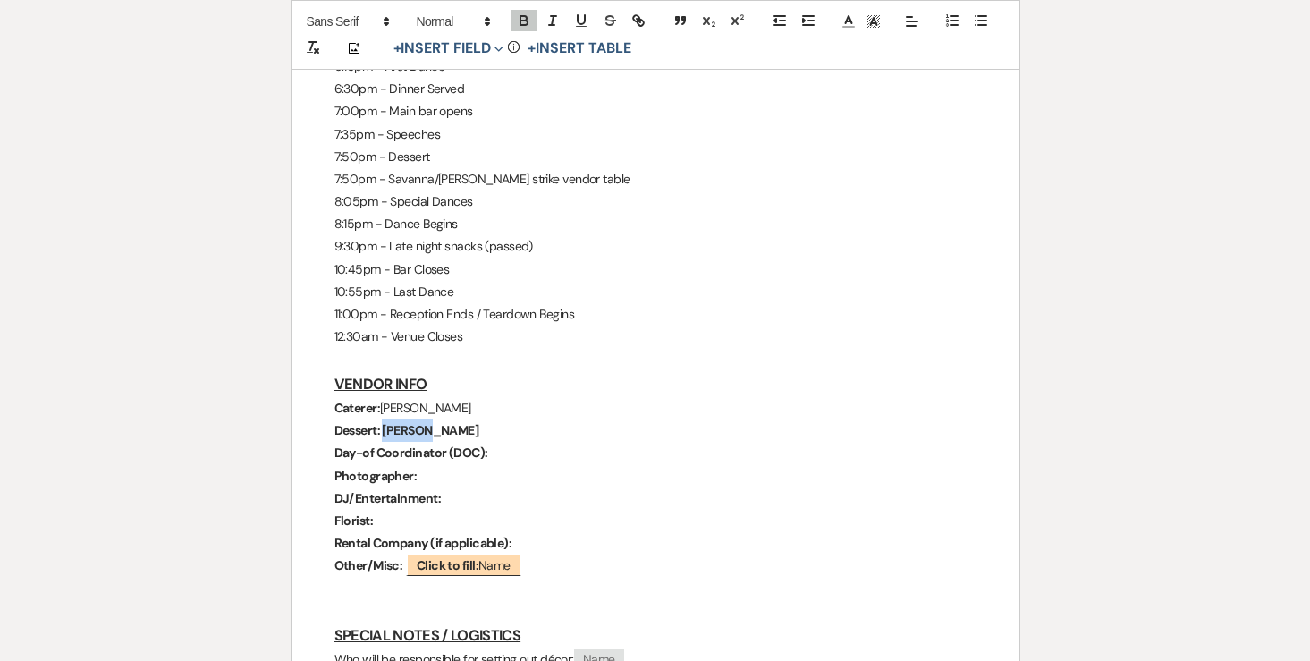
click at [383, 419] on p "Dessert: D'Amico" at bounding box center [655, 430] width 642 height 22
click at [520, 25] on icon "button" at bounding box center [523, 23] width 7 height 4
click at [512, 442] on p "Day-of Coordinator (DOC):" at bounding box center [655, 453] width 642 height 22
click at [335, 444] on strong "Day-of Coordinator (DOC):" at bounding box center [411, 452] width 154 height 16
click at [562, 442] on p "Planner/Day-of Coordinator (DOC):" at bounding box center [655, 453] width 642 height 22
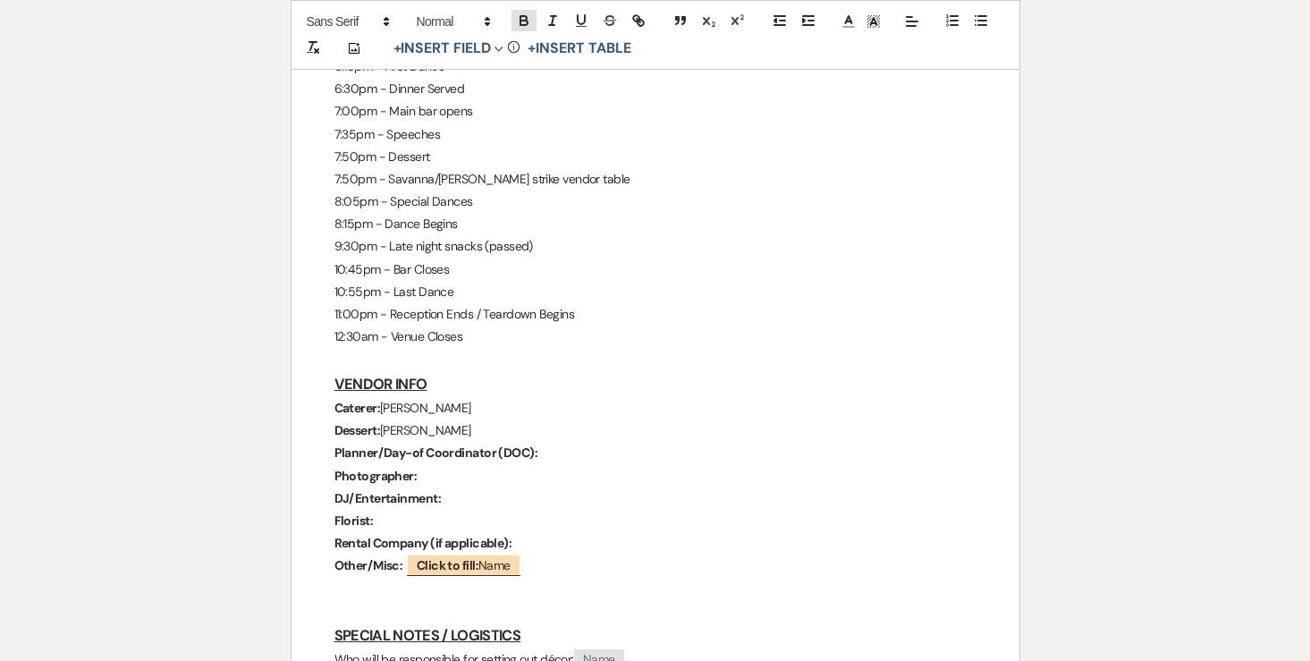
click at [525, 21] on icon "button" at bounding box center [524, 21] width 16 height 16
click at [440, 465] on p "Photographer:" at bounding box center [655, 476] width 642 height 22
click at [528, 20] on icon "button" at bounding box center [524, 21] width 16 height 16
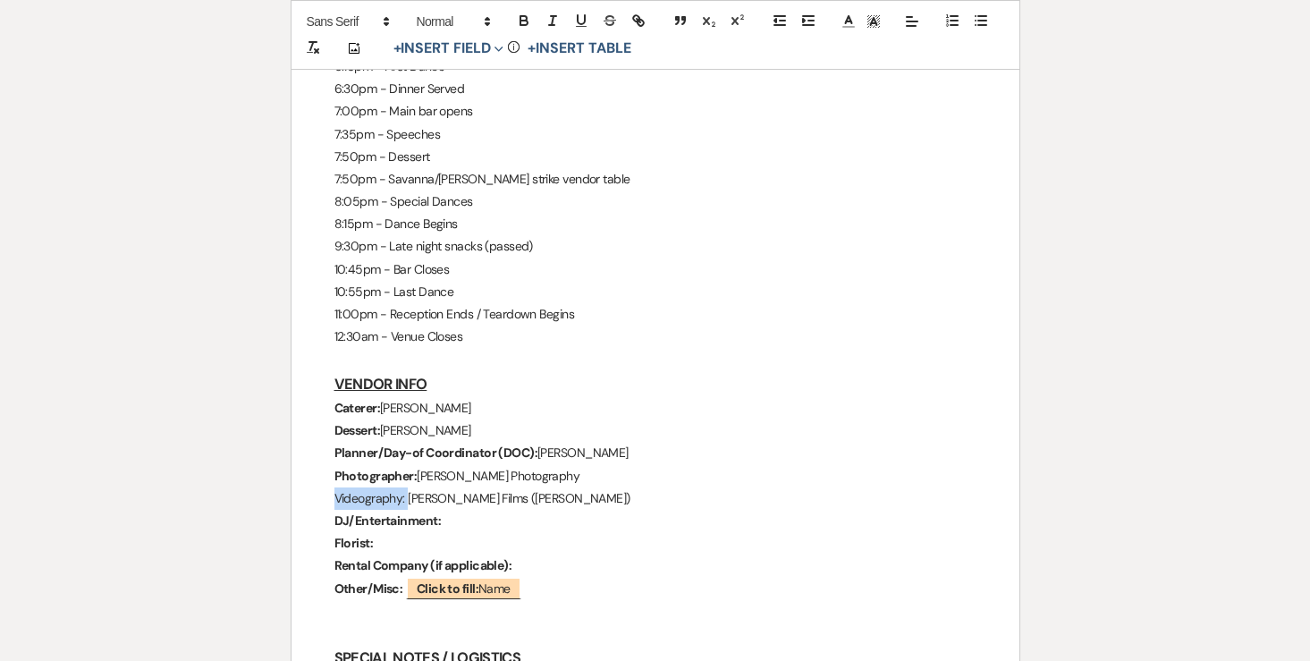
drag, startPoint x: 406, startPoint y: 451, endPoint x: 328, endPoint y: 450, distance: 77.8
click at [528, 20] on icon "button" at bounding box center [524, 21] width 16 height 16
click at [469, 510] on p "DJ/Entertainment:" at bounding box center [655, 521] width 642 height 22
click at [355, 512] on strong "DJ/Entertainment:" at bounding box center [387, 520] width 106 height 16
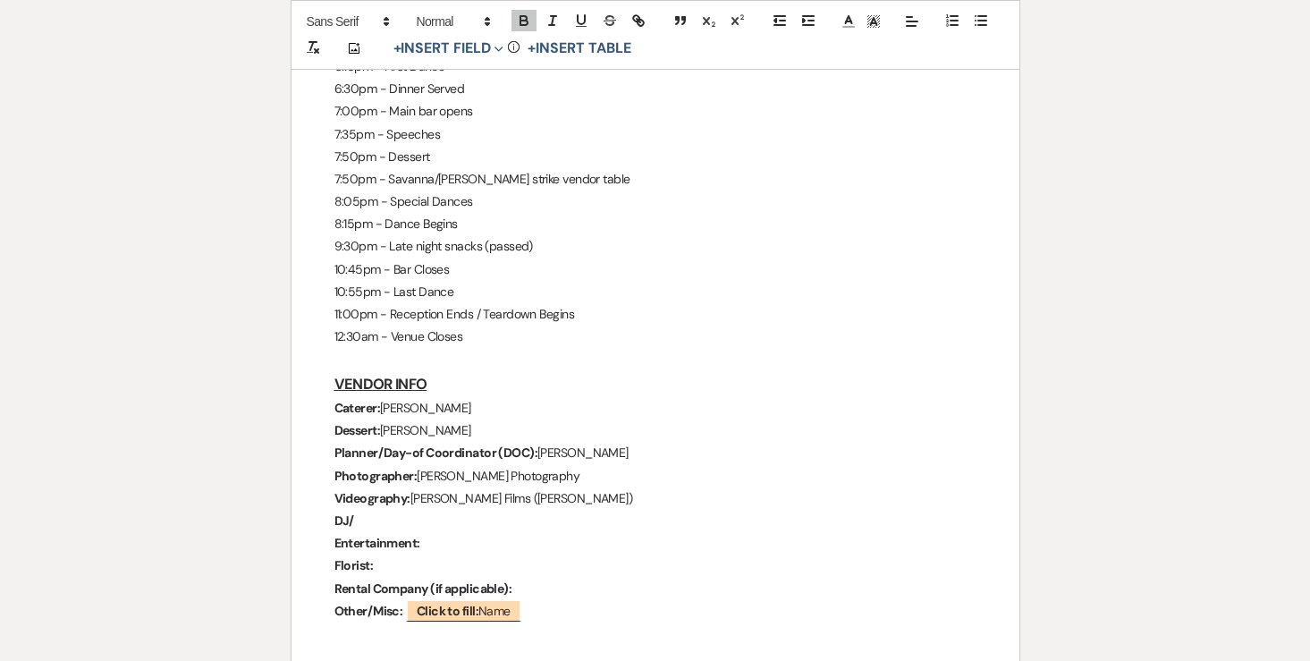
click at [377, 510] on p "DJ/" at bounding box center [655, 521] width 642 height 22
drag, startPoint x: 430, startPoint y: 476, endPoint x: 355, endPoint y: 471, distance: 75.2
click at [355, 510] on p "DJ: Harmony DJ" at bounding box center [655, 521] width 642 height 22
click at [521, 21] on icon "button" at bounding box center [524, 21] width 16 height 16
click at [441, 554] on p "Florist:" at bounding box center [655, 565] width 642 height 22
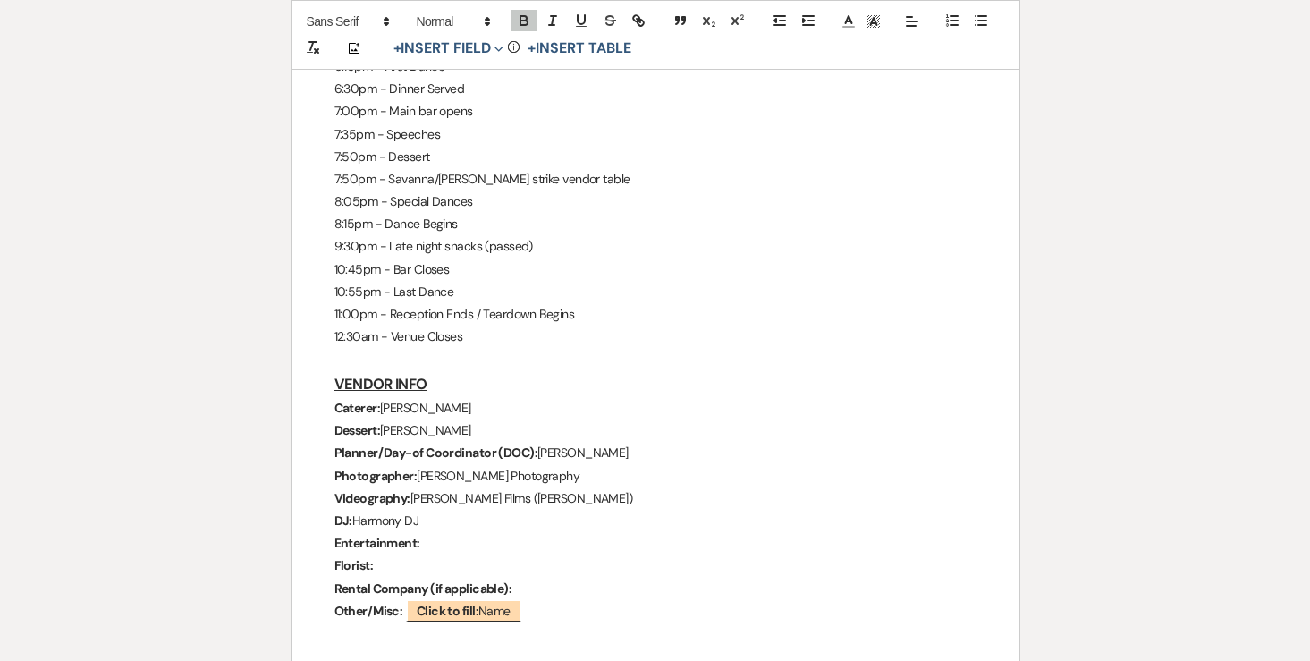
click at [441, 532] on p "Entertainment:" at bounding box center [655, 543] width 642 height 22
click at [525, 13] on icon "button" at bounding box center [524, 21] width 16 height 16
drag, startPoint x: 619, startPoint y: 497, endPoint x: 425, endPoint y: 495, distance: 194.0
click at [425, 532] on p "Entertainment: Lake Minnetonka String Quartet" at bounding box center [655, 543] width 642 height 22
click at [522, 25] on icon "button" at bounding box center [523, 23] width 7 height 4
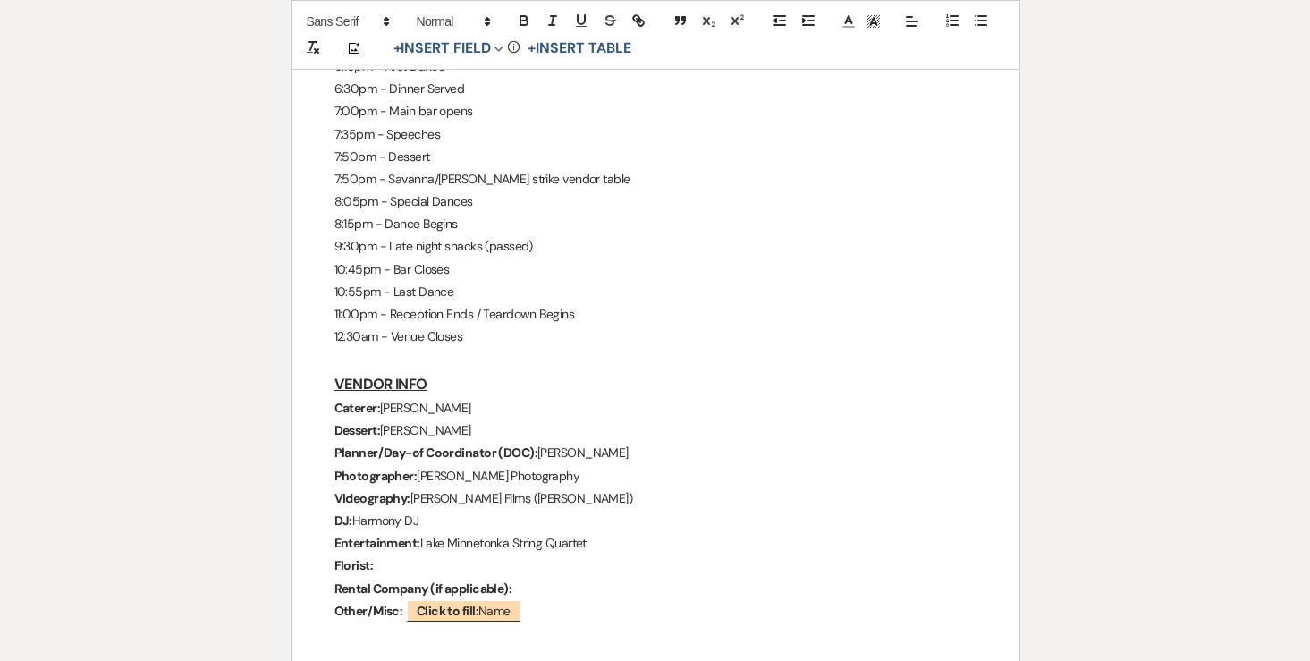
click at [449, 510] on p "DJ: Harmony DJ" at bounding box center [655, 521] width 642 height 22
click at [417, 554] on p "Florist:" at bounding box center [655, 565] width 642 height 22
drag, startPoint x: 479, startPoint y: 513, endPoint x: 376, endPoint y: 517, distance: 102.9
click at [376, 554] on p "Florist: Studio C (Christi)" at bounding box center [655, 565] width 642 height 22
click at [525, 16] on icon "button" at bounding box center [523, 18] width 6 height 4
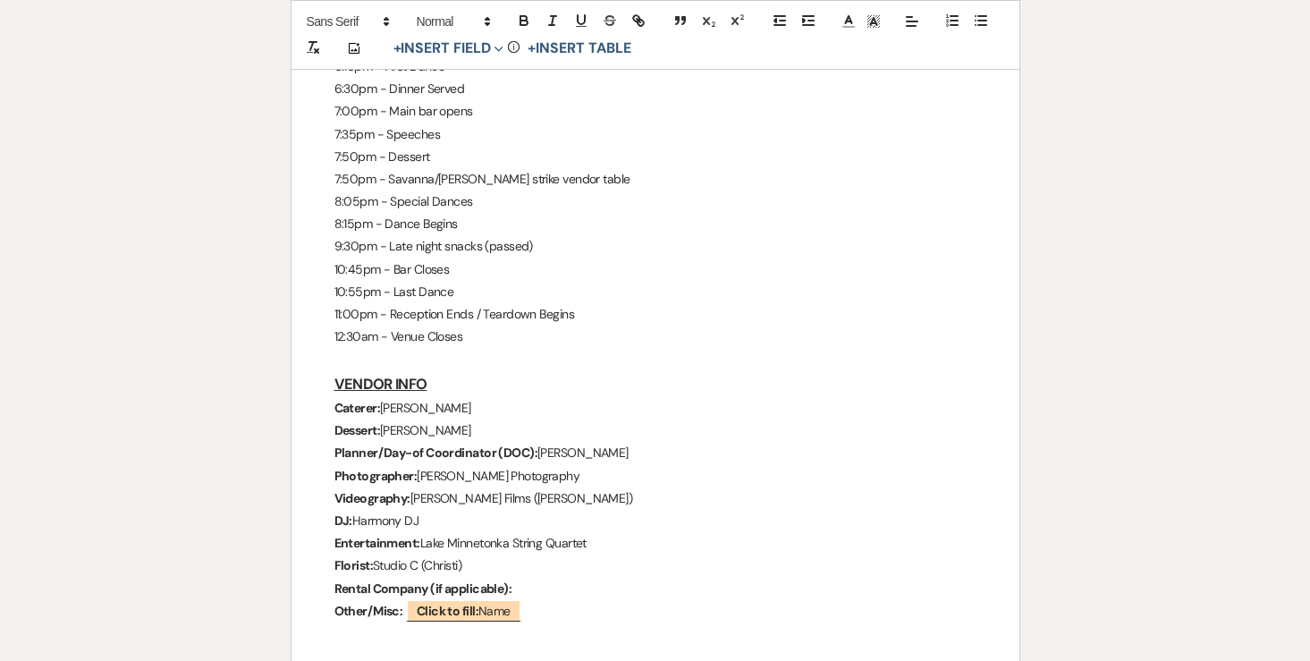
click at [524, 577] on p "Rental Company (if applicable):" at bounding box center [655, 588] width 642 height 22
drag, startPoint x: 518, startPoint y: 540, endPoint x: 416, endPoint y: 538, distance: 102.8
click at [416, 577] on p "Rental Company (if applicable):" at bounding box center [655, 588] width 642 height 22
click at [525, 25] on icon "button" at bounding box center [523, 23] width 7 height 4
click at [540, 600] on p "Other/Misc: ﻿ Click to fill: Name ﻿" at bounding box center [655, 611] width 642 height 22
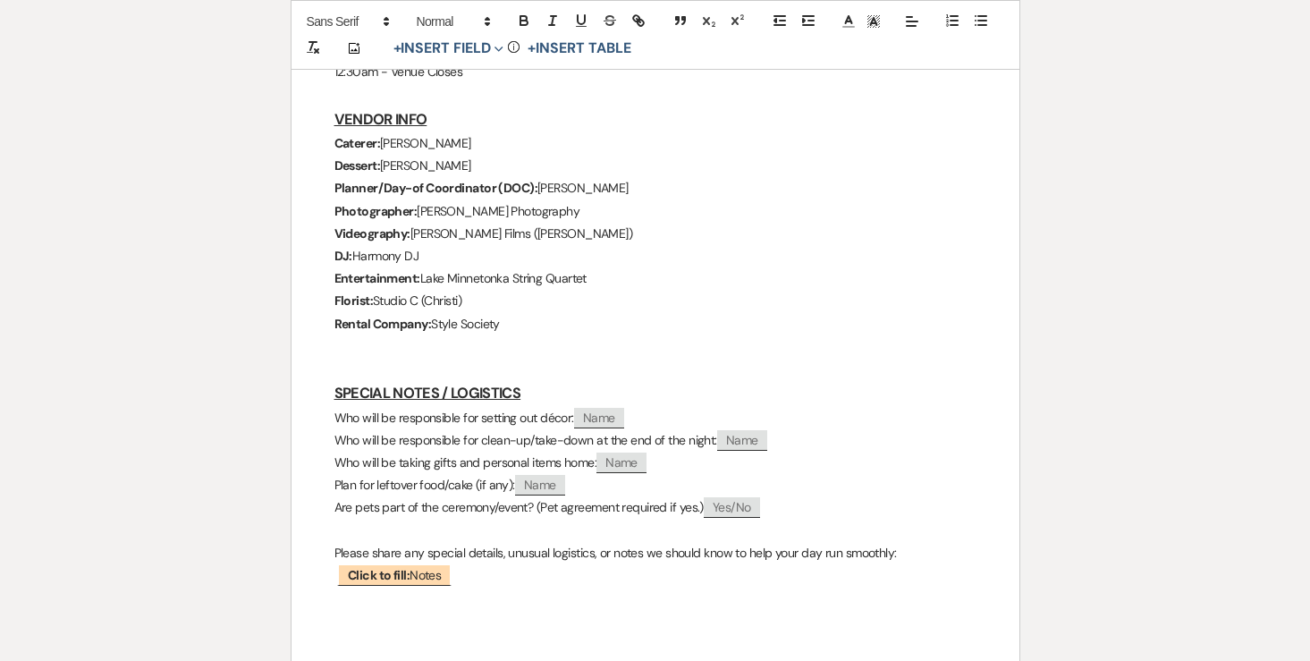
scroll to position [1641, 0]
click at [380, 358] on p at bounding box center [655, 369] width 642 height 22
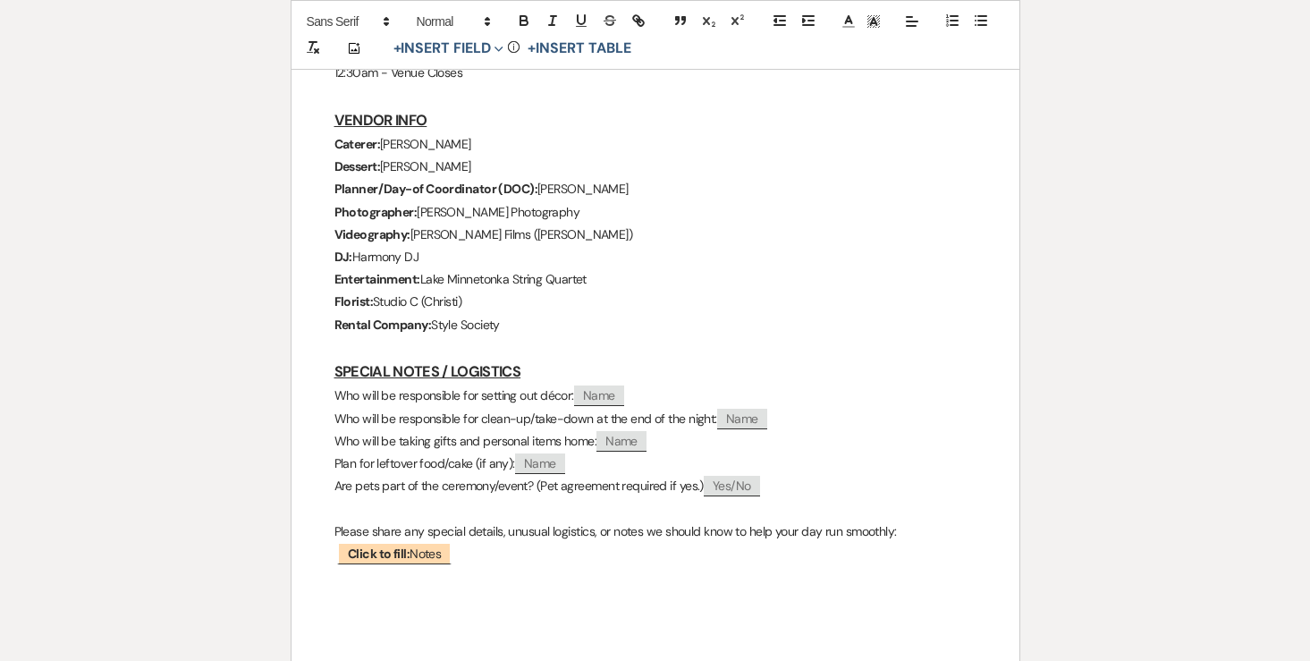
click at [606, 385] on span "Name" at bounding box center [599, 395] width 50 height 21
select select "client"
select select "Name"
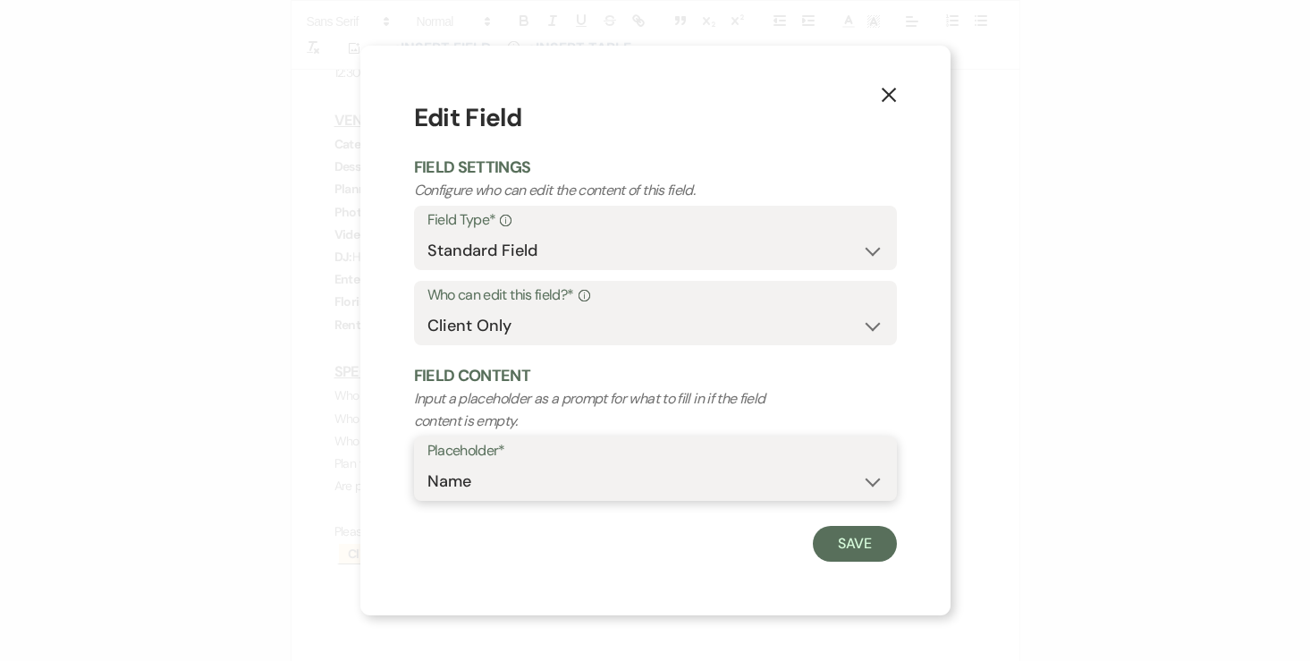
click at [556, 467] on select "Custom Placeholder Date Time Name Location Venue Name Type Number Budget Addres…" at bounding box center [655, 481] width 456 height 35
click at [752, 324] on select "Both Venue & Client Client Only Venue Only" at bounding box center [655, 325] width 456 height 35
select select "clientAndOwner"
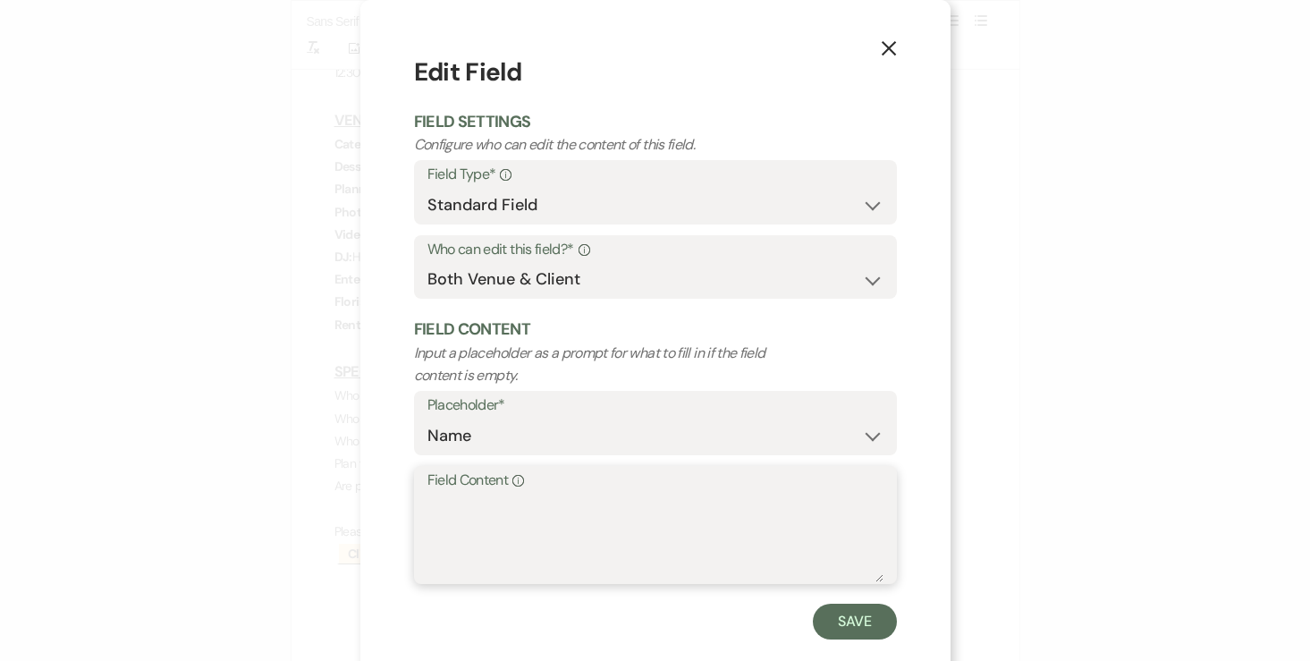
click at [574, 497] on textarea "Field Content Info" at bounding box center [655, 537] width 456 height 89
type textarea "Denae"
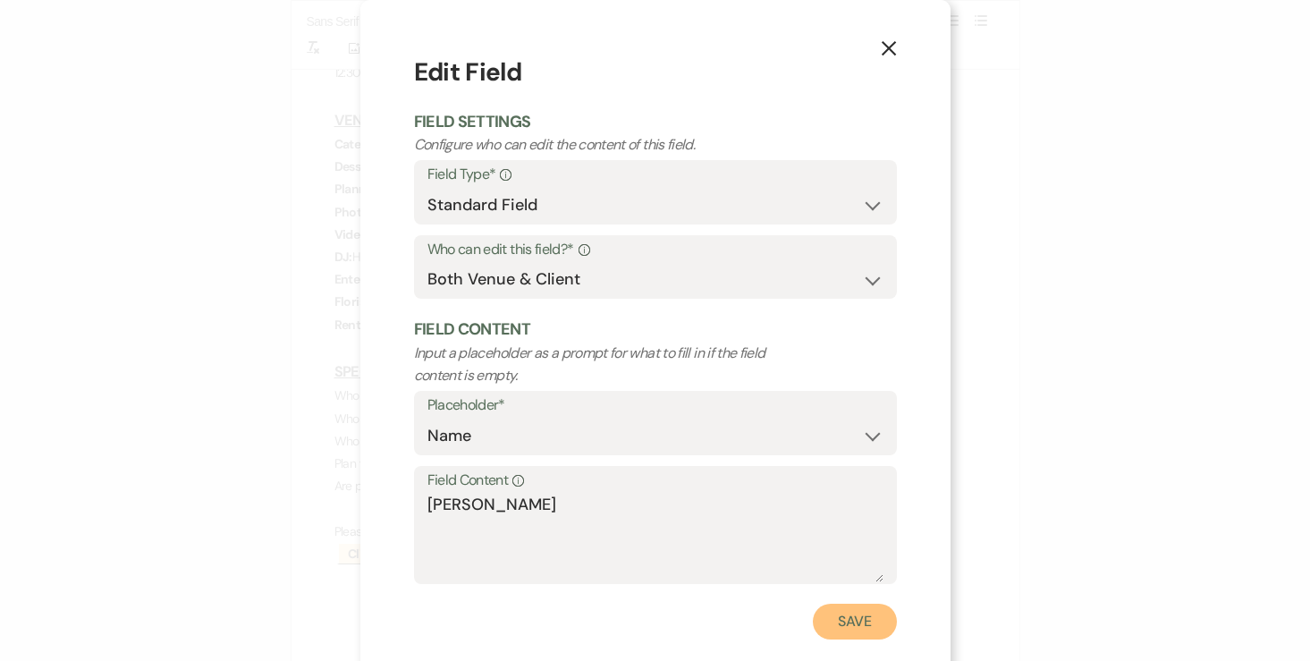
click at [851, 614] on button "Save" at bounding box center [855, 621] width 84 height 36
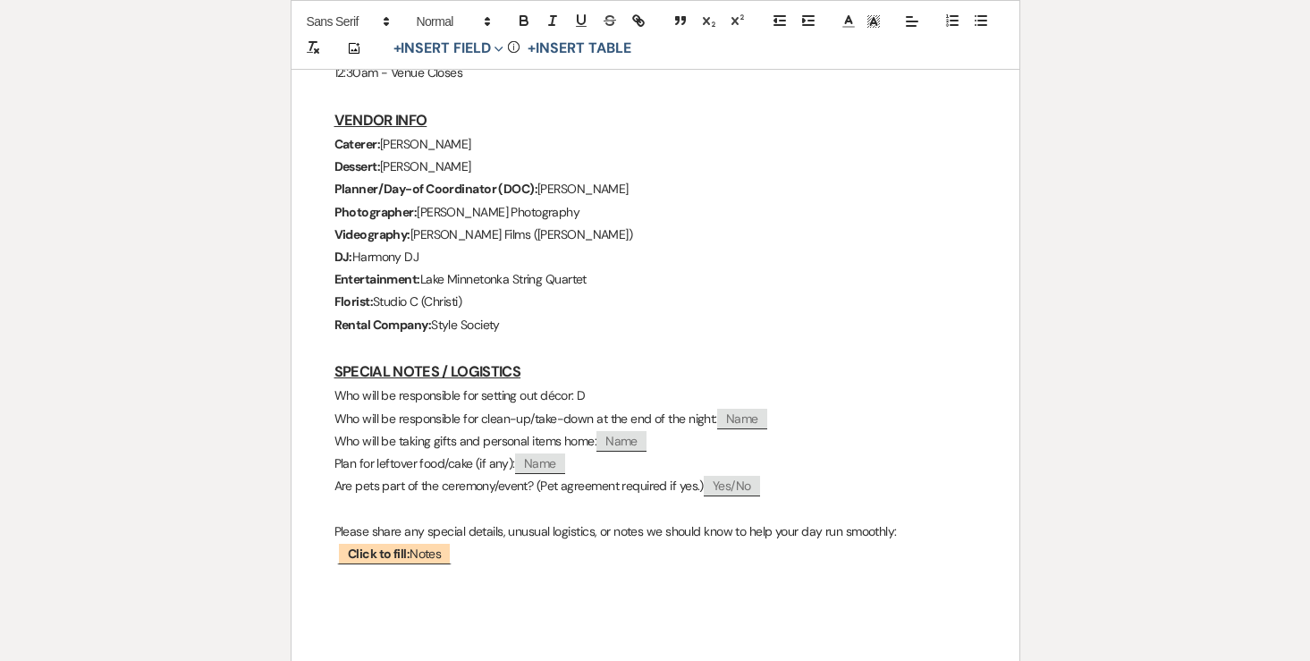
click at [619, 384] on p "Who will be responsible for setting out décor: D" at bounding box center [655, 395] width 642 height 22
drag, startPoint x: 630, startPoint y: 354, endPoint x: 579, endPoint y: 350, distance: 51.1
click at [579, 384] on p "Who will be responsible for setting out décor: [PERSON_NAME]" at bounding box center [655, 395] width 642 height 22
copy p "Denae"
click at [793, 408] on p "Who will be responsible for clean-up/take-down at the end of the night: ﻿ Name ﻿" at bounding box center [655, 419] width 642 height 22
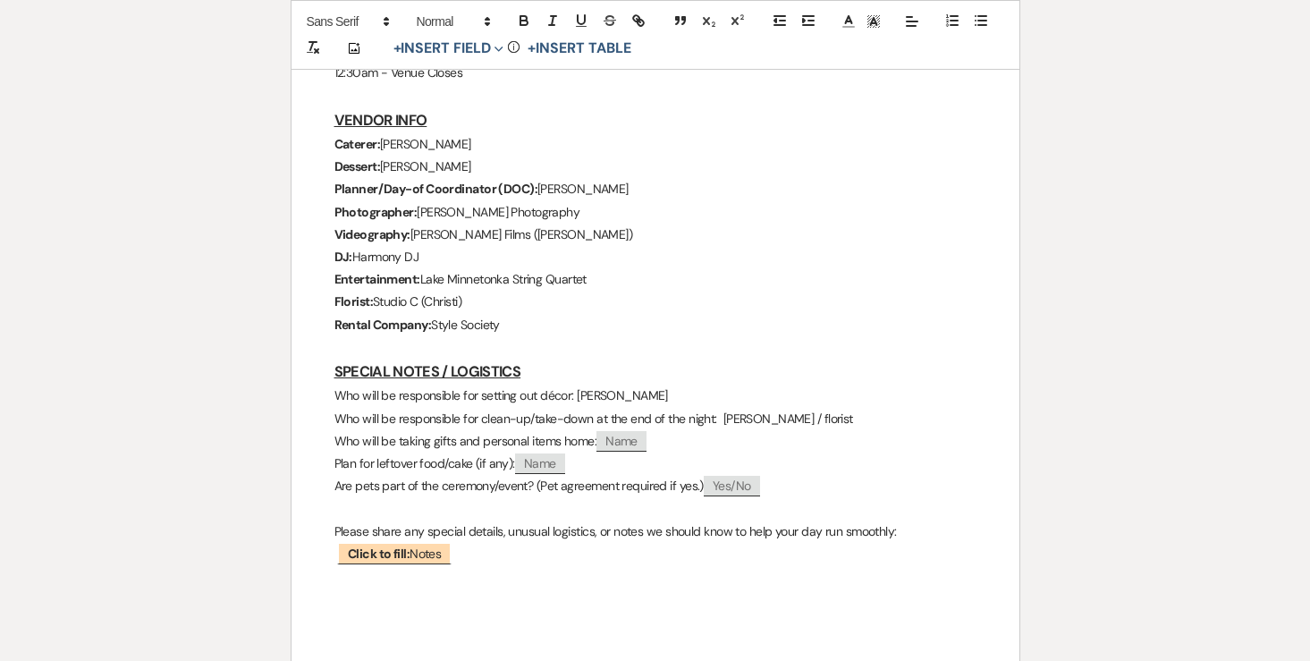
click at [712, 430] on p "Who will be taking gifts and personal items home: ﻿ Name ﻿" at bounding box center [655, 441] width 642 height 22
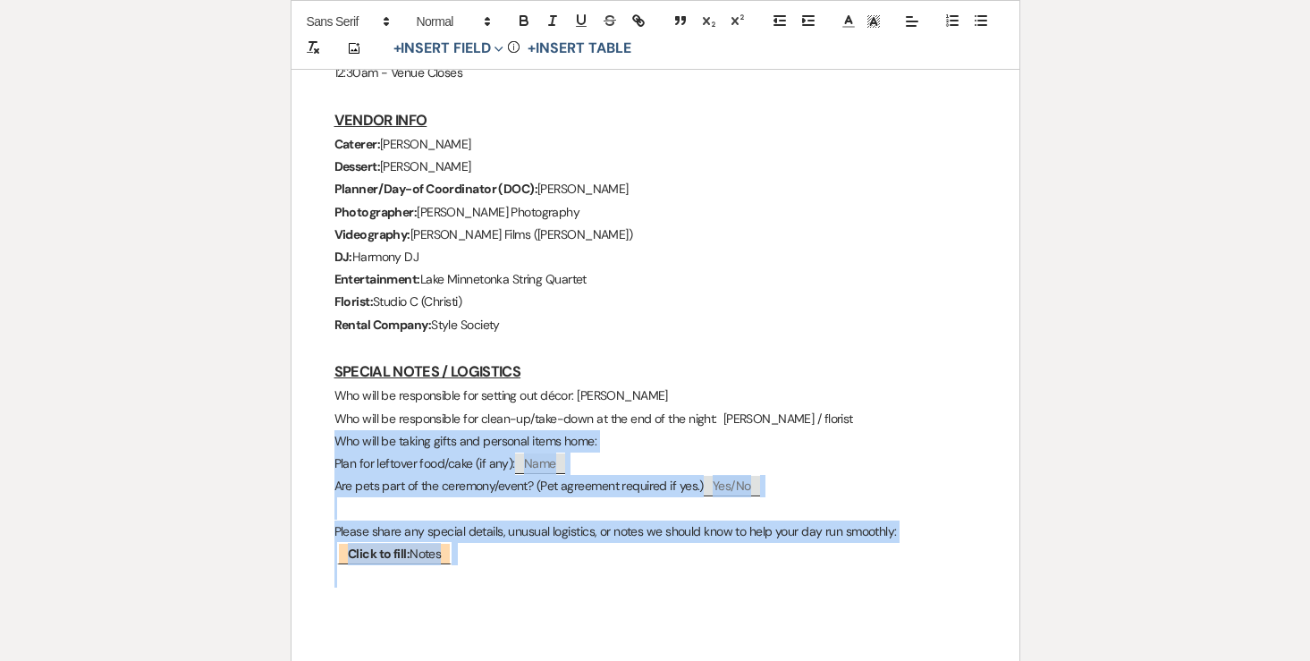
drag, startPoint x: 330, startPoint y: 395, endPoint x: 505, endPoint y: 548, distance: 232.5
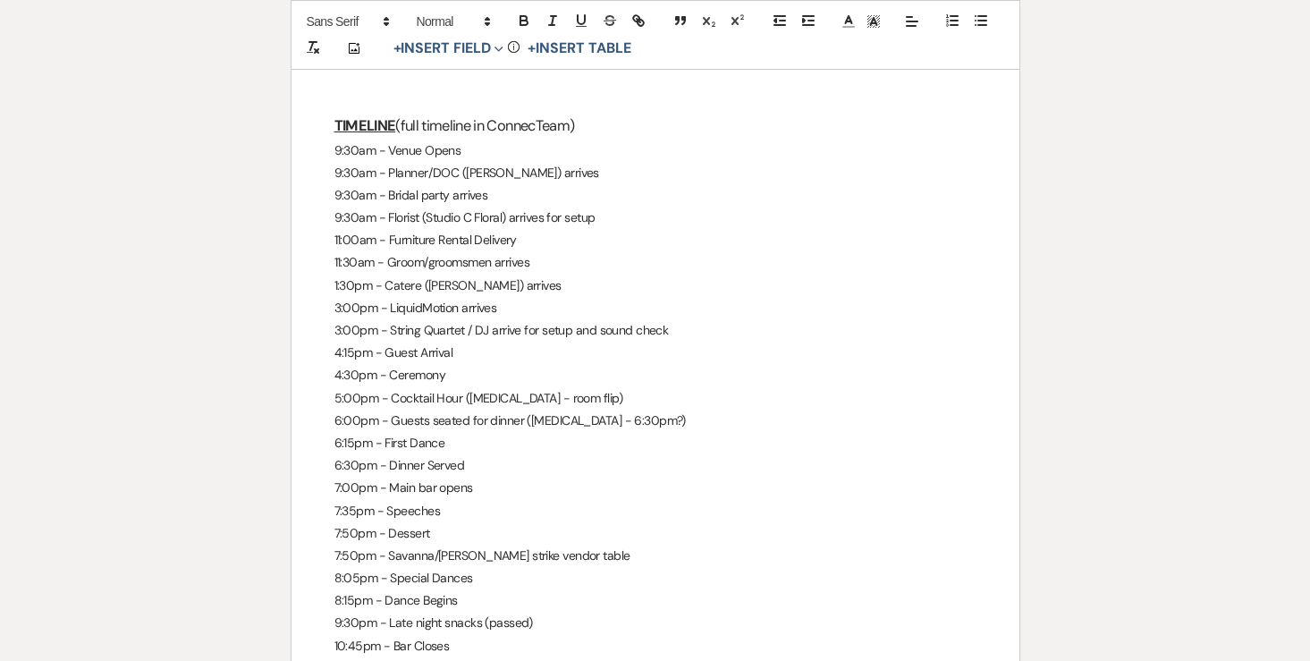
scroll to position [1107, 0]
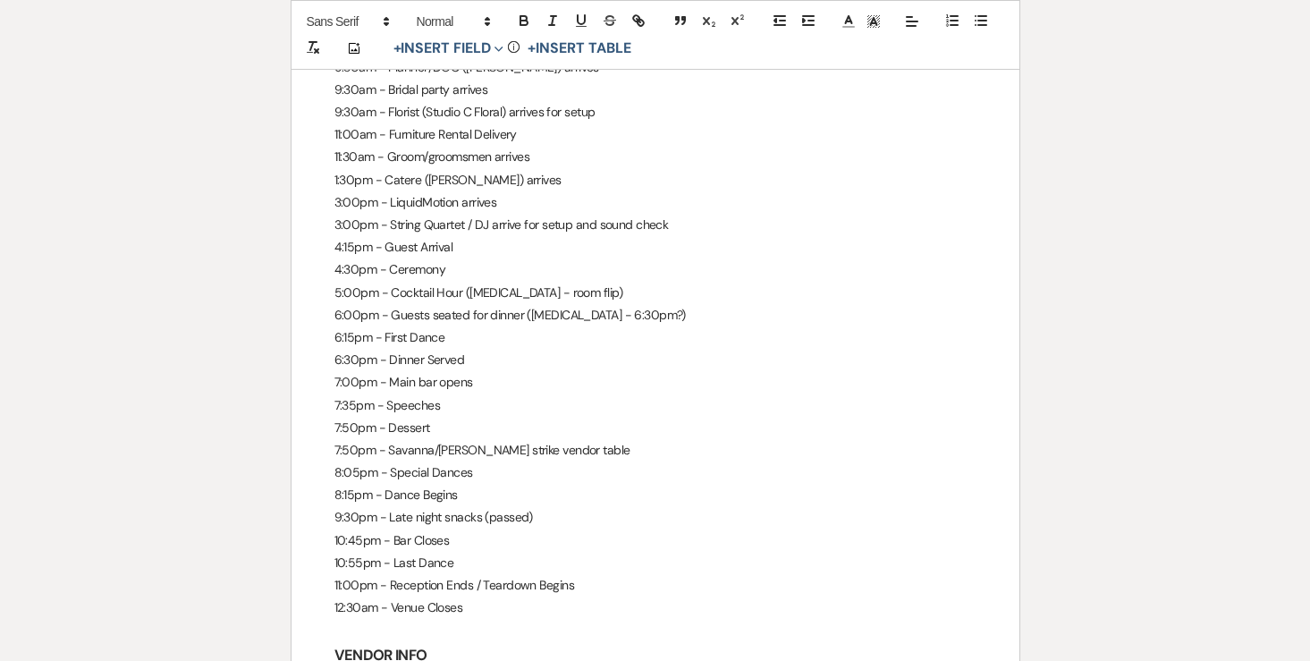
drag, startPoint x: 473, startPoint y: 562, endPoint x: 307, endPoint y: 188, distance: 409.4
click at [307, 188] on div "Matt & Sandy - Final Details - 8.16.25 GENERAL EVENT DETAILS Bride & Groom Name…" at bounding box center [655, 127] width 728 height 1847
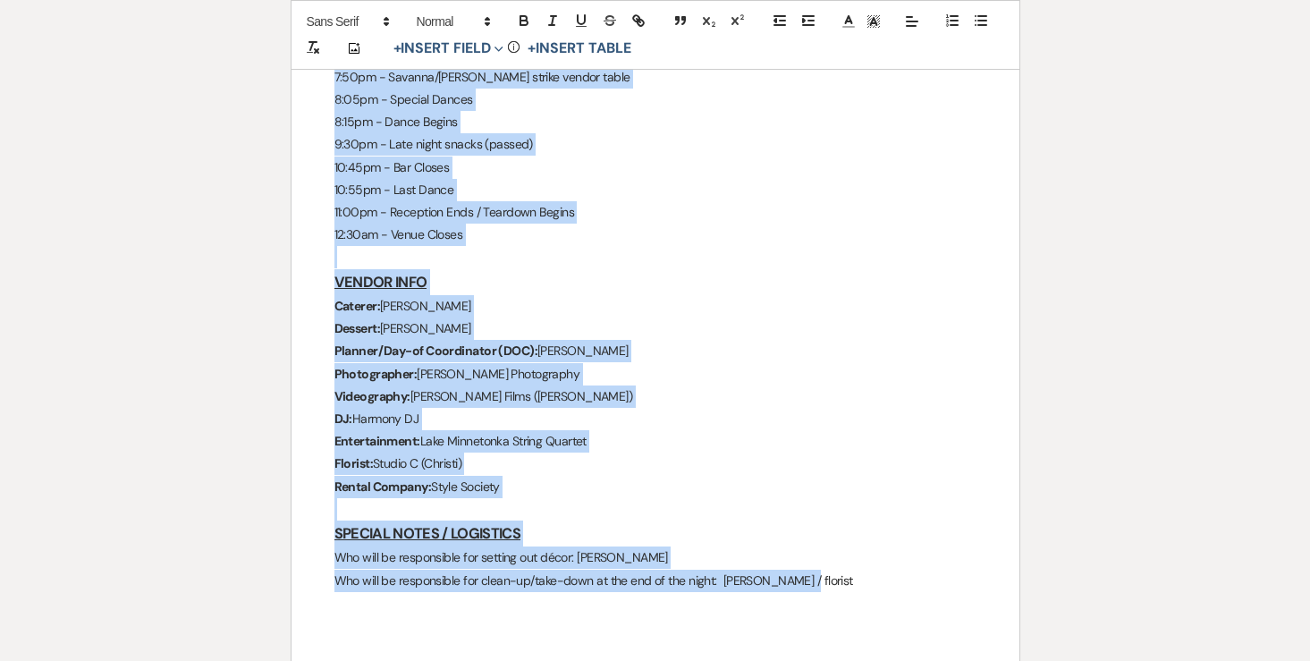
scroll to position [1620, 0]
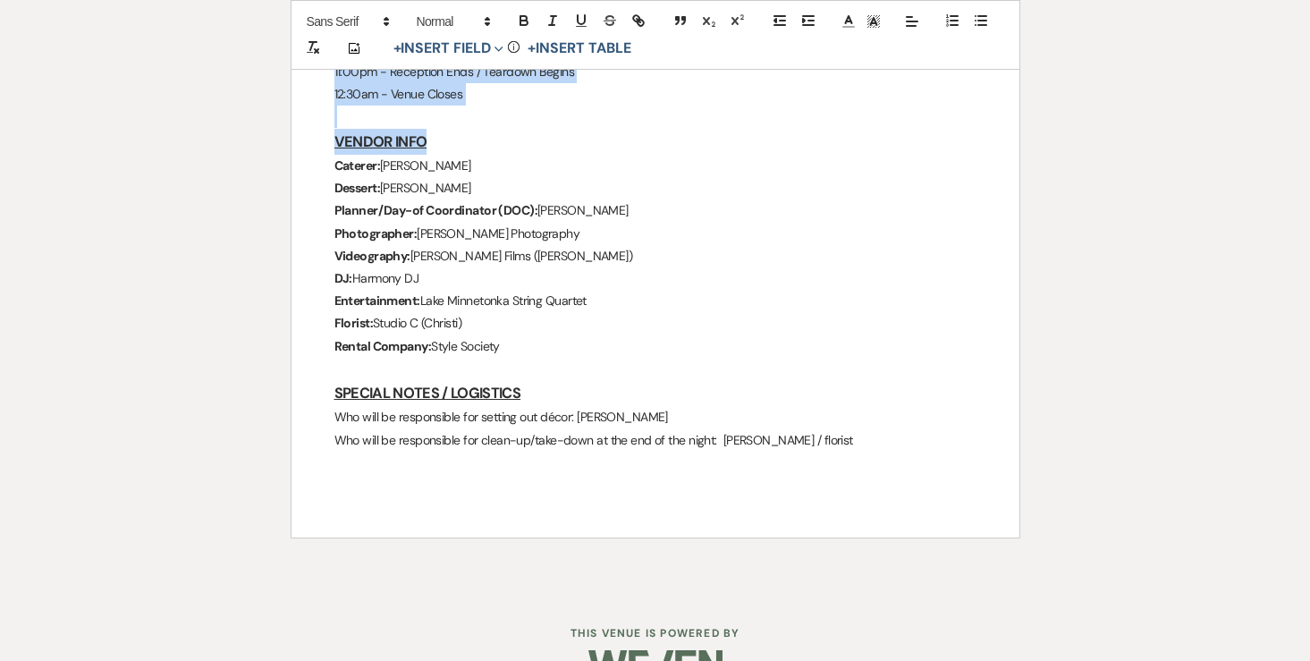
drag, startPoint x: 329, startPoint y: 108, endPoint x: 537, endPoint y: 98, distance: 208.5
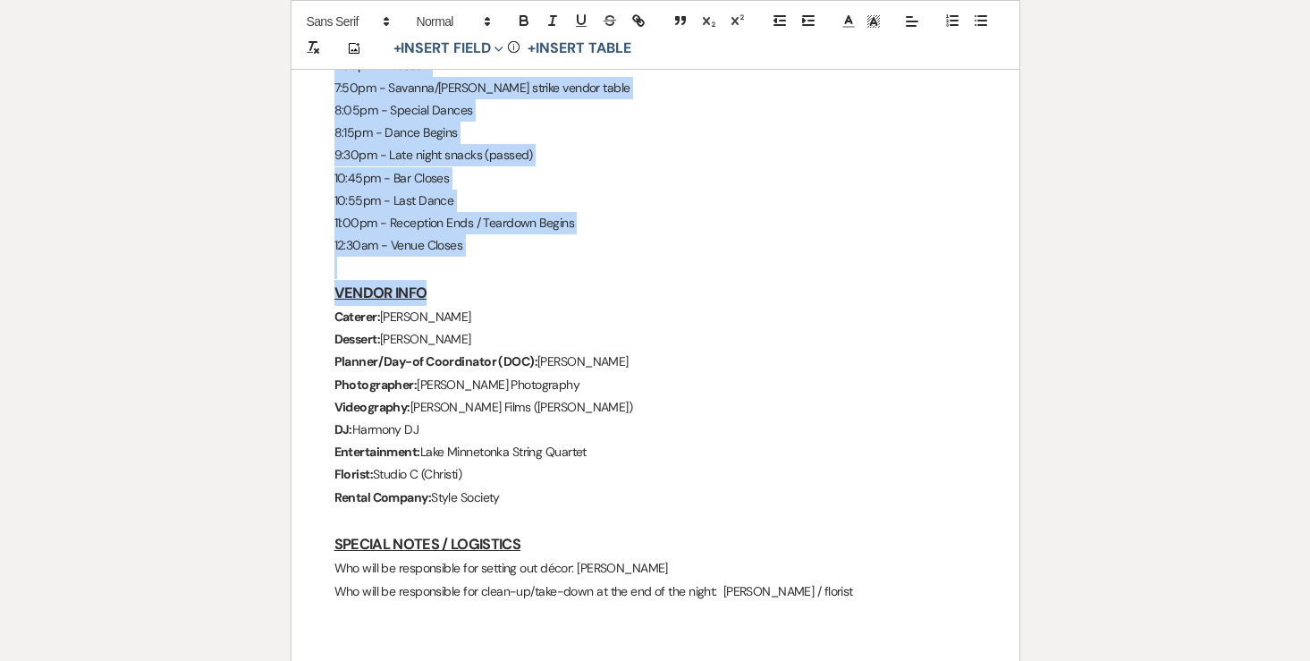
scroll to position [1461, 0]
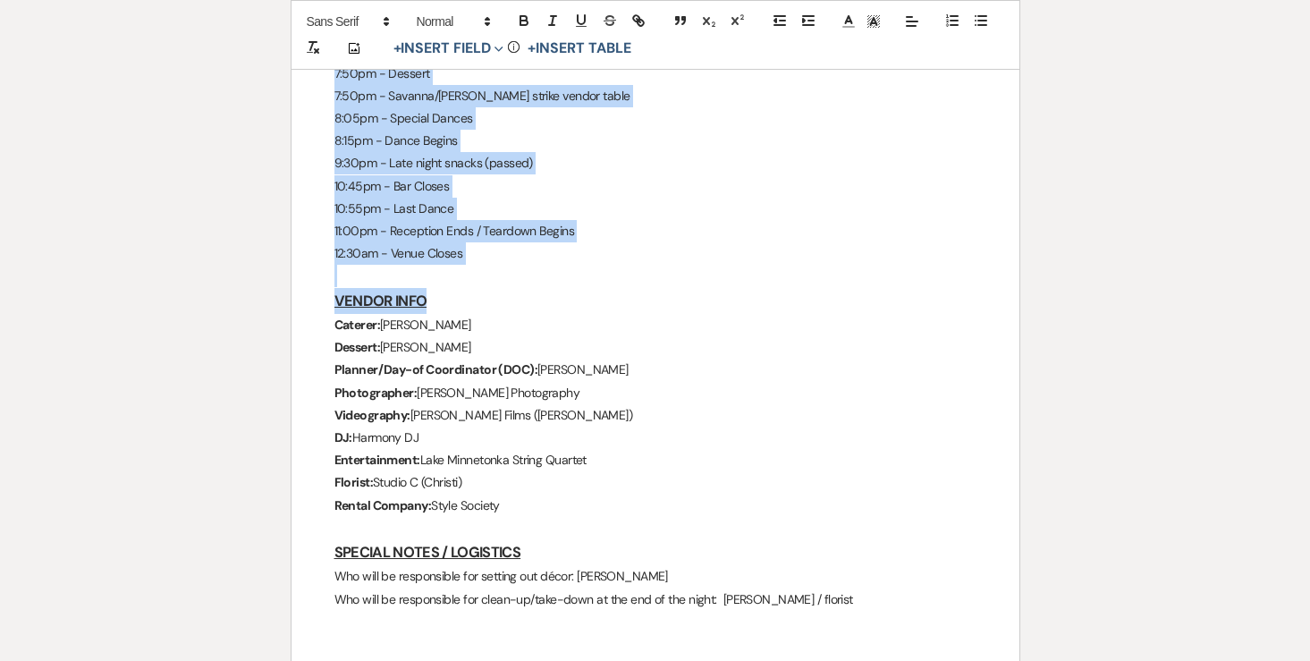
copy div "9:30am - Venue Opens 9:30am - Planner/DOC (Denae) arrives 9:30am - Bridal party…"
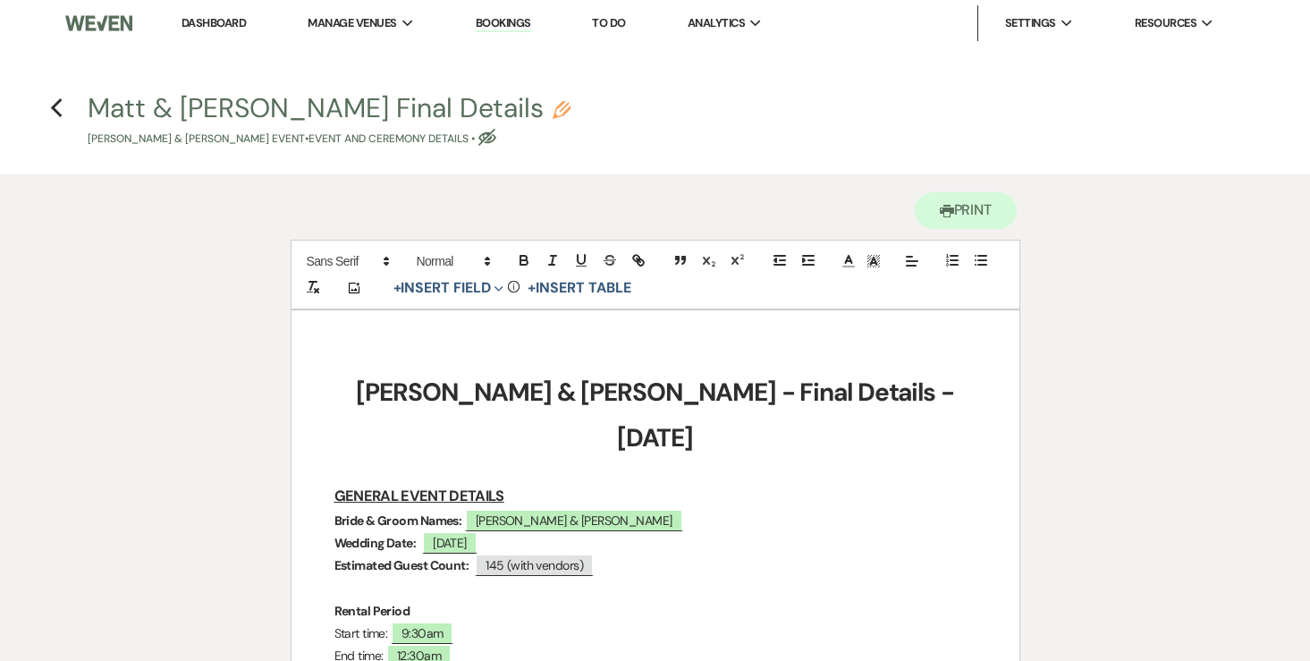
scroll to position [0, 0]
click at [62, 110] on icon "Previous" at bounding box center [56, 107] width 13 height 21
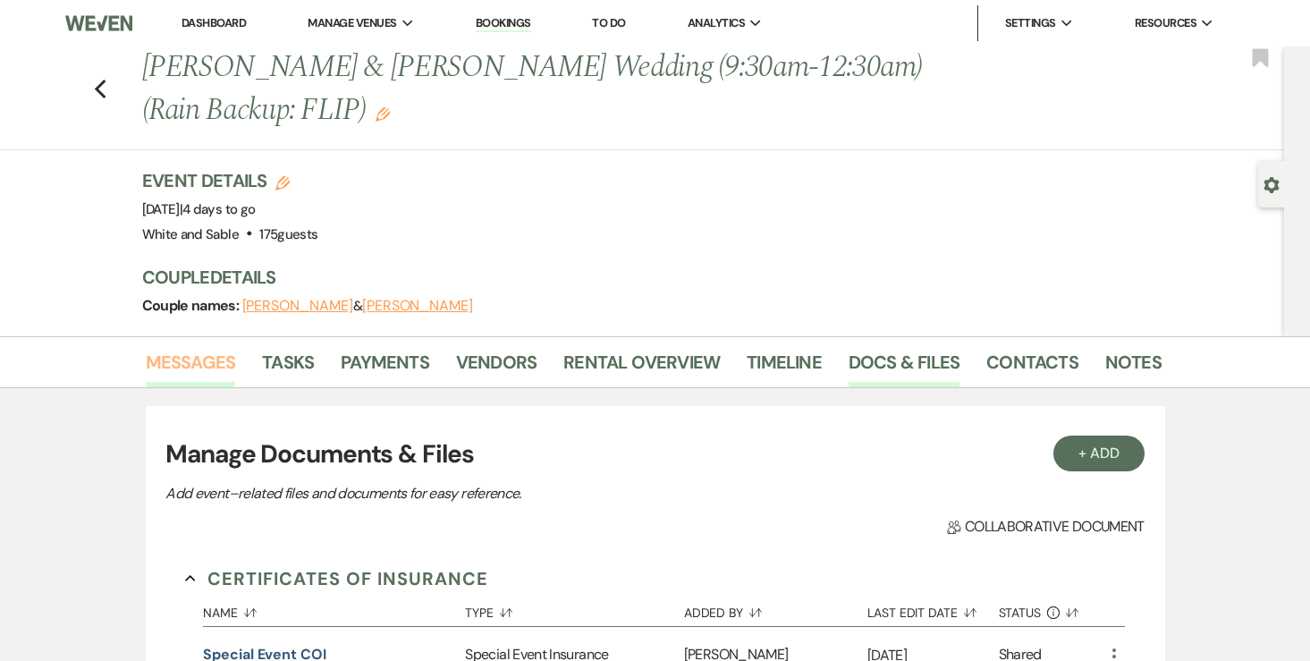
click at [189, 366] on link "Messages" at bounding box center [191, 367] width 90 height 39
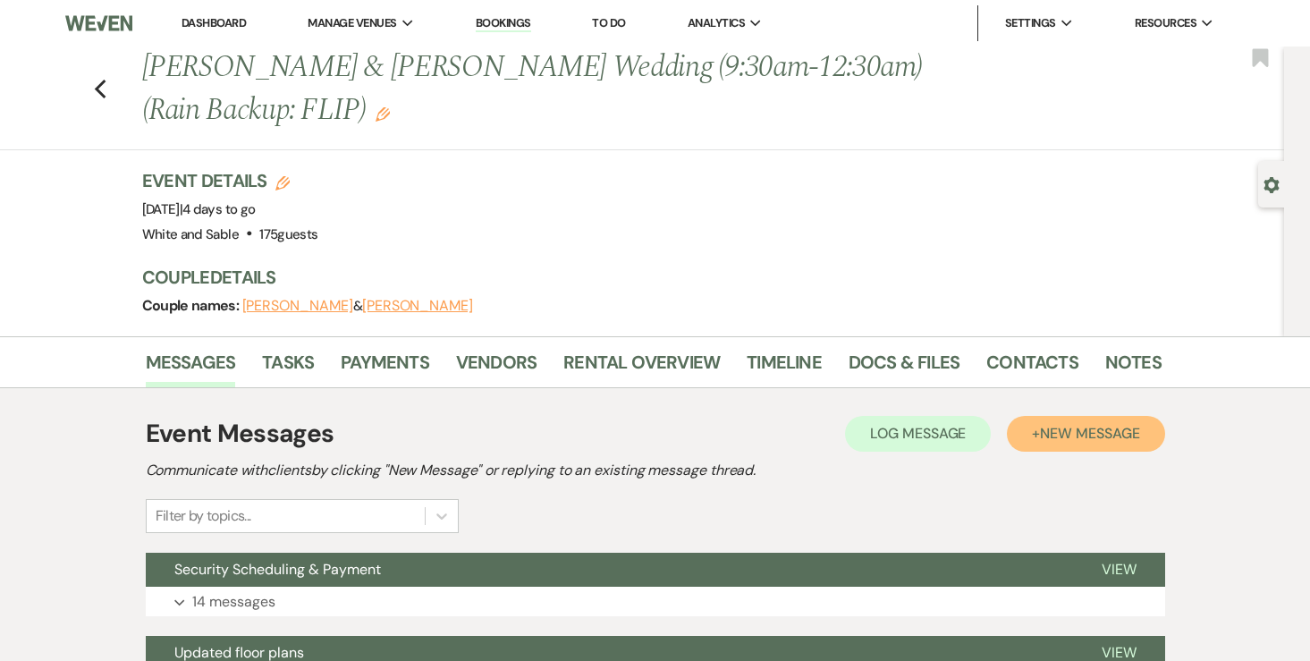
click at [1079, 432] on span "New Message" at bounding box center [1089, 433] width 99 height 19
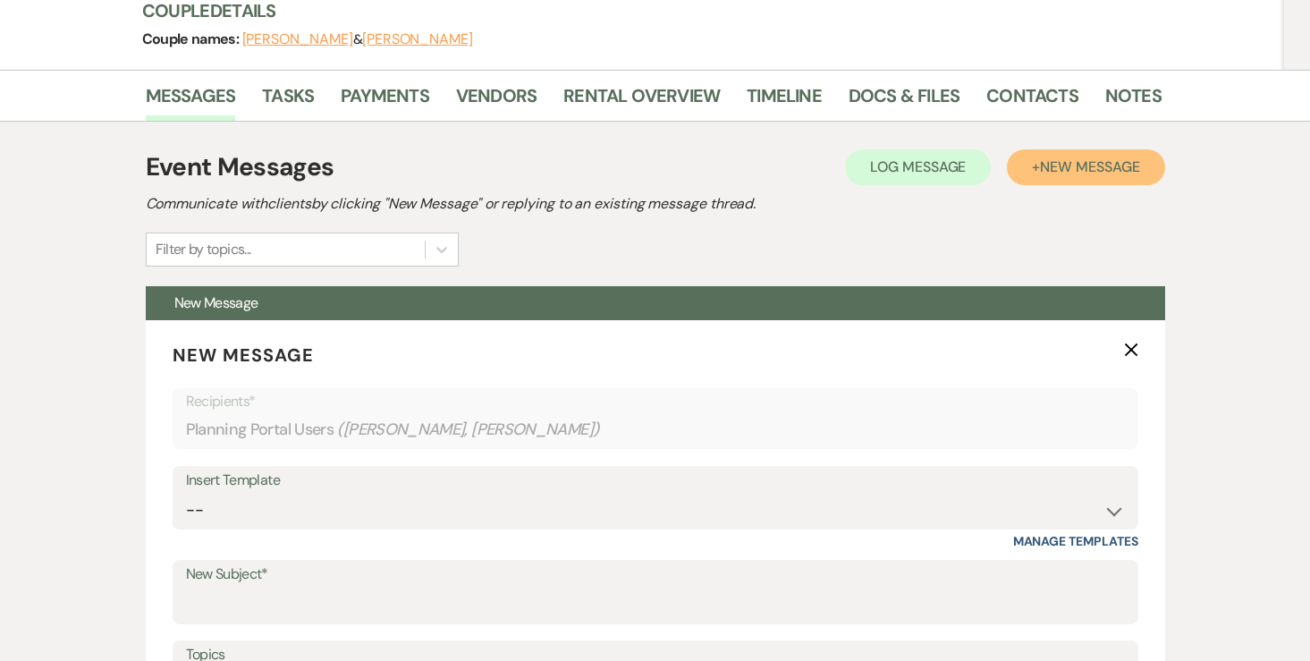
scroll to position [375, 0]
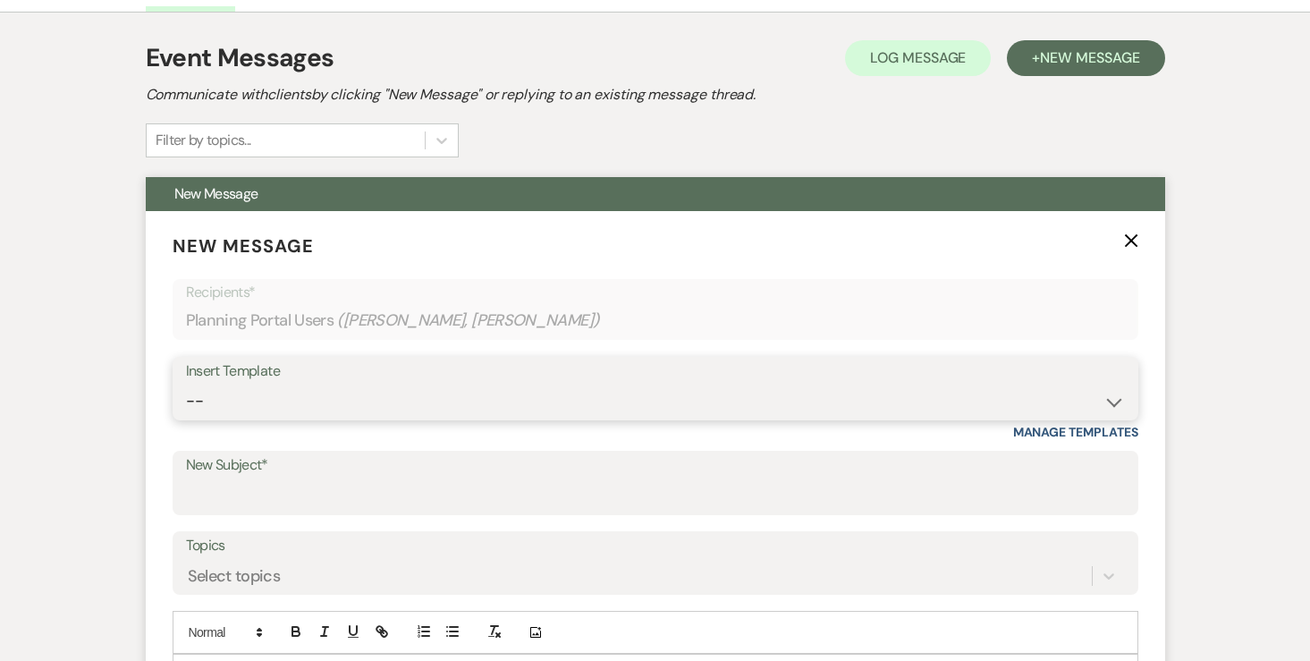
click at [552, 398] on select "-- Inquiry Response (Venue Guide) Schedule - Venue Tour Appt Confirmation Sched…" at bounding box center [655, 400] width 939 height 35
select select "5559"
type input "Happy Wedding Week! 💕 [final details inside]"
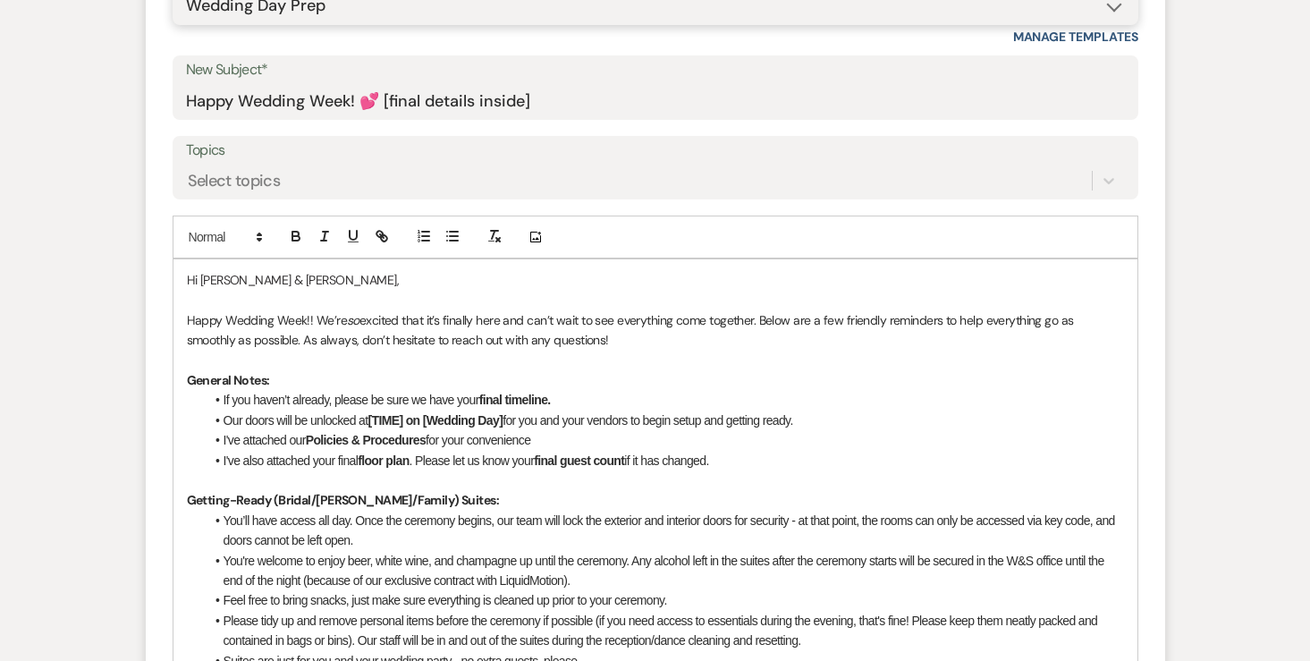
scroll to position [772, 0]
click at [391, 391] on li "If you haven’t already, please be sure we have your final timeline." at bounding box center [664, 398] width 919 height 20
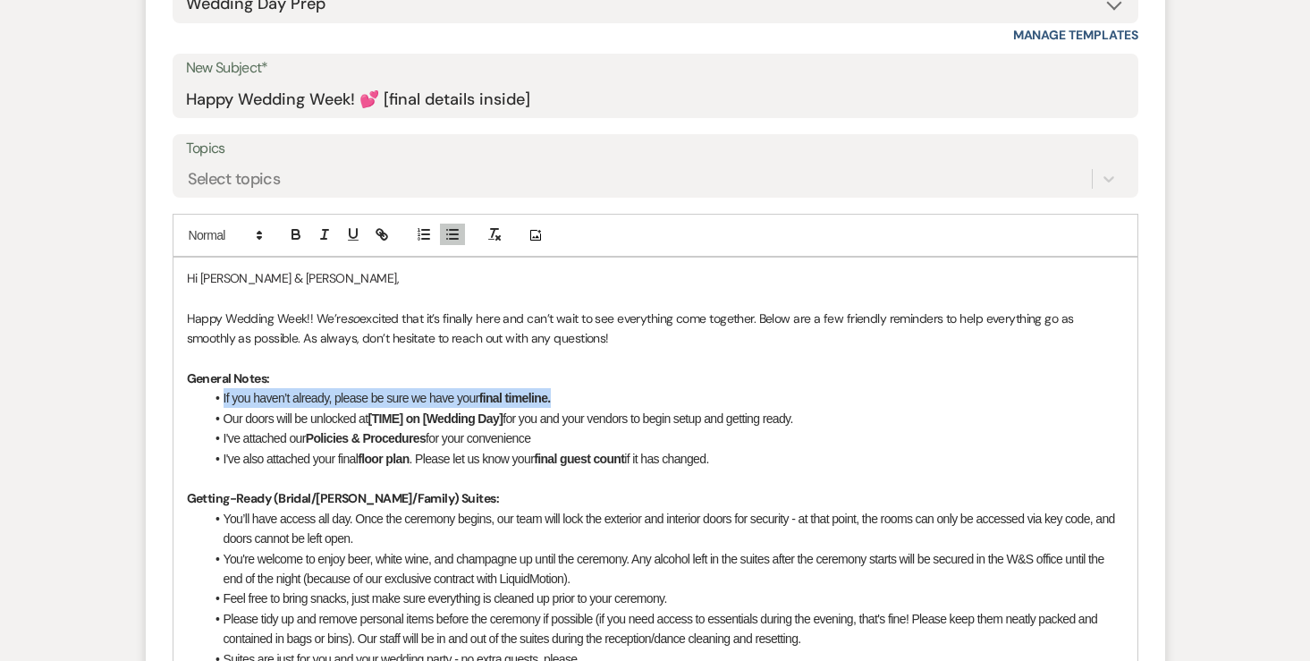
click at [391, 391] on li "If you haven’t already, please be sure we have your final timeline." at bounding box center [664, 398] width 919 height 20
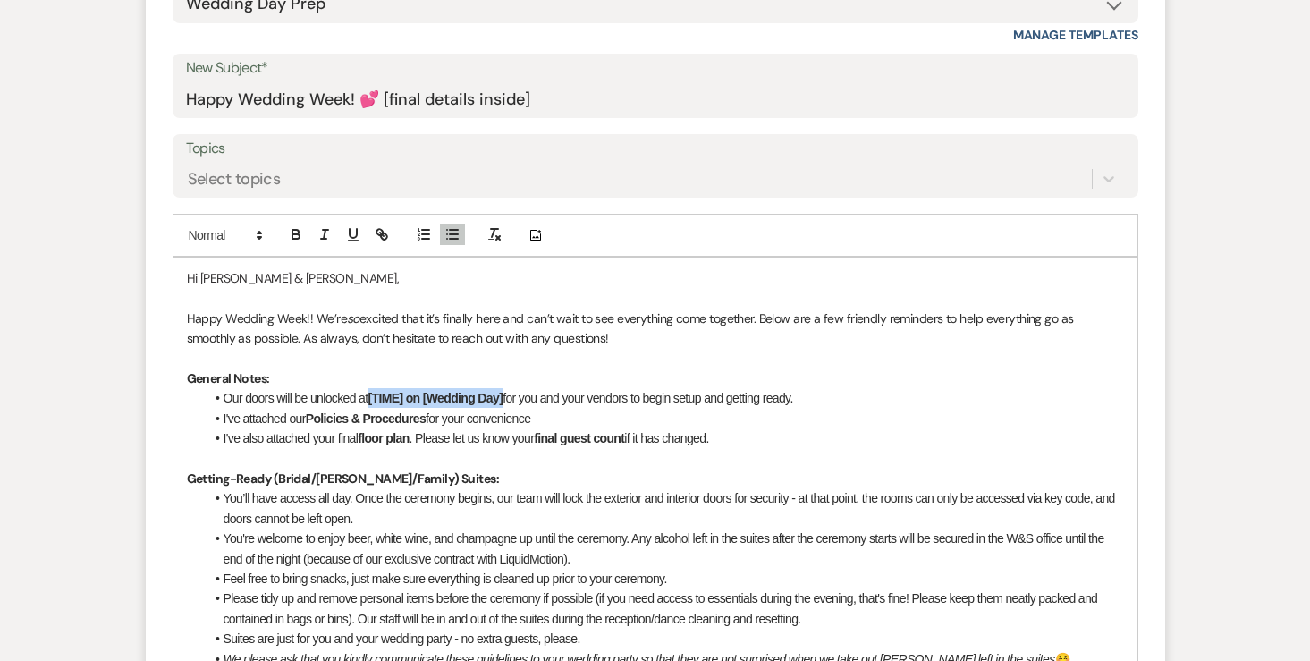
drag, startPoint x: 509, startPoint y: 396, endPoint x: 375, endPoint y: 401, distance: 134.2
click at [375, 401] on li "Our doors will be unlocked at [TIME] on [Wedding Day] for you and your vendors …" at bounding box center [664, 398] width 919 height 20
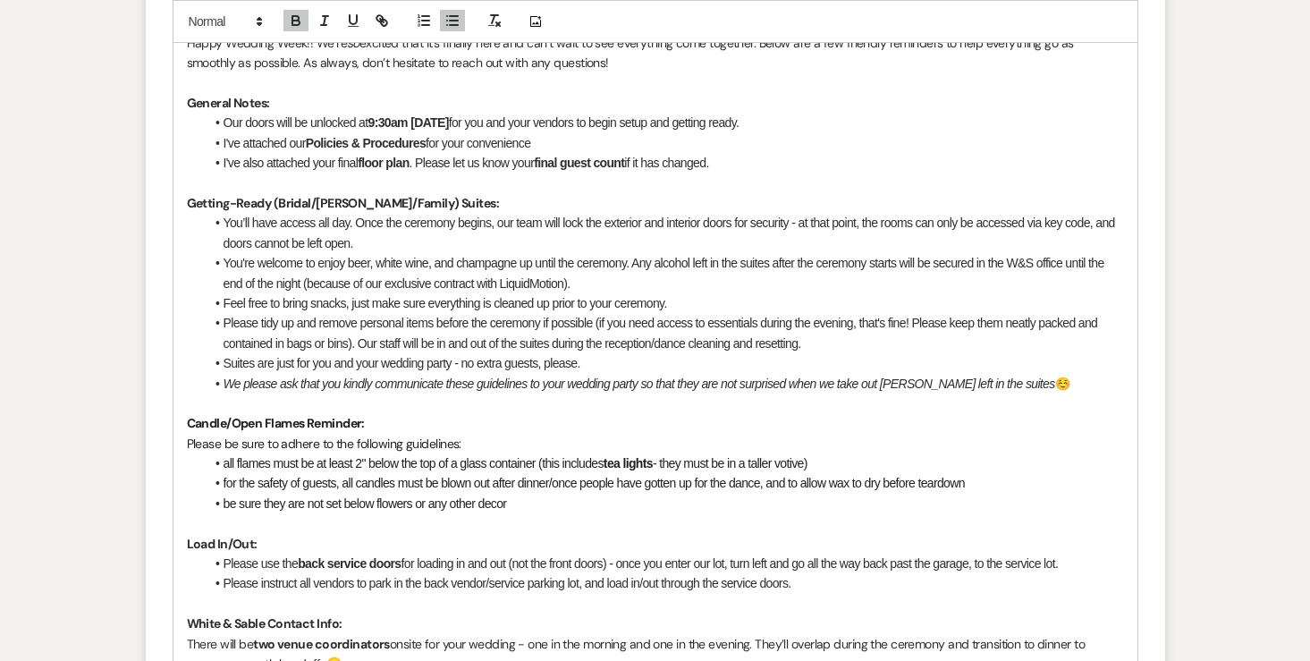
scroll to position [1032, 0]
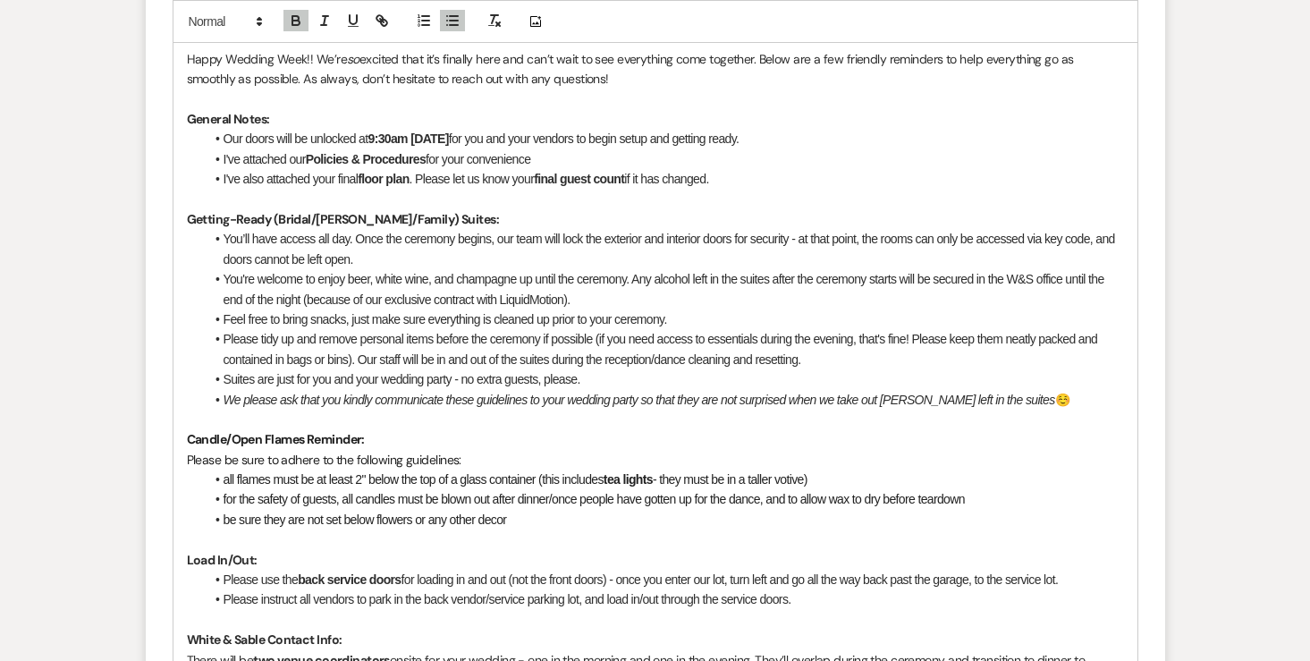
drag, startPoint x: 420, startPoint y: 178, endPoint x: 753, endPoint y: 176, distance: 332.5
click at [753, 176] on li "I've also attached your final floor plan . Please let us know your final guest …" at bounding box center [664, 179] width 919 height 20
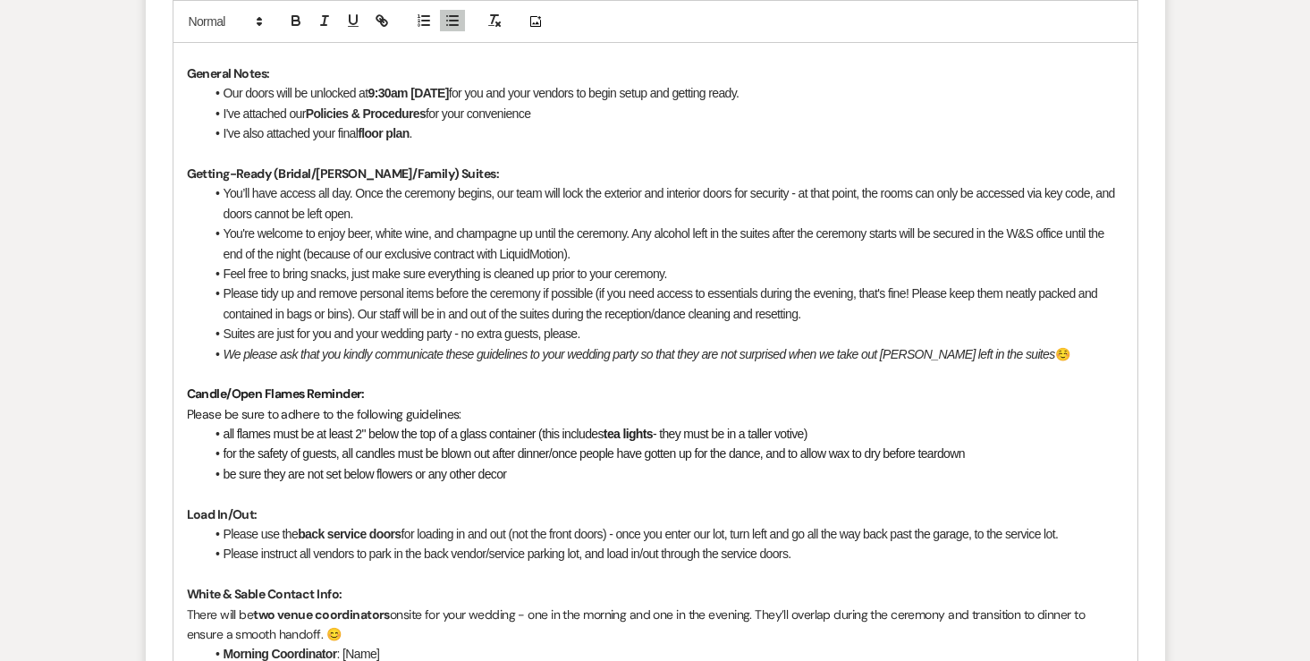
scroll to position [1546, 0]
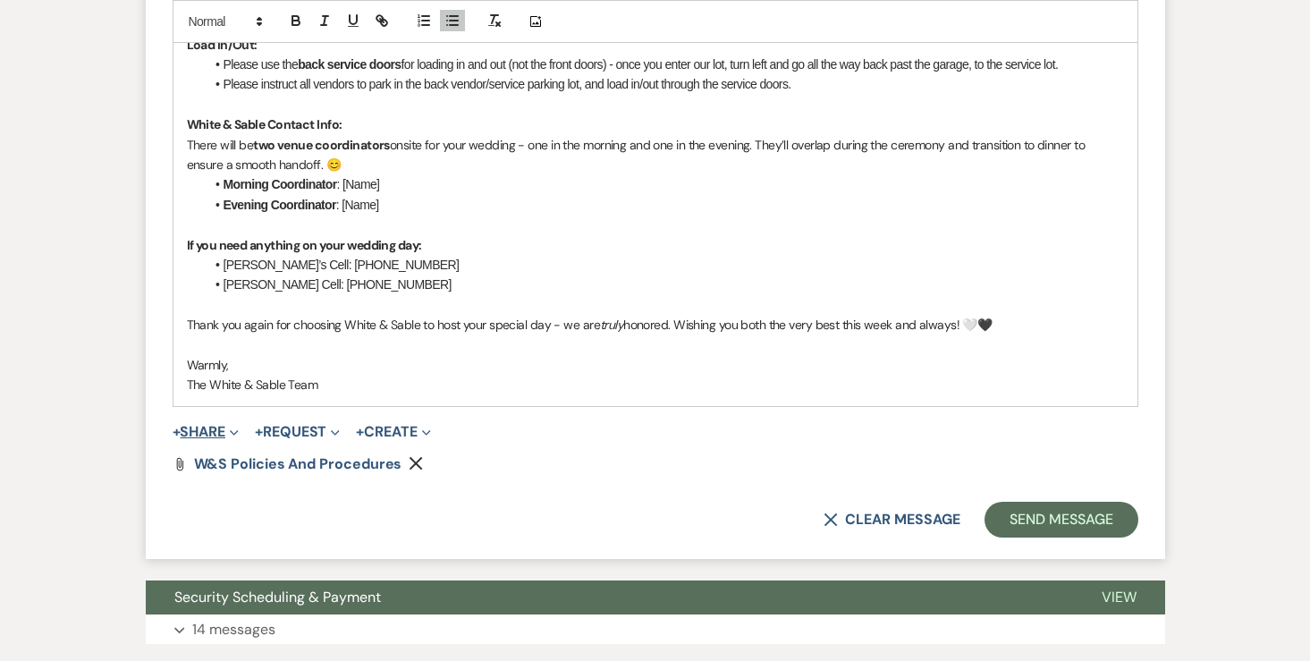
click at [205, 427] on button "+ Share Expand" at bounding box center [206, 432] width 67 height 14
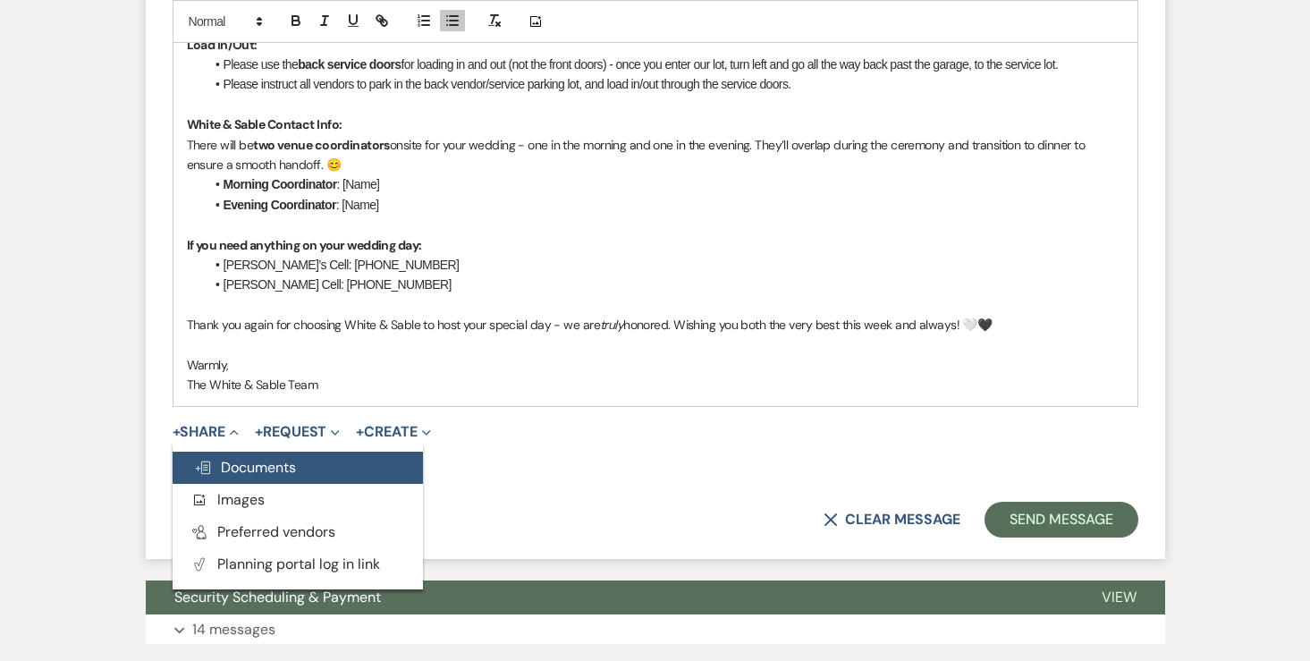
click at [222, 462] on span "Doc Upload Documents" at bounding box center [245, 467] width 102 height 19
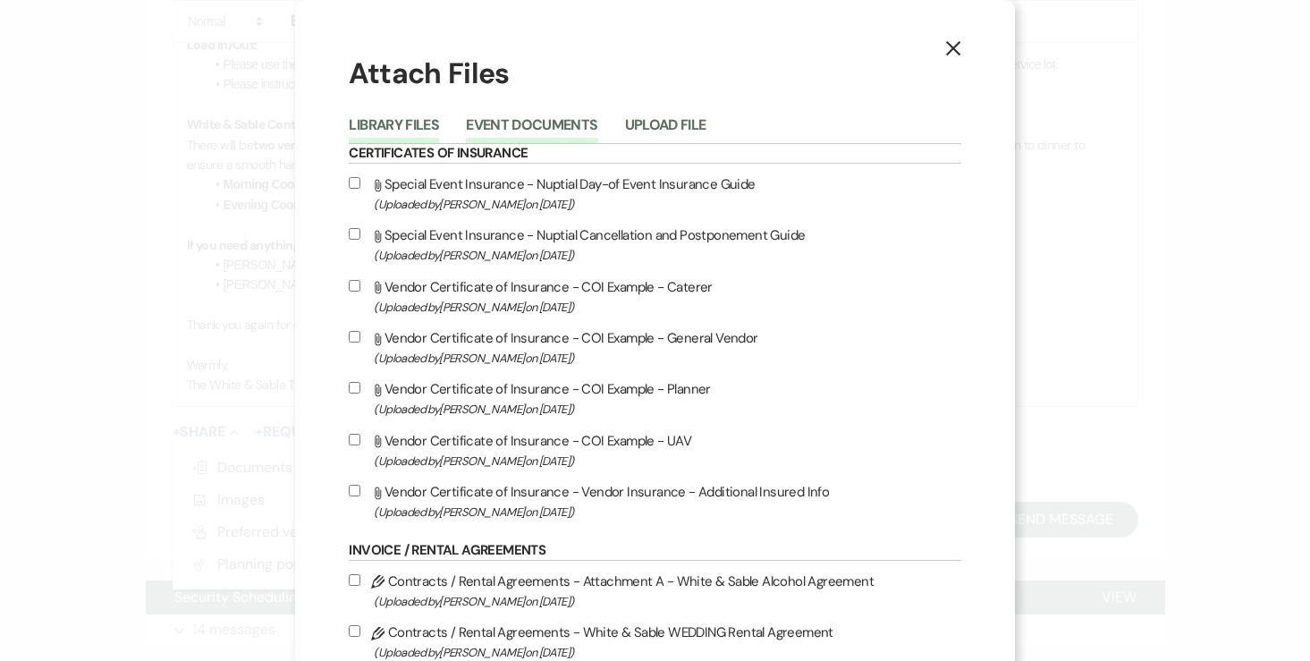
click at [552, 124] on button "Event Documents" at bounding box center [531, 130] width 131 height 25
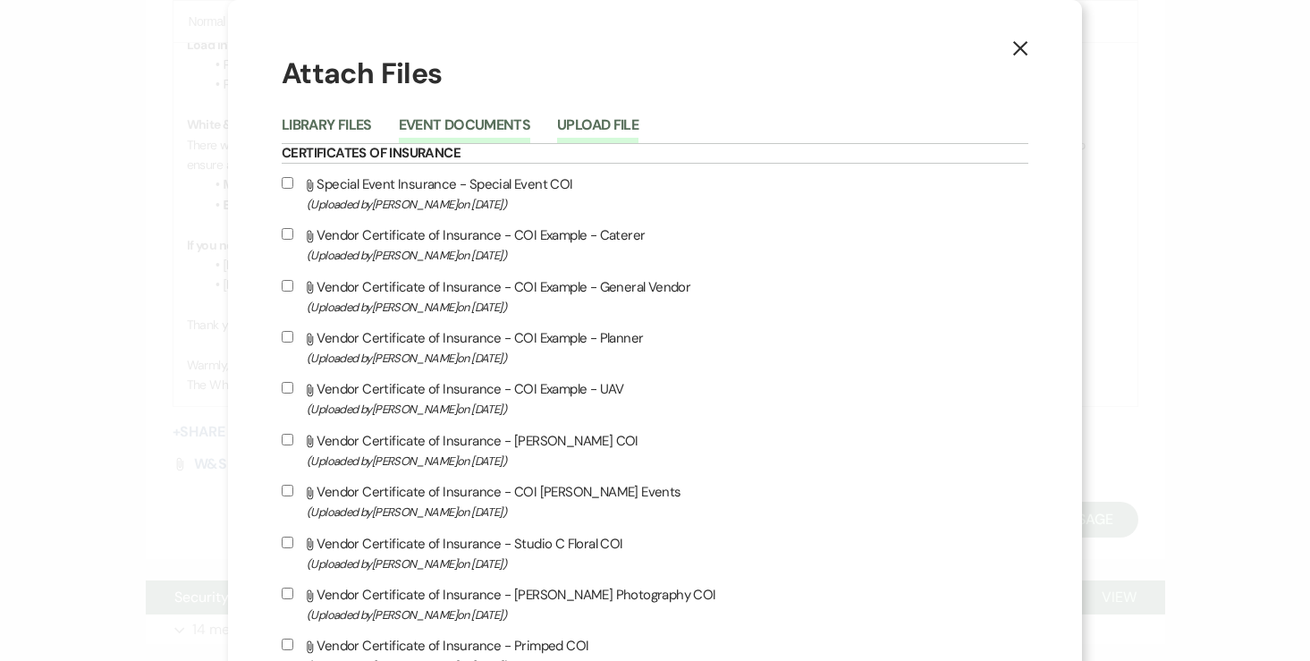
click at [633, 136] on button "Upload File" at bounding box center [597, 130] width 81 height 25
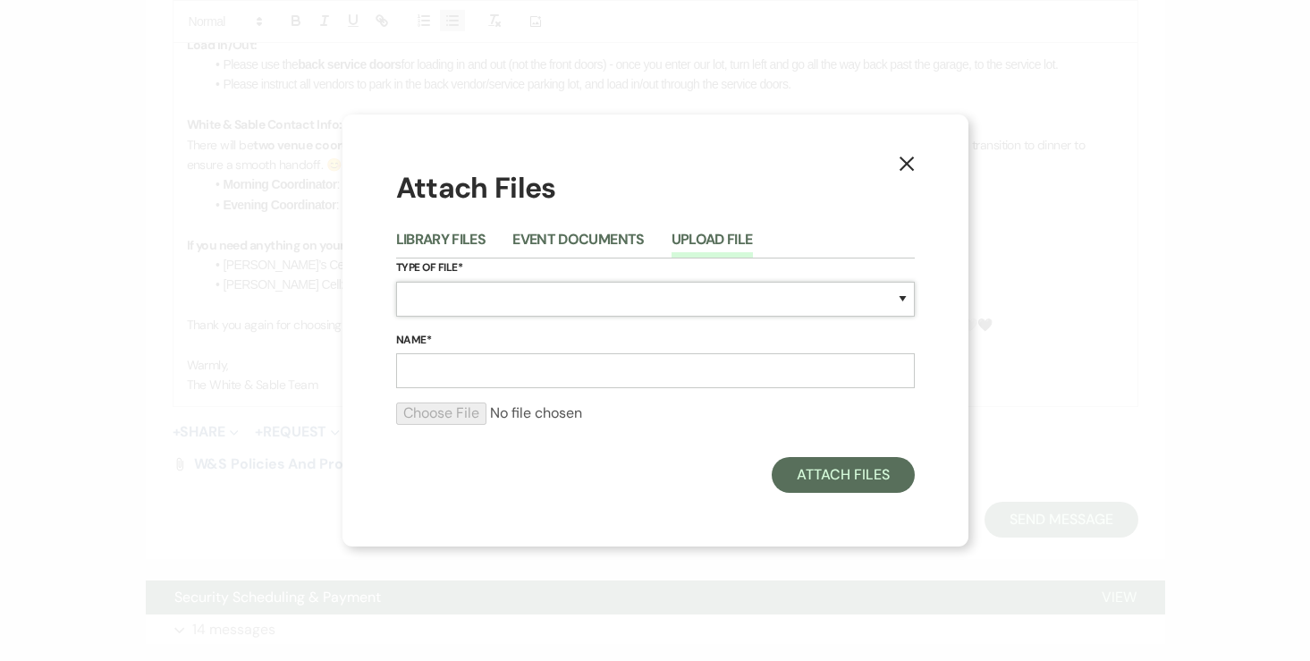
click at [473, 282] on select "Special Event Insurance Vendor Certificate of Insurance Contracts / Rental Agre…" at bounding box center [655, 299] width 518 height 35
select select "24"
click at [491, 368] on input "Name*" at bounding box center [655, 370] width 518 height 35
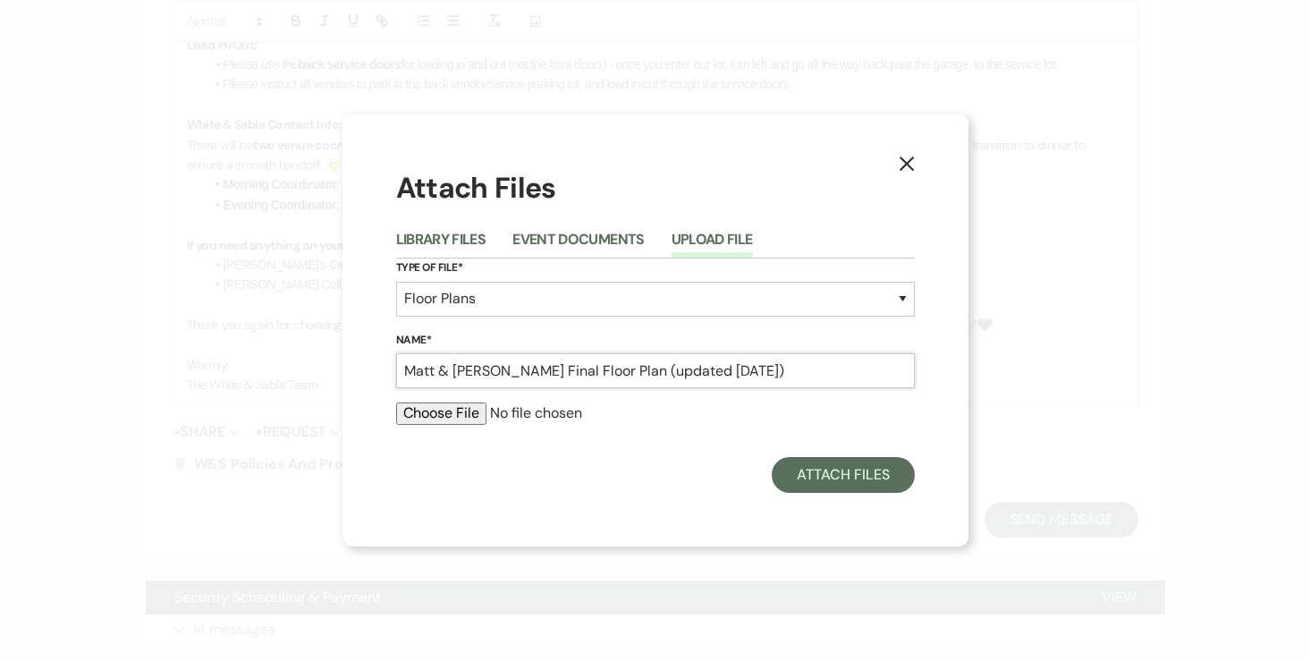
type input "Matt & Sandy Final Floor Plan (updated 8.11.25)"
click at [436, 412] on input "file" at bounding box center [655, 412] width 518 height 21
type input "C:\fakepath\8.16.25 - Matt & Sandy Floor Plan (updated 8.11.25).pdf"
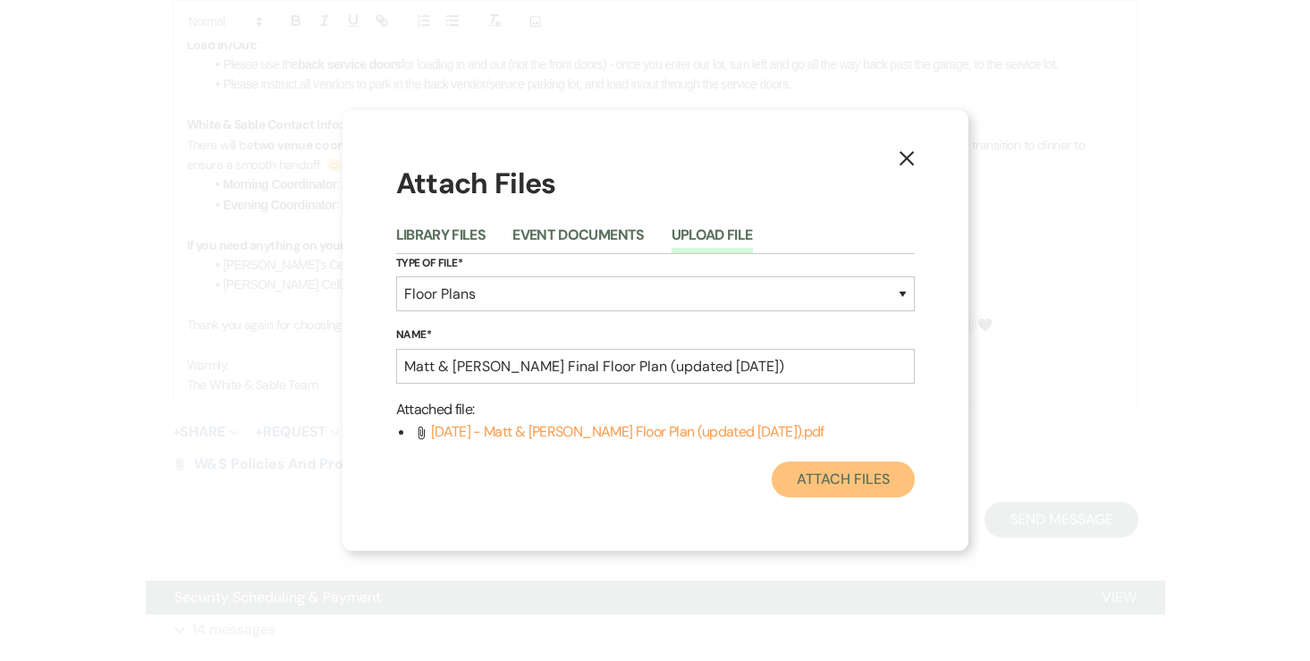
click at [869, 484] on button "Attach Files" at bounding box center [842, 479] width 142 height 36
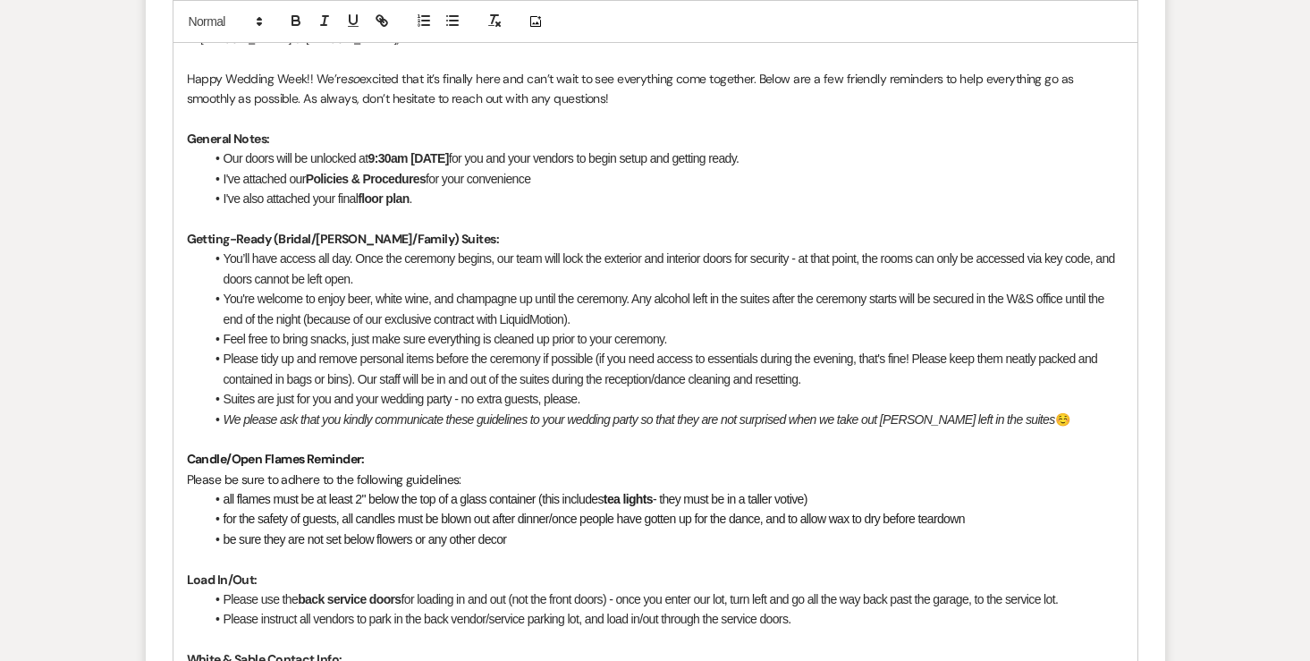
scroll to position [998, 0]
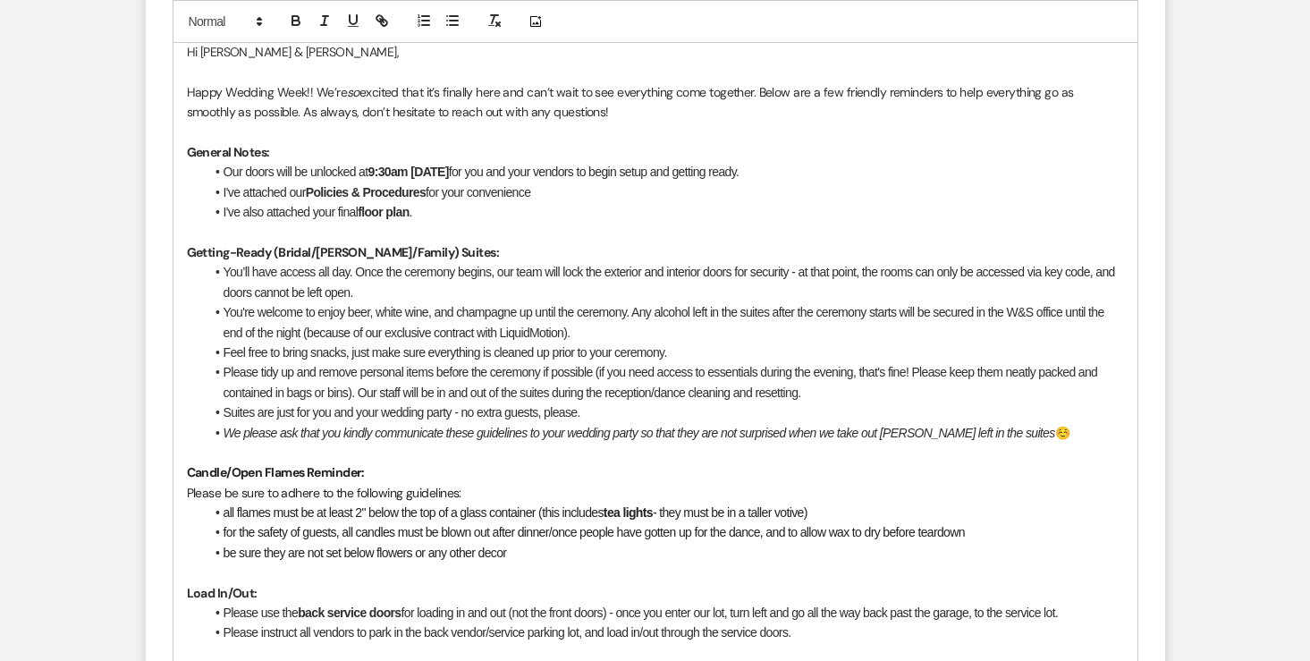
click at [570, 211] on li "I've also attached your final floor plan ." at bounding box center [664, 212] width 919 height 20
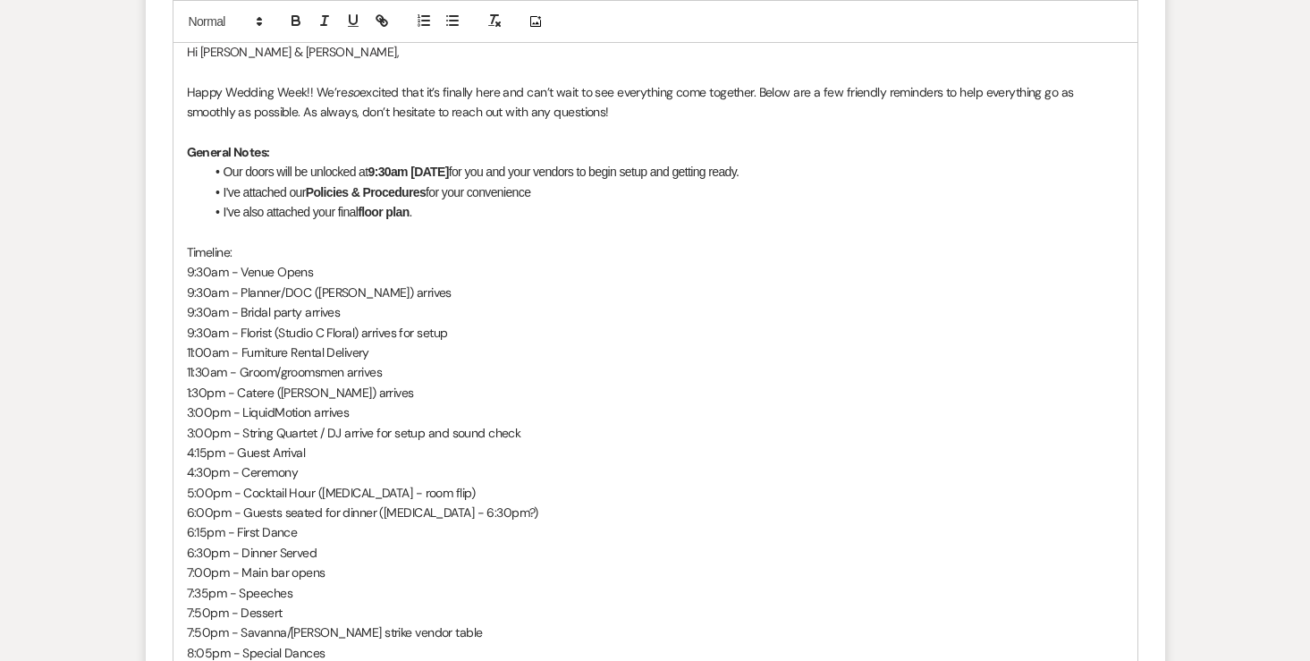
click at [207, 249] on p "Timeline:" at bounding box center [655, 252] width 937 height 20
click at [297, 15] on icon "button" at bounding box center [296, 21] width 16 height 16
click at [264, 255] on p "Timeline:" at bounding box center [655, 252] width 937 height 20
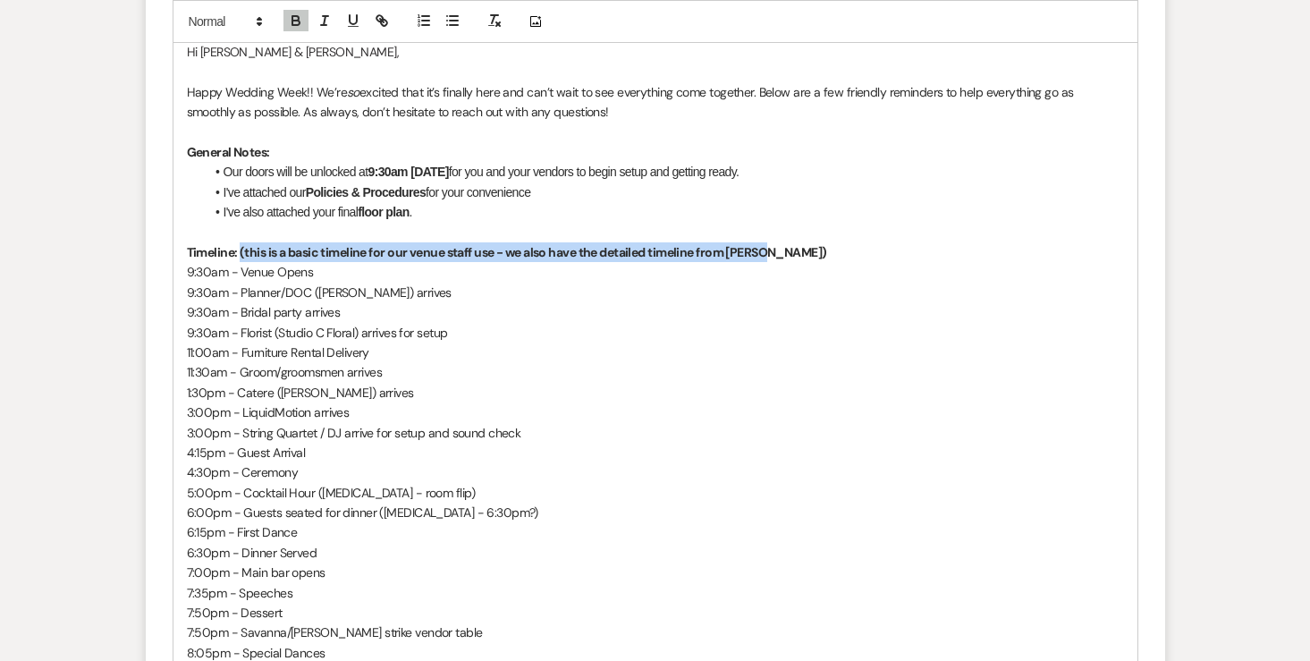
drag, startPoint x: 777, startPoint y: 255, endPoint x: 239, endPoint y: 253, distance: 538.1
click at [239, 253] on p "Timeline: (this is a basic timeline for our venue staff use - we also have the …" at bounding box center [655, 252] width 937 height 20
click at [299, 26] on icon "button" at bounding box center [296, 21] width 16 height 16
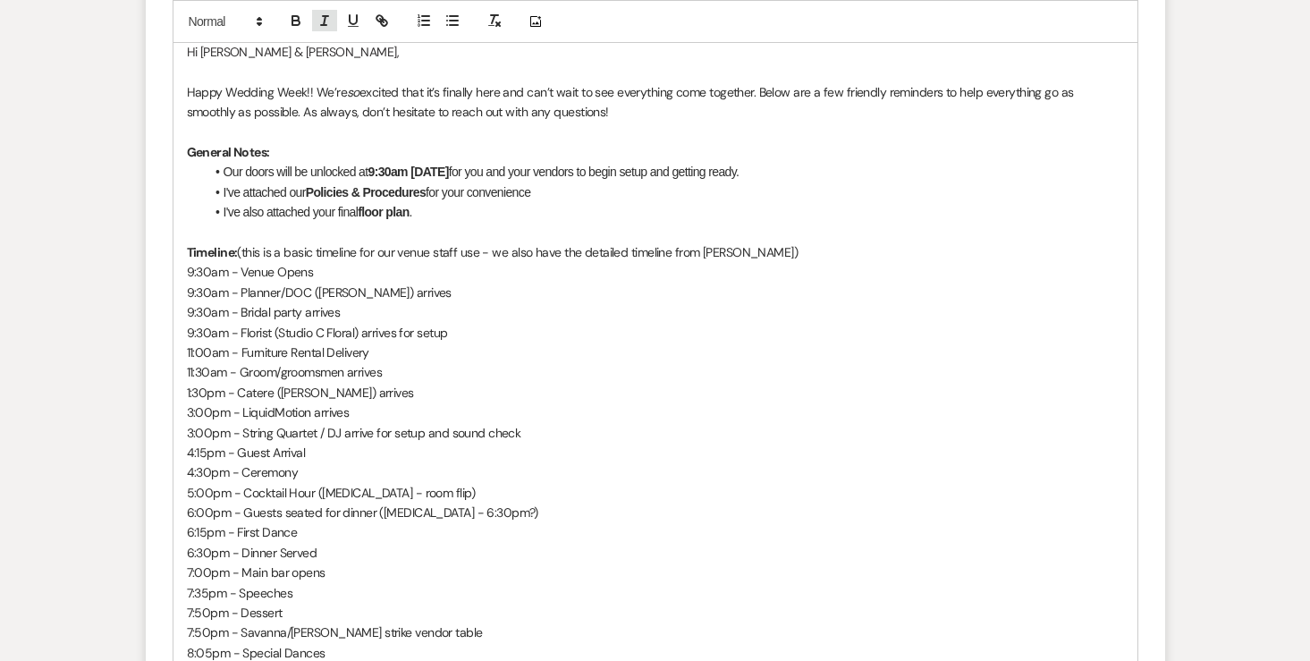
click at [328, 22] on icon "button" at bounding box center [324, 21] width 16 height 16
click at [385, 264] on p "9:30am - Venue Opens" at bounding box center [655, 272] width 937 height 20
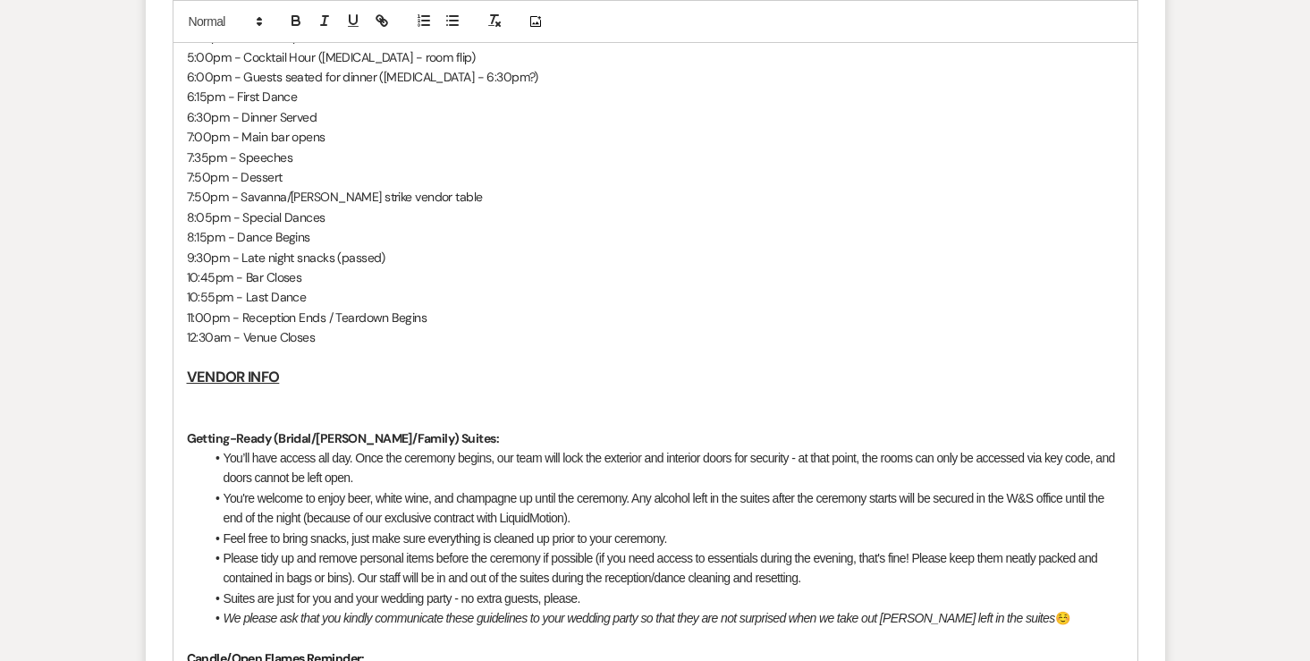
scroll to position [1471, 0]
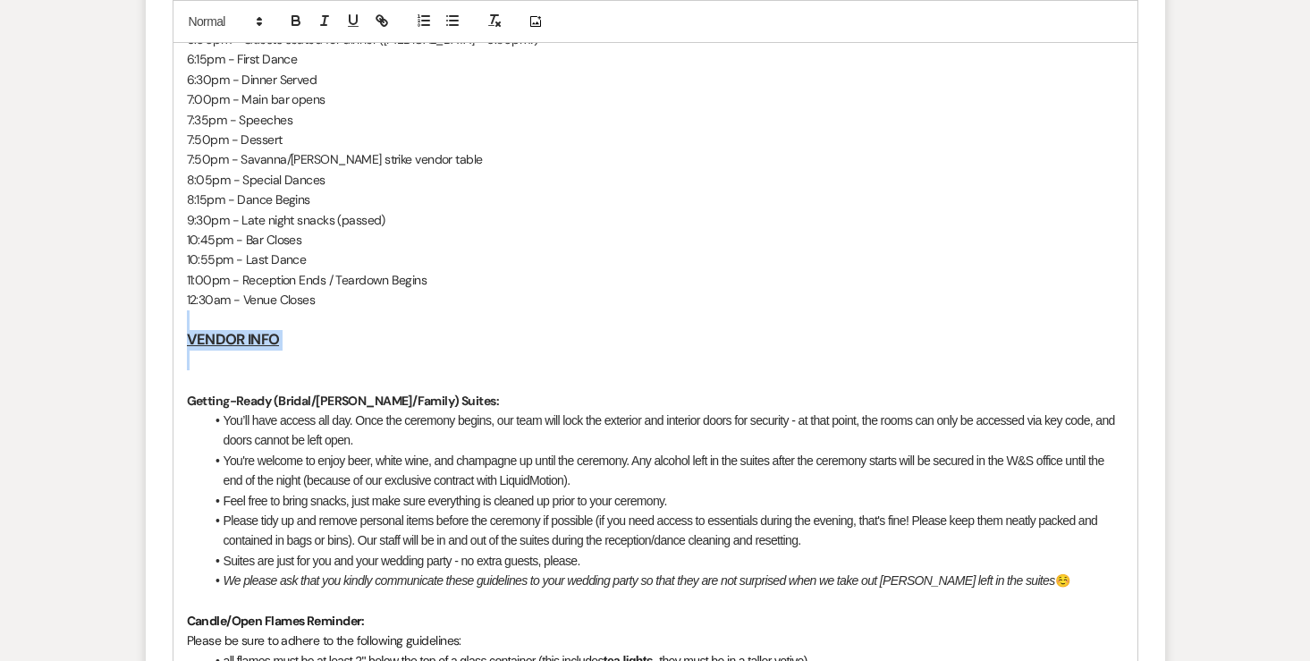
drag, startPoint x: 294, startPoint y: 366, endPoint x: 177, endPoint y: 328, distance: 123.0
click at [177, 328] on div "Hi Sandy & Matt, Happy Wedding Week!! We’re so excited that it’s finally here a…" at bounding box center [655, 329] width 964 height 1543
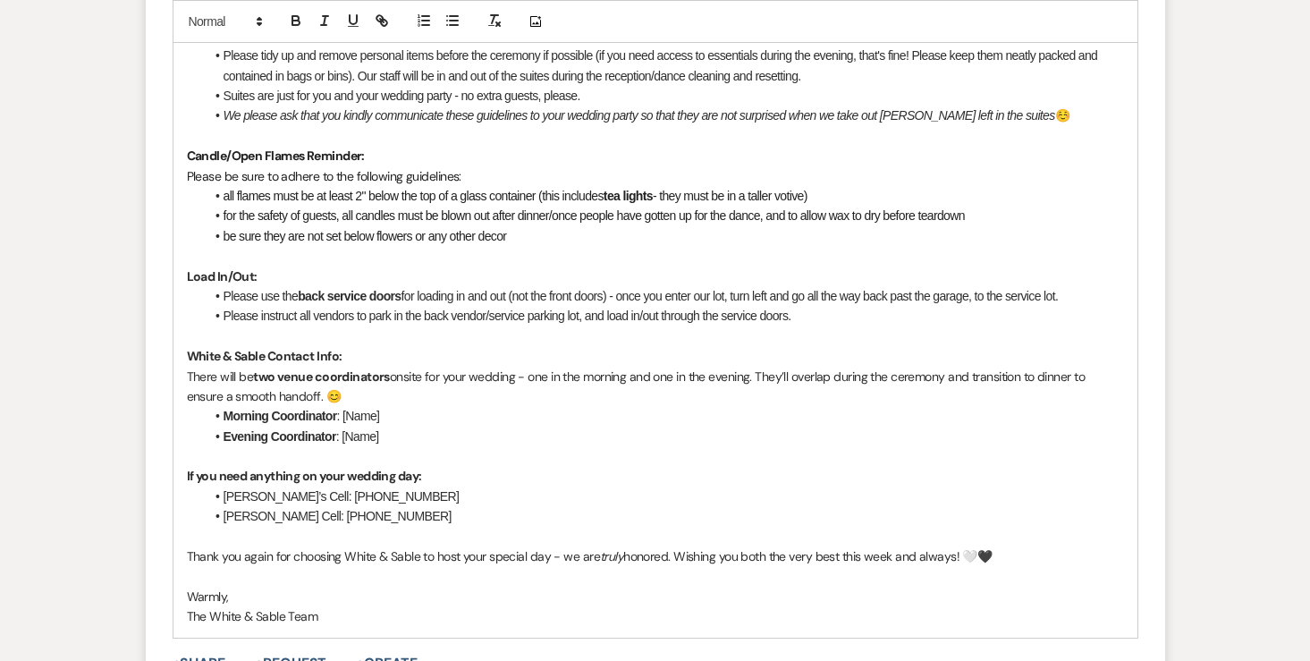
scroll to position [1877, 0]
drag, startPoint x: 515, startPoint y: 298, endPoint x: 614, endPoint y: 300, distance: 99.3
click at [614, 300] on li "Please use the back service doors for loading in and out (not the front doors) …" at bounding box center [664, 294] width 919 height 20
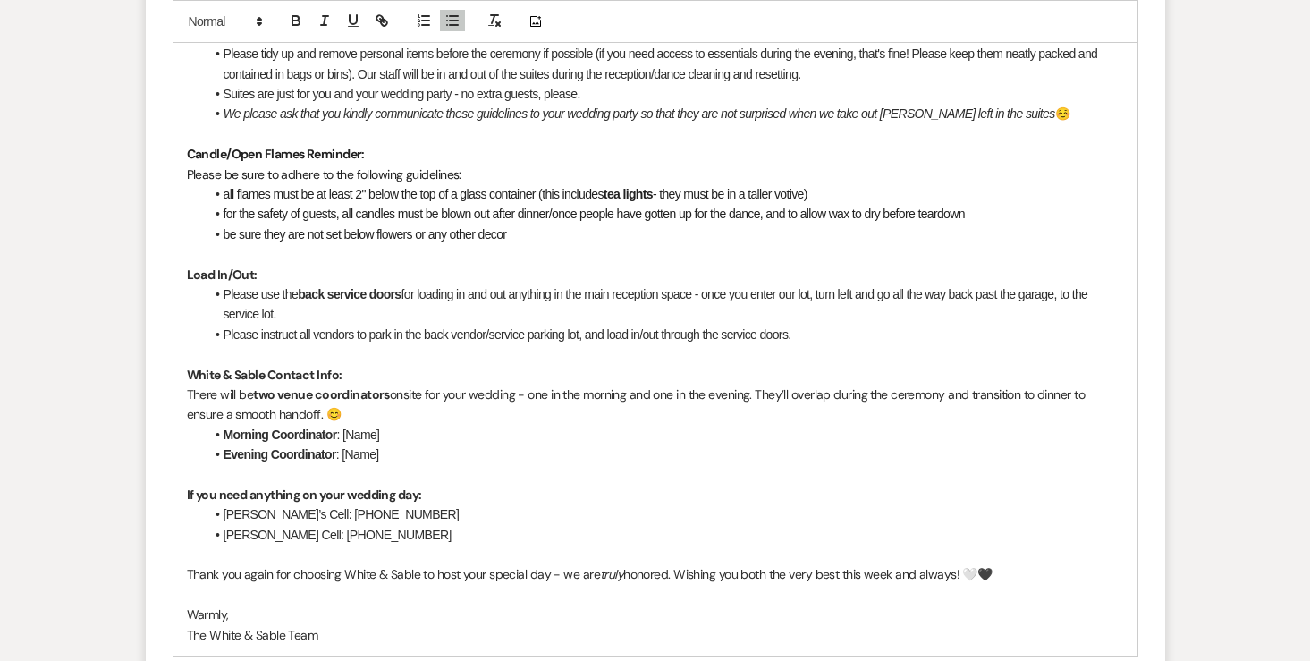
click at [346, 312] on li "Please use the back service doors for loading in and out anything in the main r…" at bounding box center [664, 304] width 919 height 40
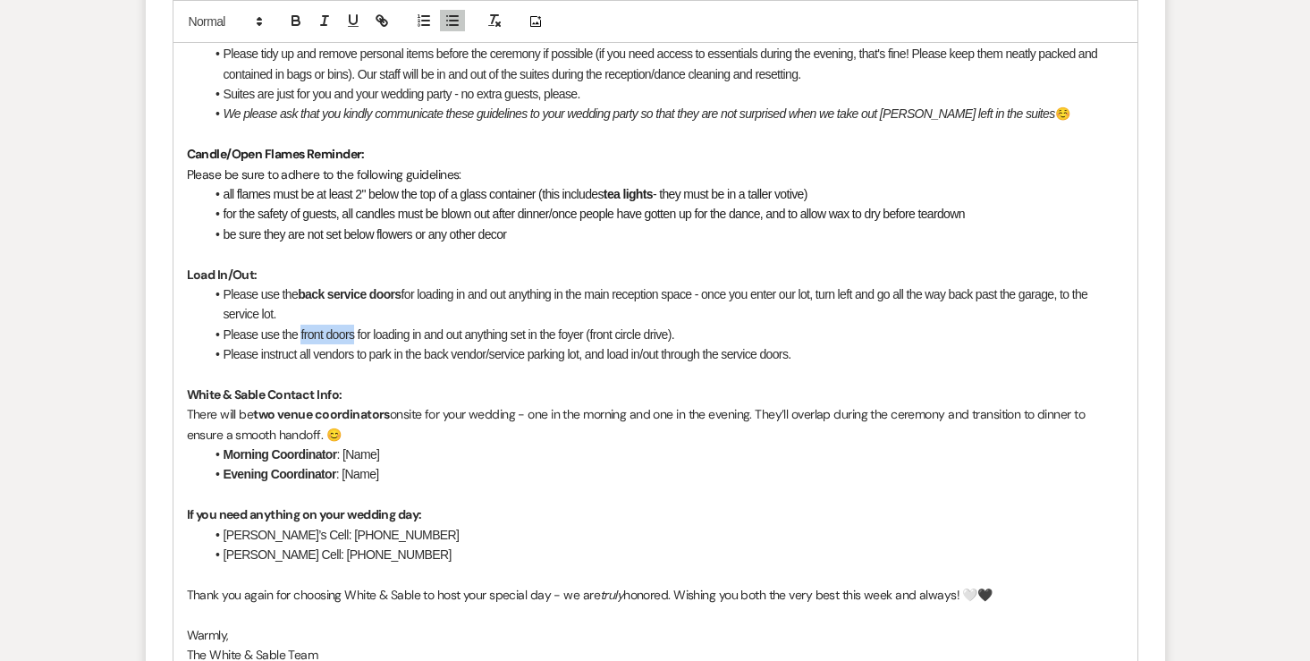
drag, startPoint x: 299, startPoint y: 335, endPoint x: 352, endPoint y: 335, distance: 52.7
click at [352, 335] on li "Please use the front doors for loading in and out anything set in the foyer (fr…" at bounding box center [664, 334] width 919 height 20
click at [298, 21] on icon "button" at bounding box center [295, 23] width 7 height 4
click at [531, 303] on li "Please use the back service doors for loading in and out anything in the main r…" at bounding box center [664, 304] width 919 height 40
click at [560, 297] on li "Please use the back service doors for loading in and out anything in the main r…" at bounding box center [664, 304] width 919 height 40
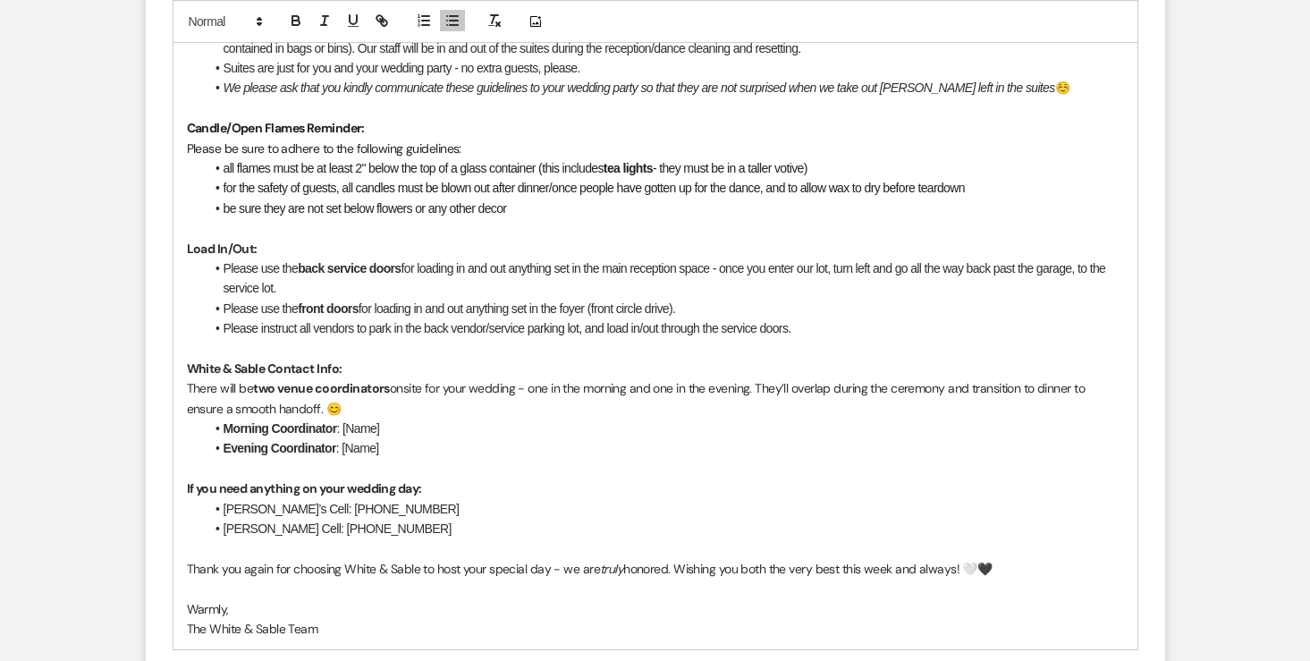
scroll to position [1906, 0]
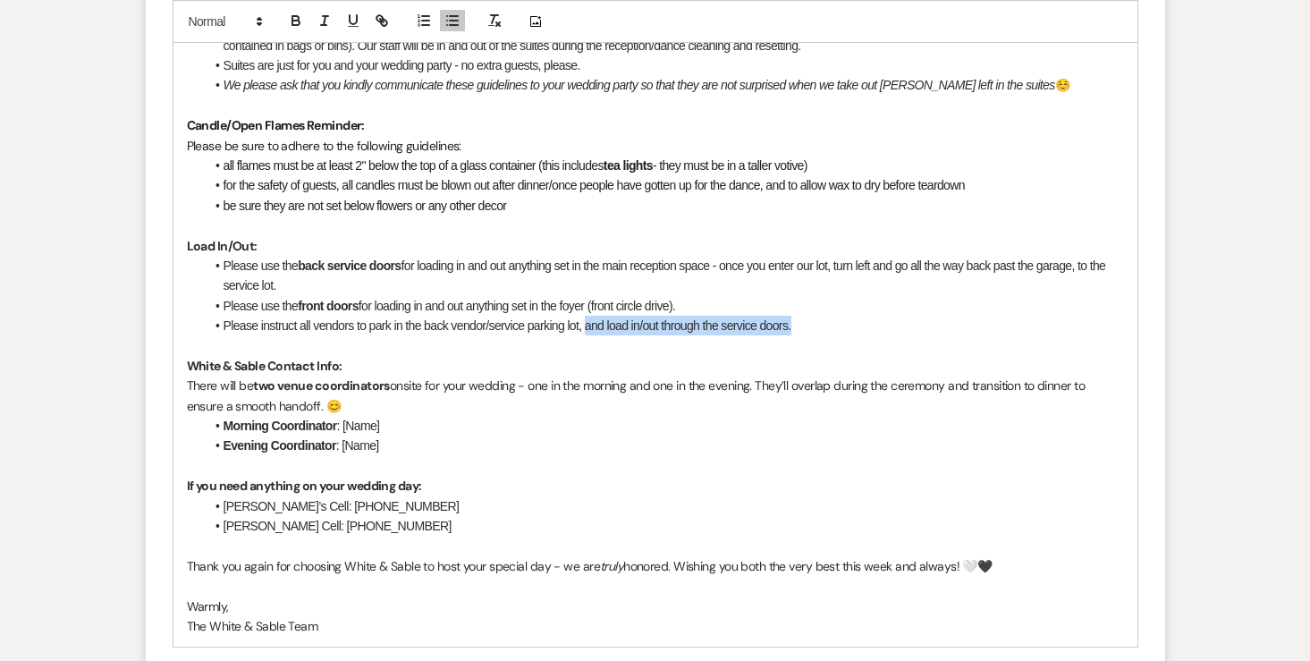
drag, startPoint x: 590, startPoint y: 330, endPoint x: 866, endPoint y: 332, distance: 276.2
click at [866, 332] on li "Please instruct all vendors to park in the back vendor/service parking lot, and…" at bounding box center [664, 326] width 919 height 20
drag, startPoint x: 727, startPoint y: 266, endPoint x: 754, endPoint y: 275, distance: 29.1
click at [754, 275] on li "Please use the back service doors for loading in and out anything set in the ma…" at bounding box center [664, 276] width 919 height 40
copy li "once you enter our lot, turn left and go all the way back past the garage, to t…"
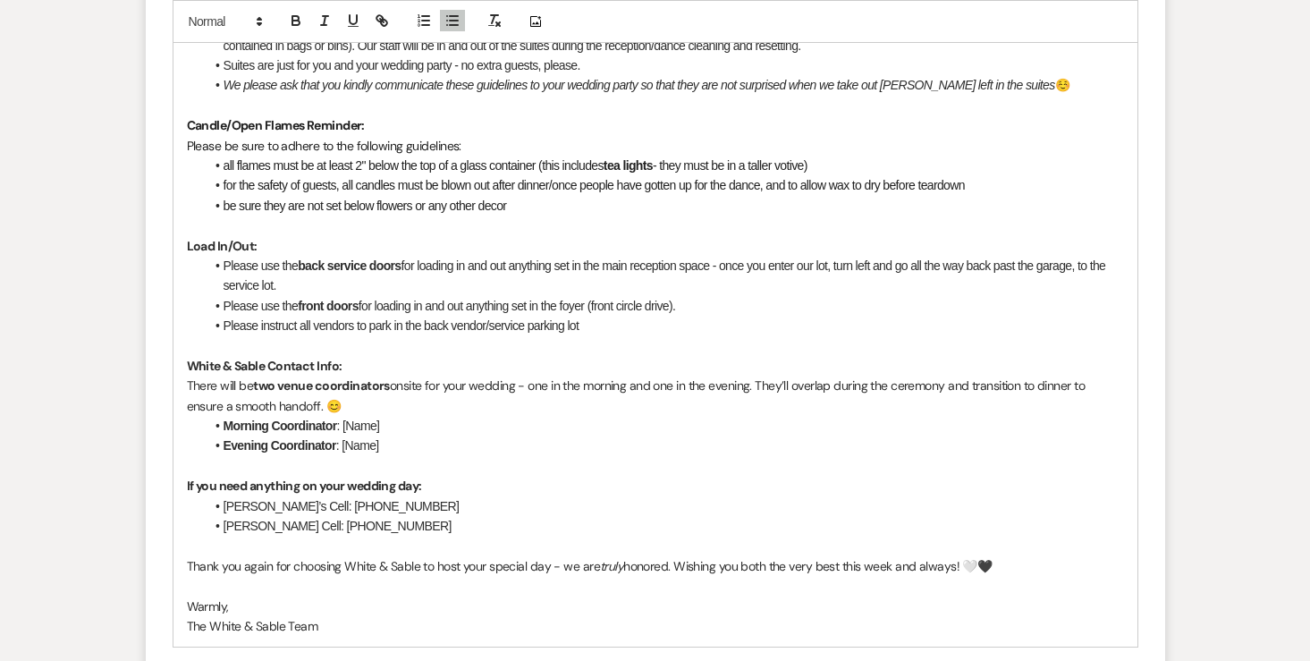
click at [643, 331] on li "Please instruct all vendors to park in the back vendor/service parking lot" at bounding box center [664, 326] width 919 height 20
click at [589, 324] on li "Please instruct all vendors to park in the back vendor/service parking lot once…" at bounding box center [664, 326] width 919 height 20
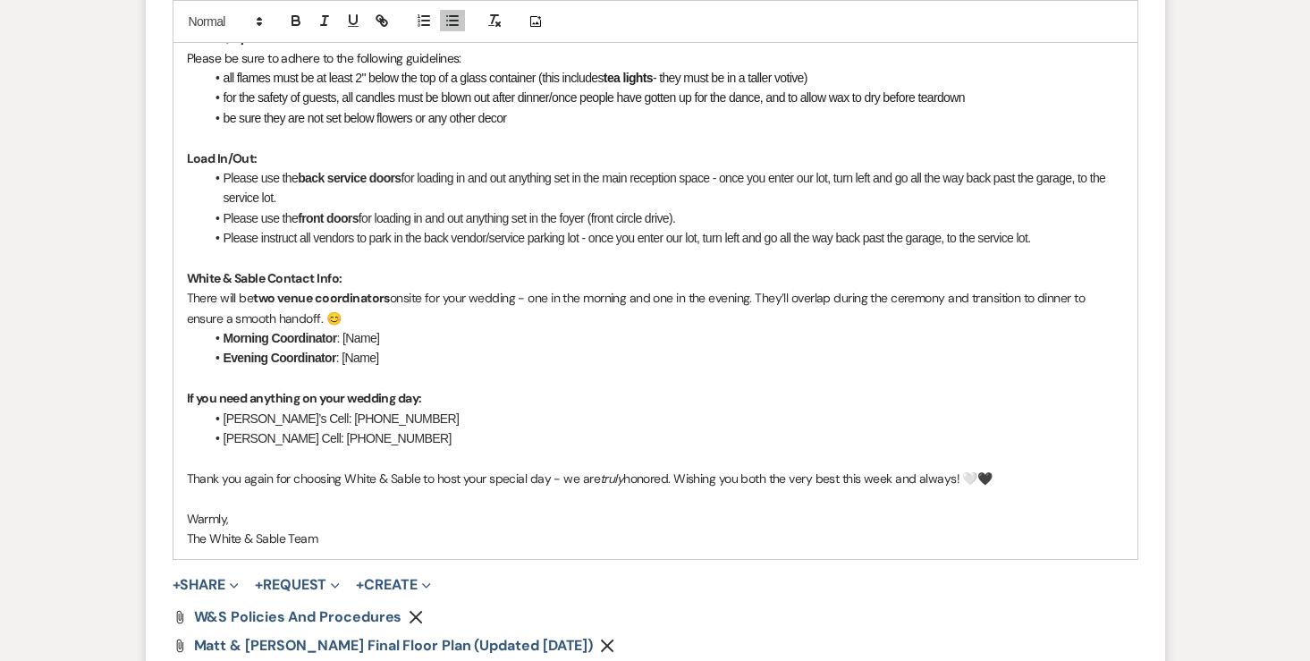
scroll to position [2013, 0]
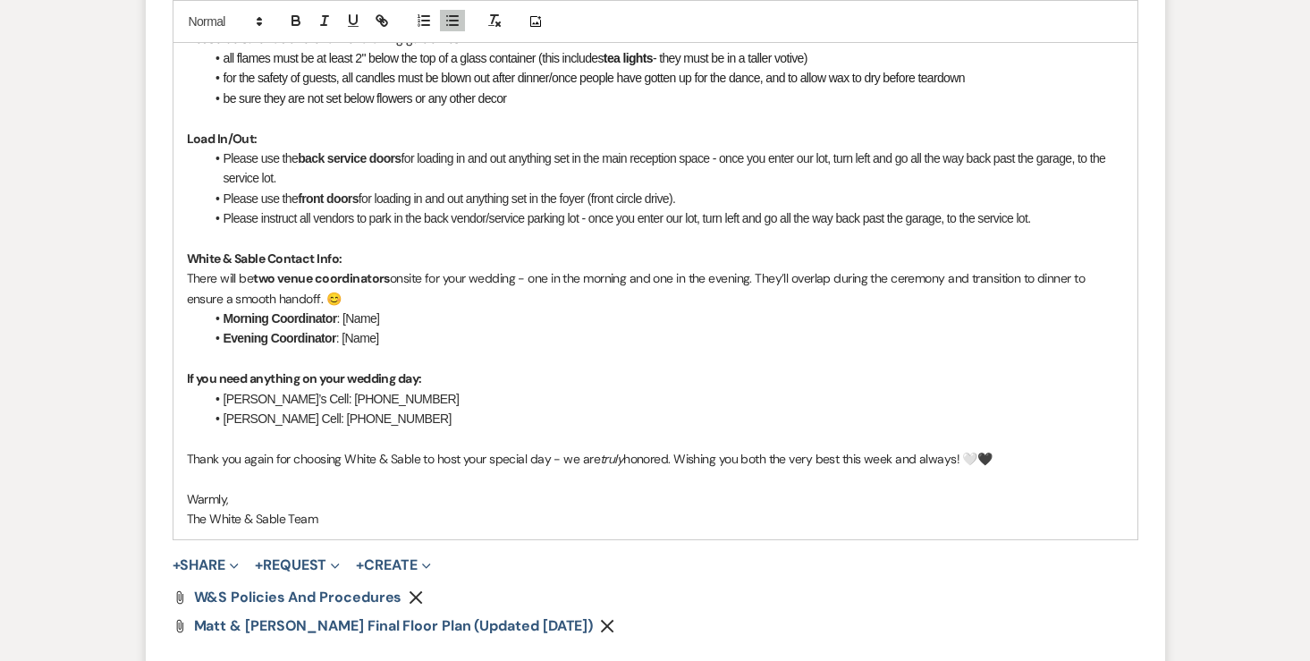
click at [418, 316] on li "Morning Coordinator : [Name]" at bounding box center [664, 318] width 919 height 20
click at [269, 318] on strong "Morning Coordinator" at bounding box center [280, 318] width 114 height 14
click at [223, 341] on strong "Evening Coordinator" at bounding box center [279, 338] width 113 height 14
click at [467, 341] on li "Afternoon/Evening Coordinator : [Name]" at bounding box center [664, 338] width 919 height 20
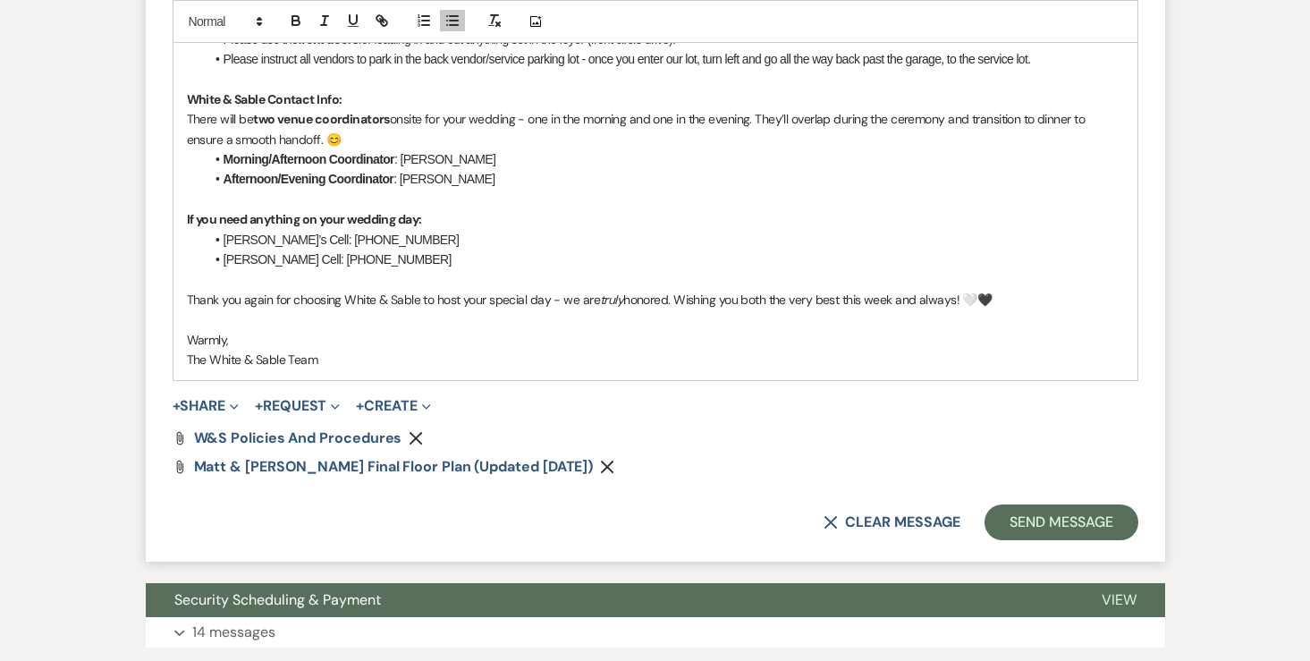
scroll to position [2177, 0]
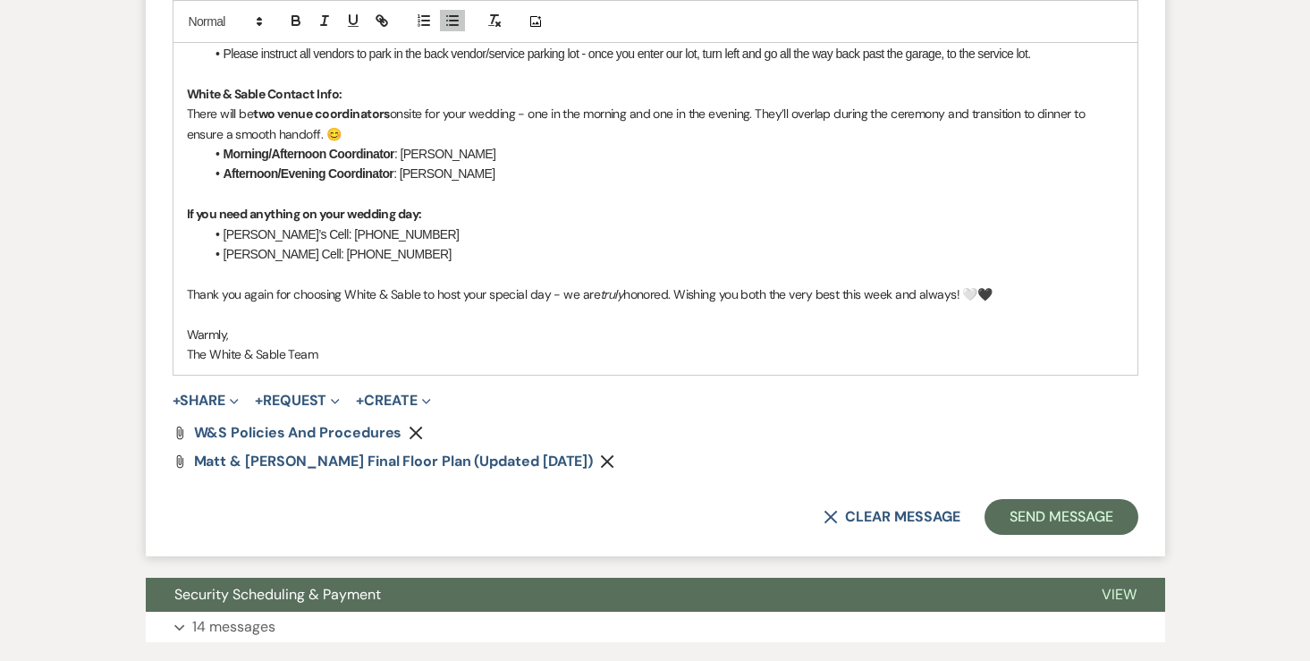
drag, startPoint x: 224, startPoint y: 355, endPoint x: 495, endPoint y: 354, distance: 270.8
click at [495, 354] on p "Angela & The White & Sable Team" at bounding box center [655, 354] width 937 height 20
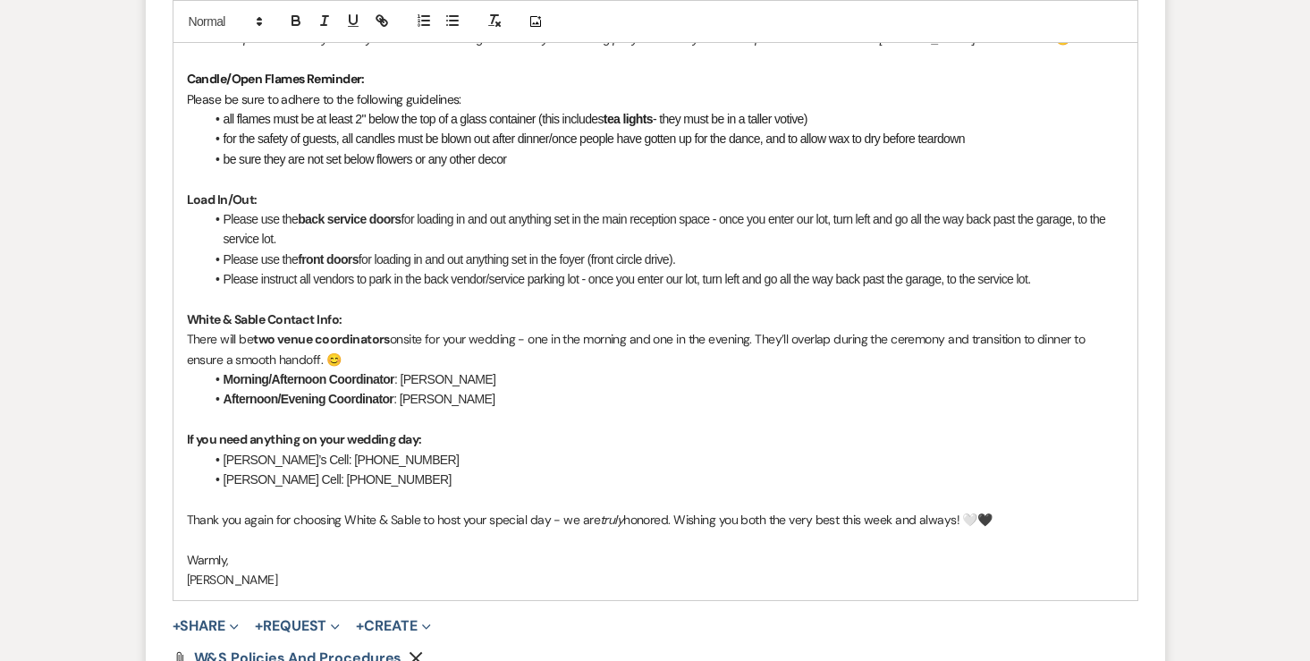
scroll to position [2052, 0]
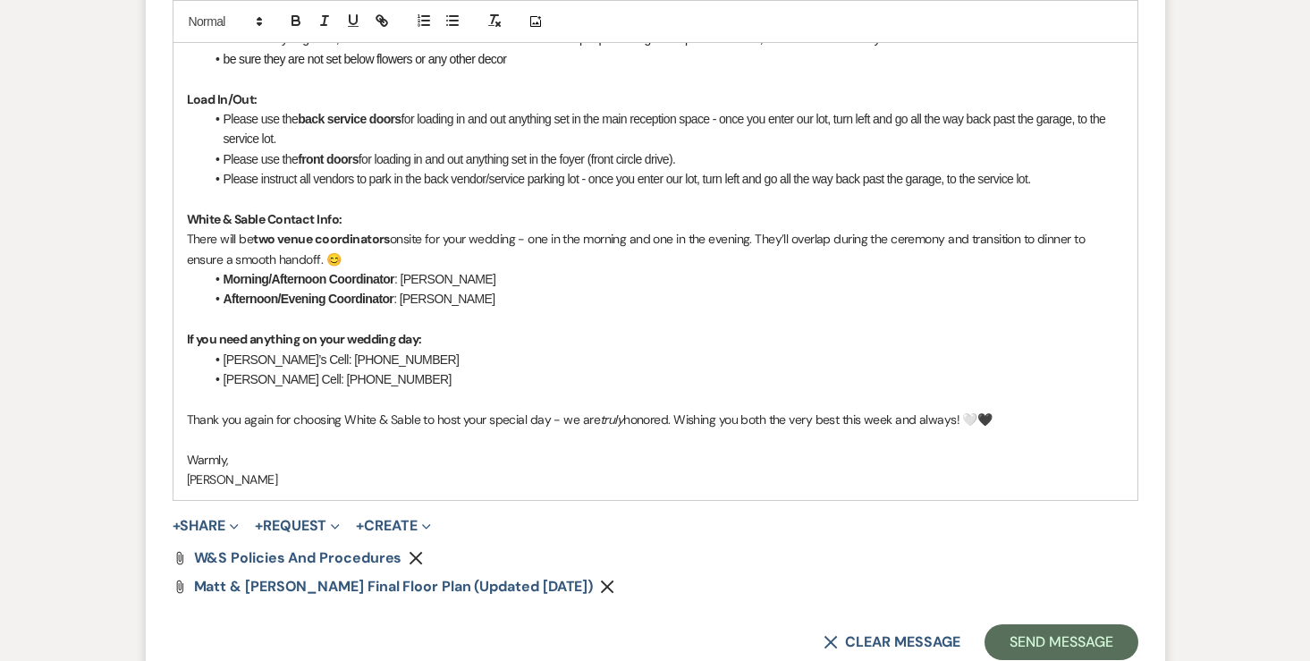
click at [477, 271] on li "Morning/Afternoon Coordinator : Brooke" at bounding box center [664, 279] width 919 height 20
click at [466, 284] on li "Morning/Afternoon Coordinator : Brooke" at bounding box center [664, 279] width 919 height 20
click at [491, 278] on li "Morning/Afternoon Coordinator : Brooke (‭+1 (763) 291-9518‬)" at bounding box center [664, 279] width 919 height 20
click at [488, 299] on li "Afternoon/Evening Coordinator : Savanna" at bounding box center [664, 299] width 919 height 20
click at [467, 301] on li "Afternoon/Evening Coordinator : Savanna ‭+1 (763) 248-8066‬" at bounding box center [664, 299] width 919 height 20
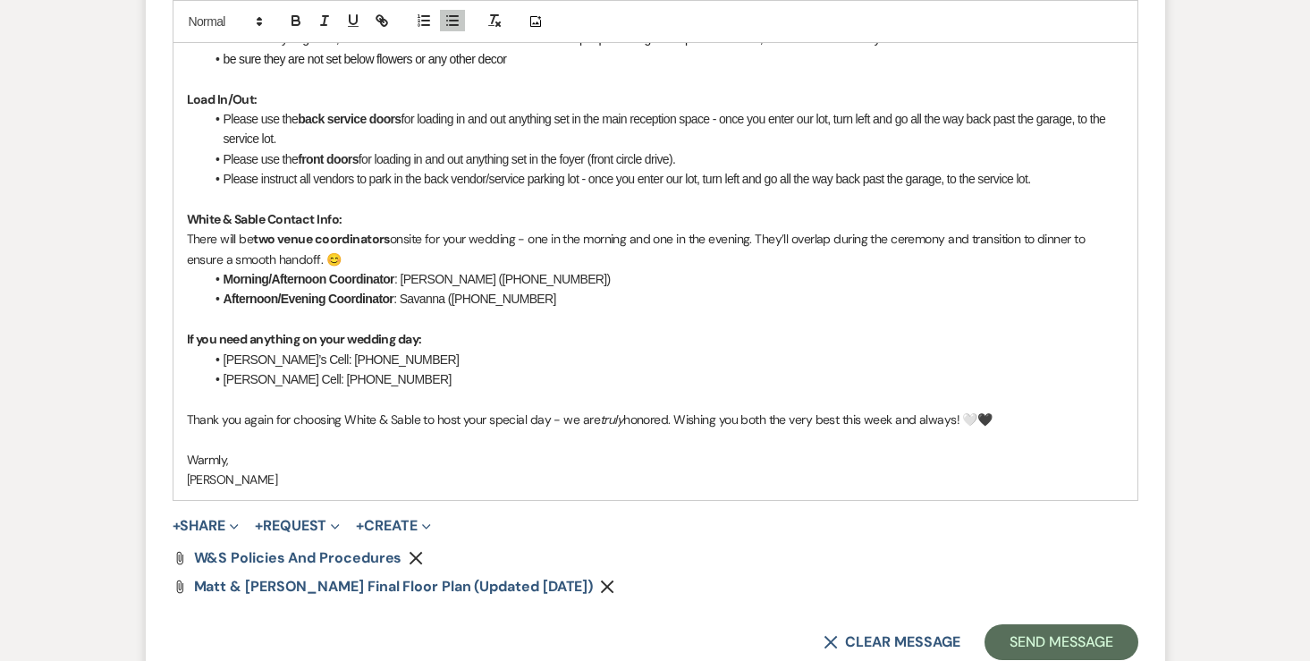
click at [554, 307] on li "Afternoon/Evening Coordinator : Savanna ‭(763-248-8066‬" at bounding box center [664, 299] width 919 height 20
click at [242, 334] on strong "If you need anything on your wedding day:" at bounding box center [304, 339] width 235 height 16
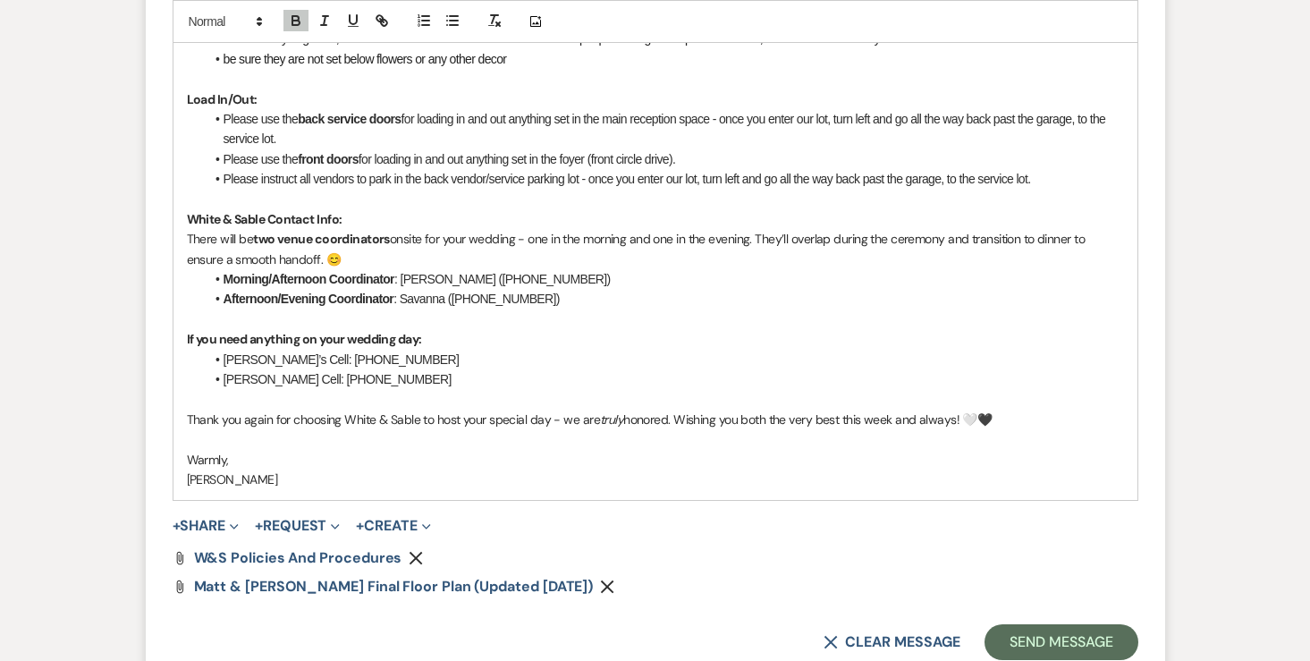
click at [240, 336] on strong "If you need anything on your wedding day:" at bounding box center [304, 339] width 235 height 16
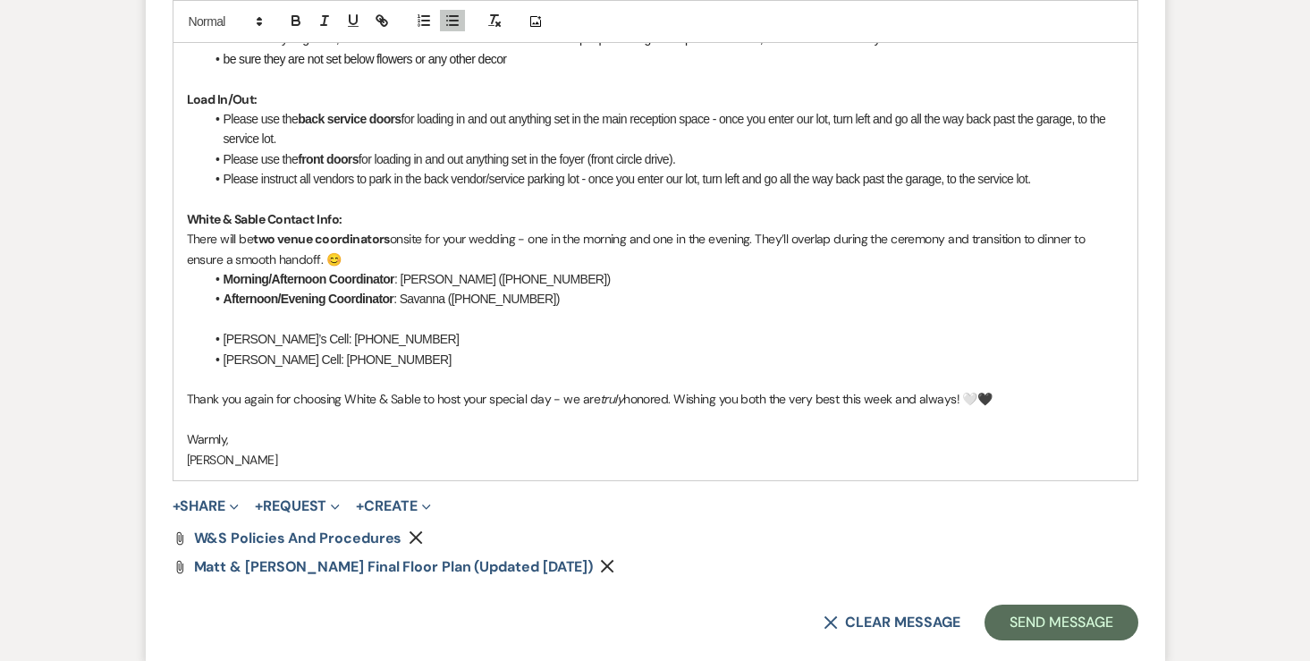
click at [223, 324] on p at bounding box center [655, 319] width 937 height 20
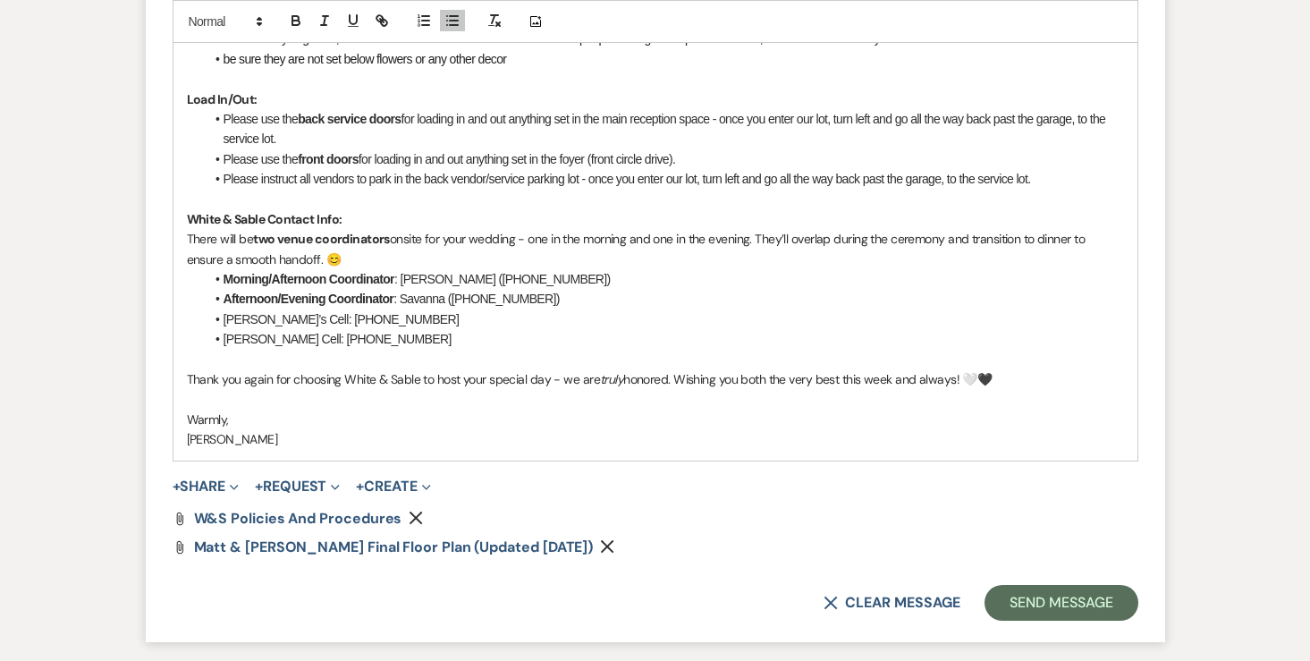
click at [383, 337] on li "Landon’s Cell: 612-910-8009" at bounding box center [664, 339] width 919 height 20
drag, startPoint x: 291, startPoint y: 324, endPoint x: 223, endPoint y: 316, distance: 69.2
click at [223, 316] on li "Angela’s Cell: 507-581-6453" at bounding box center [664, 320] width 919 height 20
click at [297, 29] on button "button" at bounding box center [295, 20] width 25 height 21
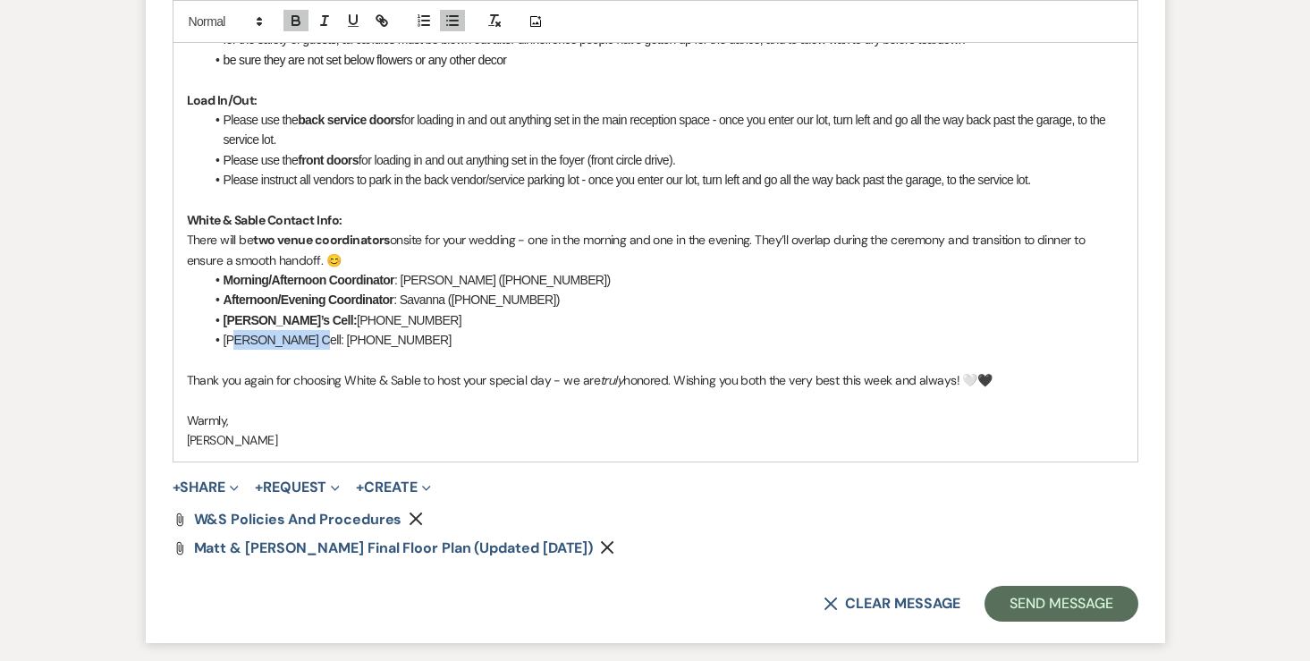
drag, startPoint x: 296, startPoint y: 341, endPoint x: 225, endPoint y: 339, distance: 70.7
click at [225, 339] on li "Landon’s Cell: 612-910-8009" at bounding box center [664, 340] width 919 height 20
click at [301, 23] on icon "button" at bounding box center [296, 21] width 16 height 16
click at [398, 343] on li "Landon’s Cell: 612-910-8009" at bounding box center [664, 340] width 919 height 20
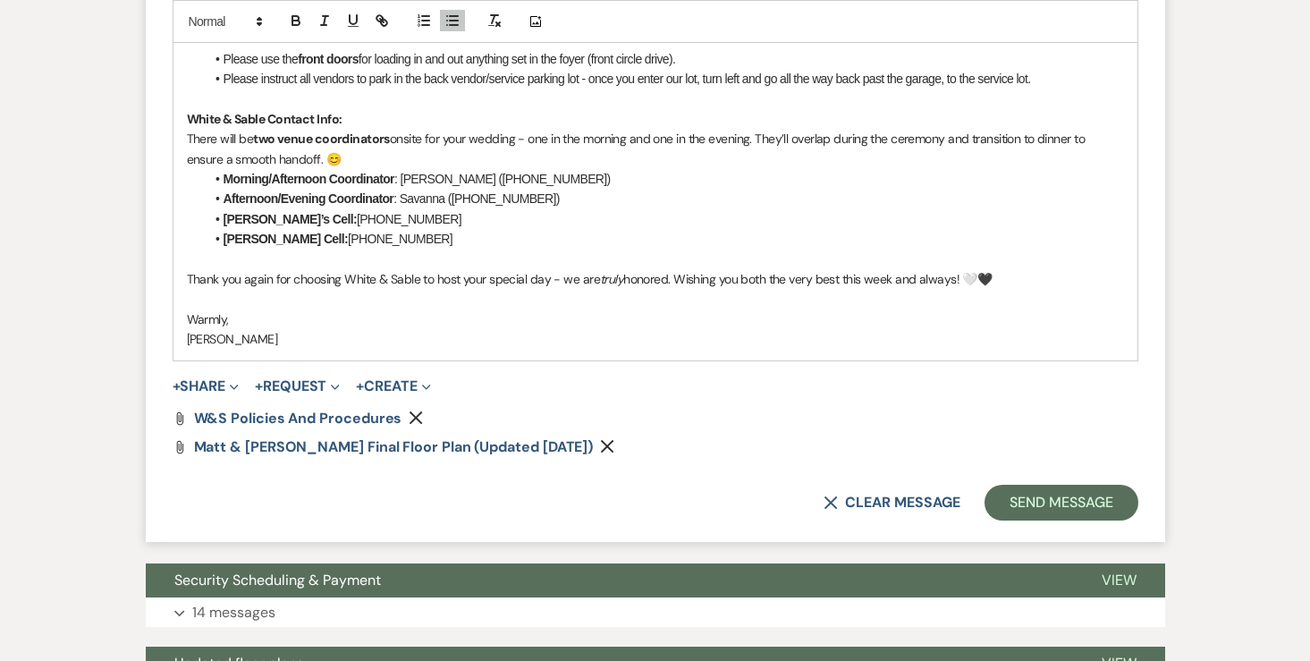
scroll to position [2157, 0]
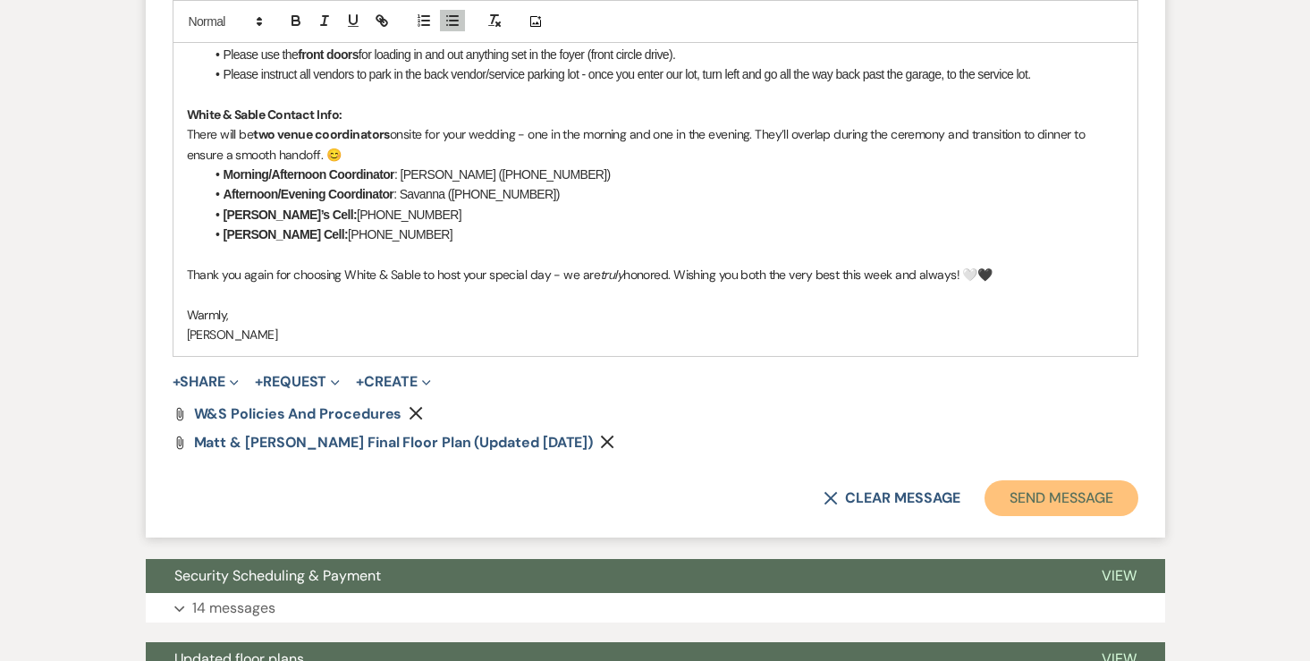
click at [1029, 500] on button "Send Message" at bounding box center [1060, 498] width 153 height 36
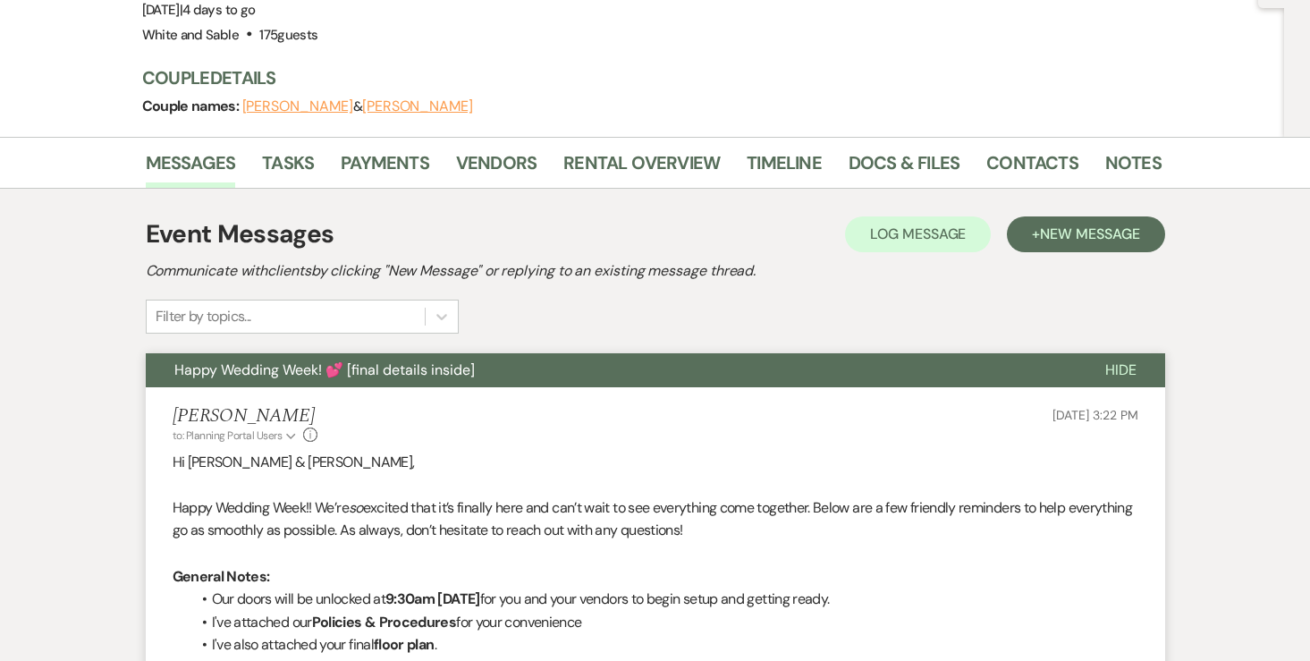
scroll to position [0, 0]
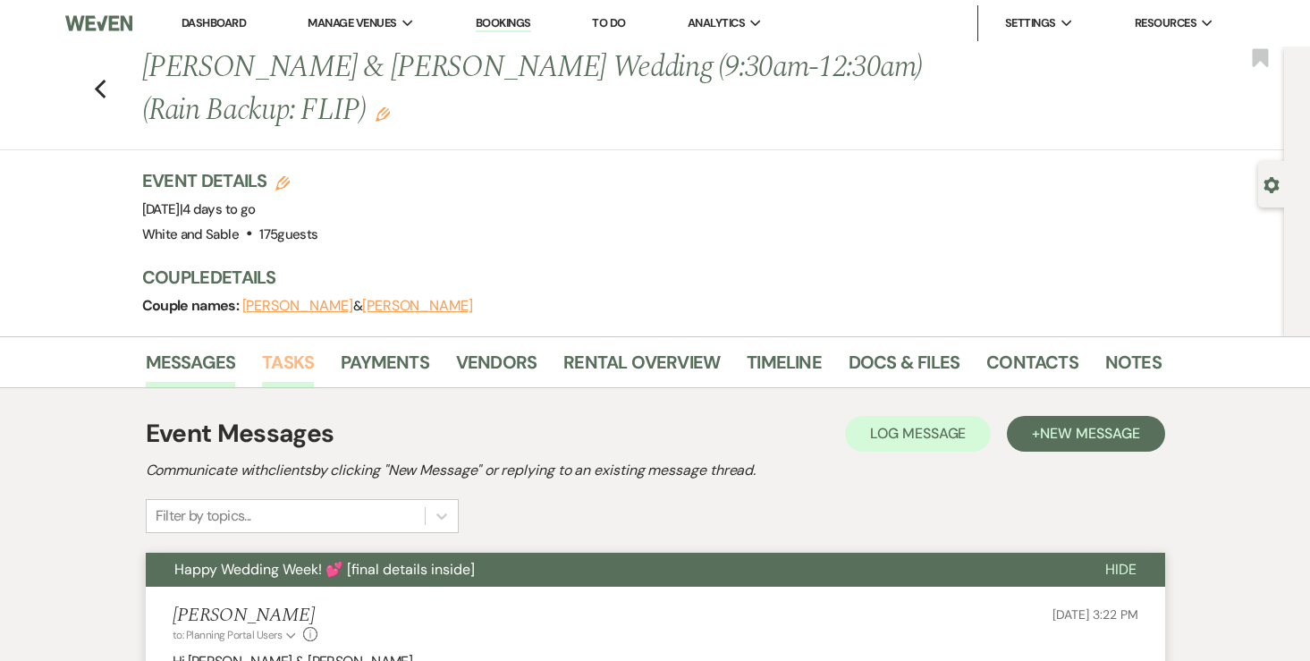
click at [301, 366] on link "Tasks" at bounding box center [288, 367] width 52 height 39
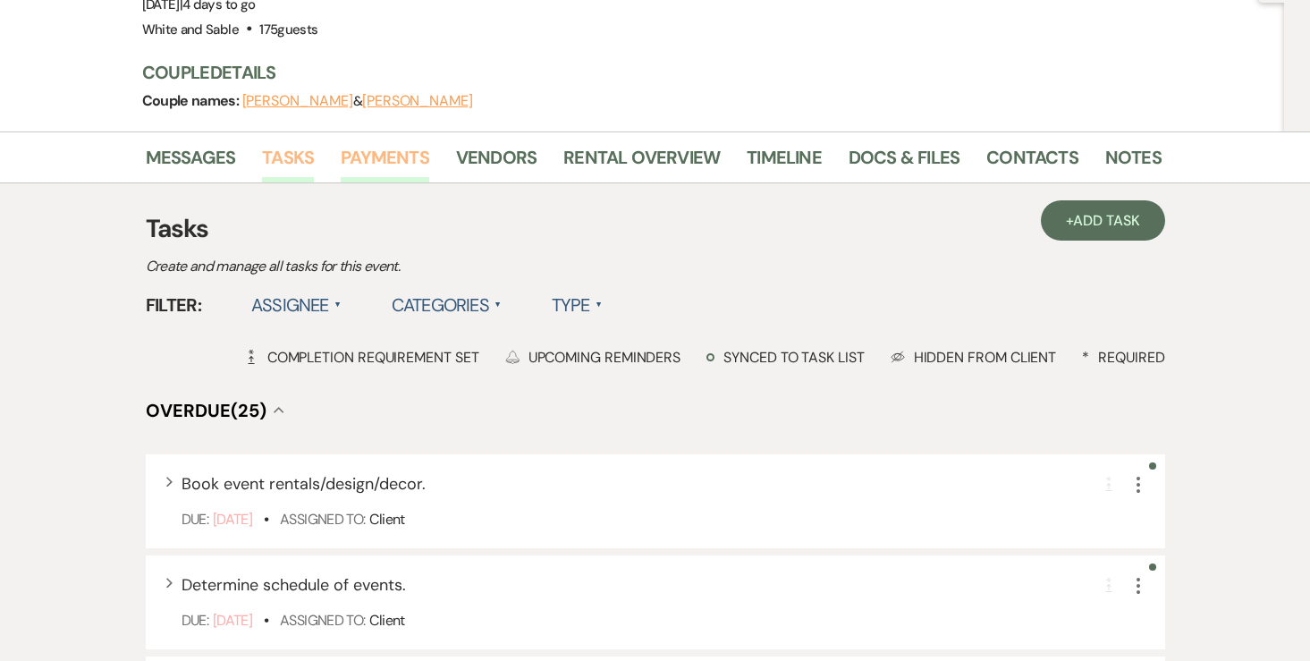
scroll to position [206, 0]
click at [324, 313] on label "Assignee ▲" at bounding box center [296, 304] width 90 height 32
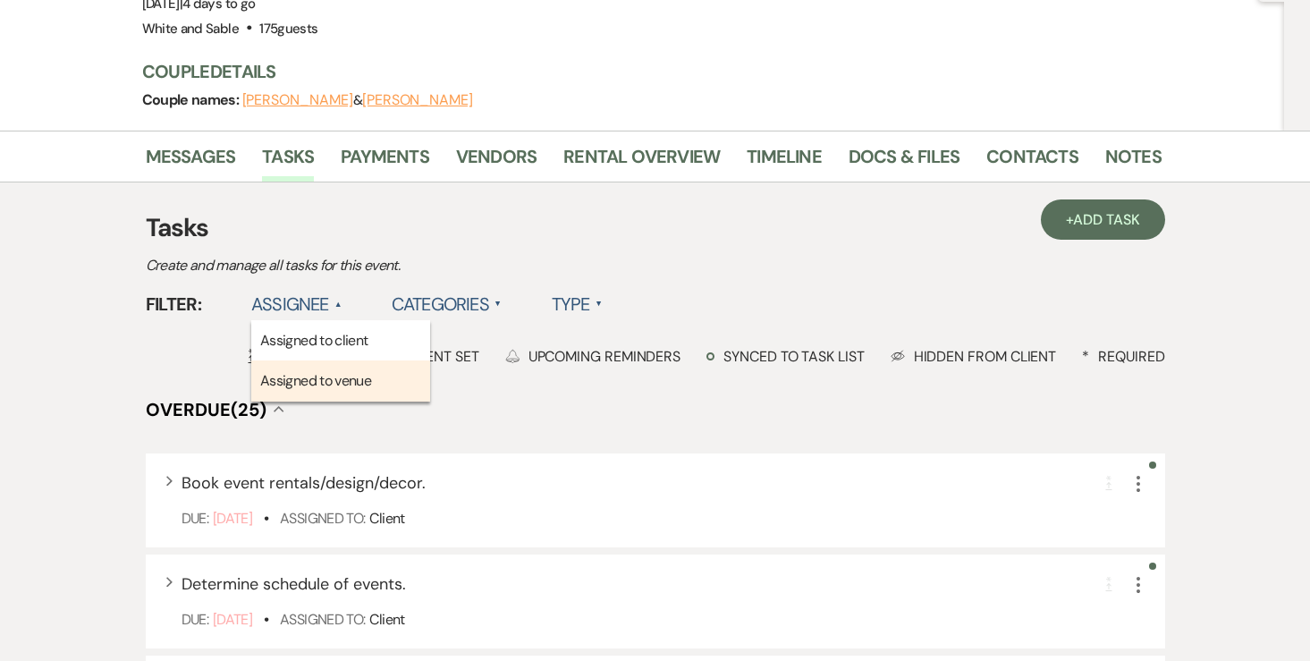
click at [325, 386] on li "Assigned to venue" at bounding box center [340, 380] width 179 height 41
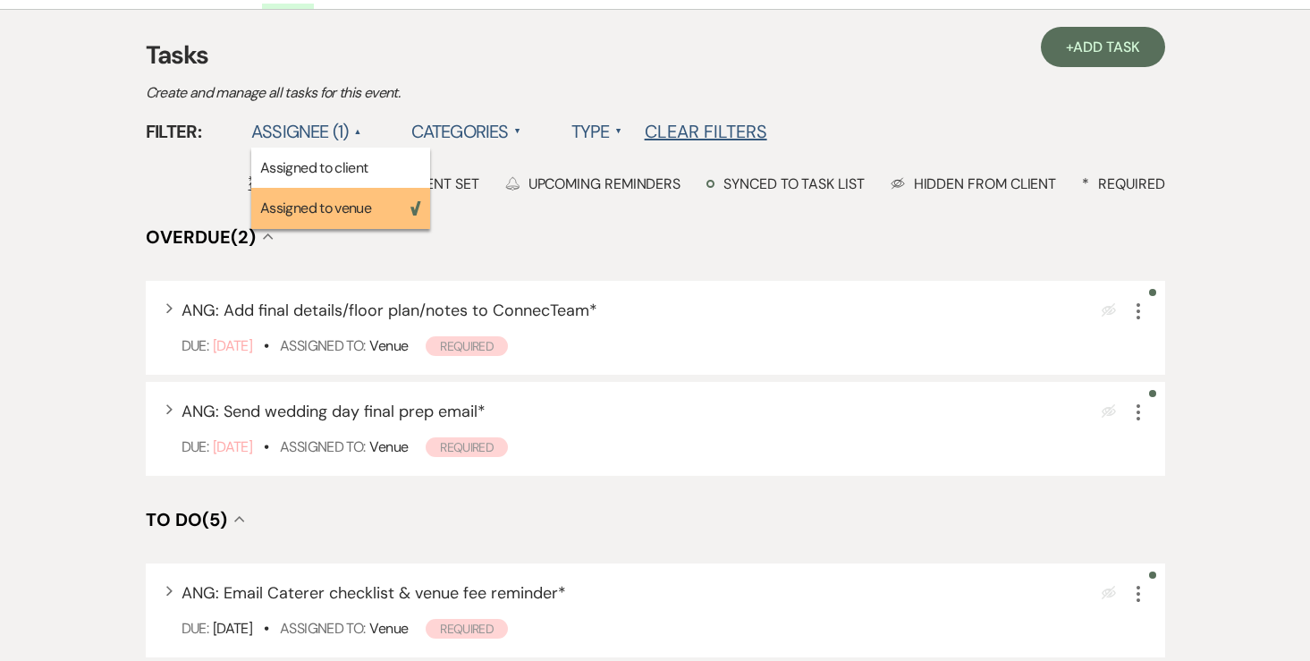
scroll to position [411, 0]
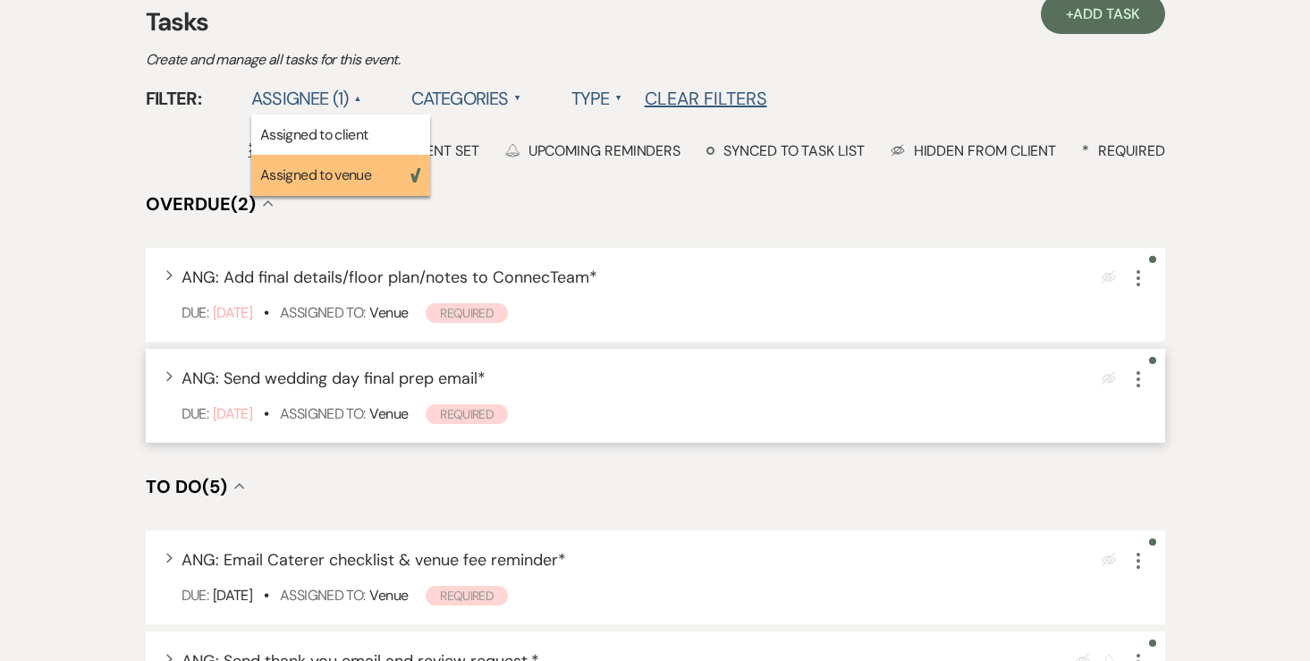
click at [1141, 383] on icon "More" at bounding box center [1137, 378] width 21 height 21
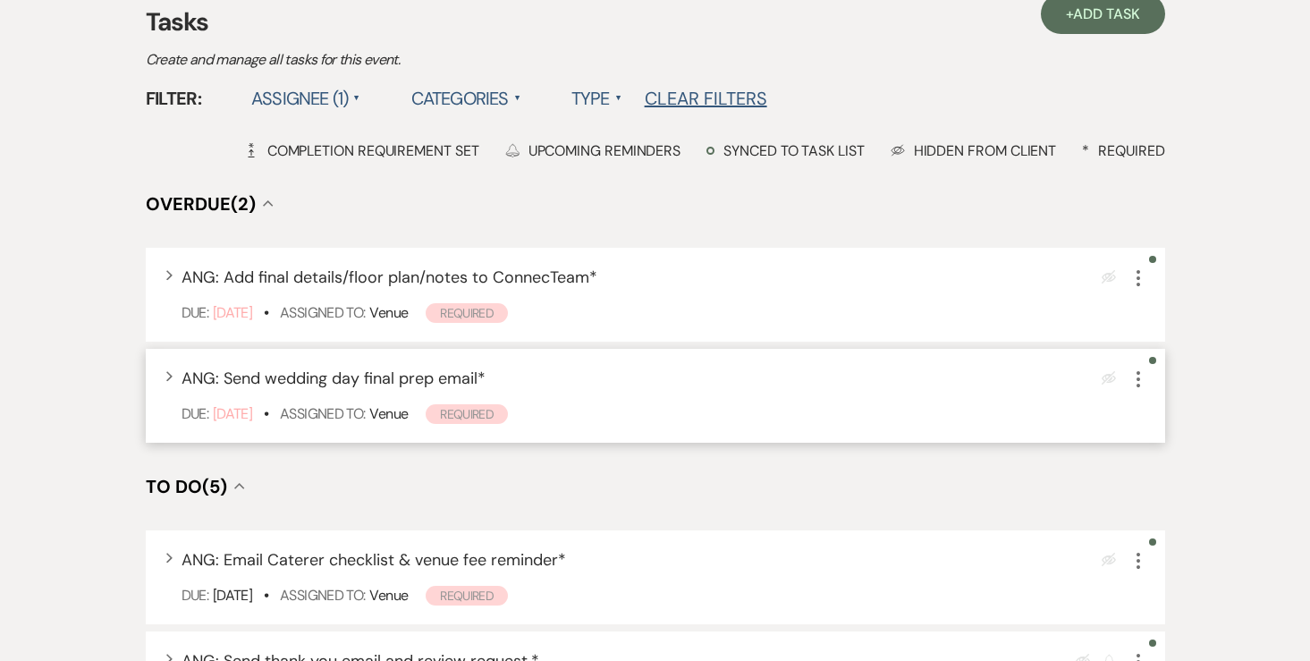
click at [1135, 380] on icon "More" at bounding box center [1137, 378] width 21 height 21
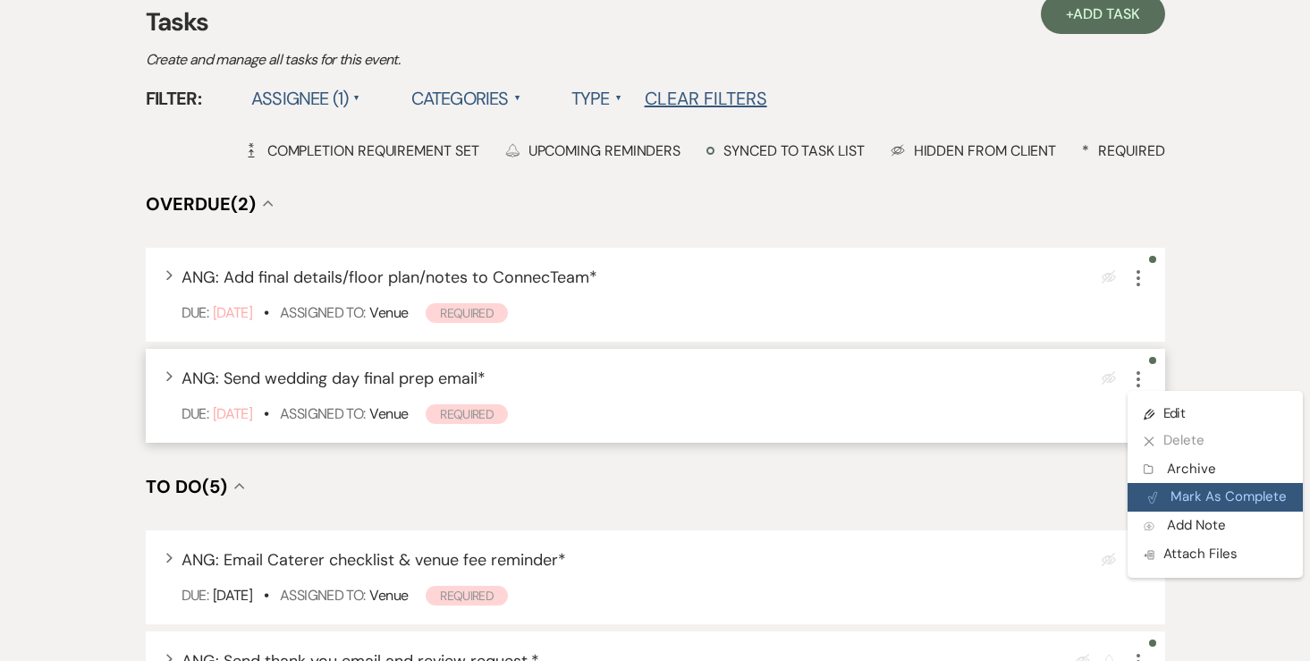
click at [1161, 487] on button "Plan Portal Link Mark As Complete" at bounding box center [1214, 497] width 175 height 29
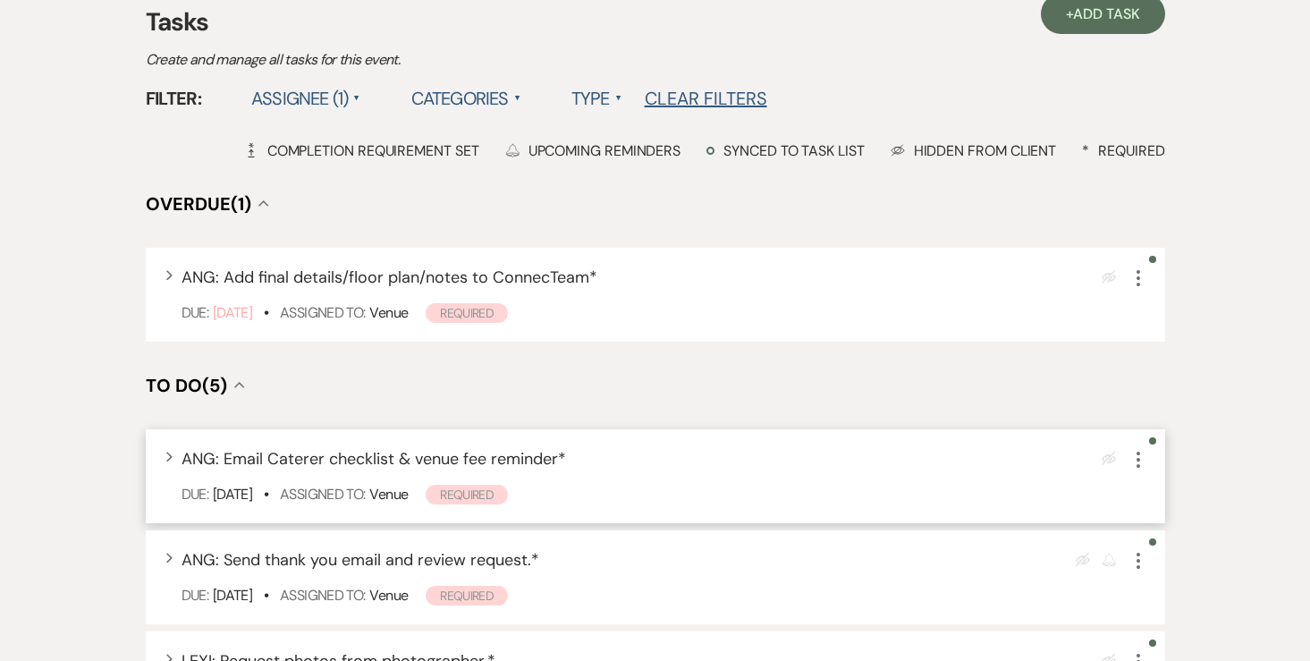
click at [1139, 459] on icon "More" at bounding box center [1137, 459] width 21 height 21
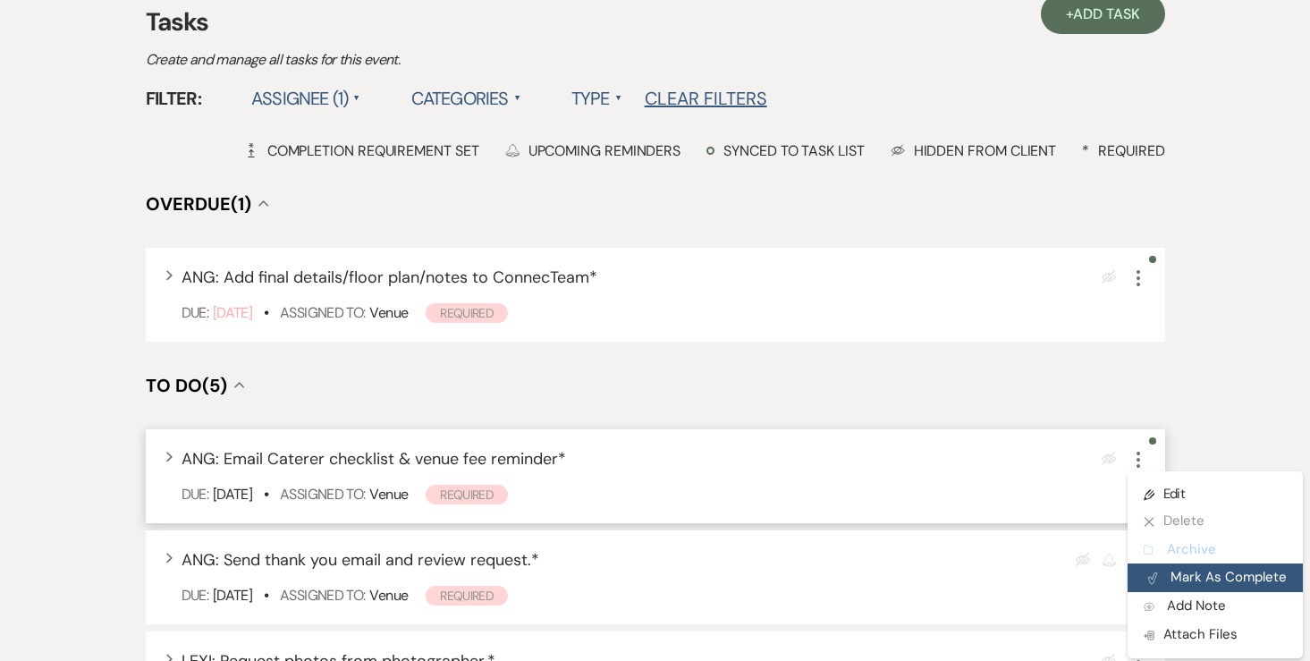
drag, startPoint x: 1180, startPoint y: 562, endPoint x: 1180, endPoint y: 575, distance: 12.5
click at [1180, 575] on ul "Pencil Edit X Delete Archive Archive Plan Portal Link Mark As Complete Add Note…" at bounding box center [1214, 564] width 175 height 187
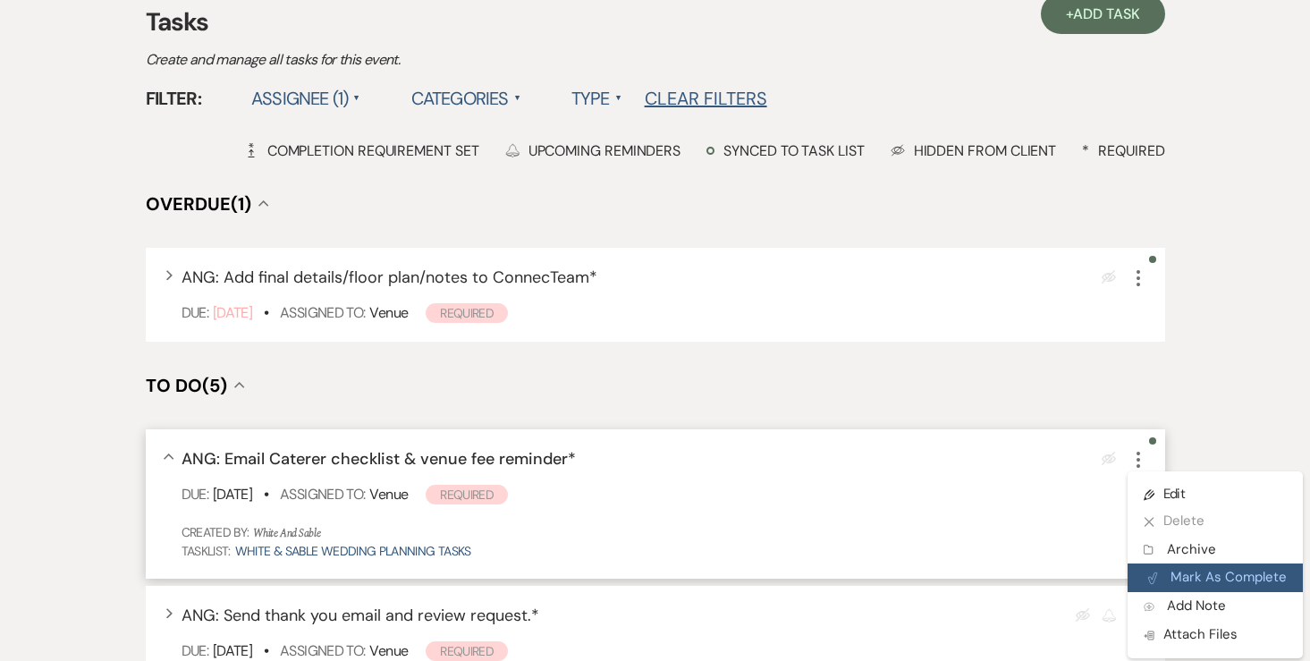
click at [1225, 575] on button "Plan Portal Link Mark As Complete" at bounding box center [1214, 577] width 175 height 29
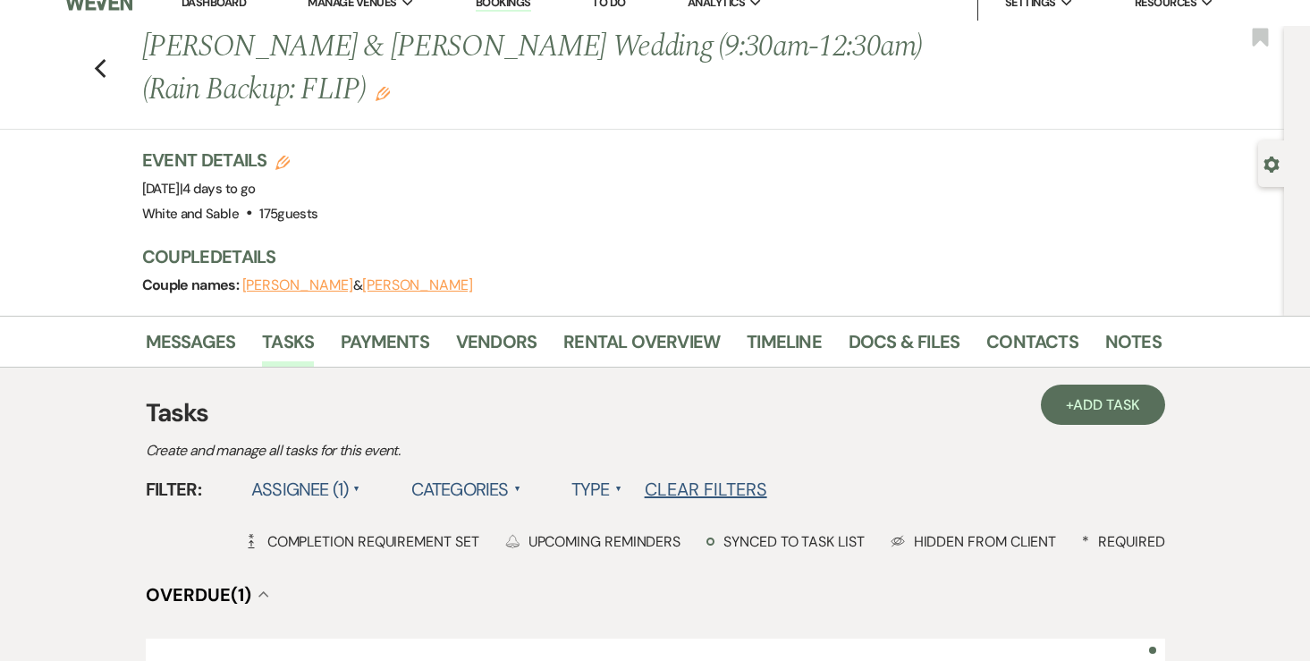
scroll to position [0, 0]
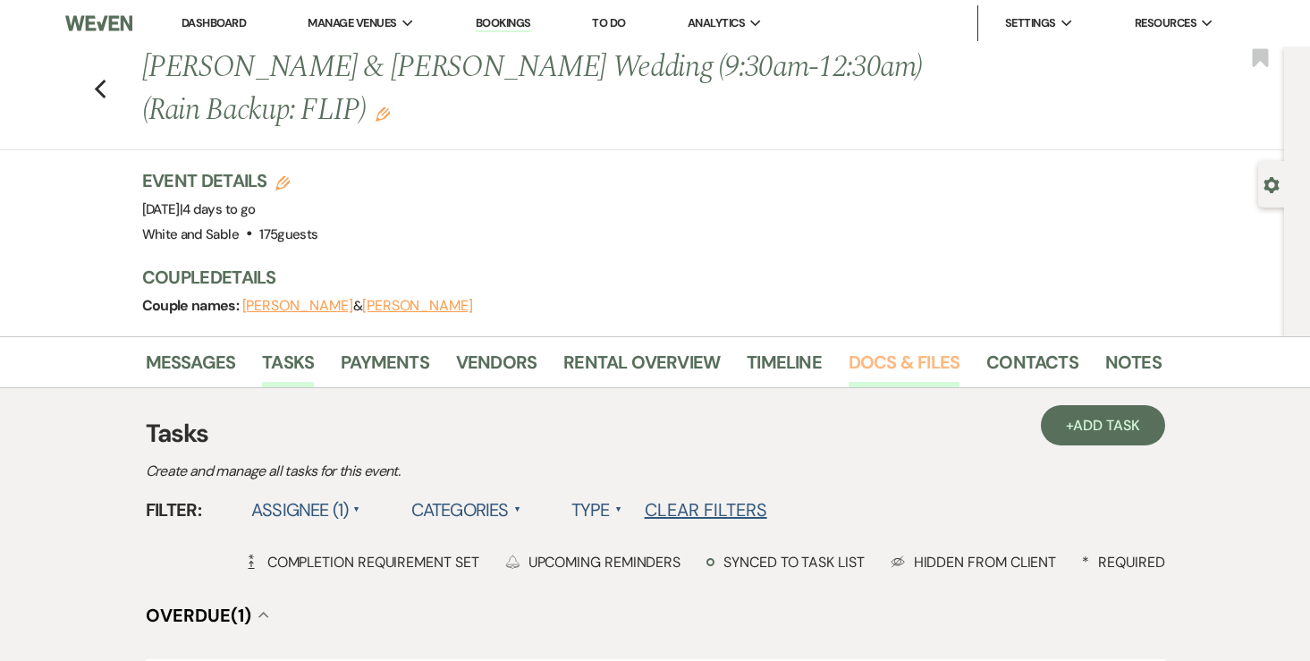
click at [892, 363] on link "Docs & Files" at bounding box center [903, 367] width 111 height 39
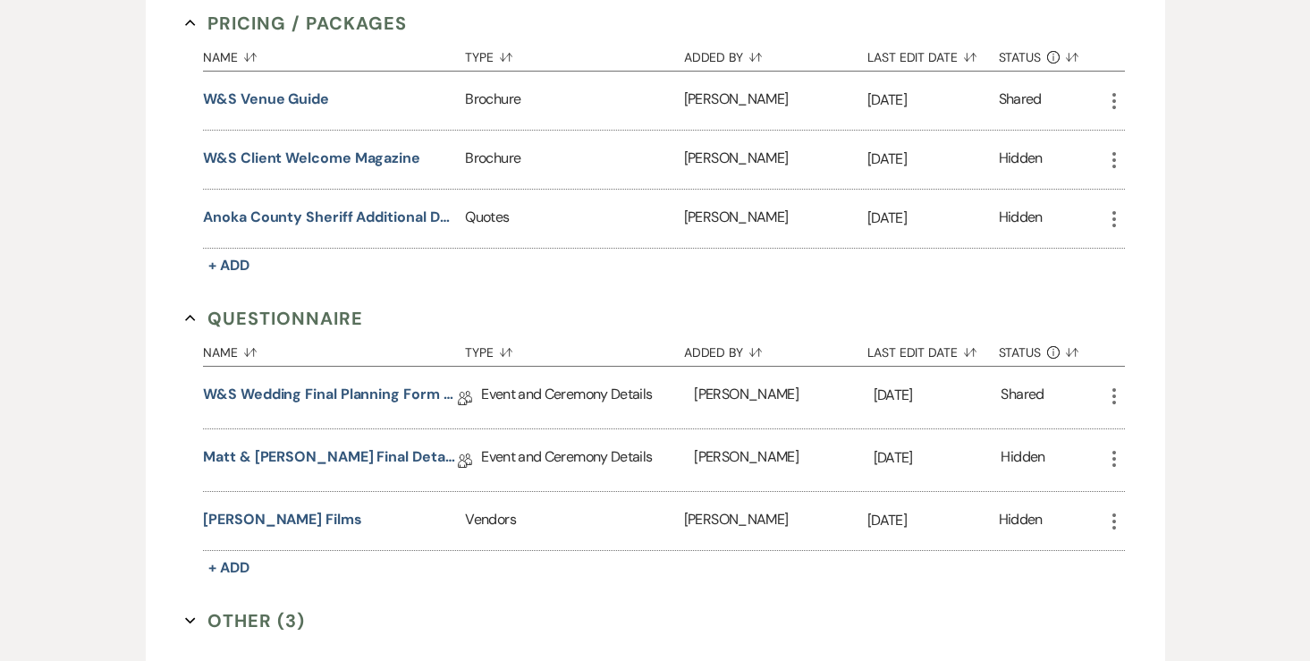
scroll to position [3747, 0]
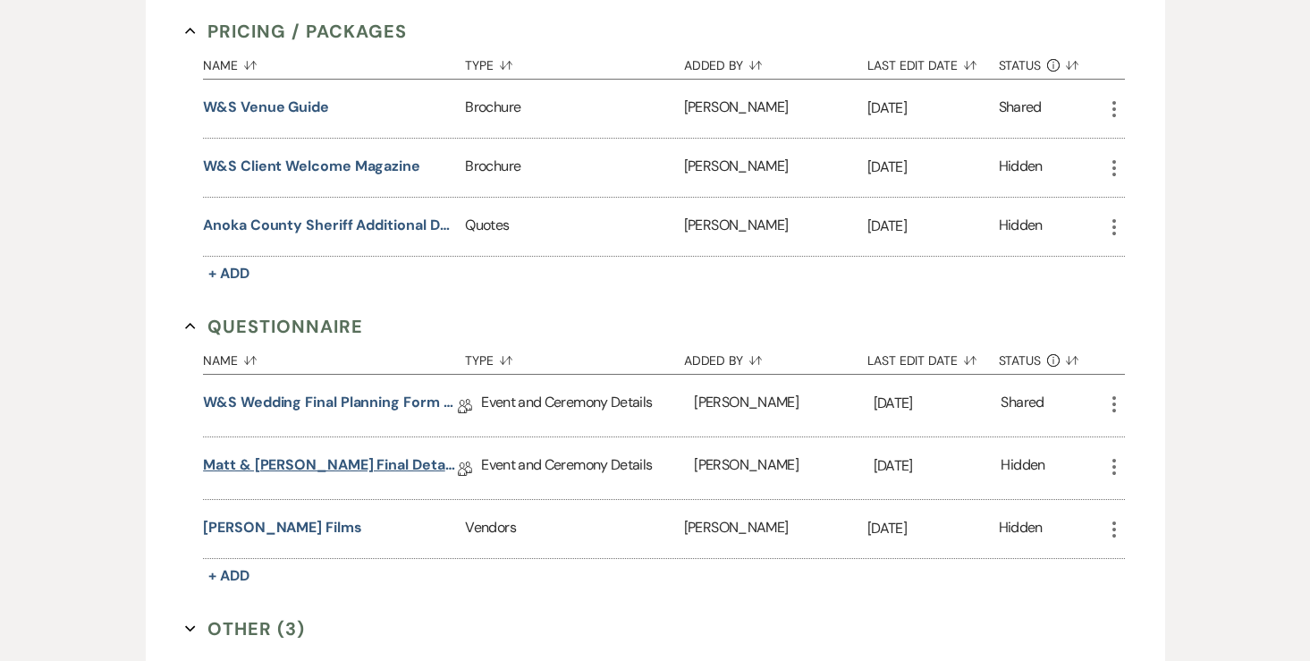
click at [266, 454] on link "Matt & [PERSON_NAME] Final Details" at bounding box center [330, 468] width 255 height 28
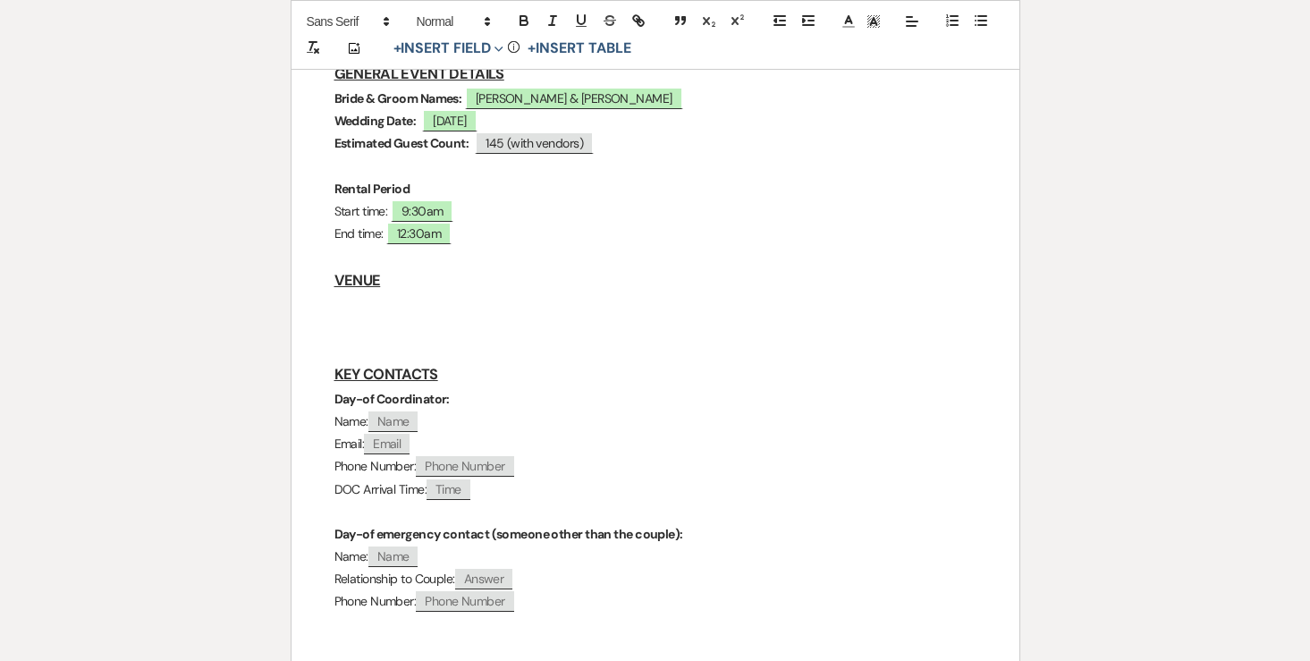
scroll to position [424, 0]
click at [467, 265] on h3 "VENUE" at bounding box center [655, 278] width 642 height 26
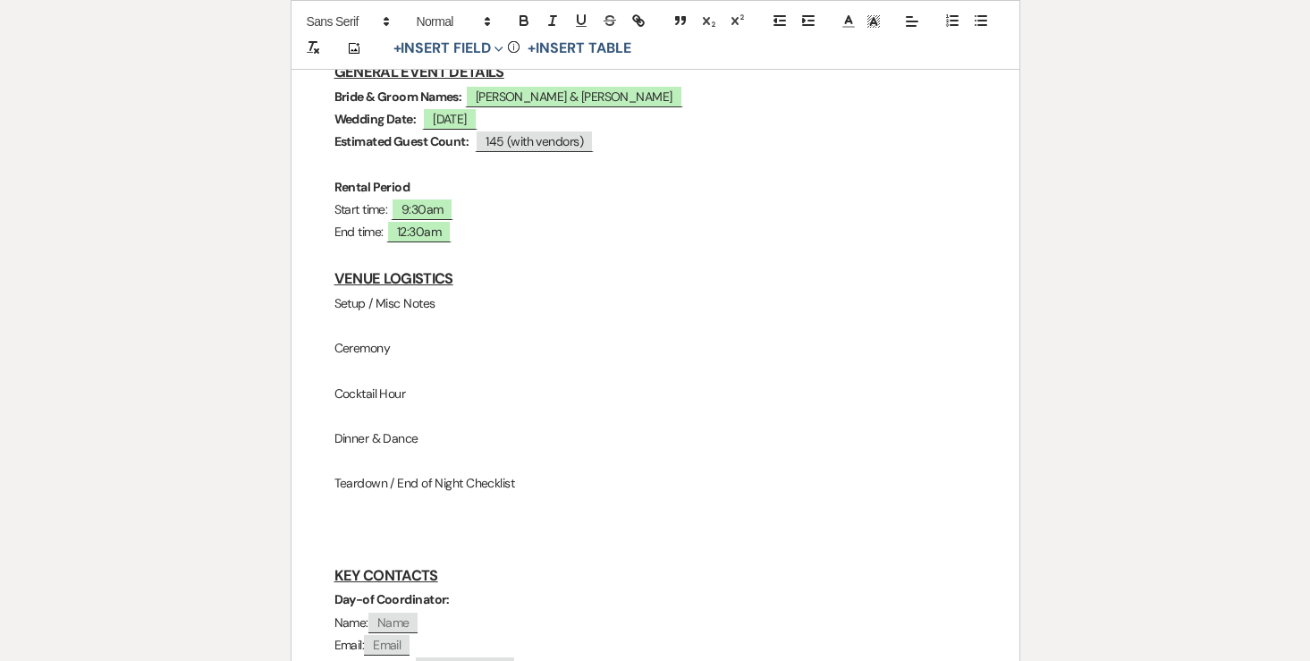
drag, startPoint x: 533, startPoint y: 444, endPoint x: 327, endPoint y: 261, distance: 275.4
click at [516, 18] on icon "button" at bounding box center [524, 21] width 16 height 16
click at [408, 315] on p at bounding box center [655, 326] width 642 height 22
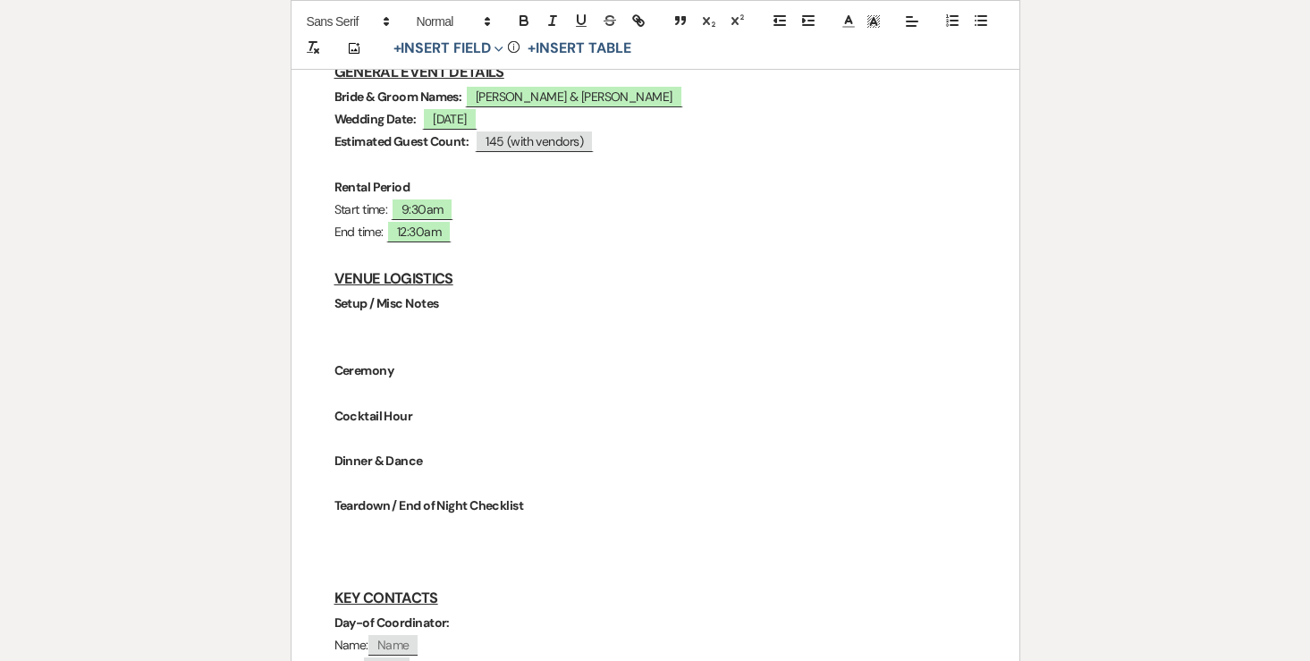
click at [393, 295] on strong "Setup / Misc Notes" at bounding box center [386, 303] width 105 height 16
click at [392, 315] on p at bounding box center [655, 326] width 642 height 22
click at [990, 30] on button "button" at bounding box center [980, 20] width 25 height 21
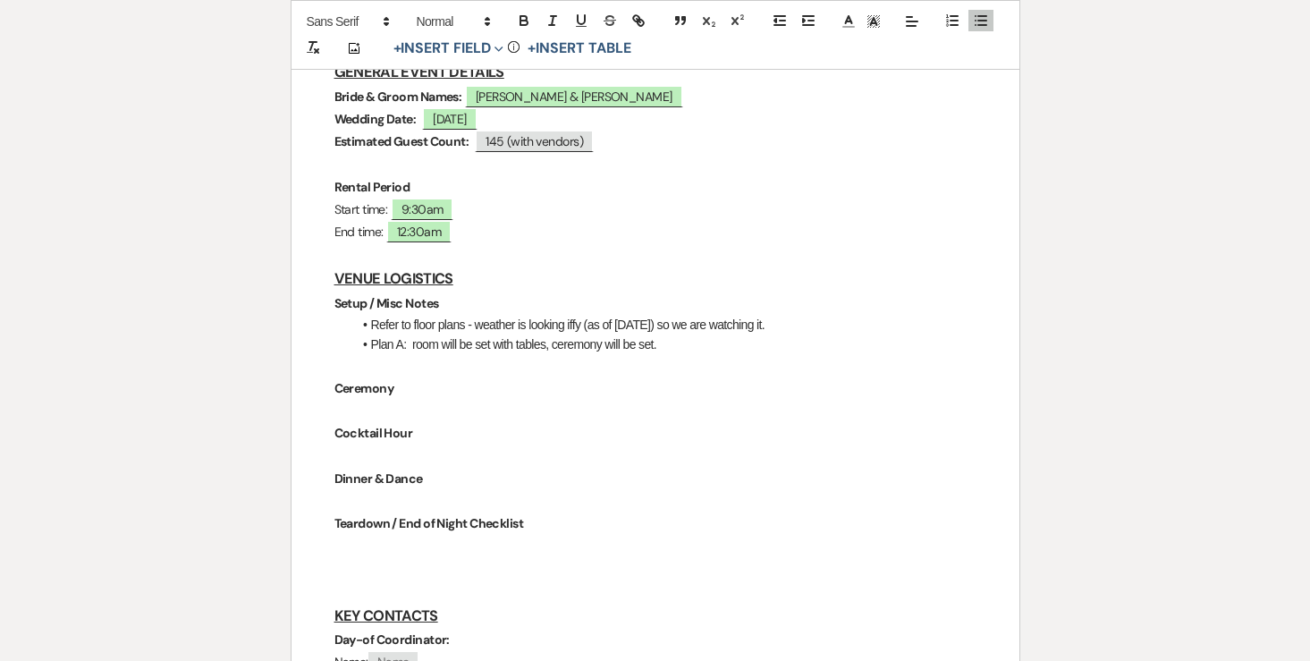
click at [370, 315] on li "Refer to floor plans - weather is looking iffy (as of Monday) so we are watchin…" at bounding box center [664, 325] width 624 height 20
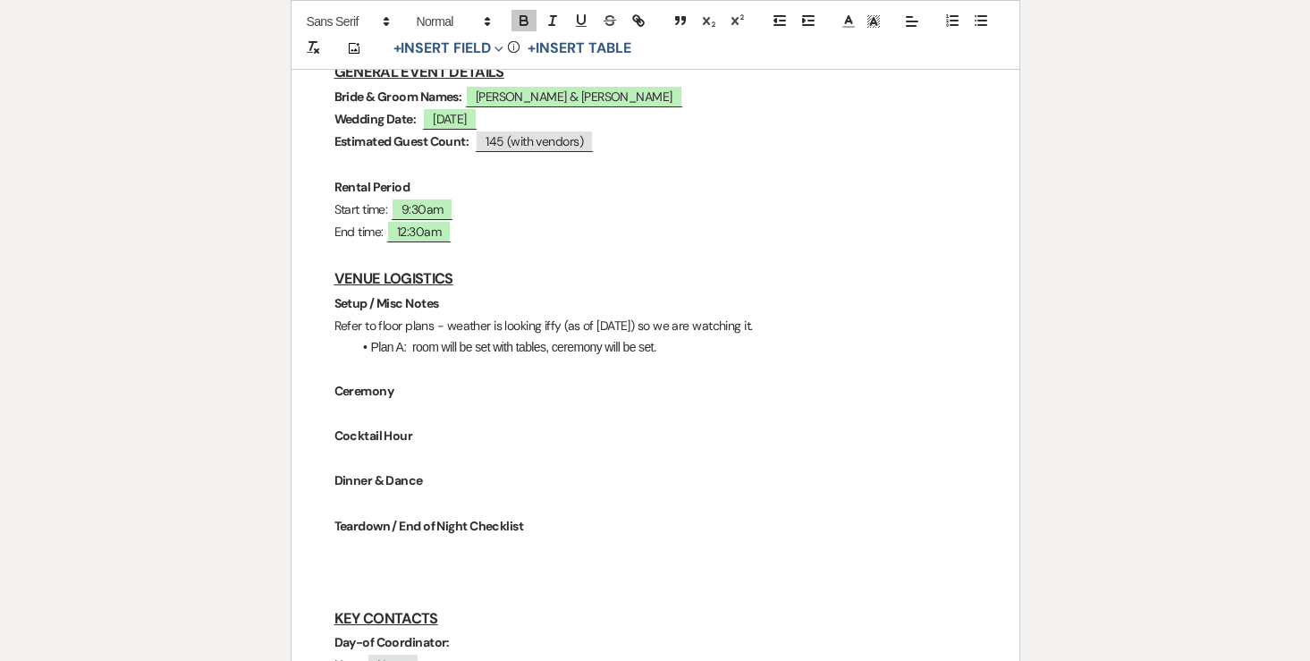
click at [369, 337] on li "Plan A: room will be set with tables, ceremony will be set." at bounding box center [664, 347] width 624 height 20
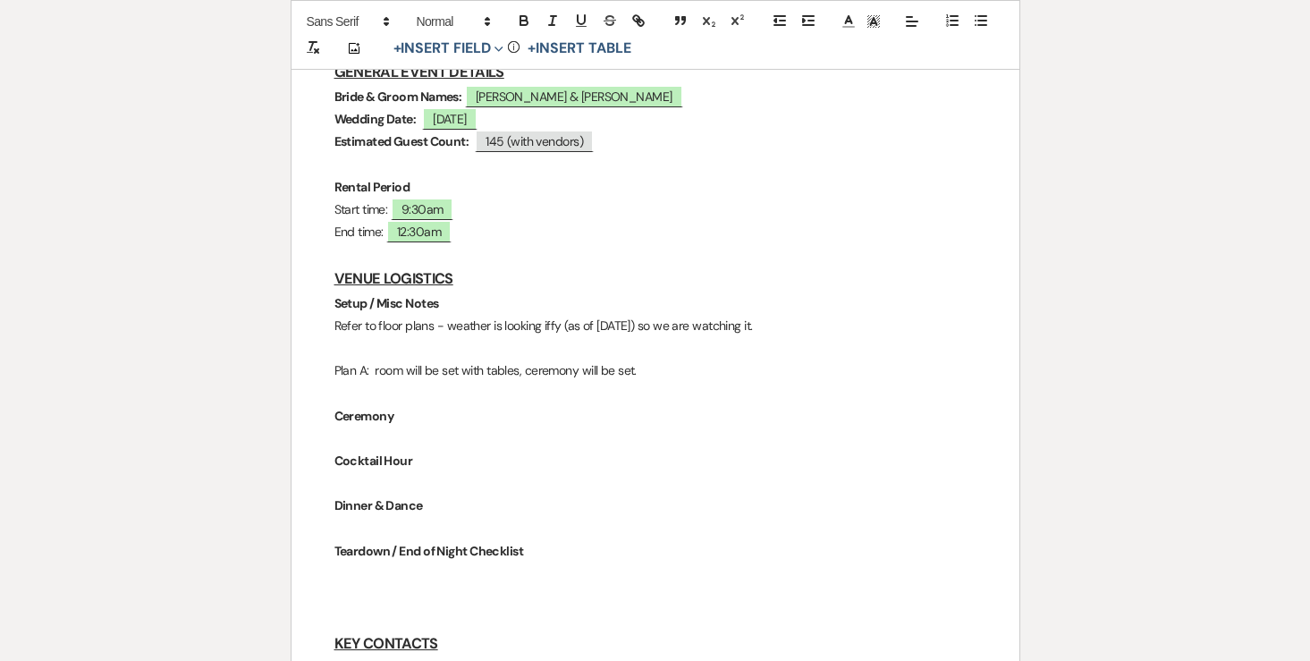
click at [377, 359] on p "Plan A: room will be set with tables, ceremony will be set." at bounding box center [655, 370] width 642 height 22
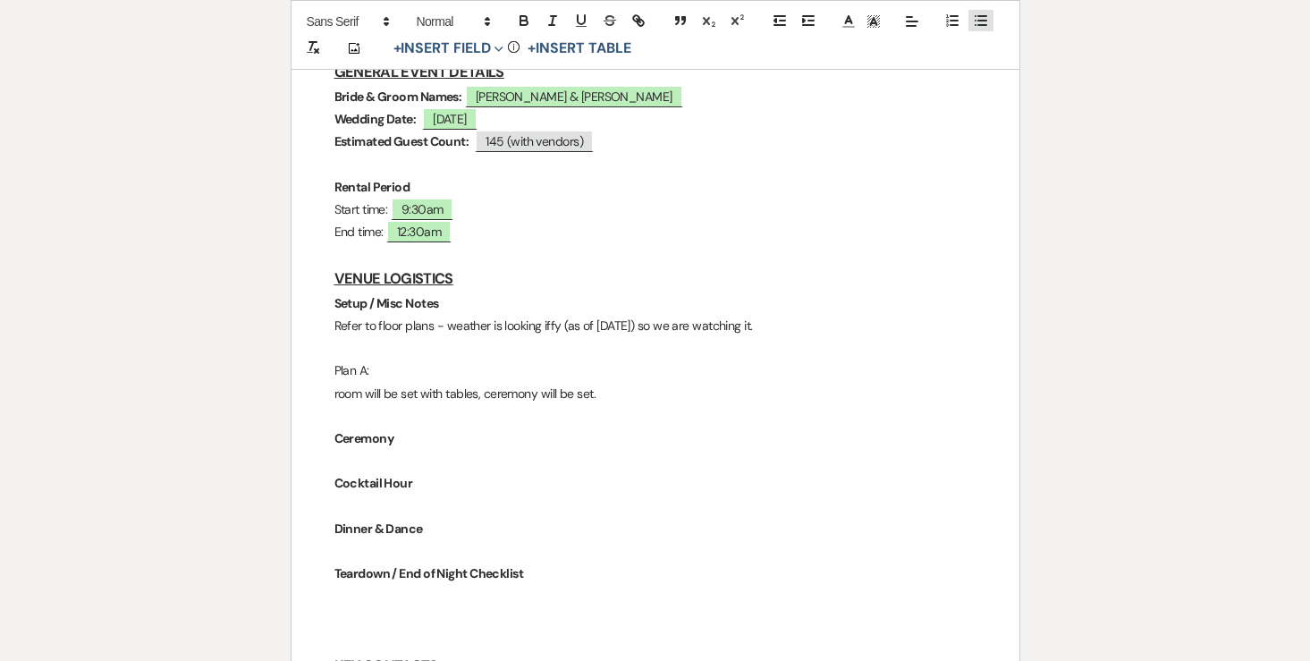
click at [978, 19] on icon "button" at bounding box center [981, 21] width 16 height 16
click at [350, 359] on p "Plan A:" at bounding box center [655, 370] width 642 height 22
click at [525, 25] on icon "button" at bounding box center [523, 23] width 7 height 4
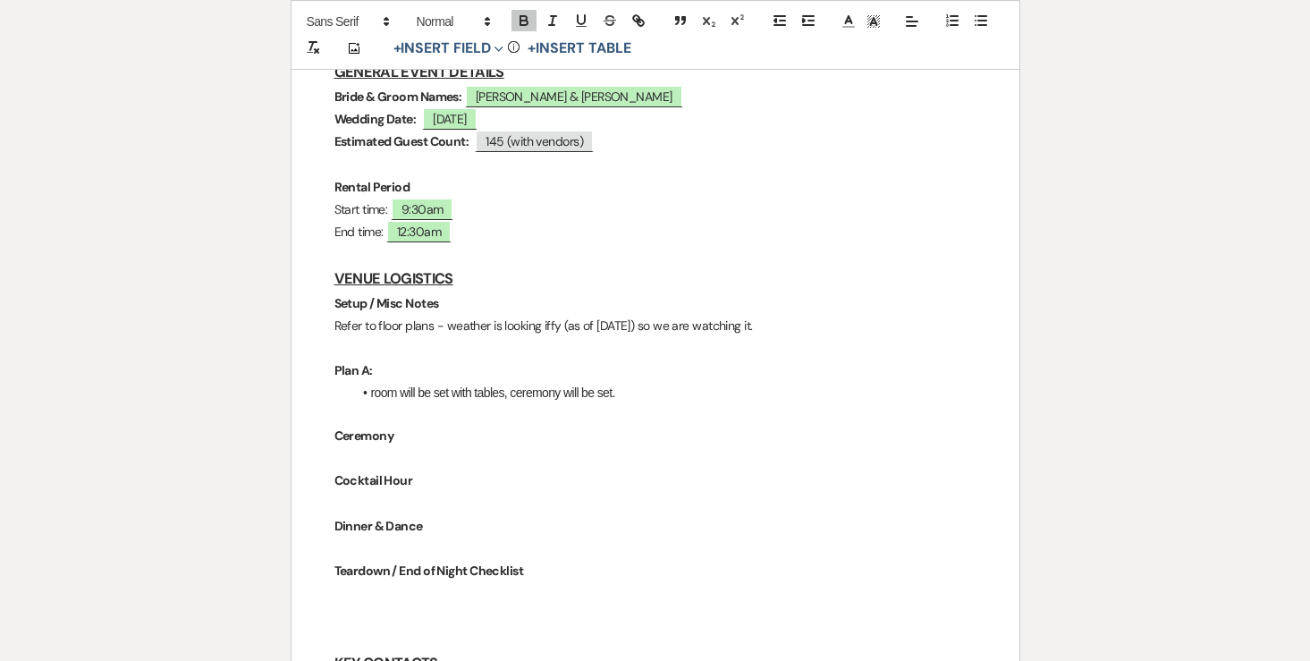
click at [439, 383] on li "room will be set with tables, ceremony will be set." at bounding box center [664, 393] width 624 height 20
click at [633, 383] on li "room will be set with tables, ceremony will be set." at bounding box center [664, 393] width 624 height 20
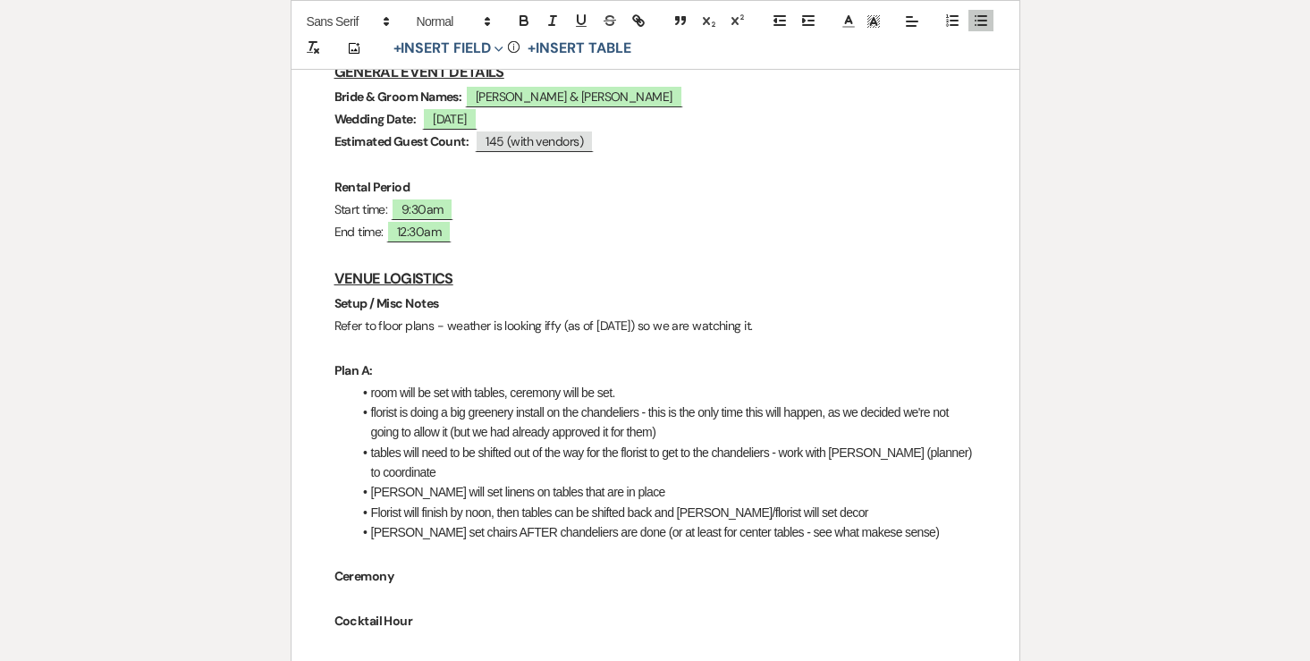
click at [490, 292] on p "Setup / Misc Notes" at bounding box center [655, 303] width 642 height 22
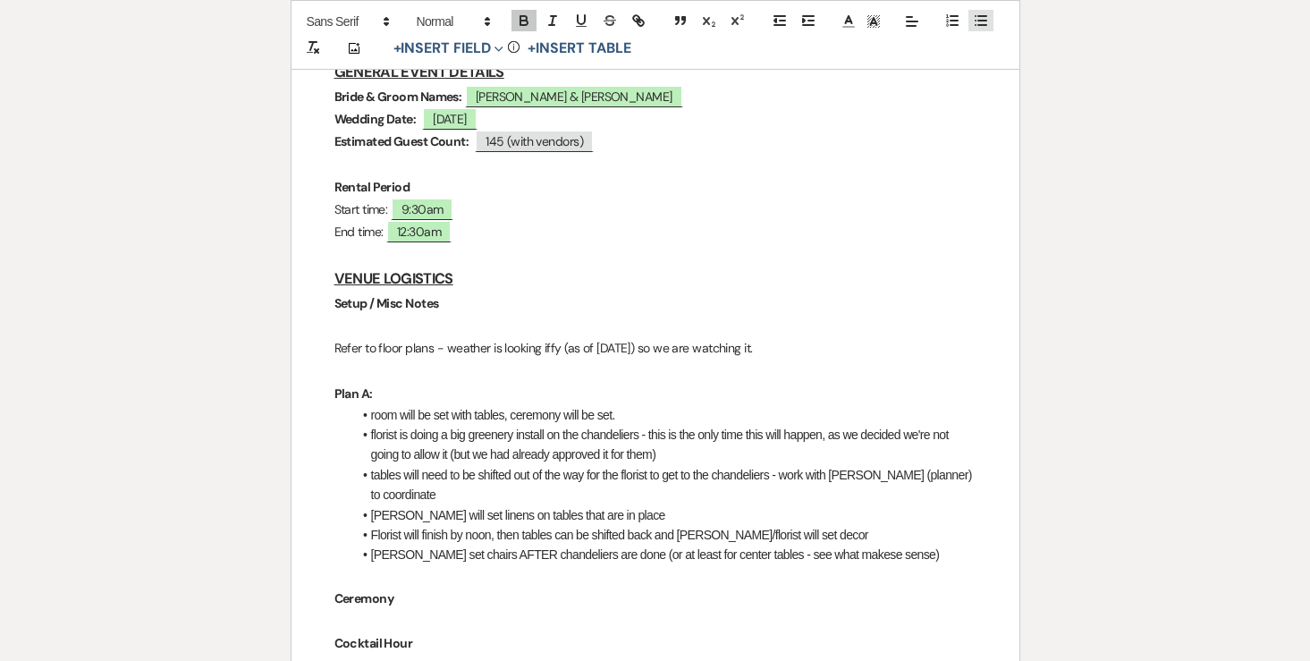
click at [974, 23] on icon "button" at bounding box center [981, 21] width 16 height 16
click at [581, 317] on strong "mobile bars need to be set - get from garage" at bounding box center [490, 324] width 239 height 14
click at [520, 18] on icon "button" at bounding box center [523, 18] width 6 height 4
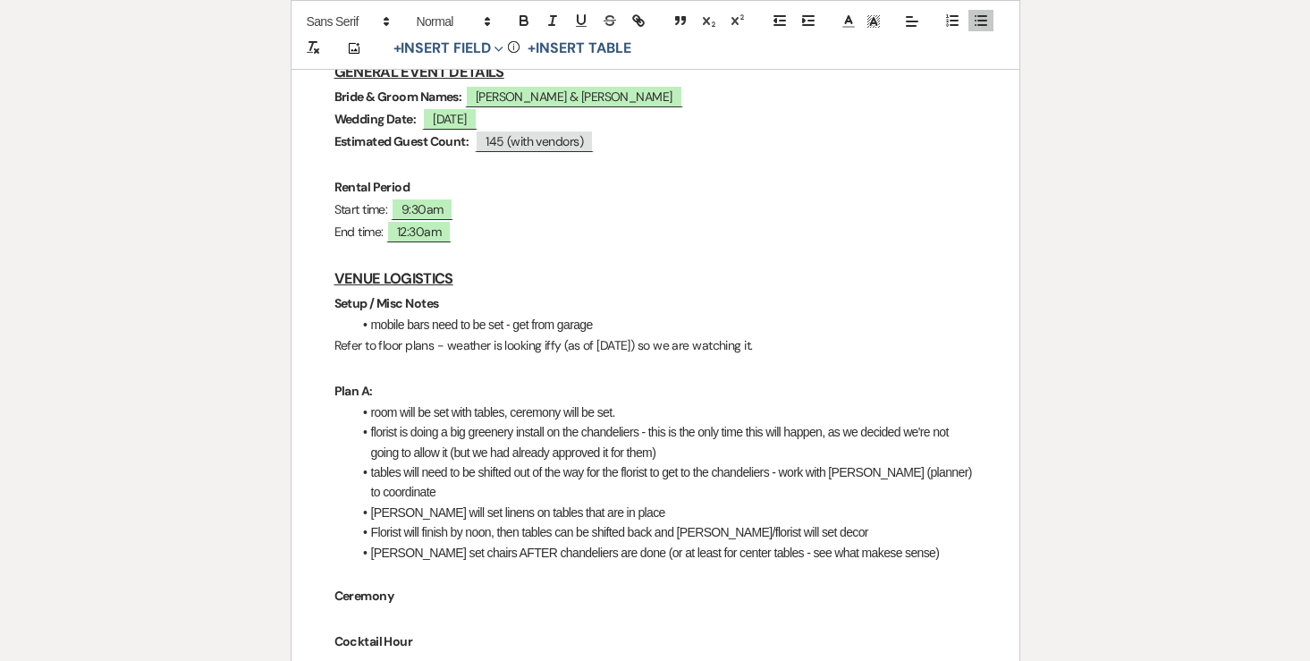
click at [649, 315] on li "mobile bars need to be set - get from garage" at bounding box center [664, 325] width 624 height 20
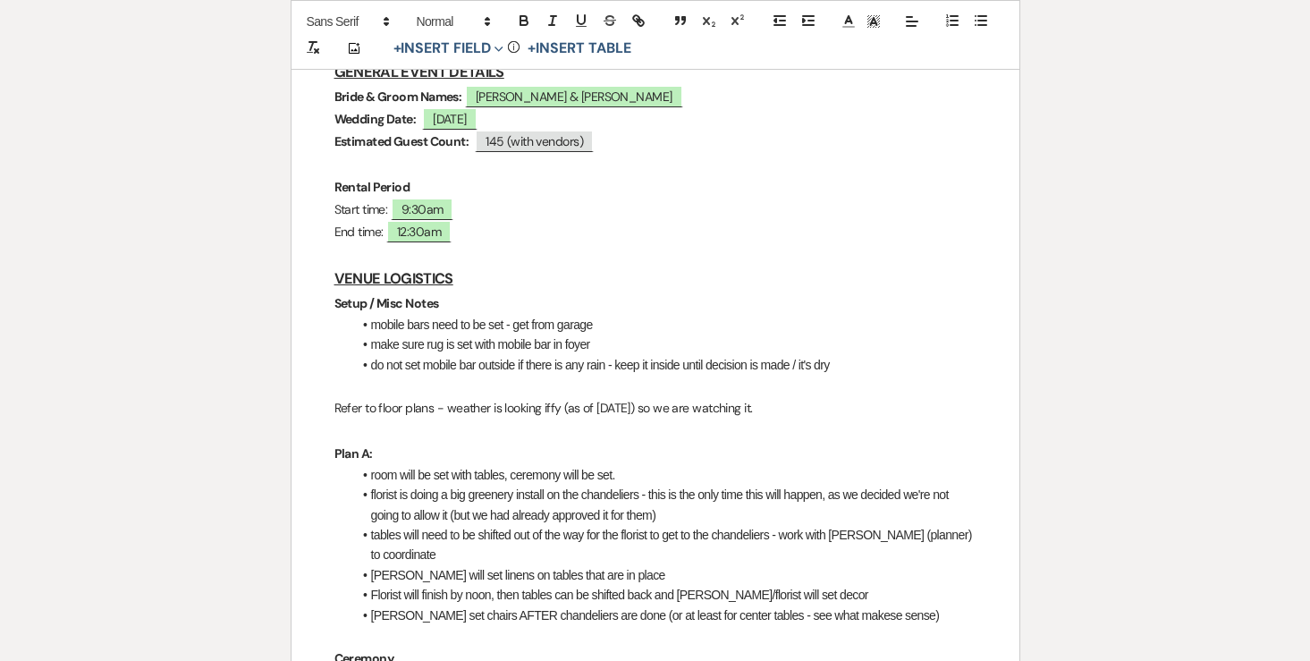
click at [775, 397] on p "Refer to floor plans - weather is looking iffy (as of Monday) so we are watchin…" at bounding box center [655, 408] width 642 height 22
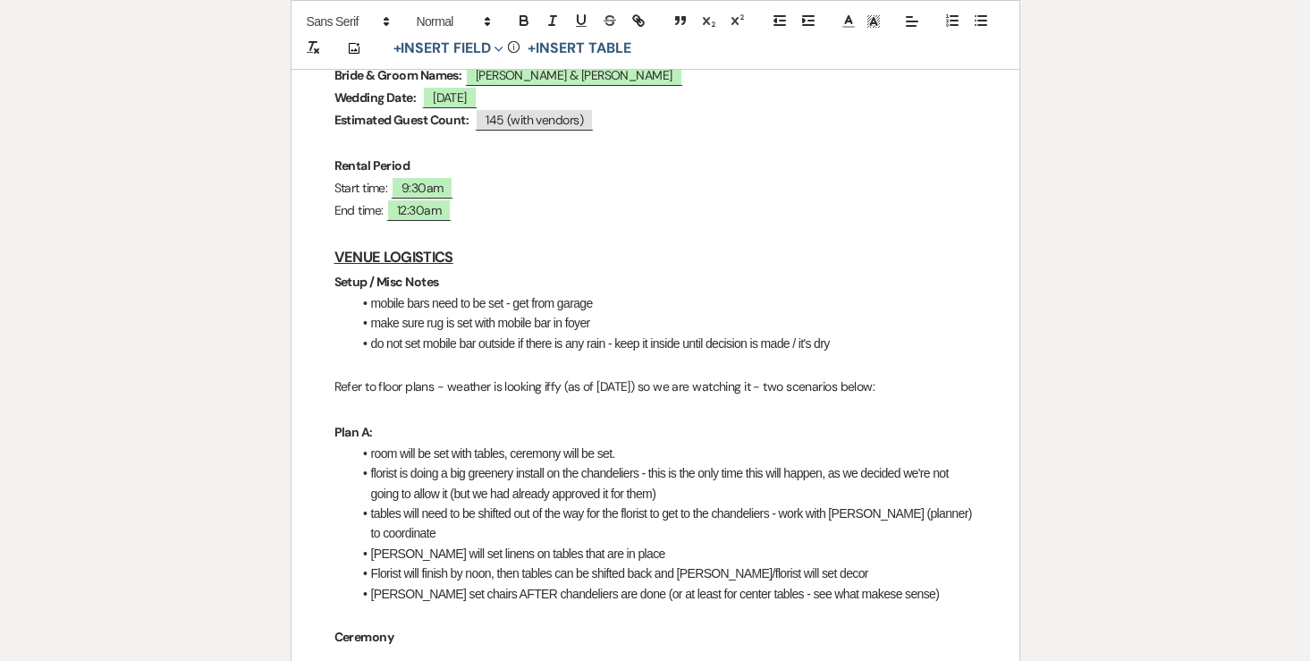
scroll to position [449, 0]
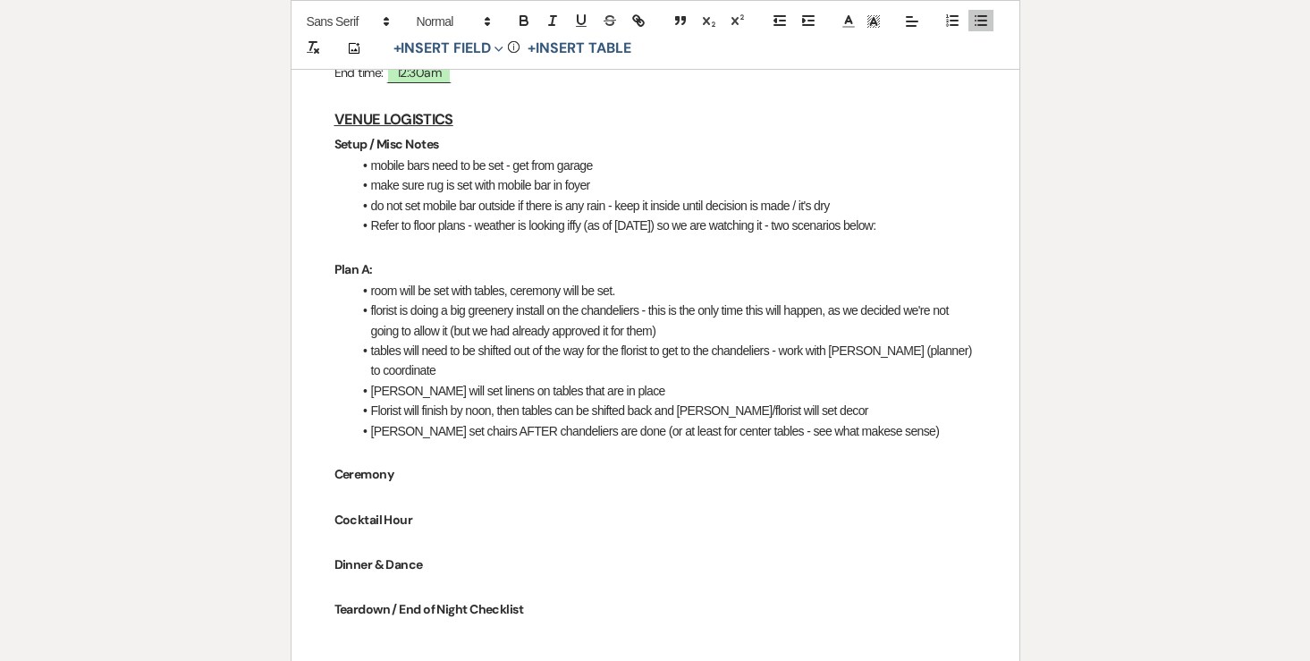
scroll to position [602, 0]
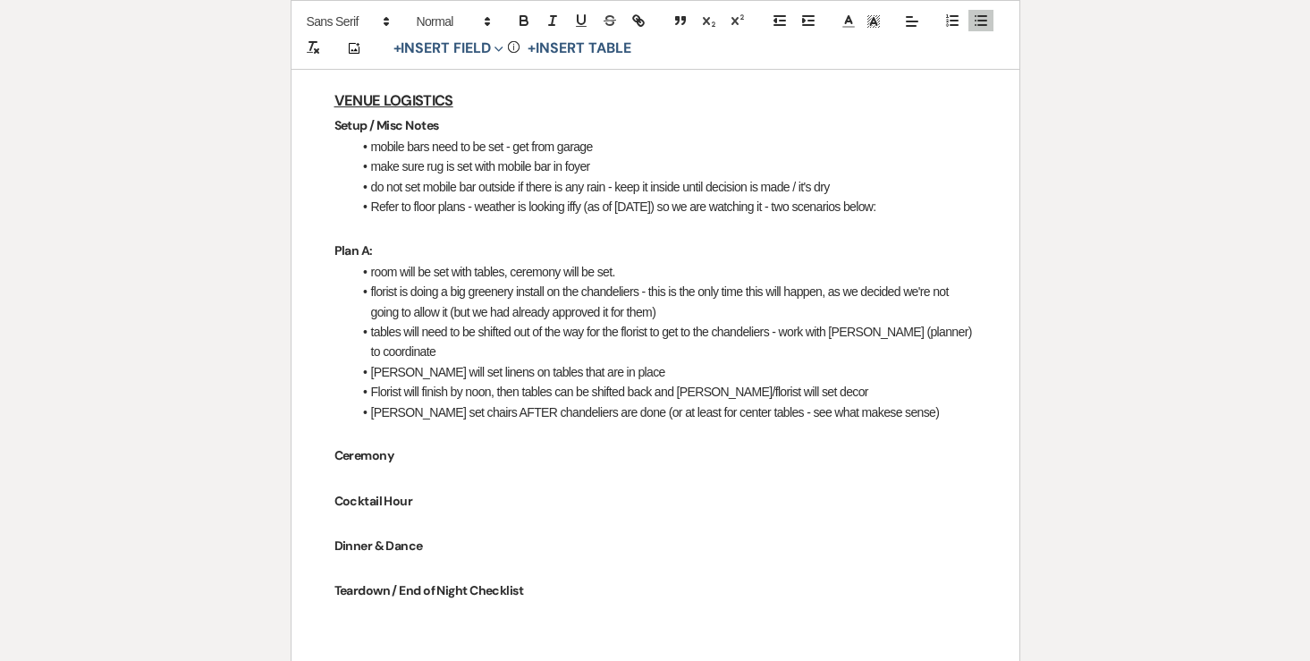
click at [904, 402] on li "[PERSON_NAME] set chairs AFTER chandeliers are done (or at least for center tab…" at bounding box center [664, 412] width 624 height 20
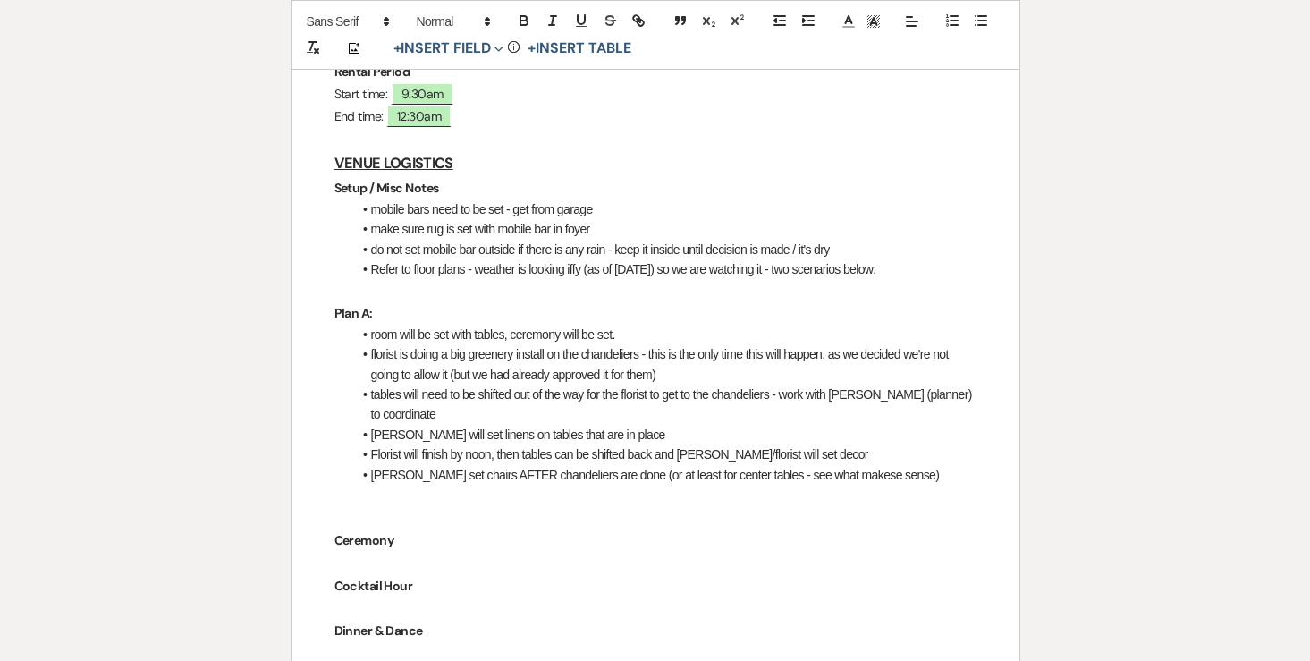
scroll to position [523, 0]
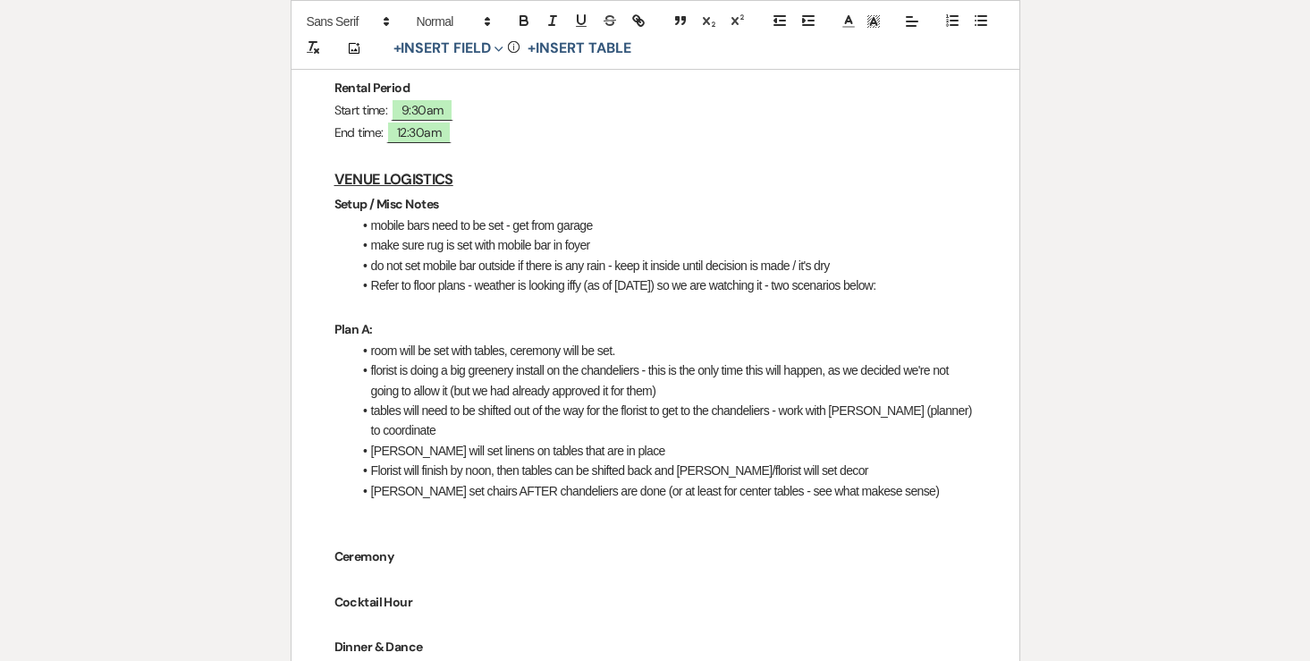
click at [343, 321] on strong "Plan A:" at bounding box center [353, 329] width 38 height 16
click at [560, 18] on icon "button" at bounding box center [552, 21] width 16 height 16
click at [531, 21] on icon "button" at bounding box center [524, 21] width 16 height 16
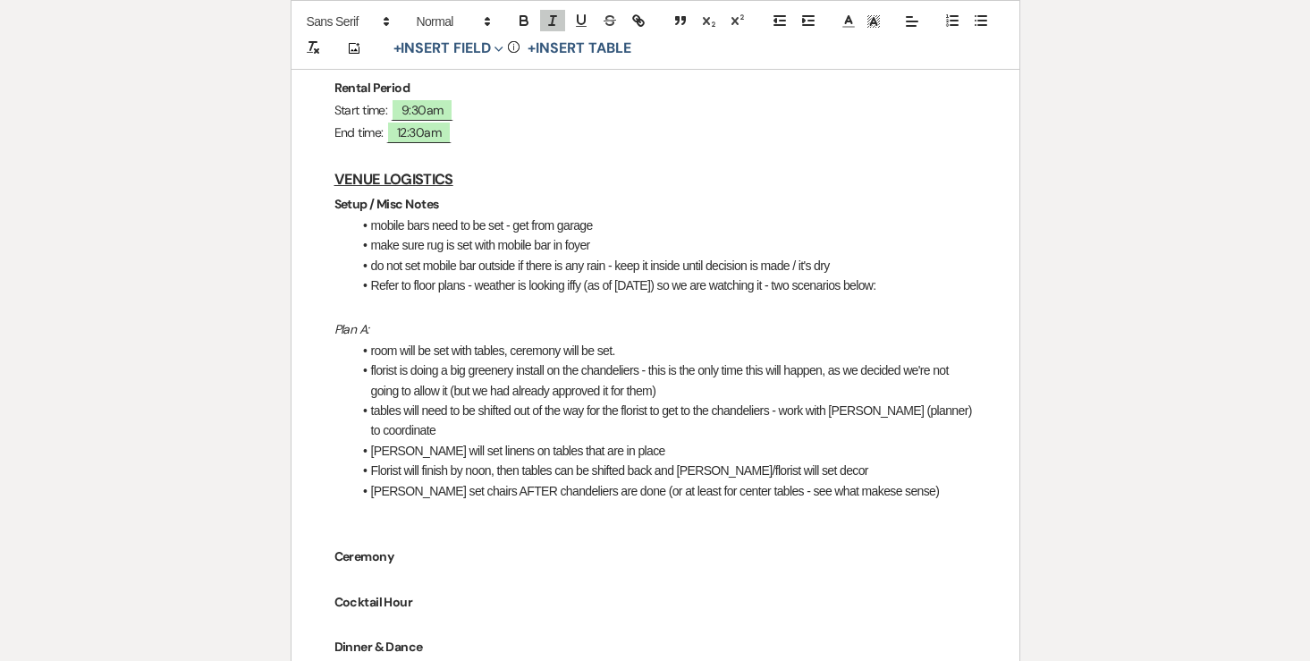
click at [486, 275] on li "Refer to floor plans - weather is looking iffy (as of [DATE]) so we are watchin…" at bounding box center [664, 285] width 624 height 20
click at [415, 501] on p at bounding box center [655, 512] width 642 height 22
click at [346, 501] on p at bounding box center [655, 512] width 642 height 22
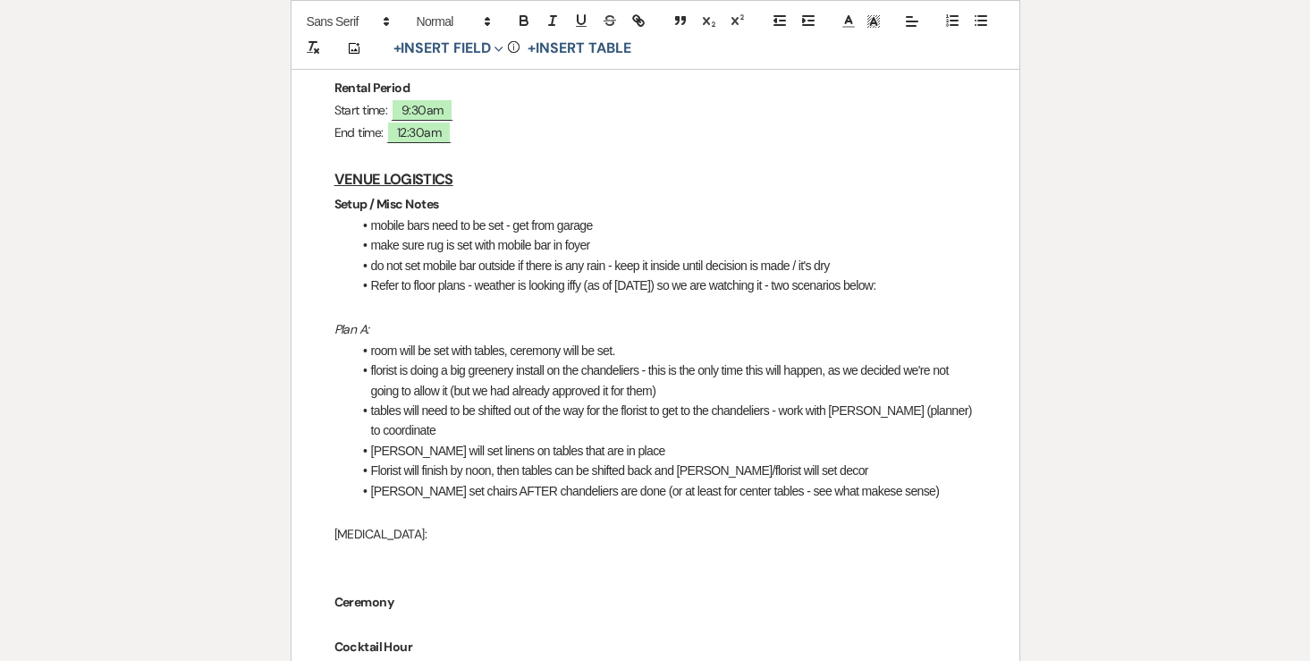
click at [346, 523] on p "[MEDICAL_DATA]:" at bounding box center [655, 534] width 642 height 22
click at [576, 23] on icon "button" at bounding box center [581, 21] width 16 height 16
click at [582, 20] on icon "button" at bounding box center [581, 21] width 16 height 16
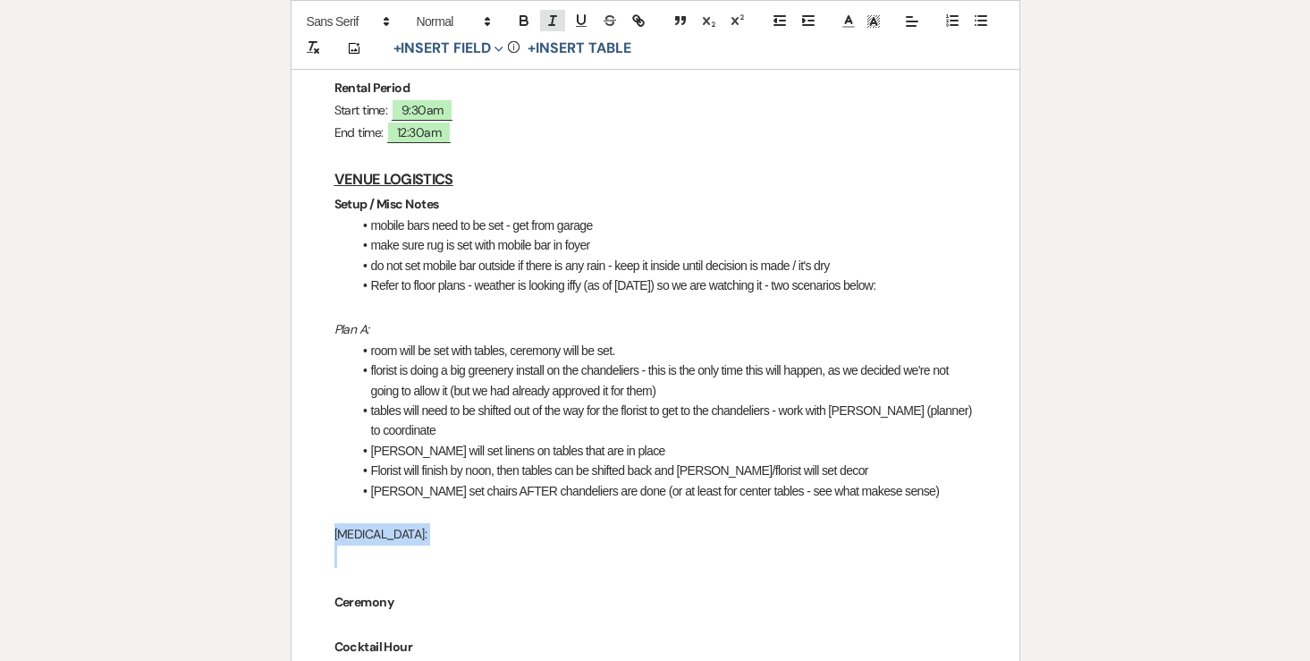
click at [555, 22] on icon "button" at bounding box center [552, 21] width 16 height 16
click at [365, 545] on p at bounding box center [655, 556] width 642 height 22
click at [981, 23] on icon "button" at bounding box center [981, 21] width 16 height 16
click at [986, 25] on icon "button" at bounding box center [981, 21] width 16 height 16
click at [389, 548] on em "nothing will be set" at bounding box center [415, 555] width 88 height 14
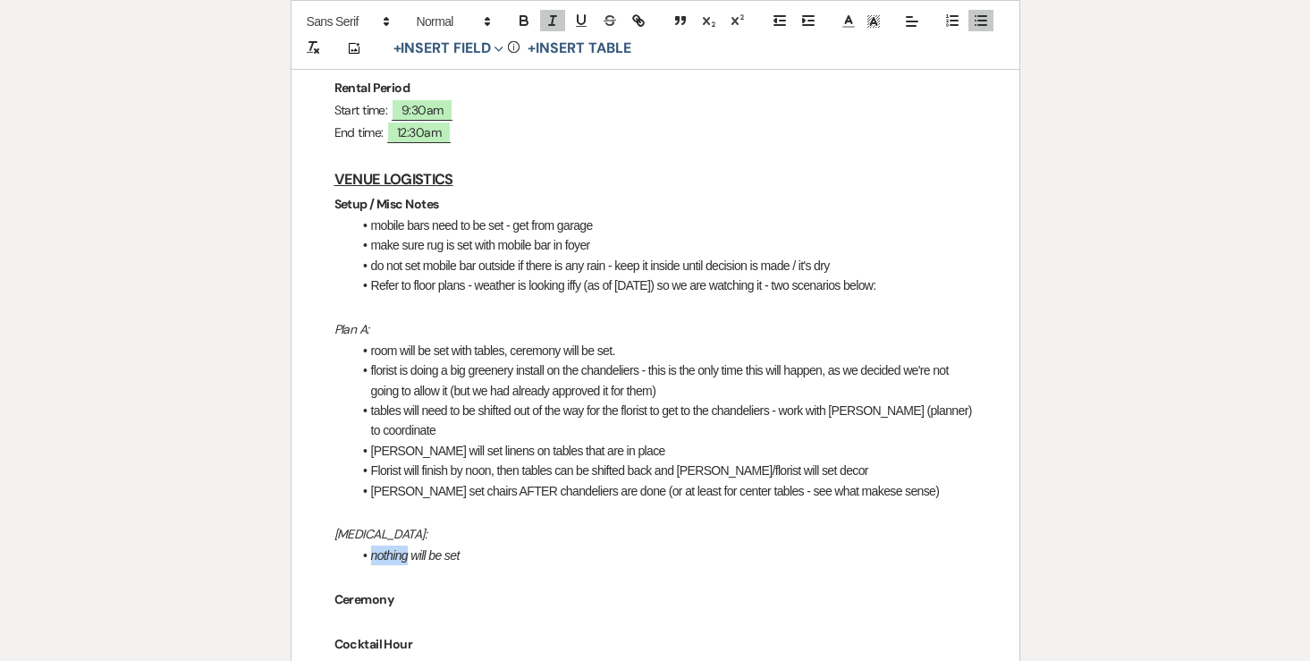
click at [389, 548] on em "nothing will be set" at bounding box center [415, 555] width 88 height 14
click at [552, 25] on line "button" at bounding box center [551, 25] width 5 height 0
click at [475, 545] on li "nothing will be set" at bounding box center [664, 555] width 624 height 20
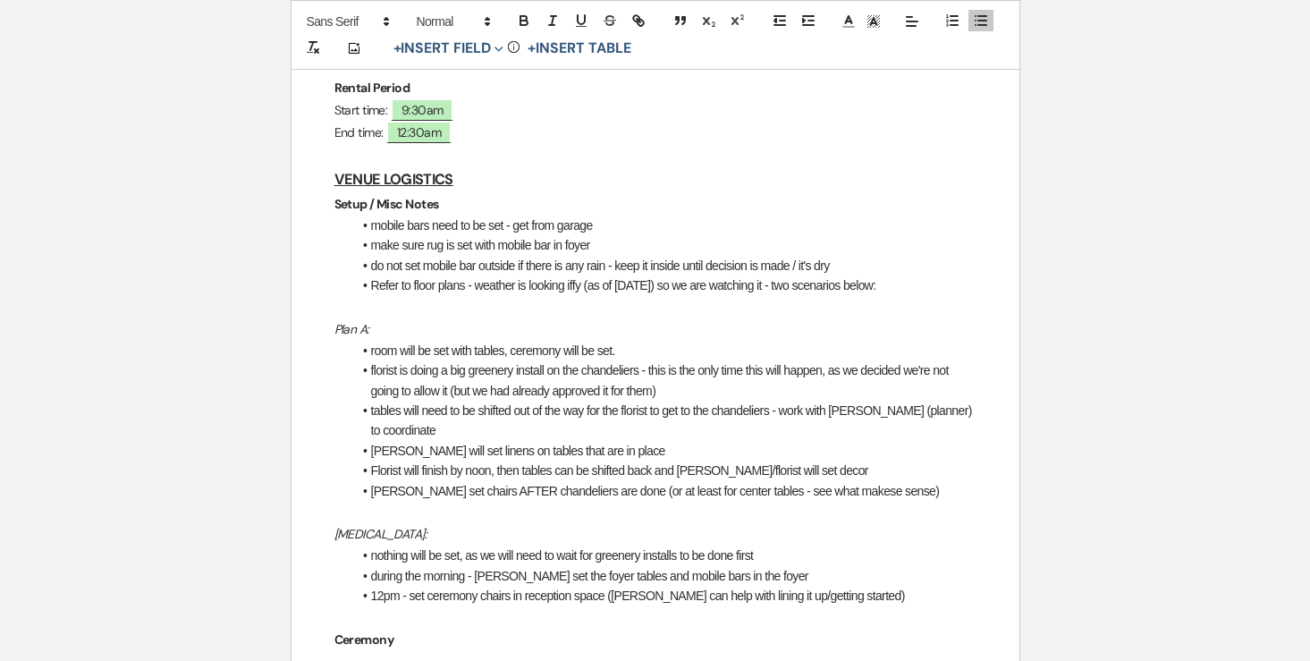
click at [872, 585] on li "12pm - set ceremony chairs in reception space ([PERSON_NAME] can help with lini…" at bounding box center [664, 595] width 624 height 20
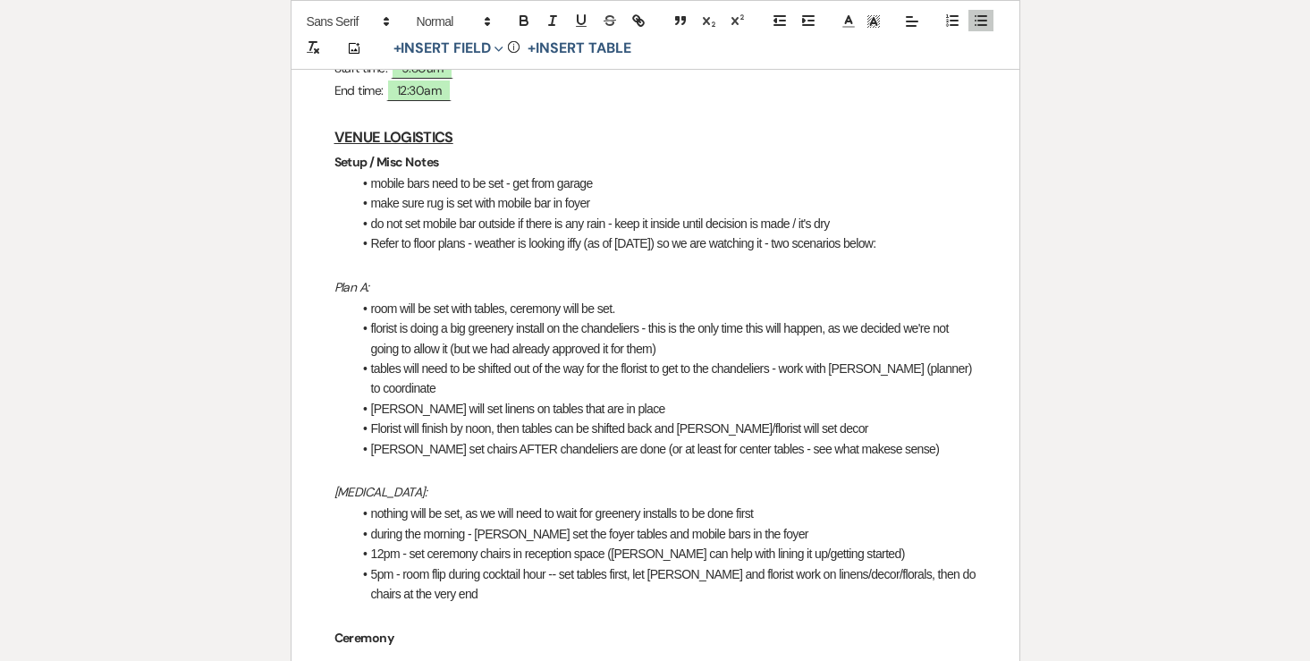
scroll to position [564, 0]
click at [860, 215] on li "do not set mobile bar outside if there is any rain - keep it inside until decis…" at bounding box center [664, 225] width 624 height 20
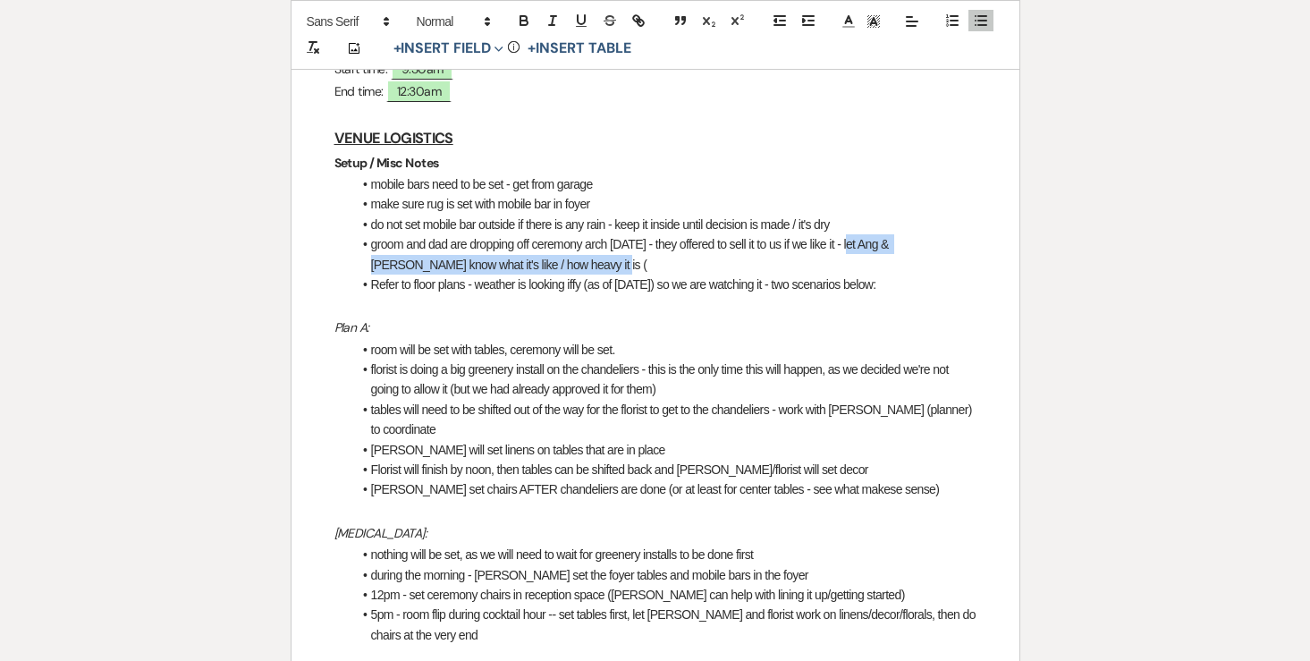
drag, startPoint x: 578, startPoint y: 219, endPoint x: 855, endPoint y: 198, distance: 277.0
click at [855, 234] on li "groom and dad are dropping off ceremony arch on Friday - they offered to sell i…" at bounding box center [664, 254] width 624 height 40
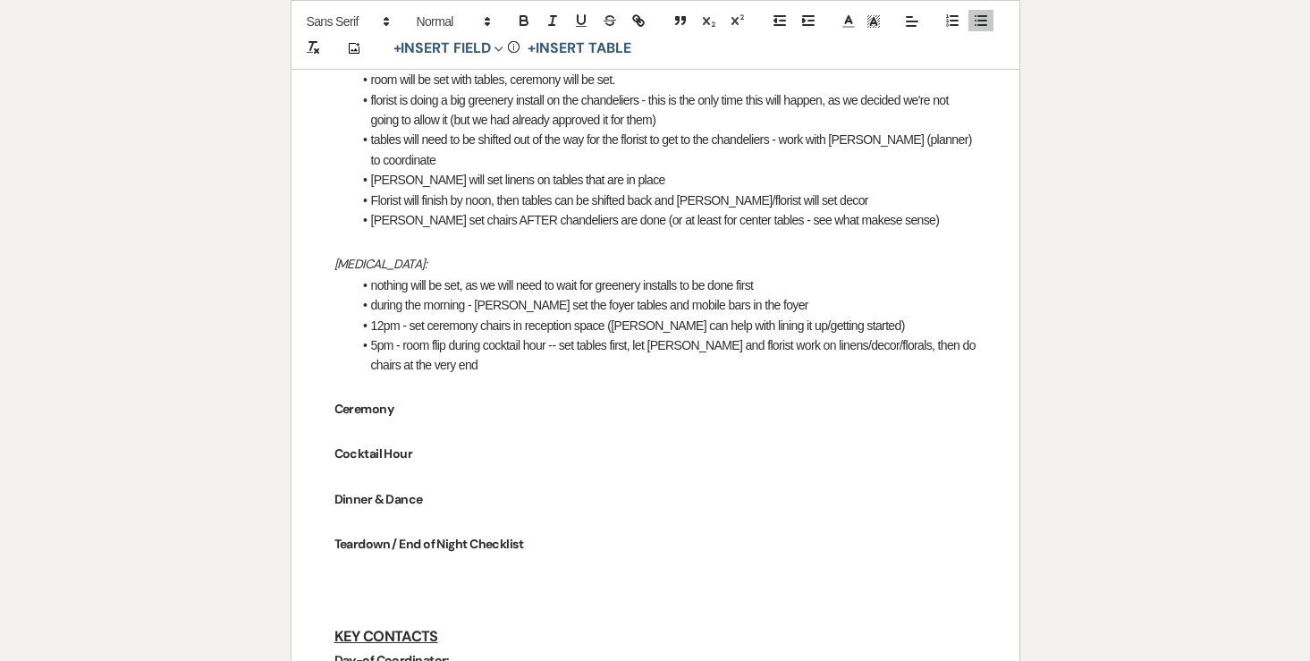
scroll to position [816, 0]
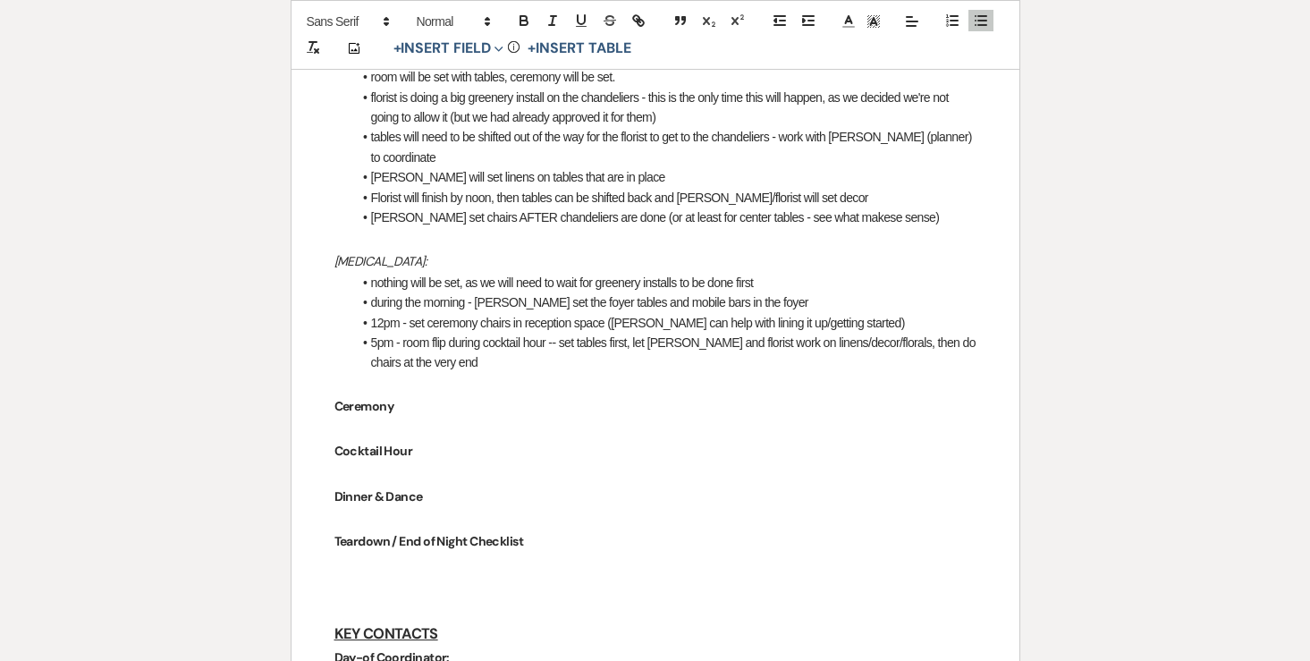
click at [488, 395] on p "Ceremony" at bounding box center [655, 406] width 642 height 22
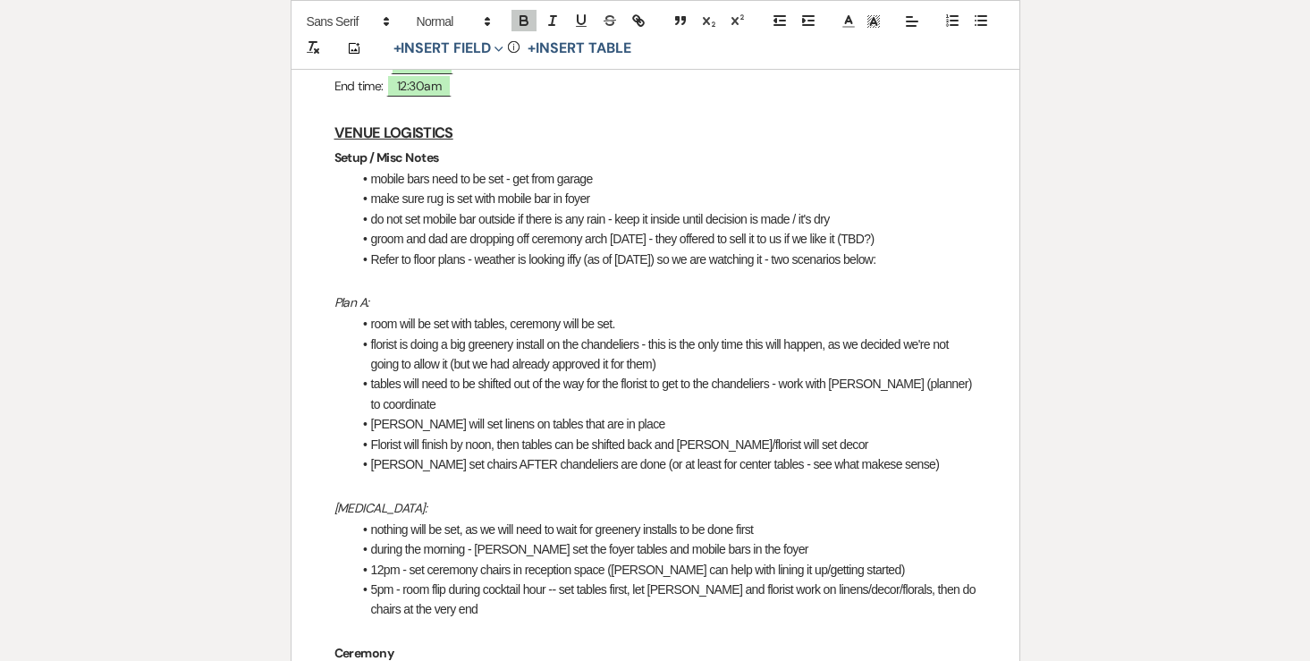
scroll to position [557, 0]
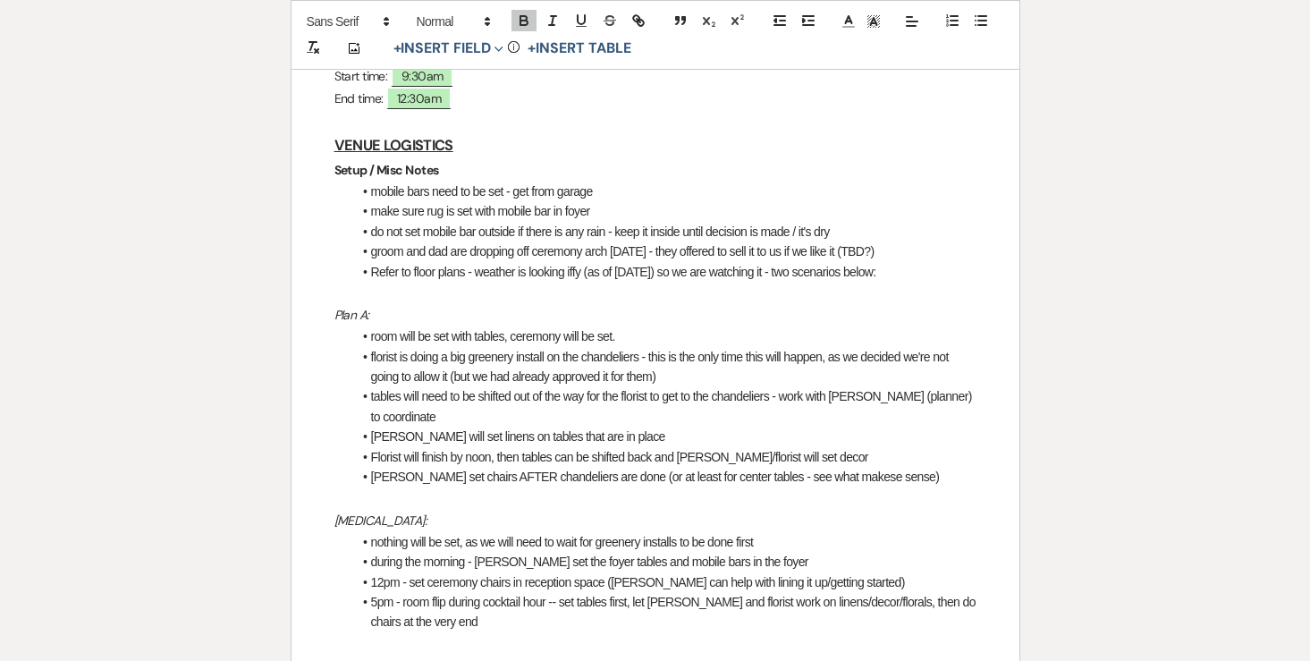
click at [479, 159] on p "Setup / Misc Notes" at bounding box center [655, 170] width 642 height 22
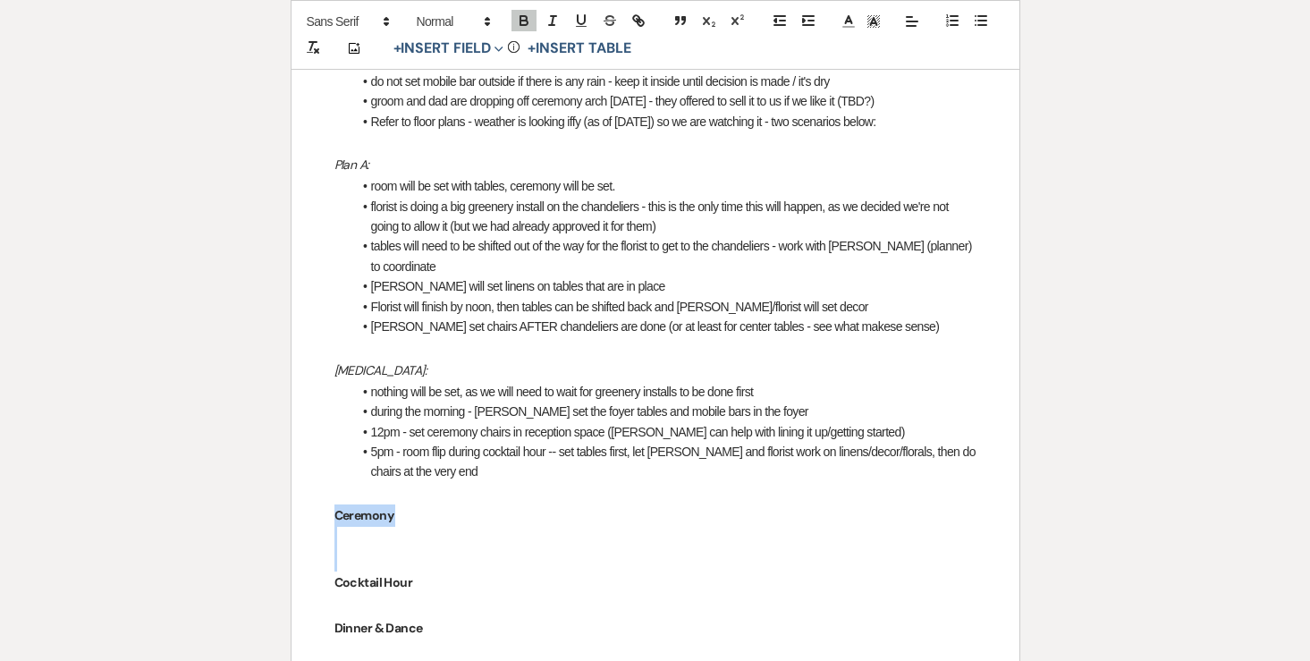
drag, startPoint x: 417, startPoint y: 510, endPoint x: 289, endPoint y: 472, distance: 133.2
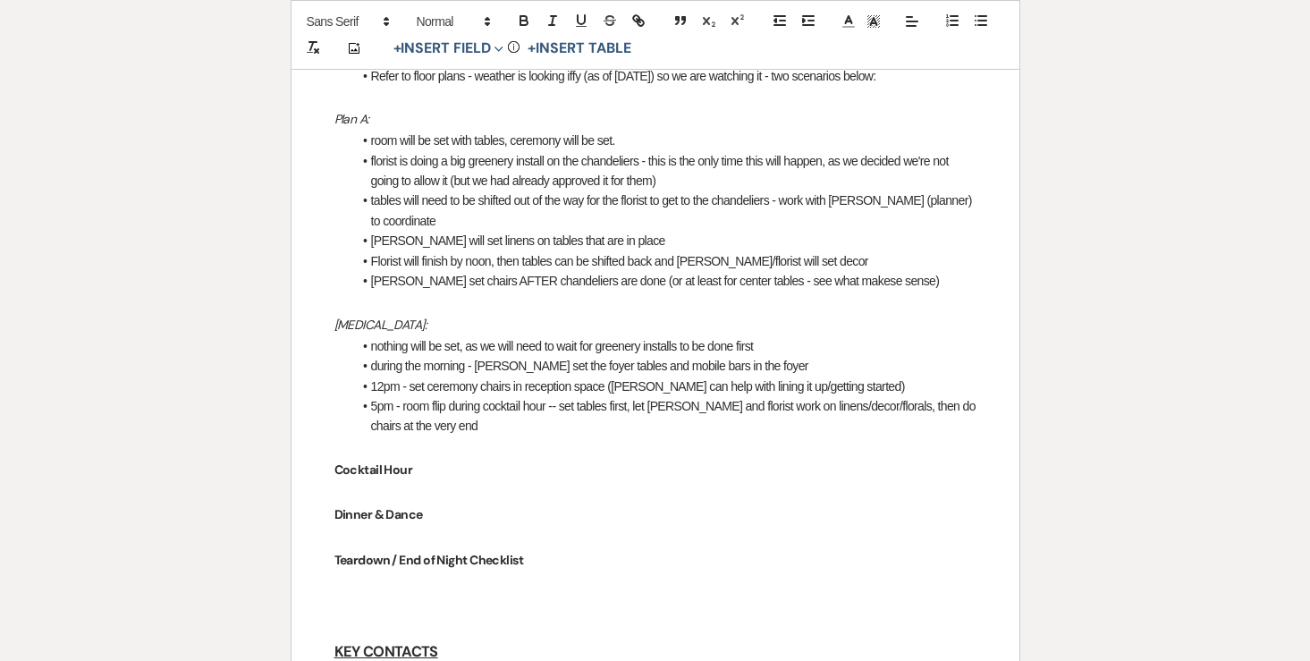
scroll to position [768, 0]
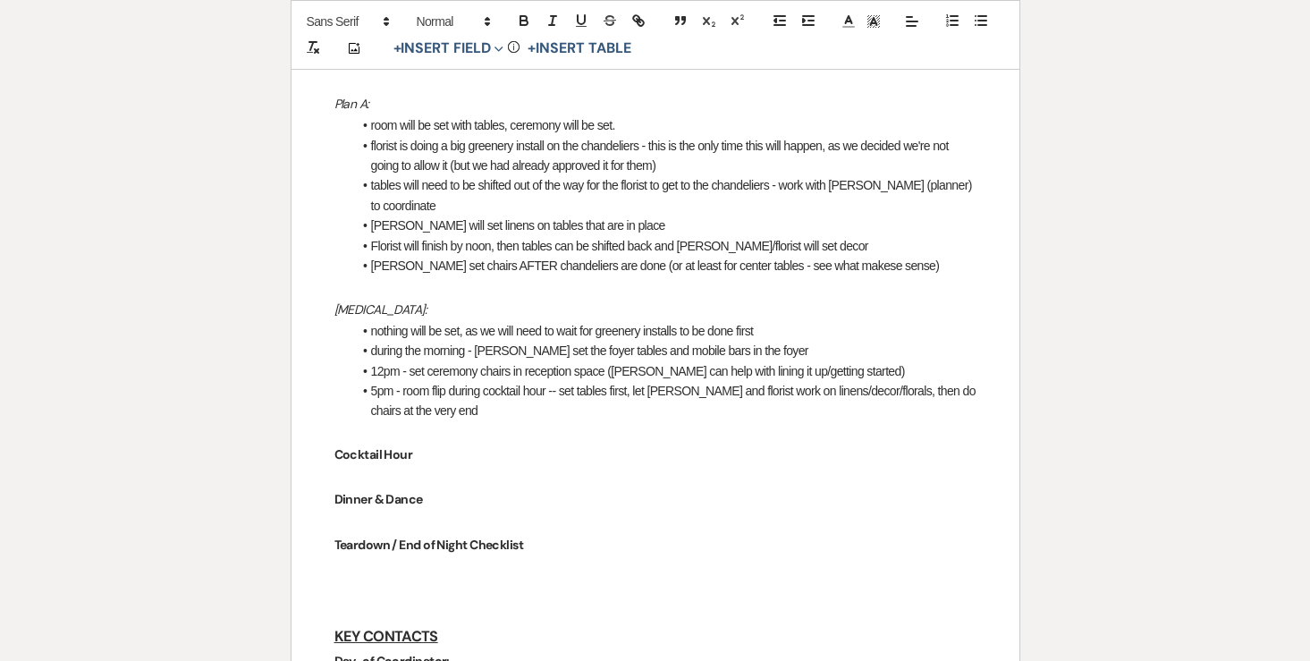
click at [439, 443] on p "Cocktail Hour" at bounding box center [655, 454] width 642 height 22
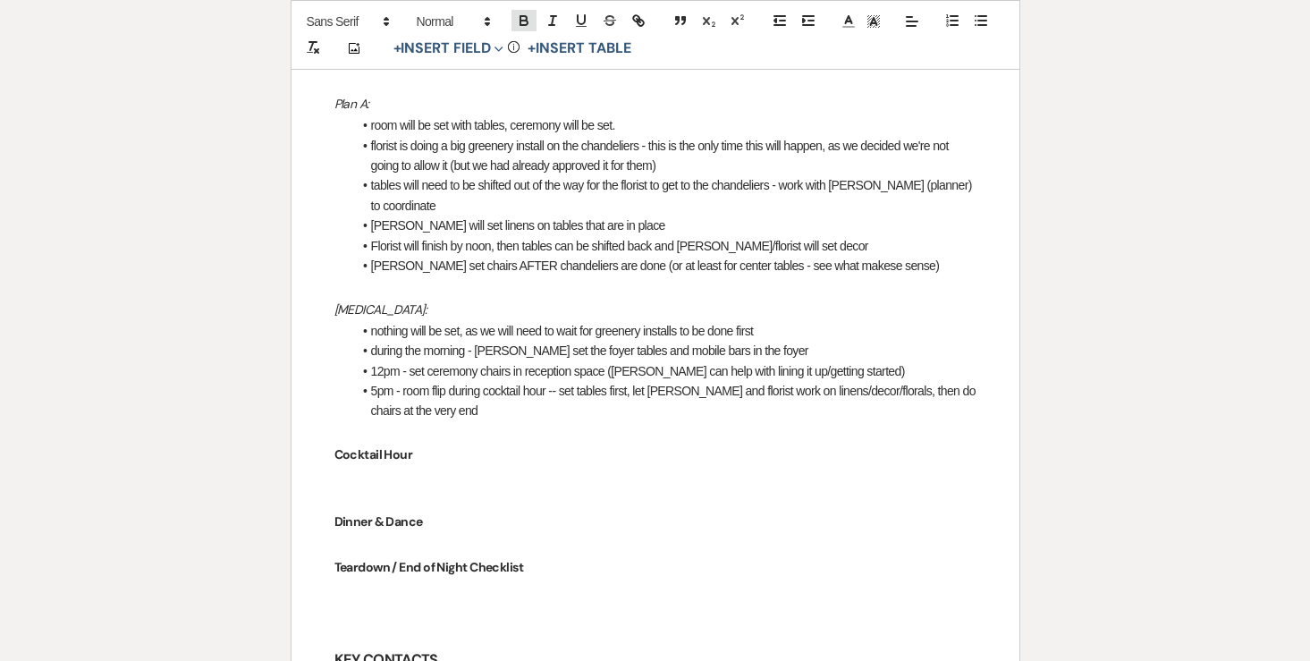
click at [522, 19] on icon "button" at bounding box center [524, 21] width 16 height 16
click at [981, 21] on line "button" at bounding box center [982, 21] width 8 height 0
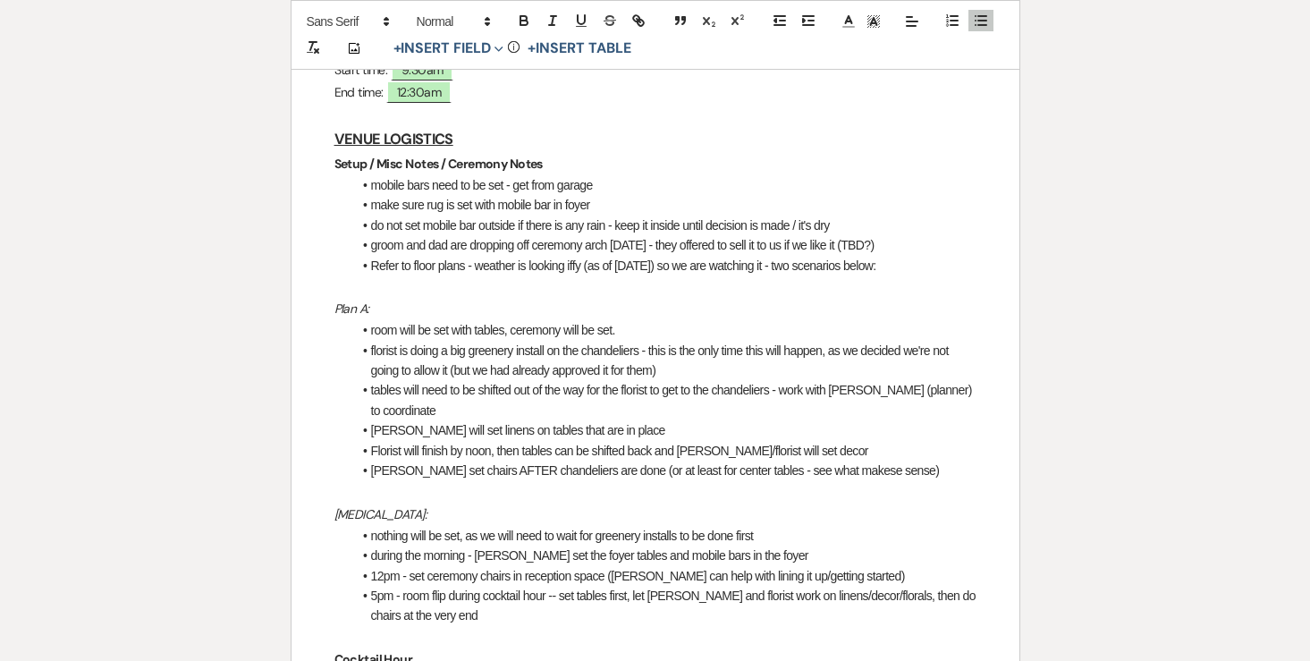
scroll to position [543, 0]
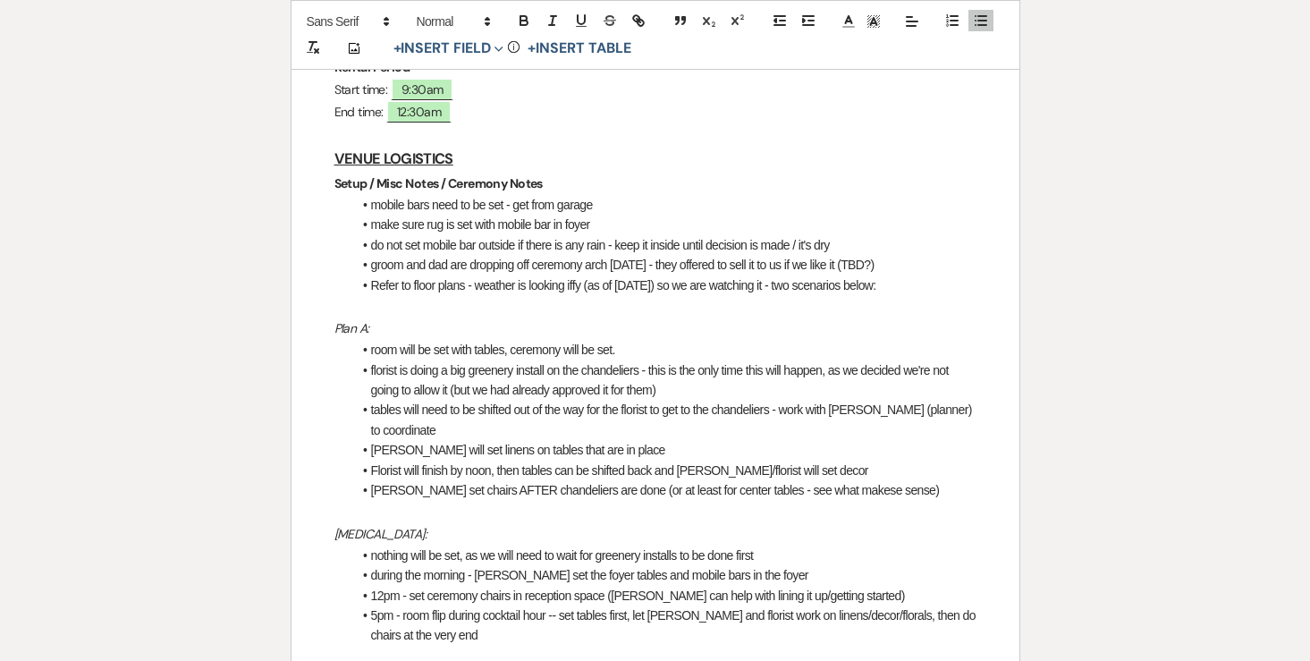
click at [897, 255] on li "groom and dad are dropping off ceremony arch [DATE] - they offered to sell it t…" at bounding box center [664, 265] width 624 height 20
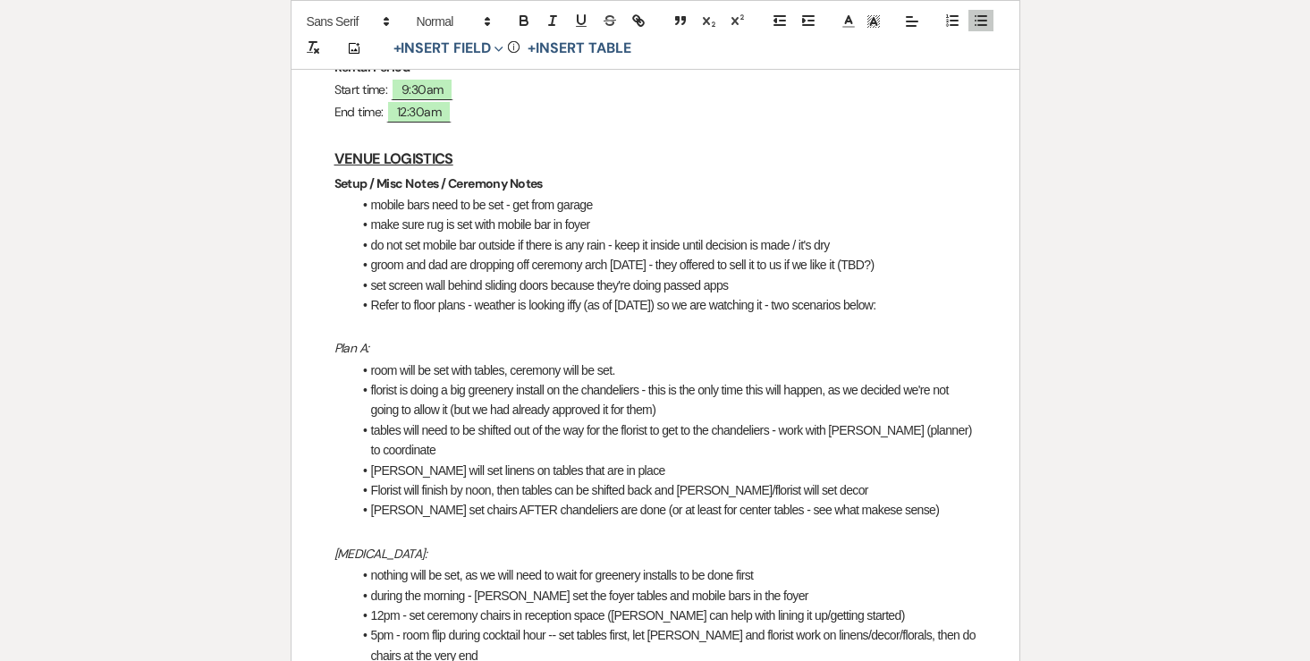
click at [552, 275] on li "set screen wall behind sliding doors because they're doing passed apps" at bounding box center [664, 285] width 624 height 20
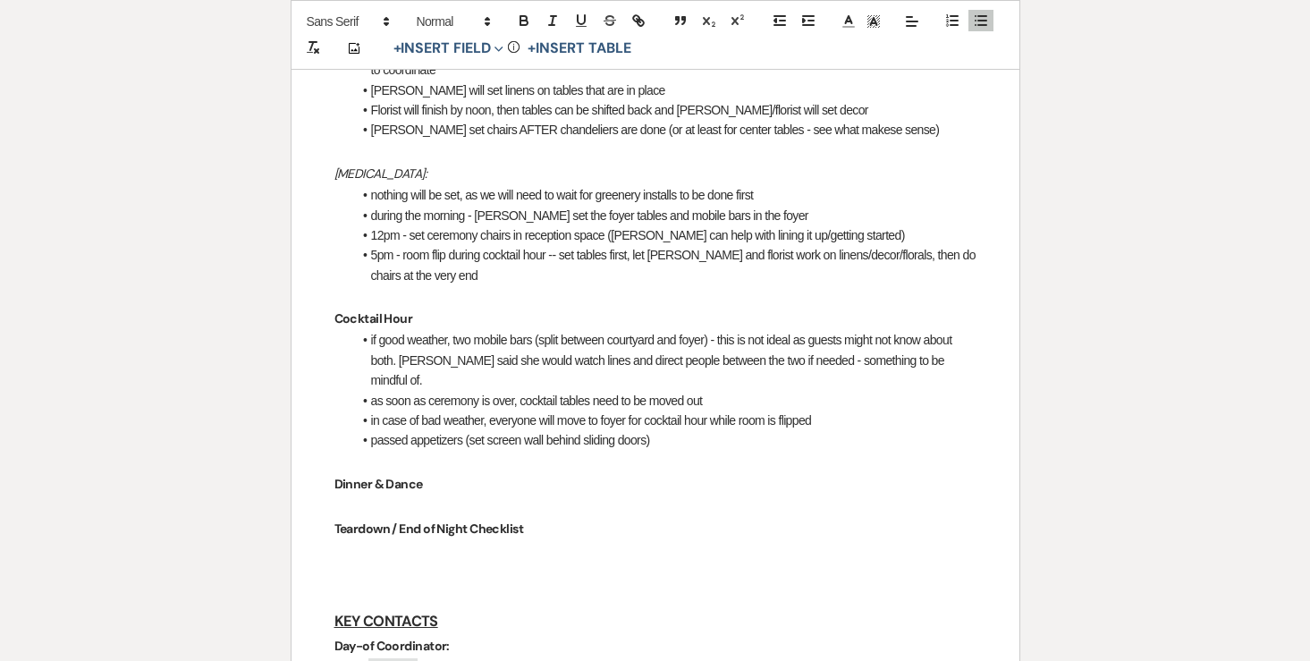
scroll to position [924, 0]
click at [535, 472] on p "Dinner & Dance" at bounding box center [655, 483] width 642 height 22
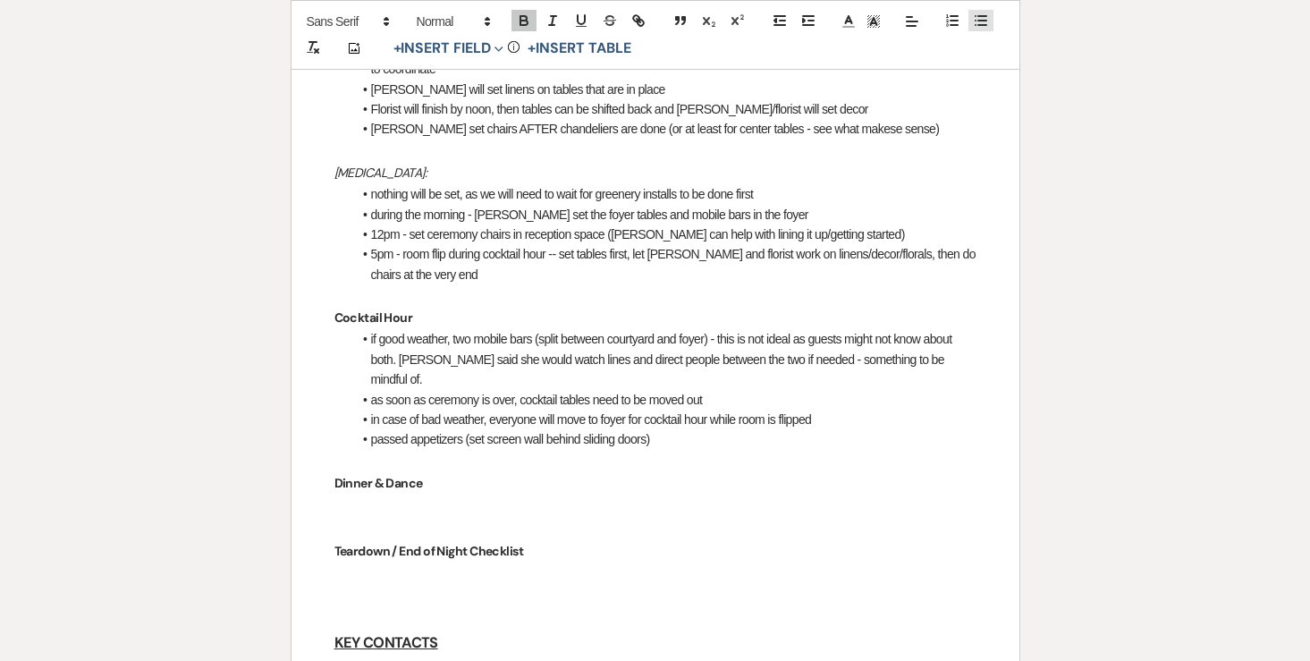
click at [978, 28] on icon "button" at bounding box center [981, 21] width 16 height 16
click at [527, 21] on icon "button" at bounding box center [524, 21] width 16 height 16
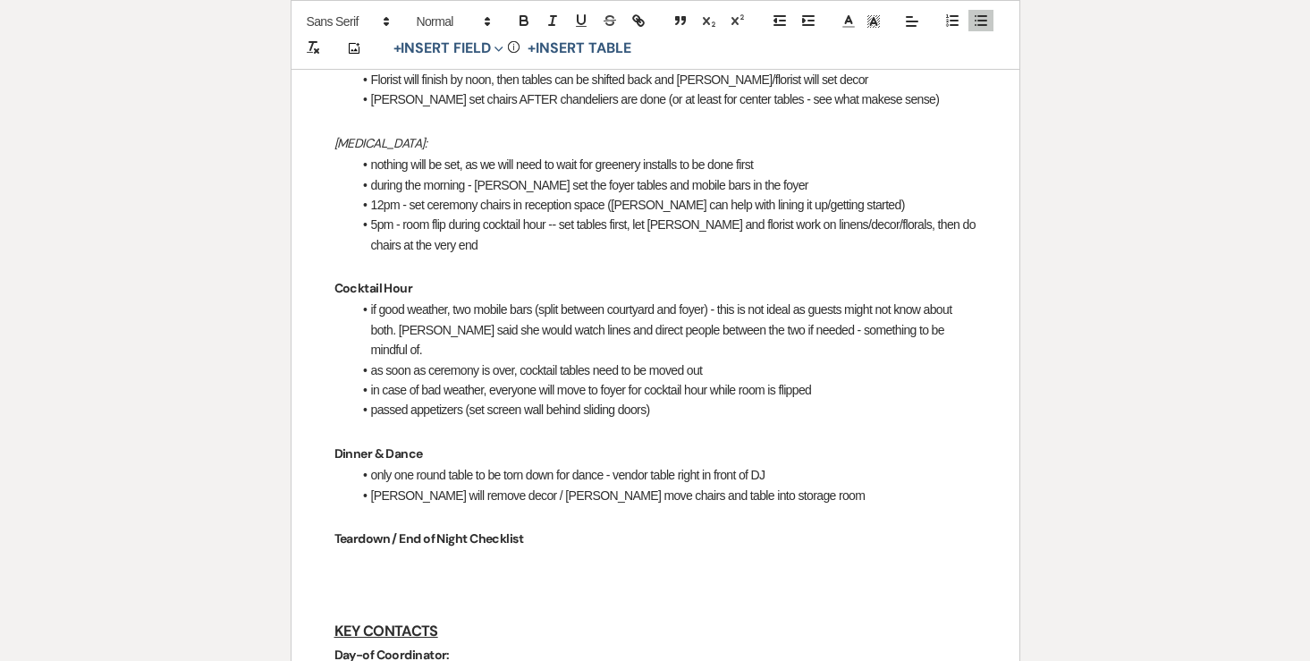
scroll to position [956, 0]
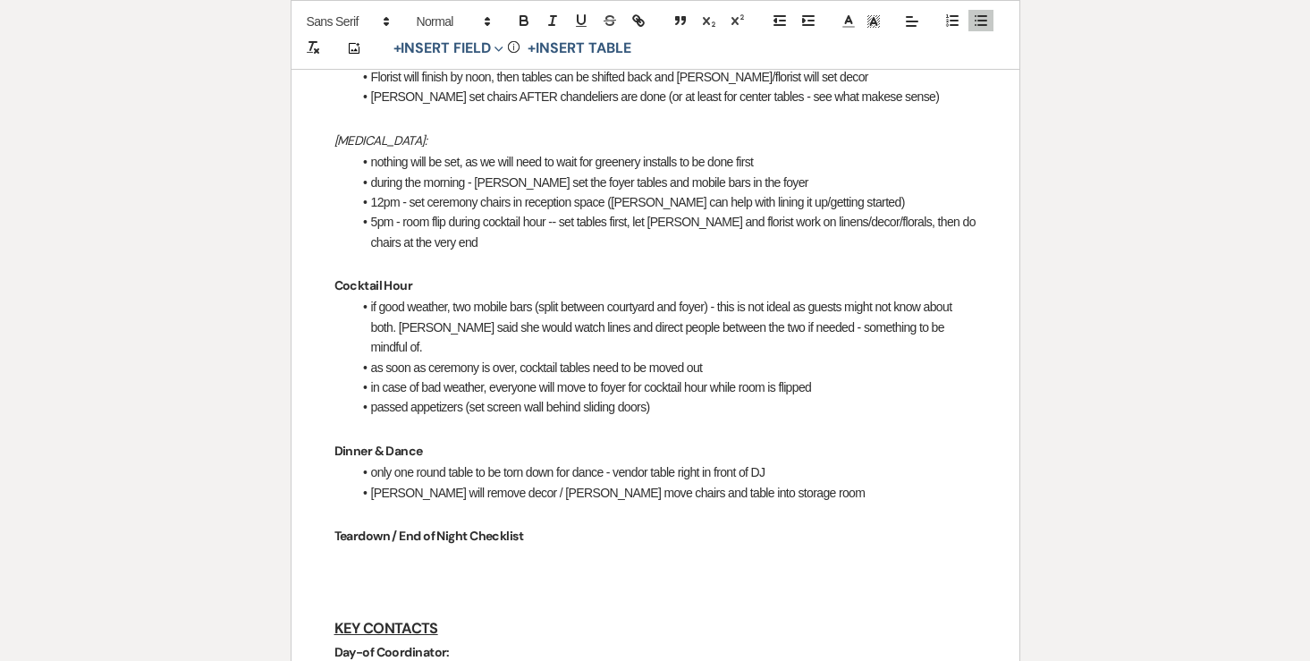
click at [554, 525] on p "Teardown / End of Night Checklist" at bounding box center [655, 536] width 642 height 22
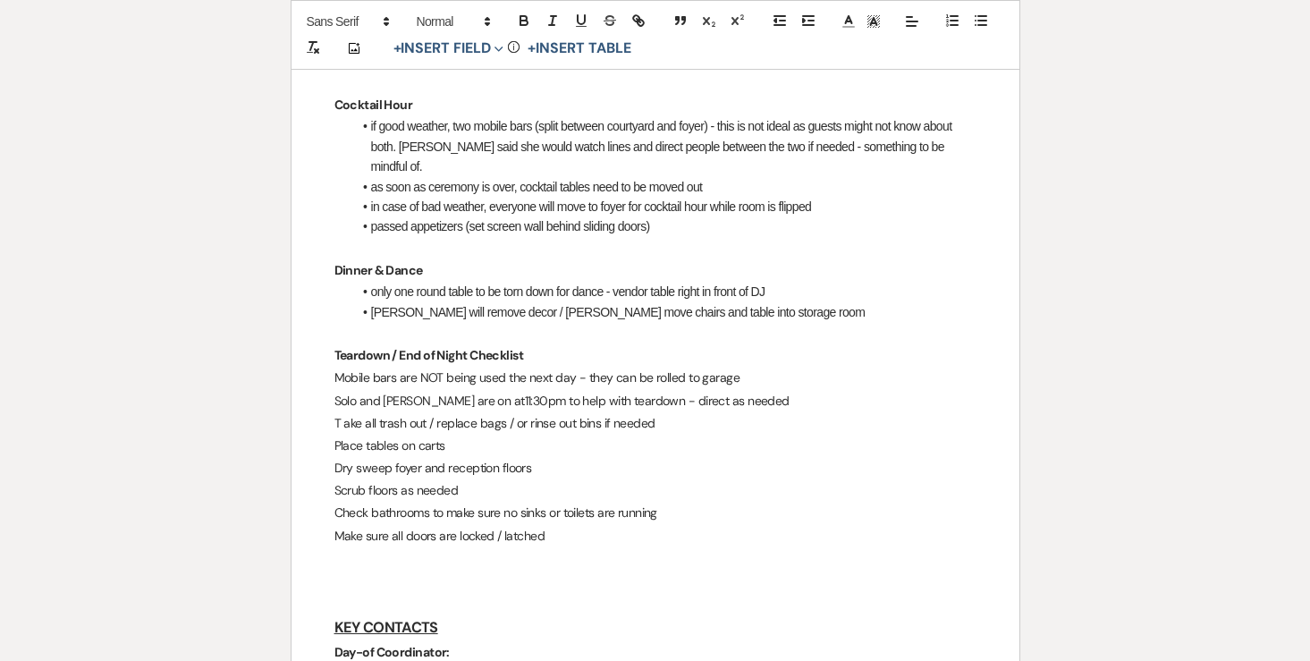
scroll to position [1183, 0]
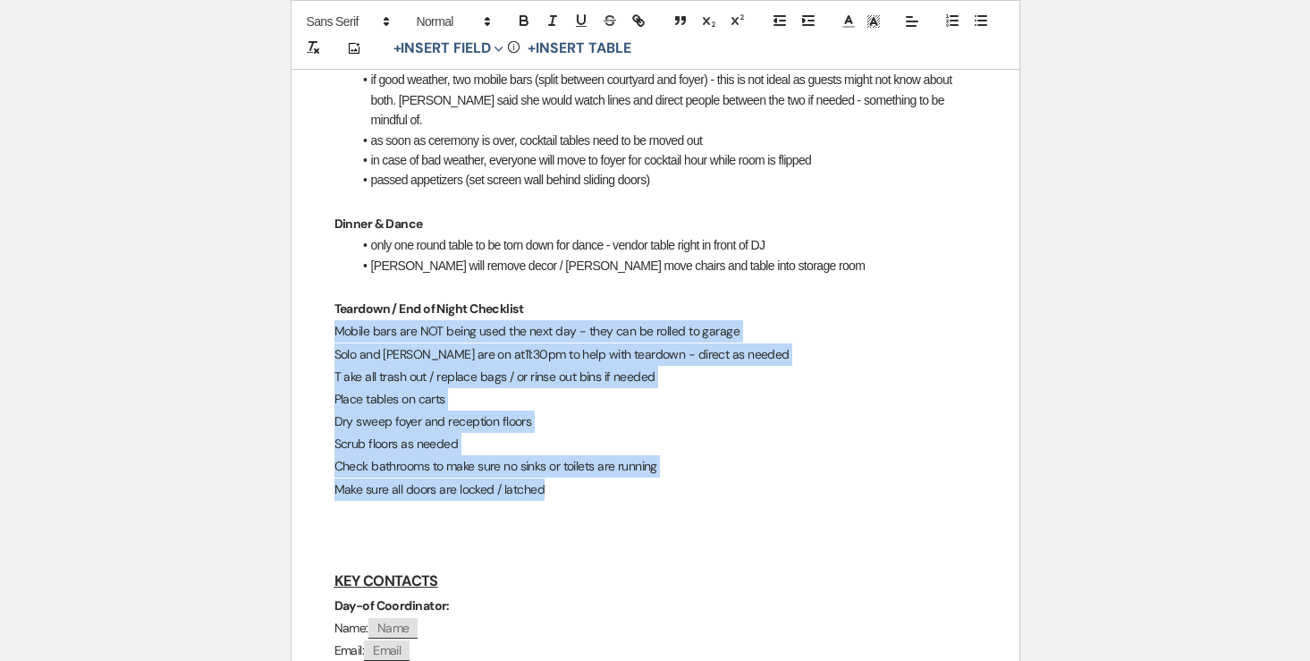
drag, startPoint x: 324, startPoint y: 275, endPoint x: 579, endPoint y: 425, distance: 295.7
click at [579, 425] on div "Matt & Sandy - Final Details - 8.16.25 GENERAL EVENT DETAILS Bride & Groom Name…" at bounding box center [655, 534] width 728 height 2815
click at [987, 23] on icon "button" at bounding box center [981, 21] width 16 height 16
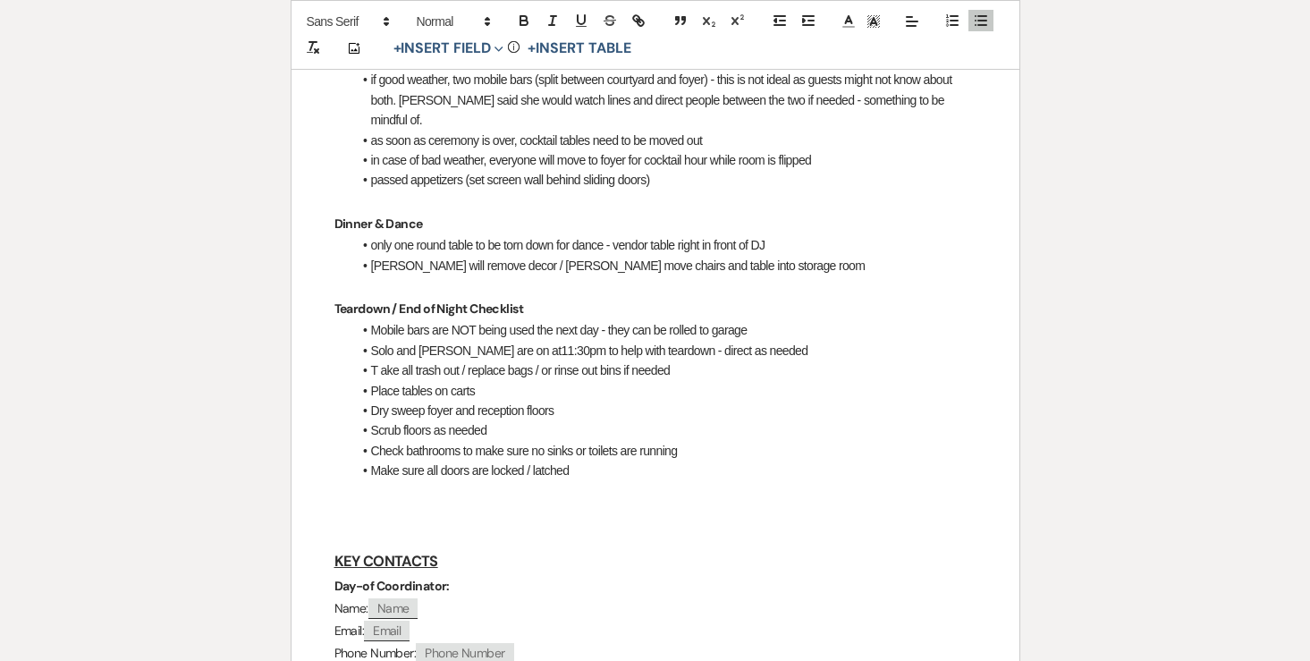
click at [541, 320] on li "Mobile bars are NOT being used the next day - they can be rolled to garage" at bounding box center [664, 330] width 624 height 20
click at [763, 320] on li "Mobile bars are NOT being used the next day - they can be rolled to garage" at bounding box center [664, 330] width 624 height 20
click at [449, 341] on li "Solo and Joe are on at11:30pm to help with teardown - direct as needed" at bounding box center [664, 351] width 624 height 20
click at [425, 341] on li "Solo and Joe are on at11:30pm to help with teardown - direct as needed" at bounding box center [664, 351] width 624 height 20
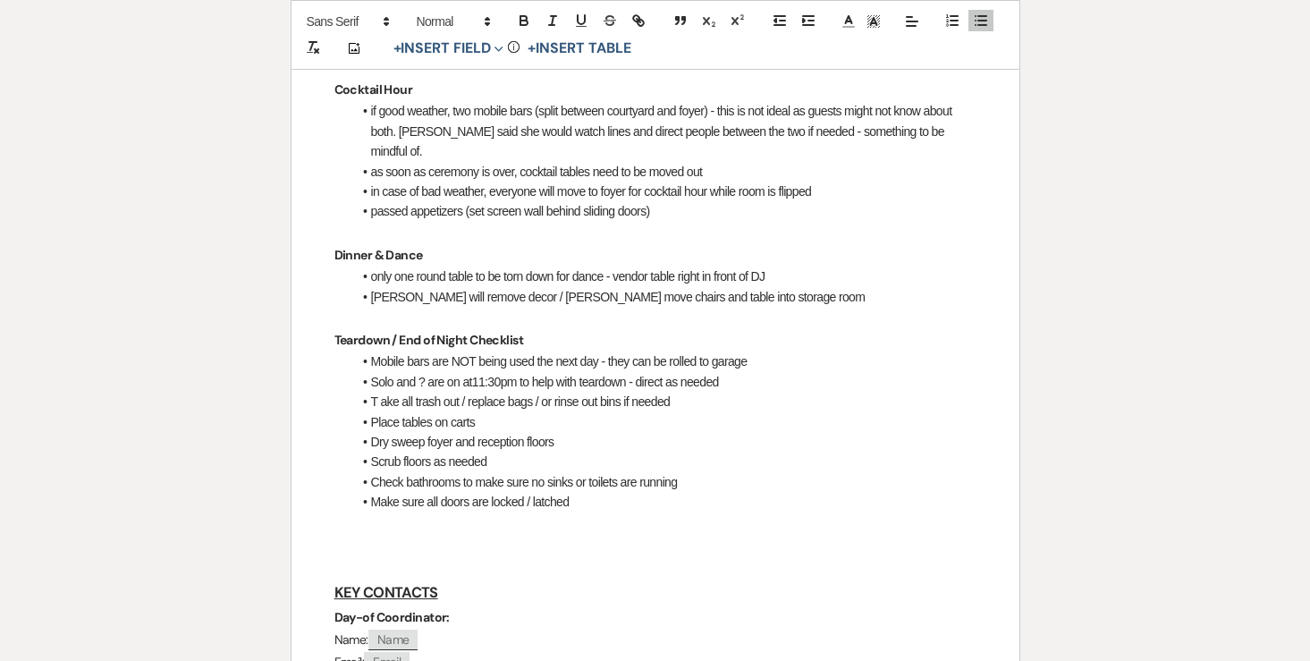
scroll to position [1140, 0]
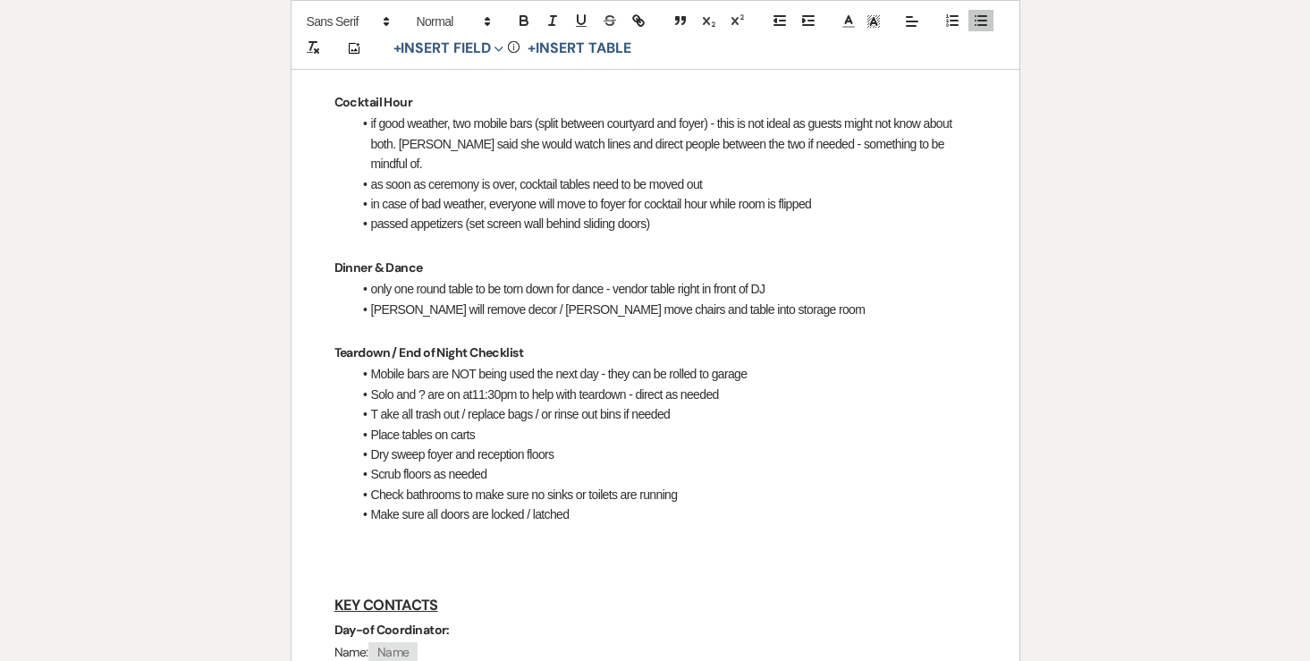
click at [493, 384] on li "Solo and ? are on at11:30pm to help with teardown - direct as needed" at bounding box center [664, 394] width 624 height 20
click at [421, 384] on li "Solo and ? are on at11:00pm to help with teardown - direct as needed" at bounding box center [664, 394] width 624 height 20
click at [381, 404] on li "T ake all trash out / replace bags / or rinse out bins if needed" at bounding box center [664, 414] width 624 height 20
click at [583, 425] on li "Place tables on carts" at bounding box center [664, 435] width 624 height 20
click at [694, 404] on li "Take all trash out / replace bags / or rinse out bins if needed" at bounding box center [664, 414] width 624 height 20
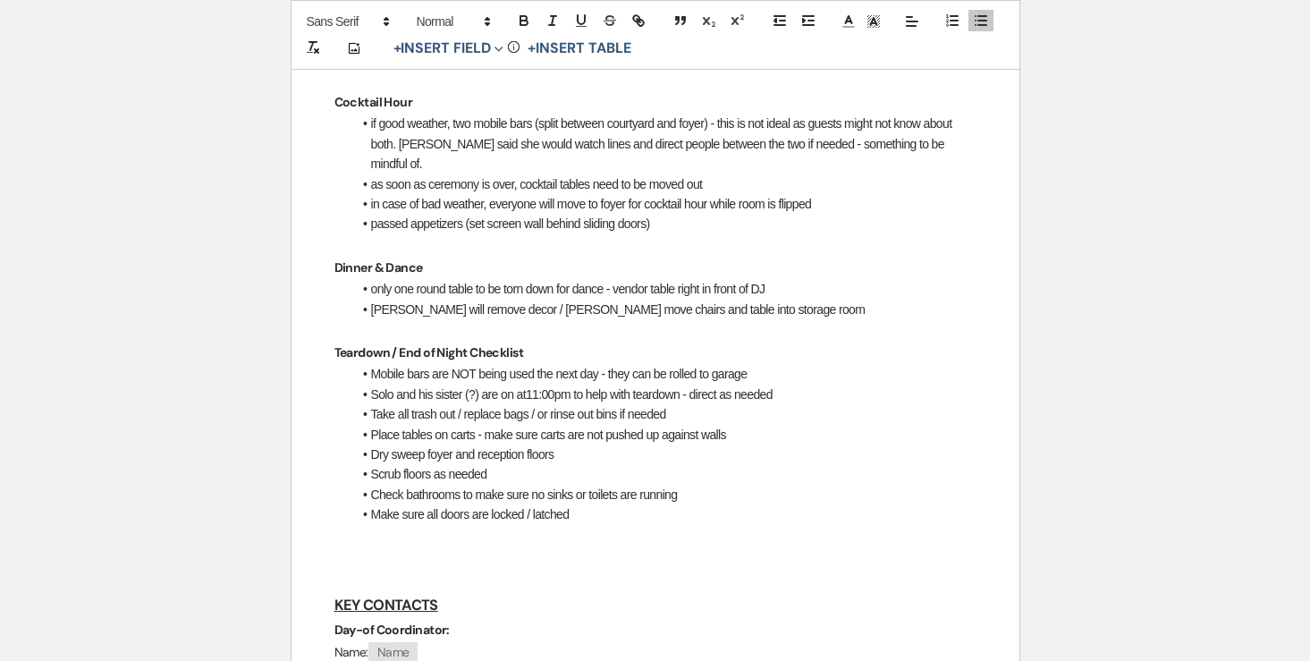
click at [588, 444] on li "Dry sweep foyer and reception floors" at bounding box center [664, 454] width 624 height 20
click at [557, 464] on li "Scrub floors as needed" at bounding box center [664, 474] width 624 height 20
click at [584, 484] on li "Check bathrooms to make sure no sinks or toilets are running" at bounding box center [664, 494] width 624 height 20
click at [711, 484] on li "Check bathrooms to make sure no sinks or toilets are running" at bounding box center [664, 494] width 624 height 20
click at [639, 504] on li "Make sure all doors are locked / latched" at bounding box center [664, 514] width 624 height 20
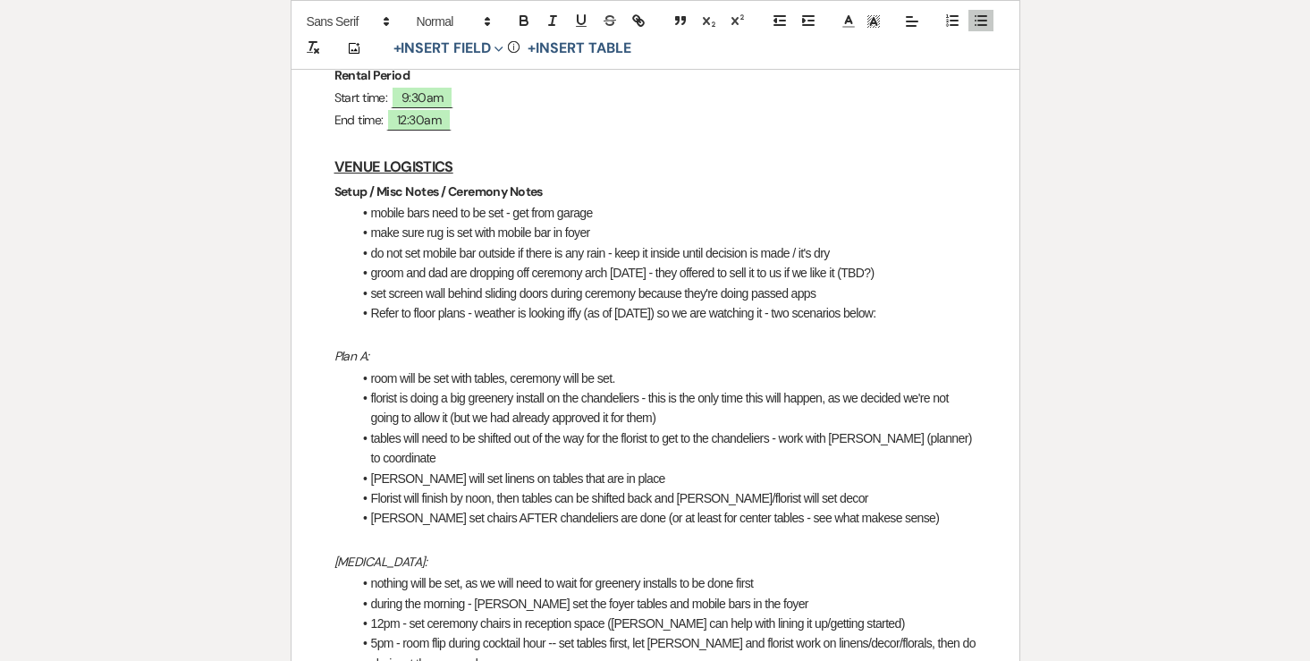
scroll to position [380, 0]
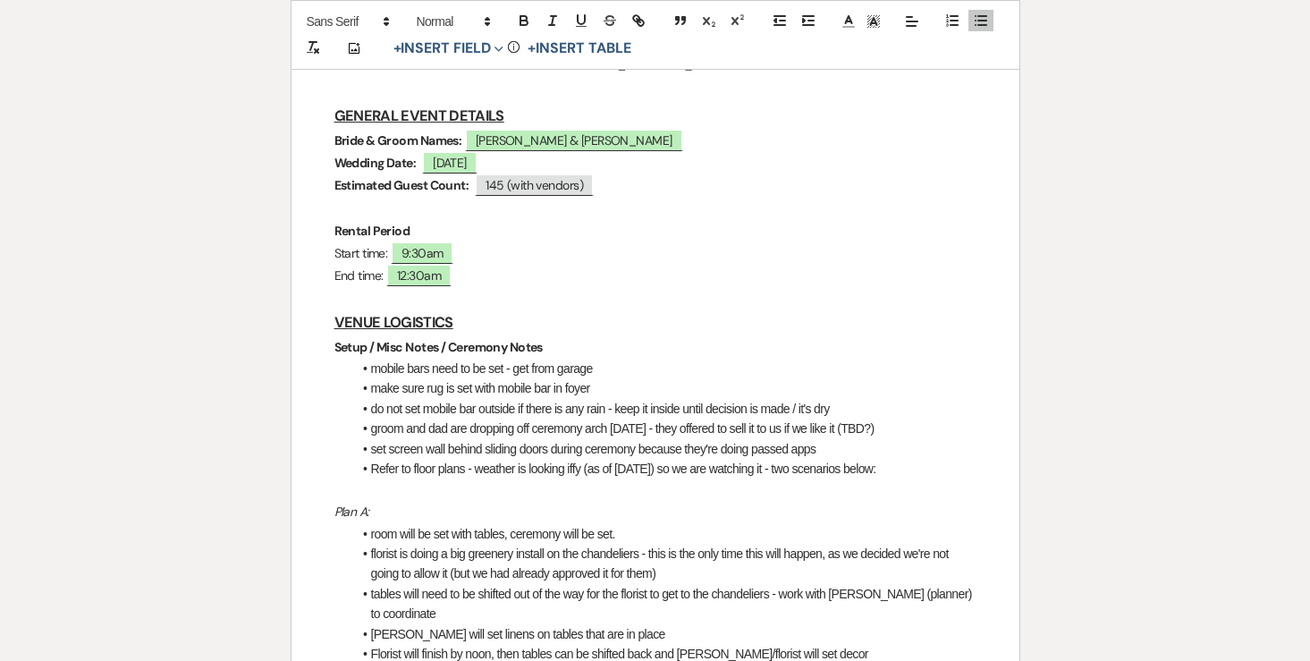
click at [366, 358] on li "mobile bars need to be set - get from garage" at bounding box center [664, 368] width 624 height 20
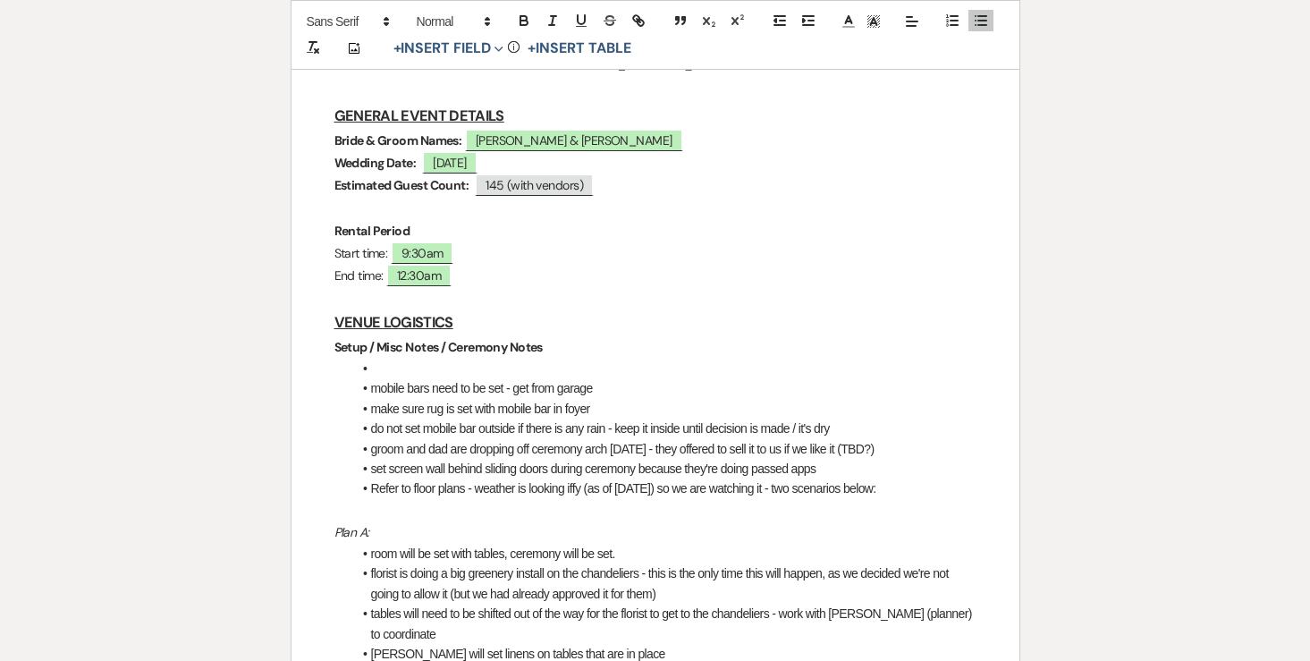
click at [389, 358] on li at bounding box center [664, 368] width 624 height 20
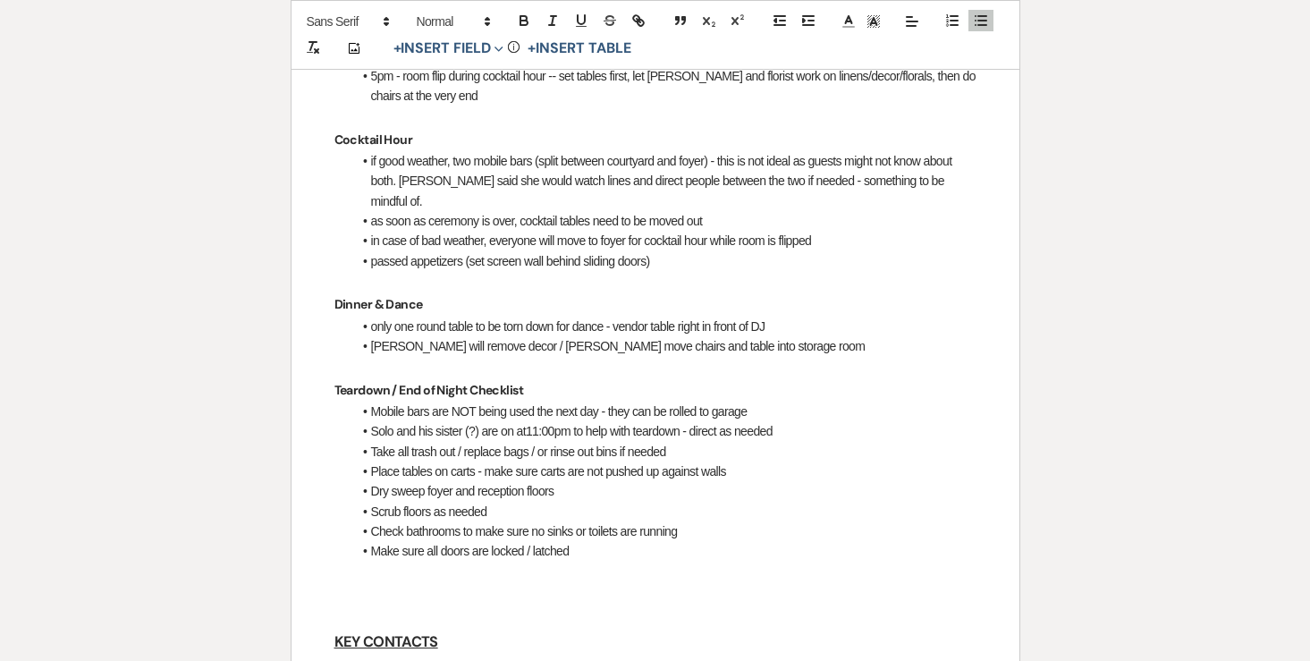
scroll to position [1173, 0]
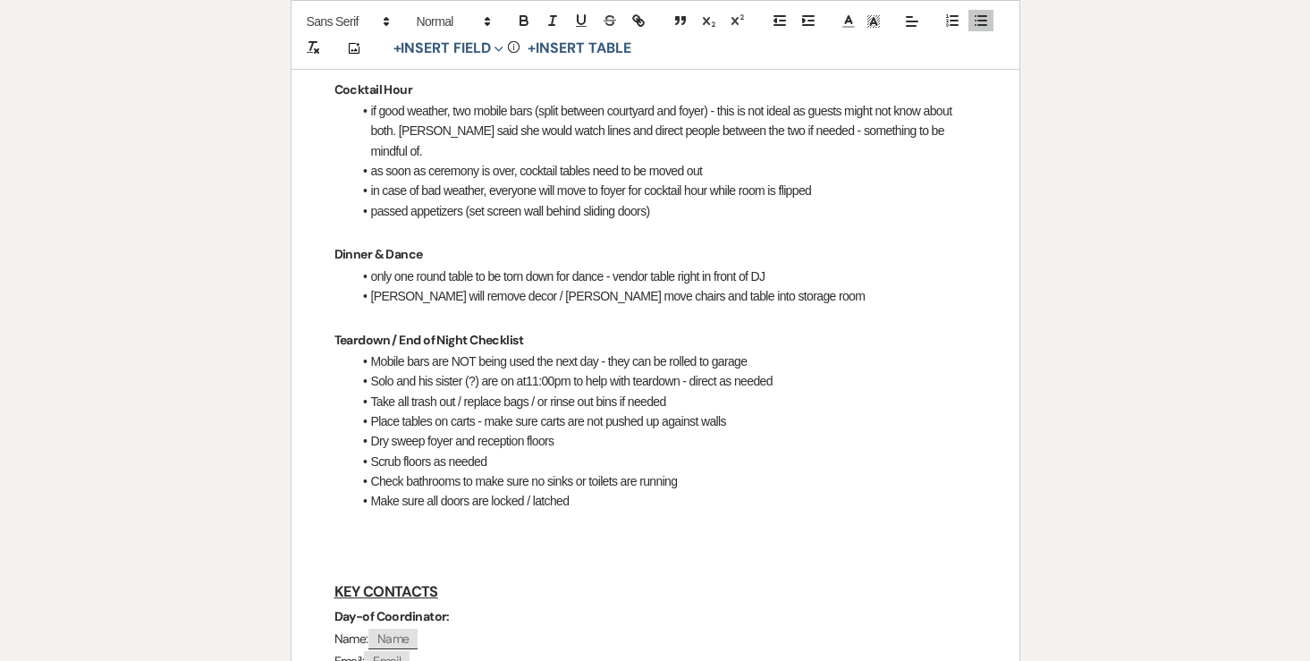
click at [788, 371] on li "Solo and his sister (?) are on at11:00pm to help with teardown - direct as need…" at bounding box center [664, 381] width 624 height 20
click at [369, 351] on li "Mobile bars are NOT being used the next day - they can be rolled to garage" at bounding box center [664, 361] width 624 height 20
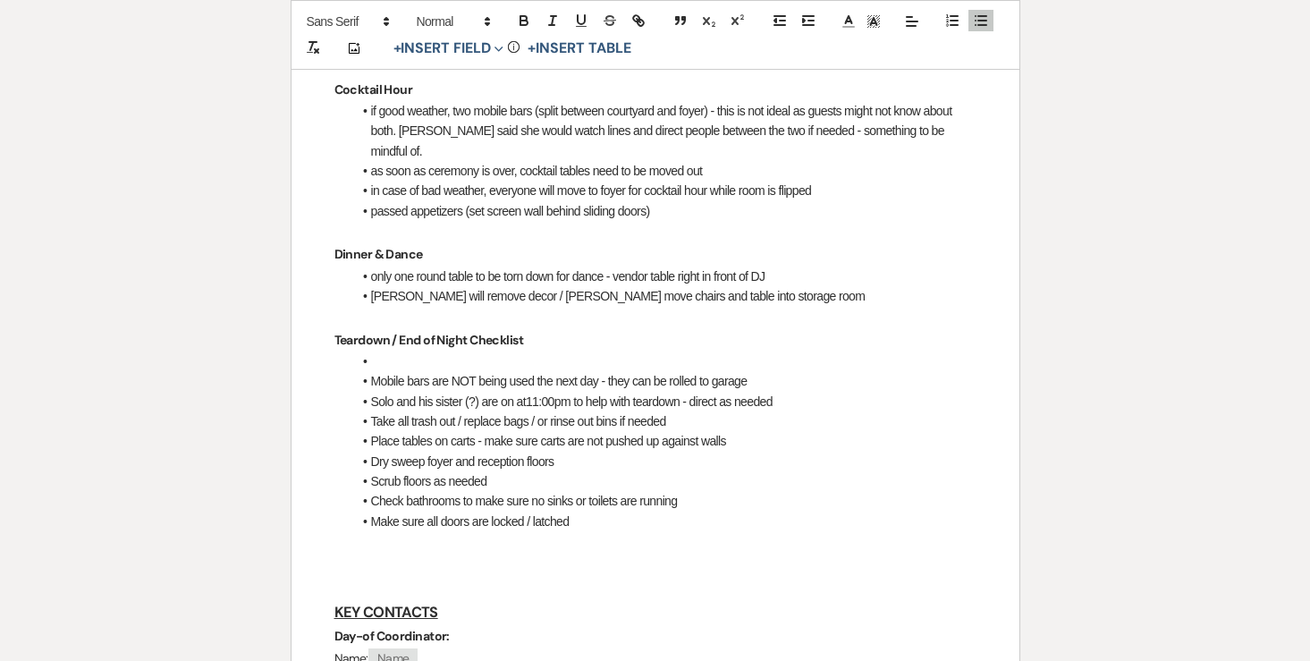
click at [408, 351] on li at bounding box center [664, 361] width 624 height 20
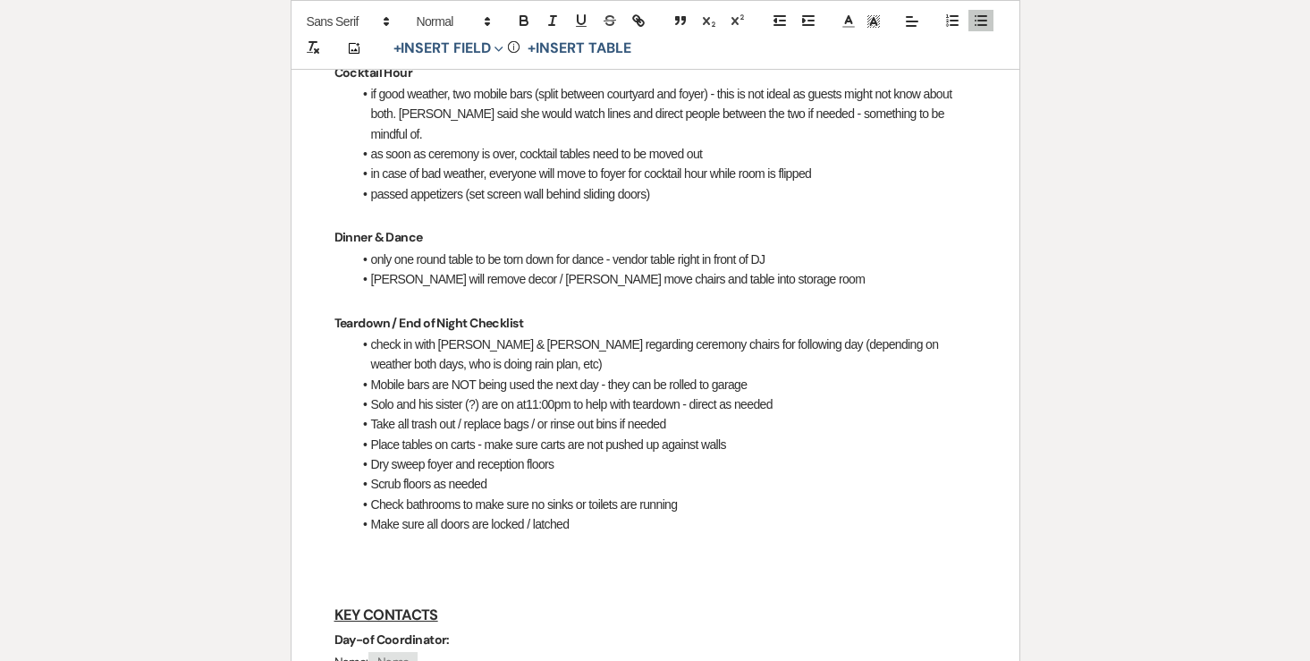
scroll to position [1192, 0]
click at [360, 555] on p at bounding box center [655, 566] width 642 height 22
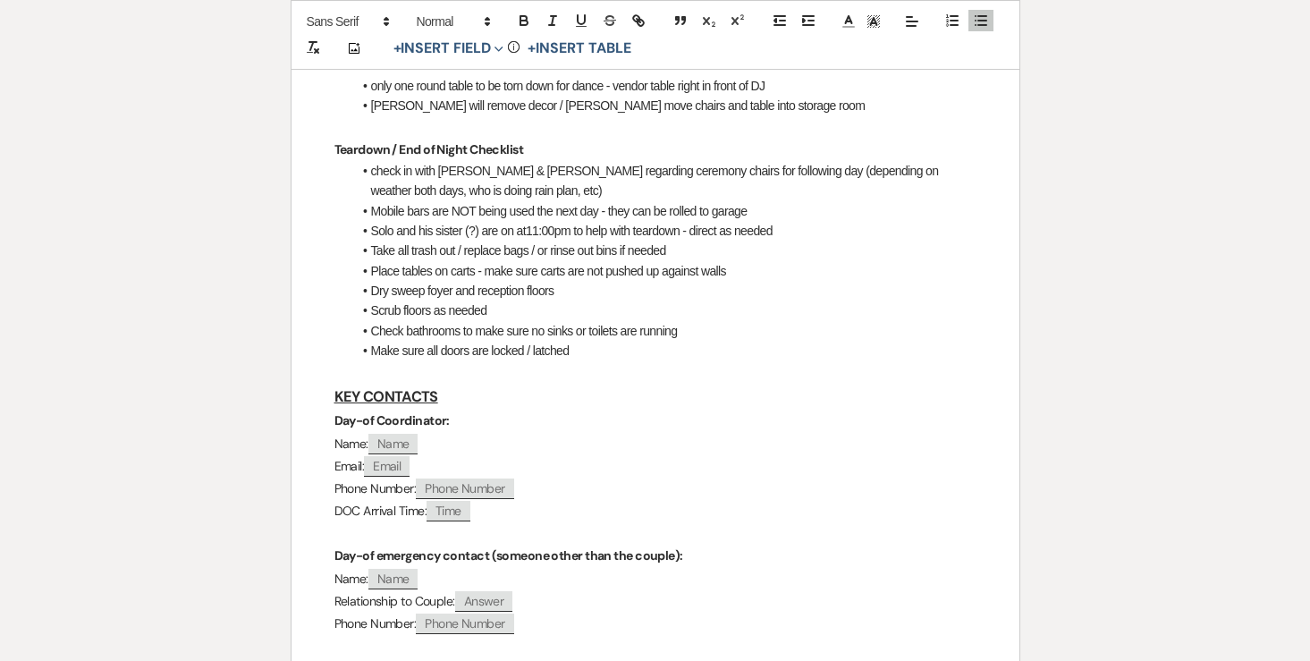
scroll to position [1373, 0]
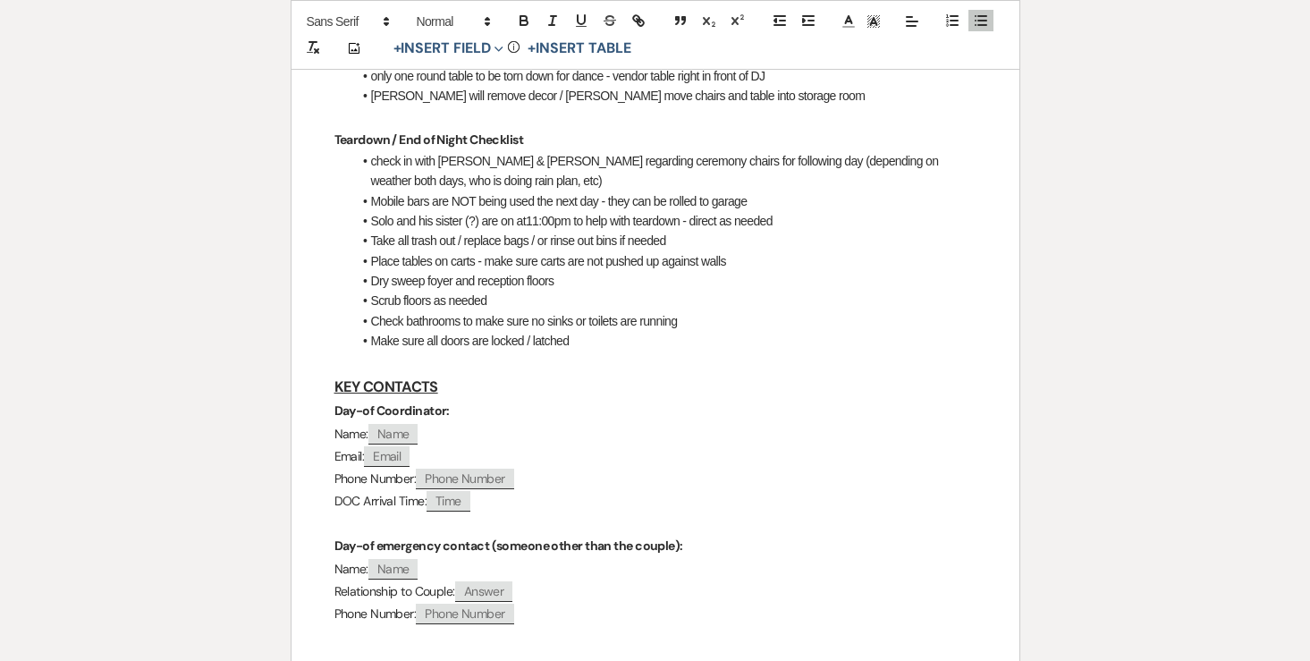
click at [373, 402] on strong "Day-of Coordinator:" at bounding box center [391, 410] width 115 height 16
click at [329, 349] on div "Matt & Sandy - Final Details - 8.16.25 GENERAL EVENT DETAILS Bride & Groom Name…" at bounding box center [655, 341] width 728 height 2809
click at [382, 424] on span "Name" at bounding box center [393, 434] width 50 height 21
select select "client"
select select "Name"
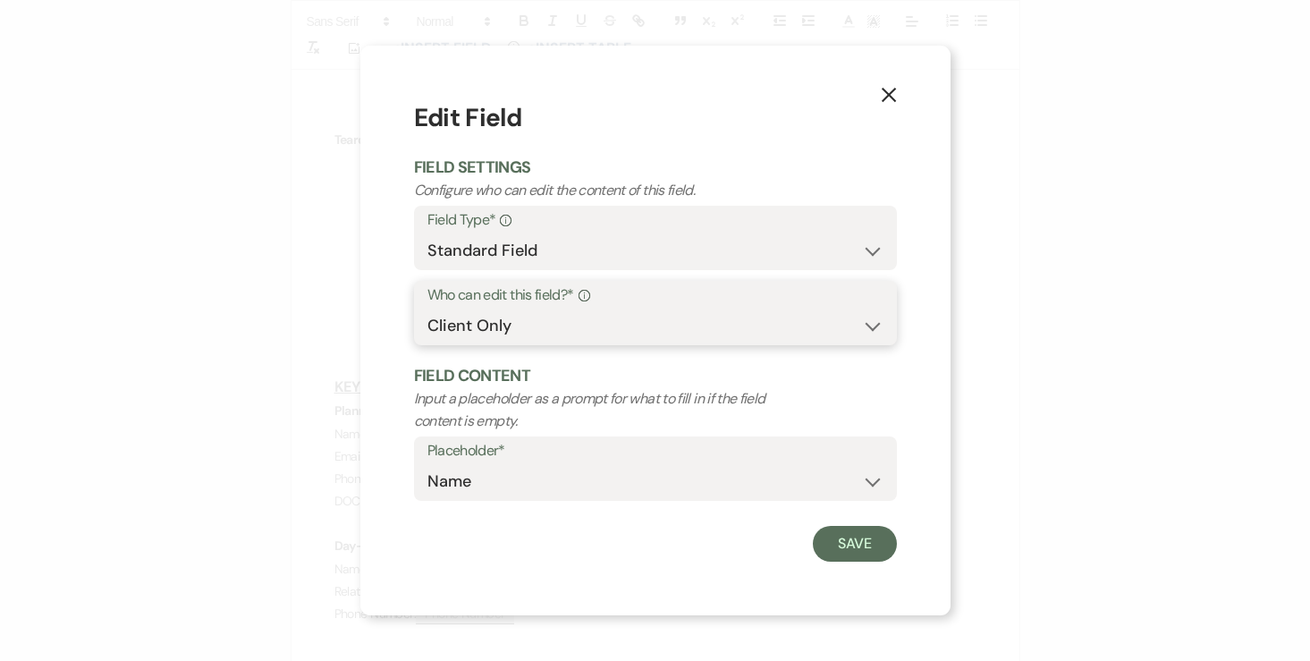
click at [517, 322] on select "Both Venue & Client Client Only Venue Only" at bounding box center [655, 325] width 456 height 35
select select "clientAndOwner"
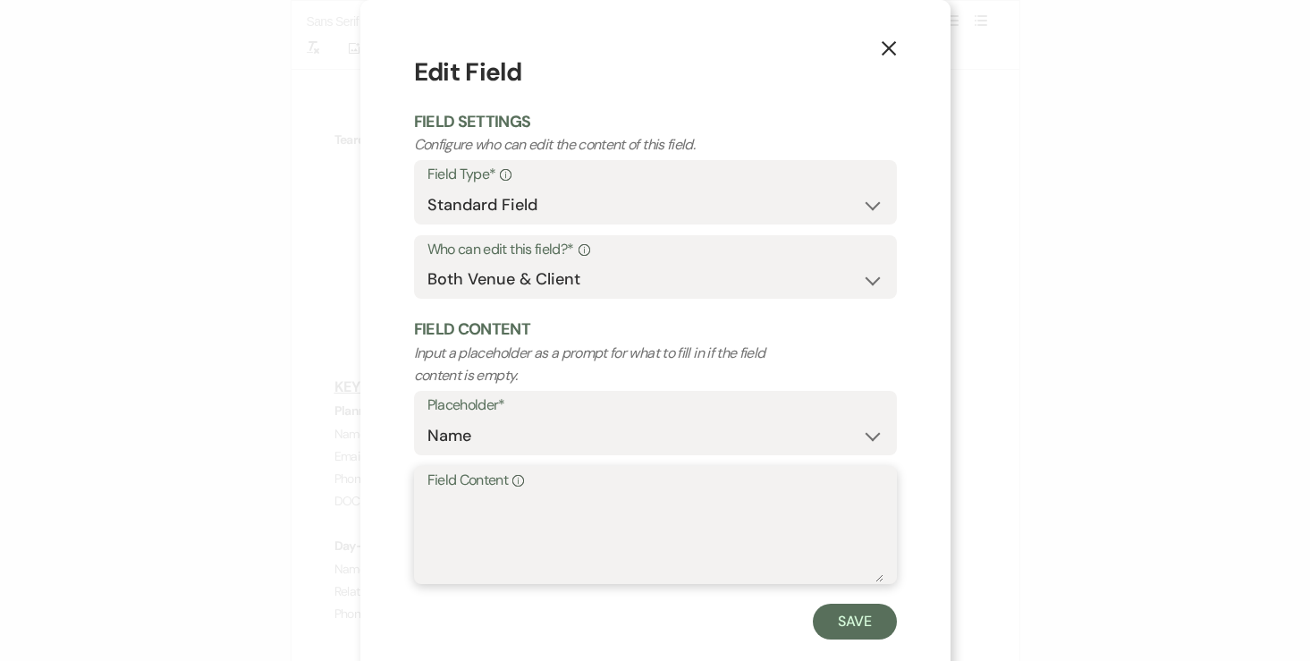
click at [469, 504] on textarea "Field Content Info" at bounding box center [655, 537] width 456 height 89
type textarea "[PERSON_NAME]"
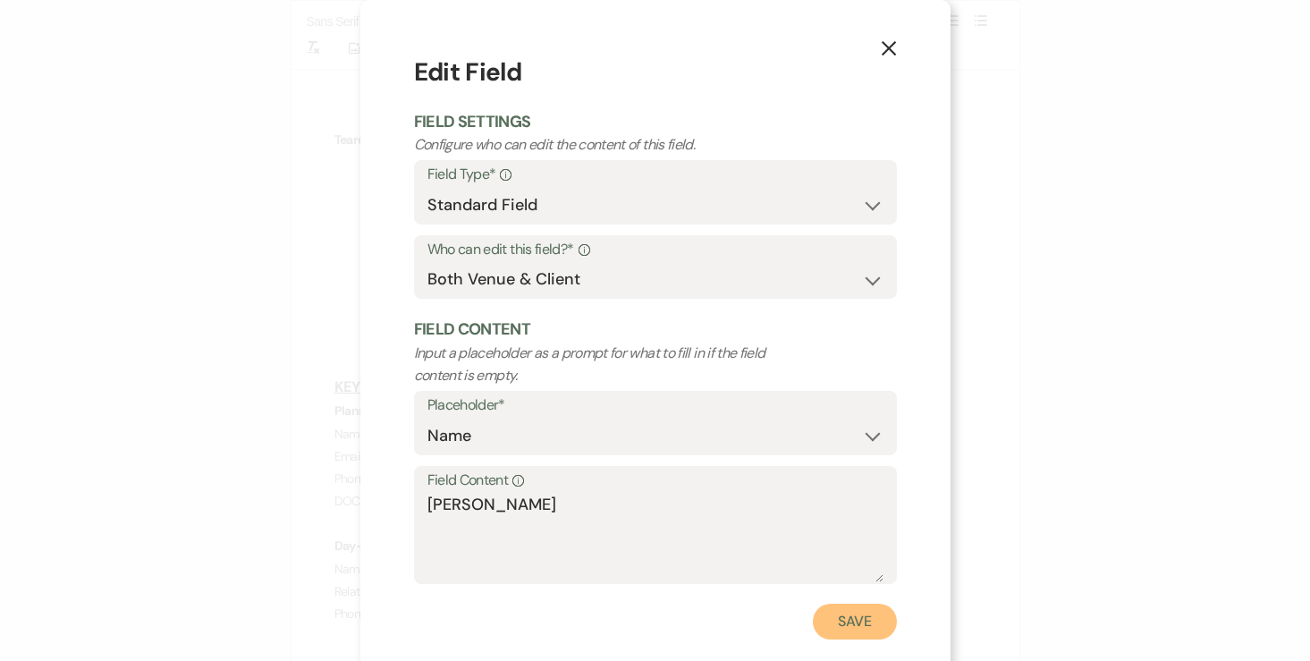
click at [851, 619] on button "Save" at bounding box center [855, 621] width 84 height 36
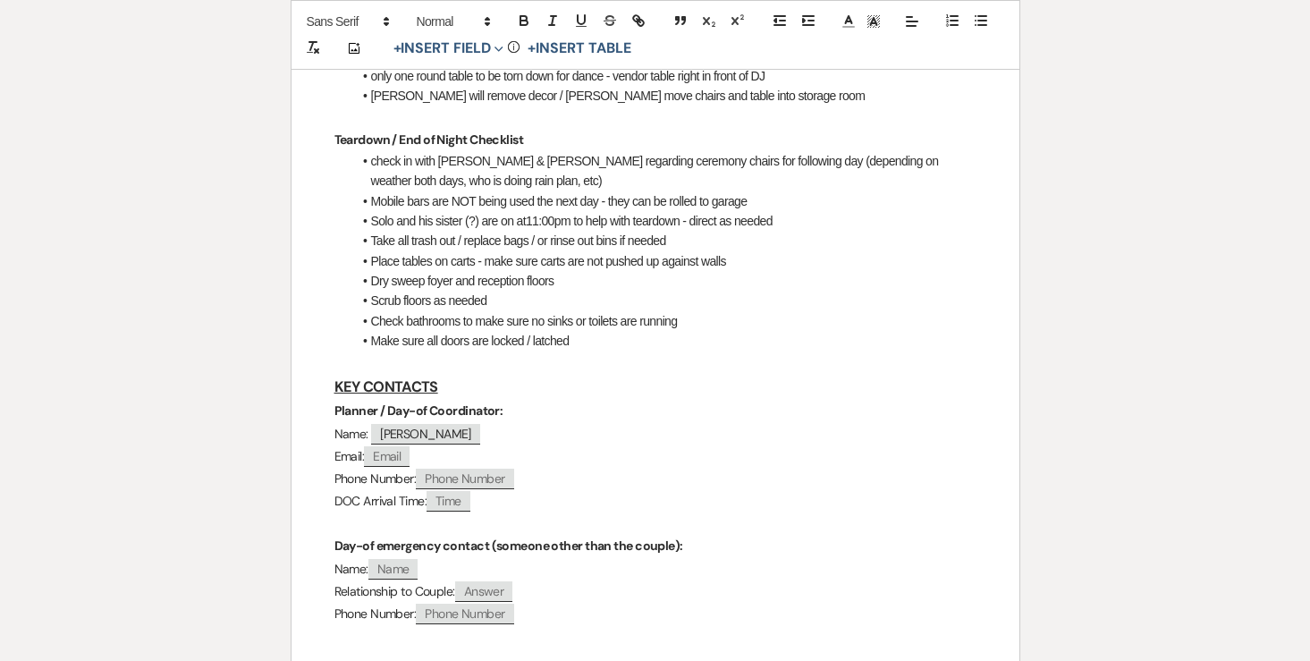
click at [400, 446] on span "Email" at bounding box center [387, 456] width 46 height 21
select select "client"
select select "Email"
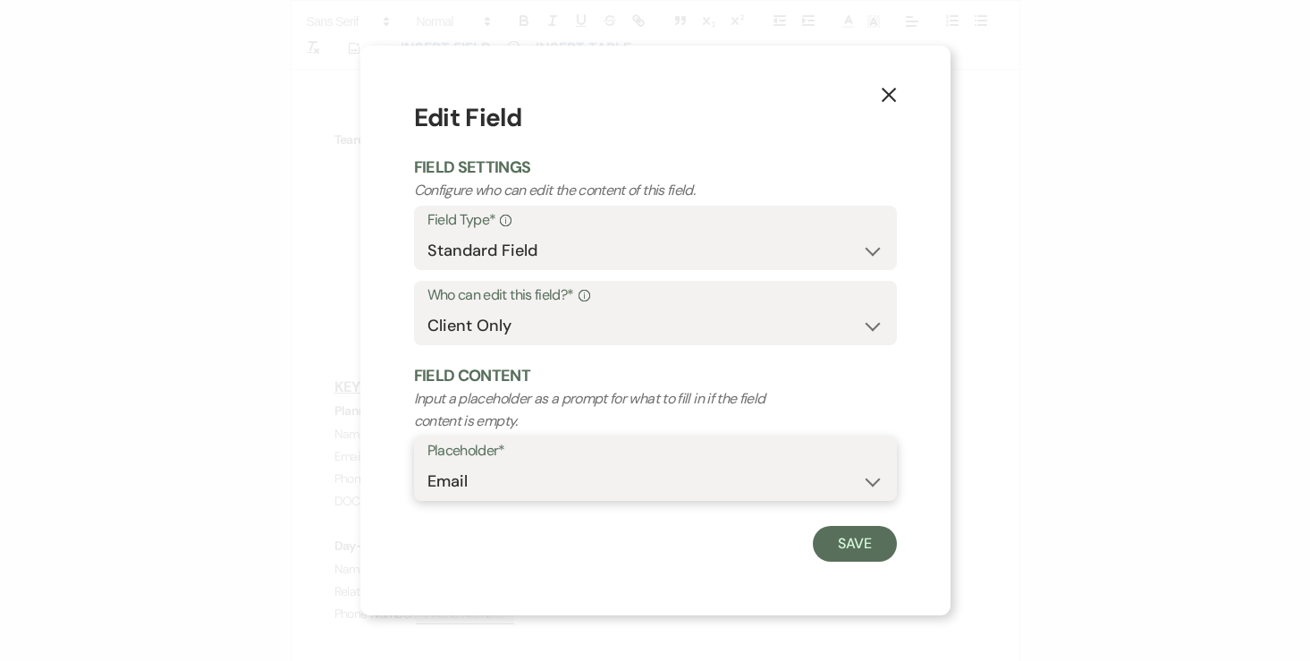
click at [720, 489] on select "Custom Placeholder Date Time Name Location Venue Name Type Number Budget Addres…" at bounding box center [655, 481] width 456 height 35
click at [645, 328] on select "Both Venue & Client Client Only Venue Only" at bounding box center [655, 325] width 456 height 35
select select "clientAndOwner"
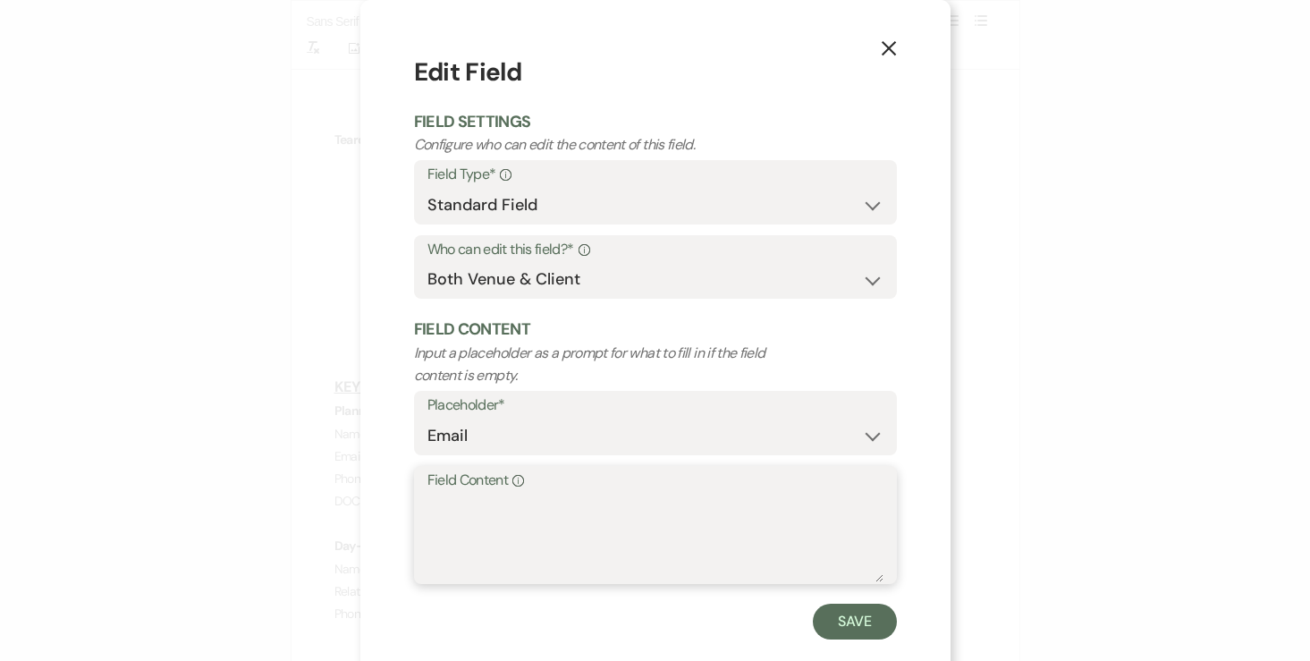
click at [754, 504] on textarea "Field Content Info" at bounding box center [655, 537] width 456 height 89
type textarea "[EMAIL_ADDRESS][DOMAIN_NAME]"
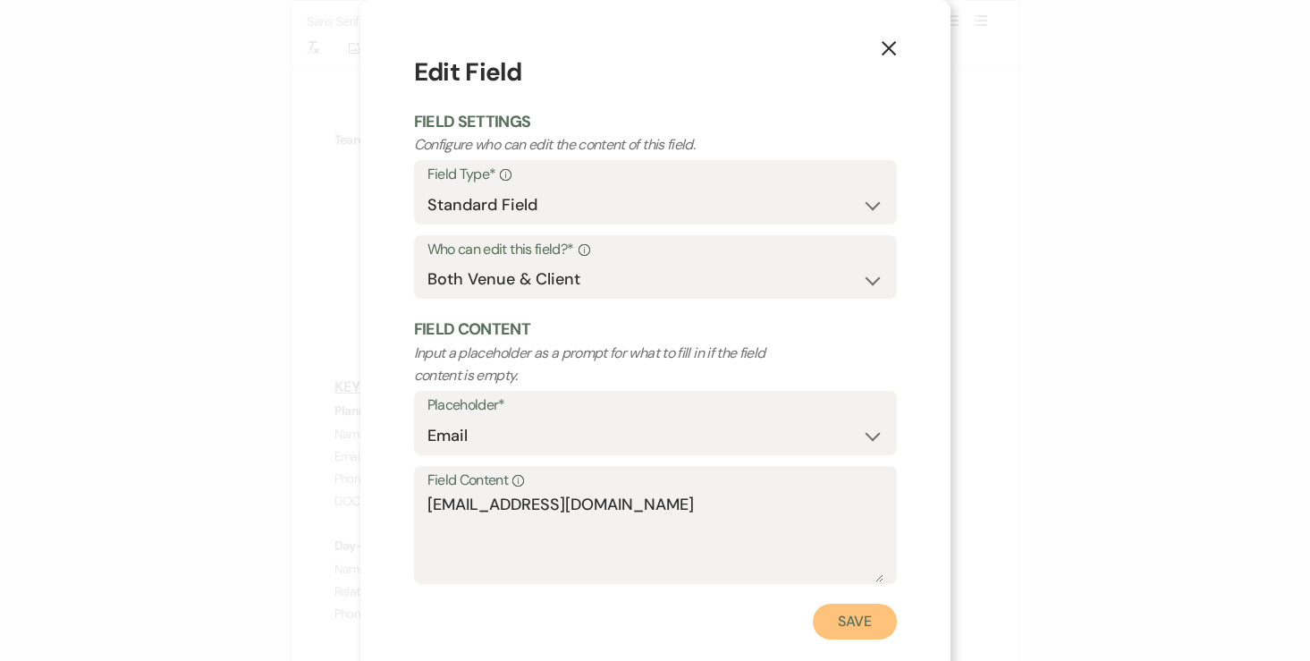
click at [855, 622] on button "Save" at bounding box center [855, 621] width 84 height 36
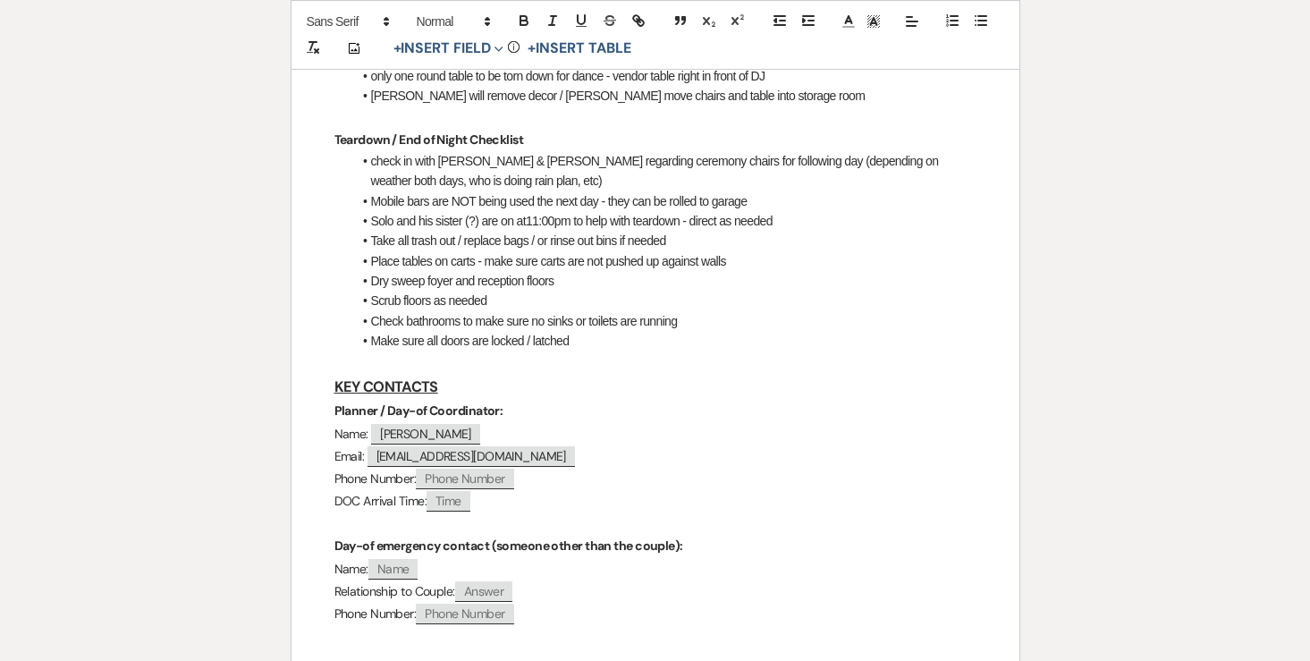
click at [467, 468] on span "Phone Number" at bounding box center [464, 478] width 97 height 21
select select "client"
select select "Phone Number"
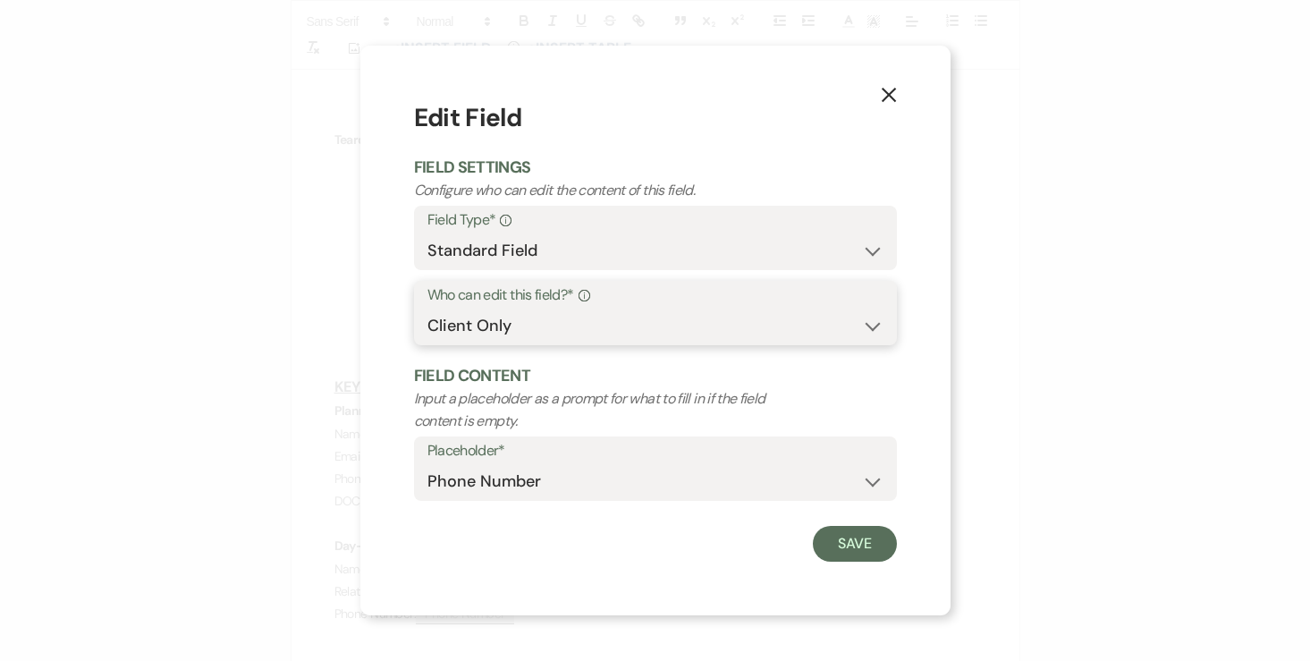
click at [511, 322] on select "Both Venue & Client Client Only Venue Only" at bounding box center [655, 325] width 456 height 35
select select "clientAndOwner"
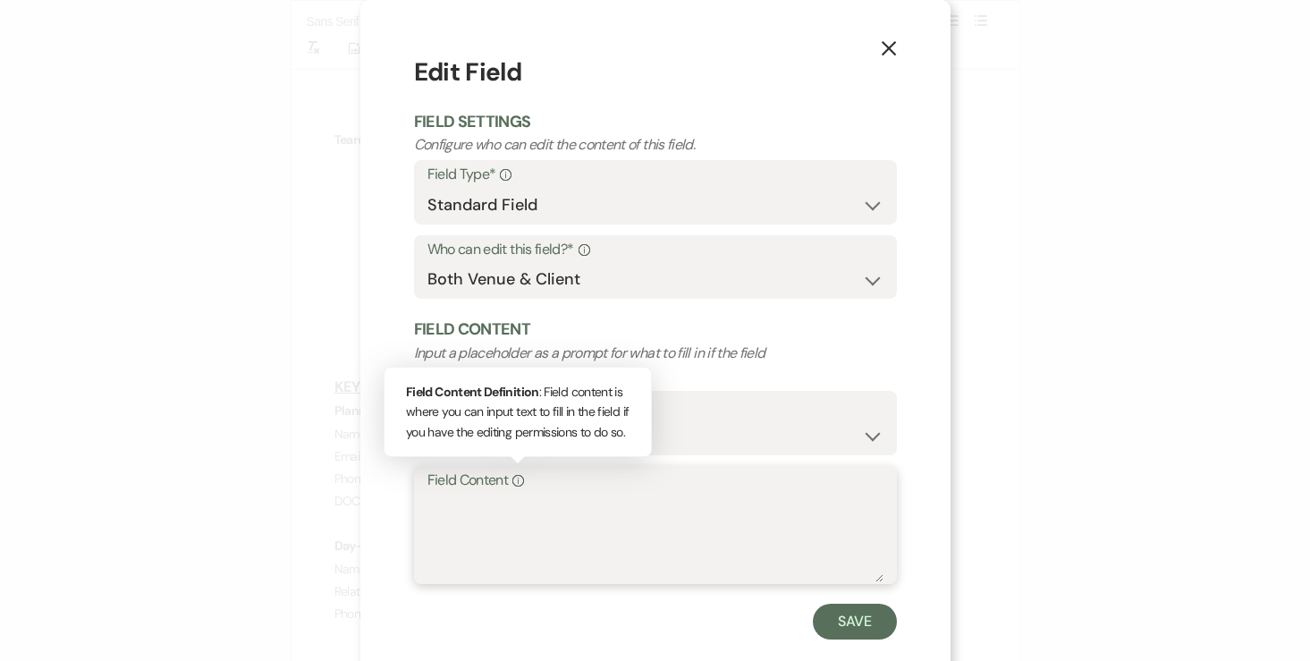
click at [495, 526] on textarea "Field Content Info Field Content Definition : Field content is where you can in…" at bounding box center [655, 537] width 456 height 89
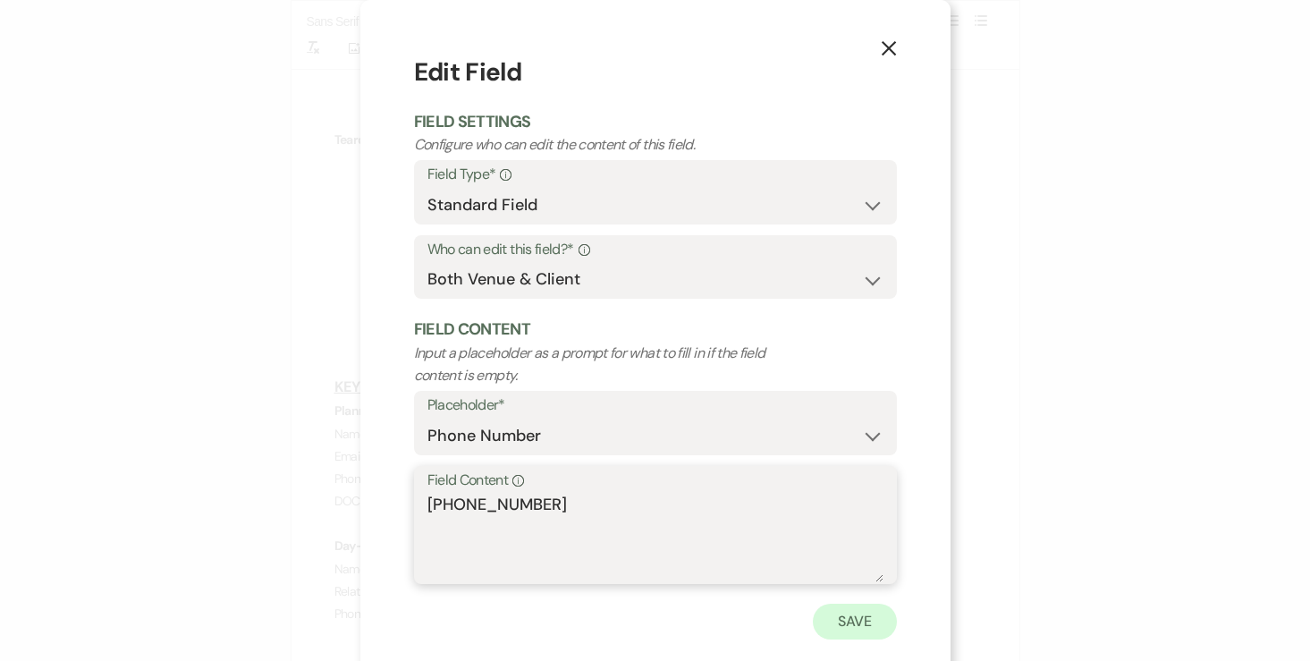
type textarea "[PHONE_NUMBER]"
click at [868, 606] on button "Save" at bounding box center [855, 621] width 84 height 36
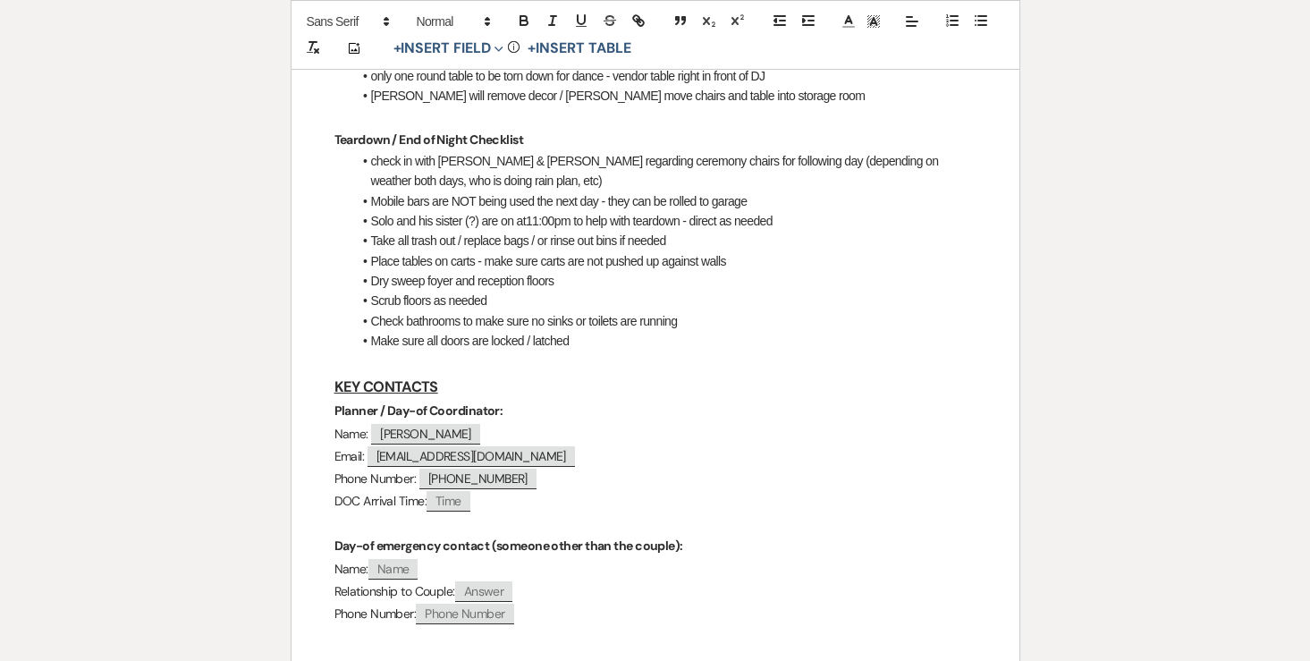
scroll to position [1377, 0]
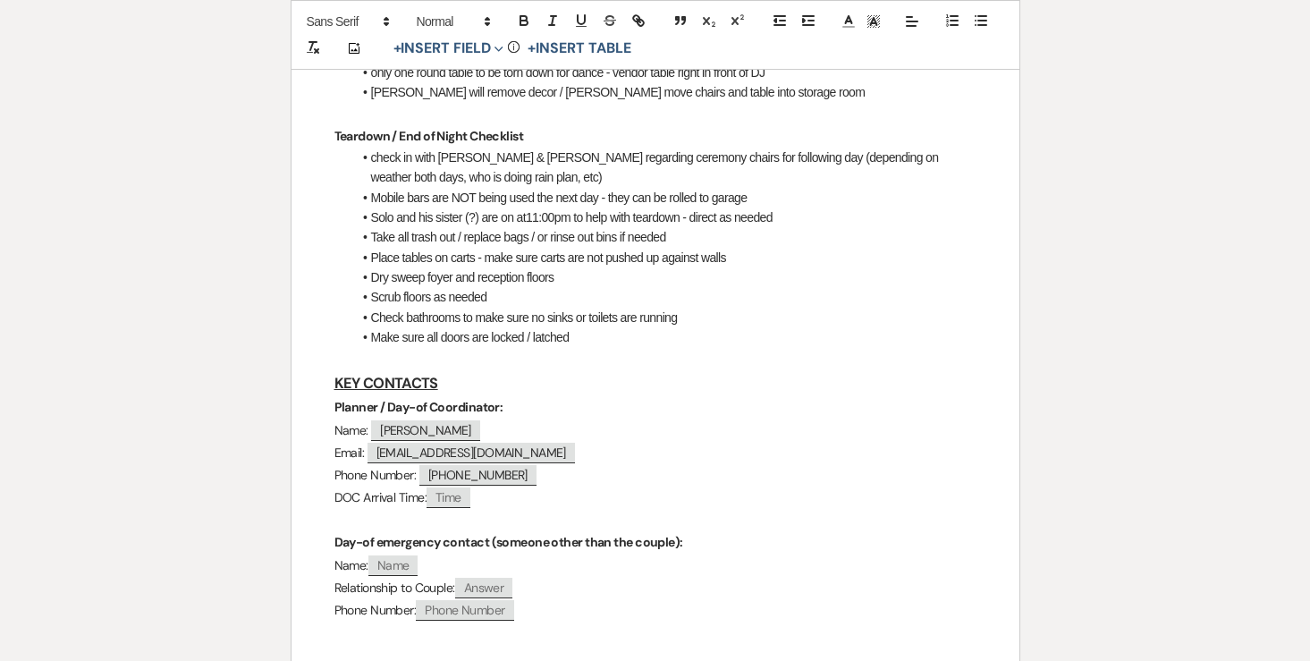
click at [459, 487] on span "Time" at bounding box center [448, 497] width 44 height 21
select select "client"
select select "Time"
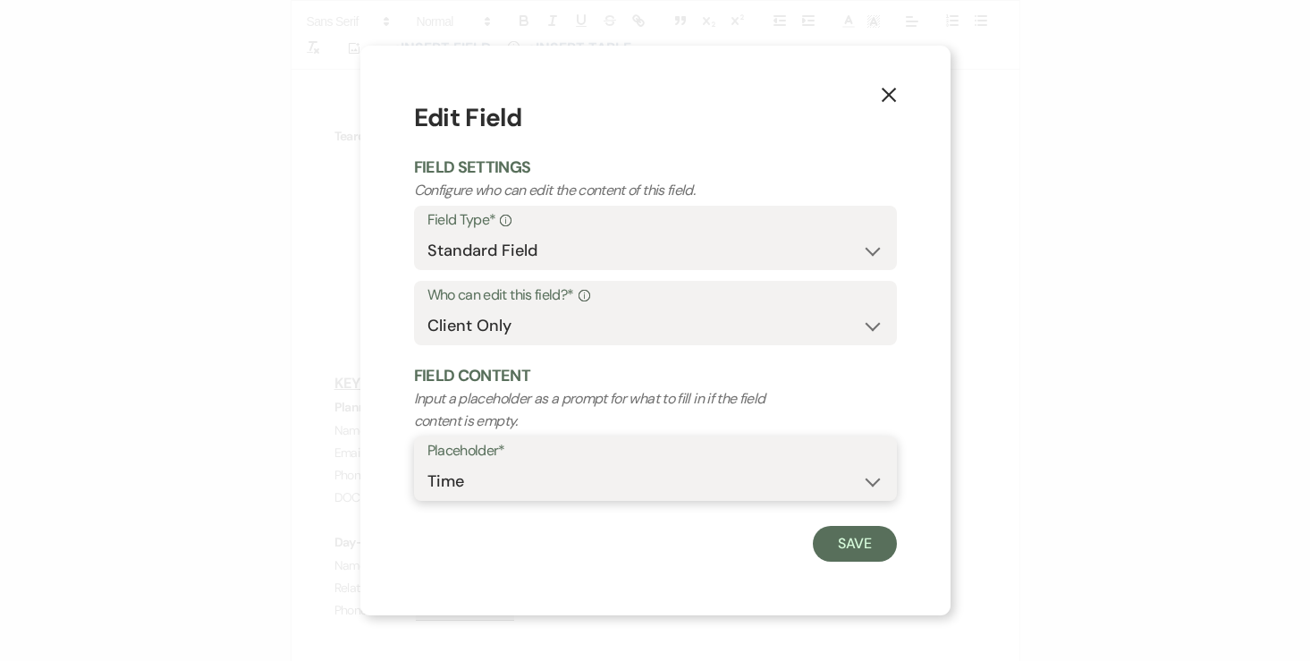
click at [486, 483] on select "Custom Placeholder Date Time Name Location Venue Name Type Number Budget Addres…" at bounding box center [655, 481] width 456 height 35
click at [500, 332] on select "Both Venue & Client Client Only Venue Only" at bounding box center [655, 325] width 456 height 35
select select "clientAndOwner"
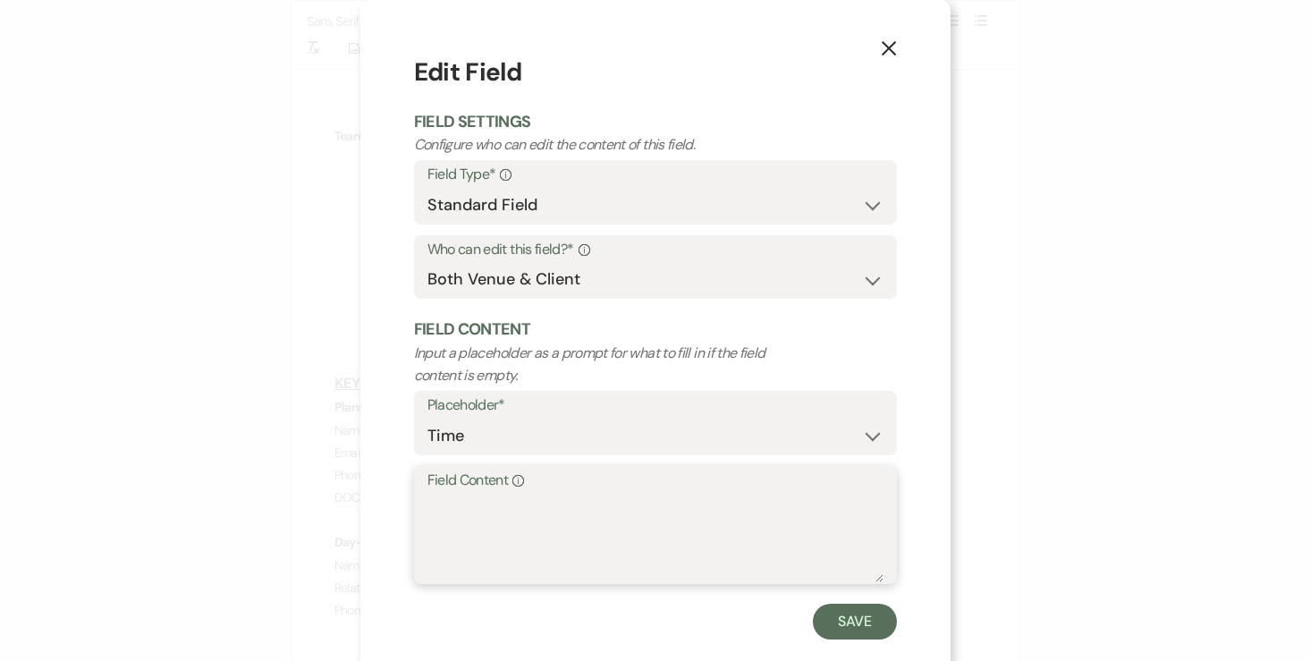
click at [487, 537] on textarea "Field Content Info" at bounding box center [655, 537] width 456 height 89
type textarea "9:30am"
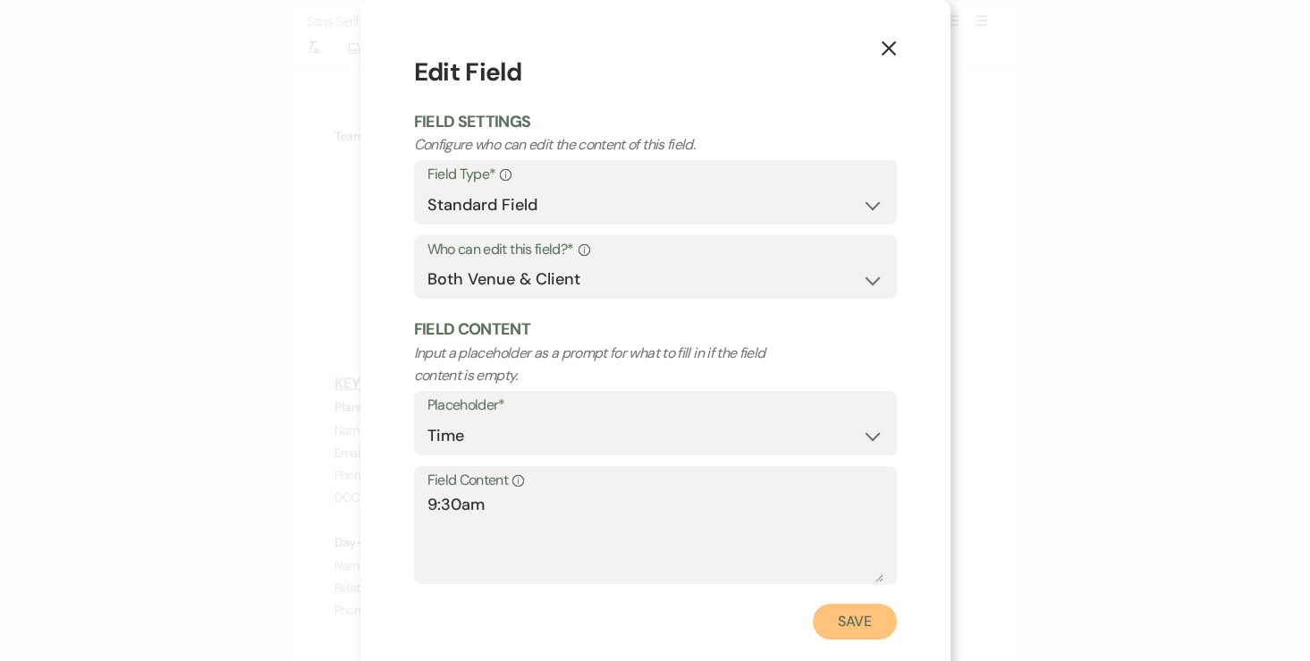
click at [846, 636] on button "Save" at bounding box center [855, 621] width 84 height 36
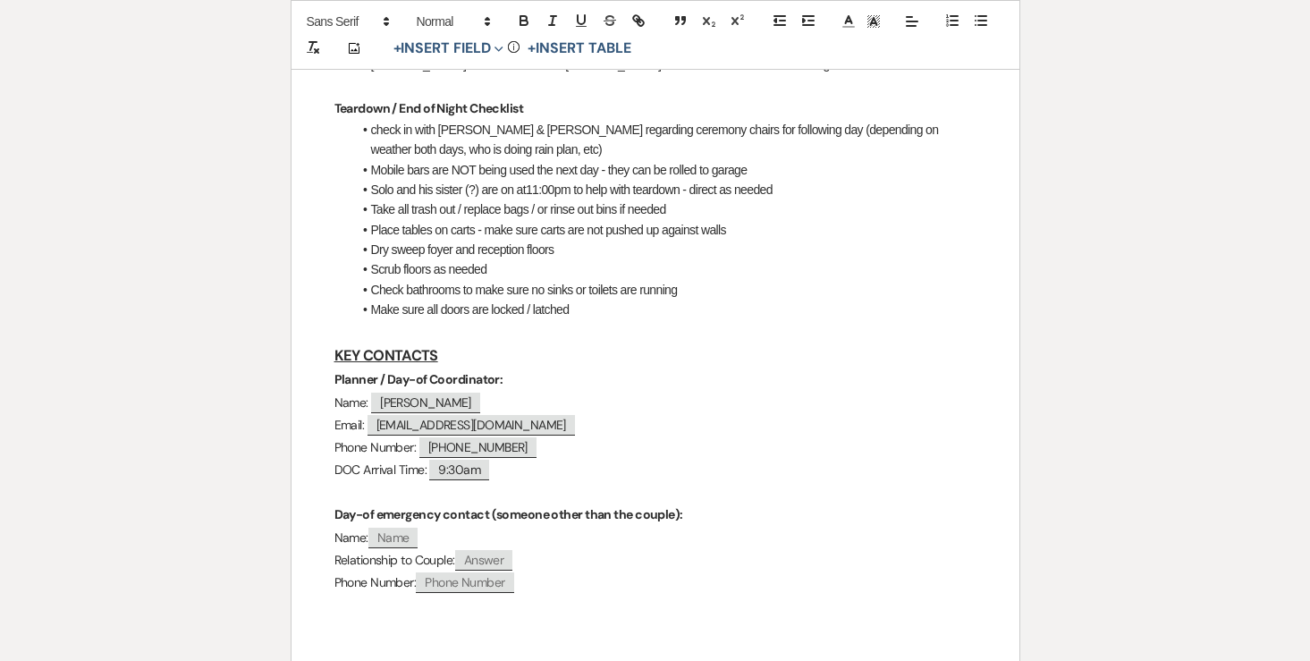
scroll to position [1395, 0]
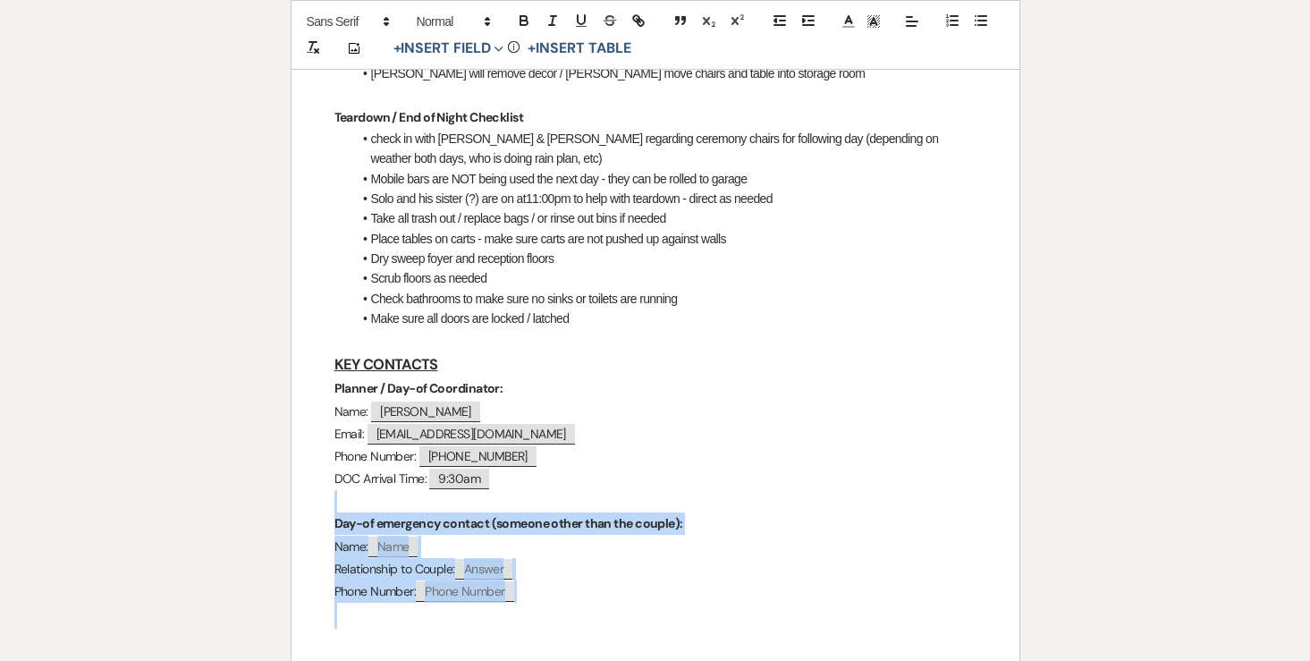
drag, startPoint x: 502, startPoint y: 558, endPoint x: 305, endPoint y: 429, distance: 235.8
click at [305, 429] on div "Matt & Sandy - Final Details - 8.16.25 GENERAL EVENT DETAILS Bride & Groom Name…" at bounding box center [655, 319] width 728 height 2809
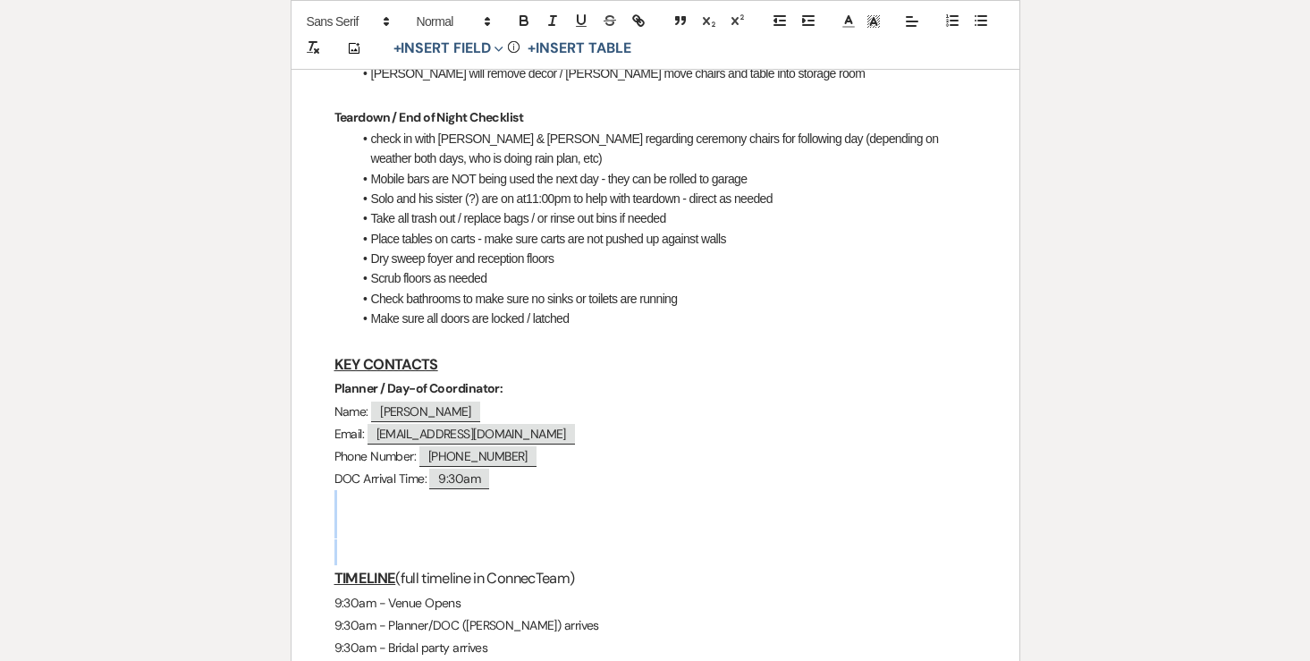
drag, startPoint x: 340, startPoint y: 478, endPoint x: 329, endPoint y: 443, distance: 36.5
click at [329, 443] on div "Matt & Sandy - Final Details - 8.16.25 GENERAL EVENT DETAILS Bride & Groom Name…" at bounding box center [655, 261] width 728 height 2693
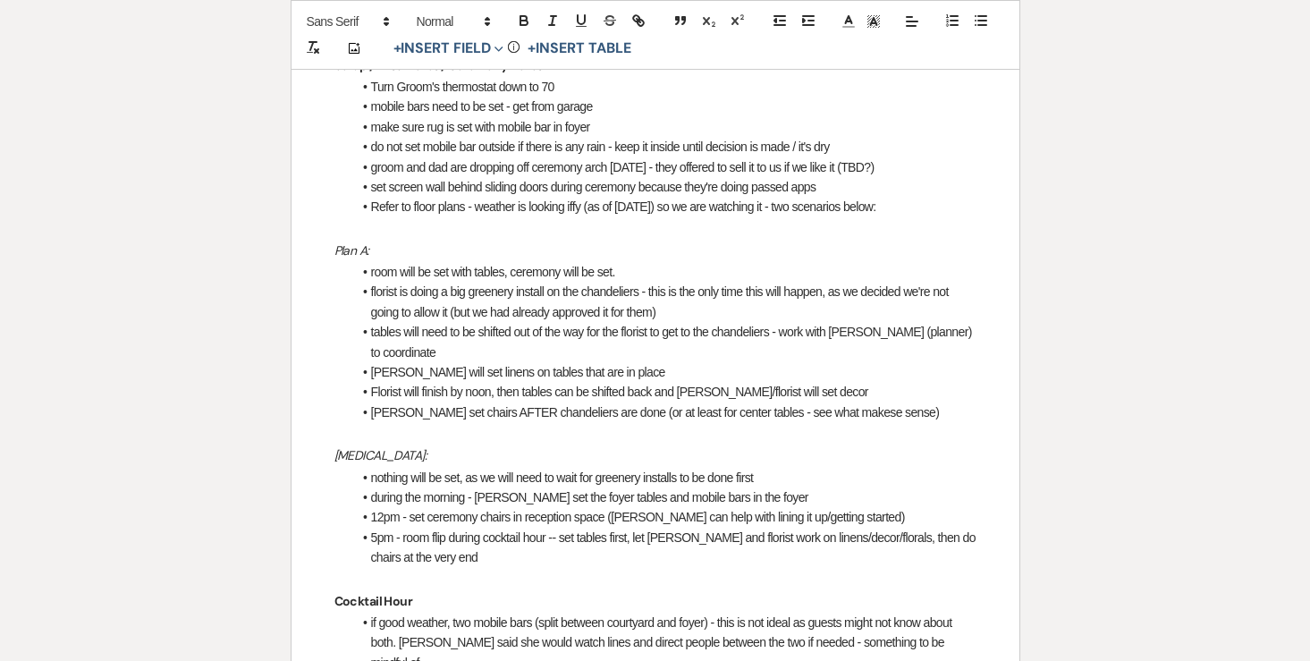
scroll to position [663, 0]
click at [549, 526] on li "5pm - room flip during cocktail hour -- set tables first, let Denae and florist…" at bounding box center [664, 546] width 624 height 40
click at [651, 526] on li "5pm - room flip during cocktail hour (Landon can help) -- set tables first, let…" at bounding box center [664, 546] width 624 height 40
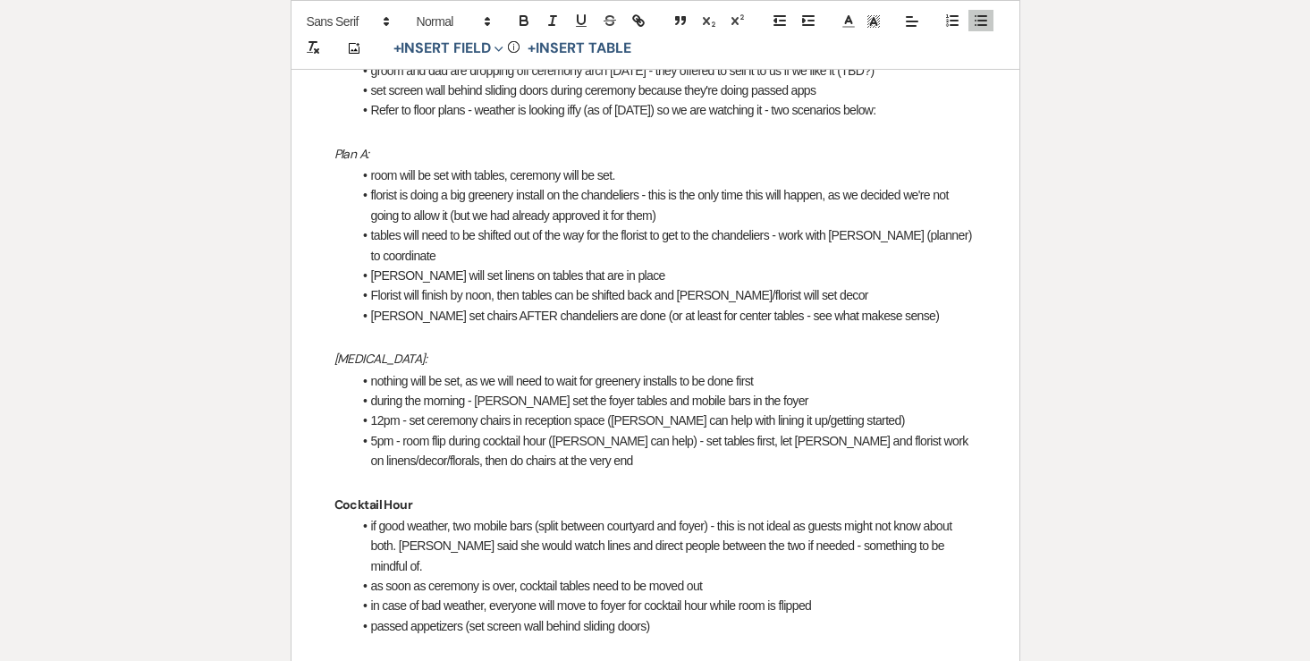
scroll to position [764, 0]
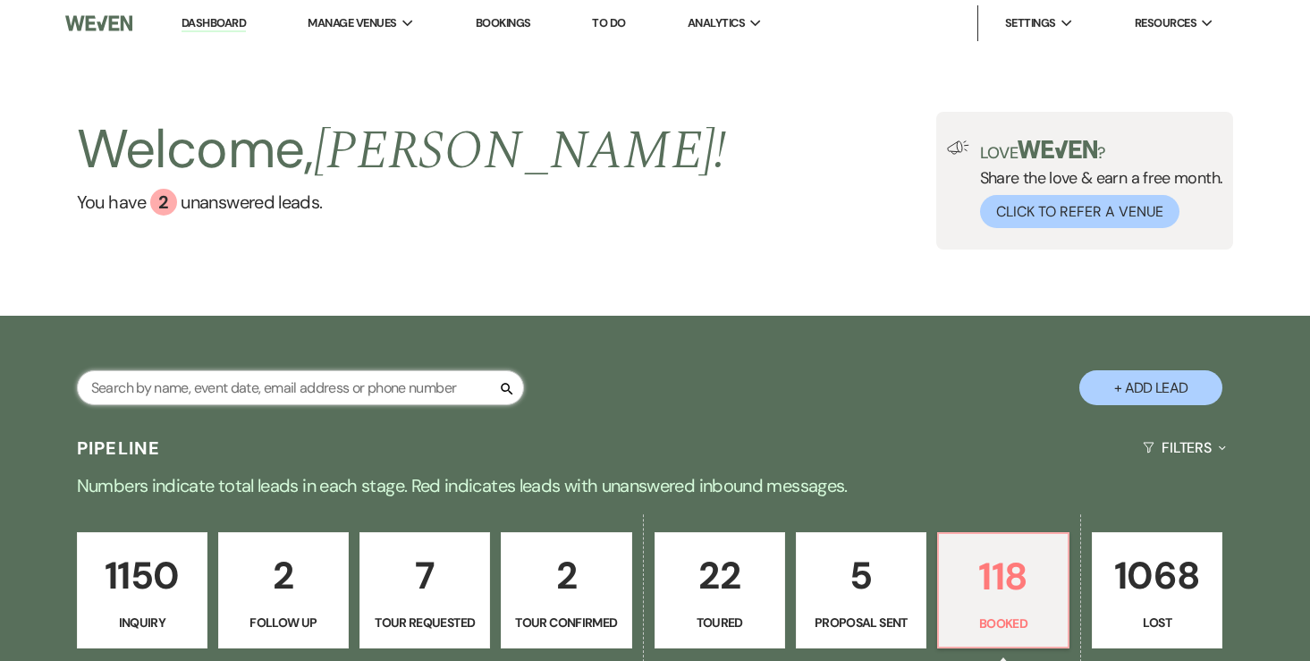
click at [240, 383] on input "text" at bounding box center [300, 387] width 447 height 35
type input "karena"
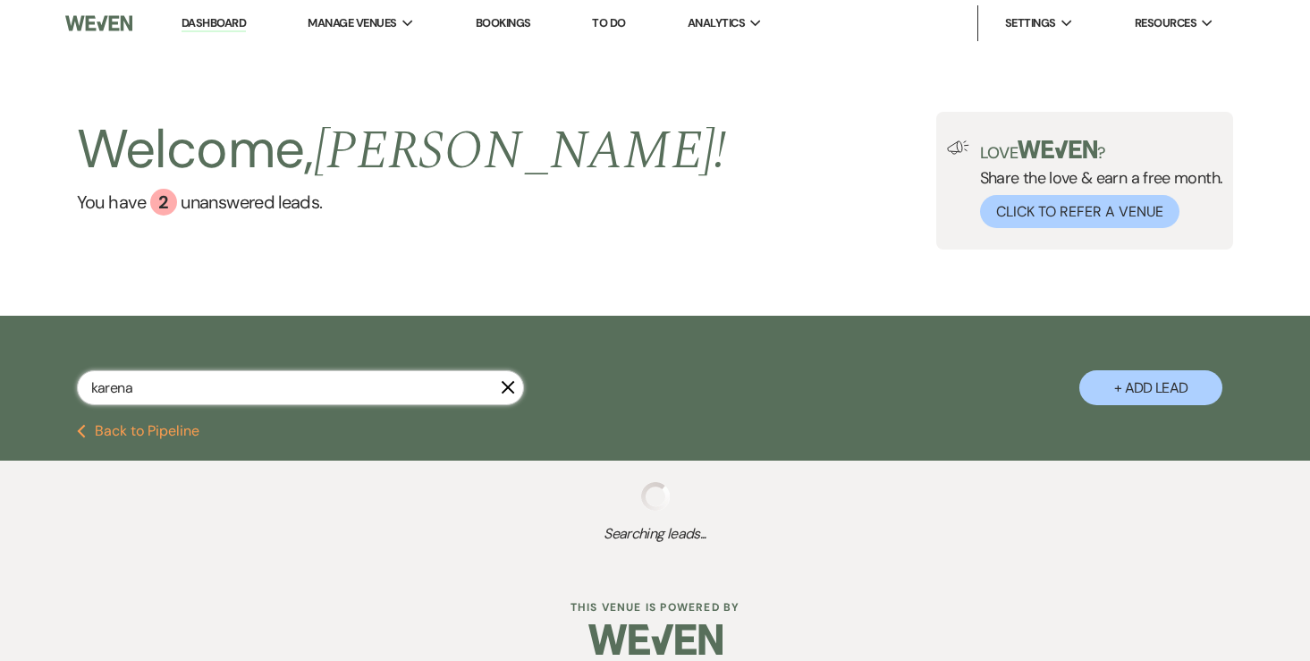
scroll to position [65, 0]
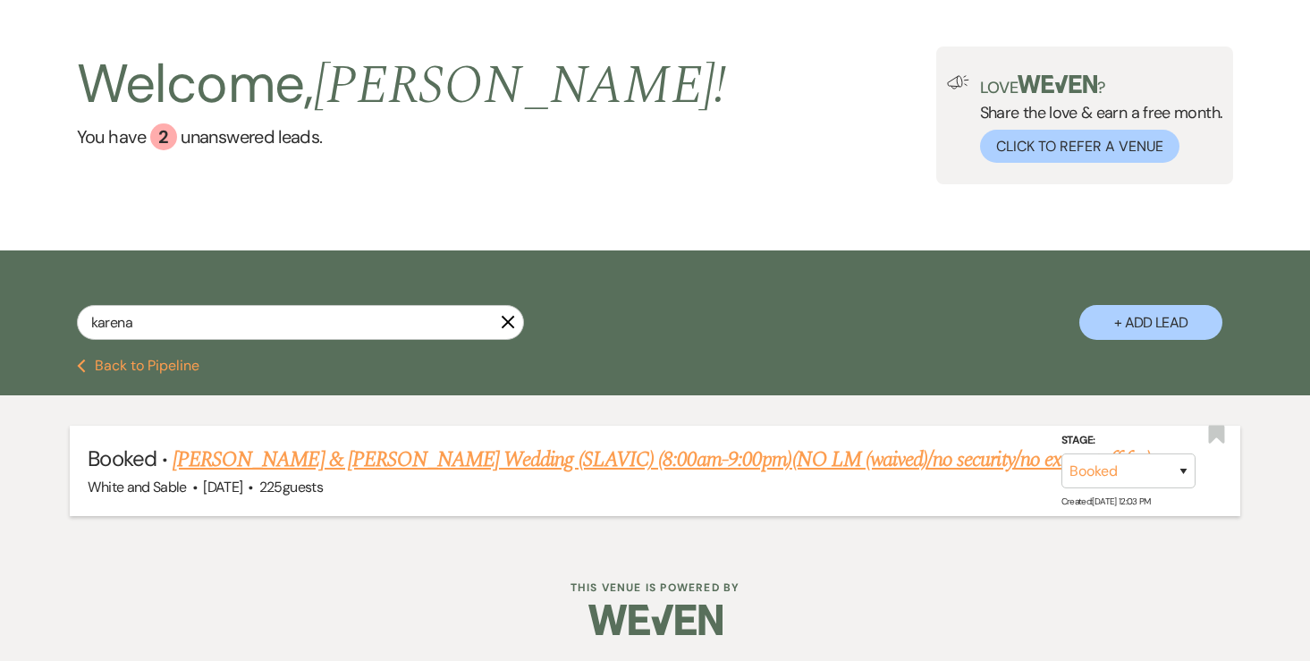
click at [348, 460] on link "[PERSON_NAME] & [PERSON_NAME] Wedding (SLAVIC) (8:00am-9:00pm)(NO LM (waived)/n…" at bounding box center [662, 459] width 978 height 32
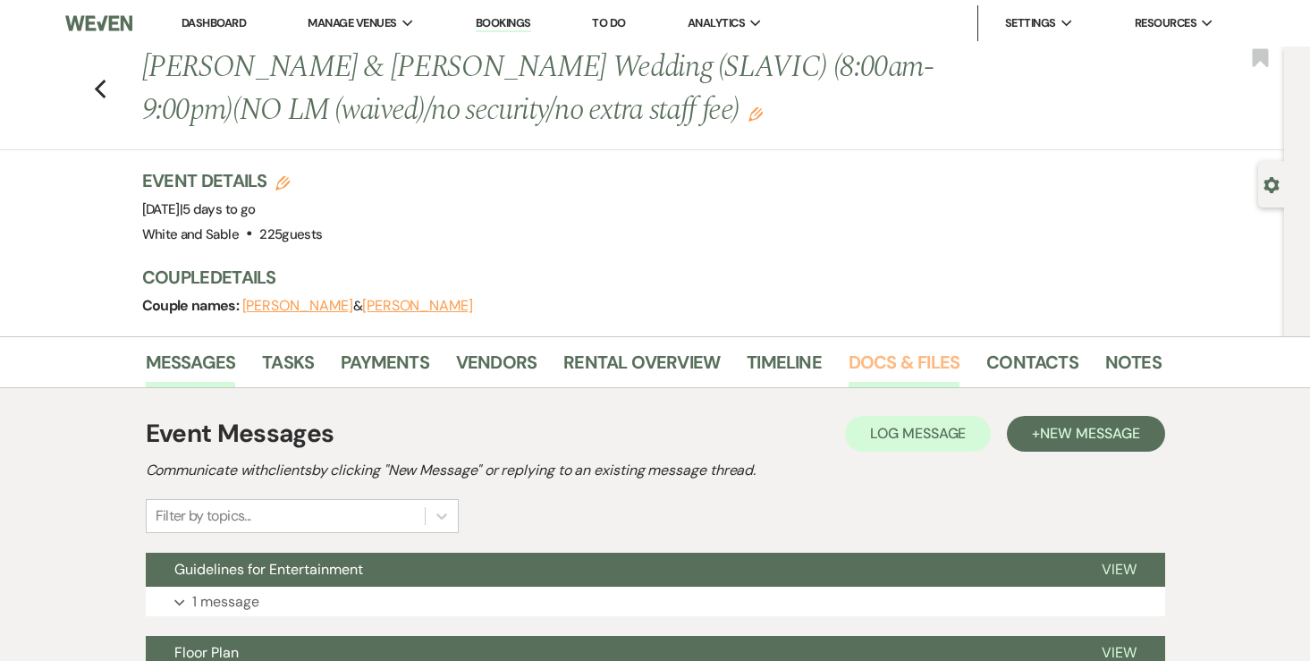
click at [886, 356] on link "Docs & Files" at bounding box center [903, 367] width 111 height 39
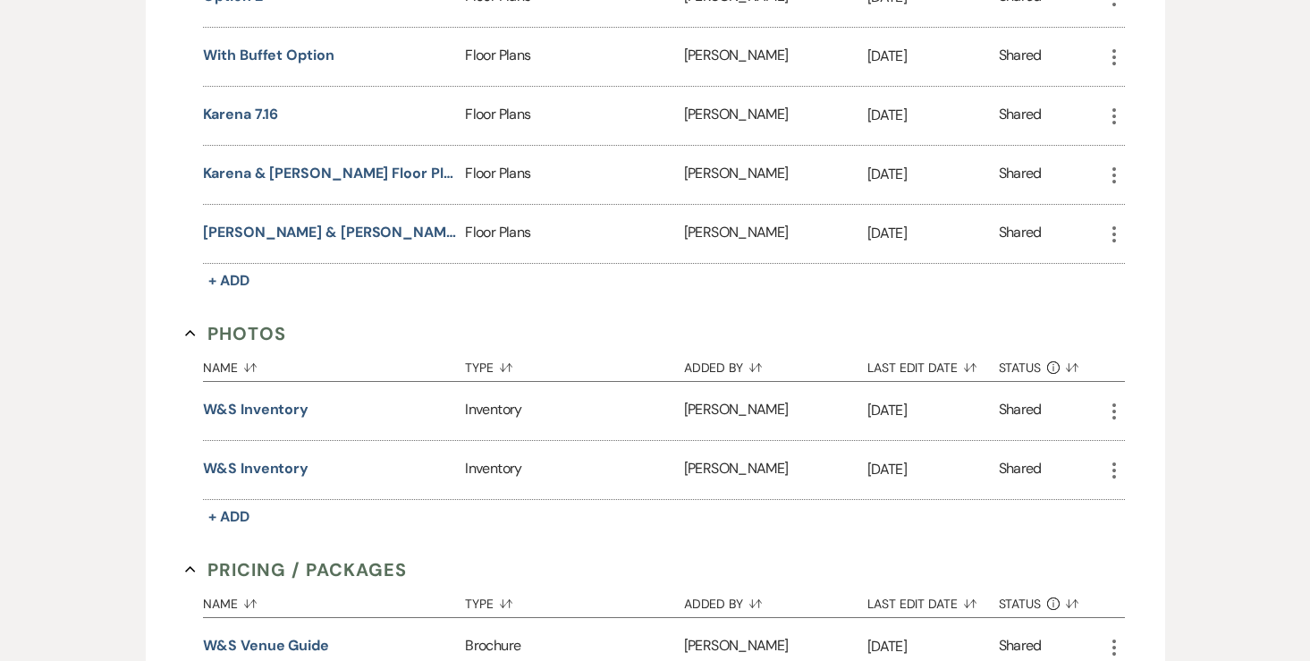
scroll to position [2703, 0]
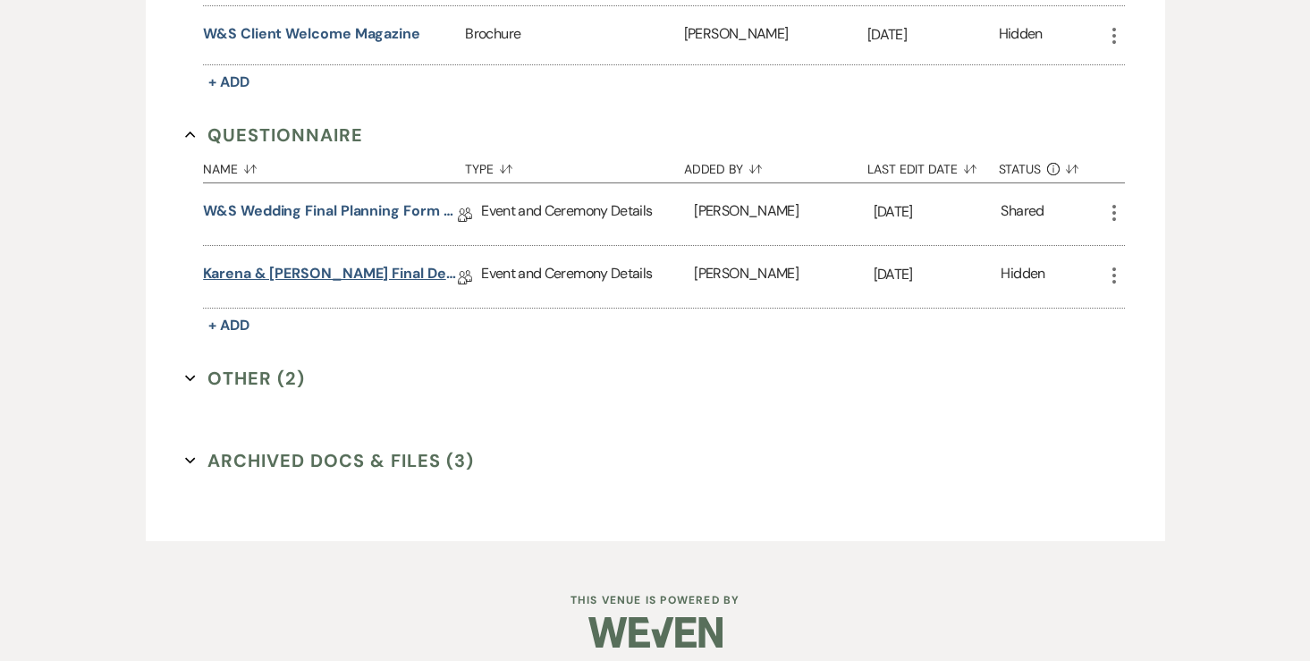
click at [341, 266] on link "Karena & Paul Final Details" at bounding box center [330, 277] width 255 height 28
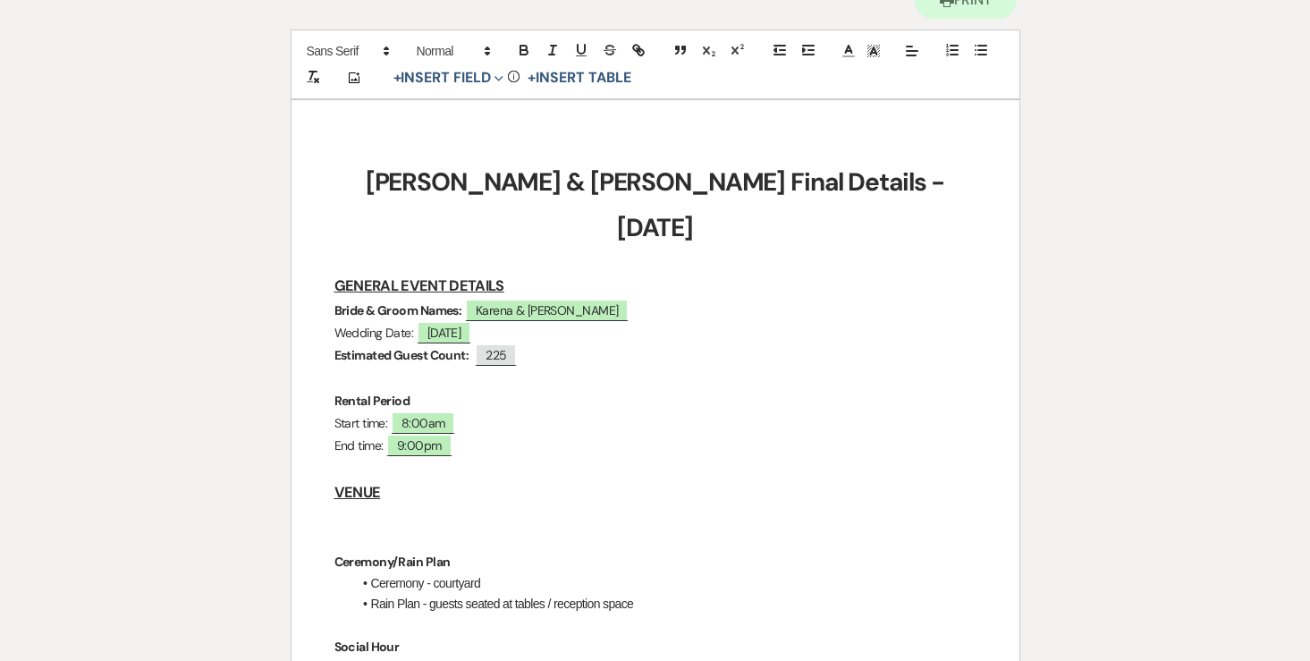
scroll to position [211, 0]
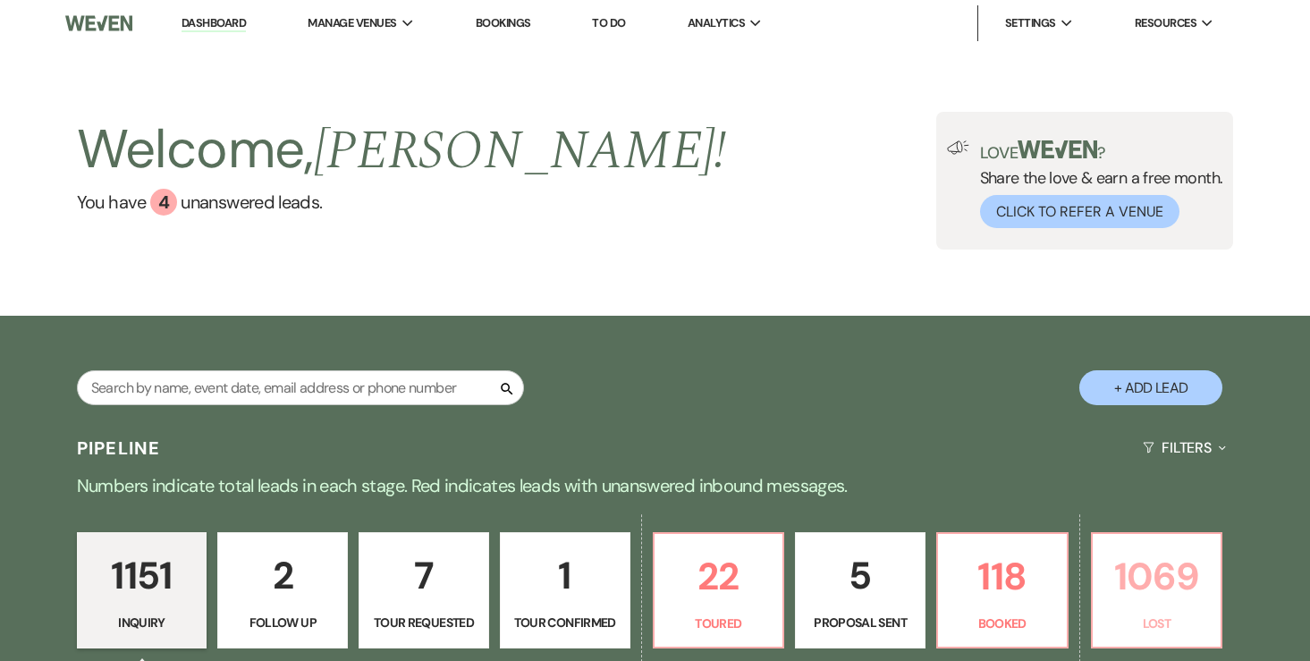
click at [1196, 577] on p "1069" at bounding box center [1156, 576] width 107 height 60
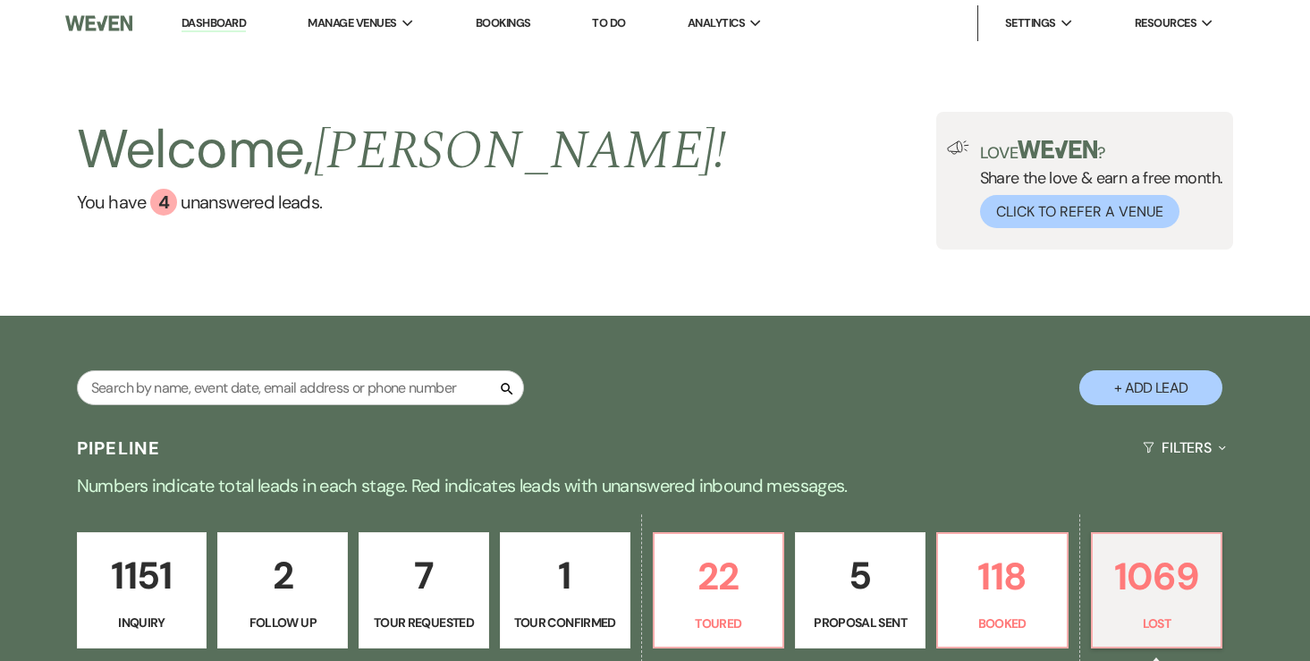
select select "8"
select select "1"
select select "8"
select select "6"
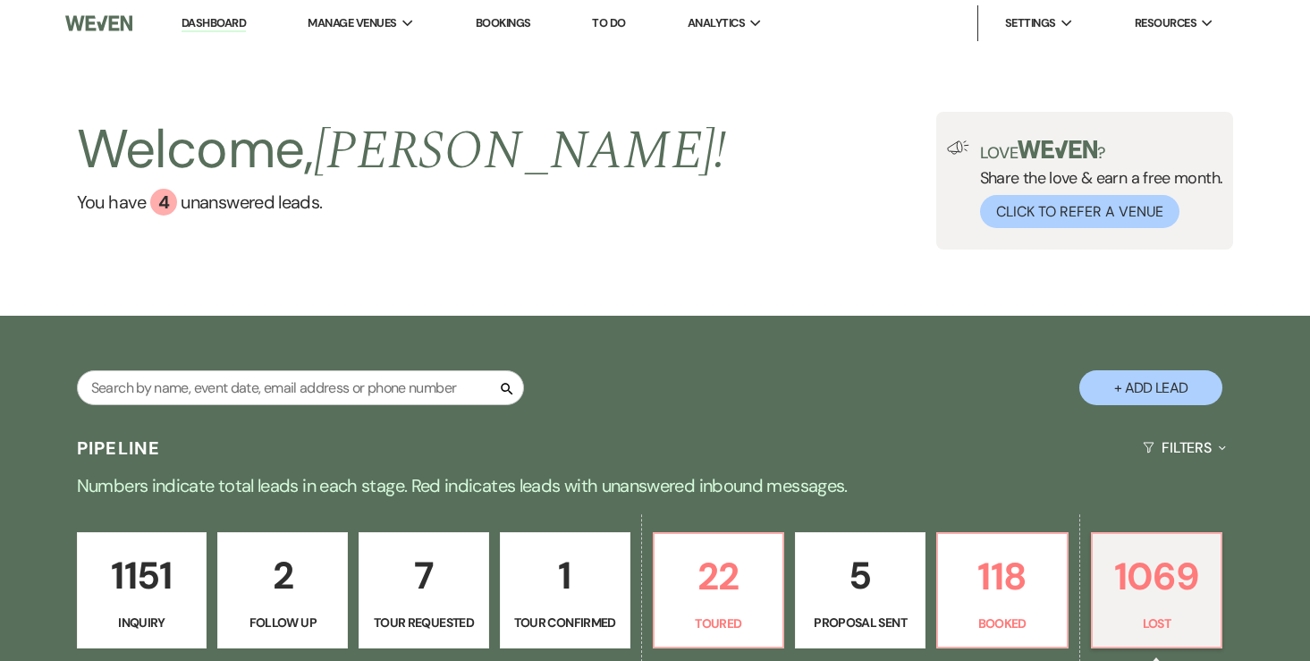
select select "8"
select select "1"
select select "8"
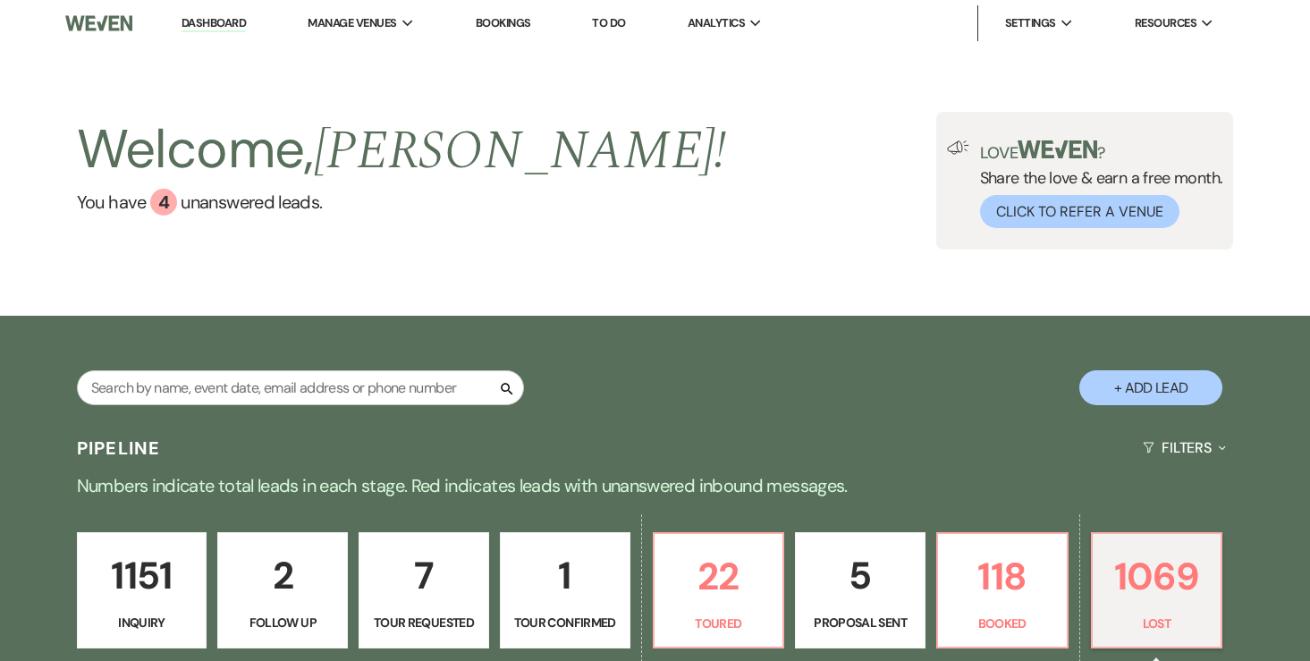
select select "6"
select select "8"
select select "7"
select select "8"
select select "6"
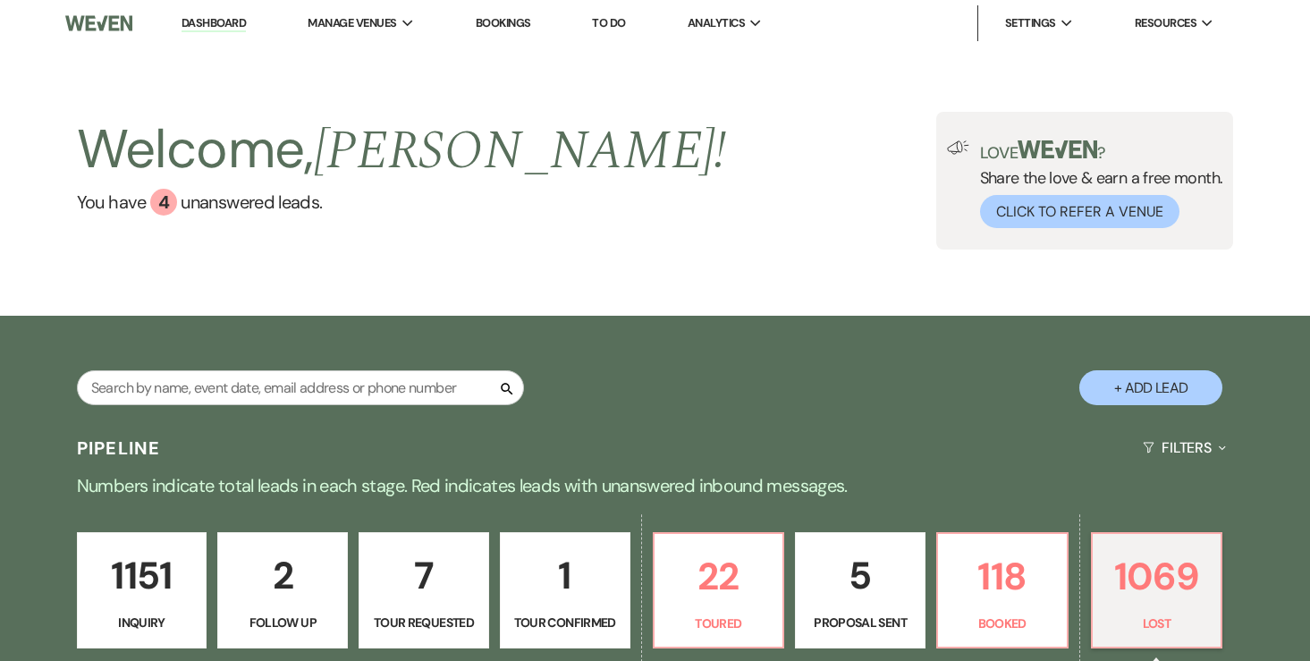
select select "8"
select select "7"
select select "8"
select select "5"
select select "8"
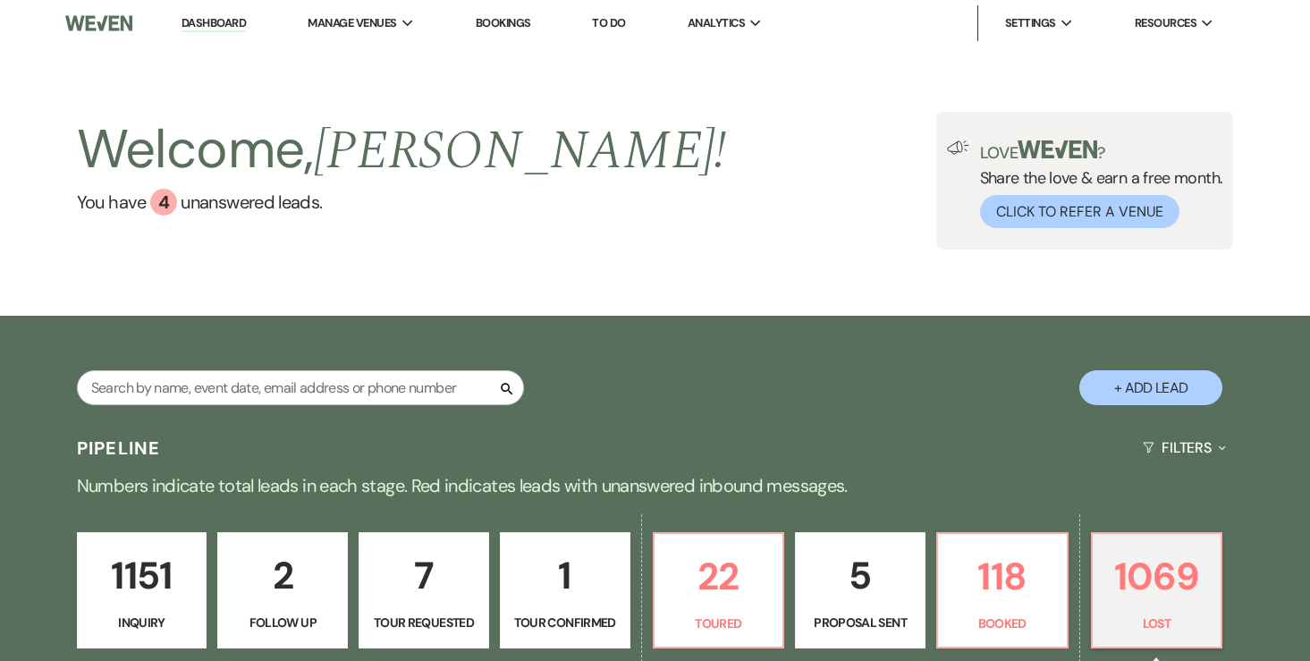
select select "6"
select select "8"
select select "6"
select select "8"
select select "6"
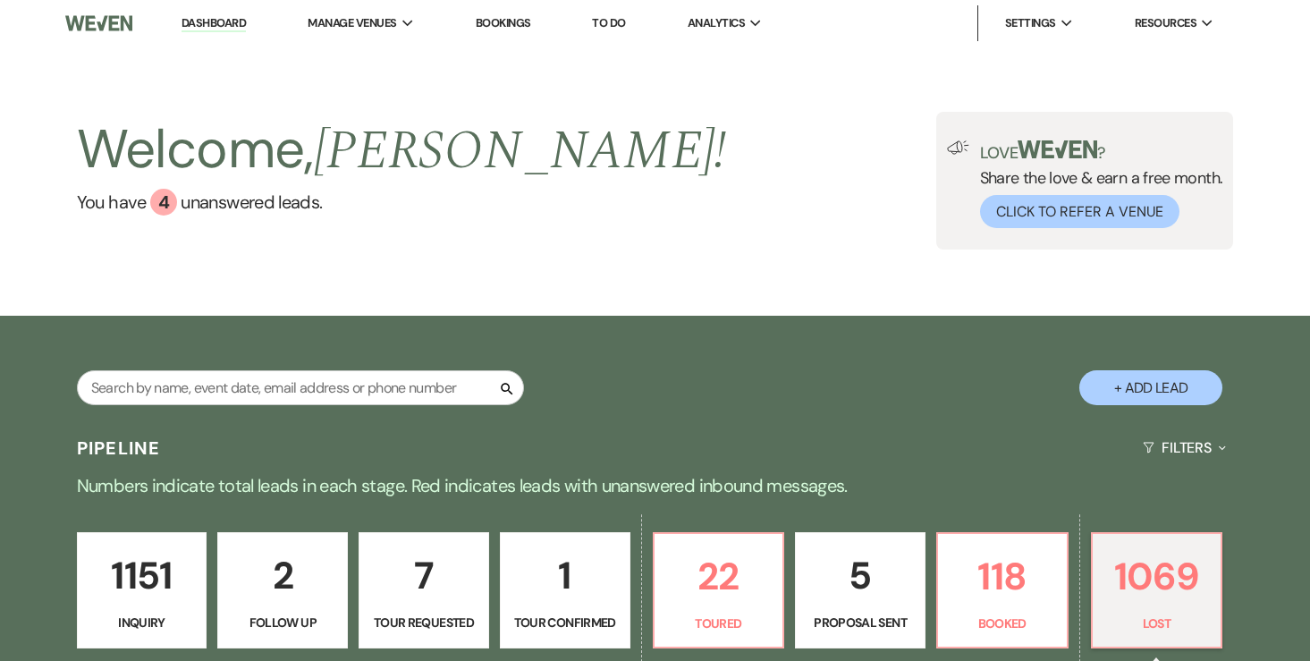
select select "8"
select select "6"
select select "8"
select select "5"
select select "8"
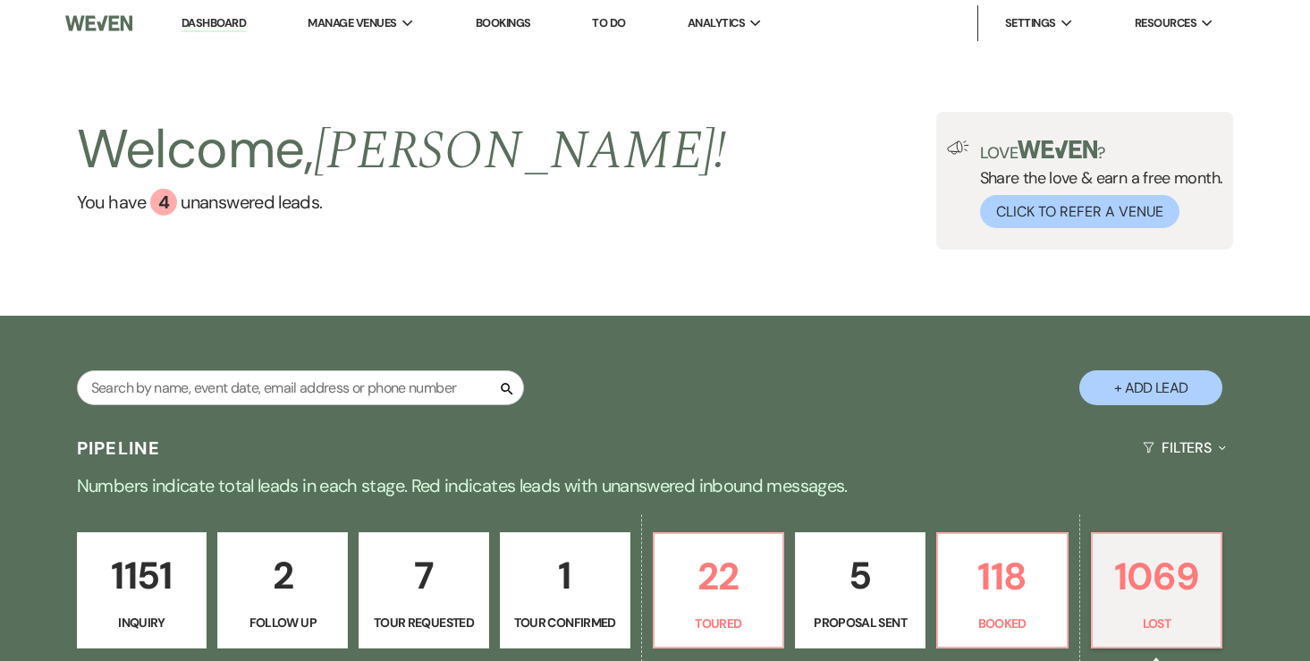
select select "5"
select select "8"
select select "7"
select select "8"
select select "6"
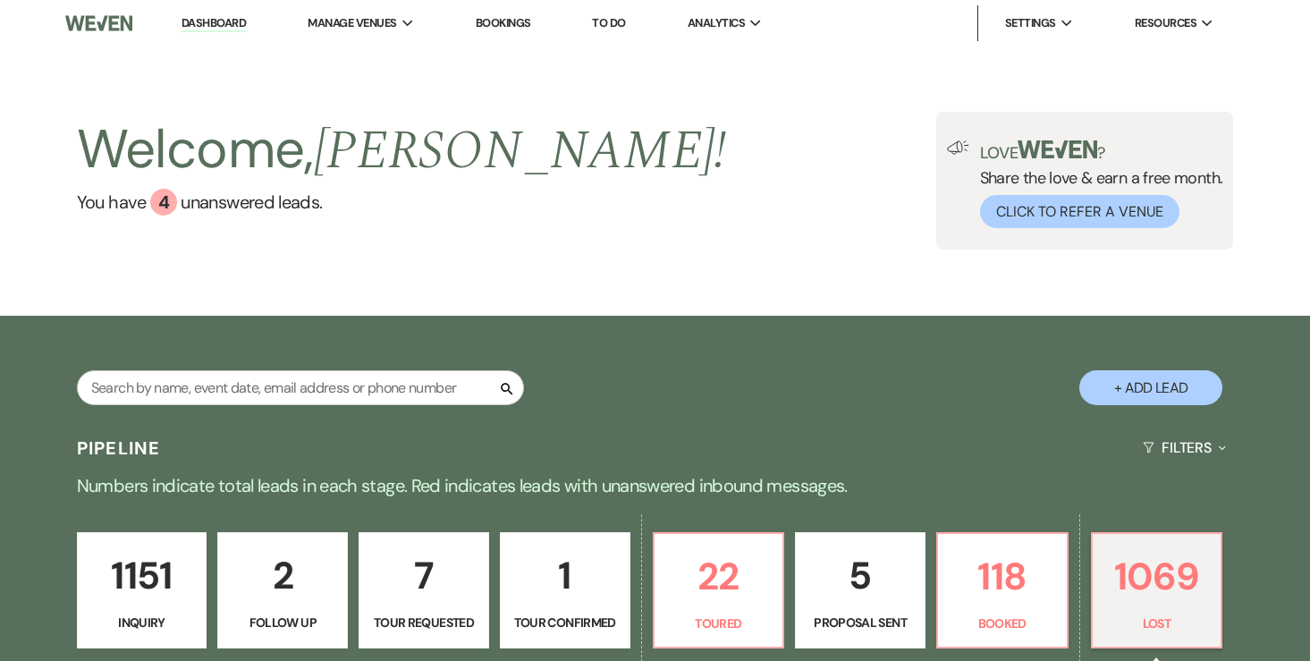
select select "8"
select select "6"
select select "8"
select select "6"
select select "8"
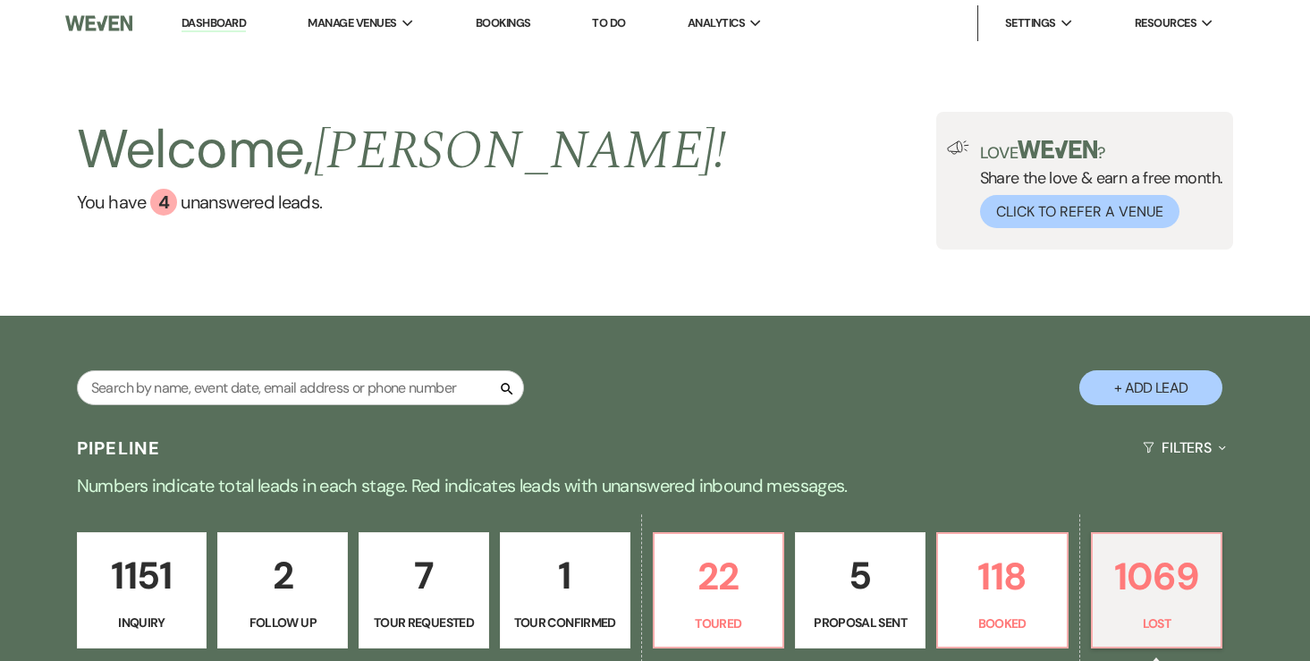
select select "1"
select select "8"
select select "6"
select select "8"
select select "7"
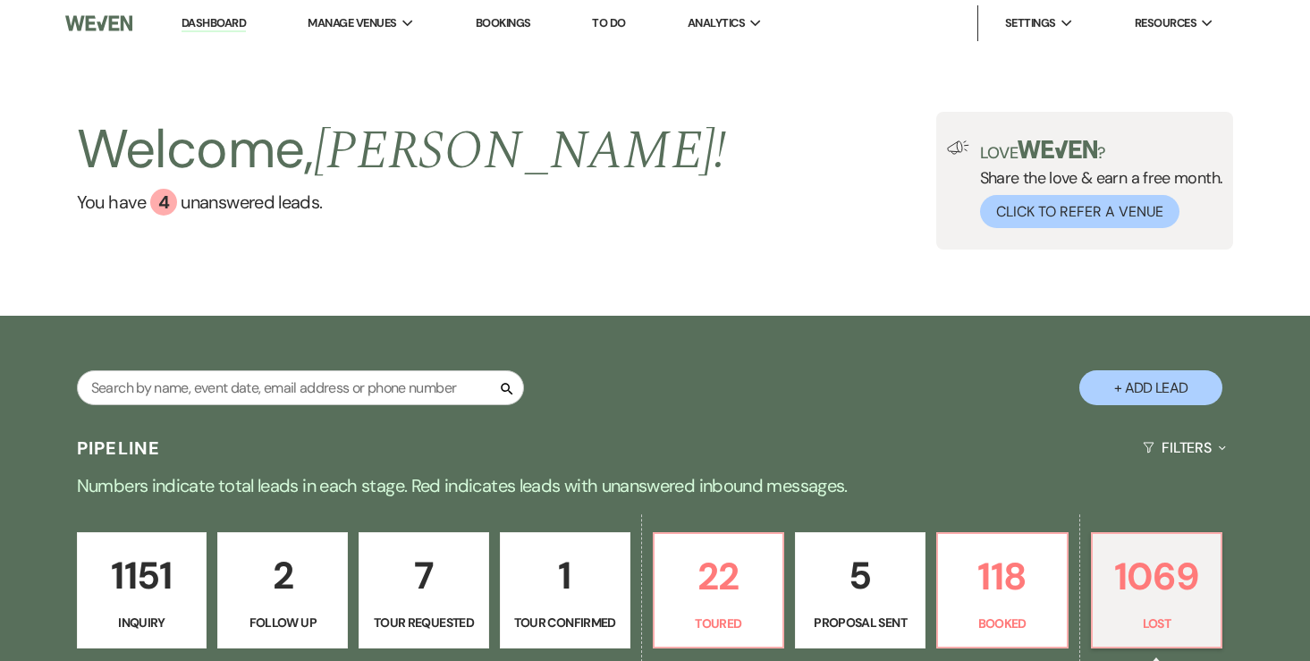
select select "8"
select select "6"
select select "8"
select select "6"
select select "8"
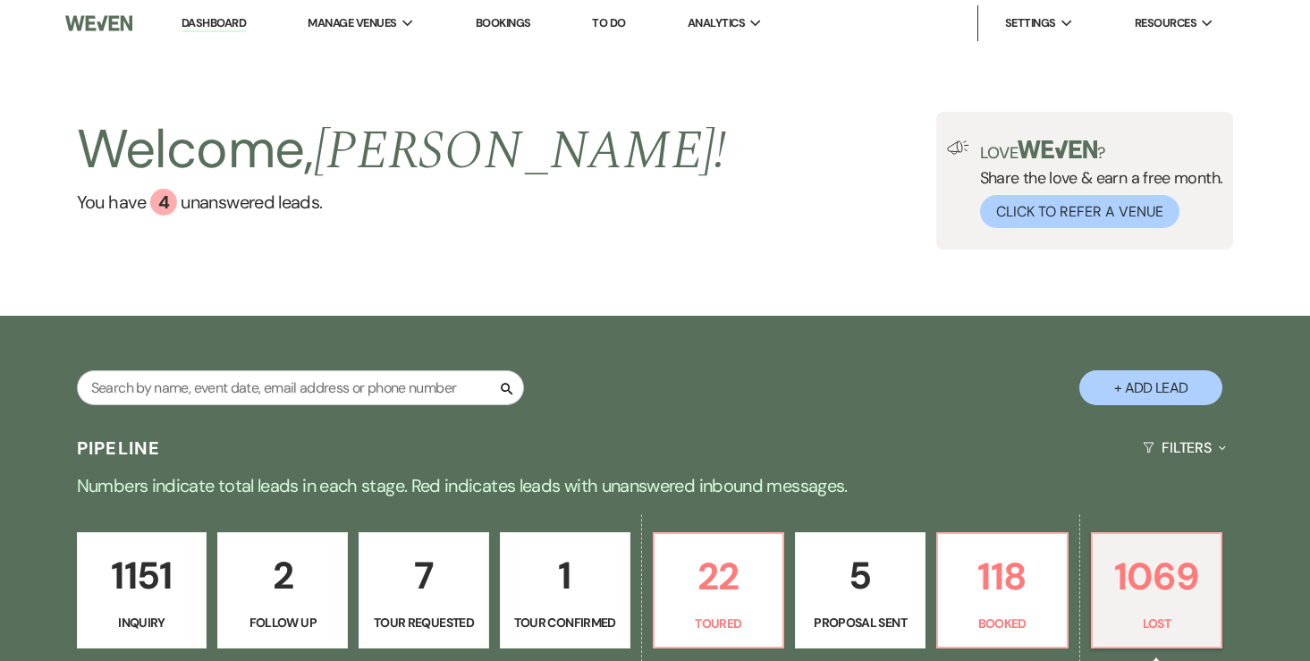
select select "7"
select select "8"
select select "6"
select select "8"
select select "6"
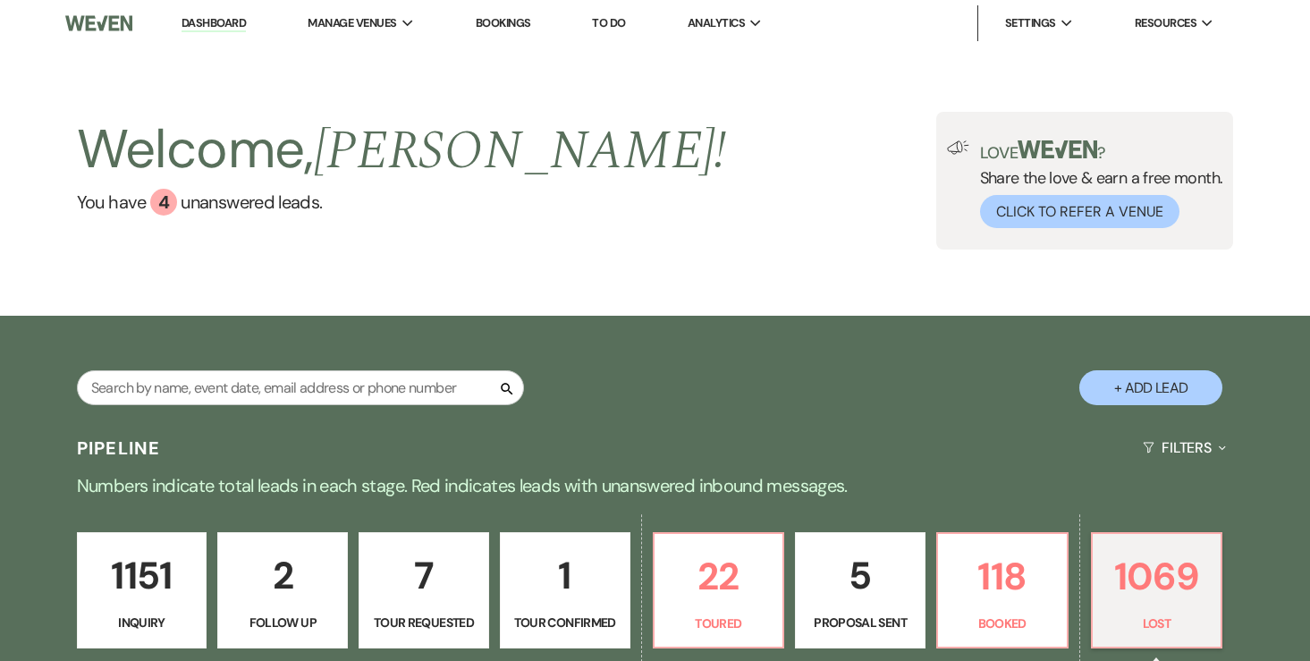
select select "8"
select select "6"
select select "8"
select select "9"
select select "8"
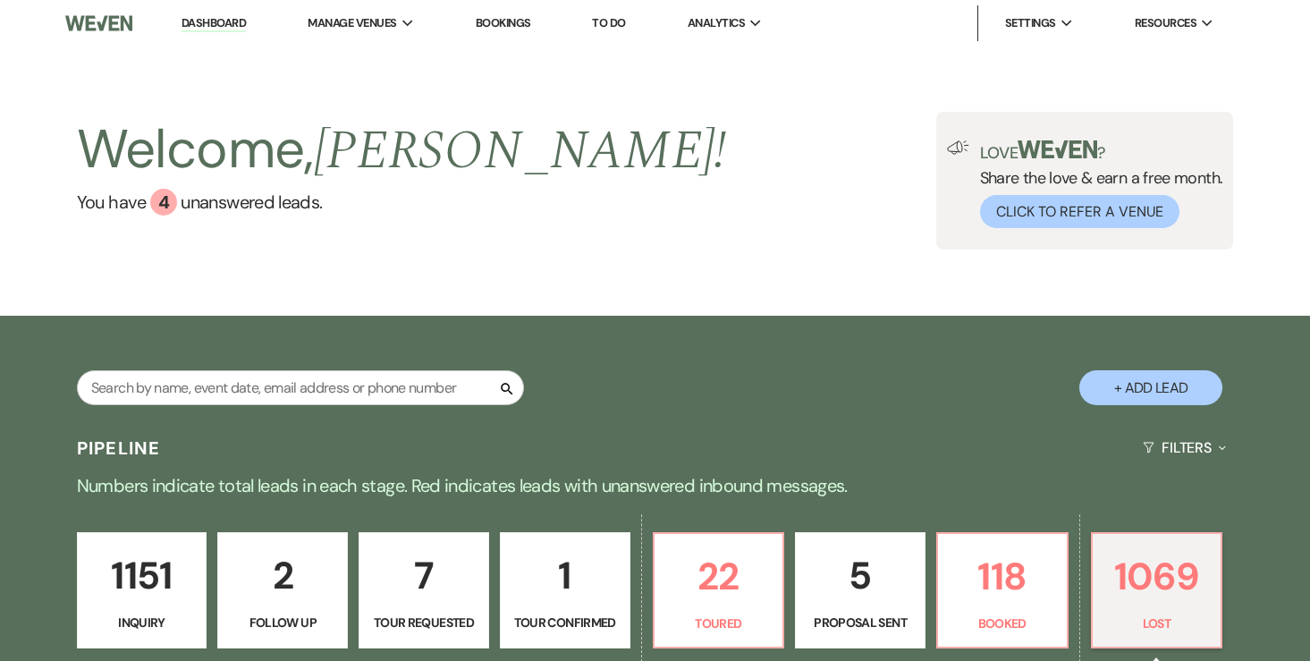
select select "6"
select select "8"
select select "10"
select select "8"
select select "6"
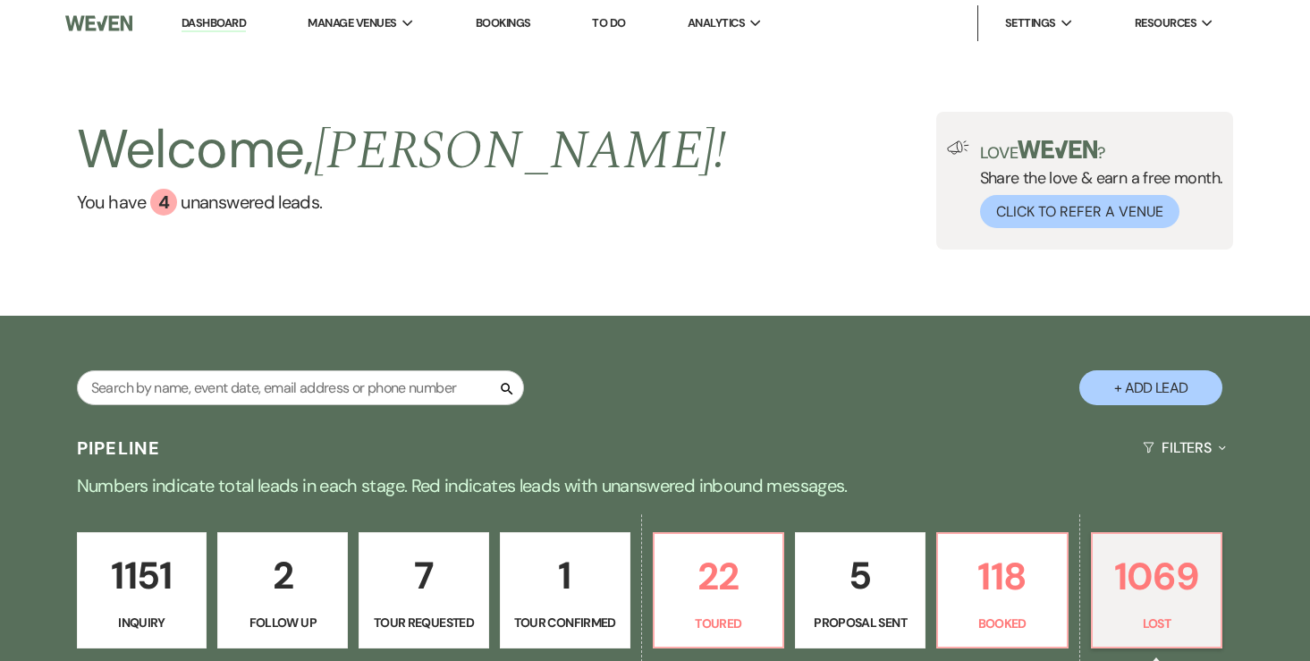
select select "8"
select select "6"
select select "8"
select select "6"
select select "8"
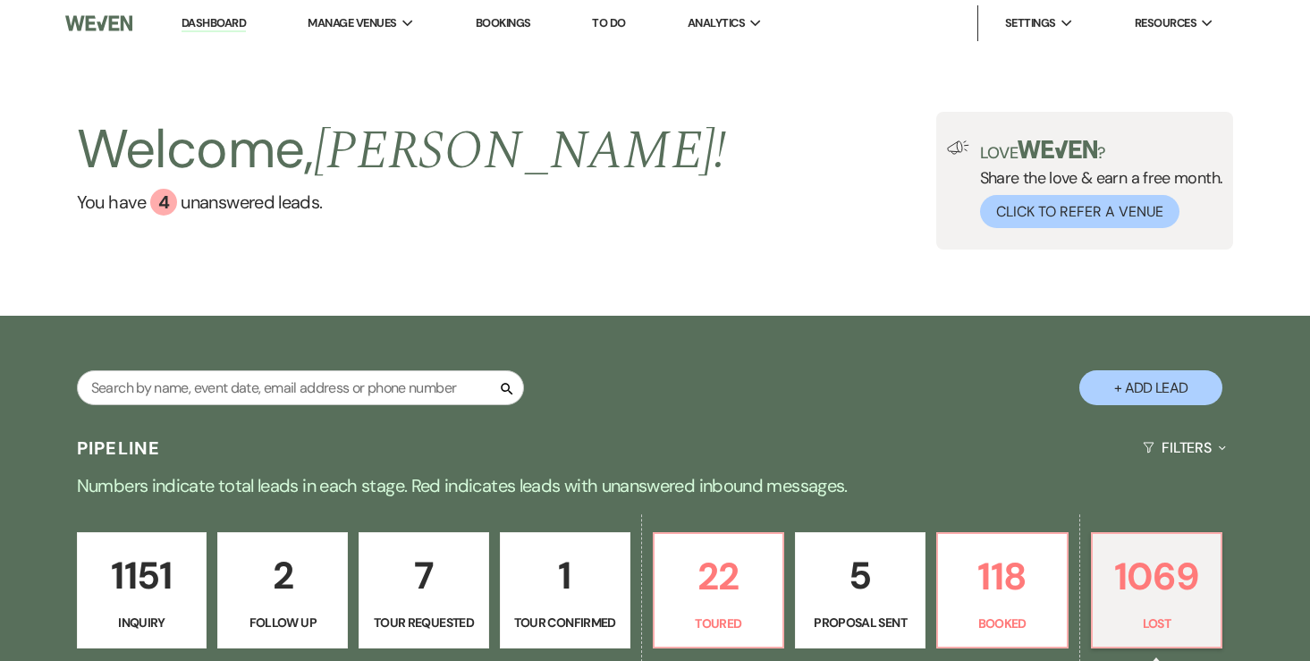
select select "6"
select select "8"
select select "6"
select select "8"
select select "6"
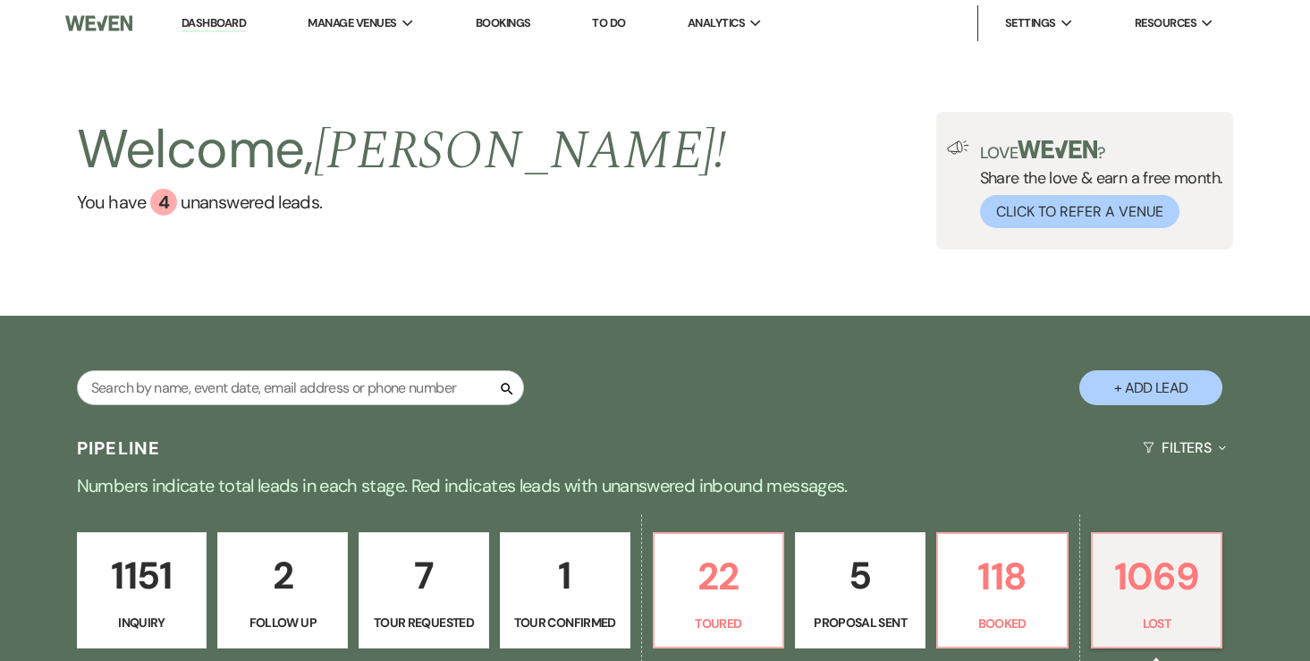
select select "8"
select select "6"
select select "8"
select select "9"
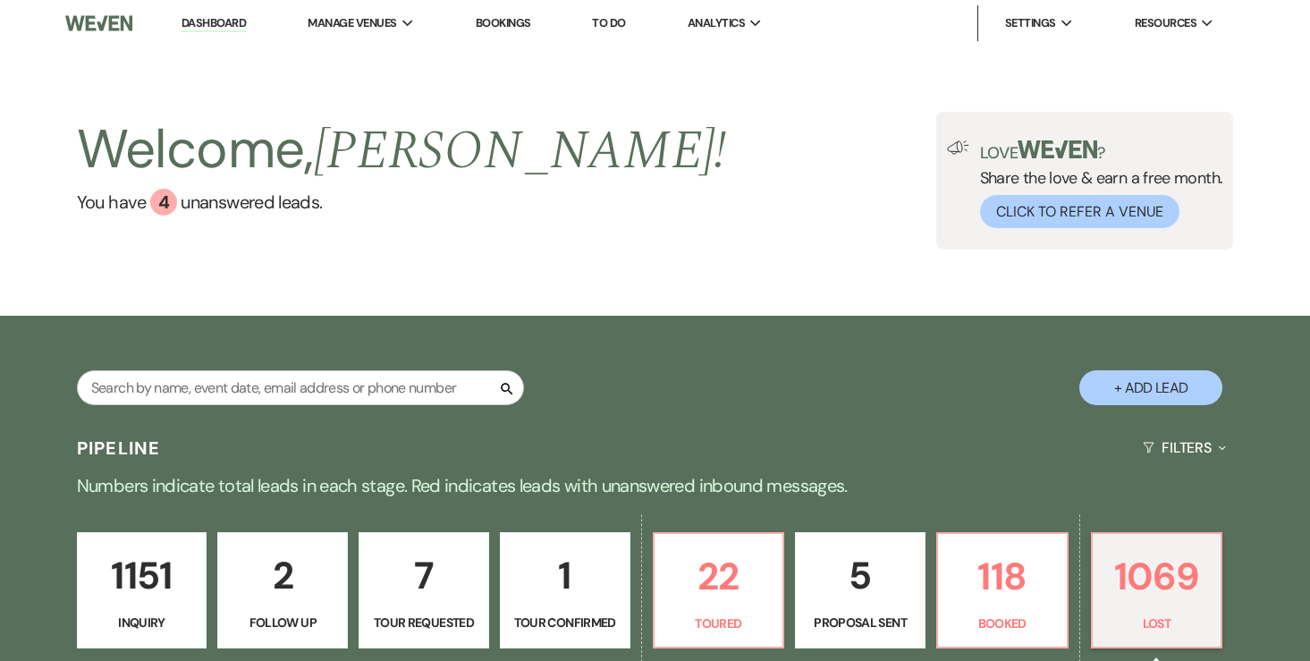
select select "8"
select select "6"
select select "8"
select select "6"
select select "8"
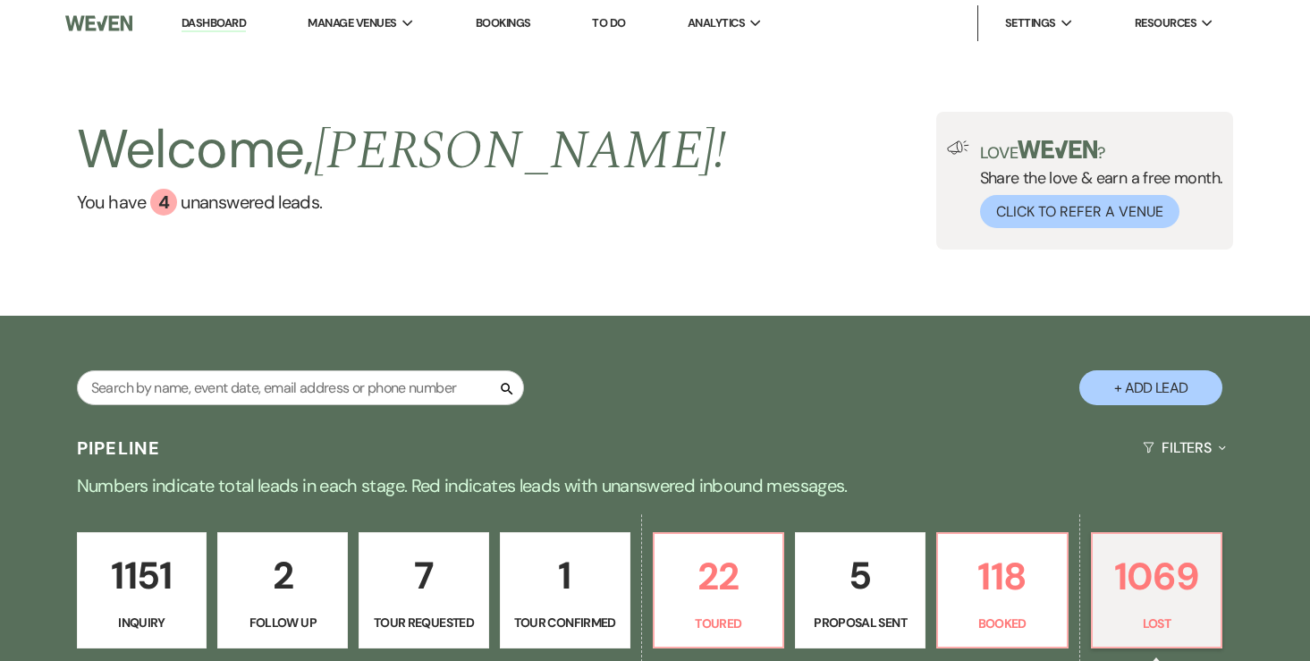
select select "7"
select select "8"
select select "6"
select select "8"
select select "9"
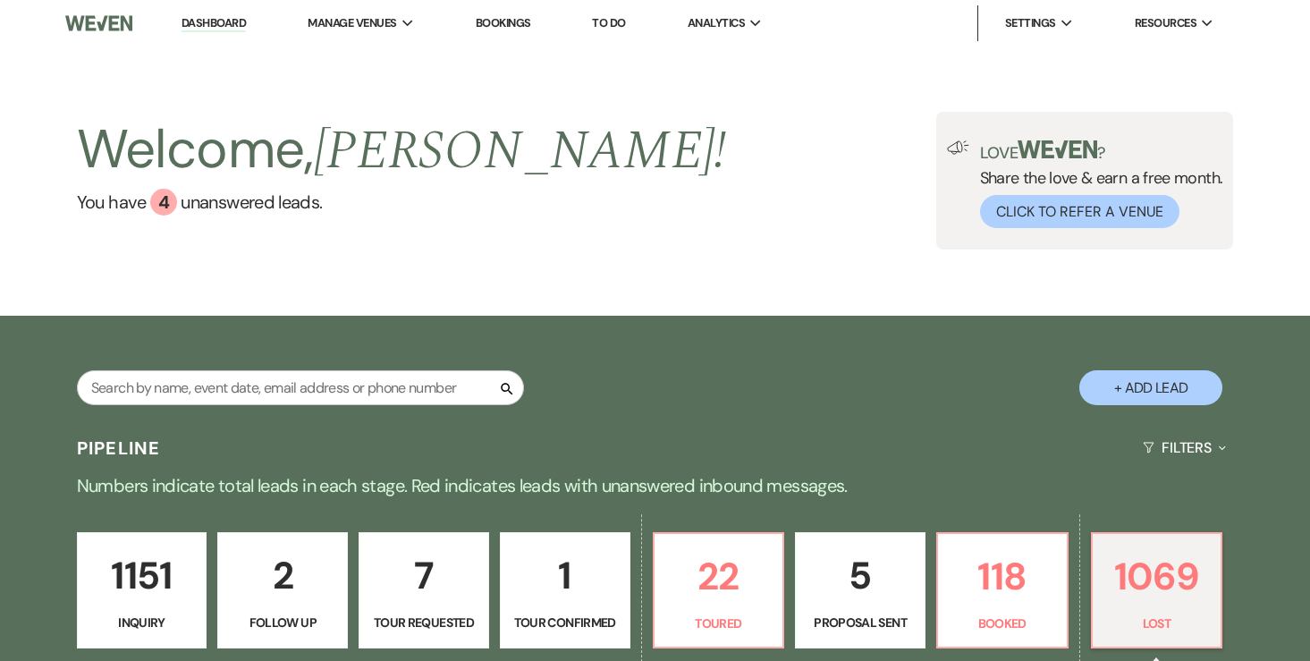
select select "8"
select select "6"
select select "8"
select select "6"
select select "8"
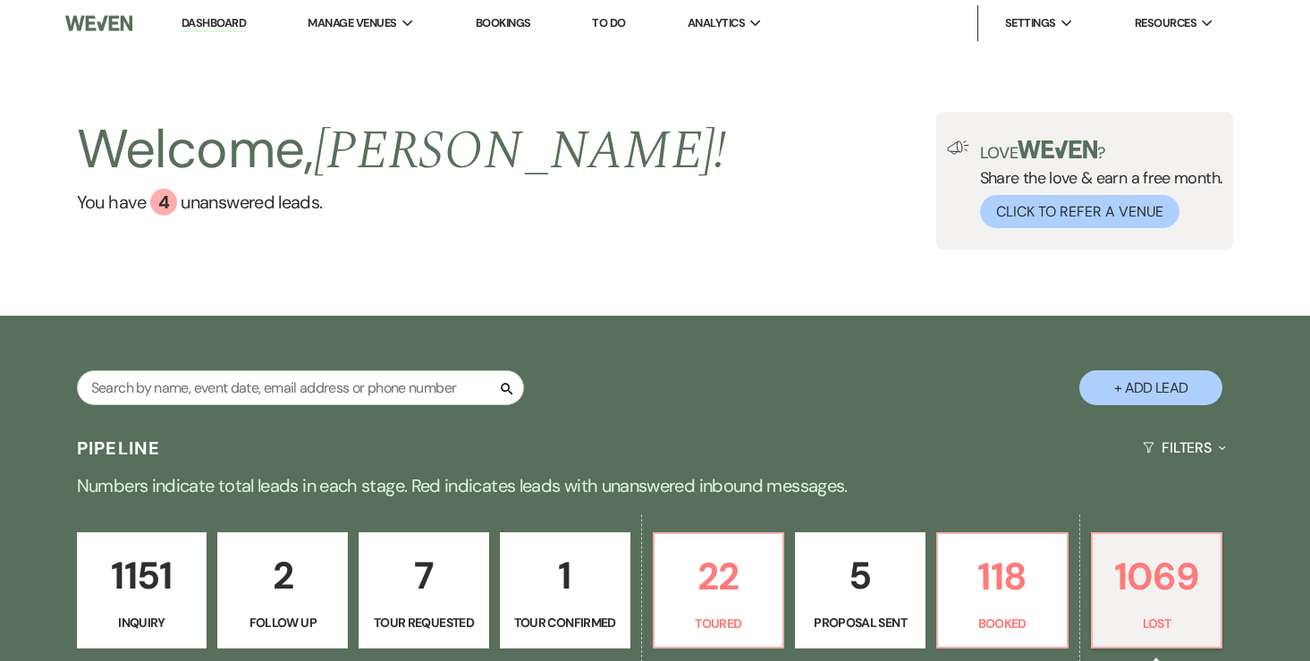
select select "6"
select select "8"
select select "5"
select select "8"
select select "6"
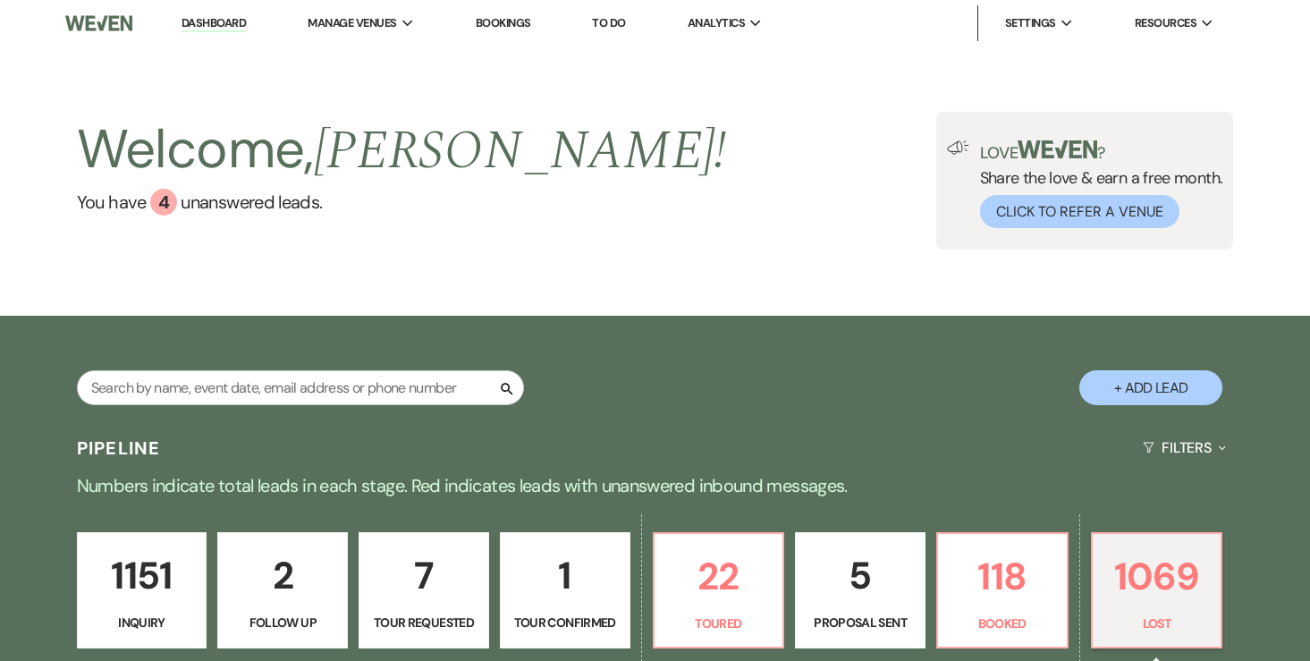
select select "8"
select select "6"
select select "8"
select select "6"
select select "8"
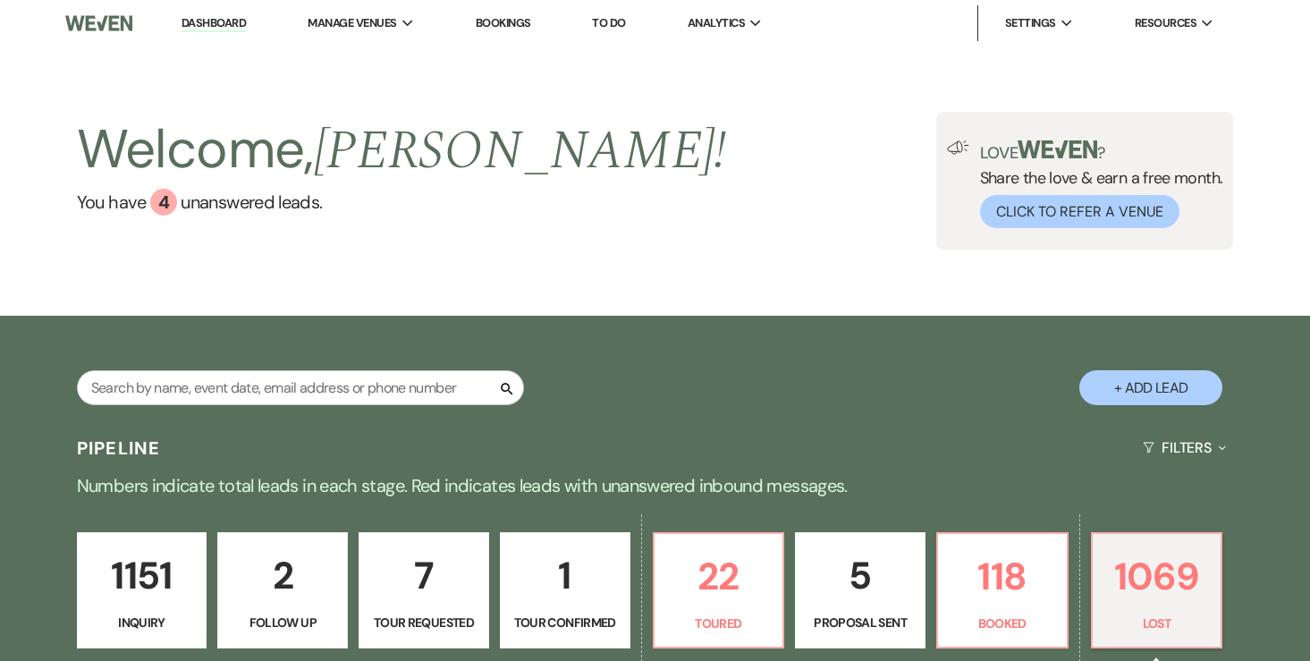
select select "7"
select select "8"
select select "6"
select select "8"
select select "5"
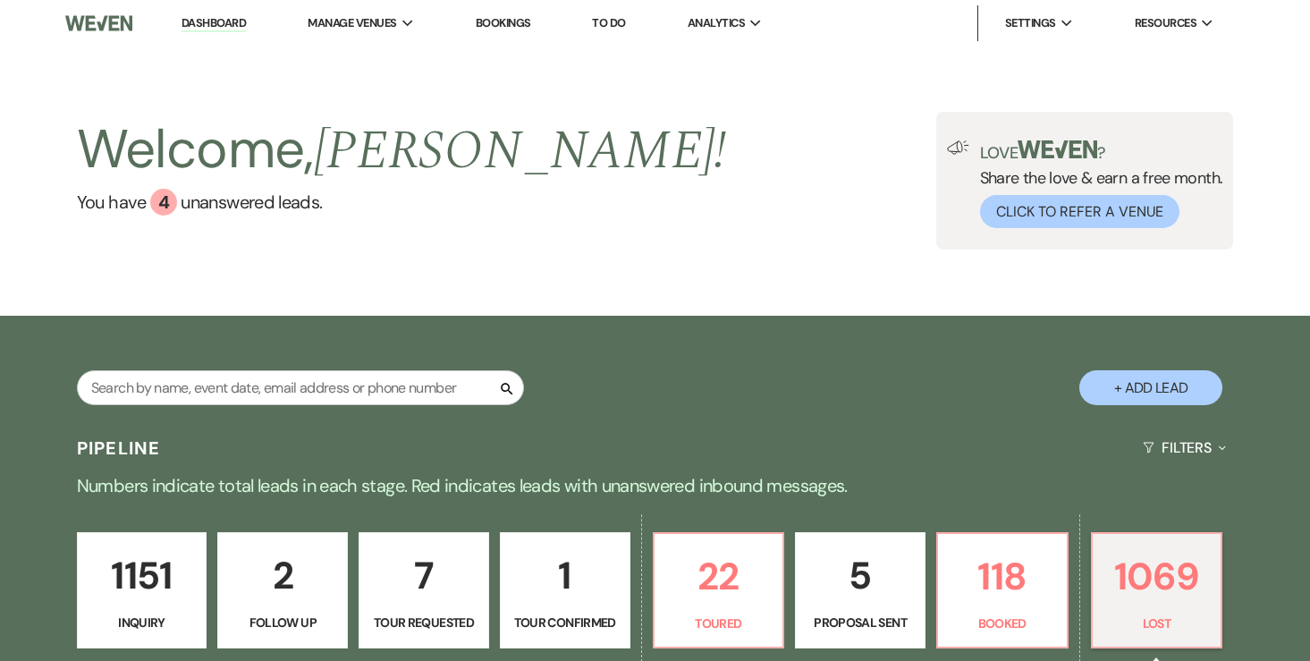
select select "8"
select select "6"
select select "8"
select select "6"
select select "8"
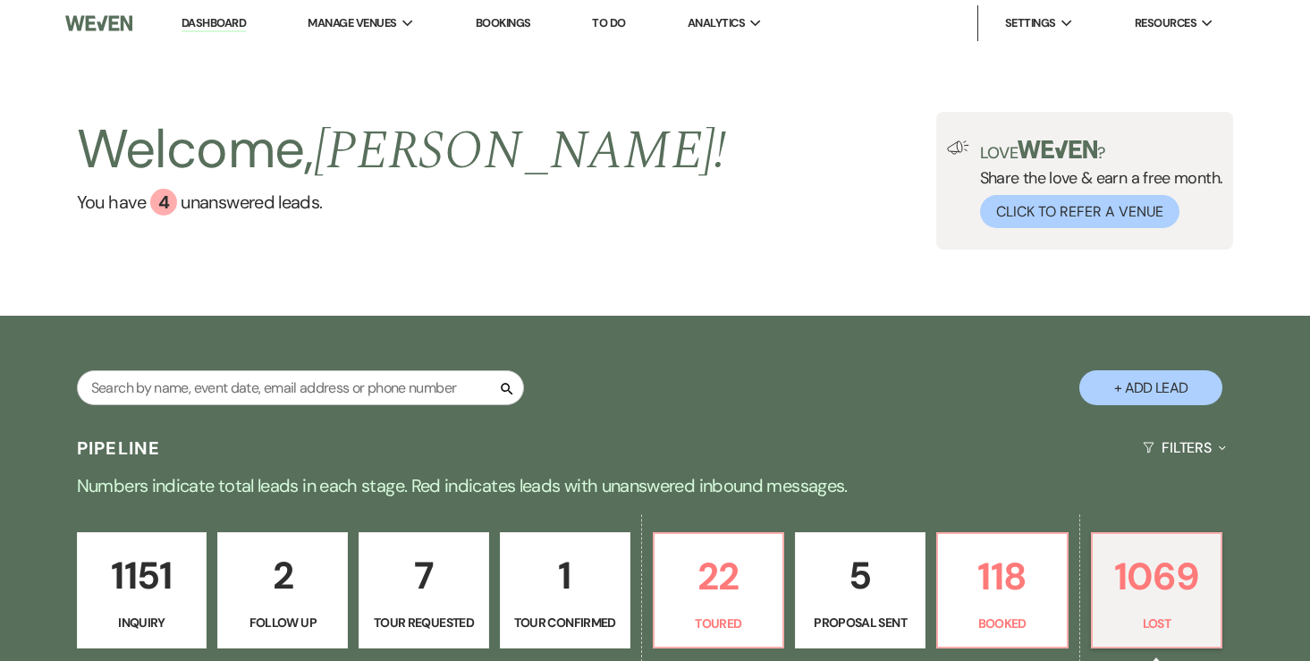
select select "6"
select select "8"
select select "5"
select select "8"
select select "6"
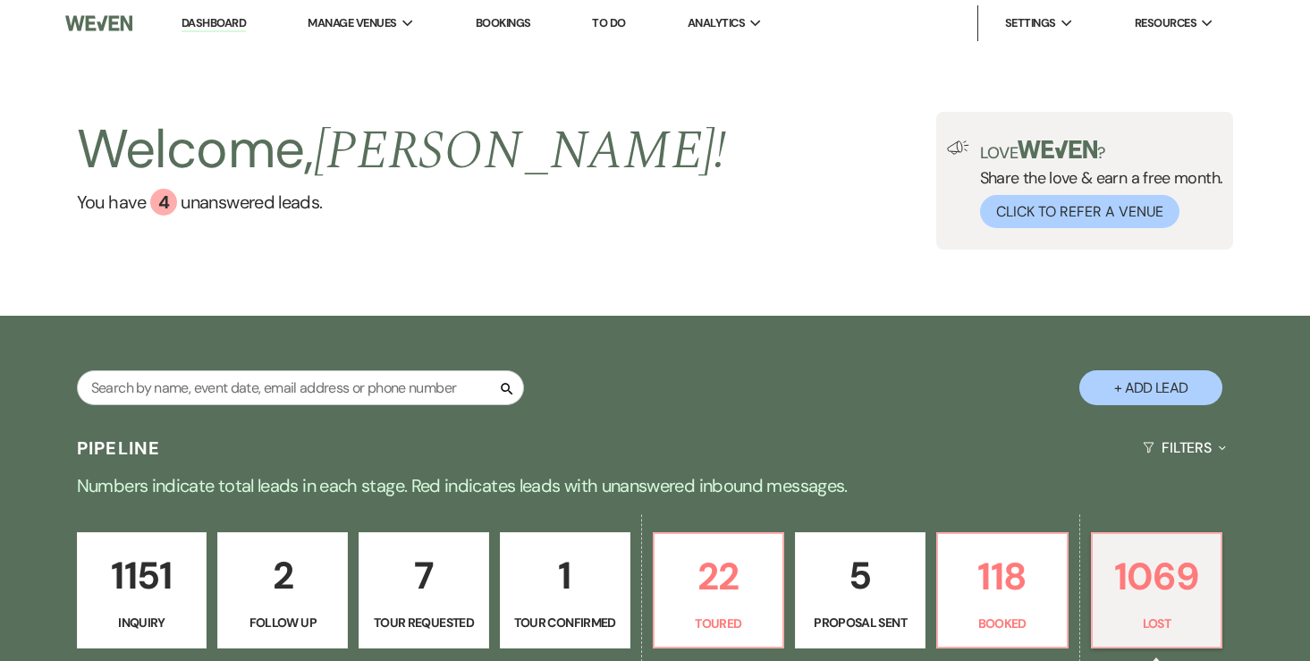
select select "8"
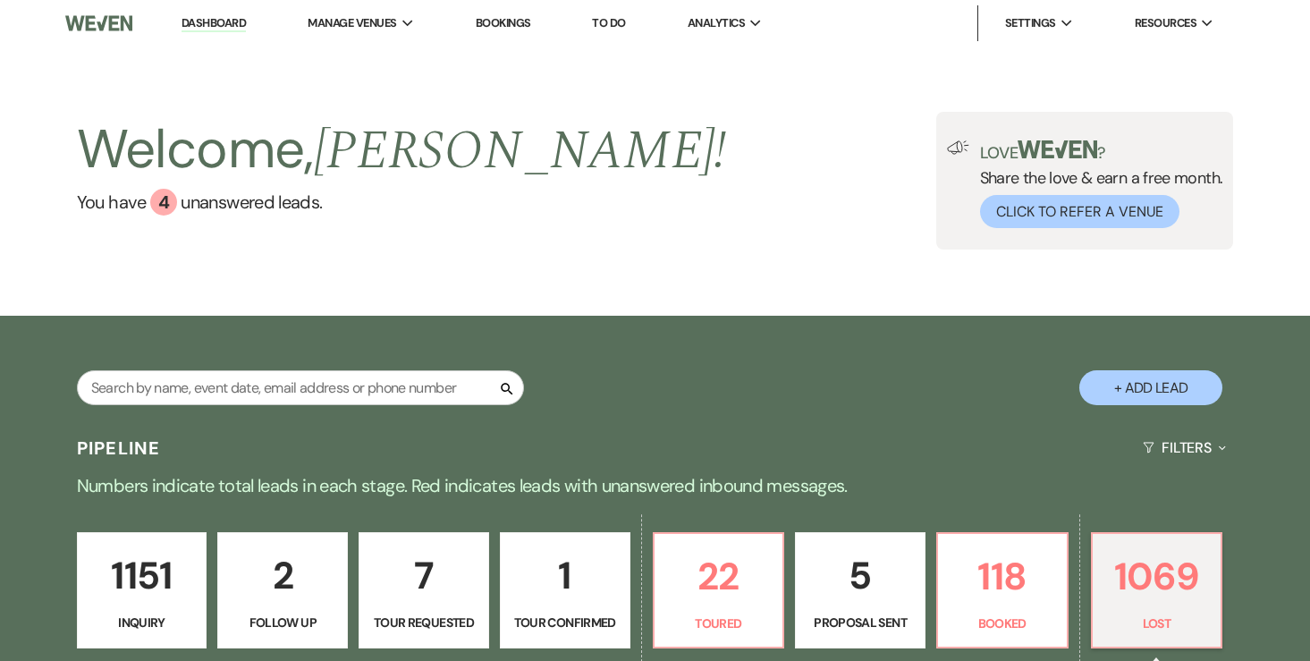
select select "8"
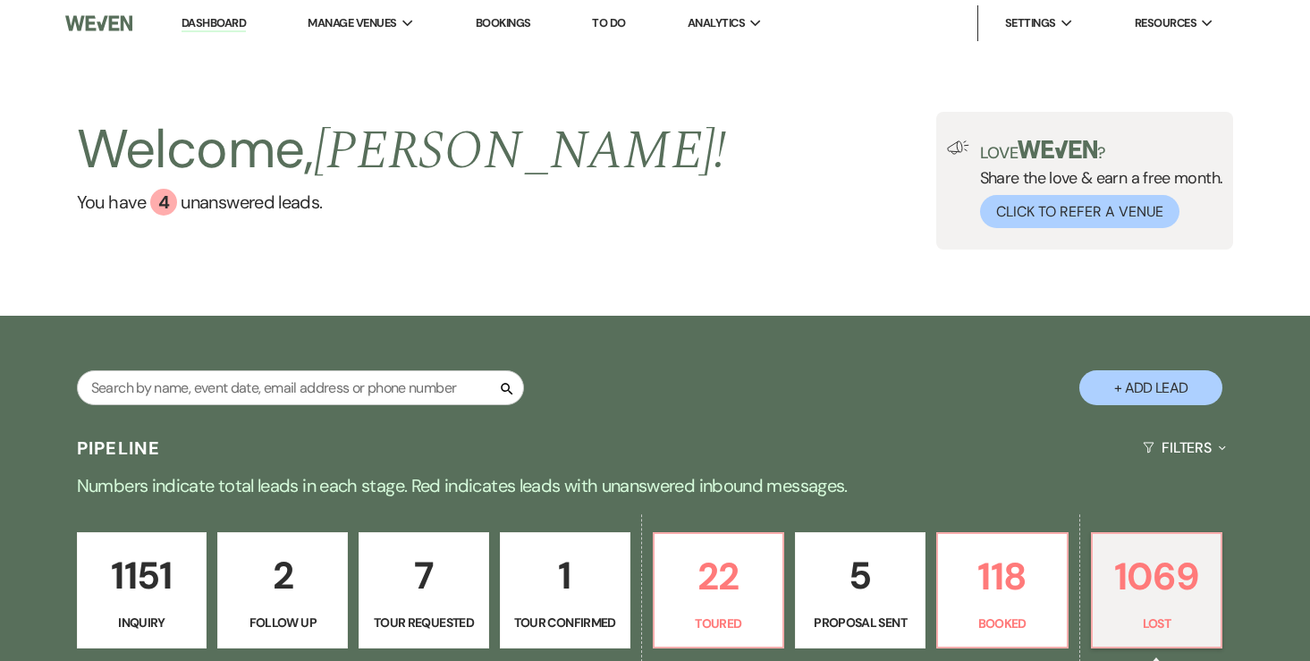
select select "8"
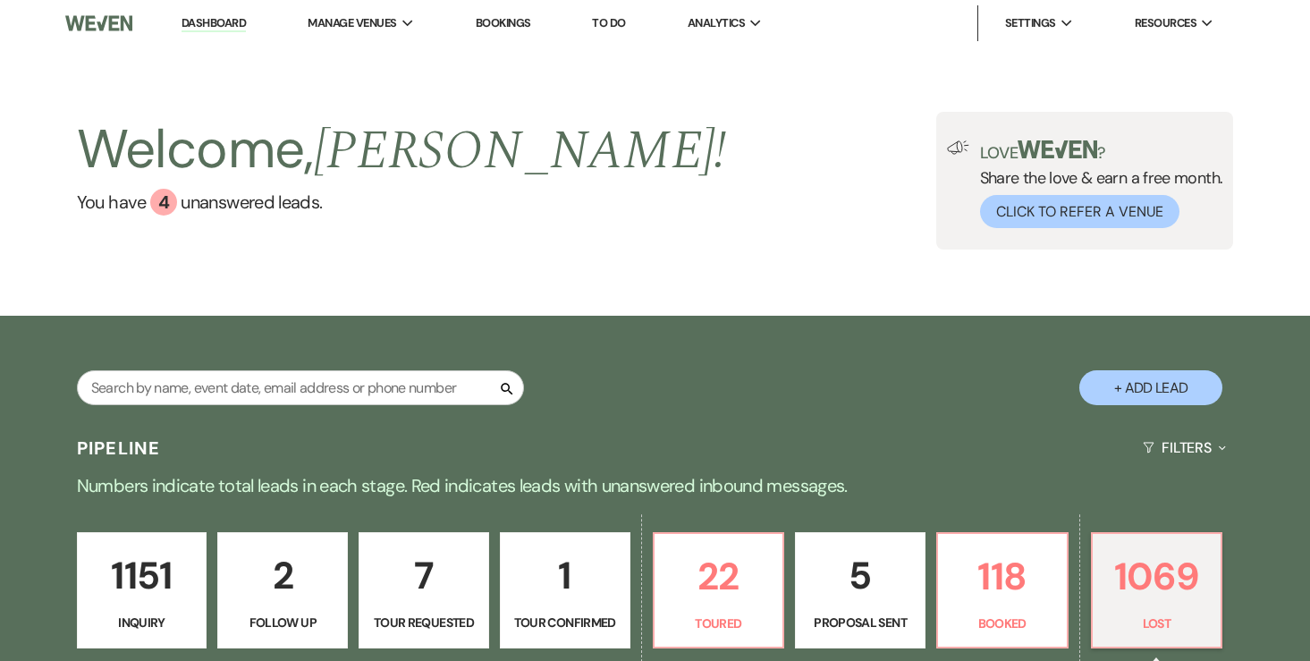
select select "8"
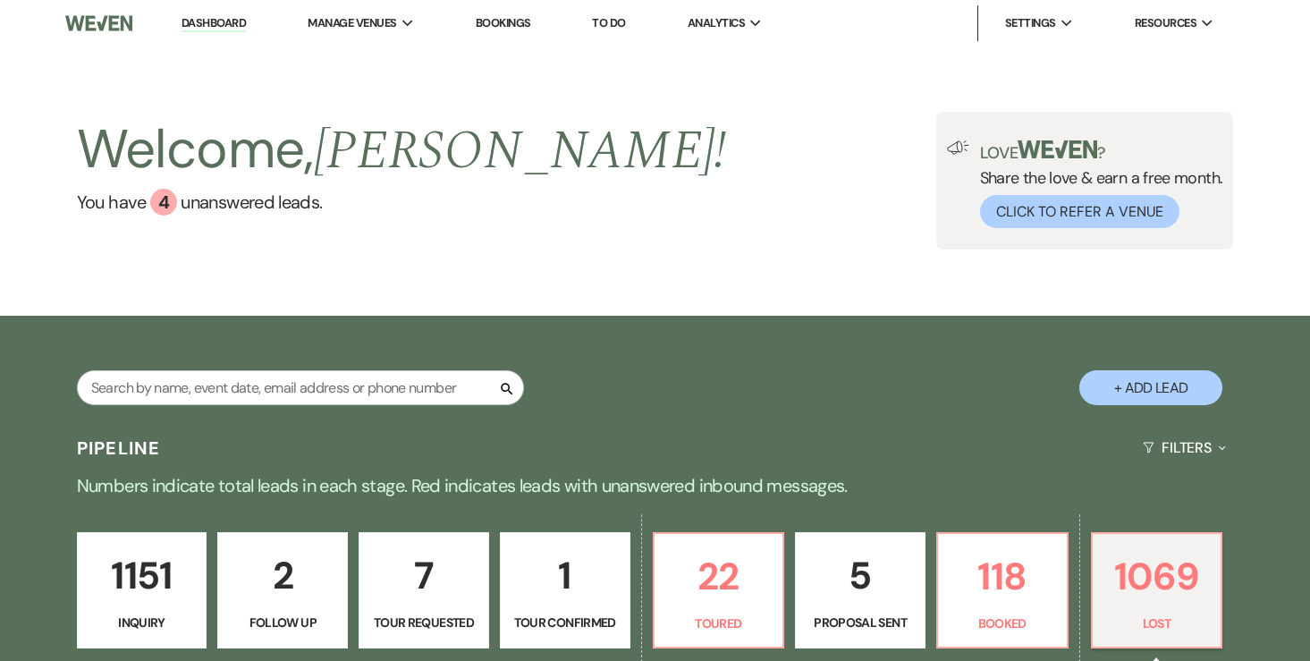
select select "8"
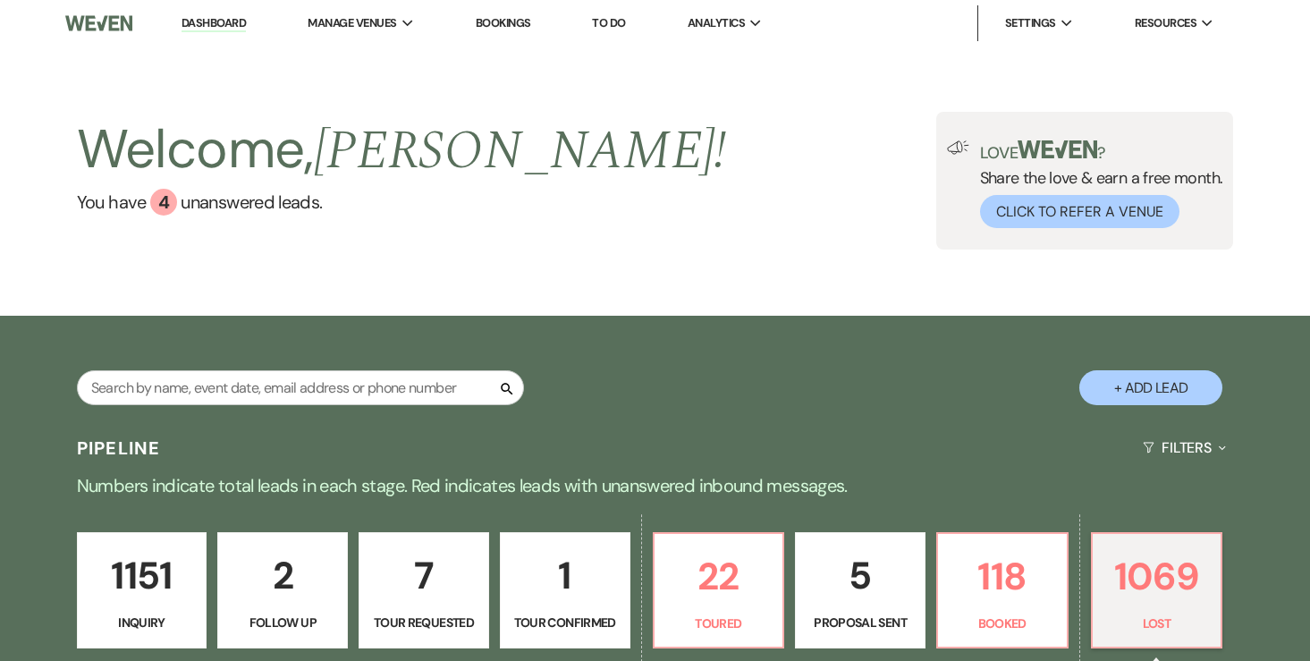
select select "8"
select select "6"
select select "8"
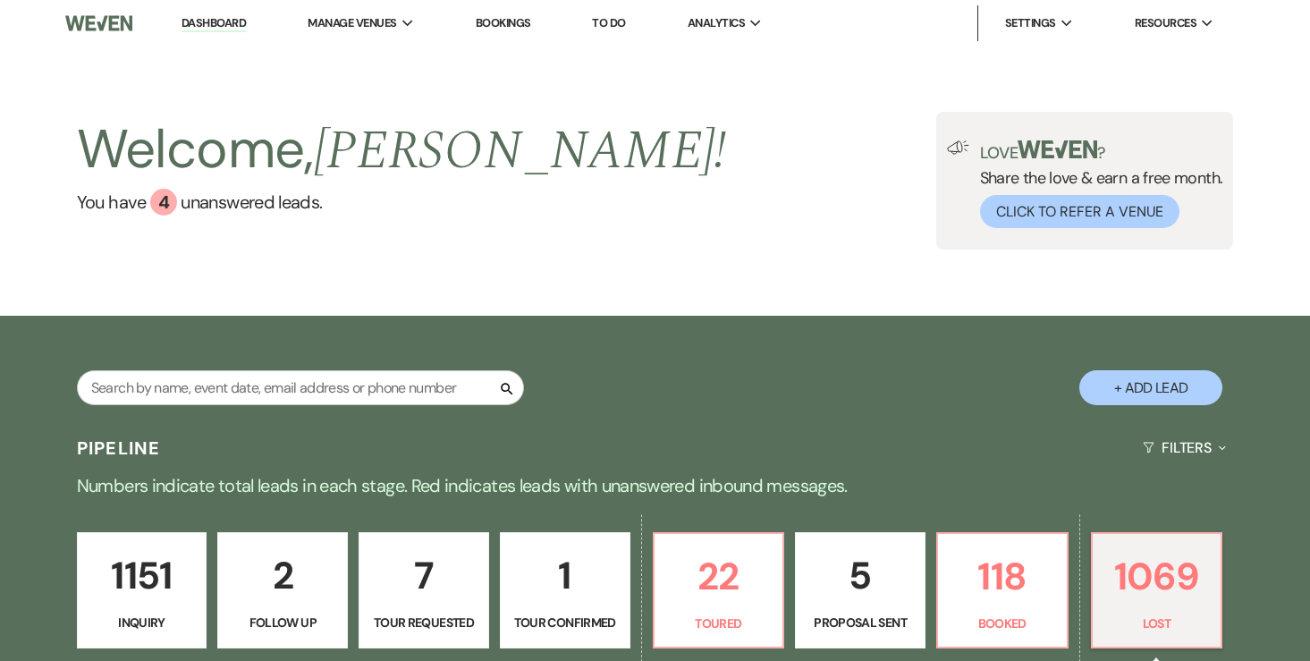
select select "8"
select select "9"
select select "8"
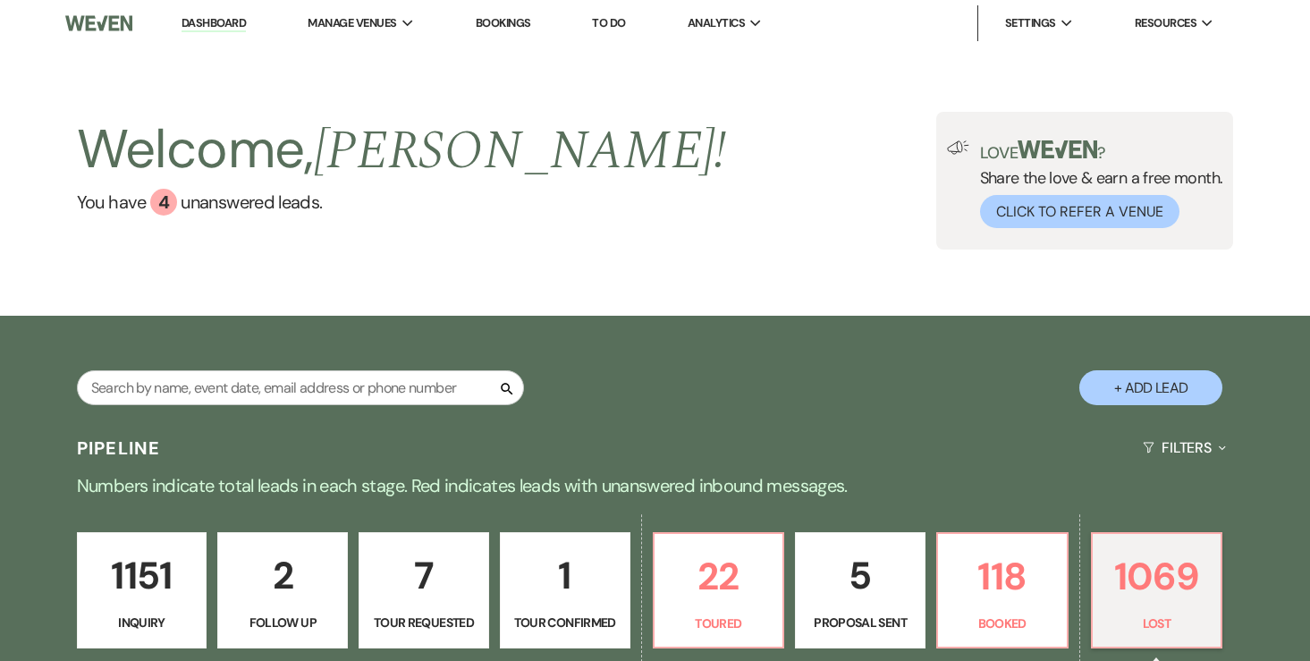
select select "8"
select select "9"
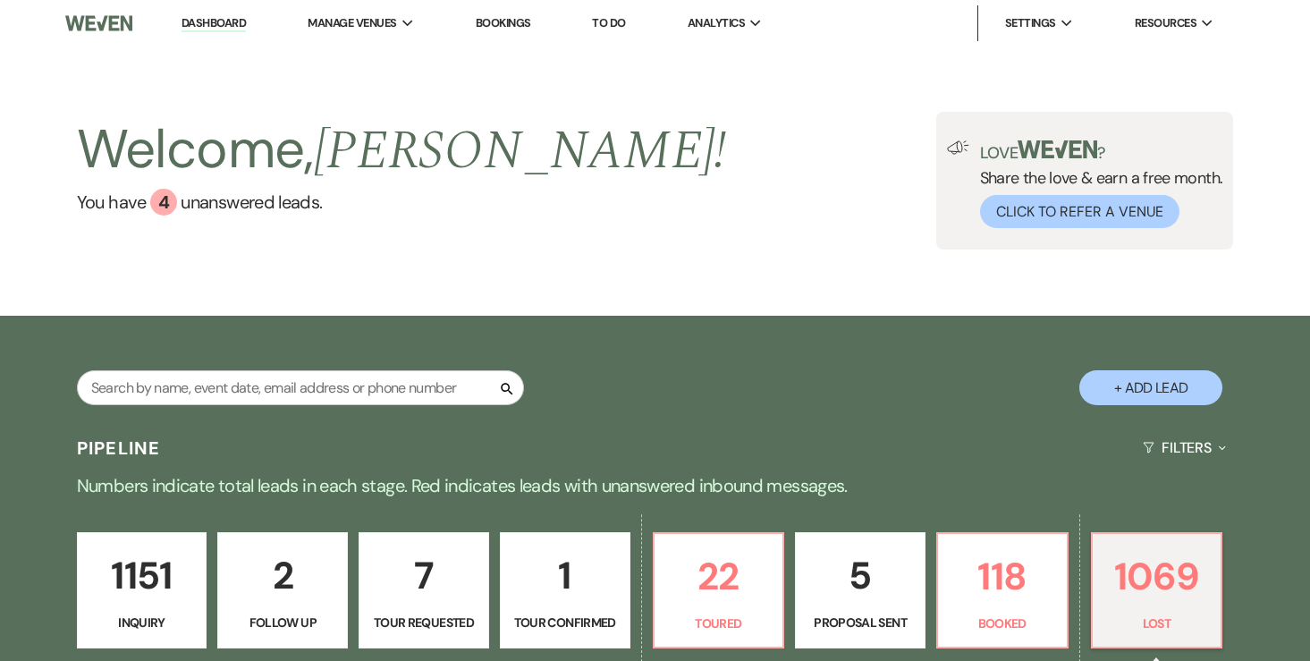
select select "8"
select select "1"
select select "8"
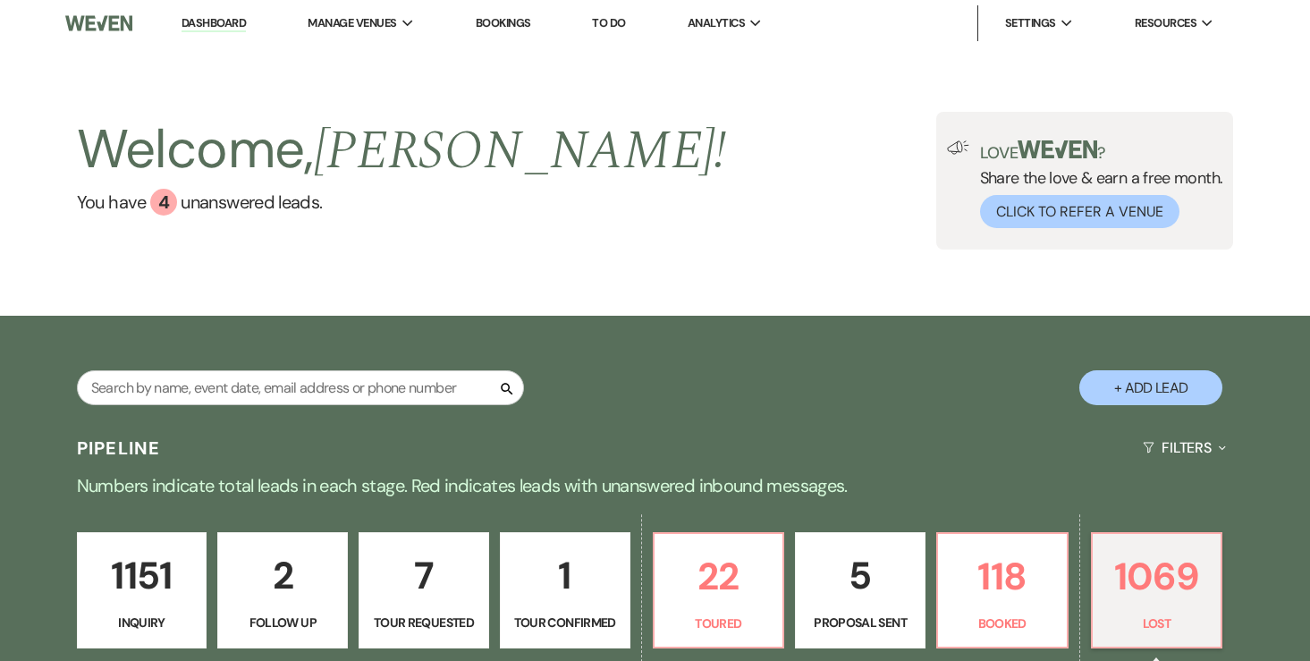
select select "8"
select select "7"
select select "8"
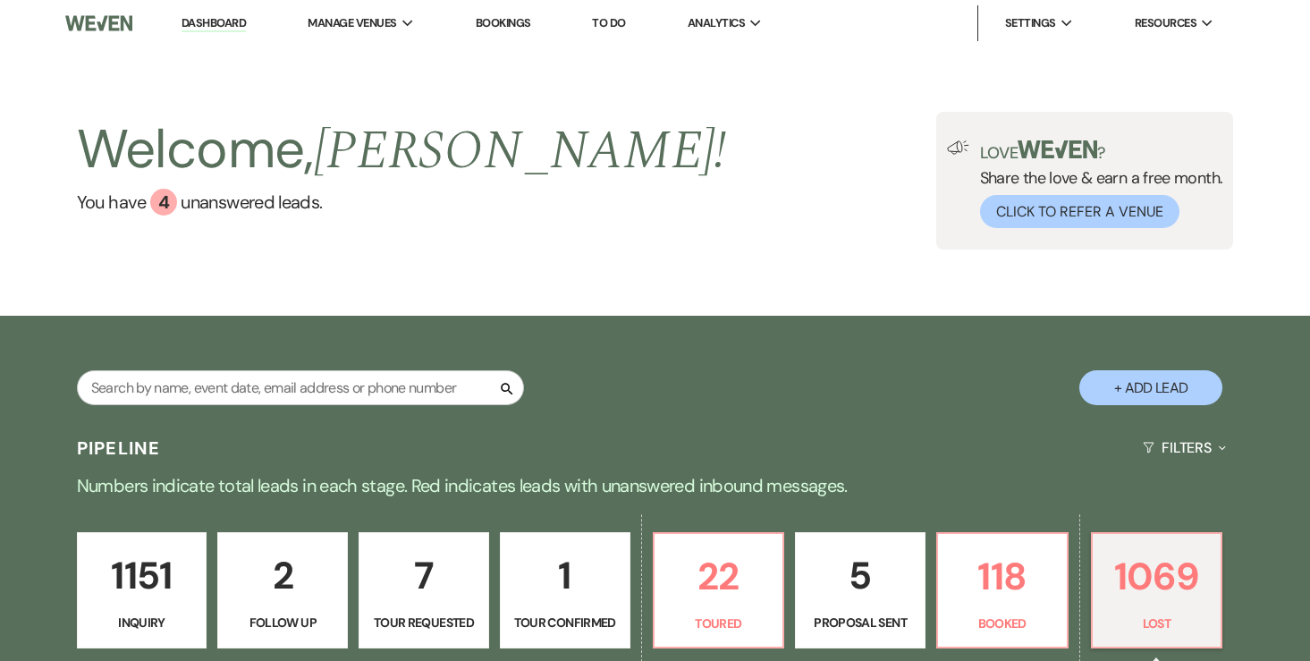
select select "8"
select select "10"
select select "8"
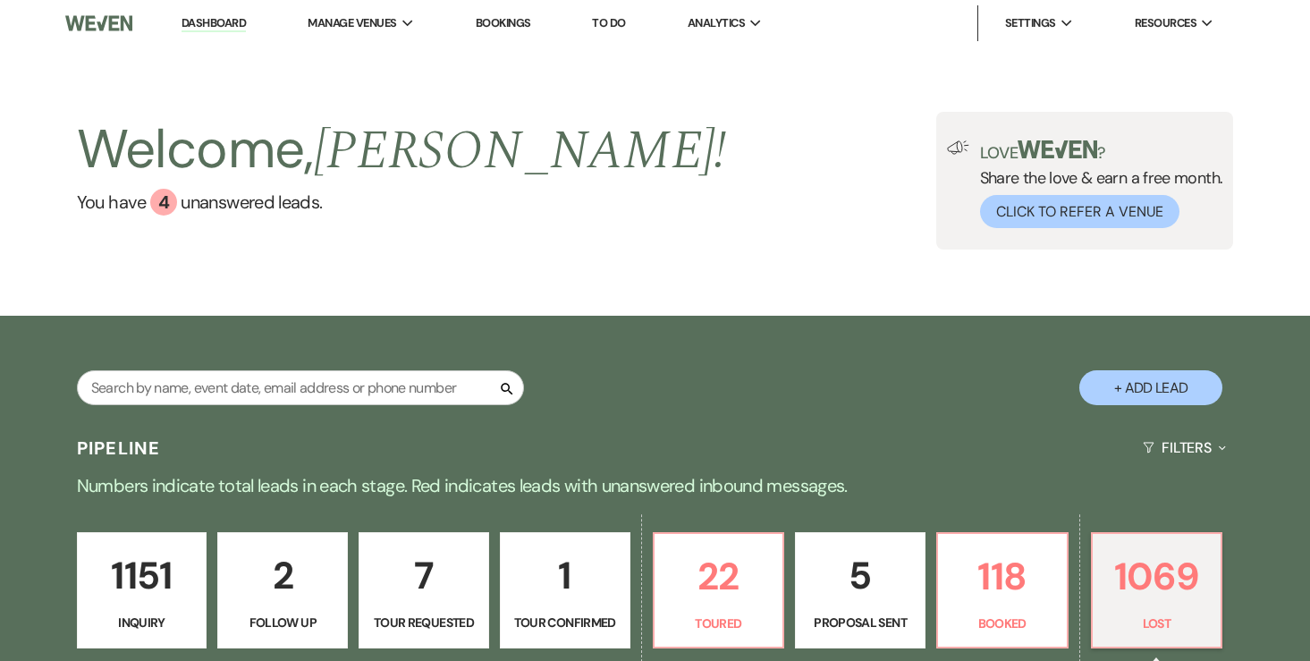
select select "8"
select select "7"
select select "8"
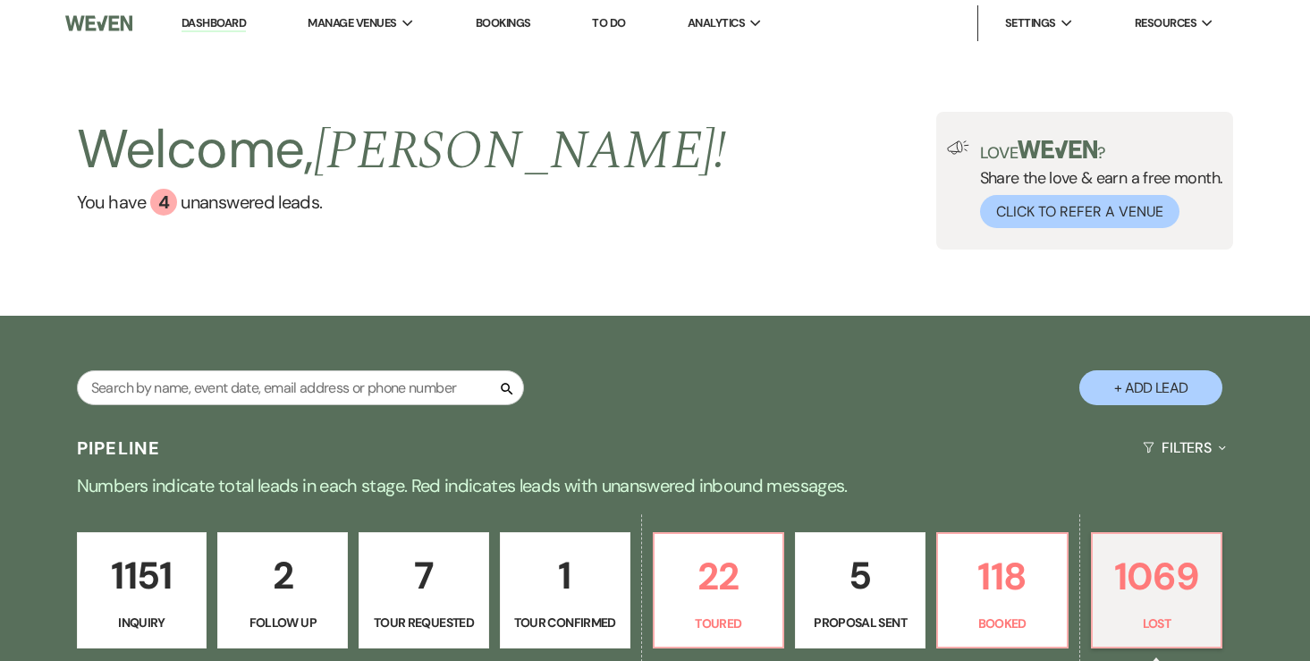
select select "8"
select select "6"
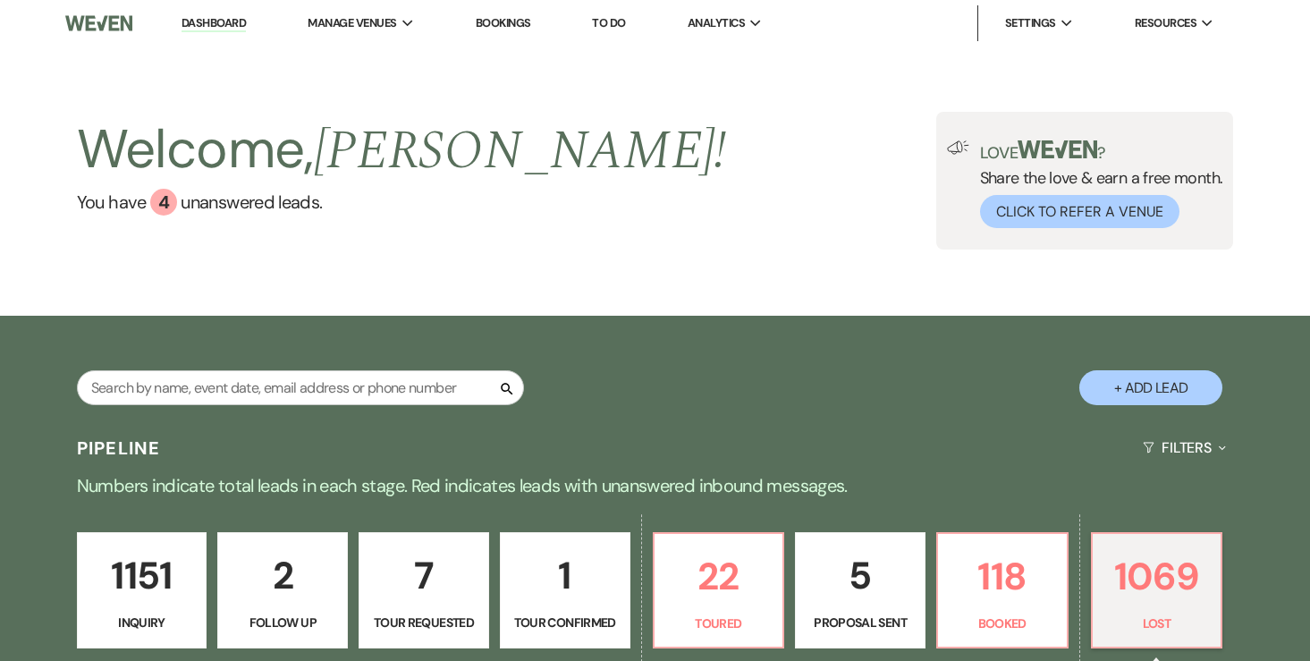
select select "8"
select select "6"
select select "8"
select select "6"
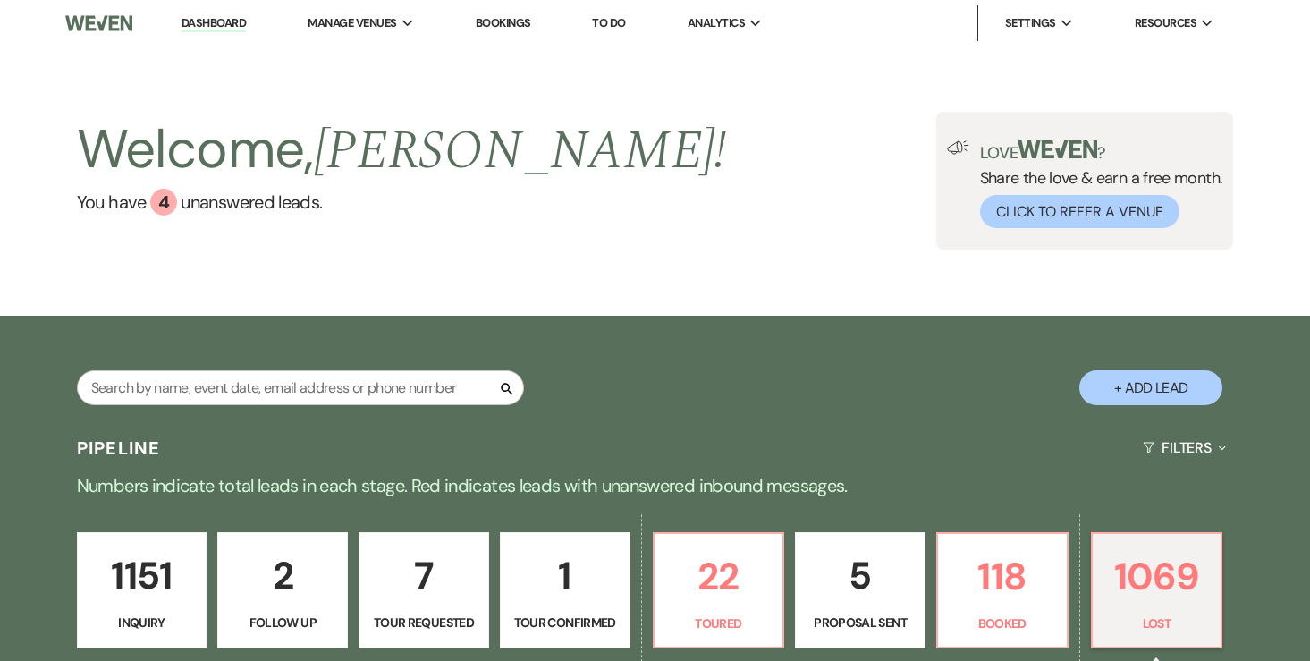
select select "8"
select select "6"
select select "8"
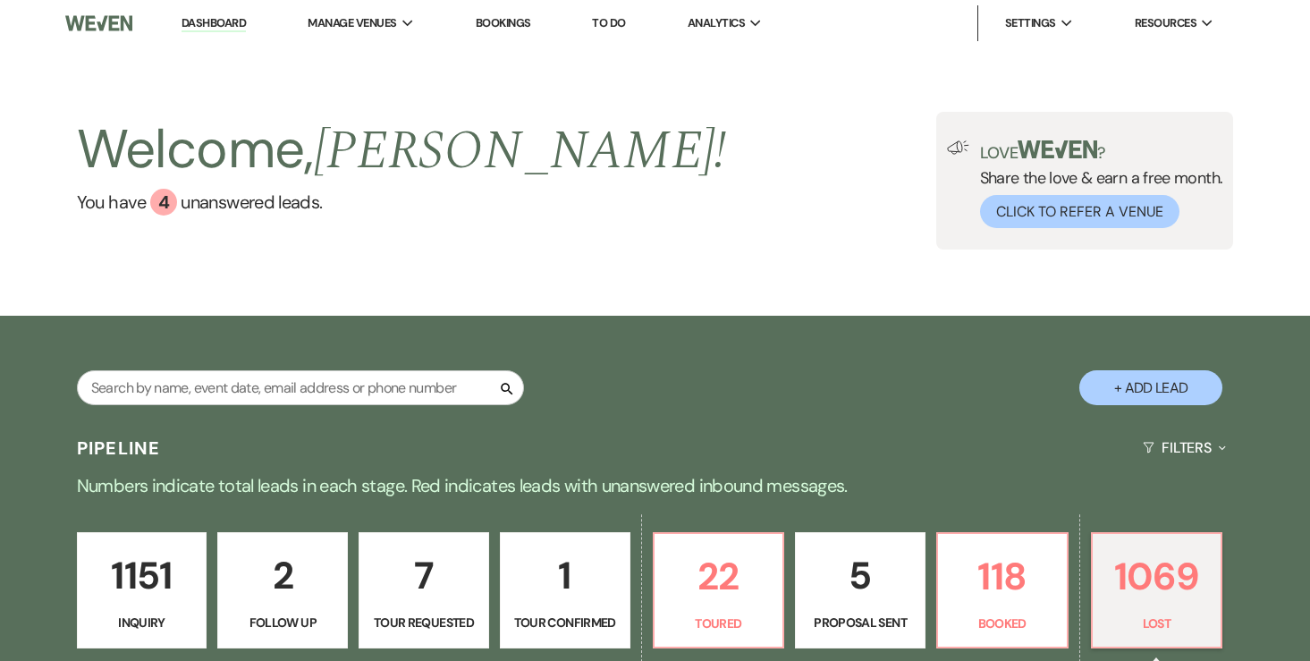
select select "8"
select select "6"
select select "8"
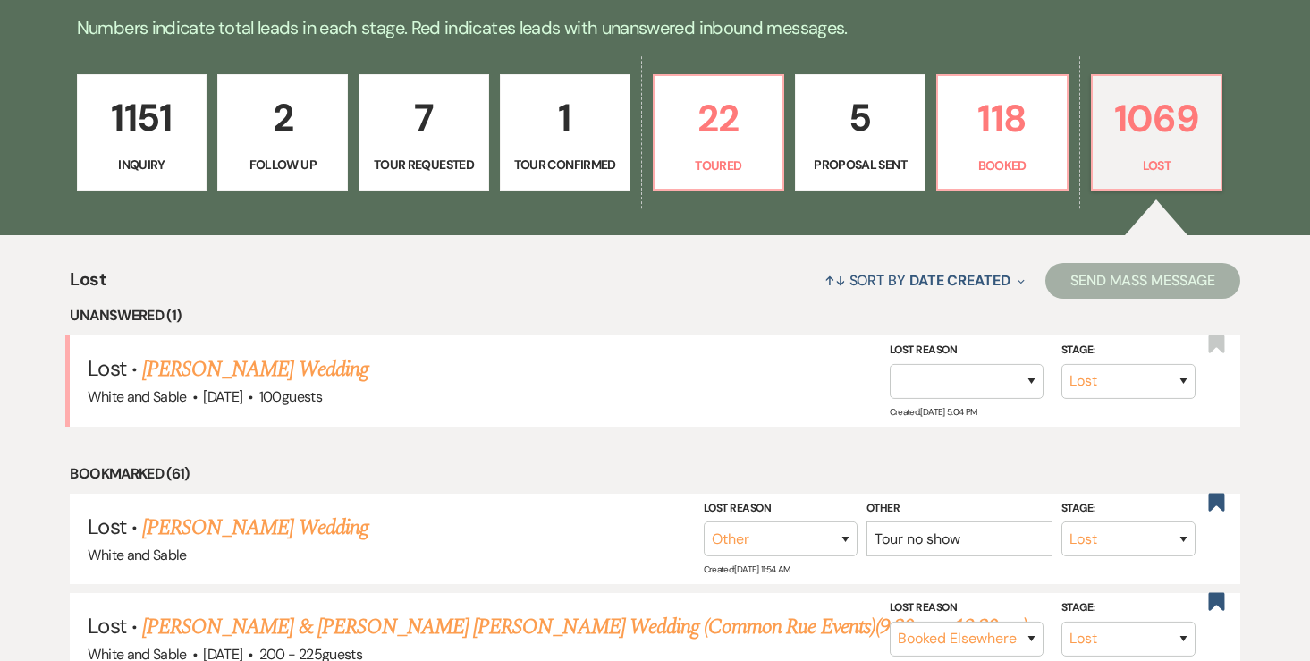
scroll to position [479, 0]
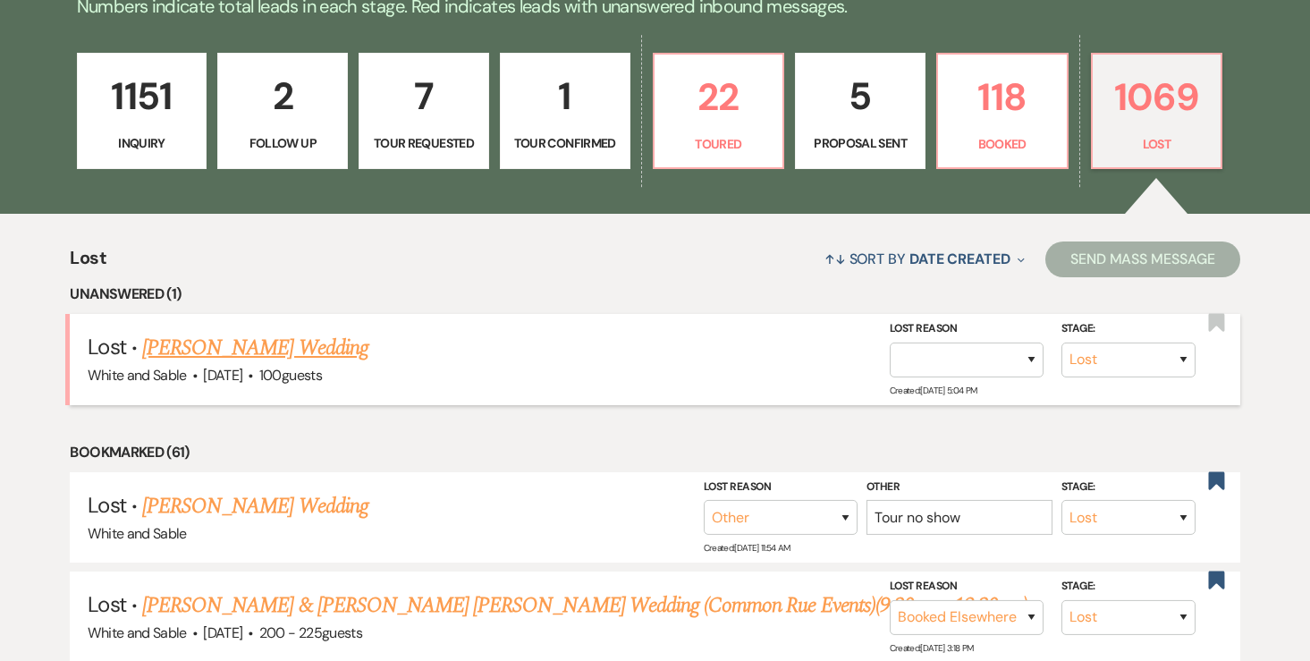
click at [253, 376] on span "·" at bounding box center [250, 376] width 5 height 0
click at [293, 342] on link "[PERSON_NAME] Wedding" at bounding box center [255, 348] width 226 height 32
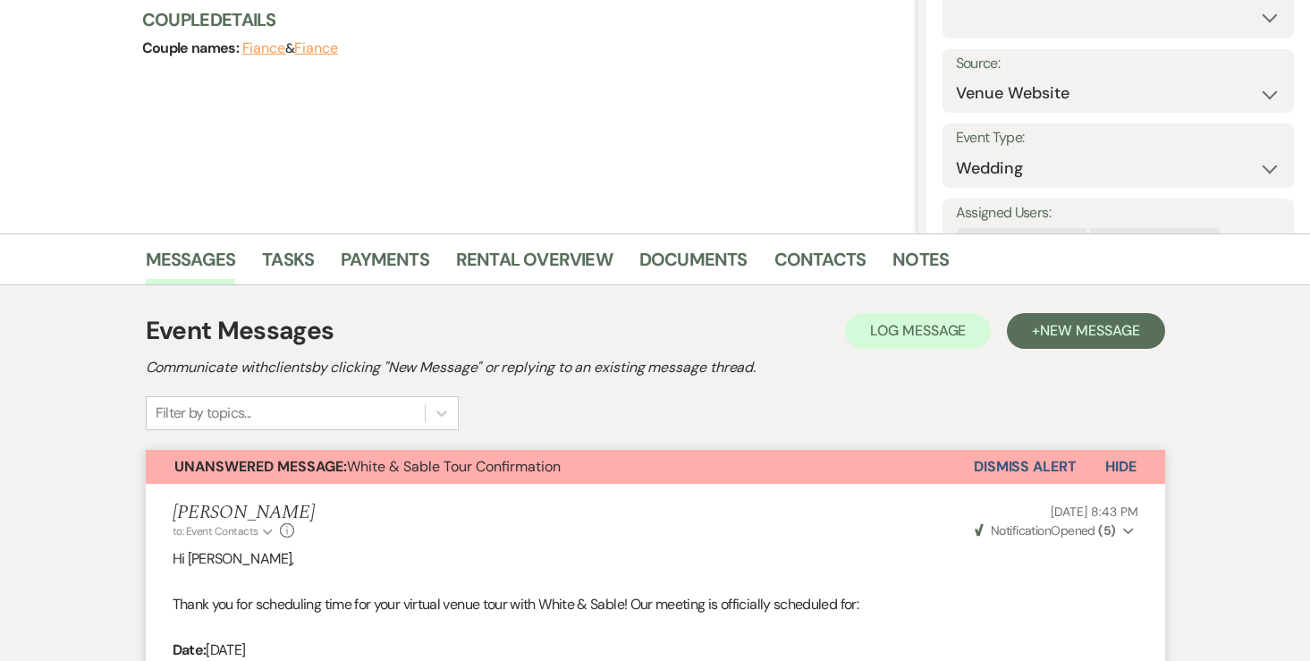
scroll to position [220, 0]
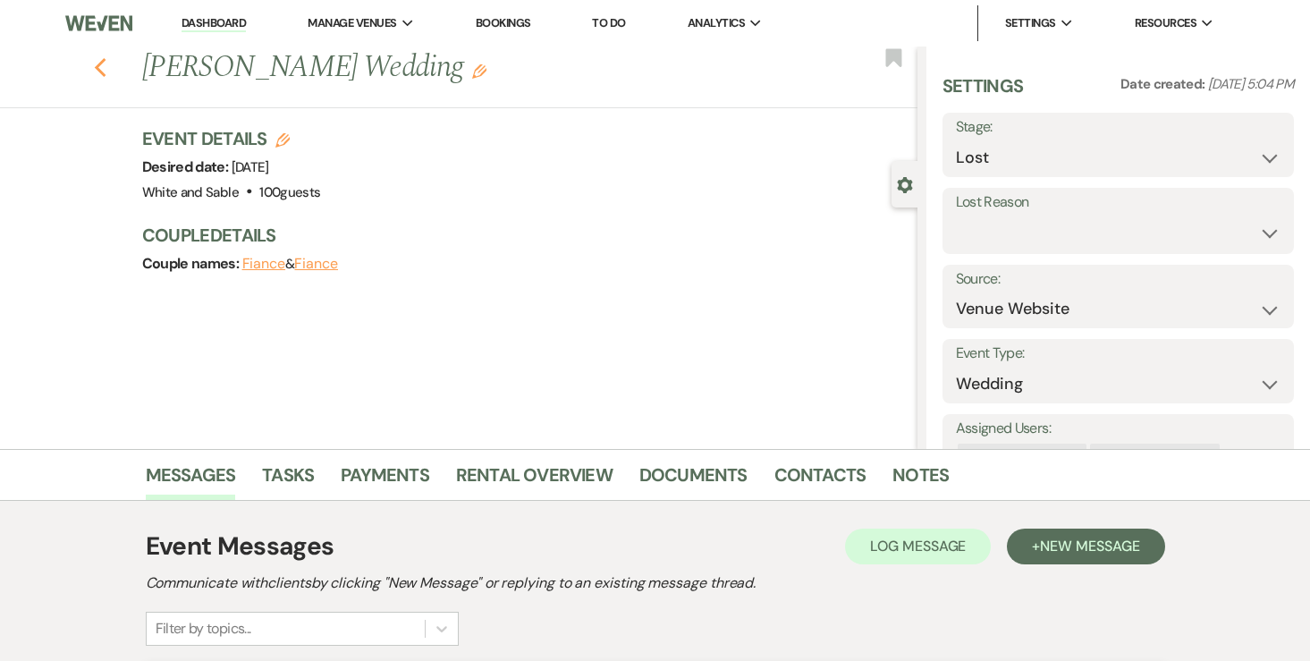
click at [99, 67] on icon "Previous" at bounding box center [100, 67] width 13 height 21
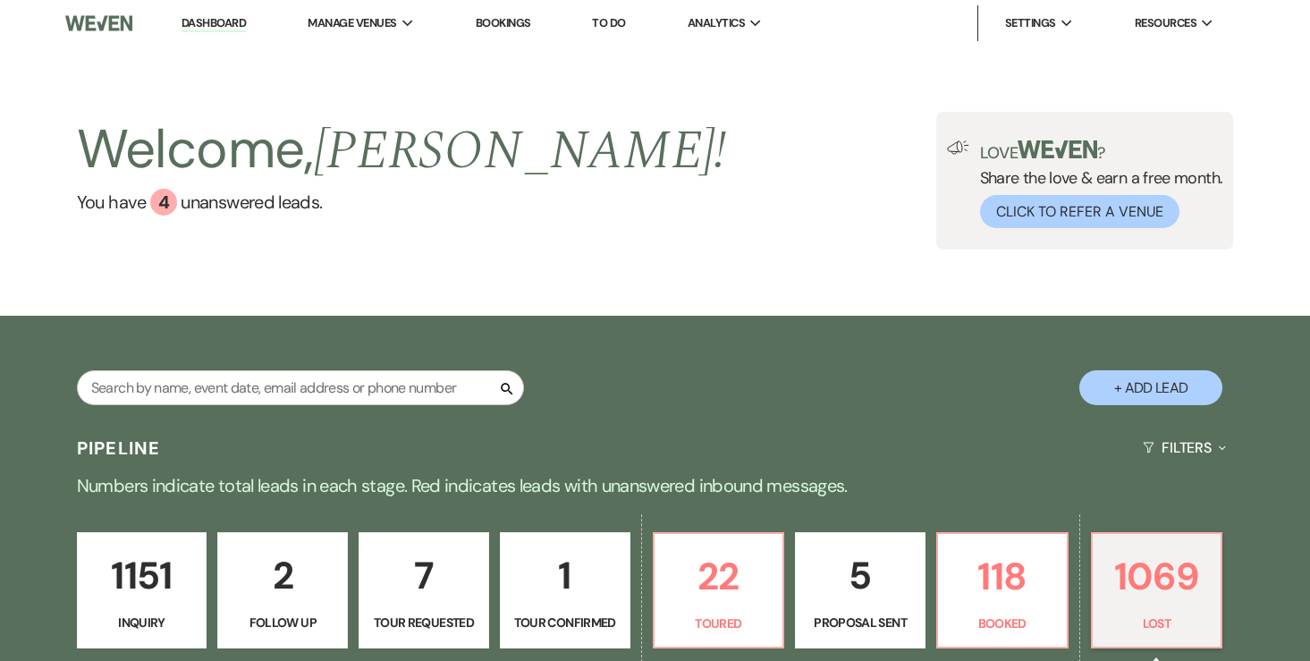
scroll to position [227, 0]
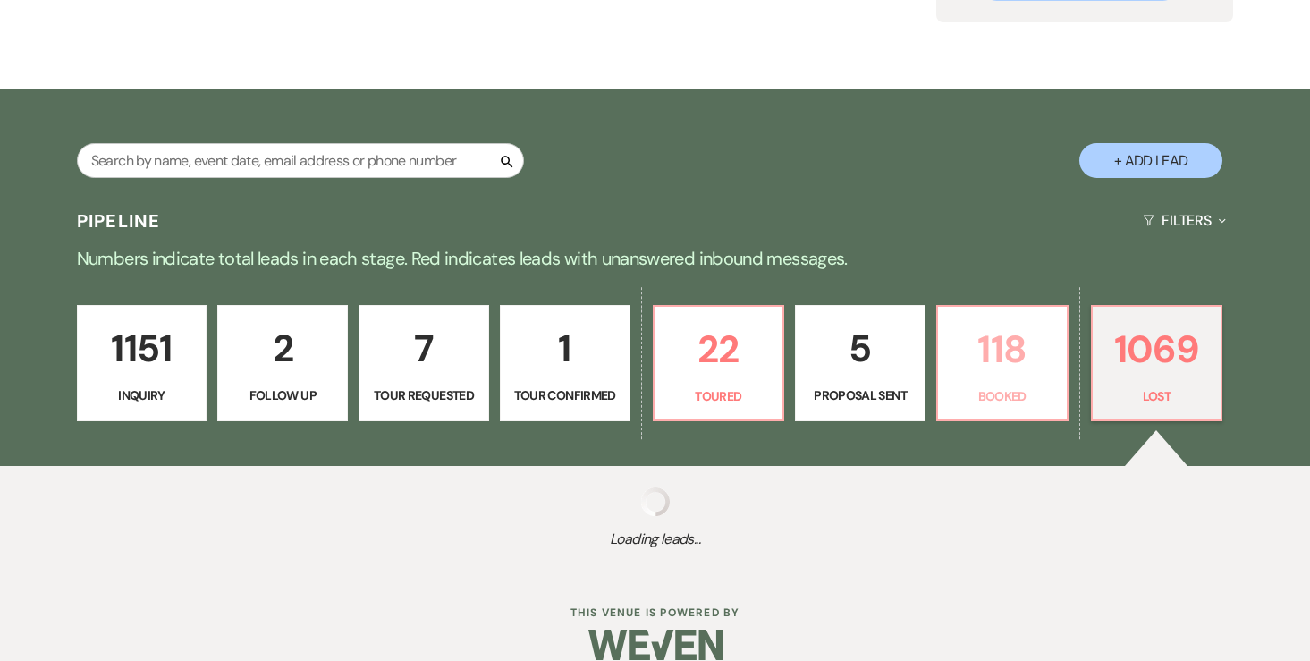
click at [980, 361] on p "118" at bounding box center [1001, 349] width 107 height 60
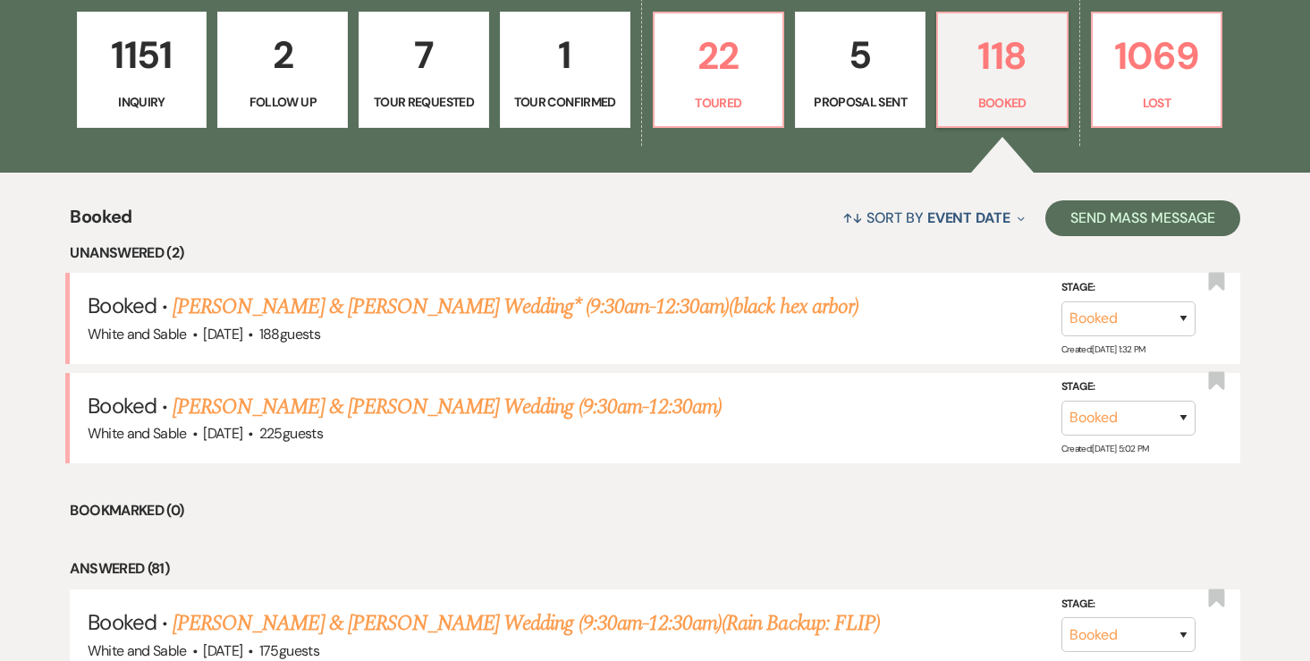
scroll to position [524, 0]
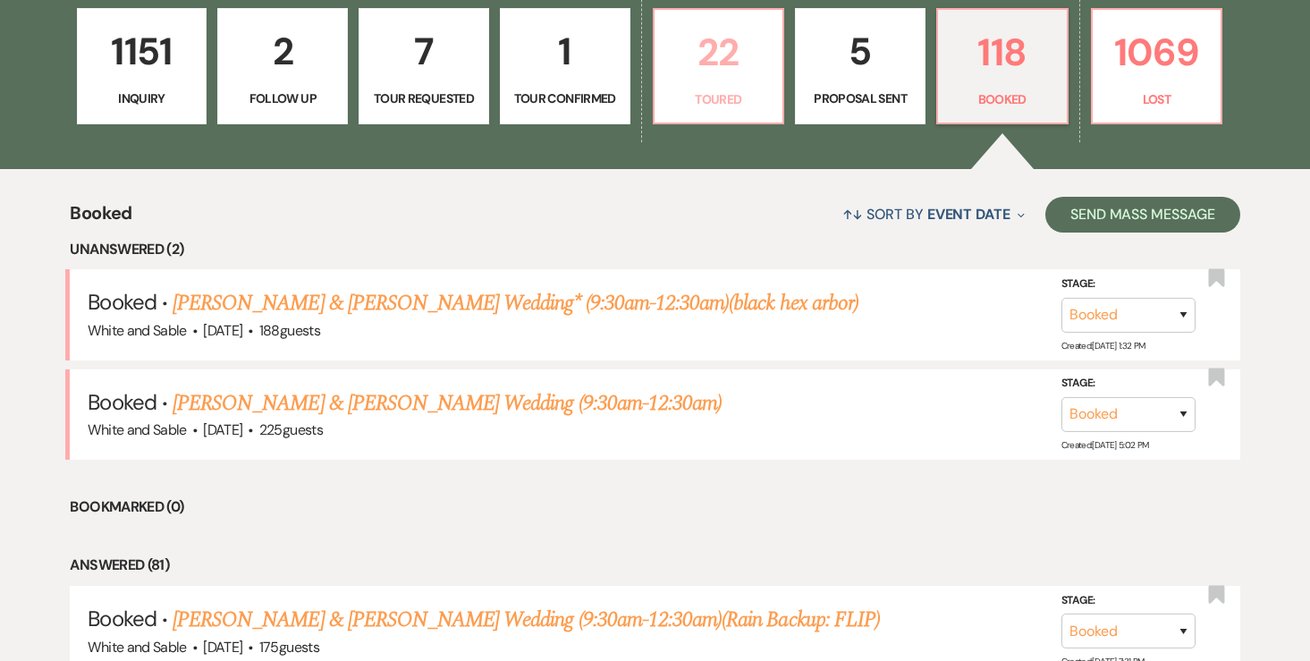
click at [735, 88] on link "22 Toured" at bounding box center [719, 66] width 132 height 116
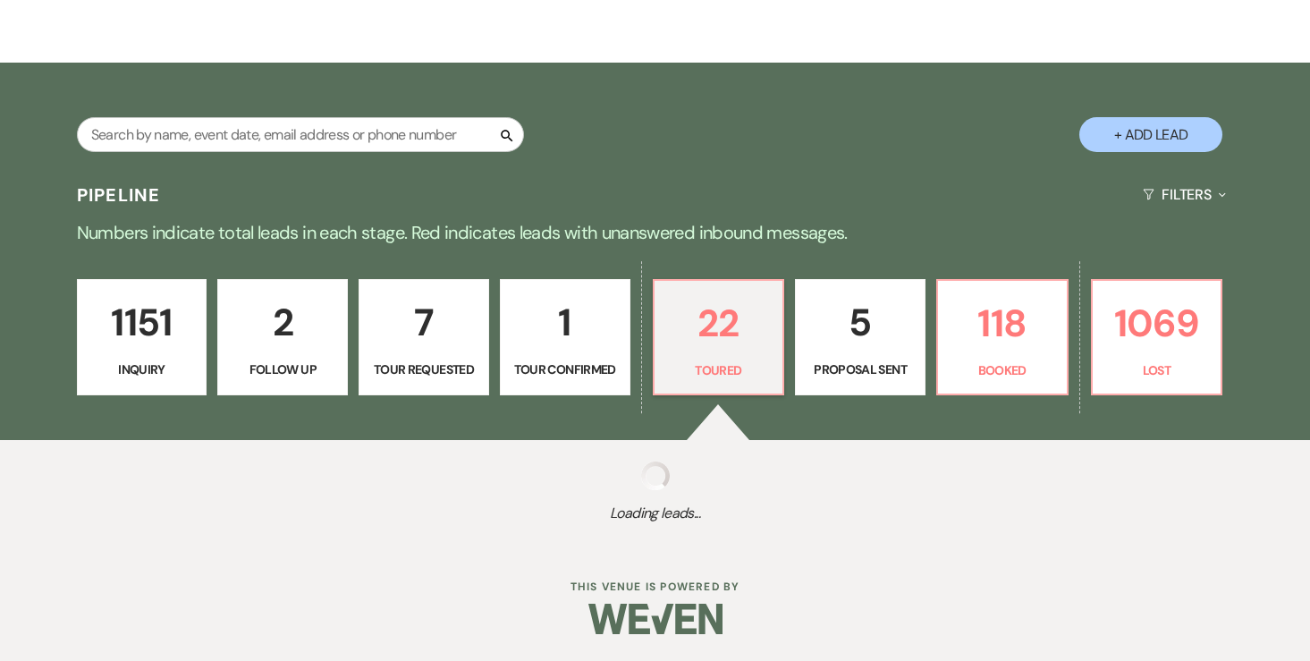
select select "5"
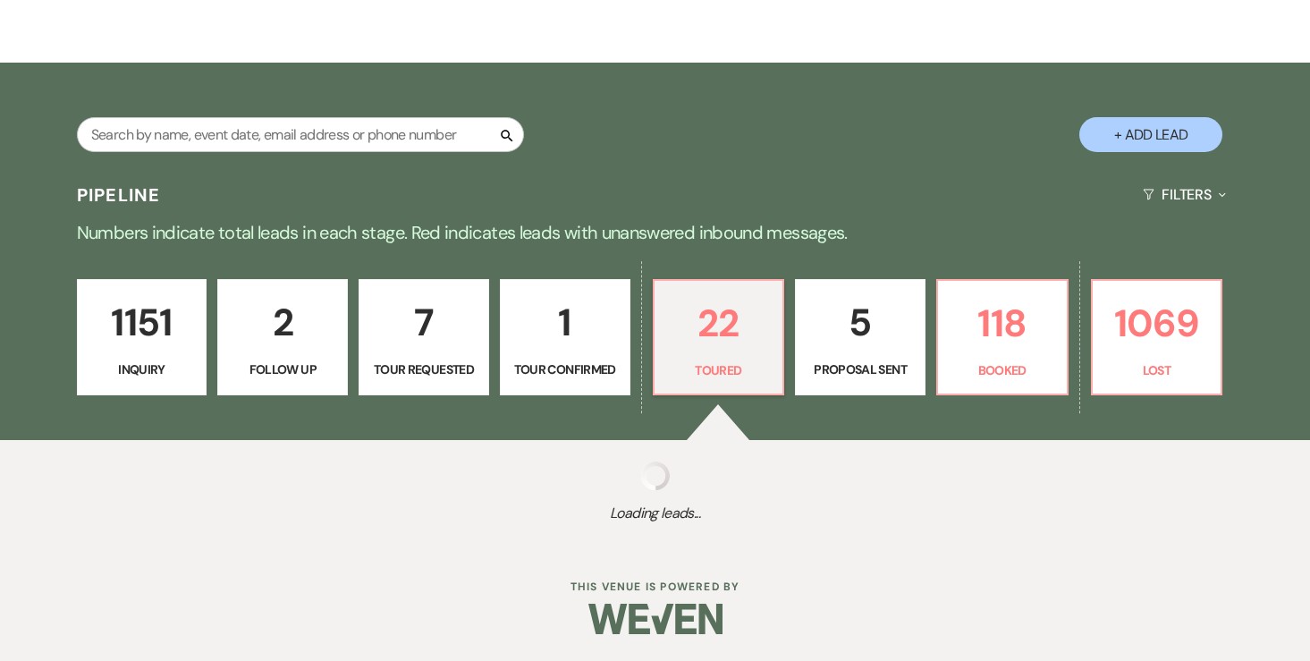
select select "5"
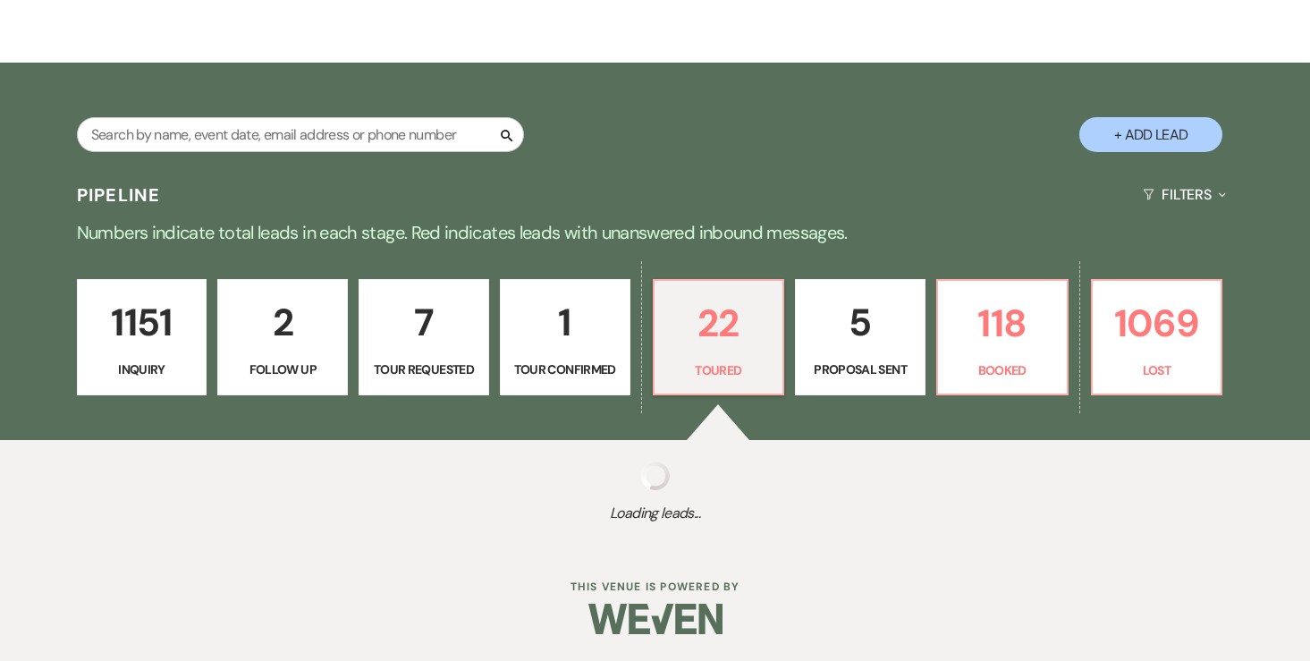
select select "5"
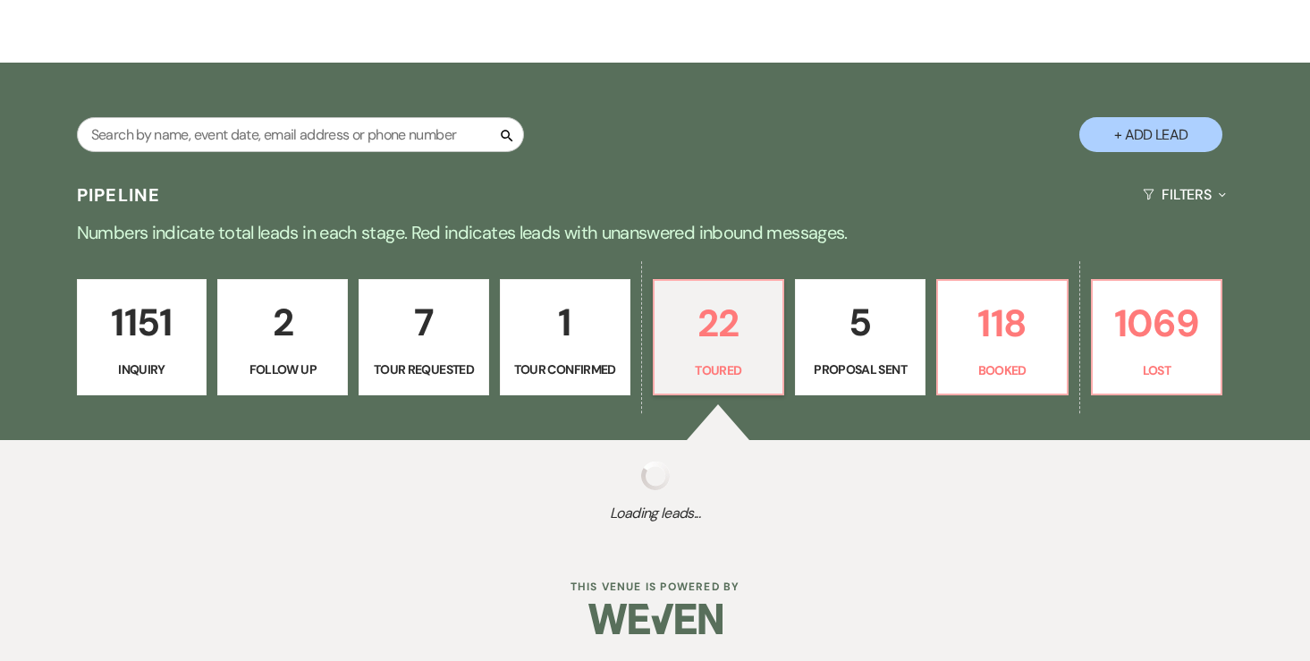
select select "5"
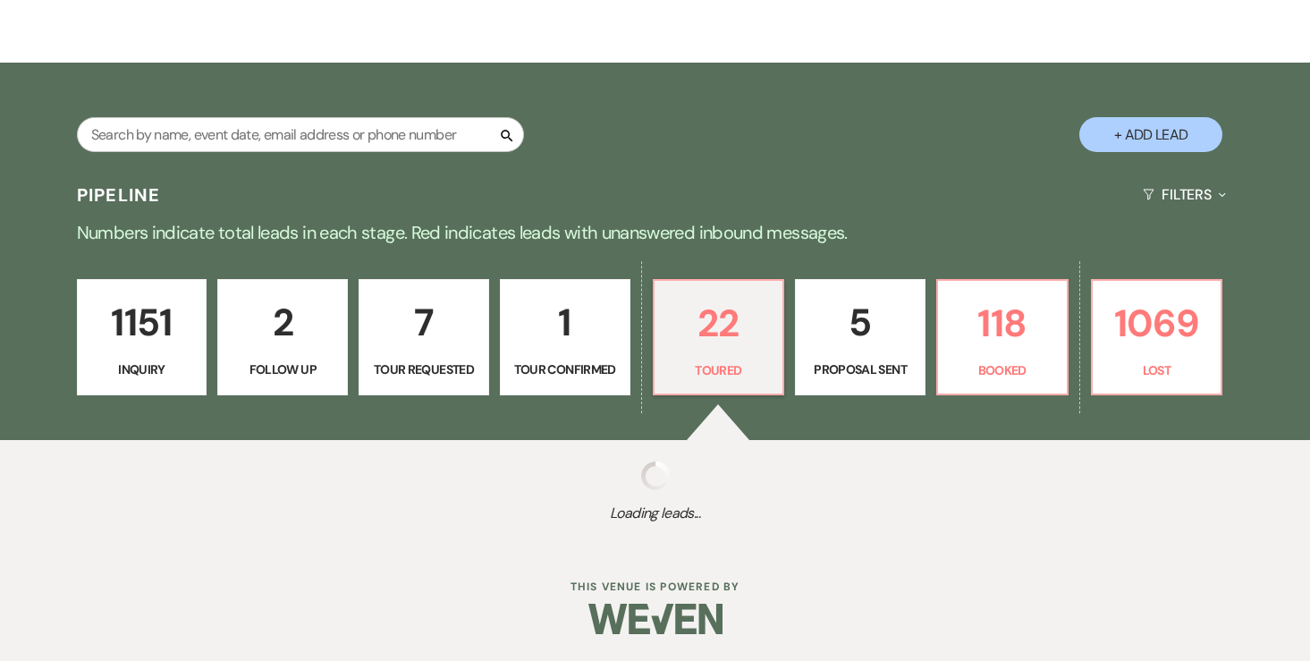
select select "5"
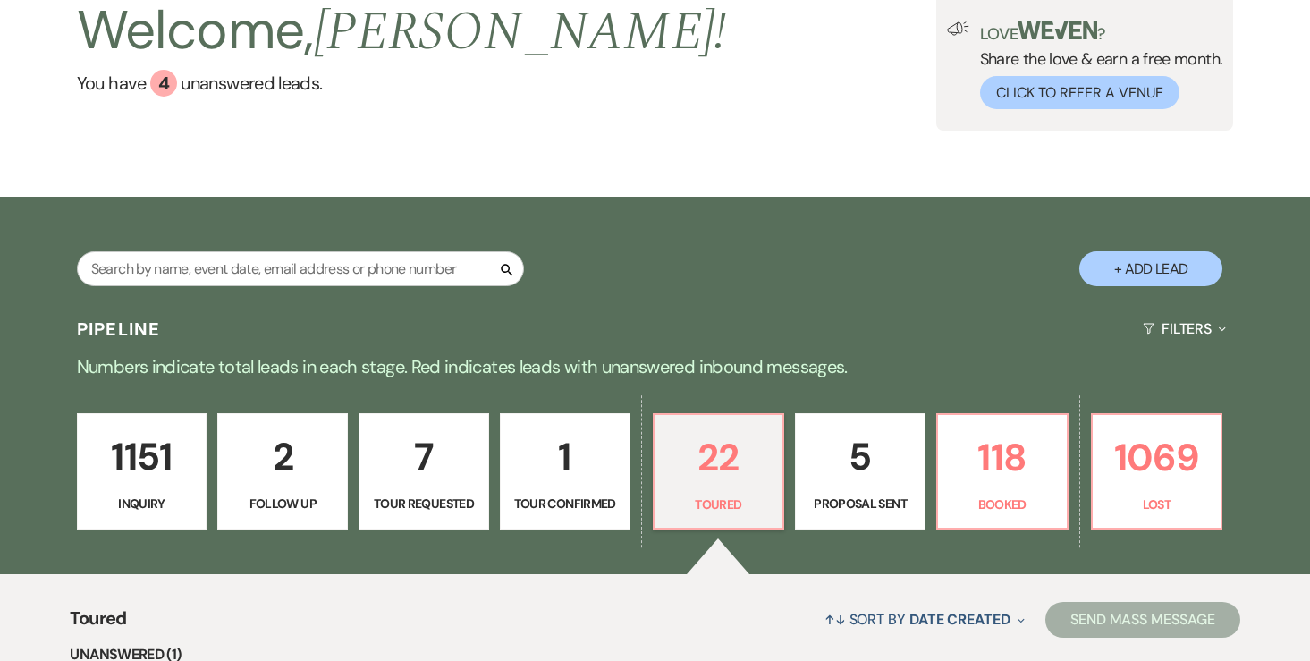
click at [158, 474] on p "1151" at bounding box center [141, 456] width 107 height 60
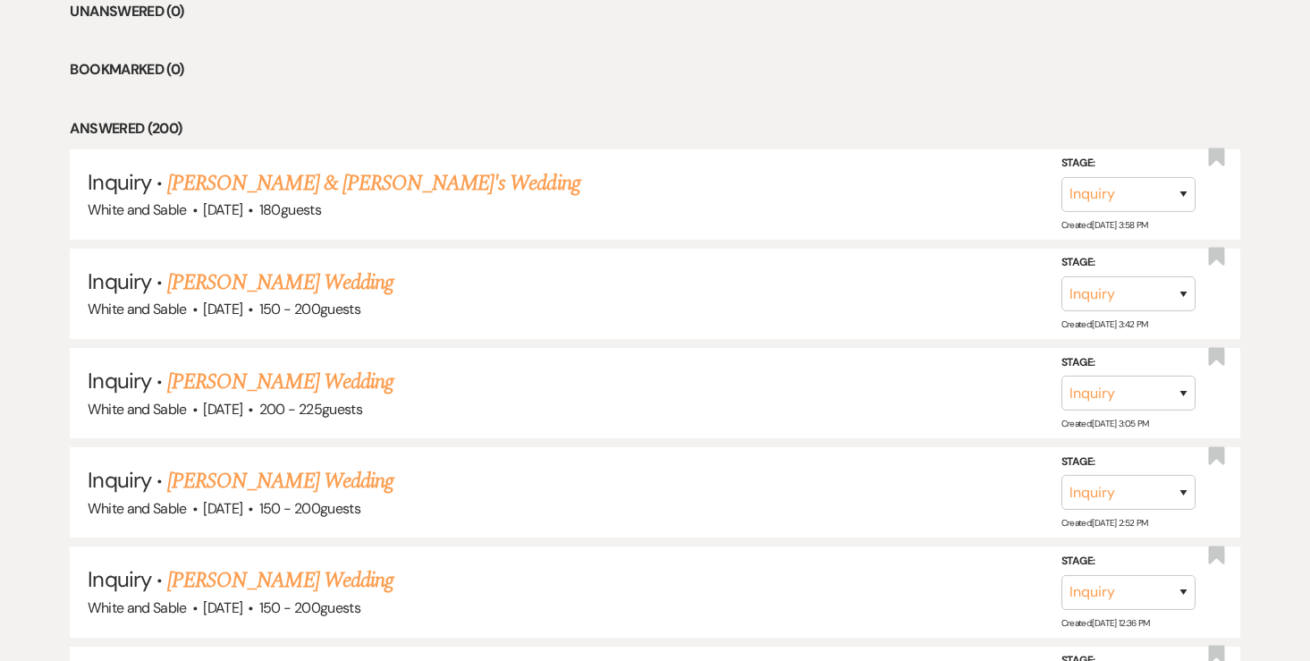
scroll to position [763, 0]
click at [252, 189] on link "Jordyn Fairchild & Fiance's Wedding" at bounding box center [373, 181] width 413 height 32
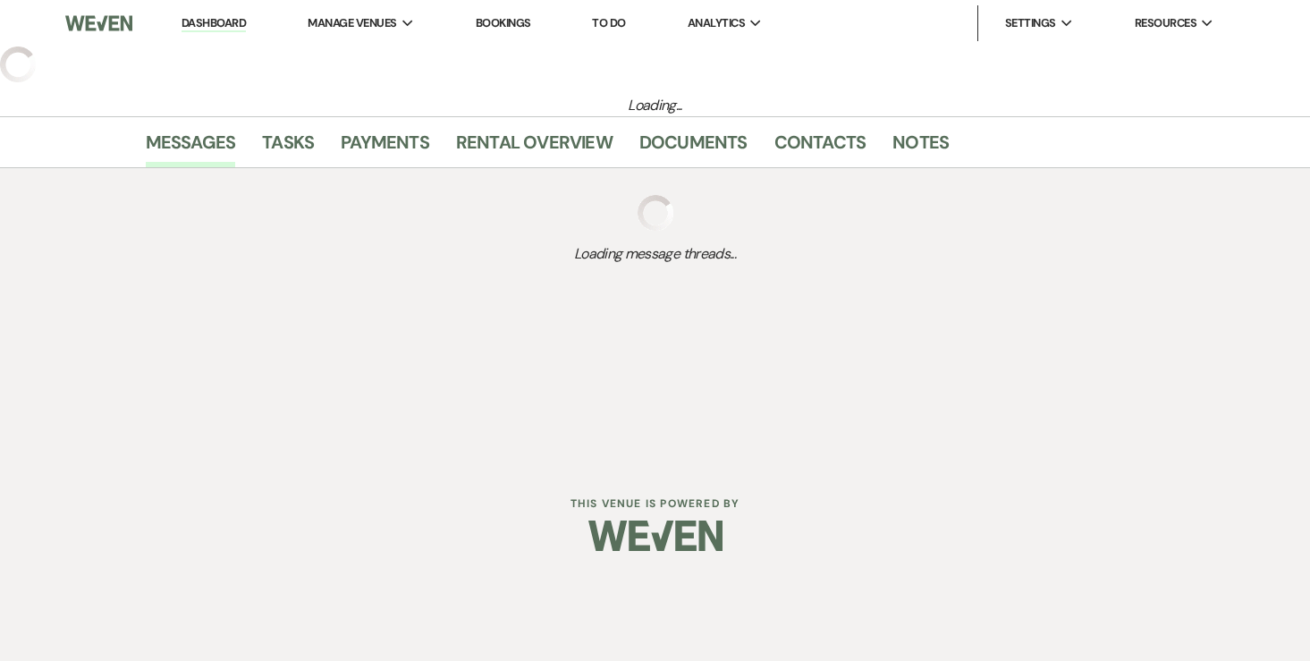
select select "7"
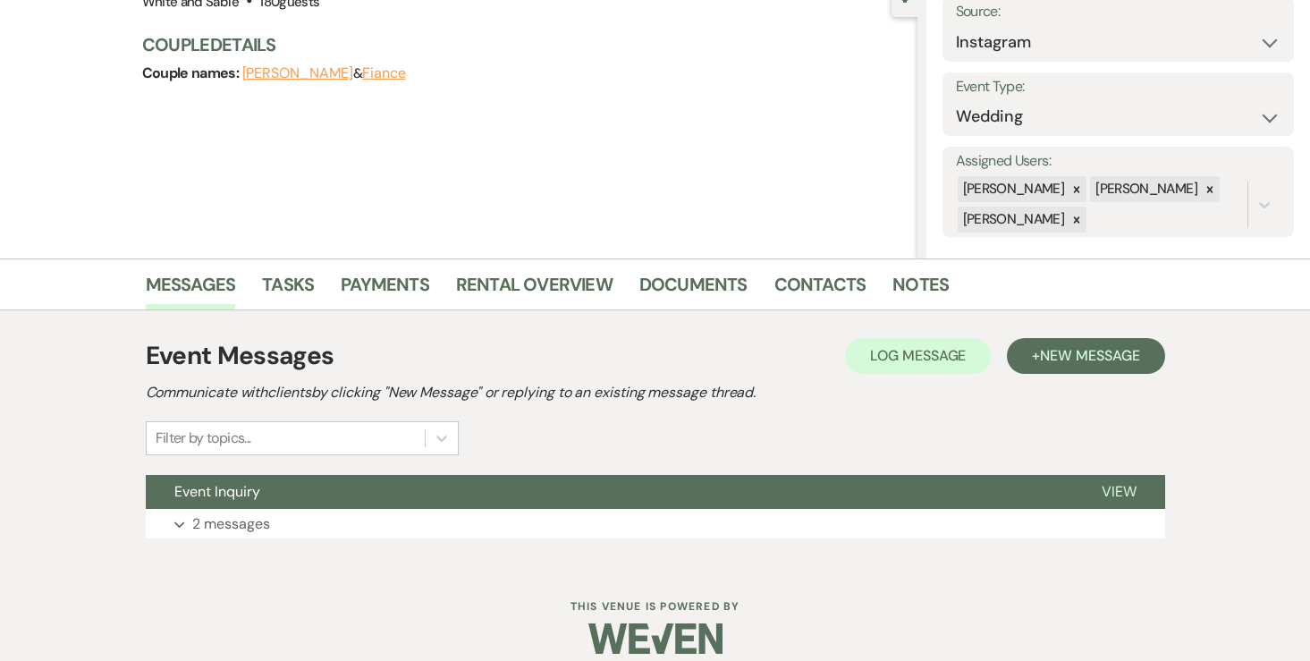
scroll to position [210, 0]
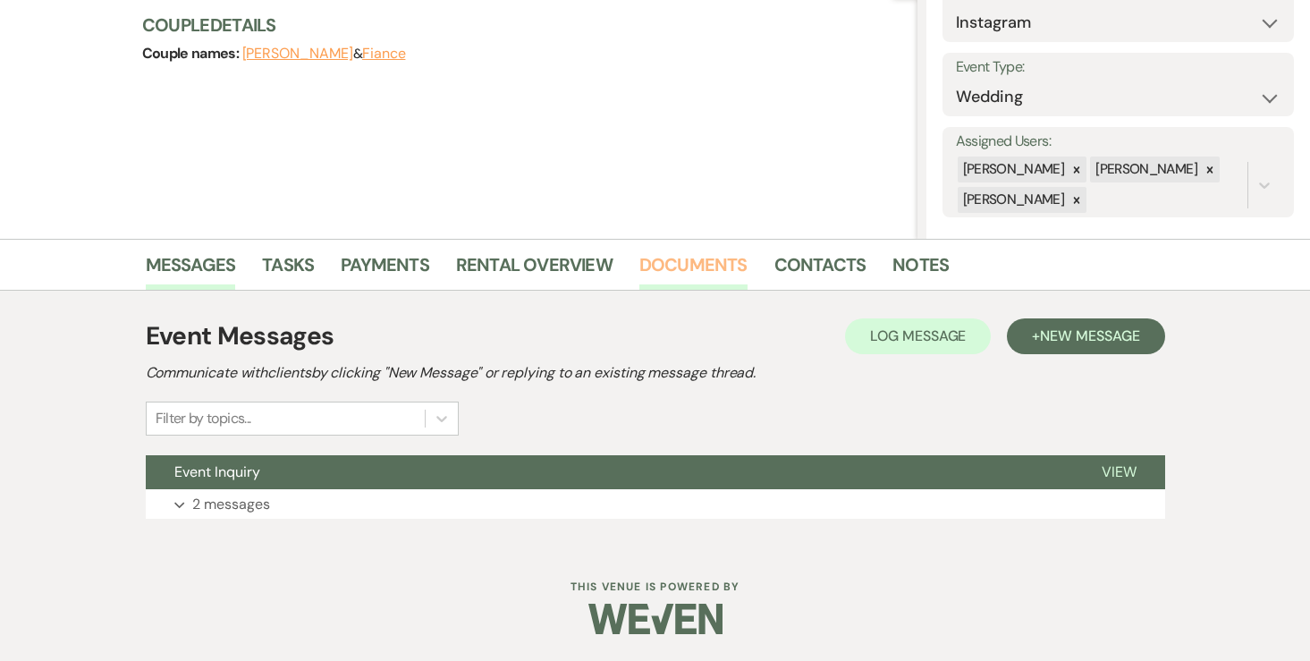
click at [705, 265] on link "Documents" at bounding box center [693, 269] width 108 height 39
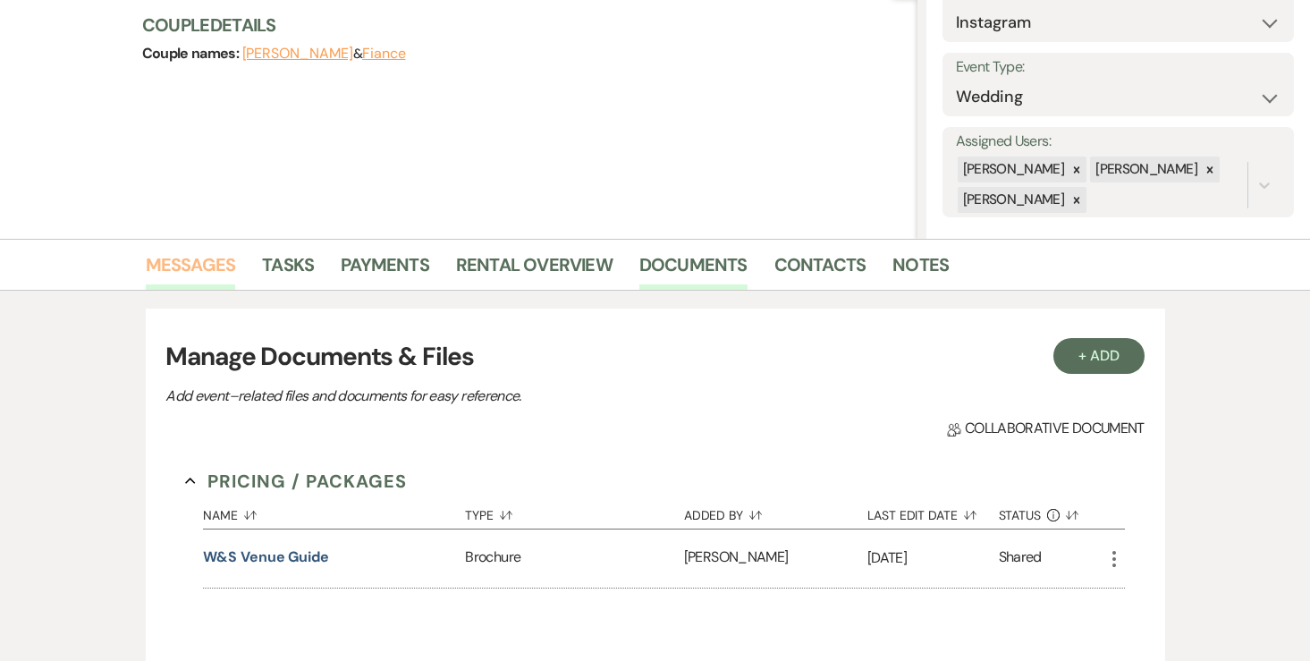
click at [199, 259] on link "Messages" at bounding box center [191, 269] width 90 height 39
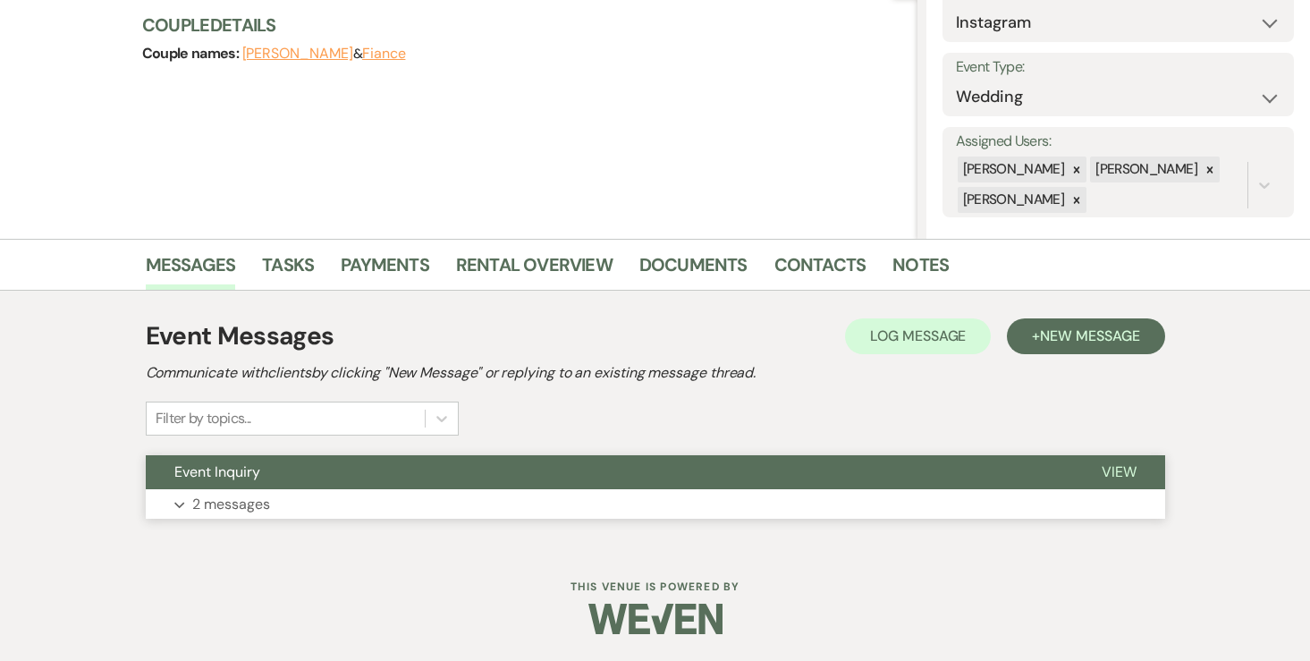
click at [252, 499] on p "2 messages" at bounding box center [231, 504] width 78 height 23
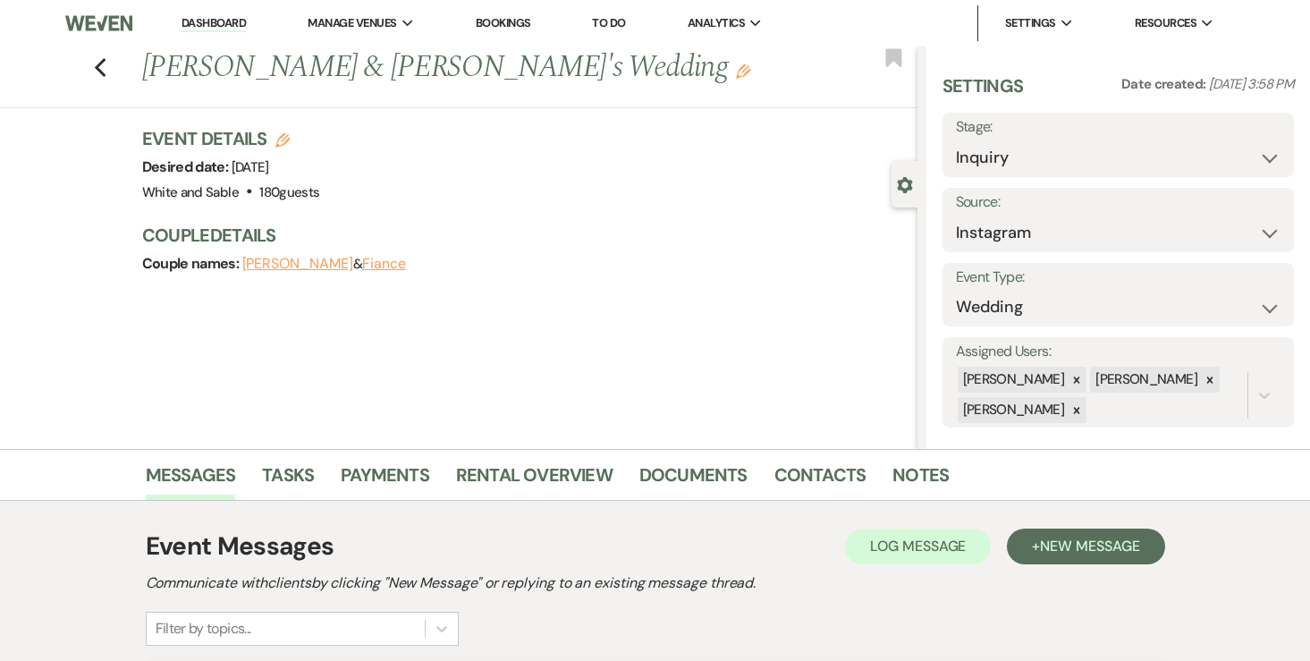
scroll to position [233, 0]
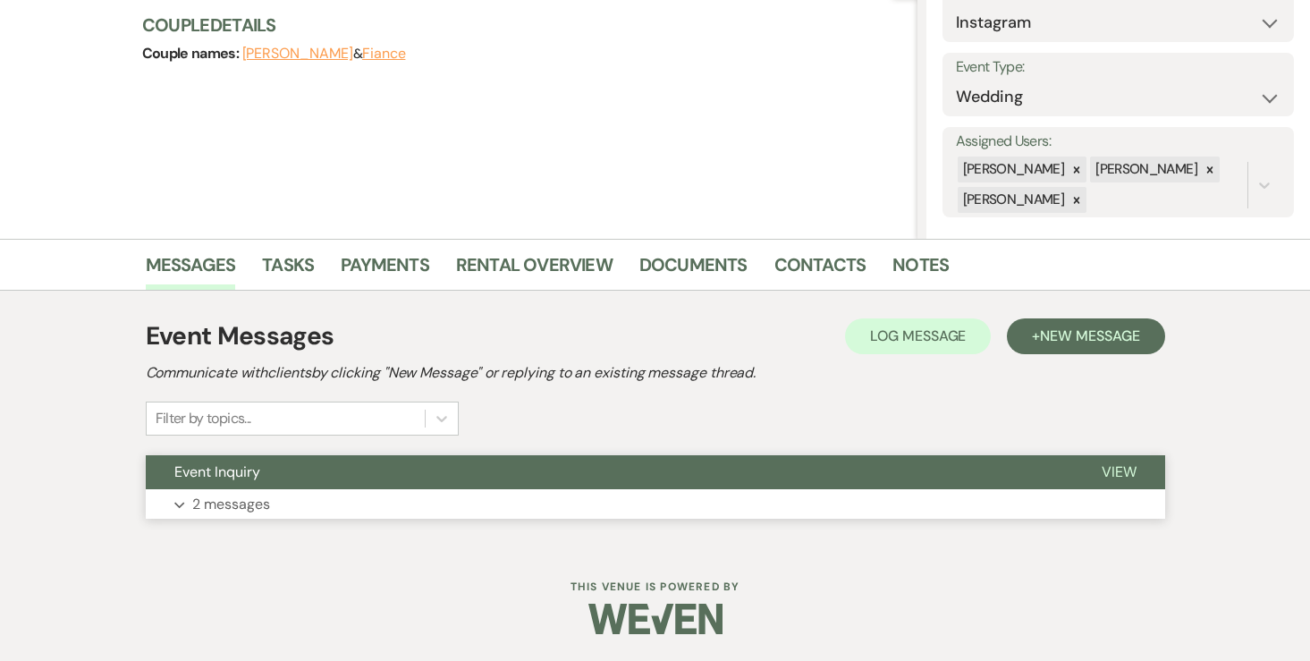
click at [238, 509] on p "2 messages" at bounding box center [231, 504] width 78 height 23
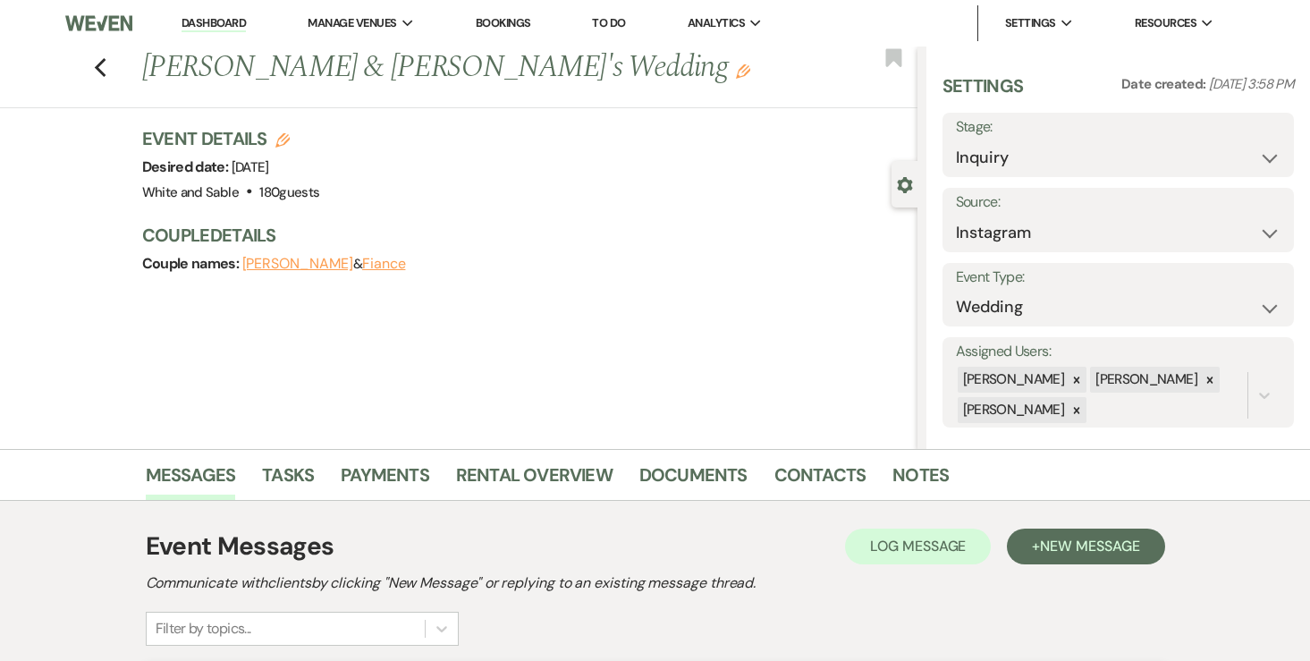
click at [224, 20] on link "Dashboard" at bounding box center [213, 23] width 64 height 17
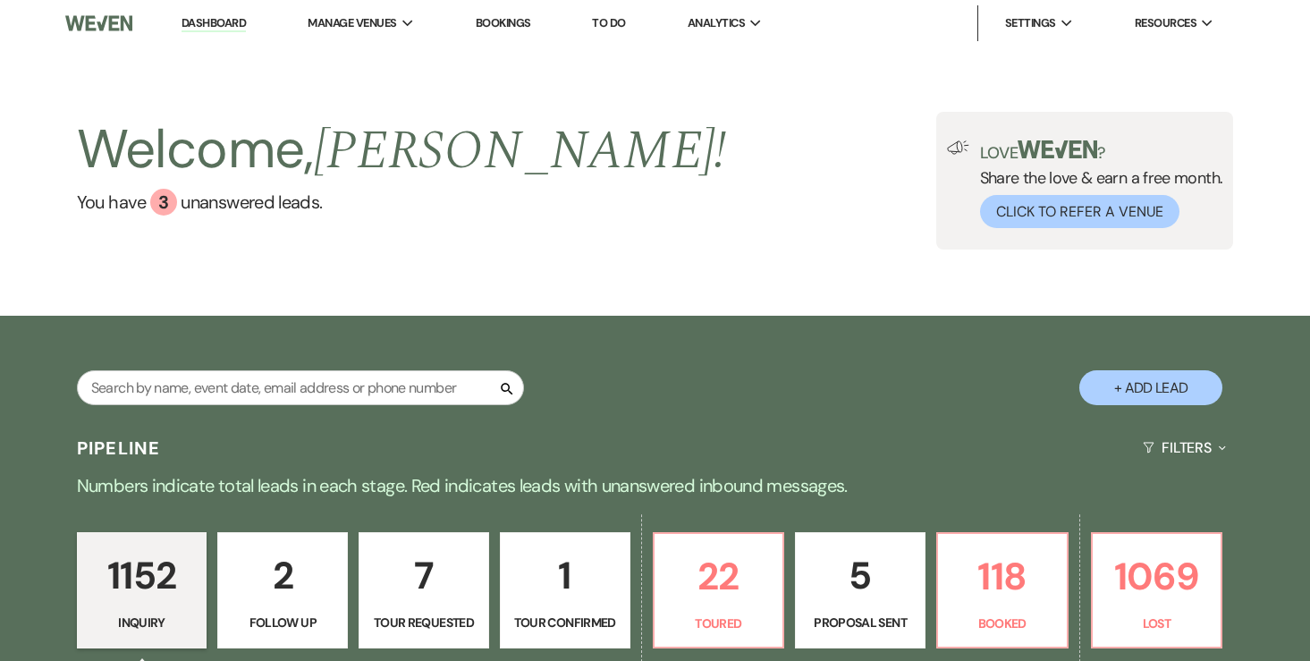
scroll to position [252, 0]
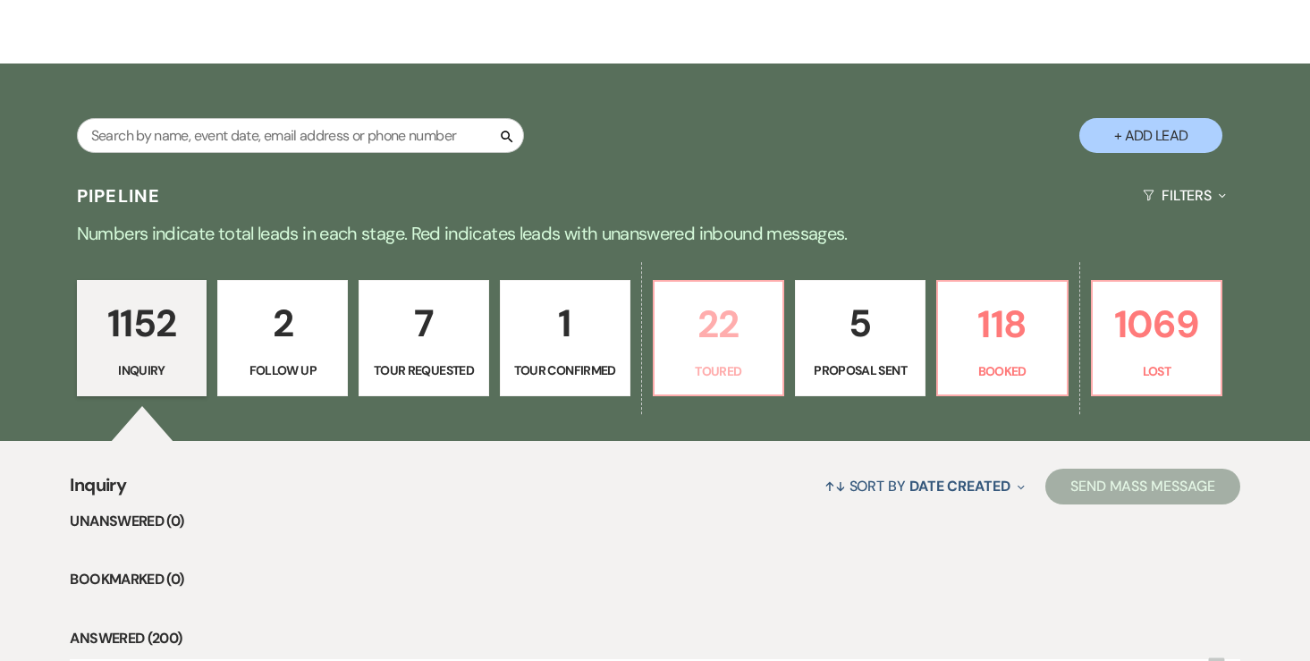
click at [725, 342] on p "22" at bounding box center [718, 324] width 107 height 60
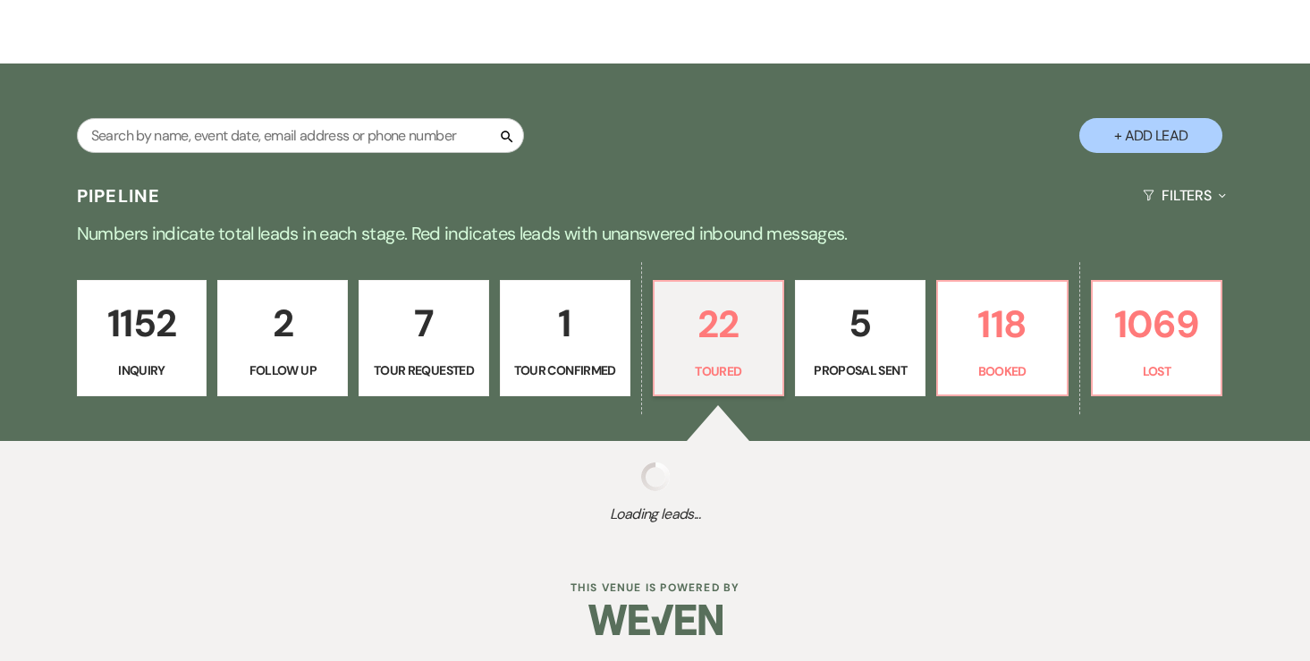
select select "5"
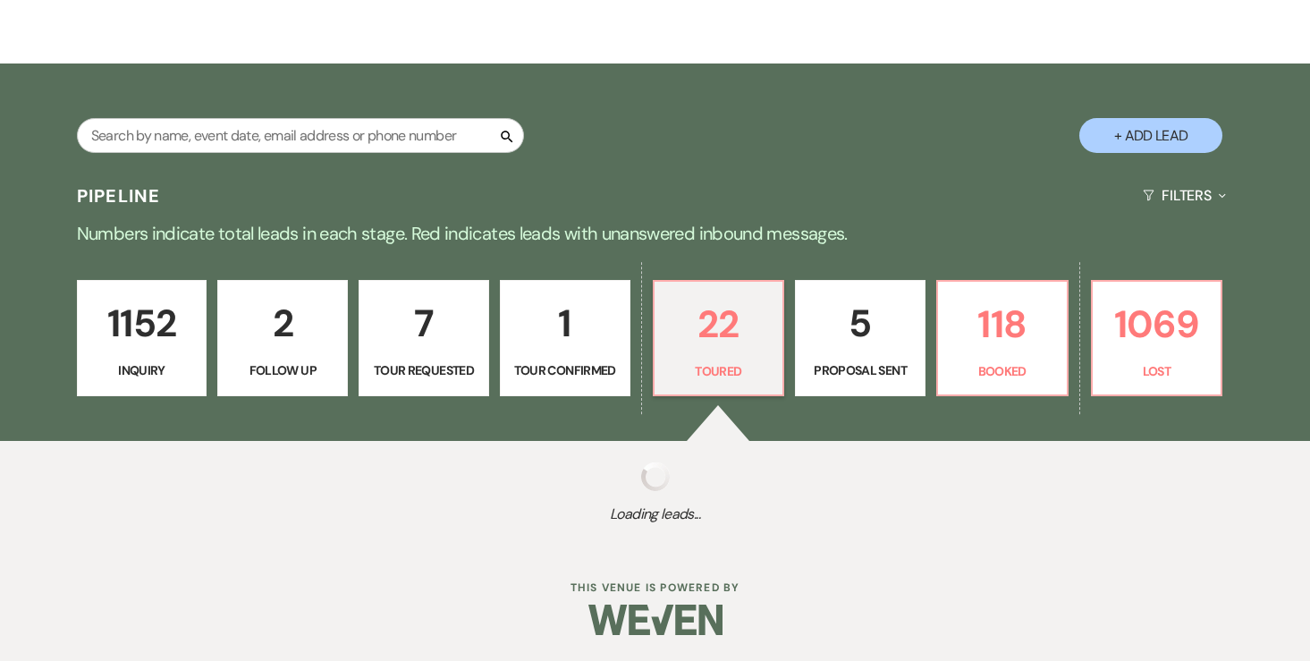
select select "5"
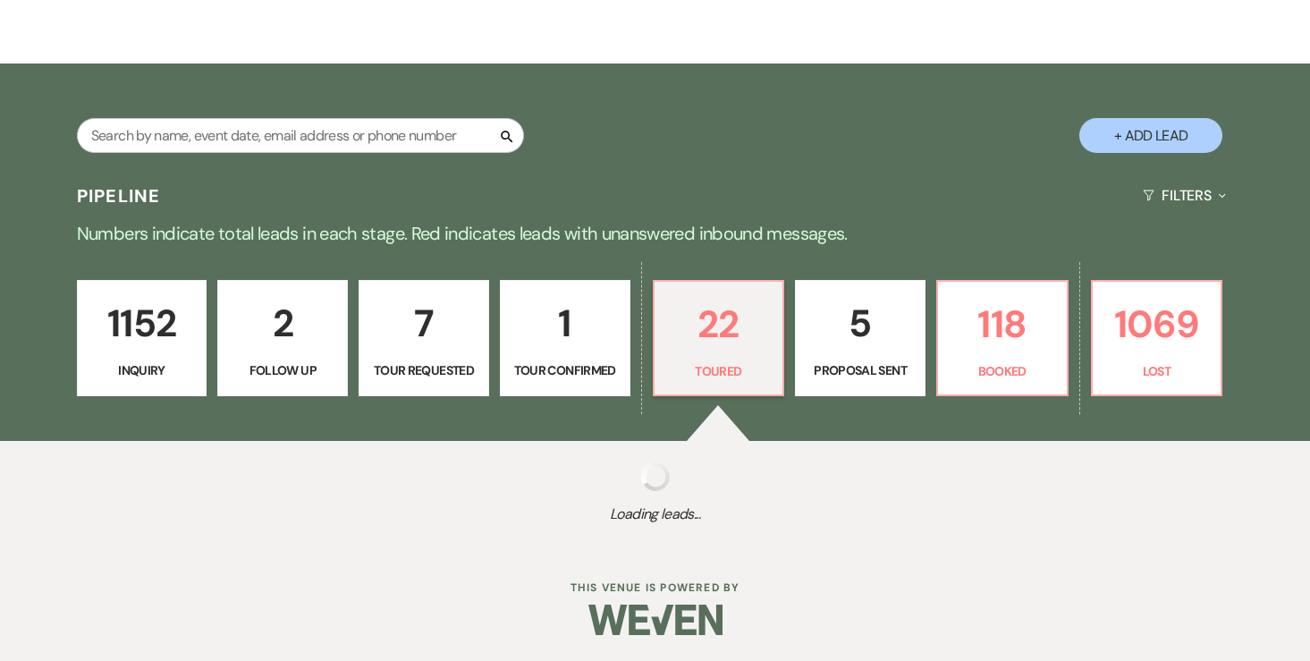
select select "5"
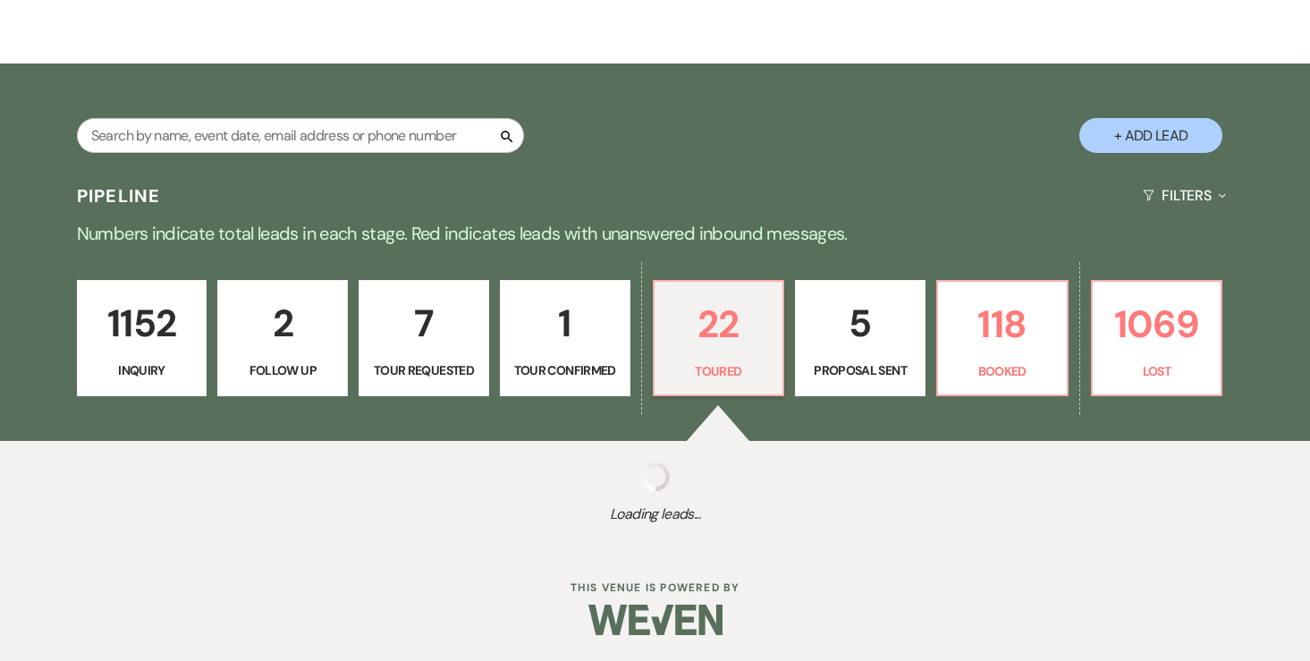
select select "5"
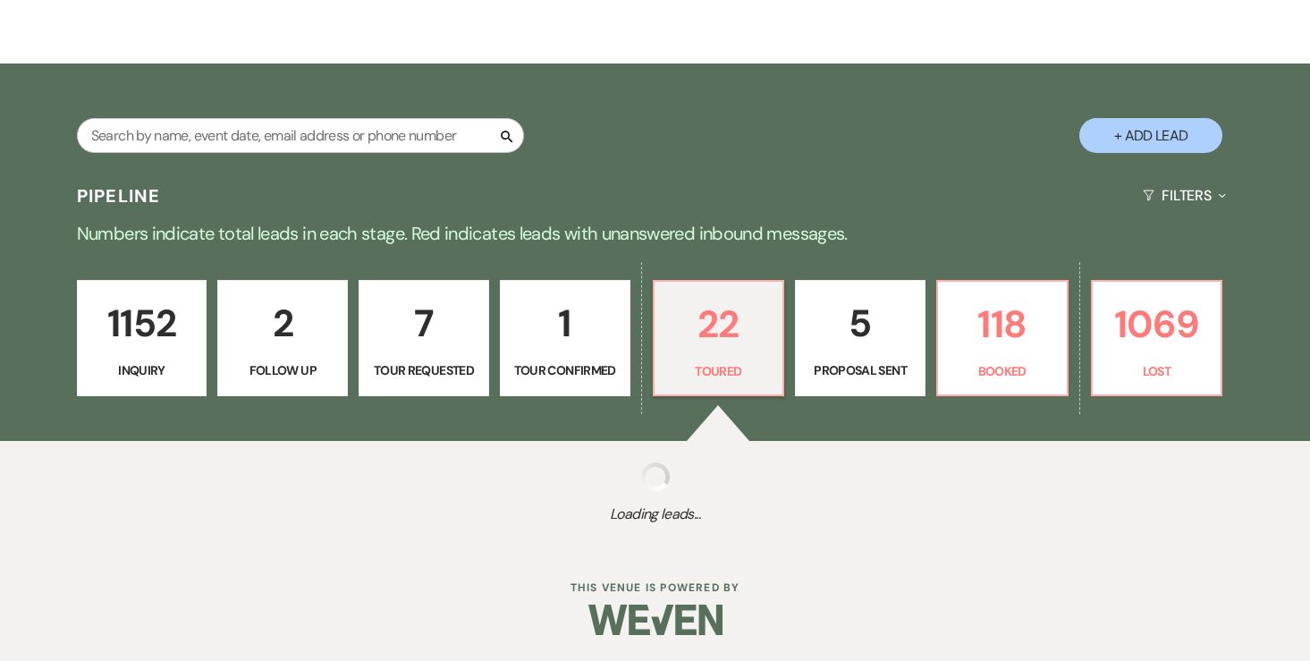
select select "5"
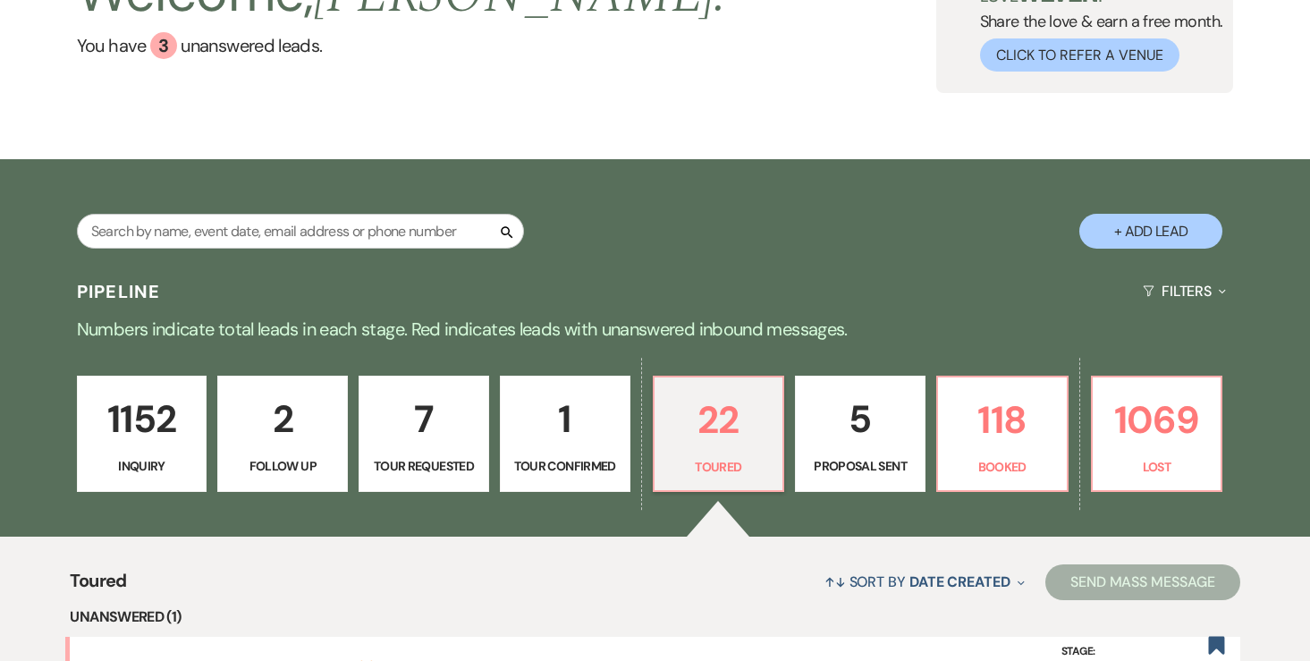
scroll to position [141, 0]
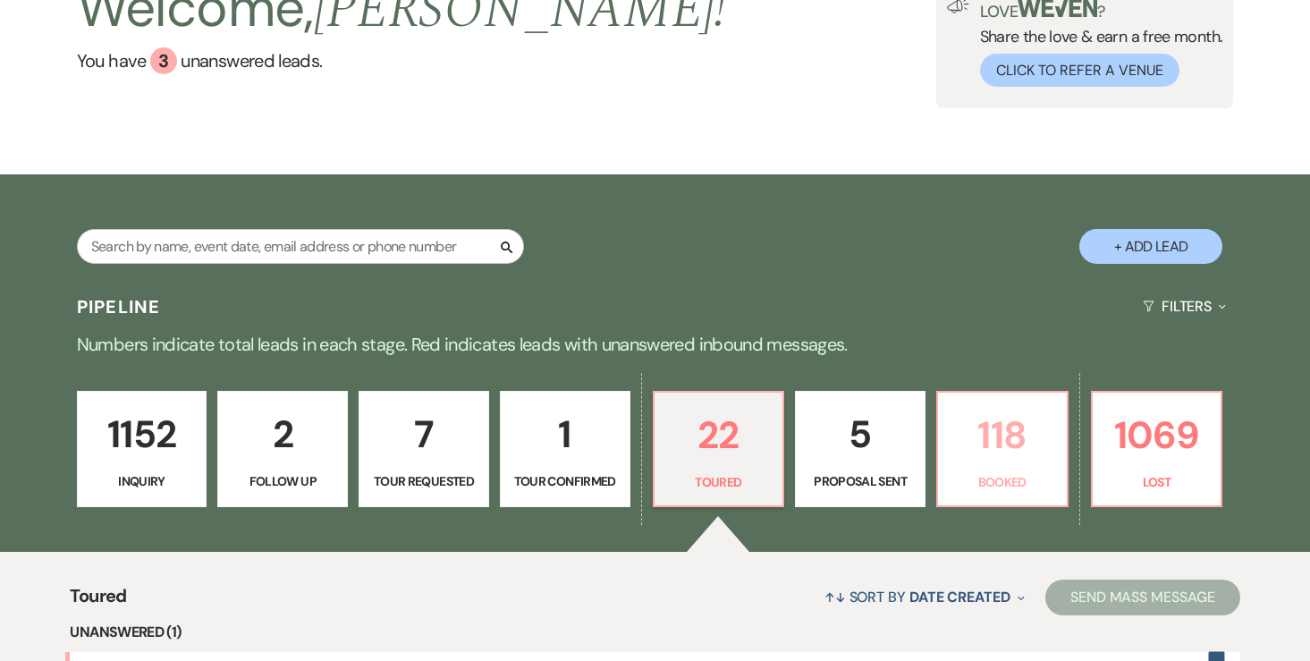
click at [993, 439] on p "118" at bounding box center [1001, 435] width 107 height 60
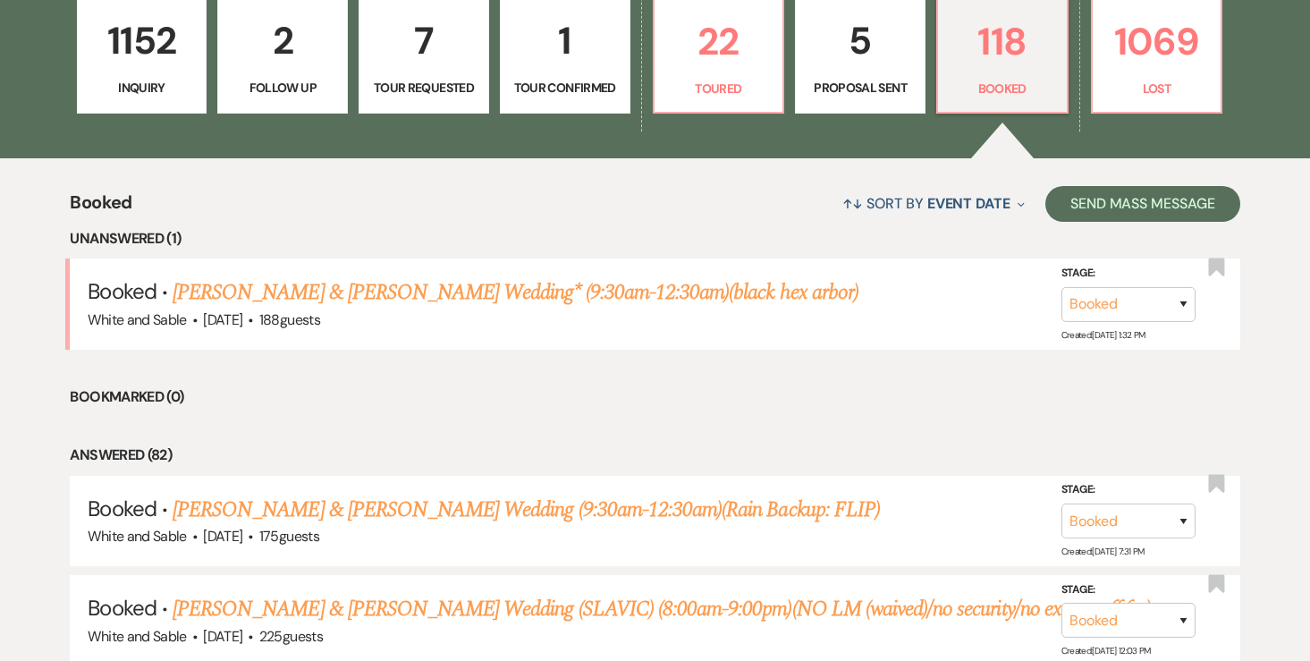
scroll to position [537, 0]
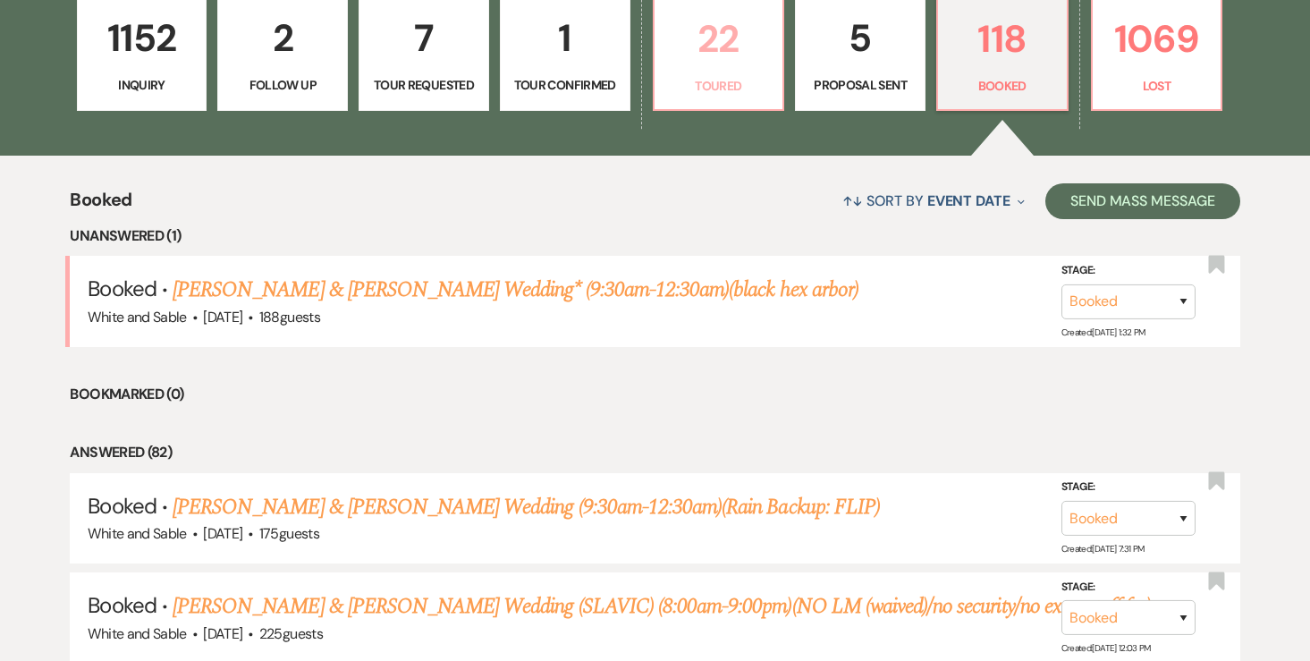
click at [734, 69] on link "22 Toured" at bounding box center [719, 53] width 132 height 116
select select "5"
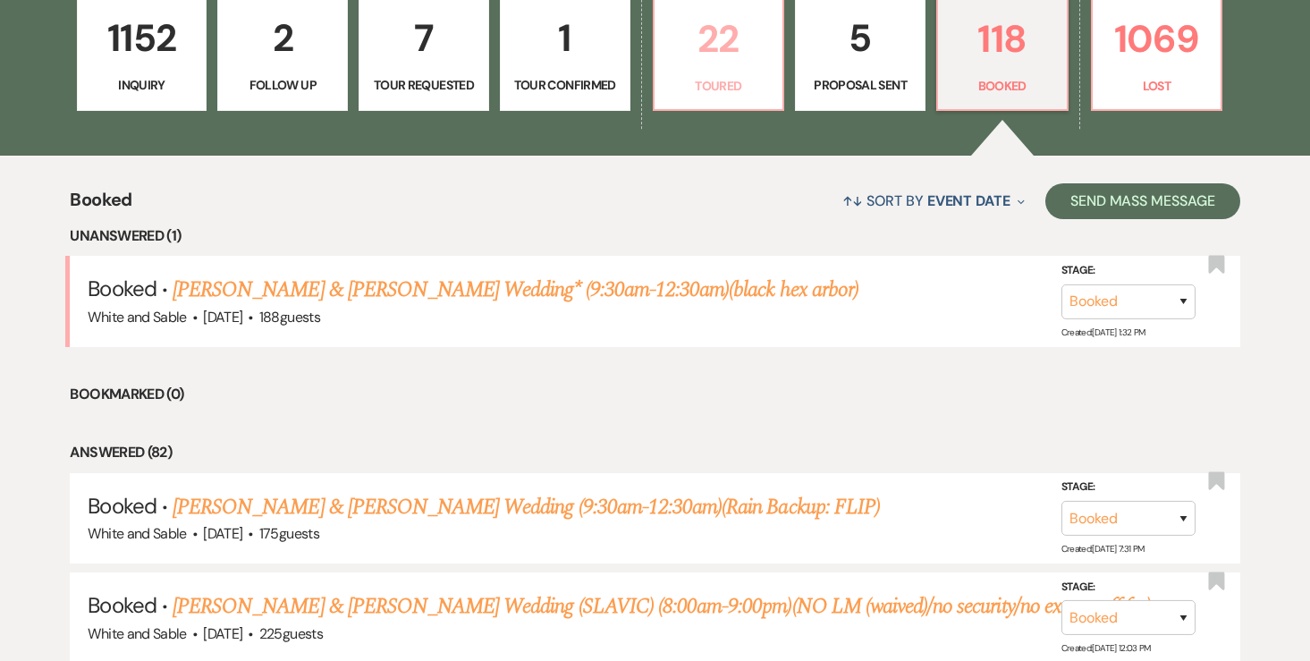
select select "5"
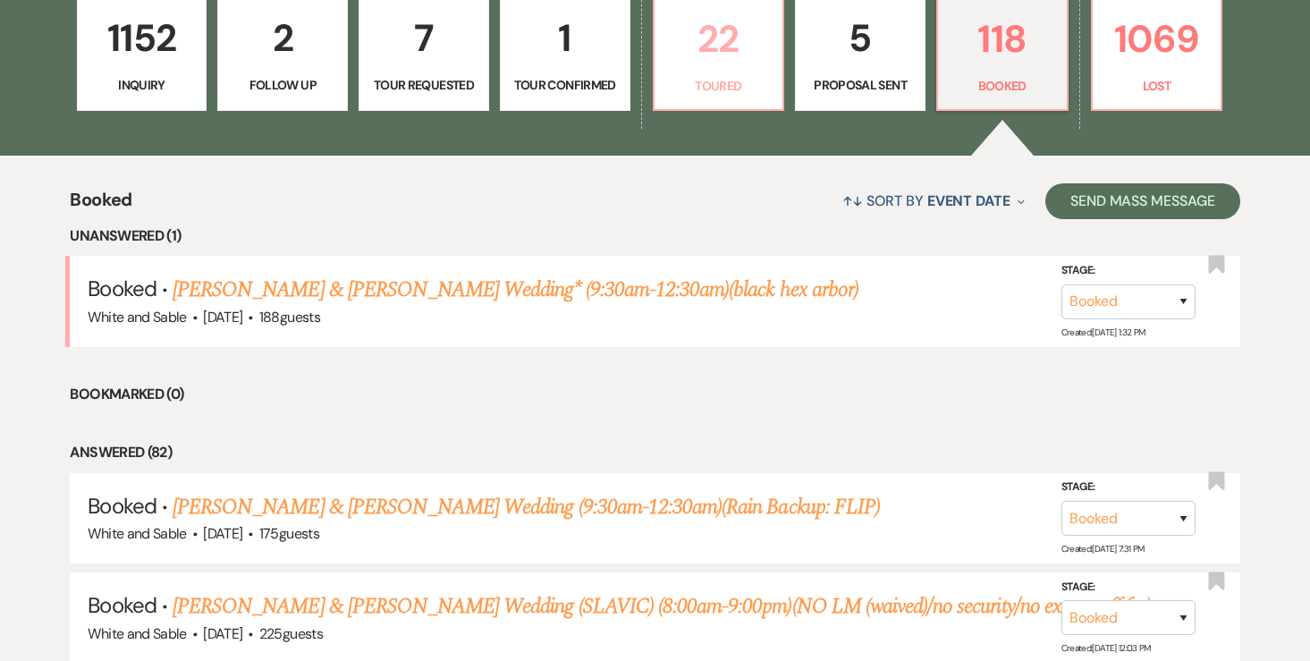
select select "5"
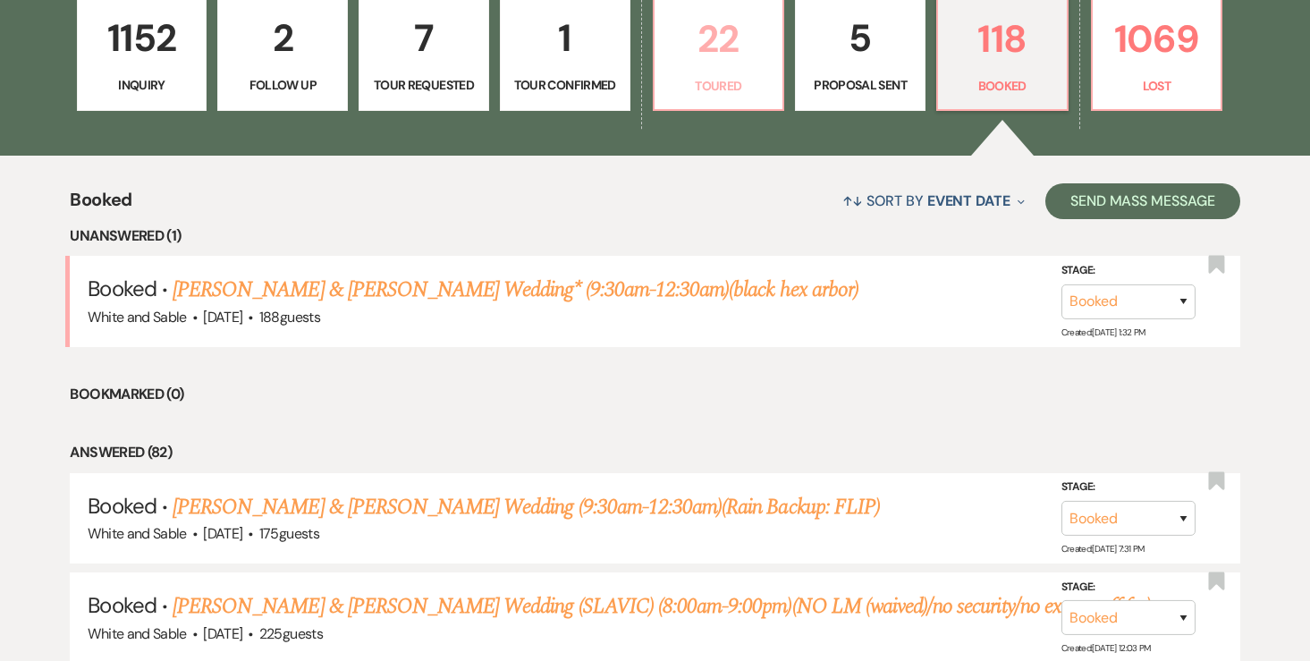
select select "5"
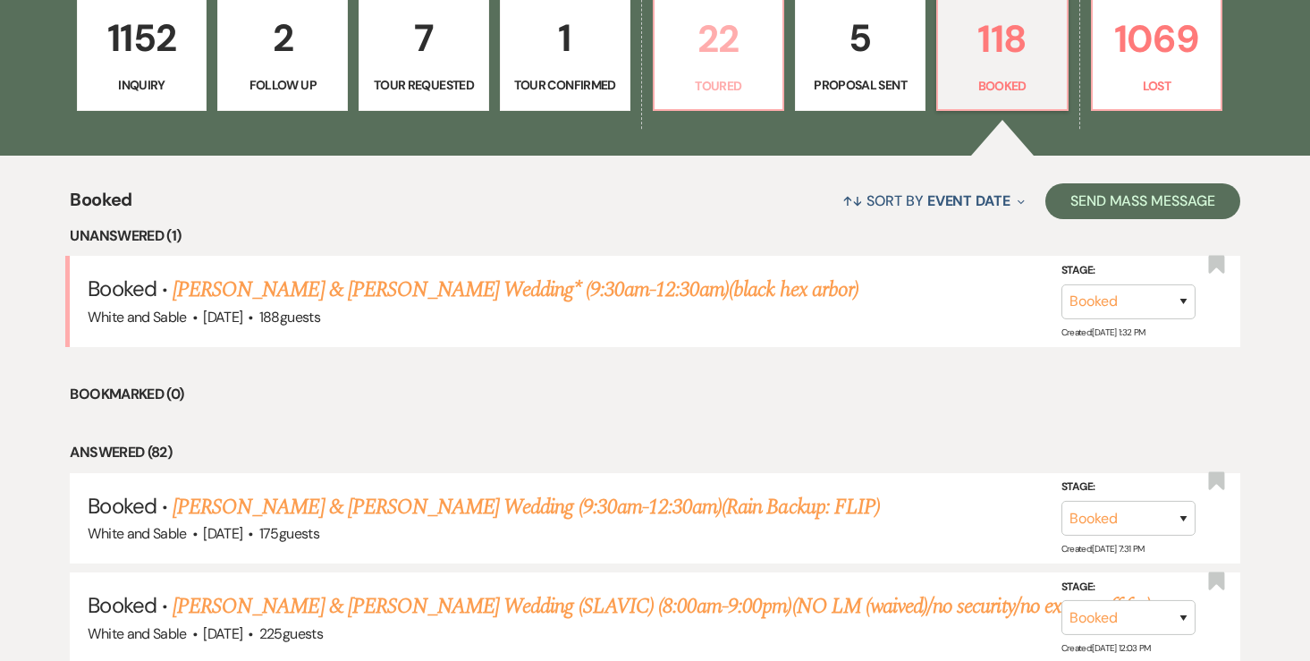
select select "5"
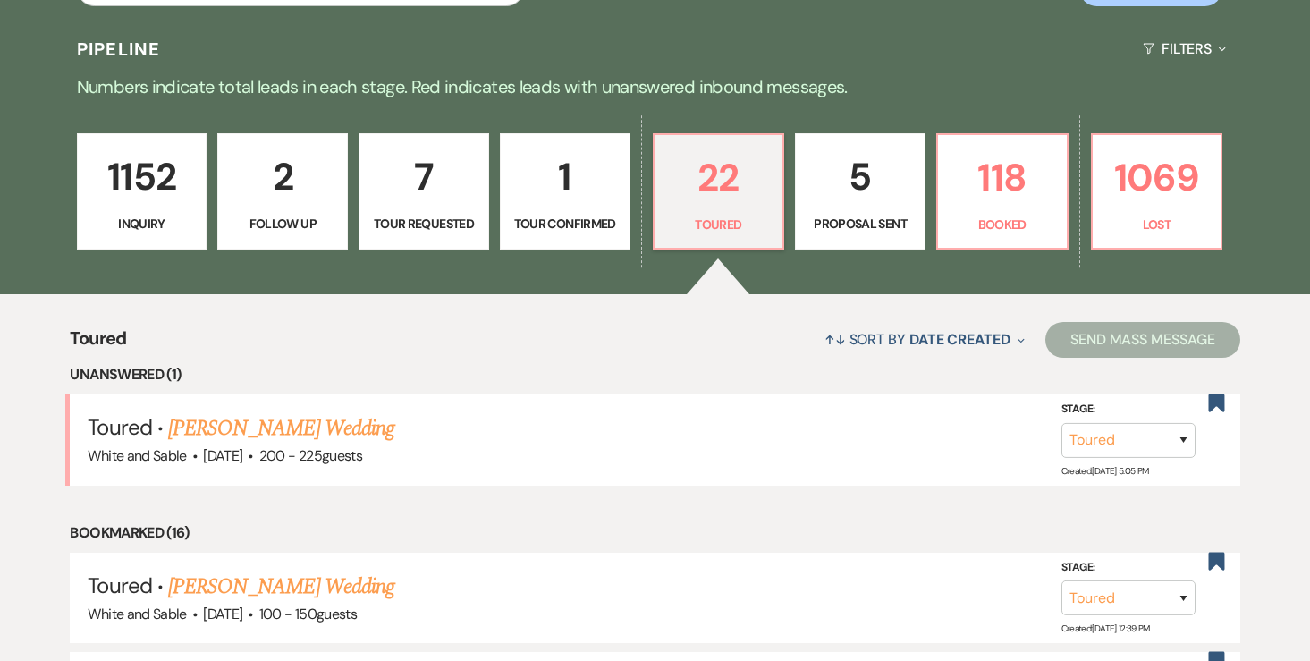
scroll to position [397, 0]
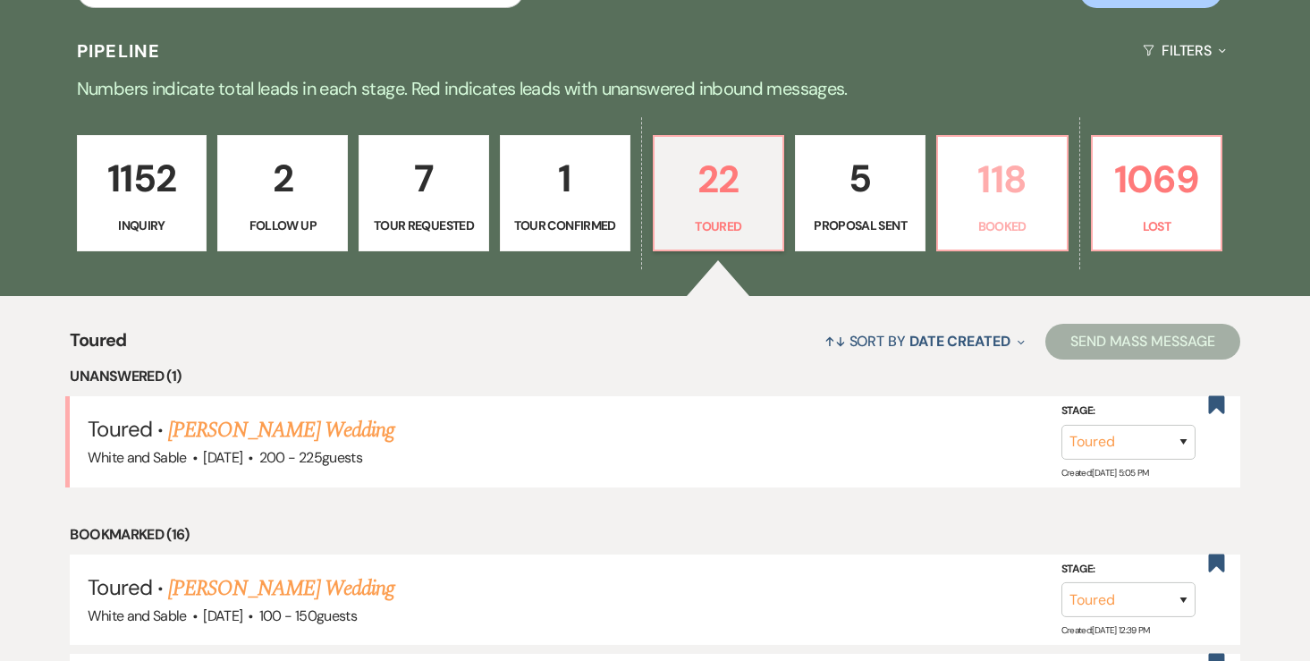
click at [975, 194] on p "118" at bounding box center [1001, 179] width 107 height 60
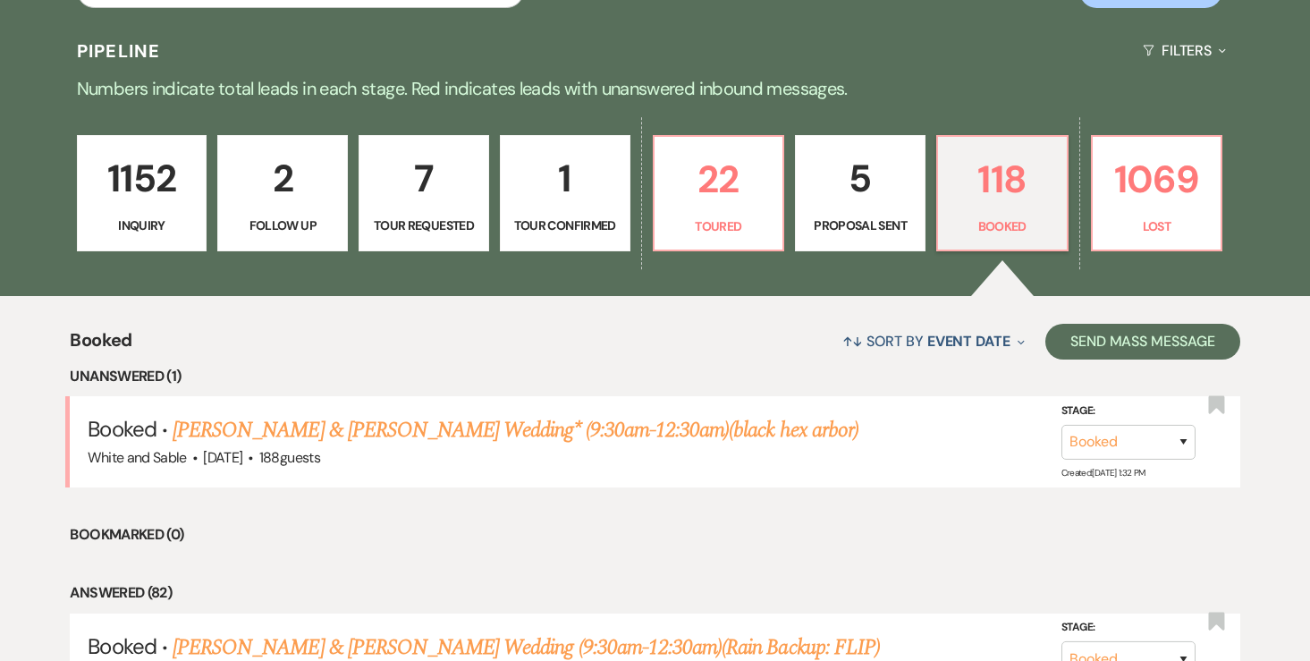
scroll to position [413, 0]
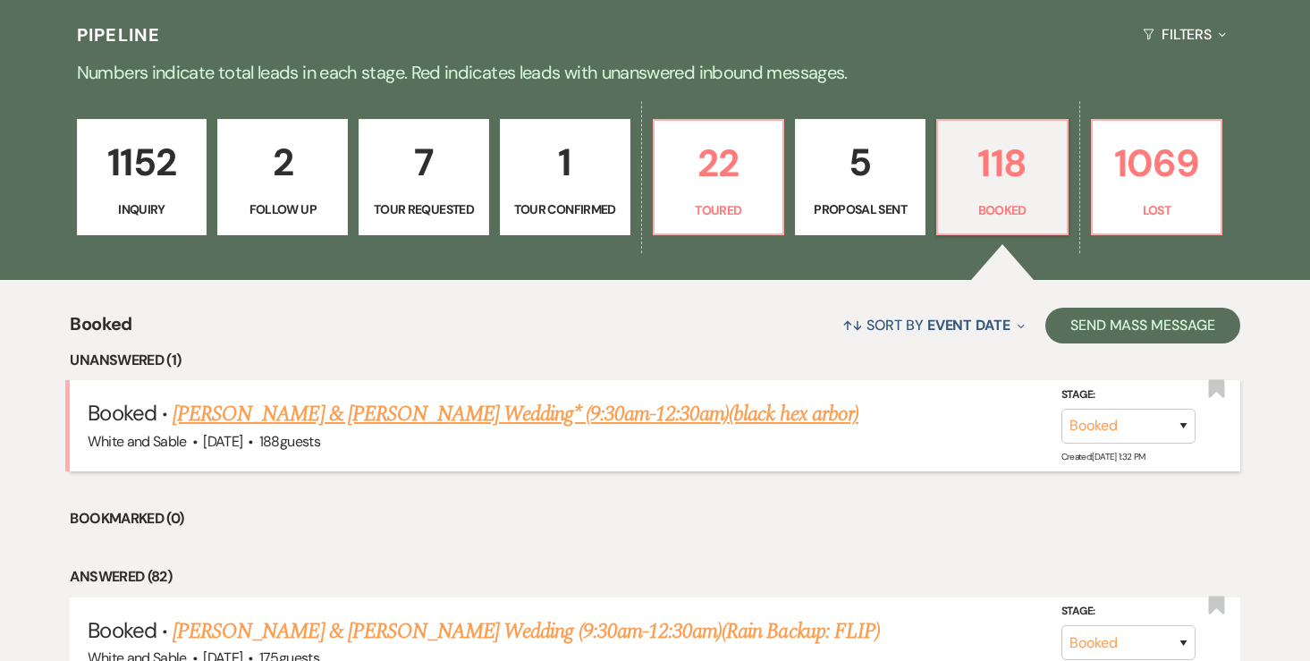
click at [650, 417] on link "[PERSON_NAME] & [PERSON_NAME] Wedding* (9:30am-12:30am)(black hex arbor)" at bounding box center [516, 414] width 686 height 32
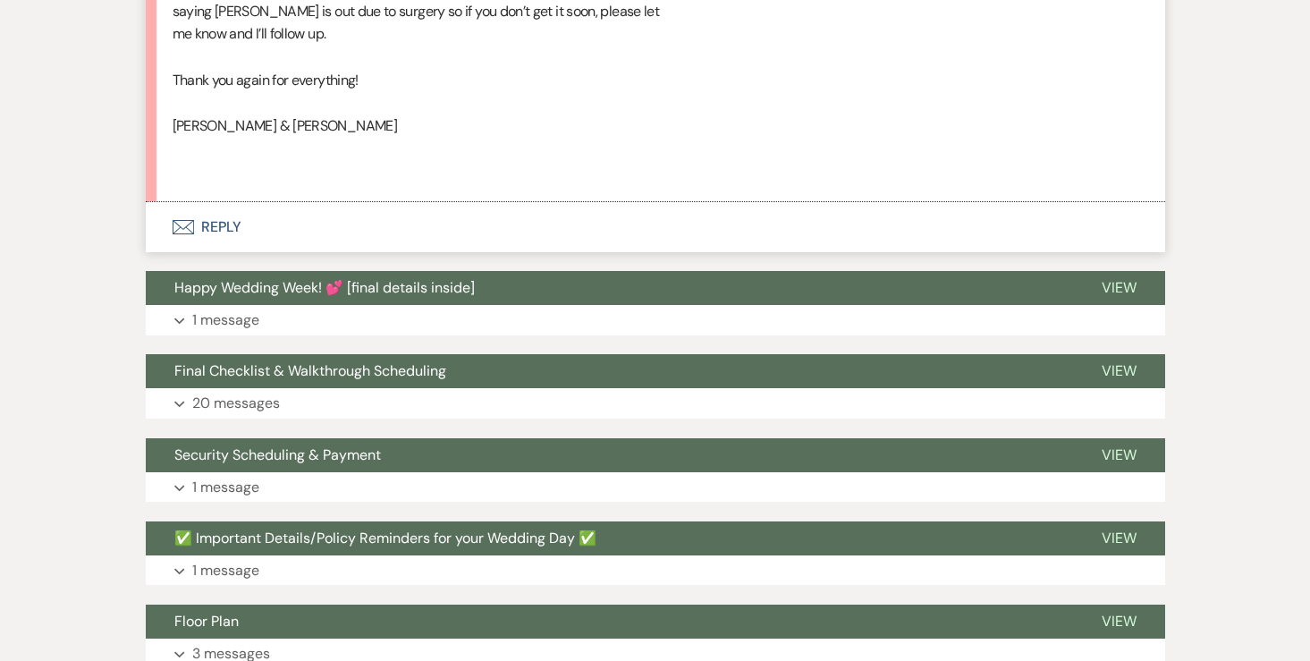
scroll to position [746, 0]
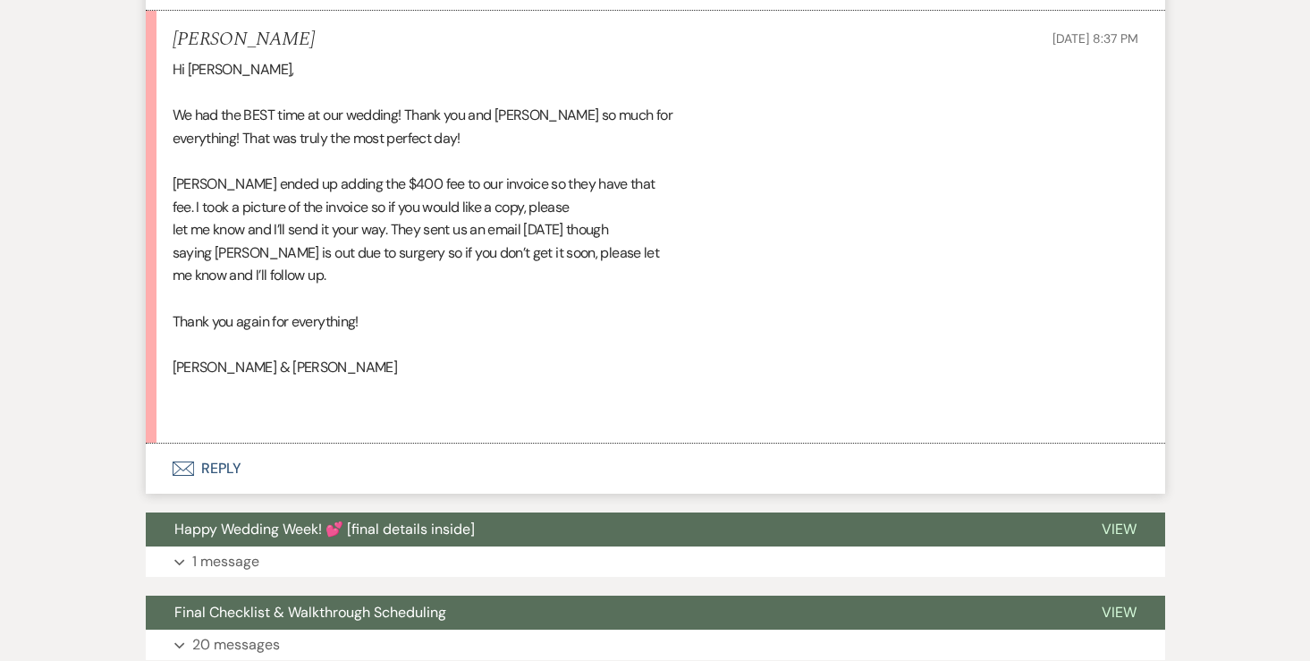
click at [235, 463] on button "Envelope Reply" at bounding box center [655, 468] width 1019 height 50
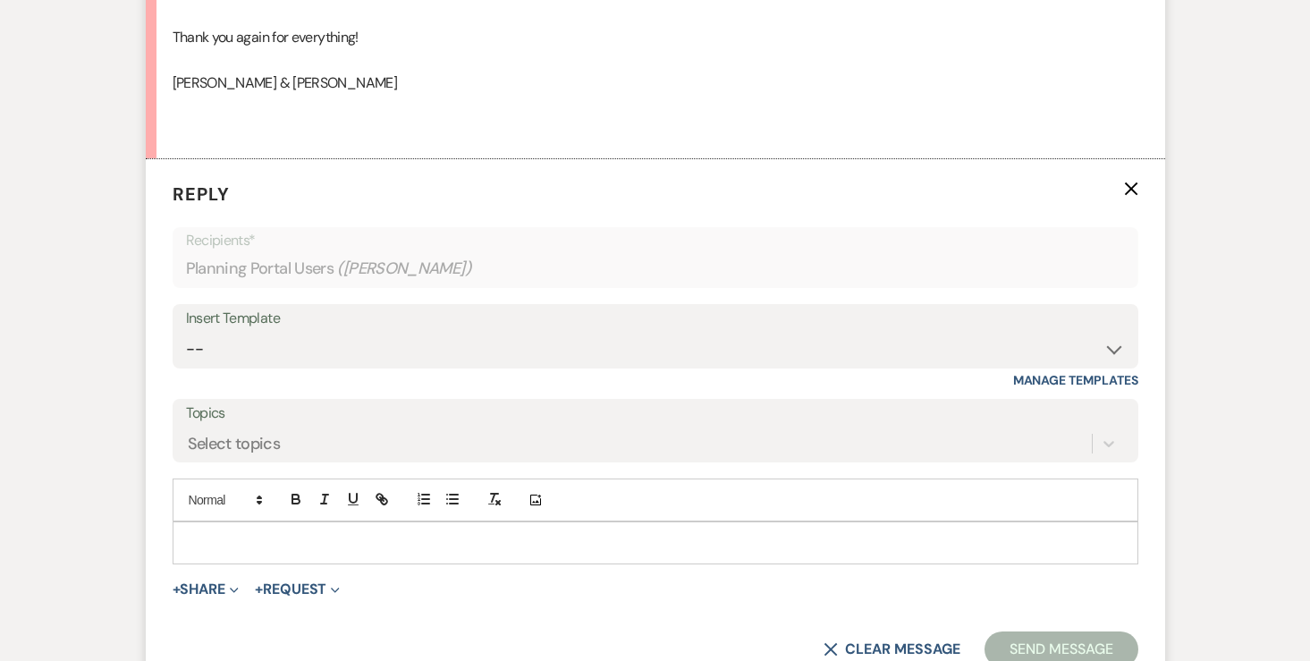
scroll to position [1044, 0]
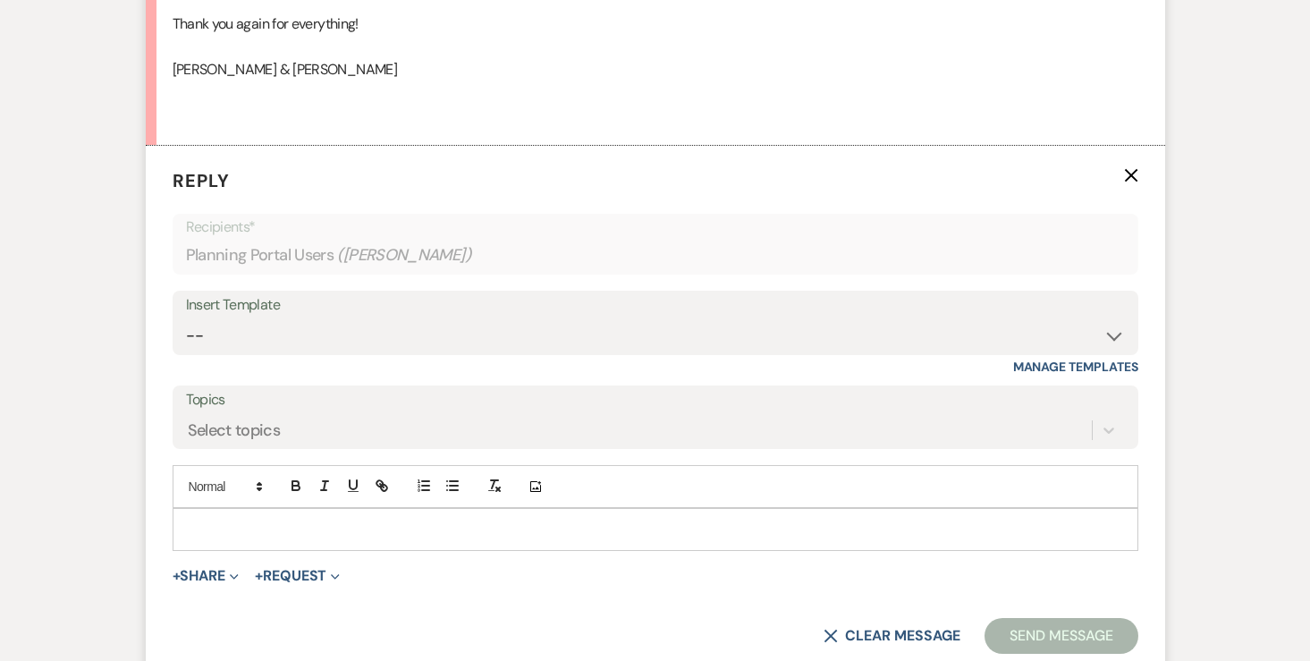
click at [292, 522] on p at bounding box center [655, 529] width 937 height 20
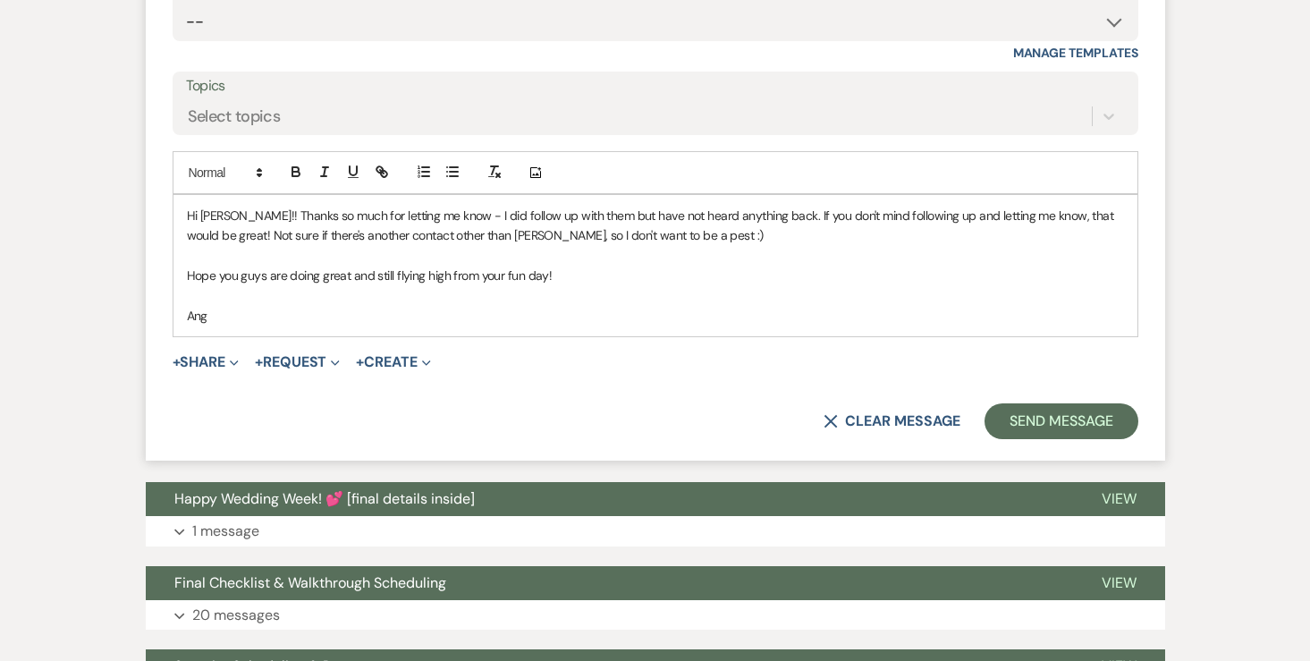
scroll to position [1375, 0]
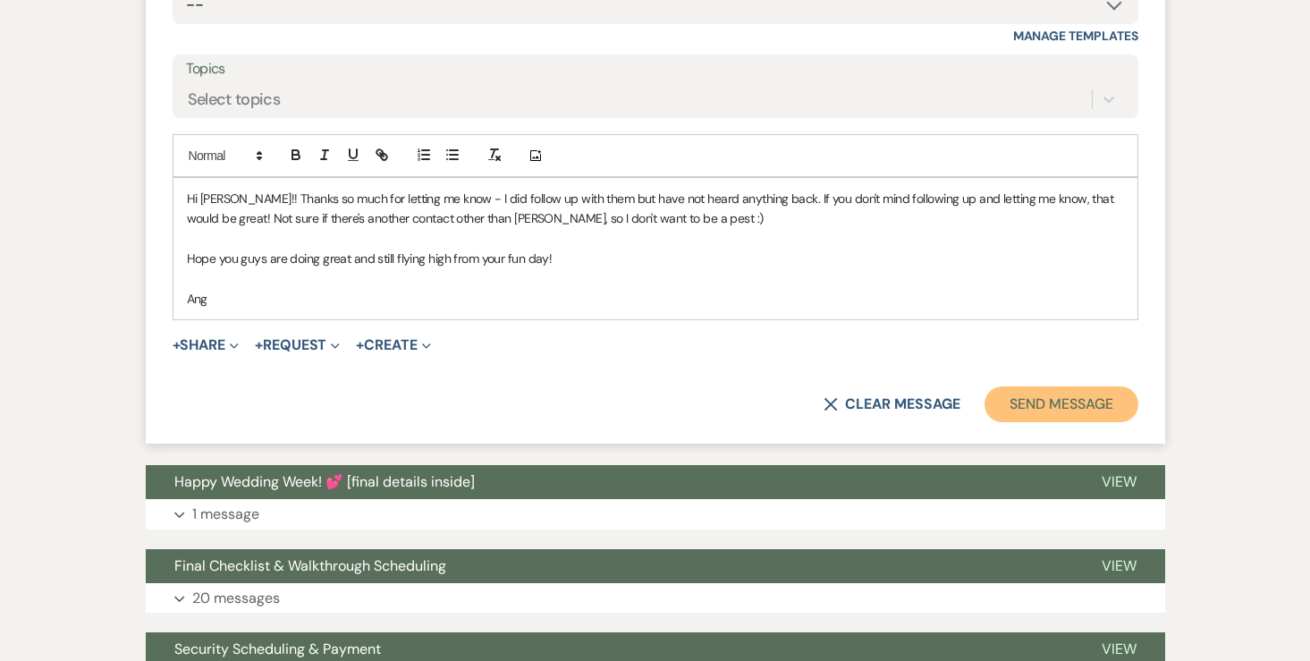
click at [1016, 404] on button "Send Message" at bounding box center [1060, 404] width 153 height 36
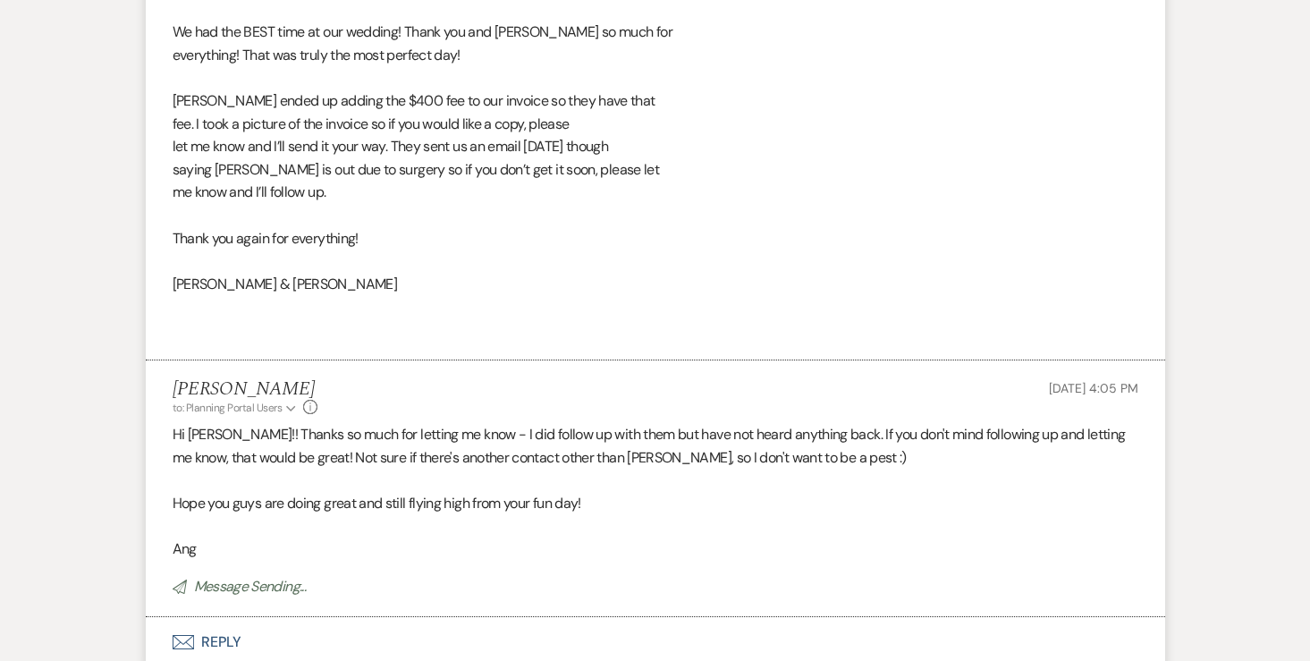
scroll to position [0, 0]
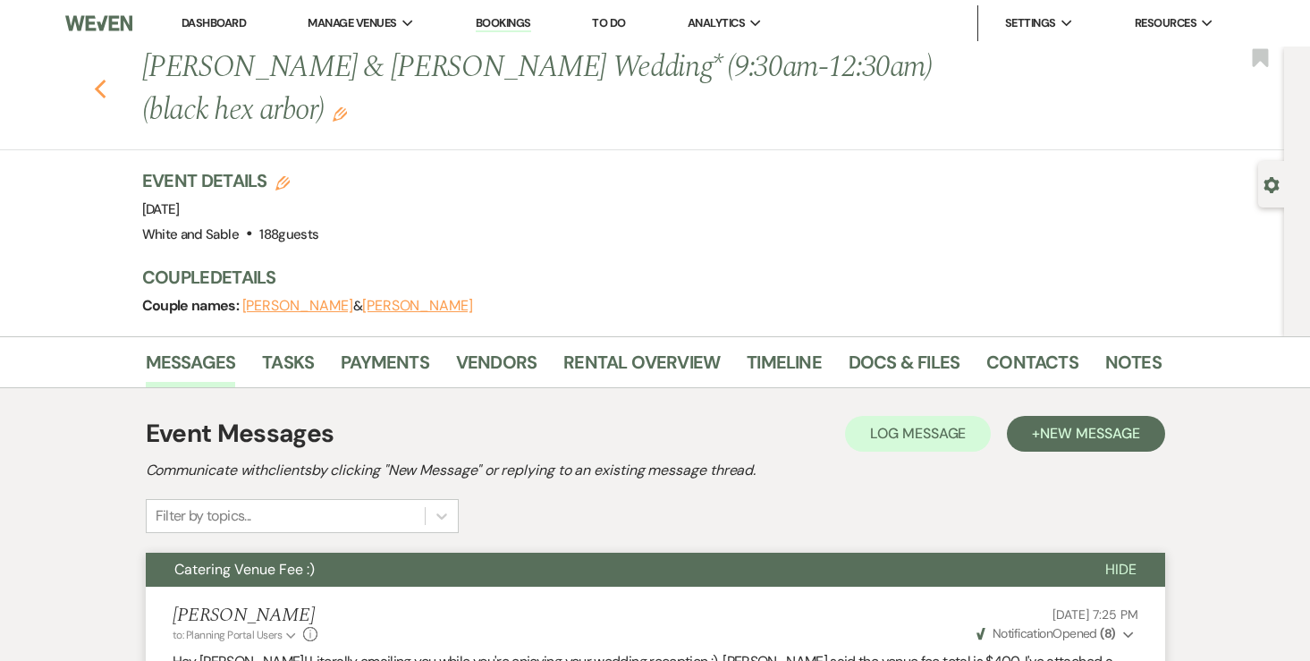
click at [100, 88] on icon "Previous" at bounding box center [100, 89] width 13 height 21
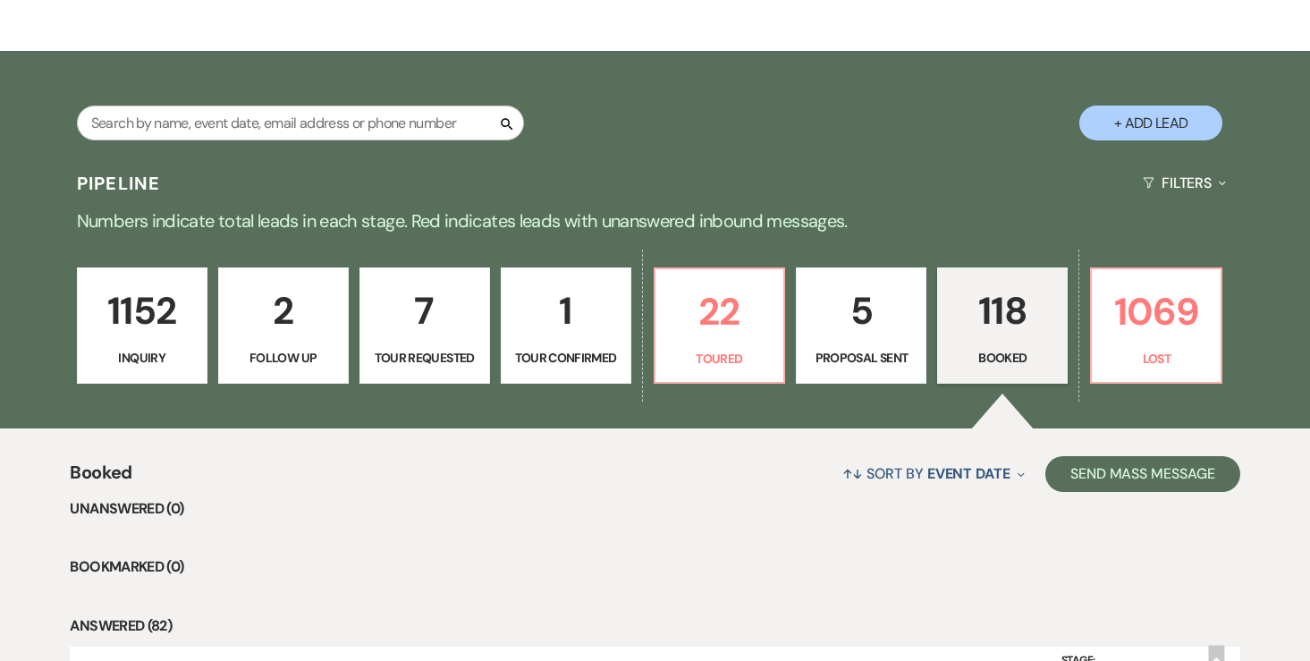
scroll to position [278, 0]
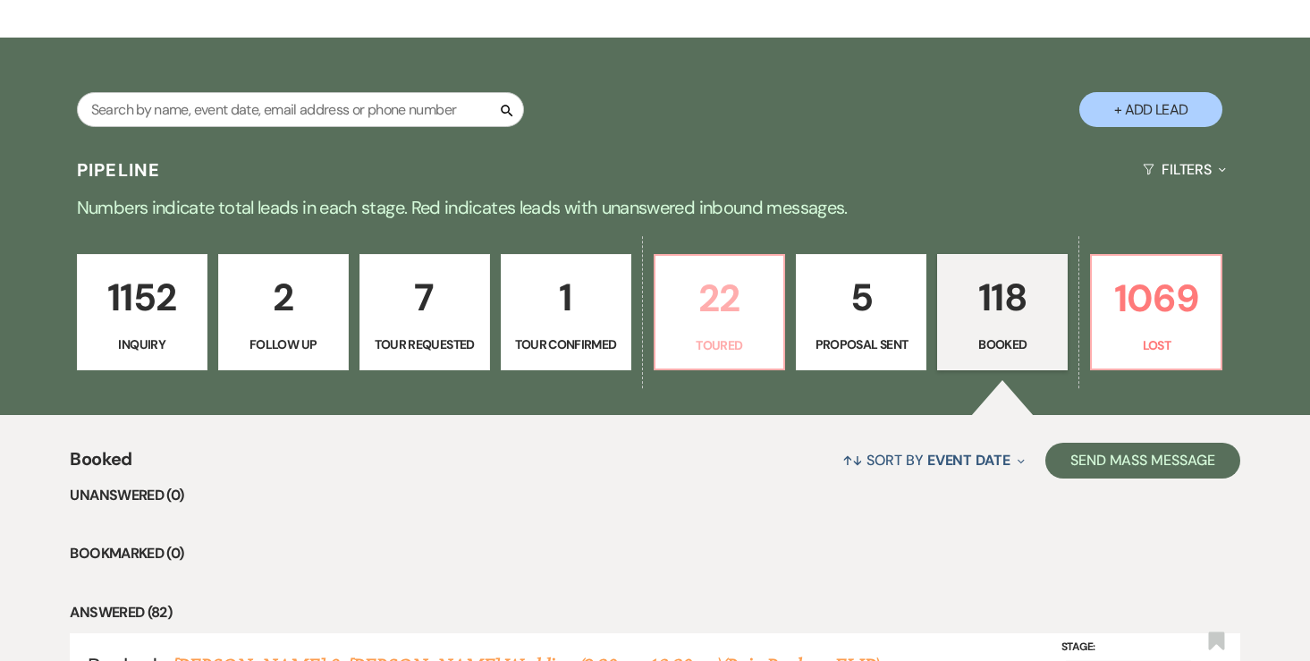
click at [712, 331] on link "22 Toured" at bounding box center [719, 312] width 132 height 116
select select "5"
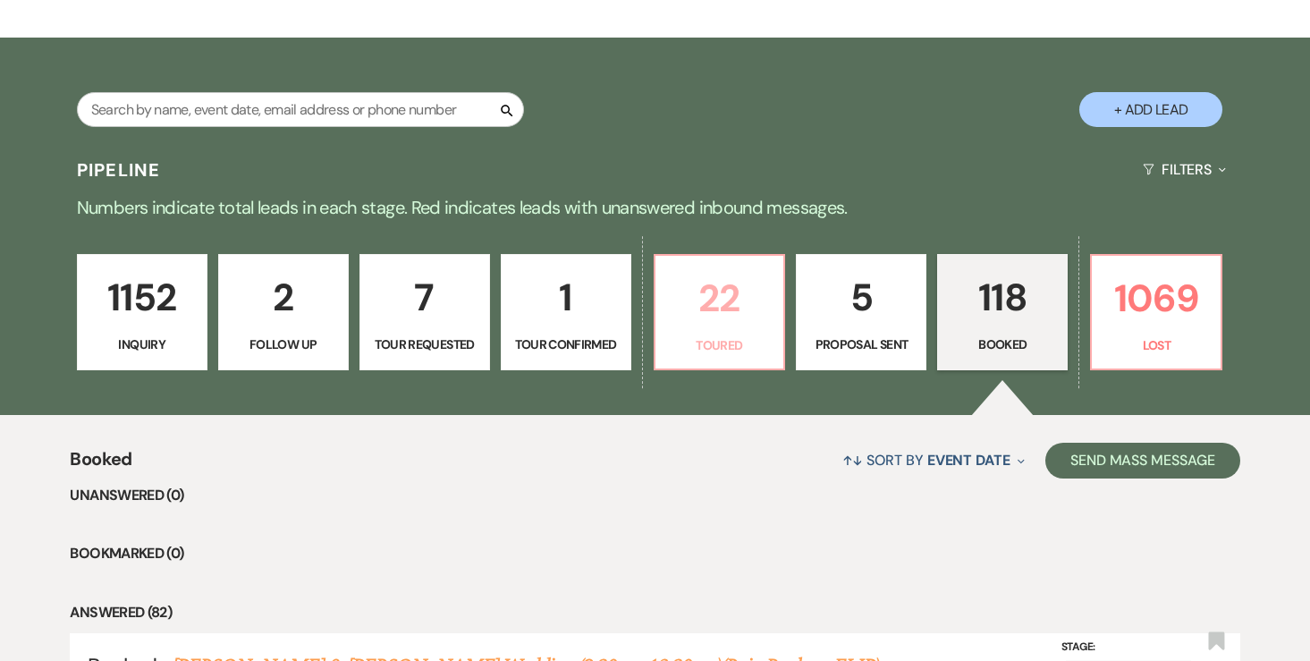
select select "5"
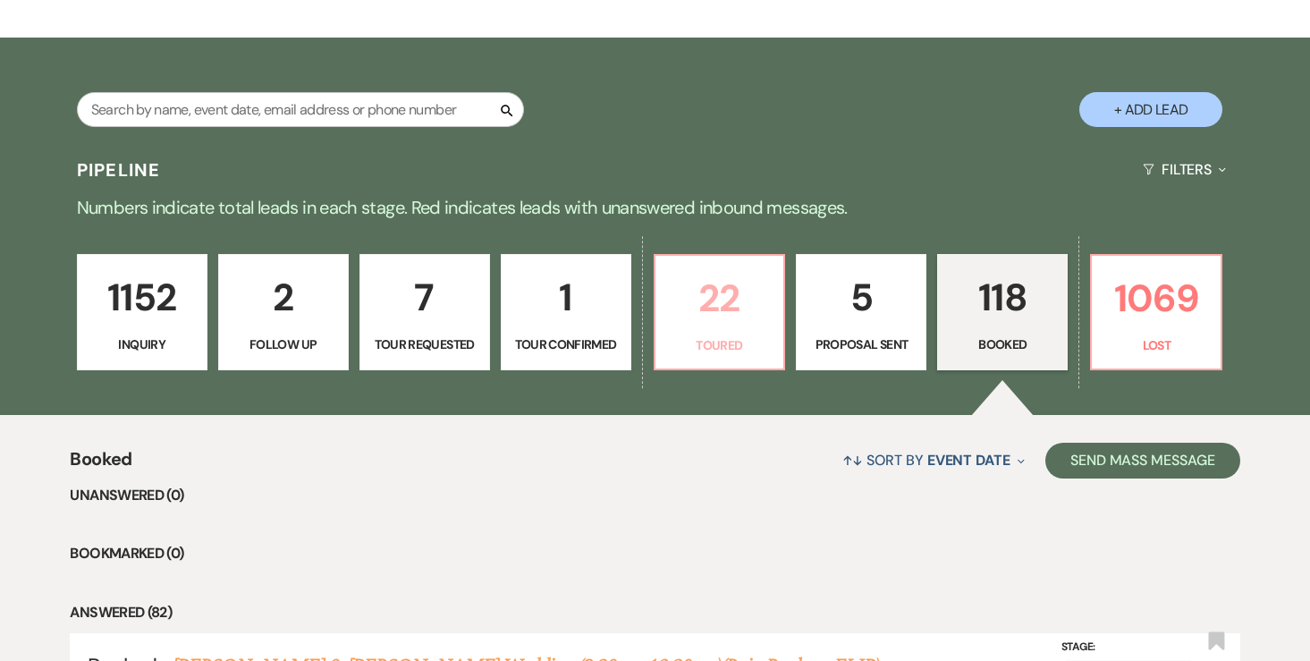
select select "5"
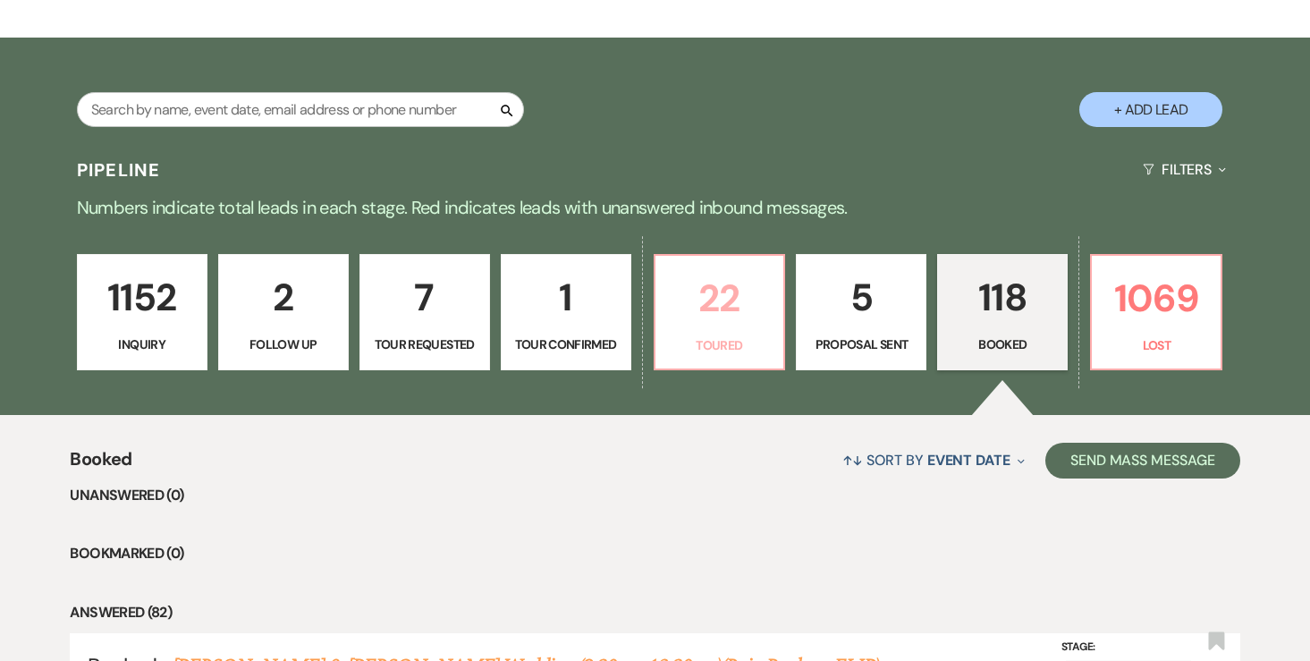
select select "5"
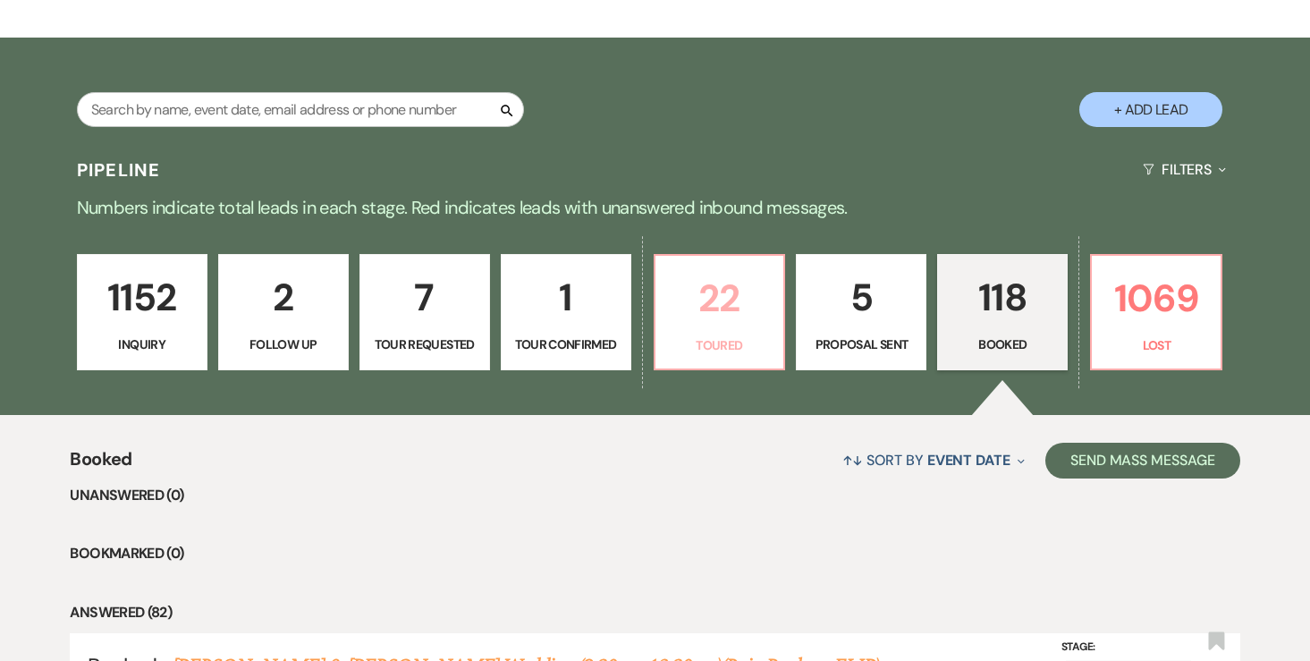
select select "5"
